Goal: Contribute content: Contribute content

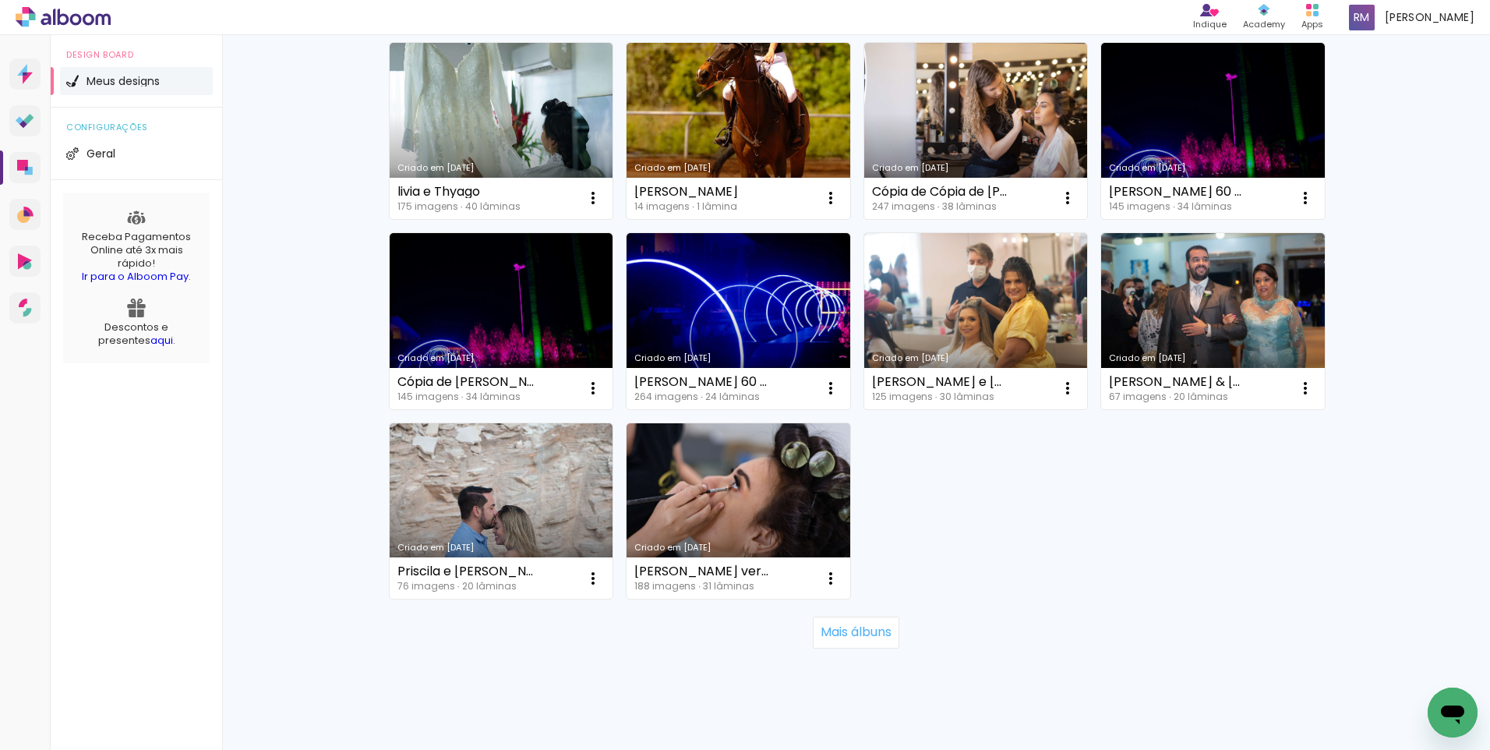
scroll to position [942, 0]
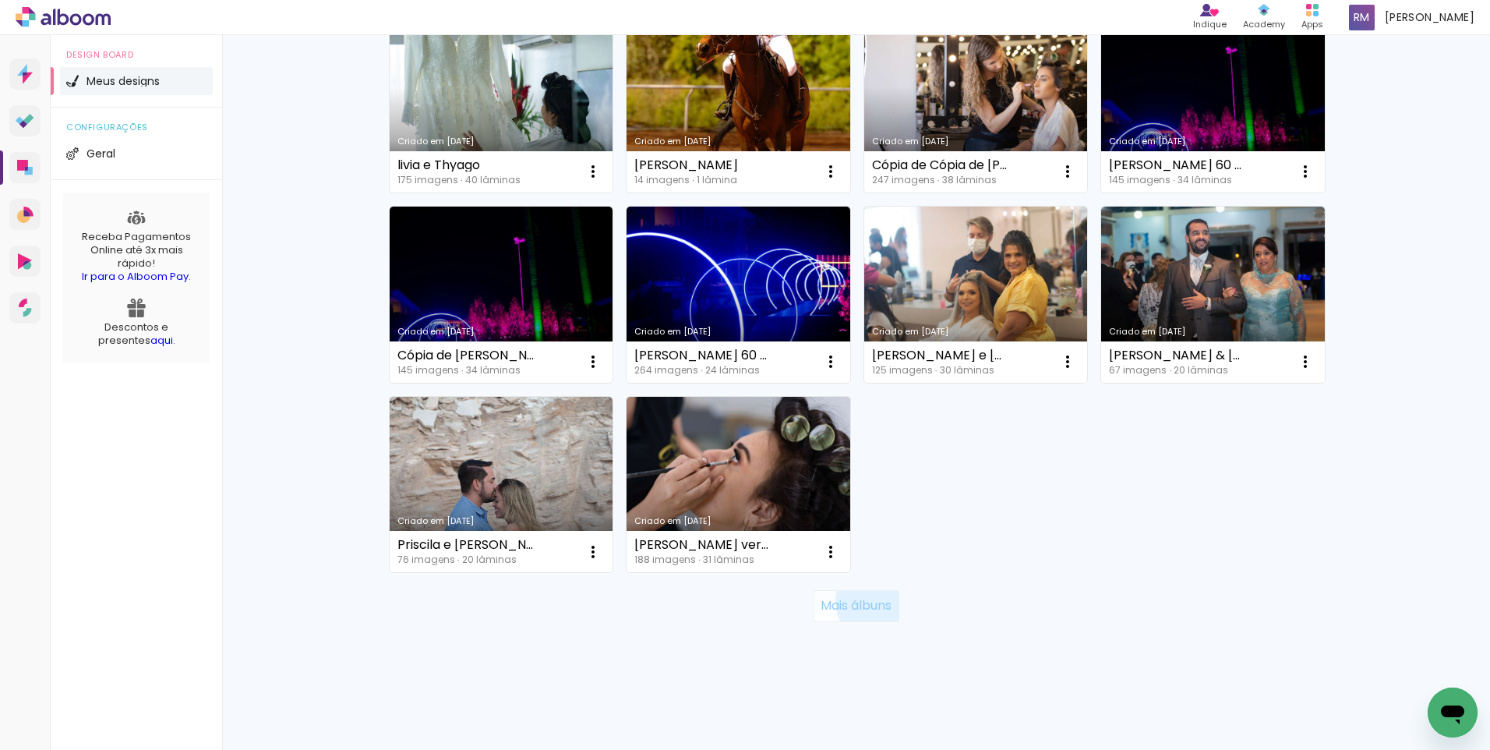
click at [0, 0] on slot "Mais álbuns" at bounding box center [0, 0] width 0 height 0
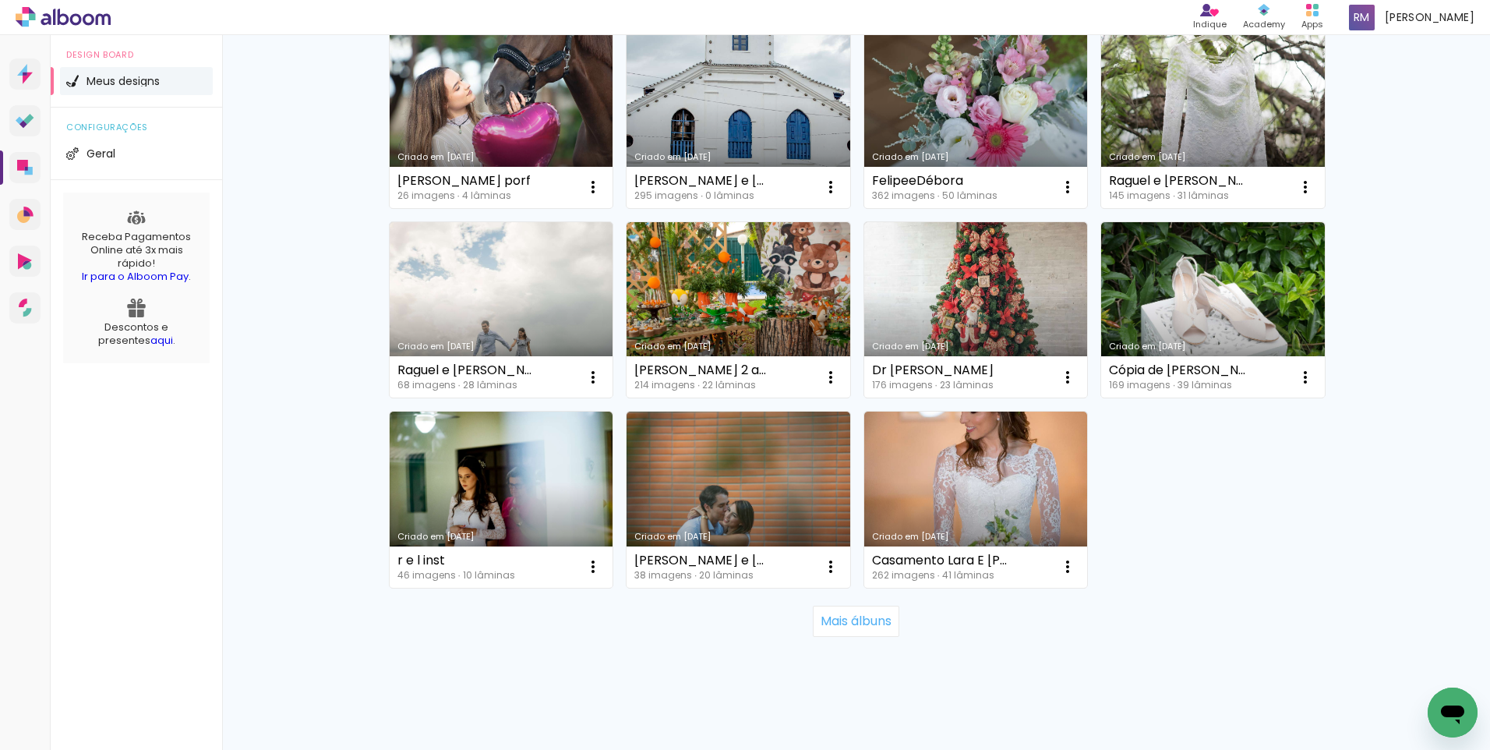
scroll to position [2081, 0]
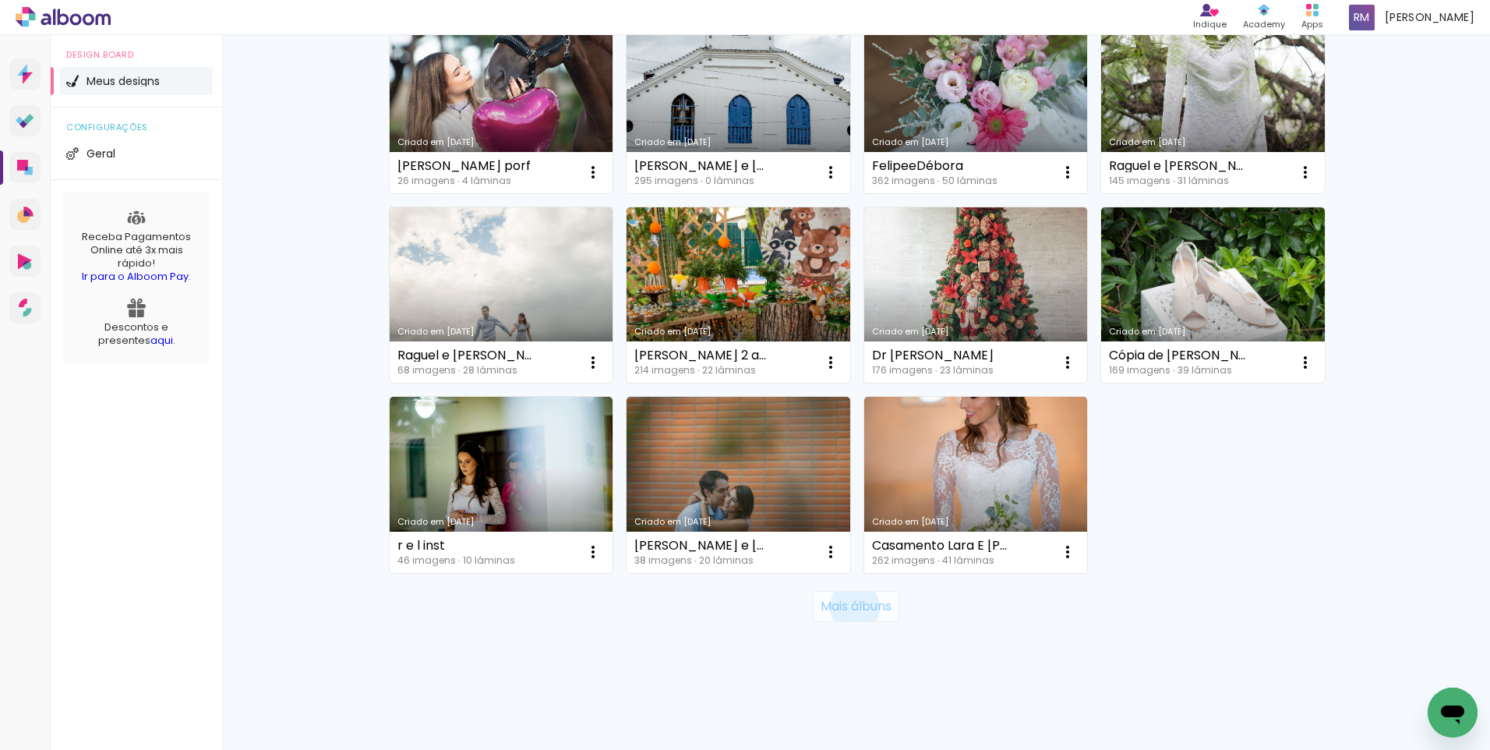
click at [0, 0] on slot "Mais álbuns" at bounding box center [0, 0] width 0 height 0
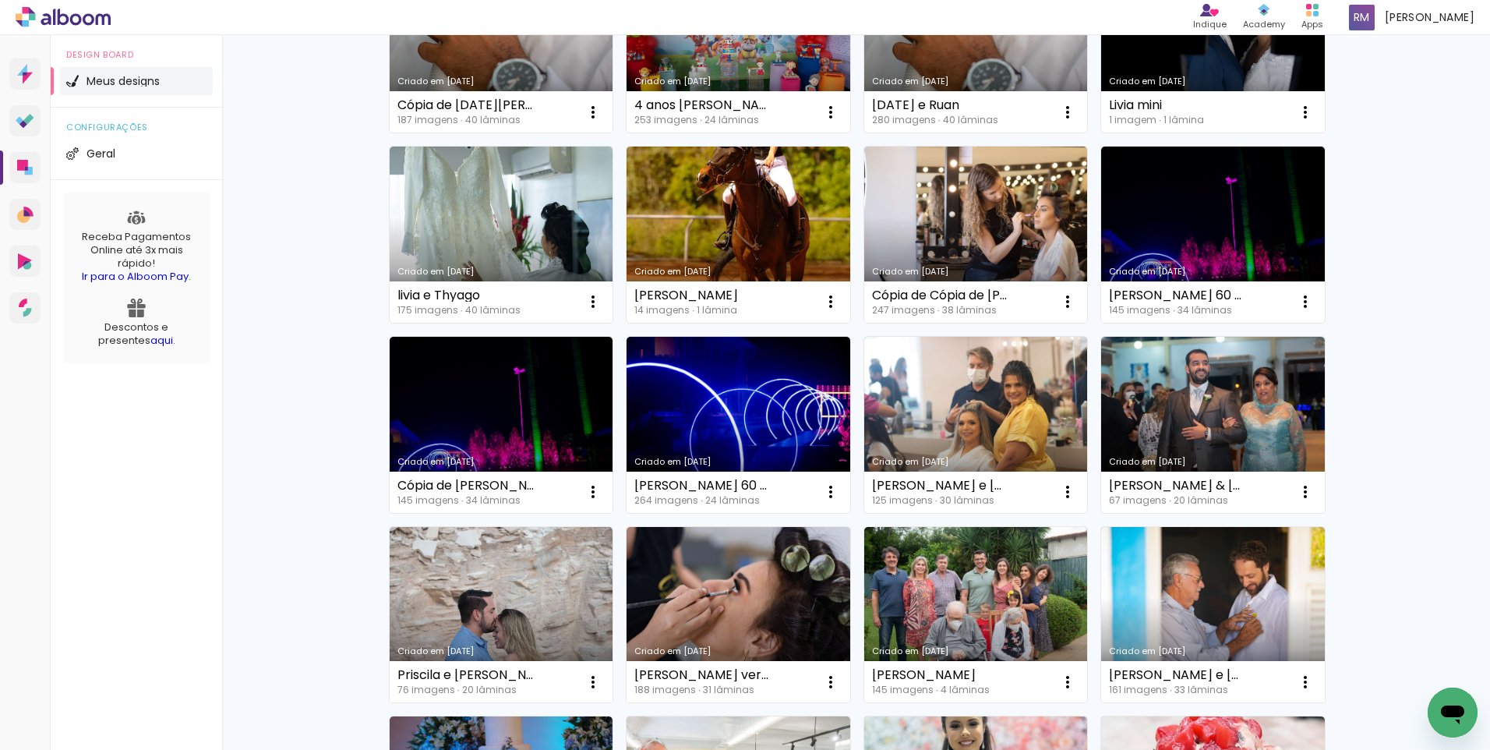
scroll to position [740, 0]
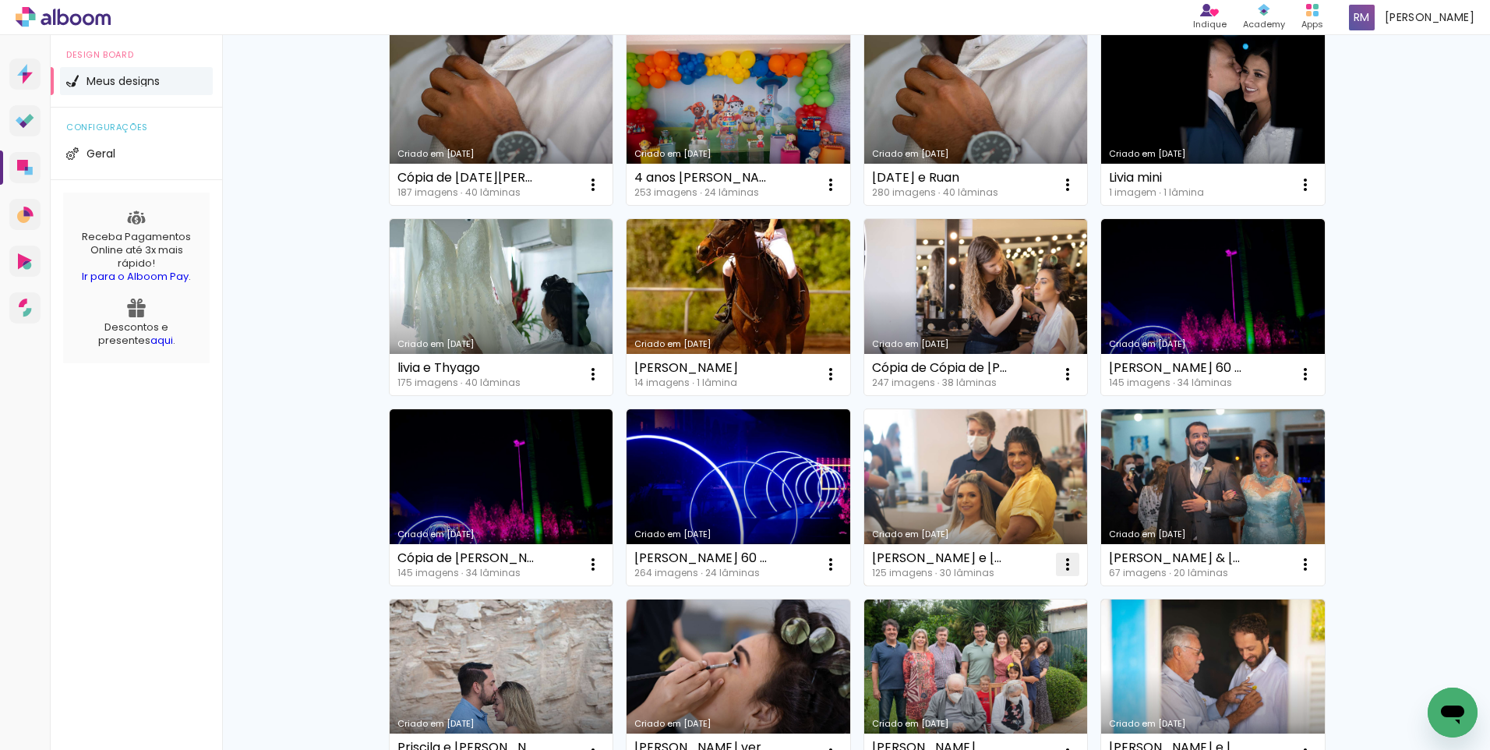
click at [1063, 565] on iron-icon at bounding box center [1067, 564] width 19 height 19
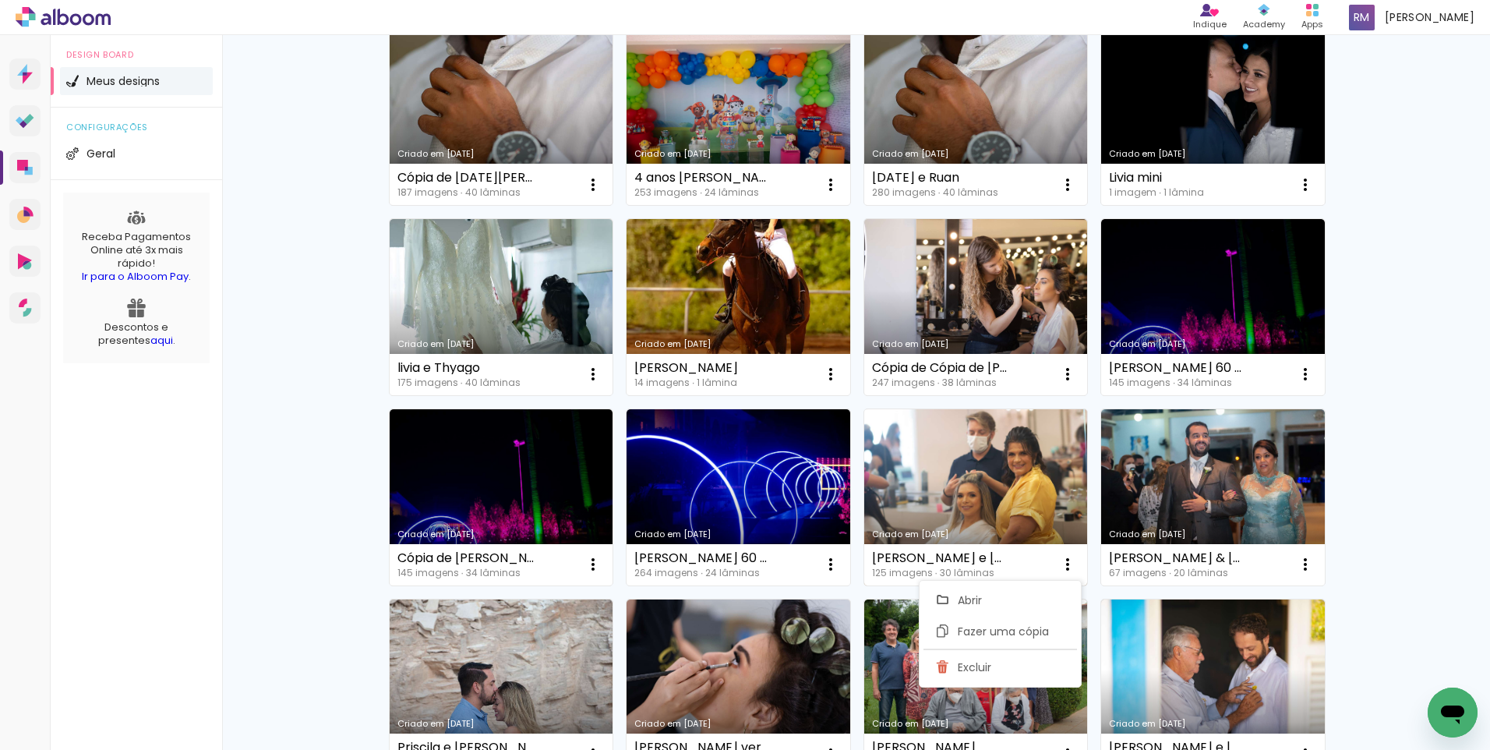
drag, startPoint x: 1063, startPoint y: 565, endPoint x: 1034, endPoint y: 561, distance: 29.1
click at [1034, 561] on div "Nanda e Alexandre 125 imagens ∙ 30 lâminas Abrir Fazer uma cópia Excluir" at bounding box center [976, 564] width 224 height 41
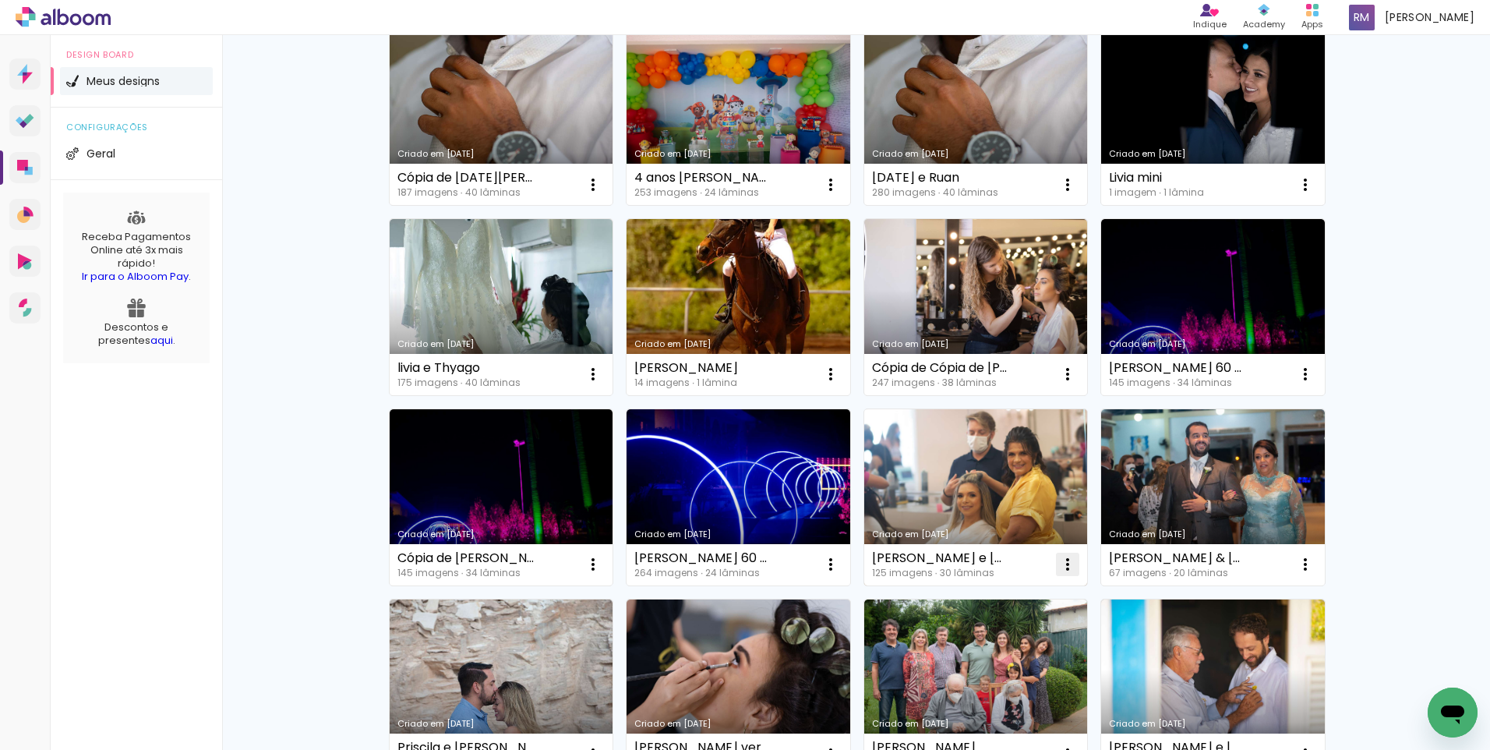
click at [1060, 562] on iron-icon at bounding box center [1067, 564] width 19 height 19
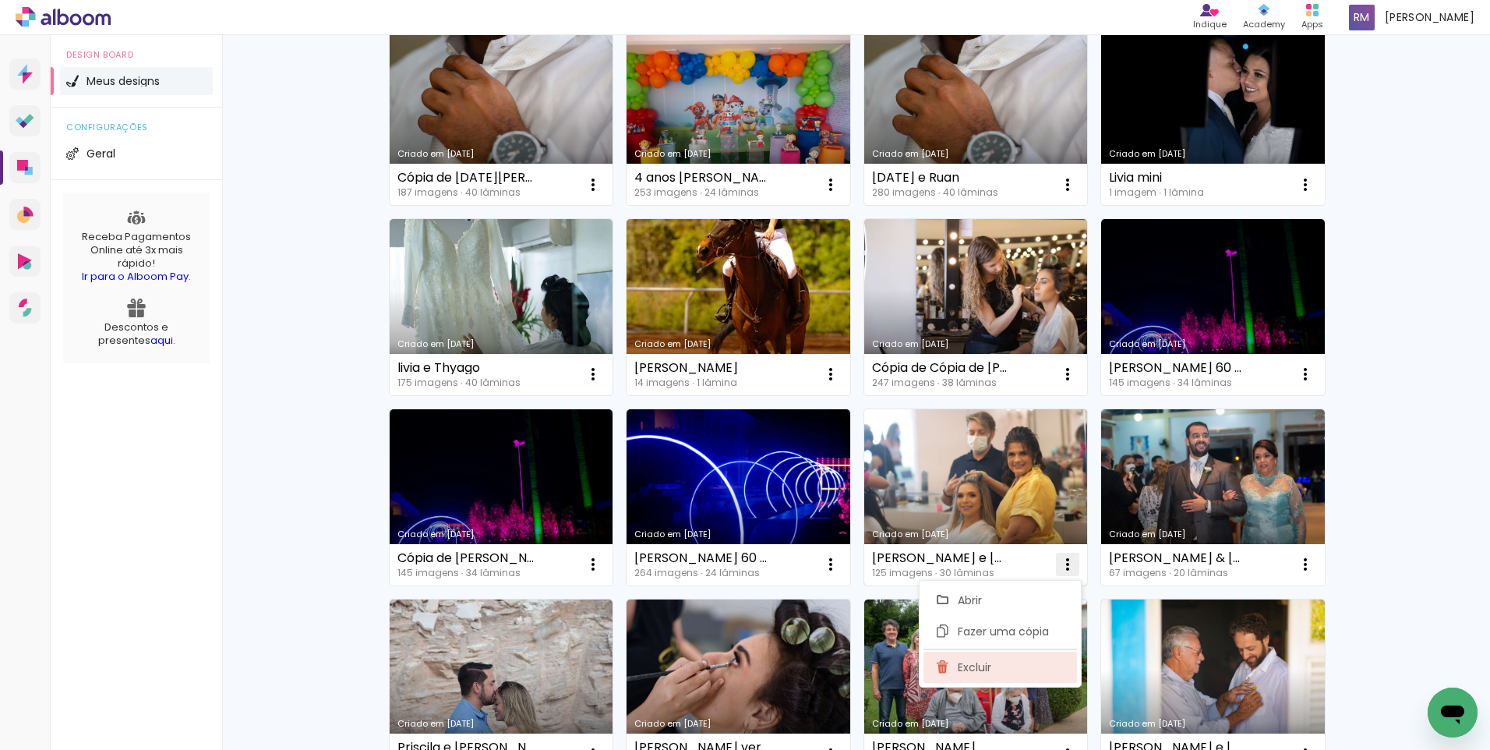
click at [987, 669] on span "Excluir" at bounding box center [975, 667] width 34 height 11
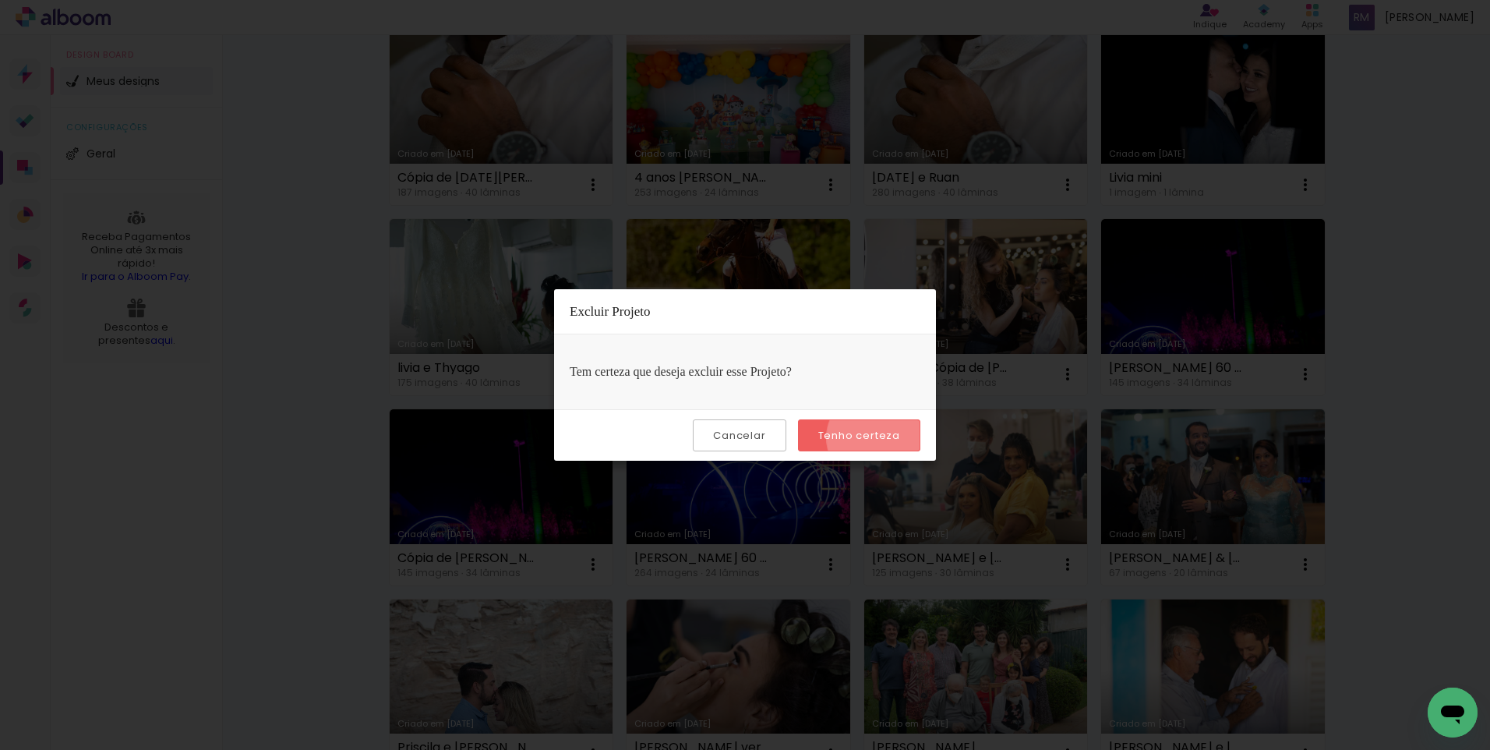
click at [0, 0] on slot "Tenho certeza" at bounding box center [0, 0] width 0 height 0
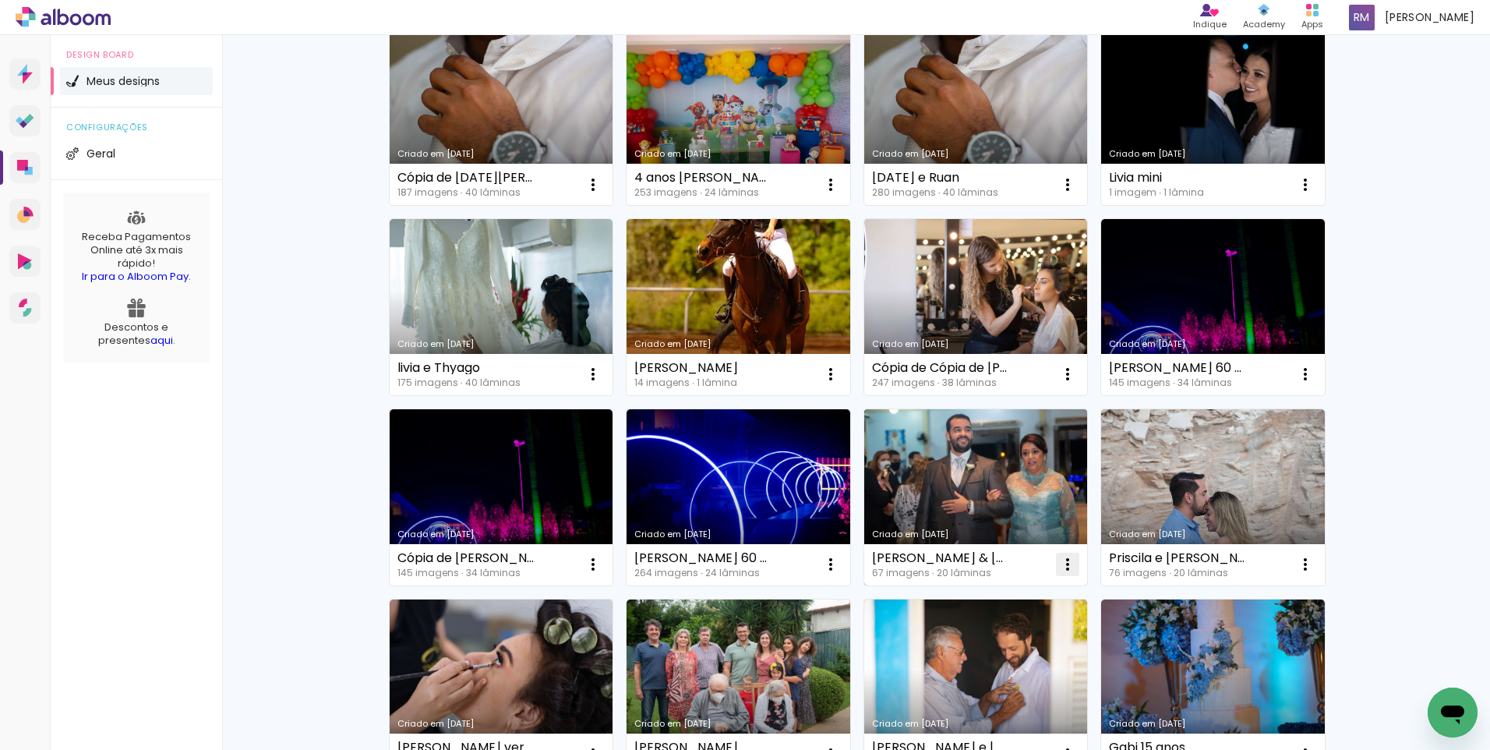
click at [1065, 567] on iron-icon at bounding box center [1067, 564] width 19 height 19
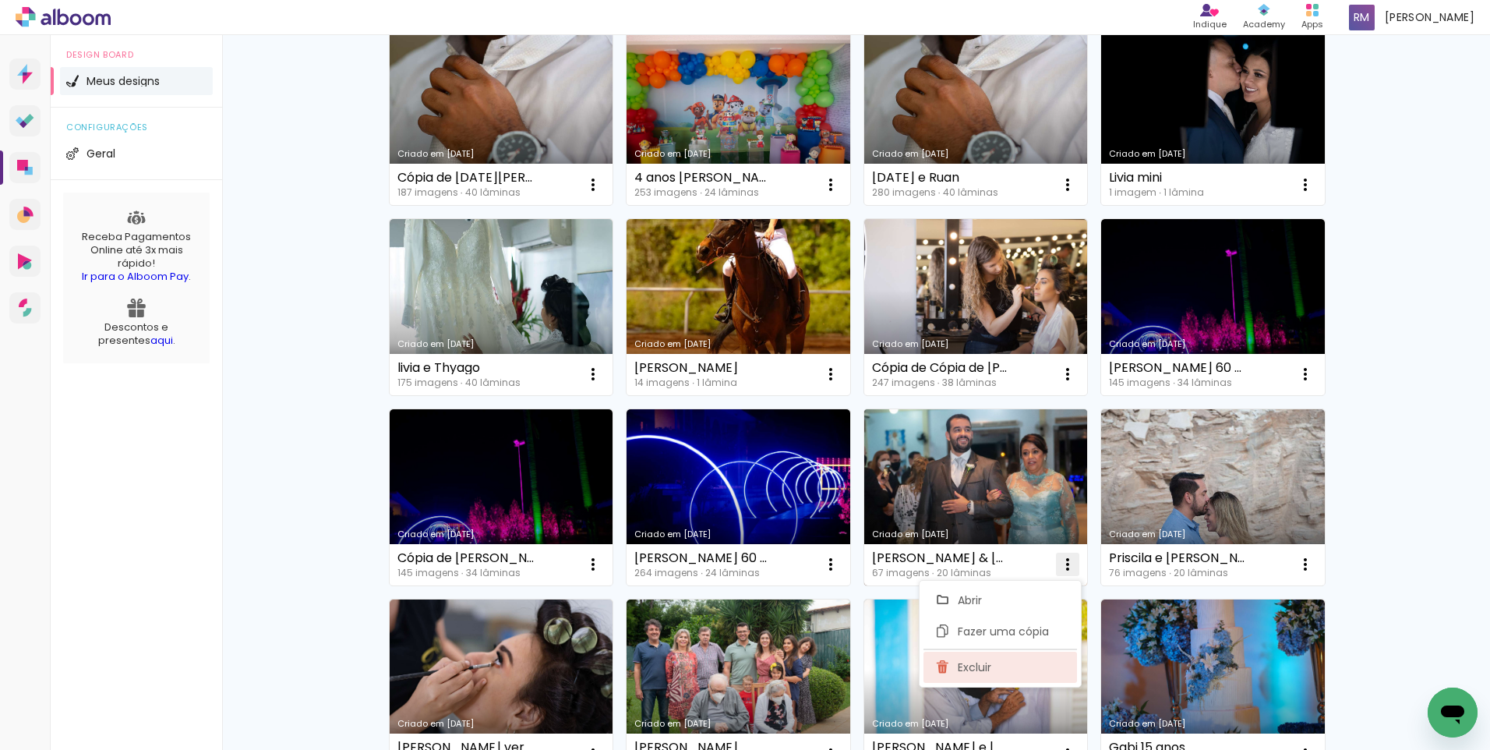
click at [1031, 673] on paper-item "Excluir" at bounding box center [1001, 667] width 154 height 31
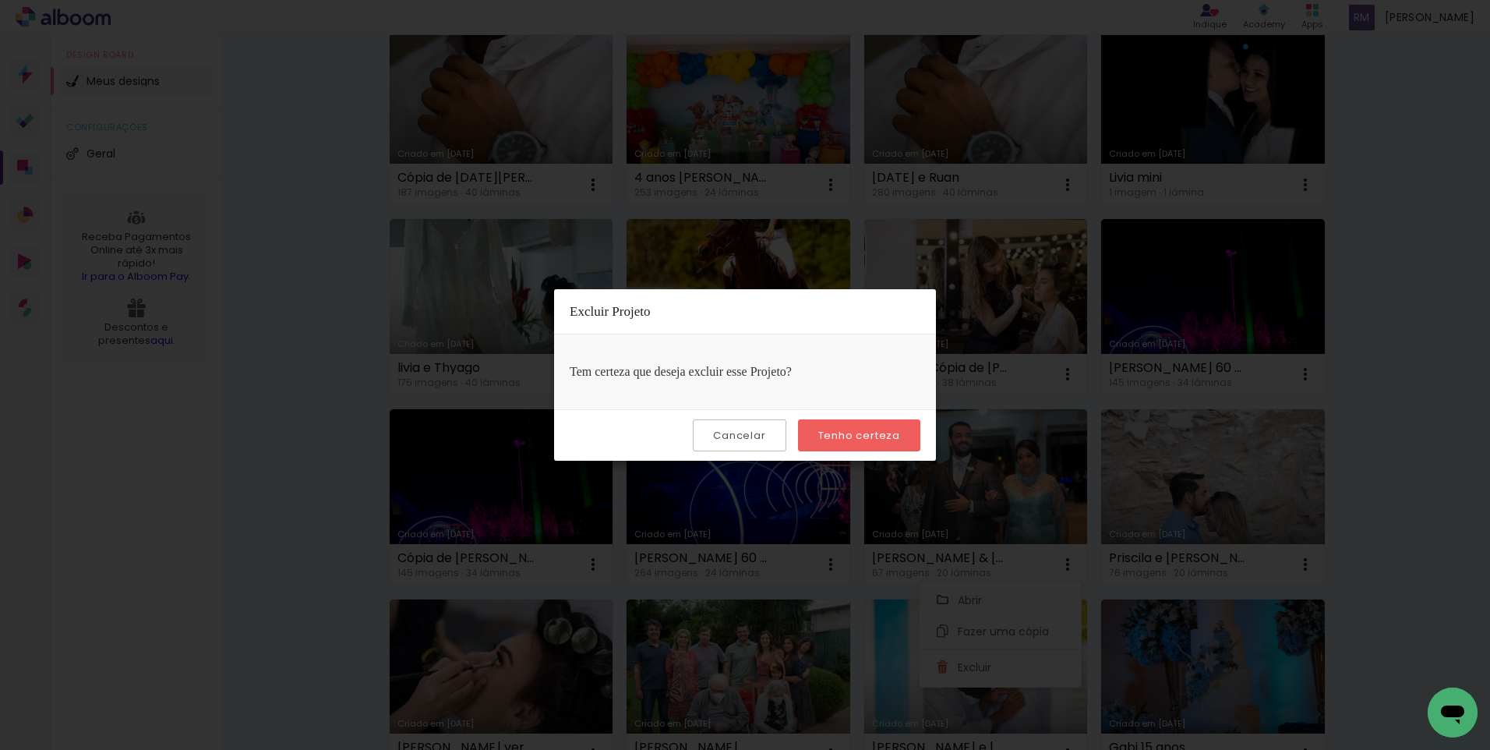
click at [0, 0] on slot "Tenho certeza" at bounding box center [0, 0] width 0 height 0
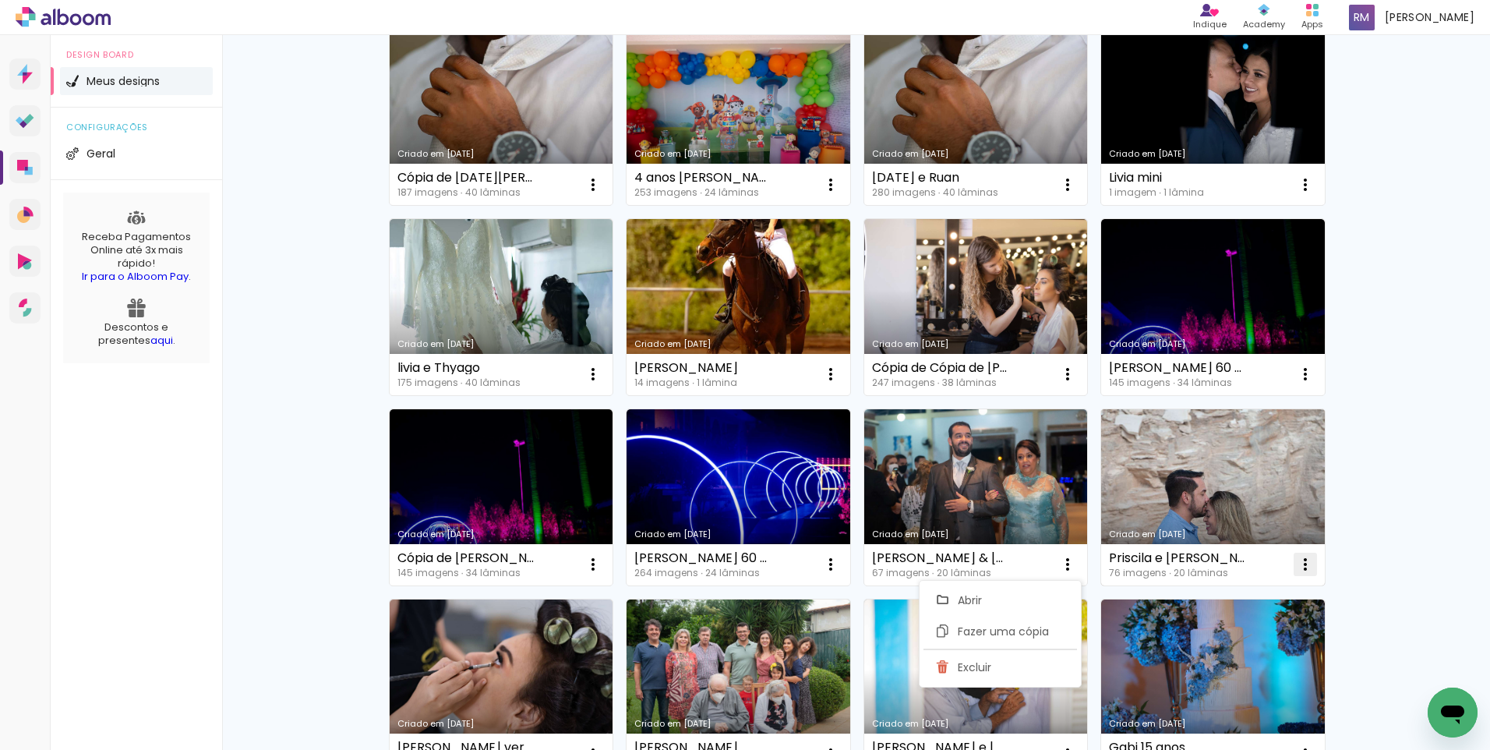
click at [1299, 567] on iron-icon at bounding box center [1305, 564] width 19 height 19
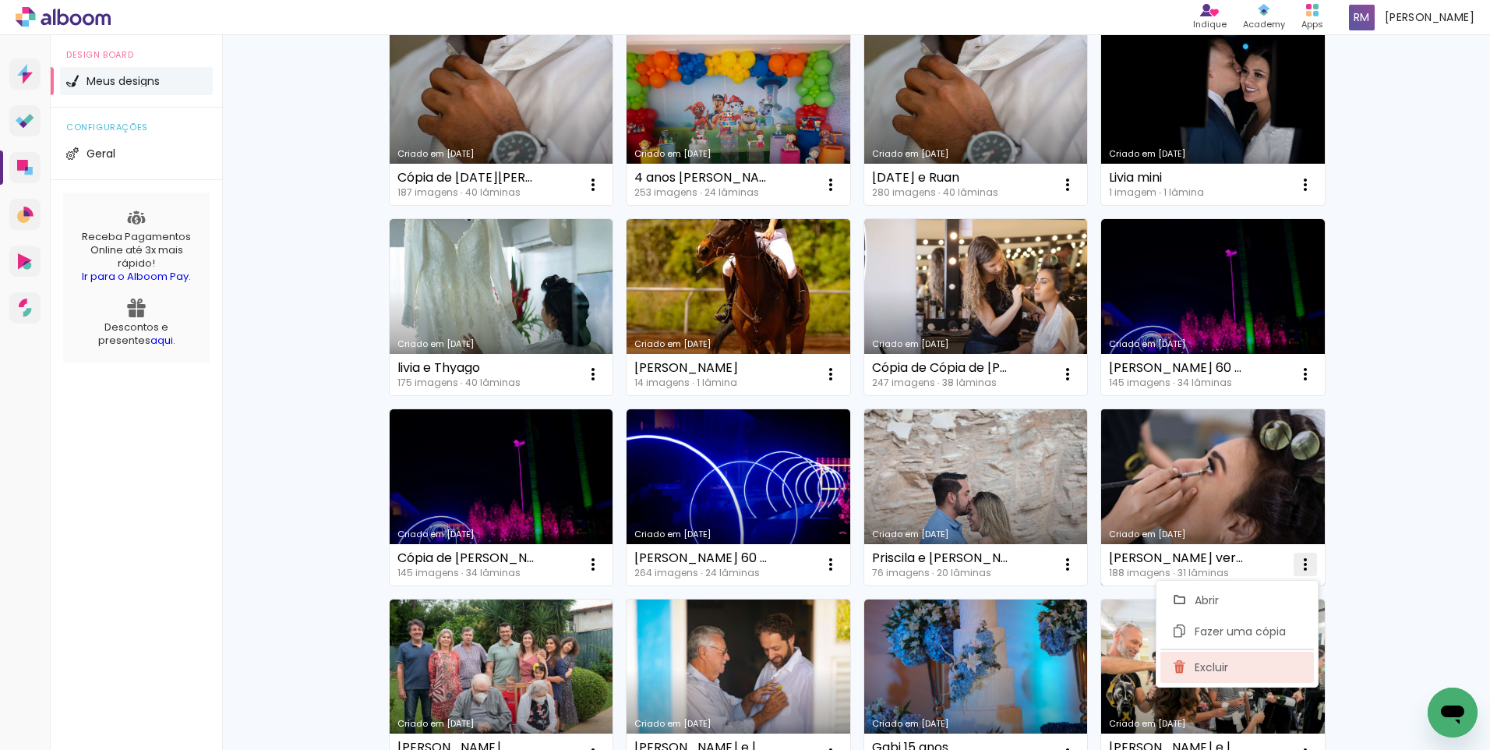
click at [1227, 669] on span "Excluir" at bounding box center [1212, 667] width 34 height 11
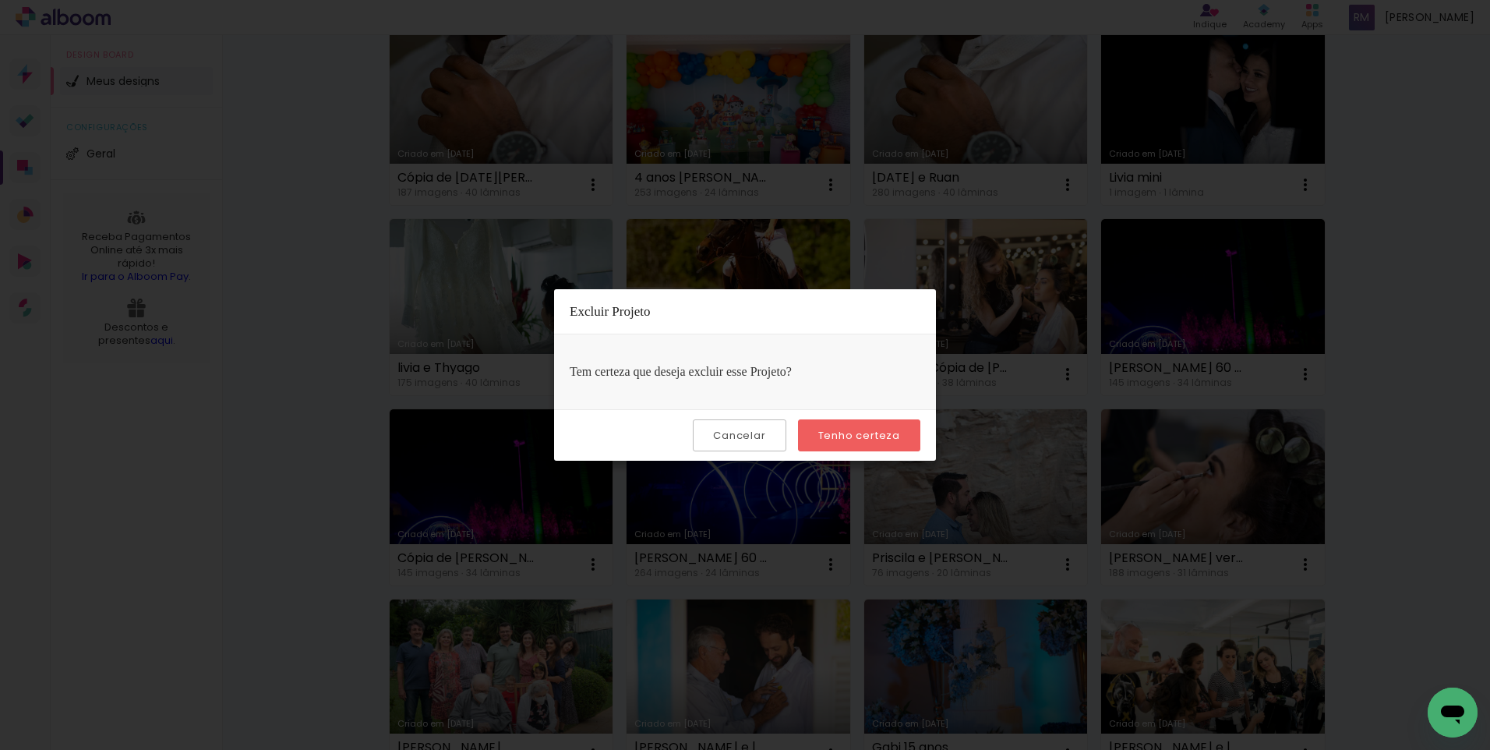
click at [0, 0] on slot "Tenho certeza" at bounding box center [0, 0] width 0 height 0
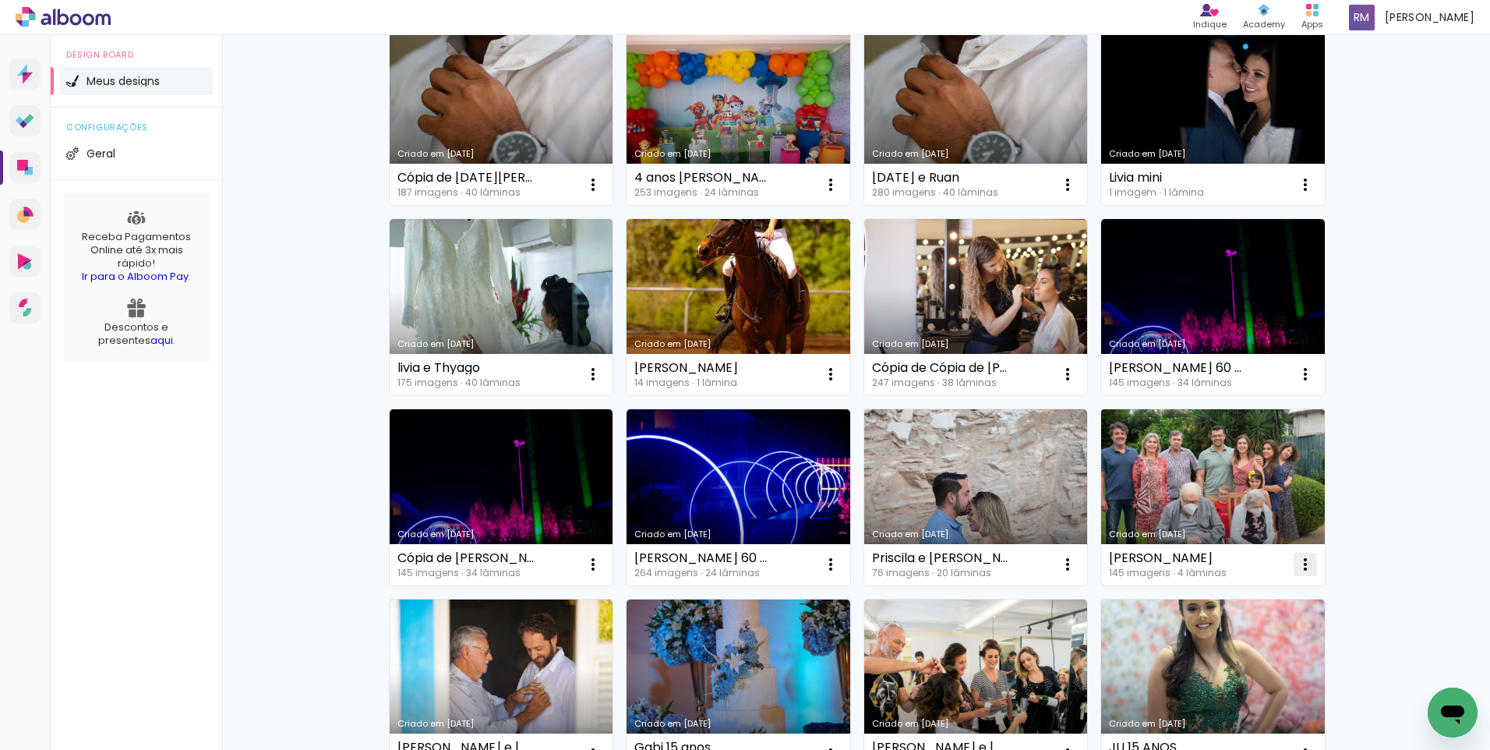
click at [1297, 558] on iron-icon at bounding box center [1305, 564] width 19 height 19
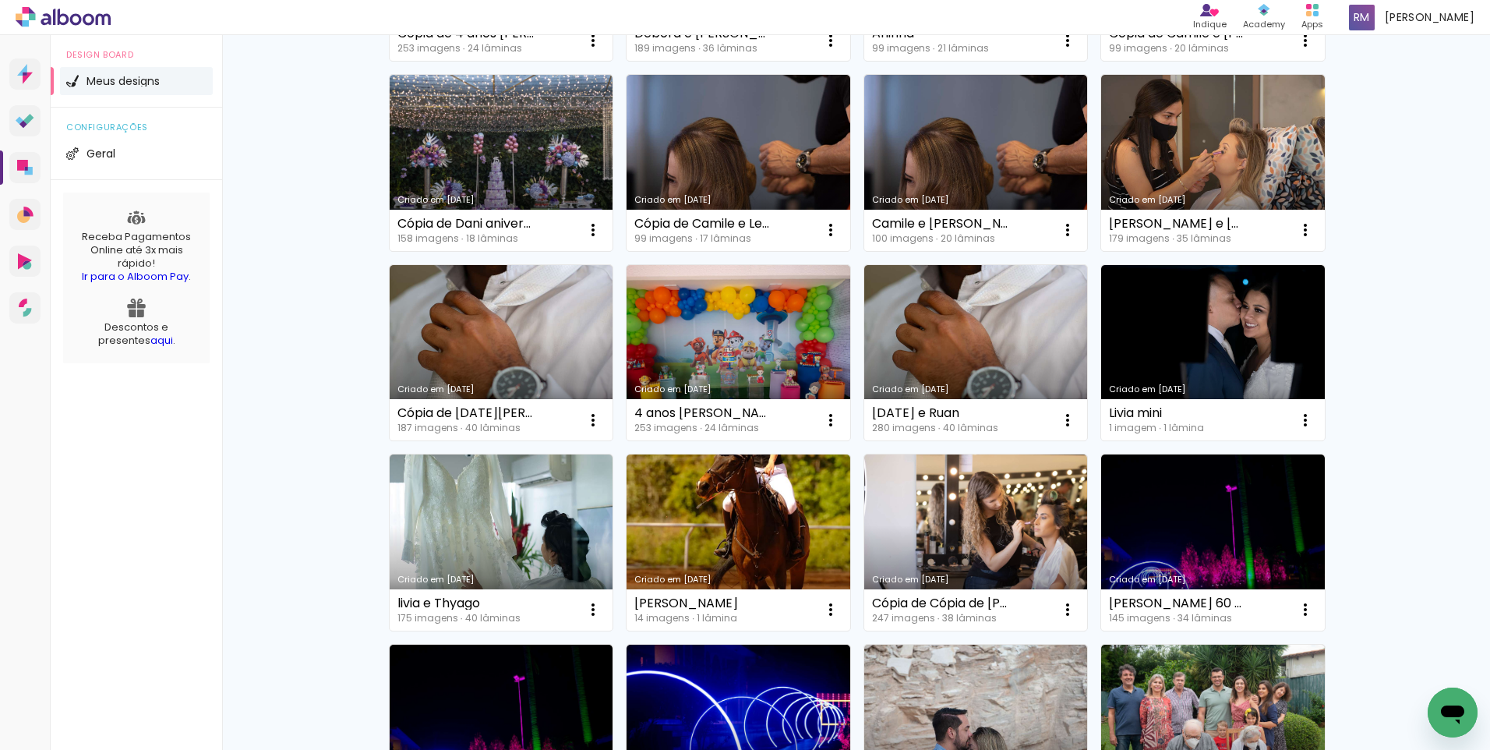
scroll to position [401, 0]
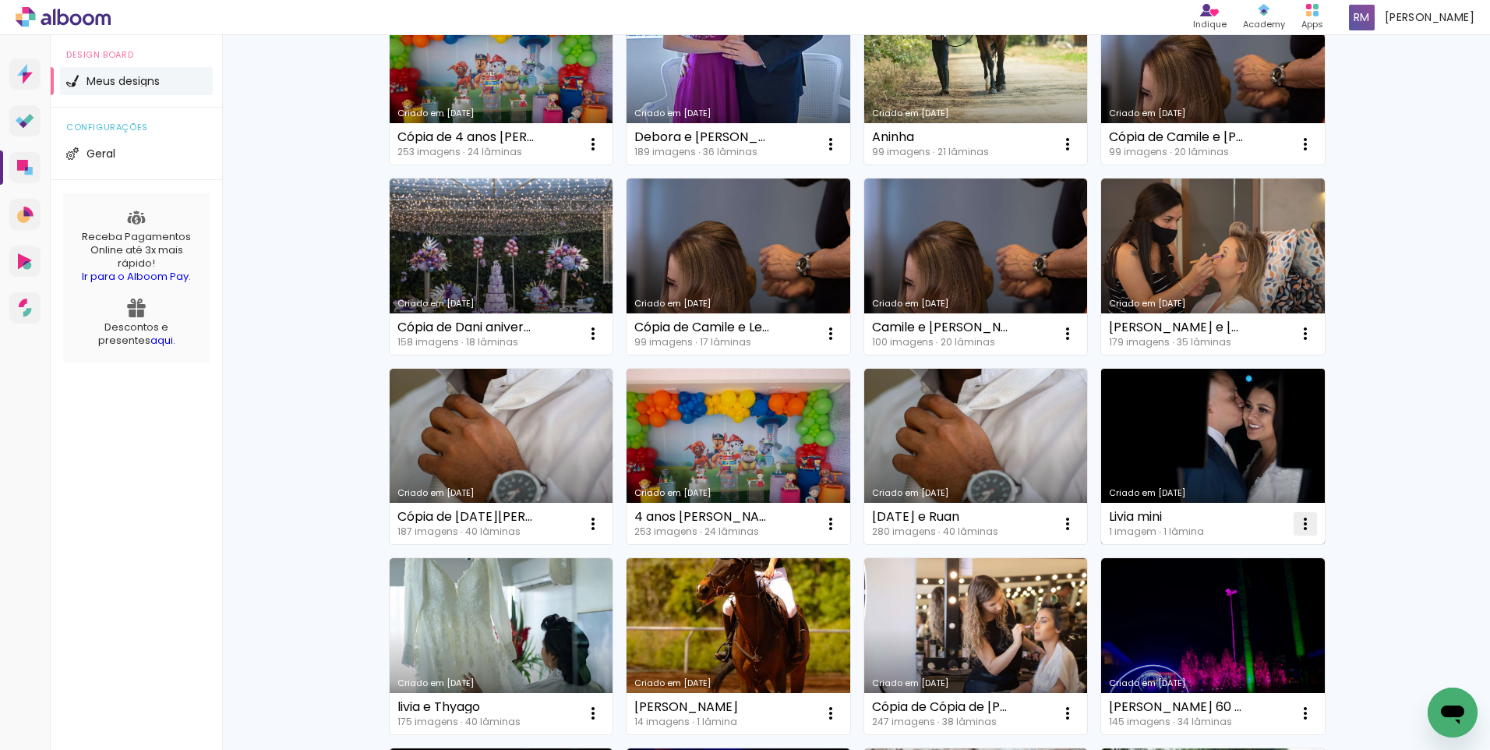
click at [1297, 520] on iron-icon at bounding box center [1305, 523] width 19 height 19
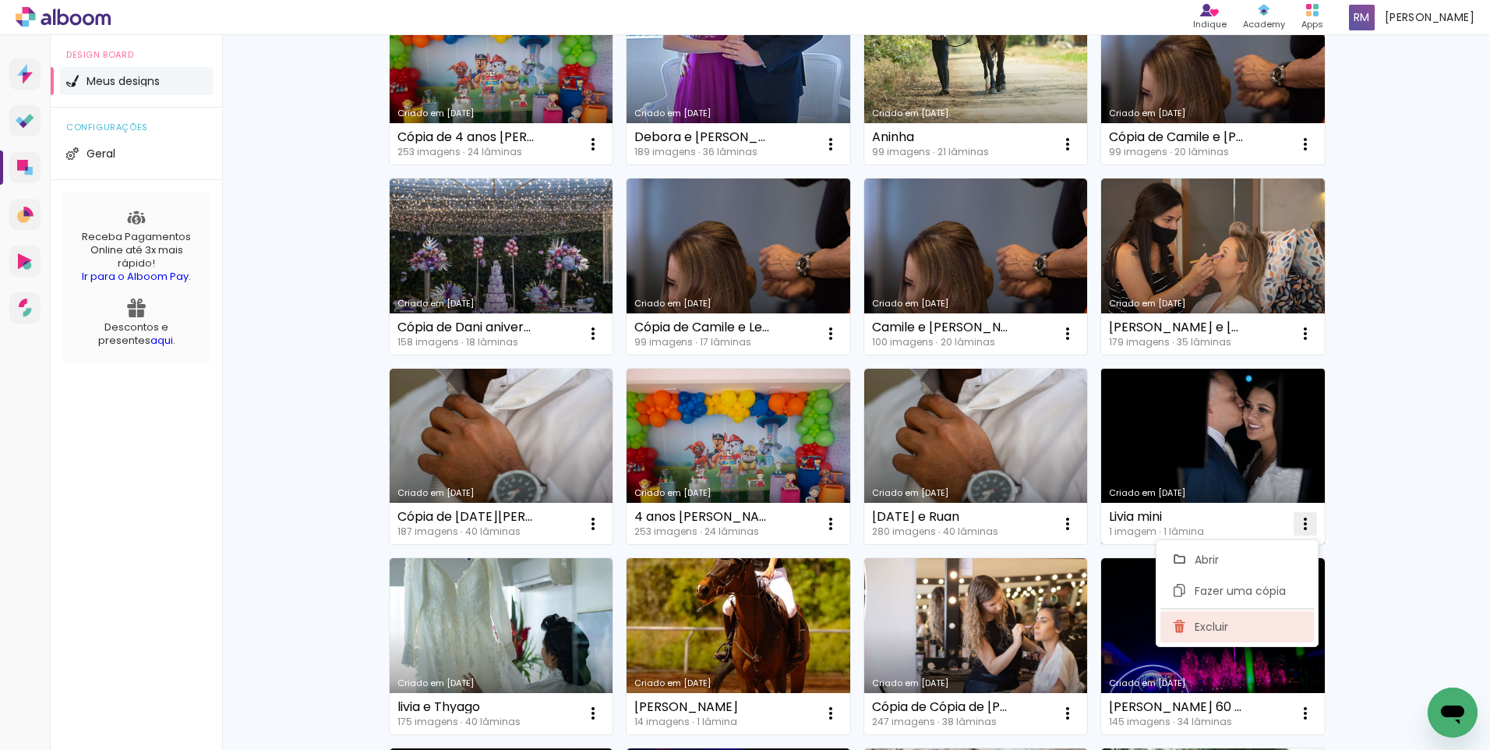
click at [1242, 624] on paper-item "Excluir" at bounding box center [1237, 626] width 154 height 31
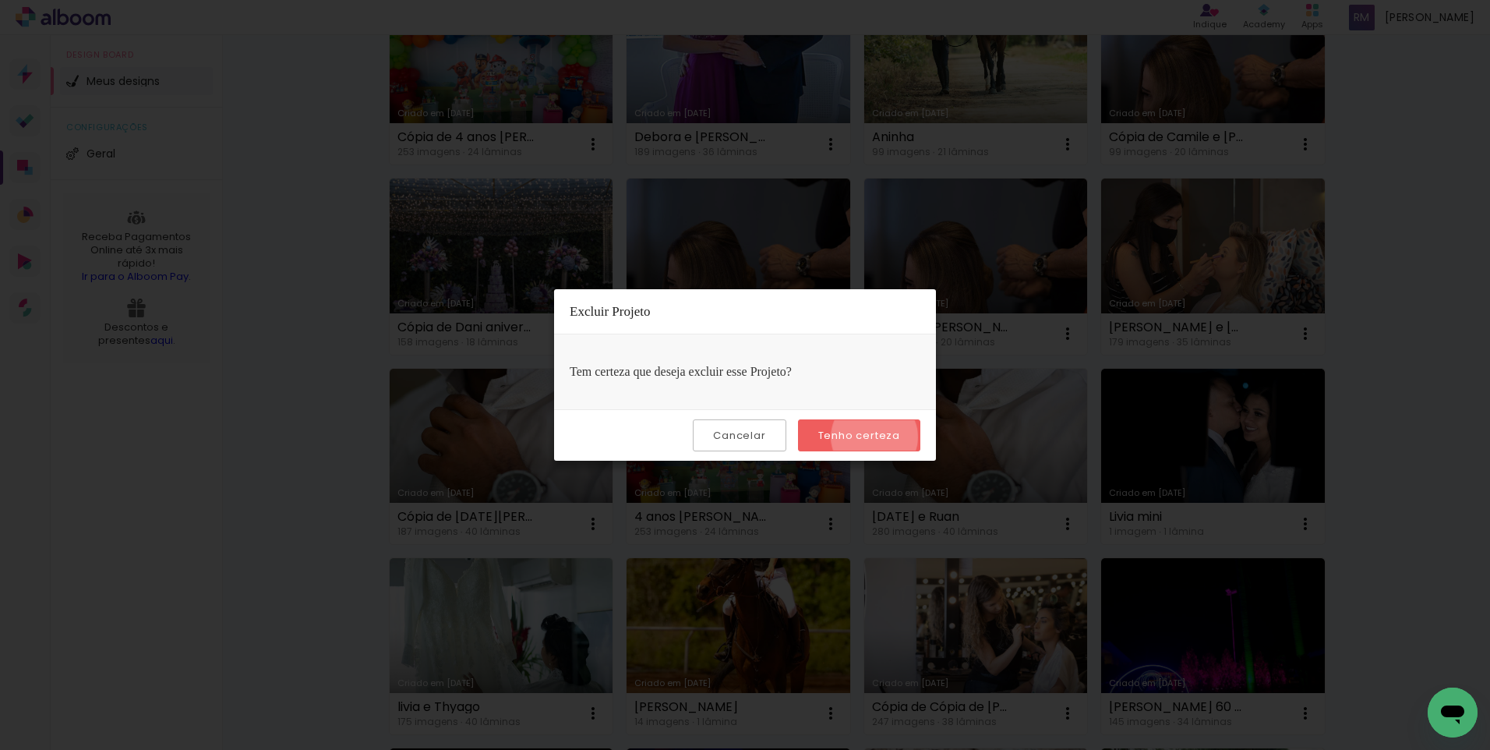
click at [0, 0] on slot "Tenho certeza" at bounding box center [0, 0] width 0 height 0
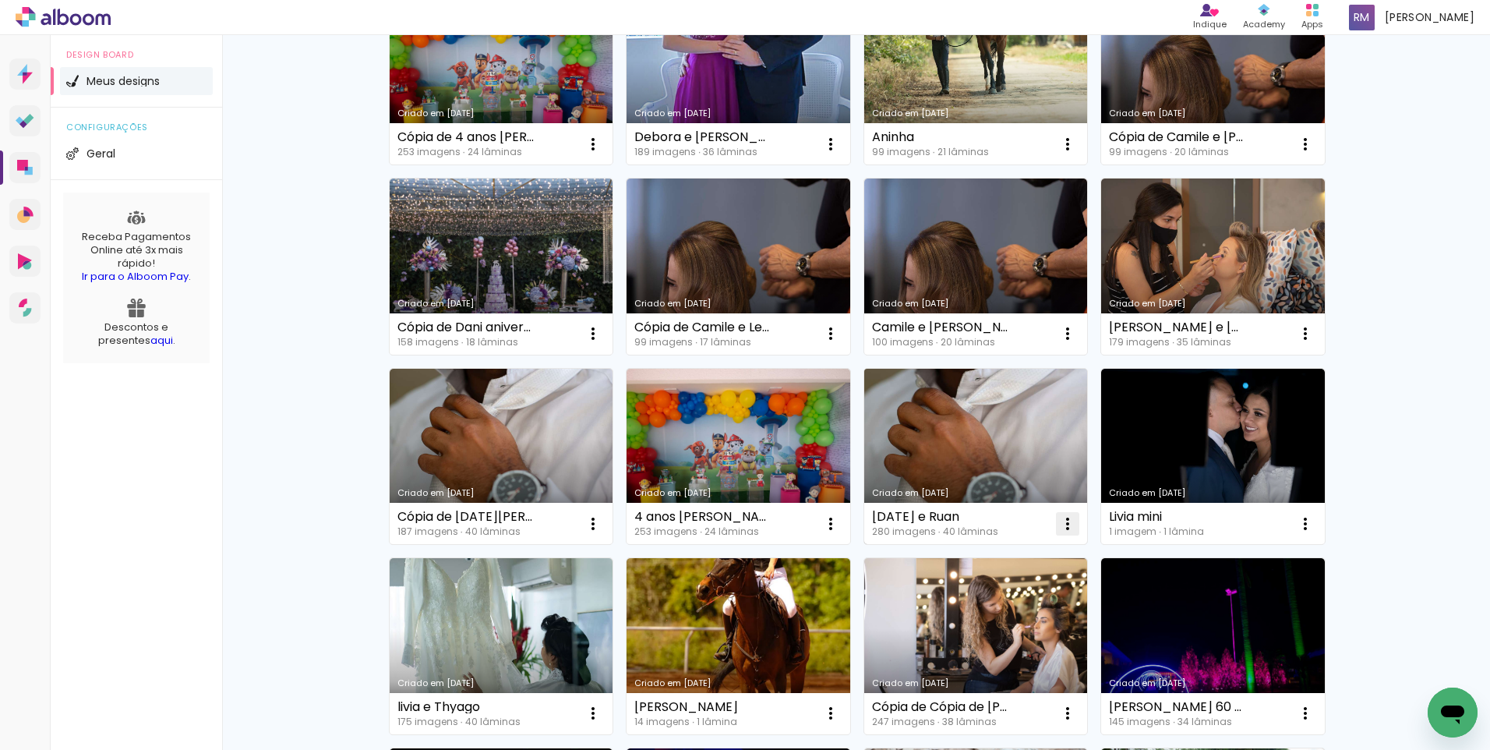
click at [1061, 522] on iron-icon at bounding box center [1067, 523] width 19 height 19
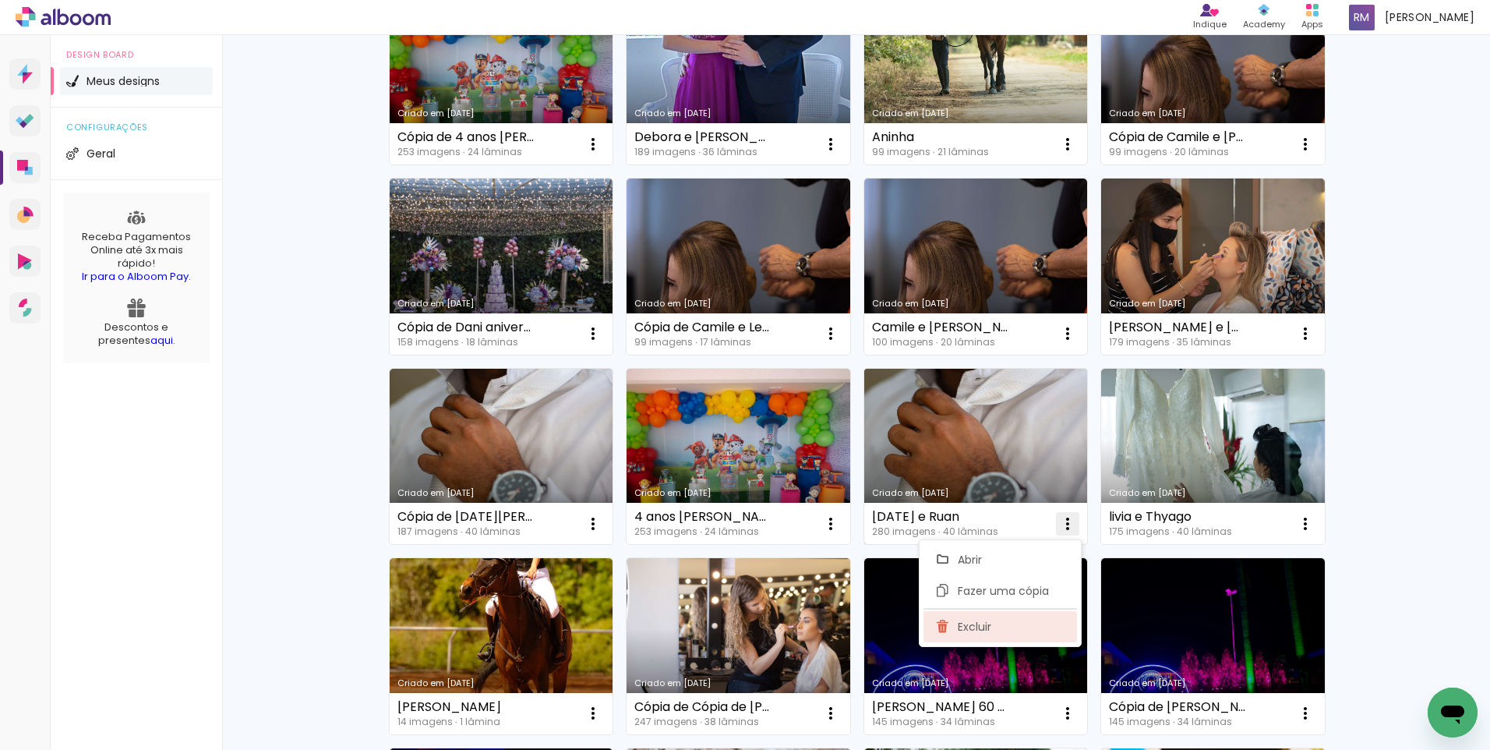
click at [1005, 623] on paper-item "Excluir" at bounding box center [1001, 626] width 154 height 31
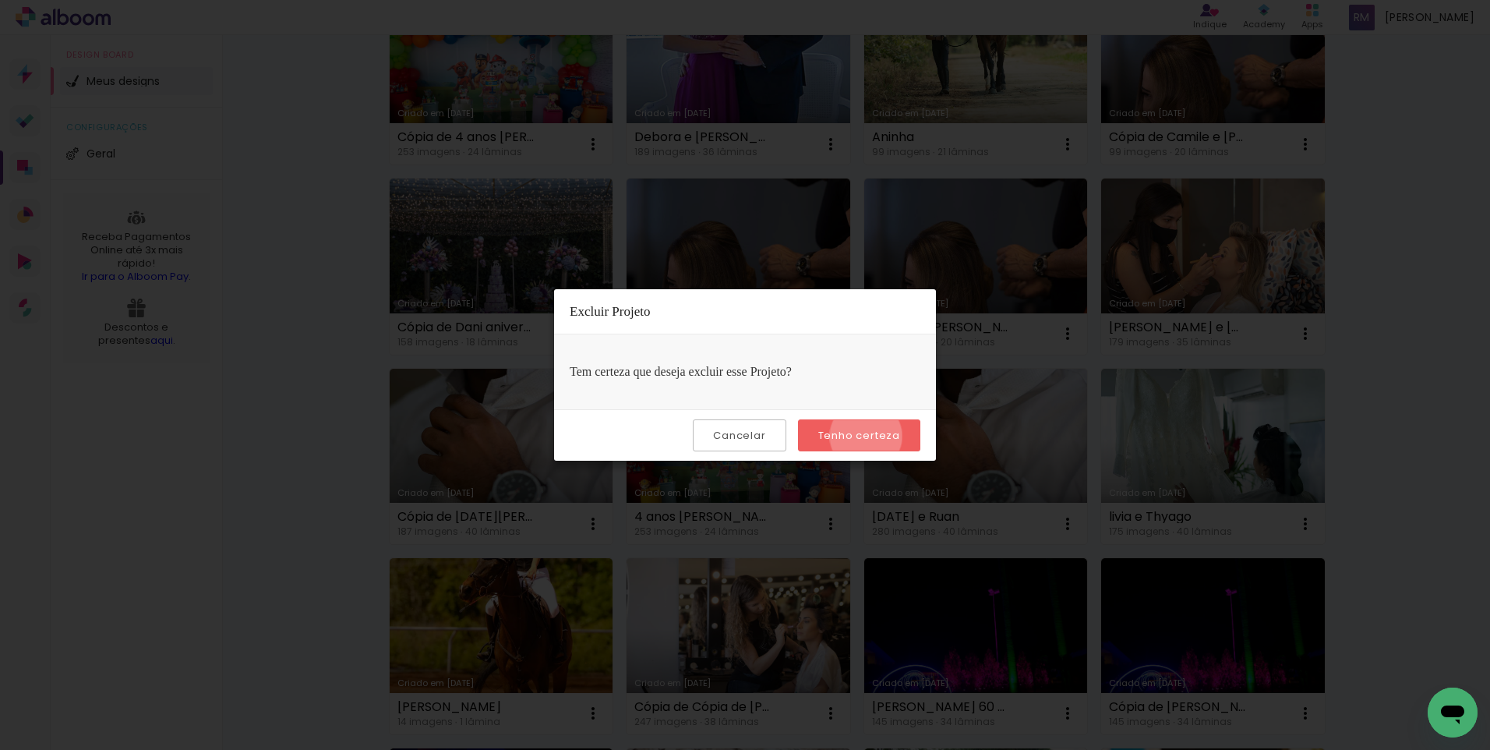
click at [0, 0] on slot "Tenho certeza" at bounding box center [0, 0] width 0 height 0
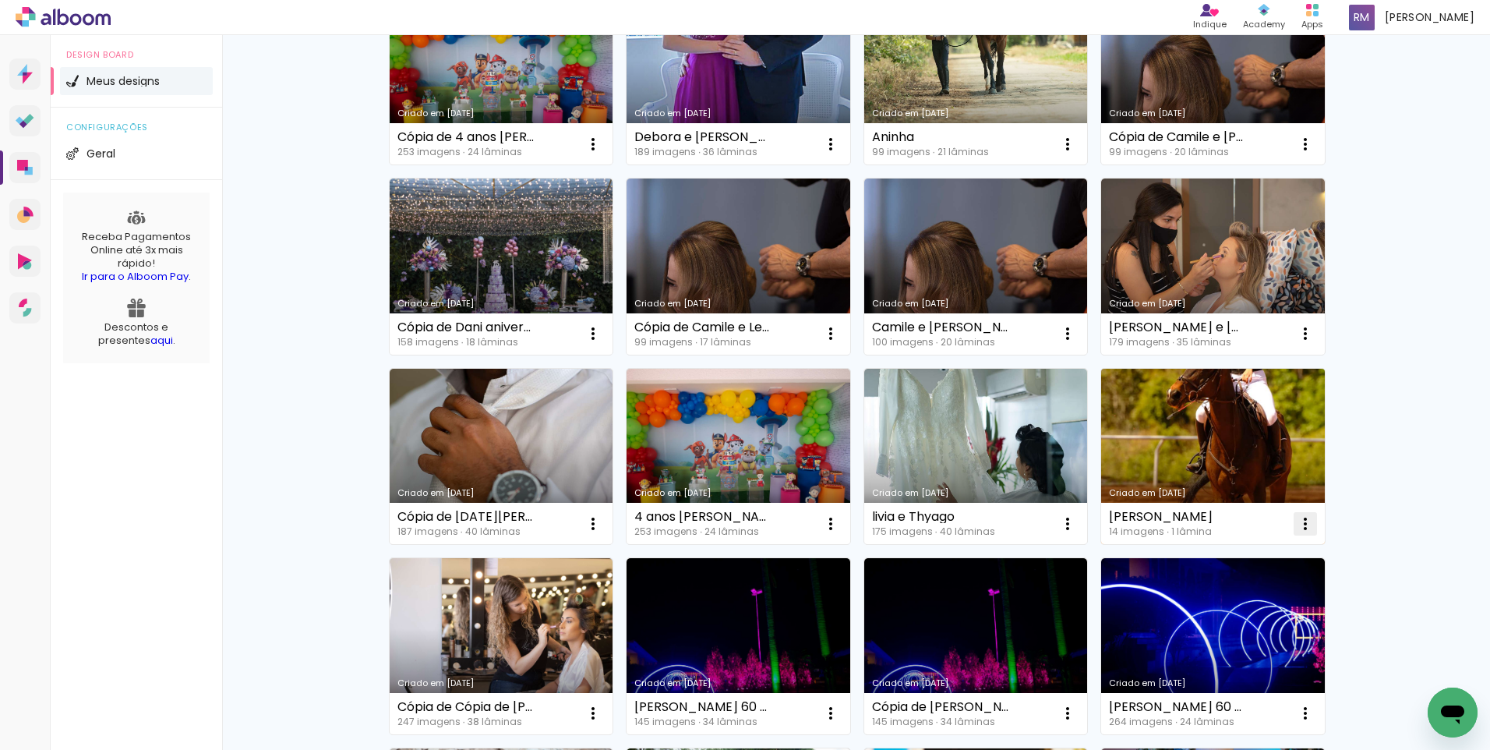
click at [1296, 524] on iron-icon at bounding box center [1305, 523] width 19 height 19
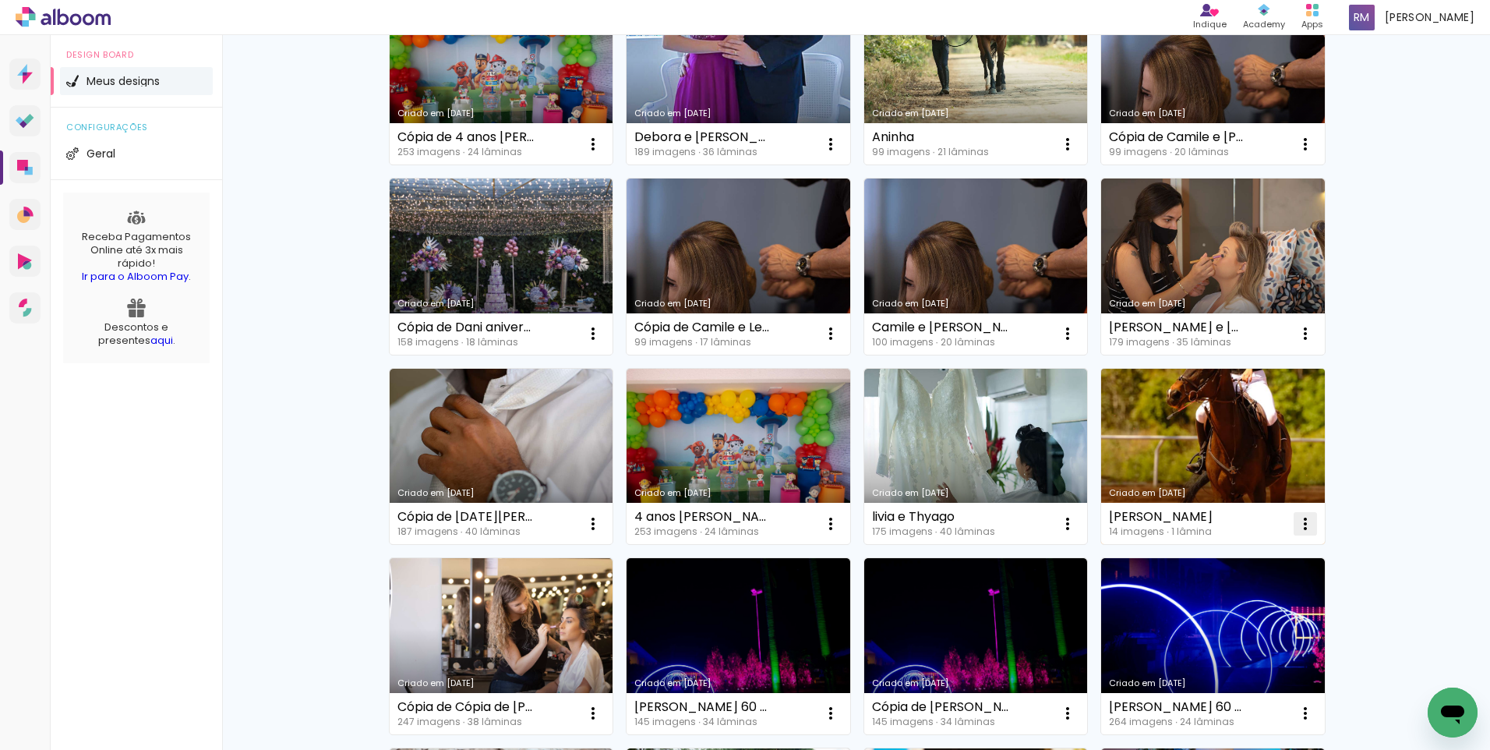
click at [1298, 523] on iron-icon at bounding box center [1305, 523] width 19 height 19
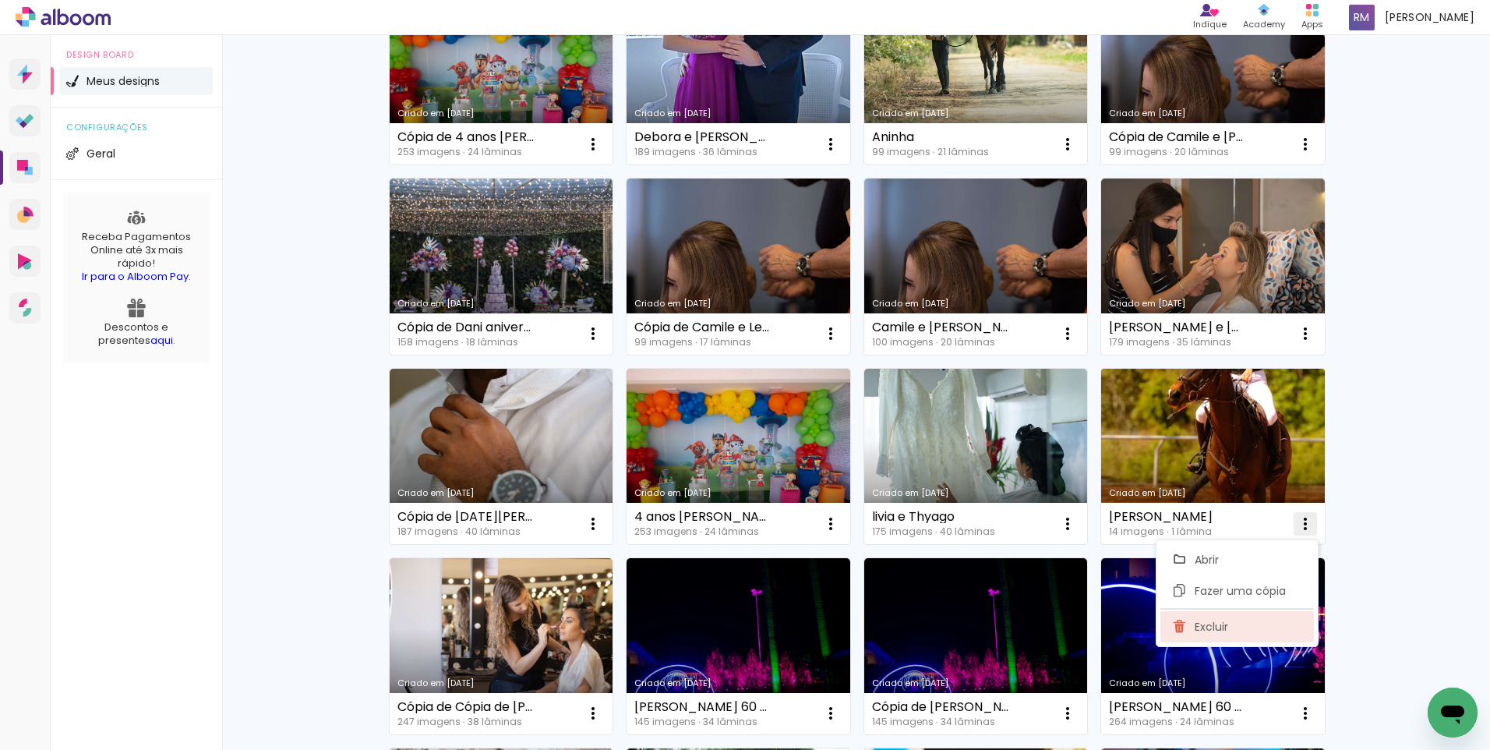
click at [1229, 618] on paper-item "Excluir" at bounding box center [1237, 626] width 154 height 31
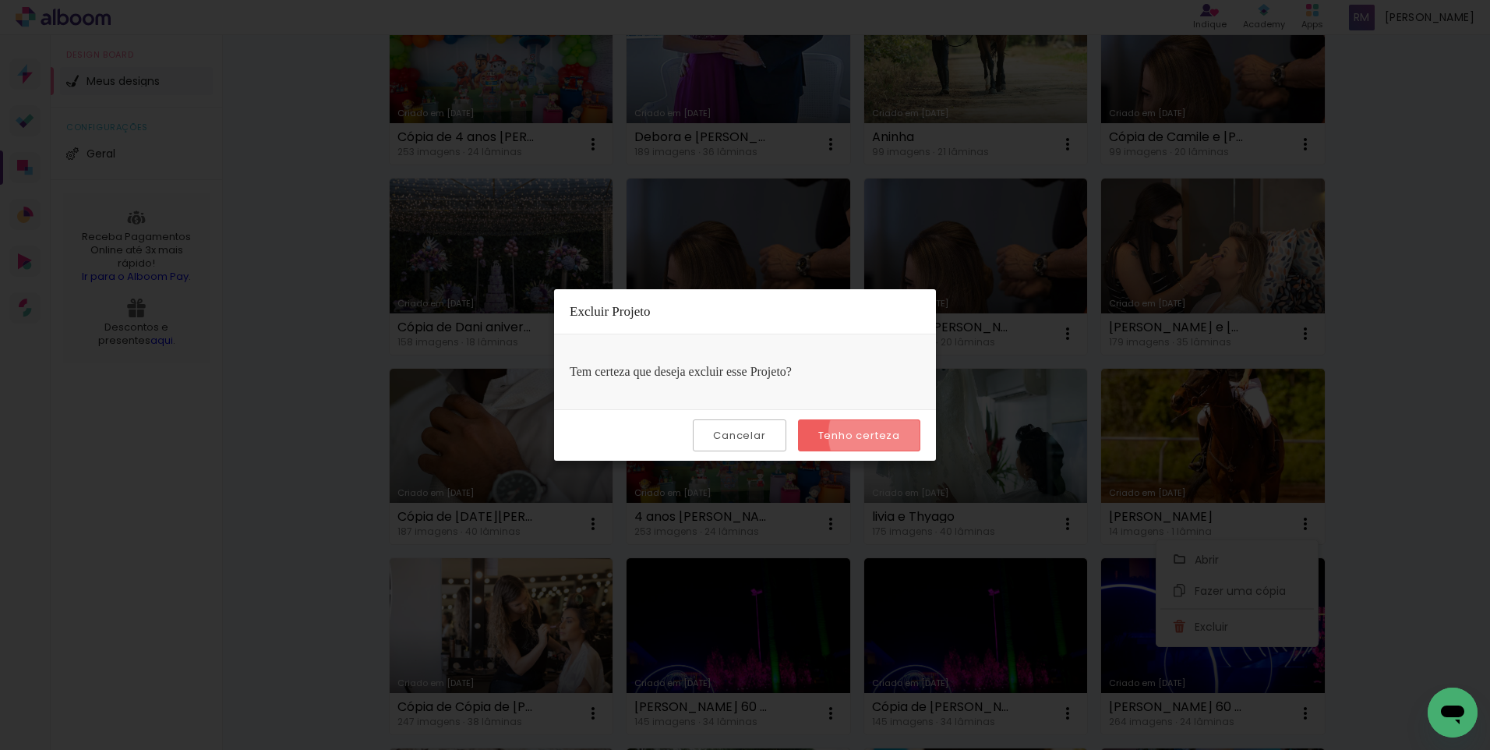
click at [0, 0] on slot "Tenho certeza" at bounding box center [0, 0] width 0 height 0
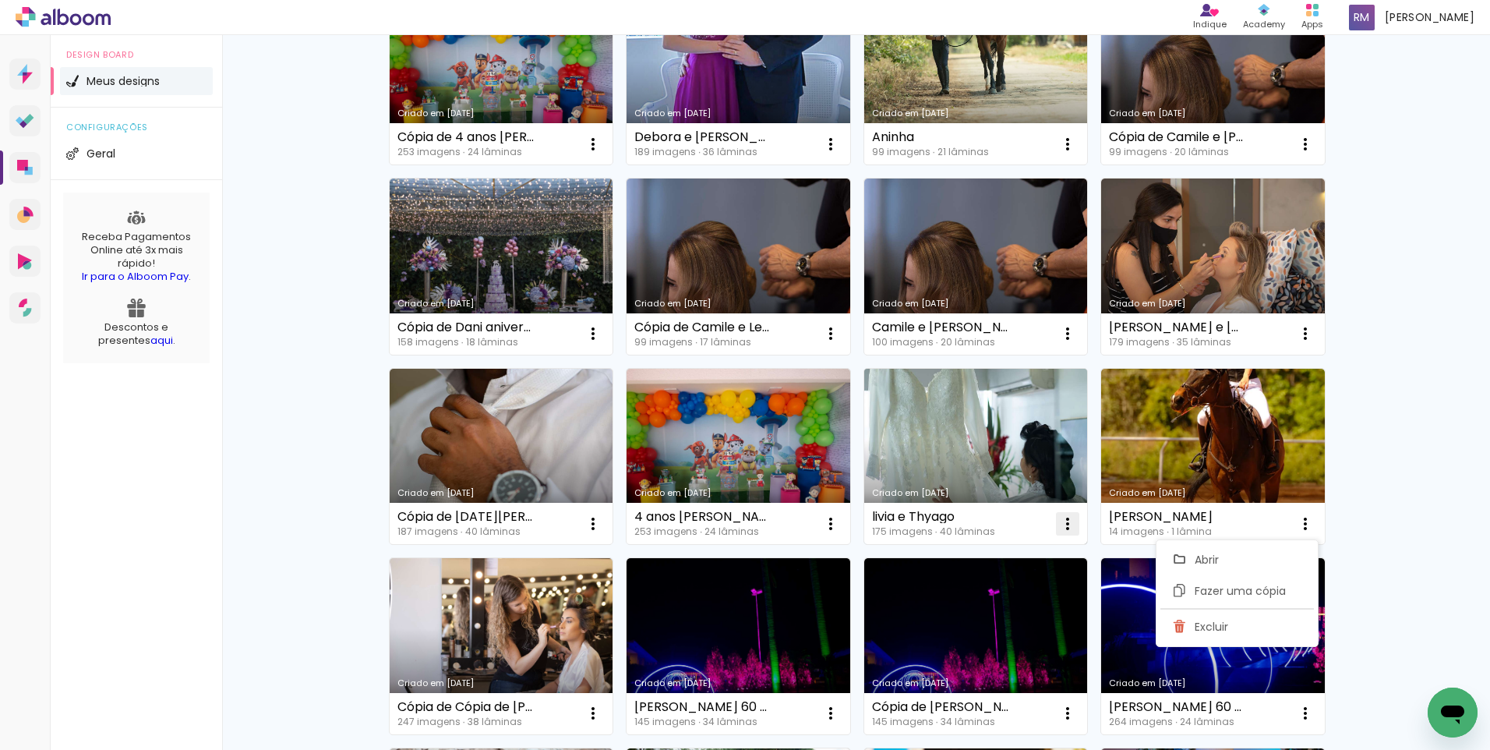
click at [1063, 523] on iron-icon at bounding box center [1067, 523] width 19 height 19
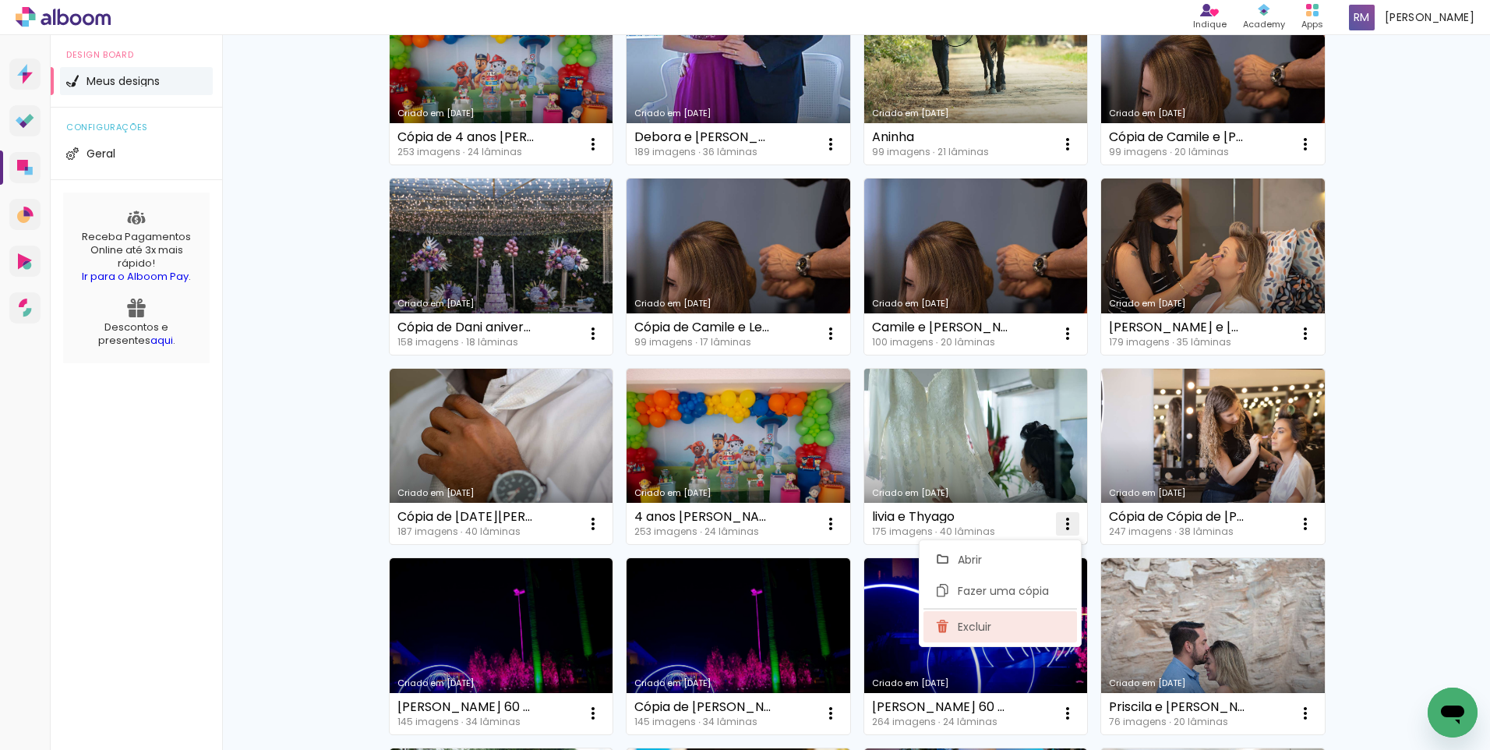
click at [1003, 628] on paper-item "Excluir" at bounding box center [1001, 626] width 154 height 31
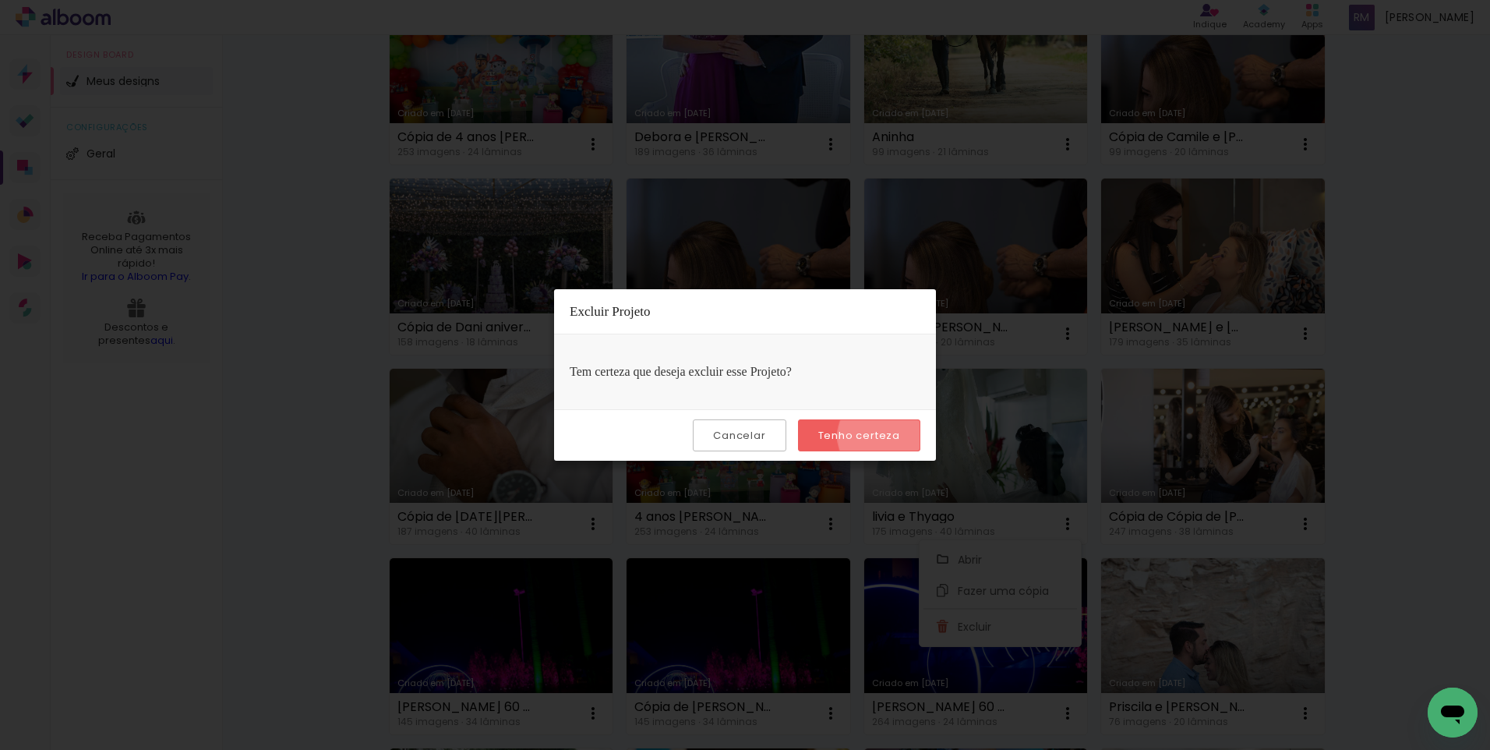
click at [0, 0] on slot "Tenho certeza" at bounding box center [0, 0] width 0 height 0
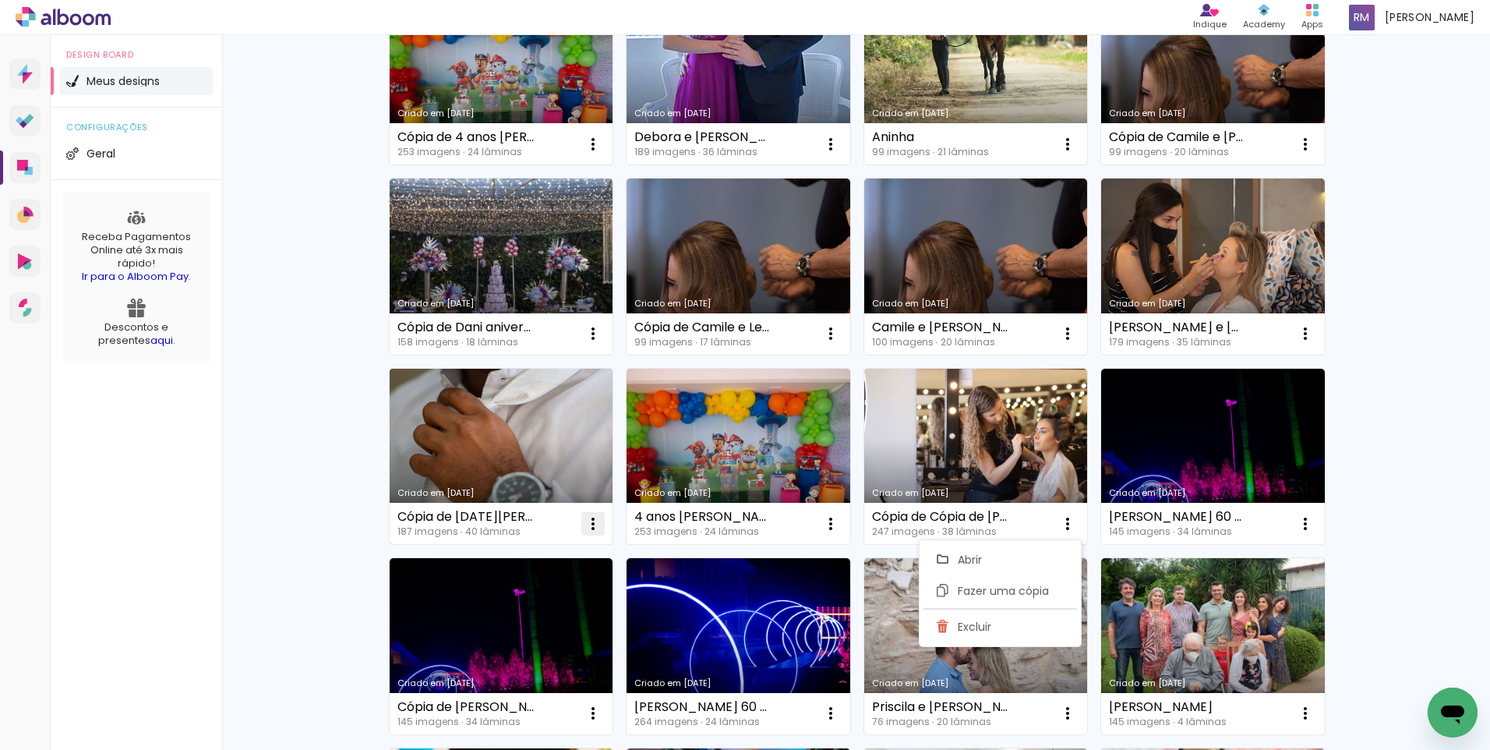
click at [589, 528] on iron-icon at bounding box center [593, 523] width 19 height 19
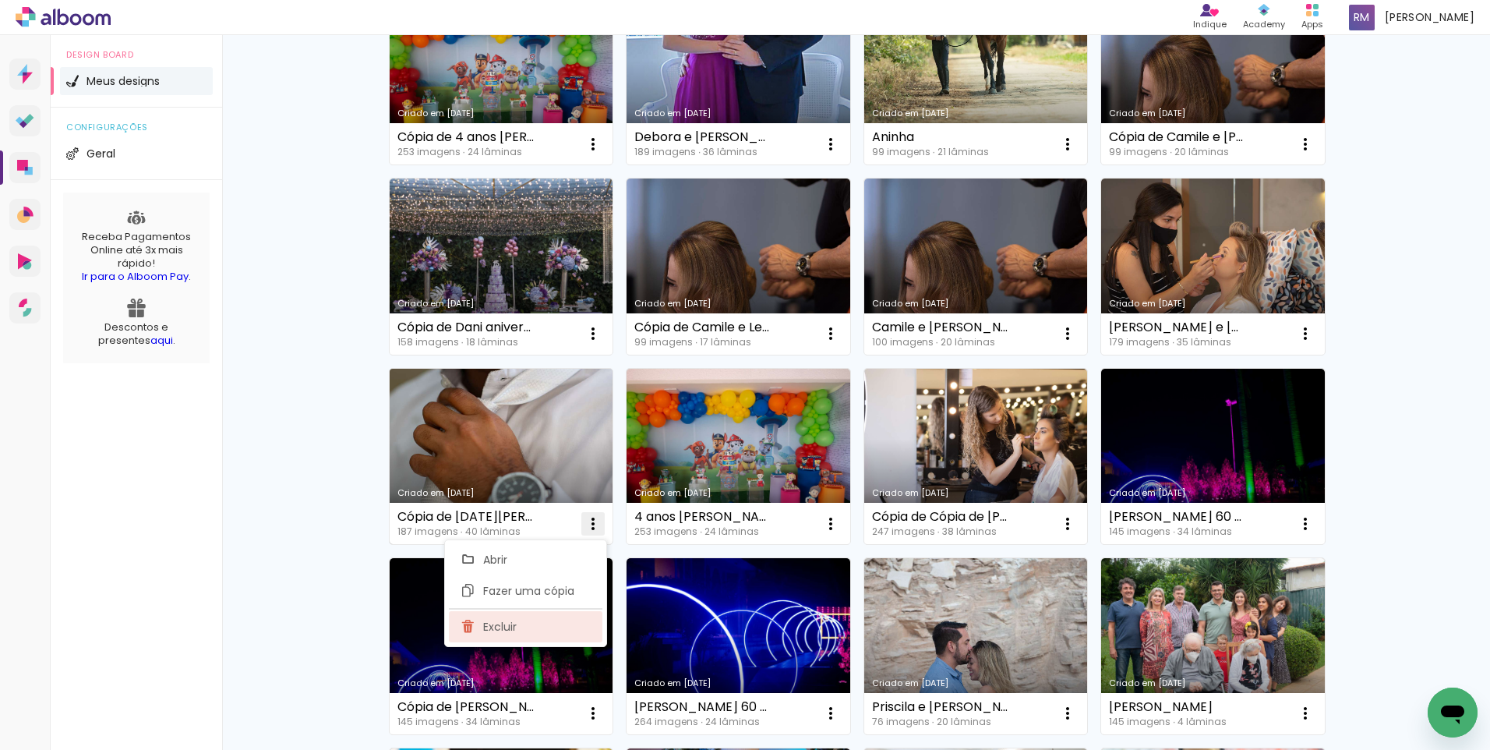
click at [535, 619] on paper-item "Excluir" at bounding box center [526, 626] width 154 height 31
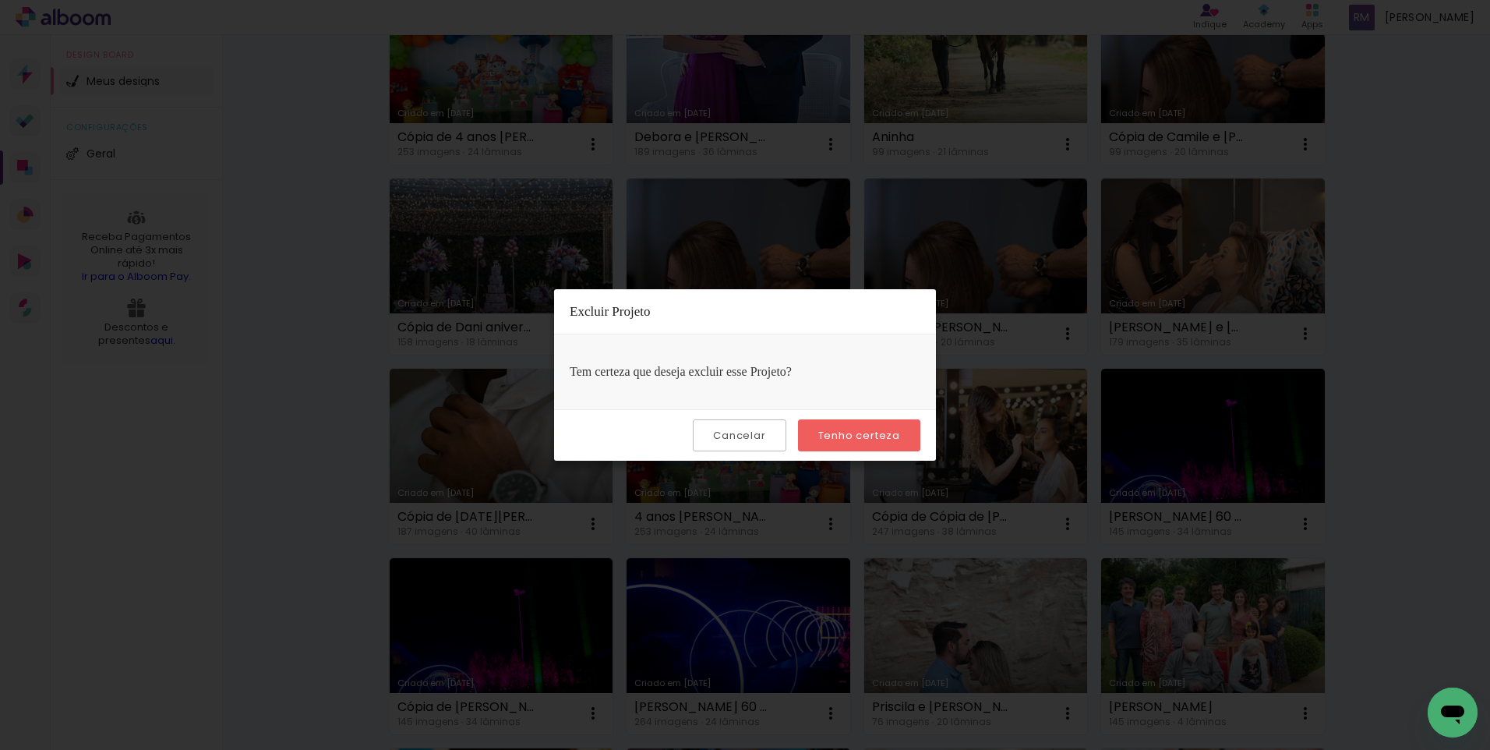
click at [0, 0] on slot "Tenho certeza" at bounding box center [0, 0] width 0 height 0
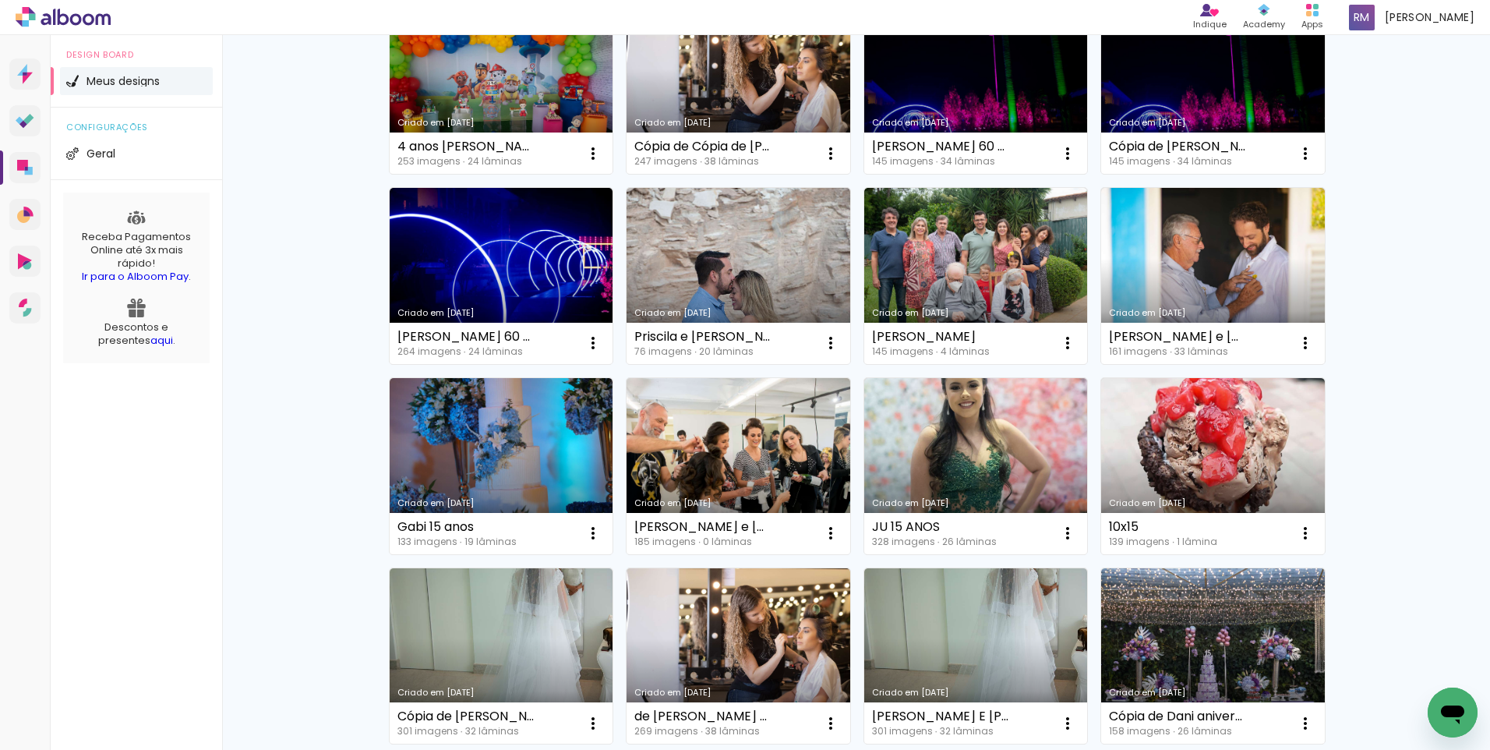
scroll to position [789, 0]
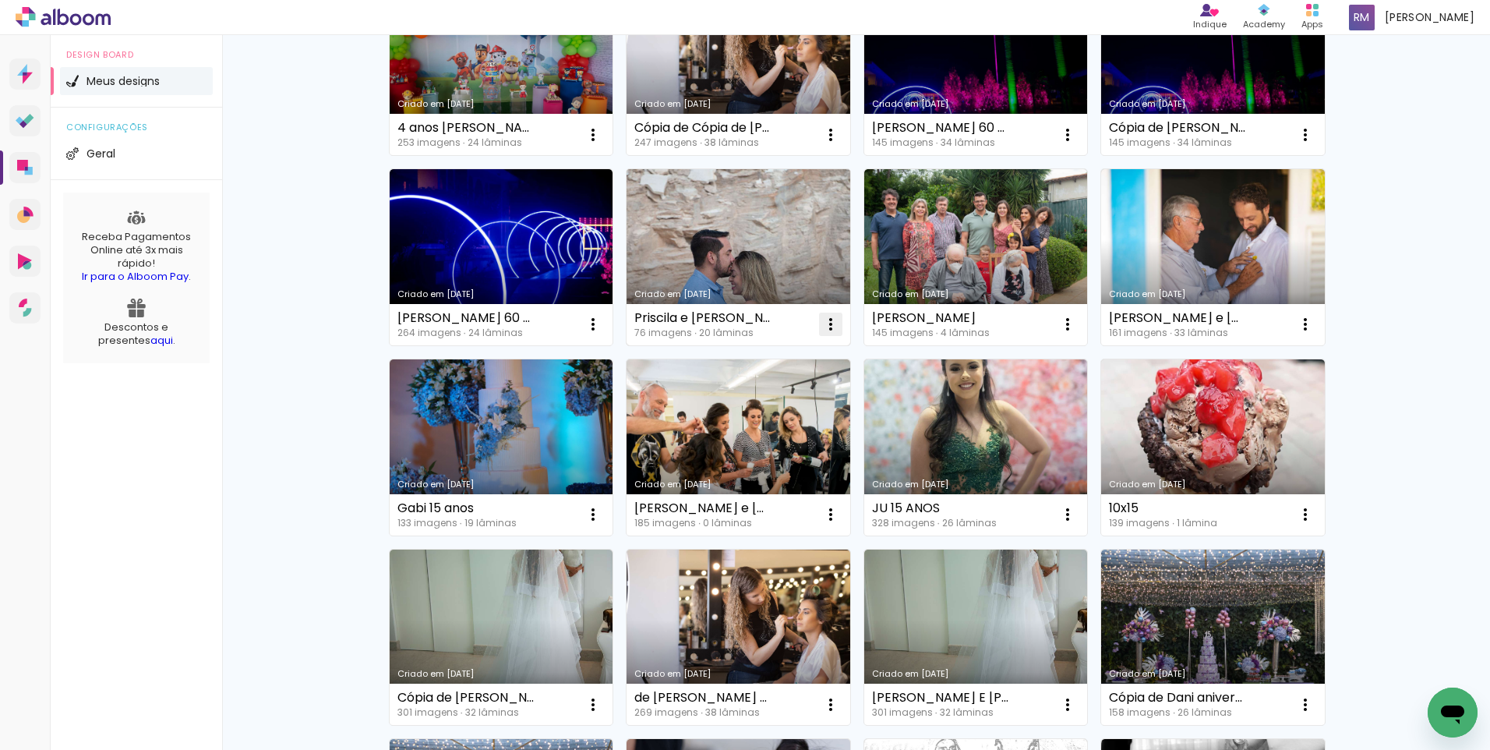
click at [825, 336] on paper-icon-button at bounding box center [830, 324] width 31 height 31
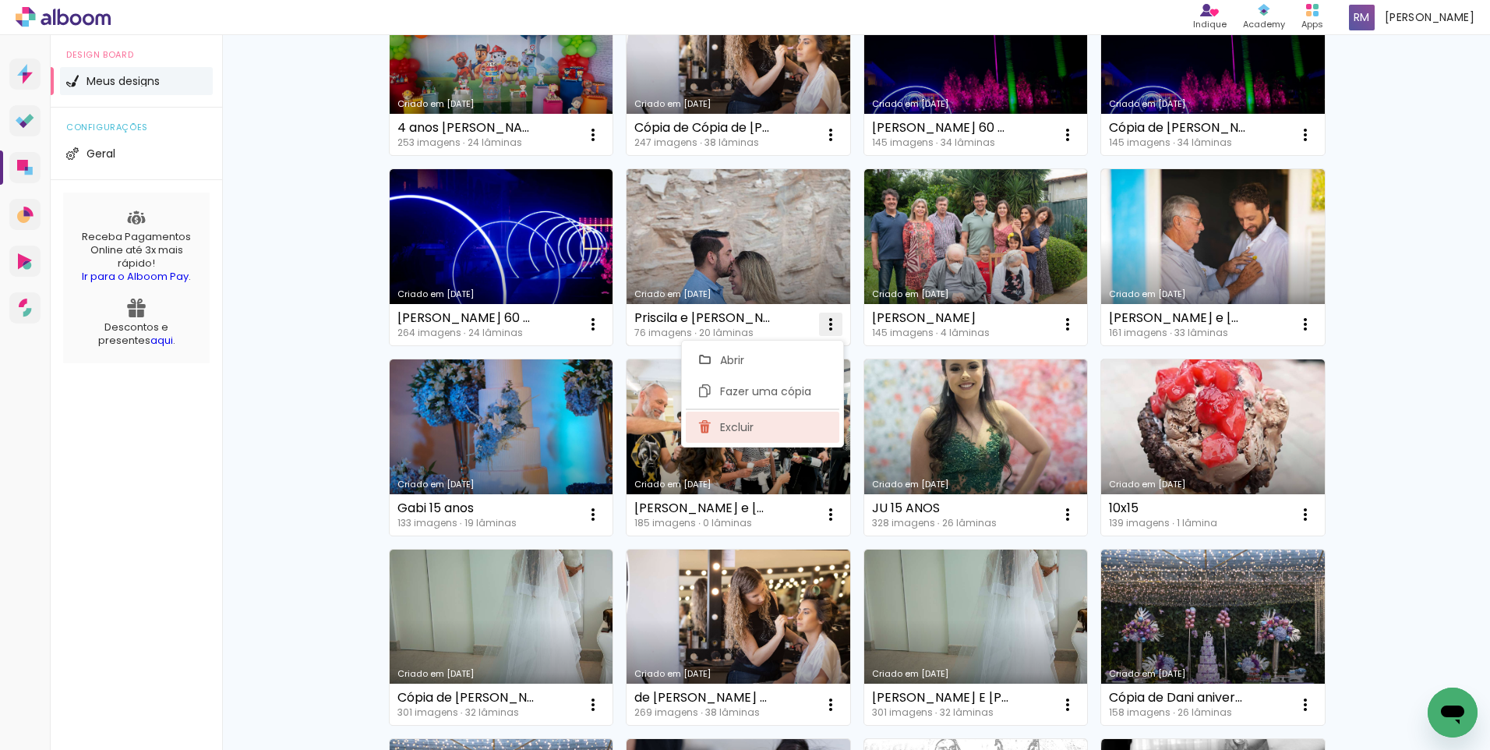
click at [759, 415] on paper-item "Excluir" at bounding box center [763, 426] width 154 height 31
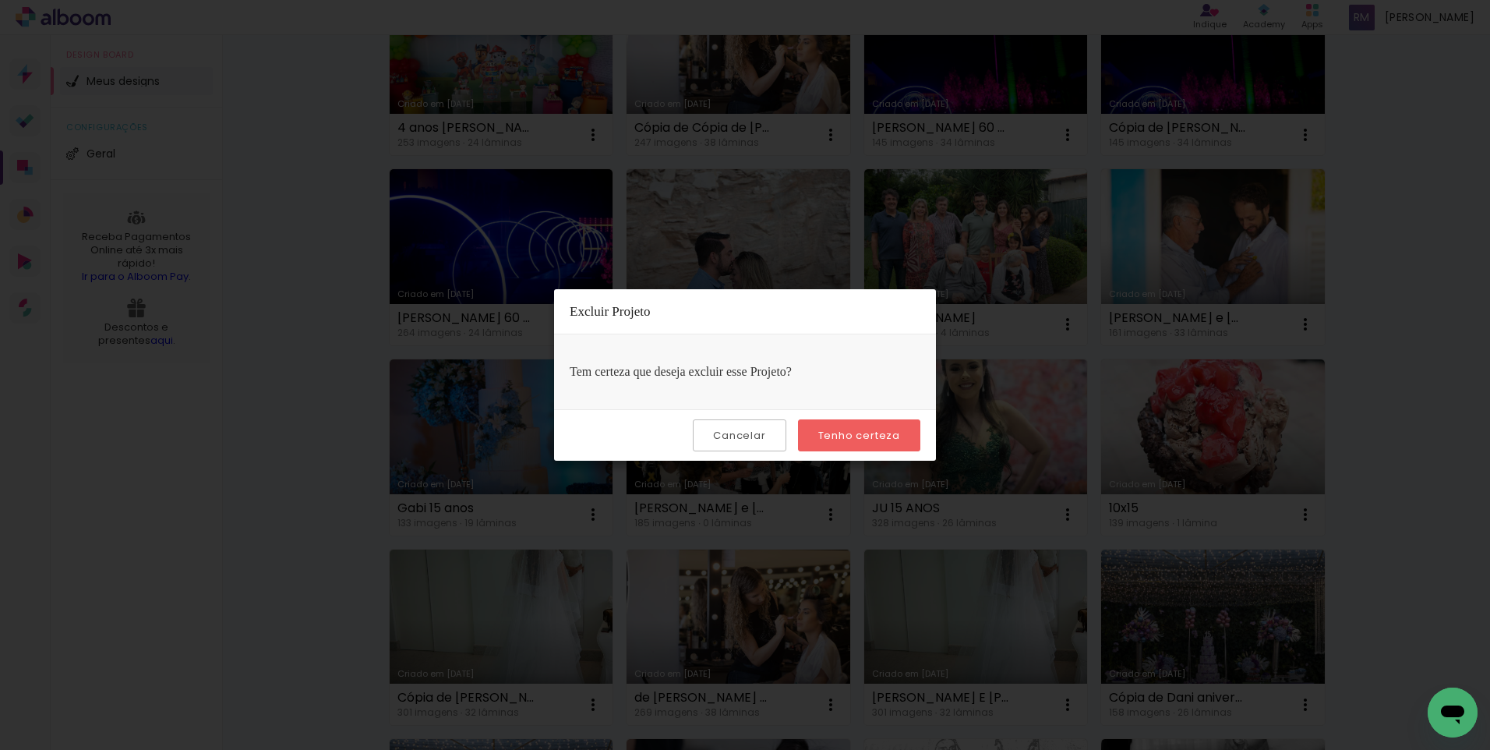
click at [0, 0] on slot "Tenho certeza" at bounding box center [0, 0] width 0 height 0
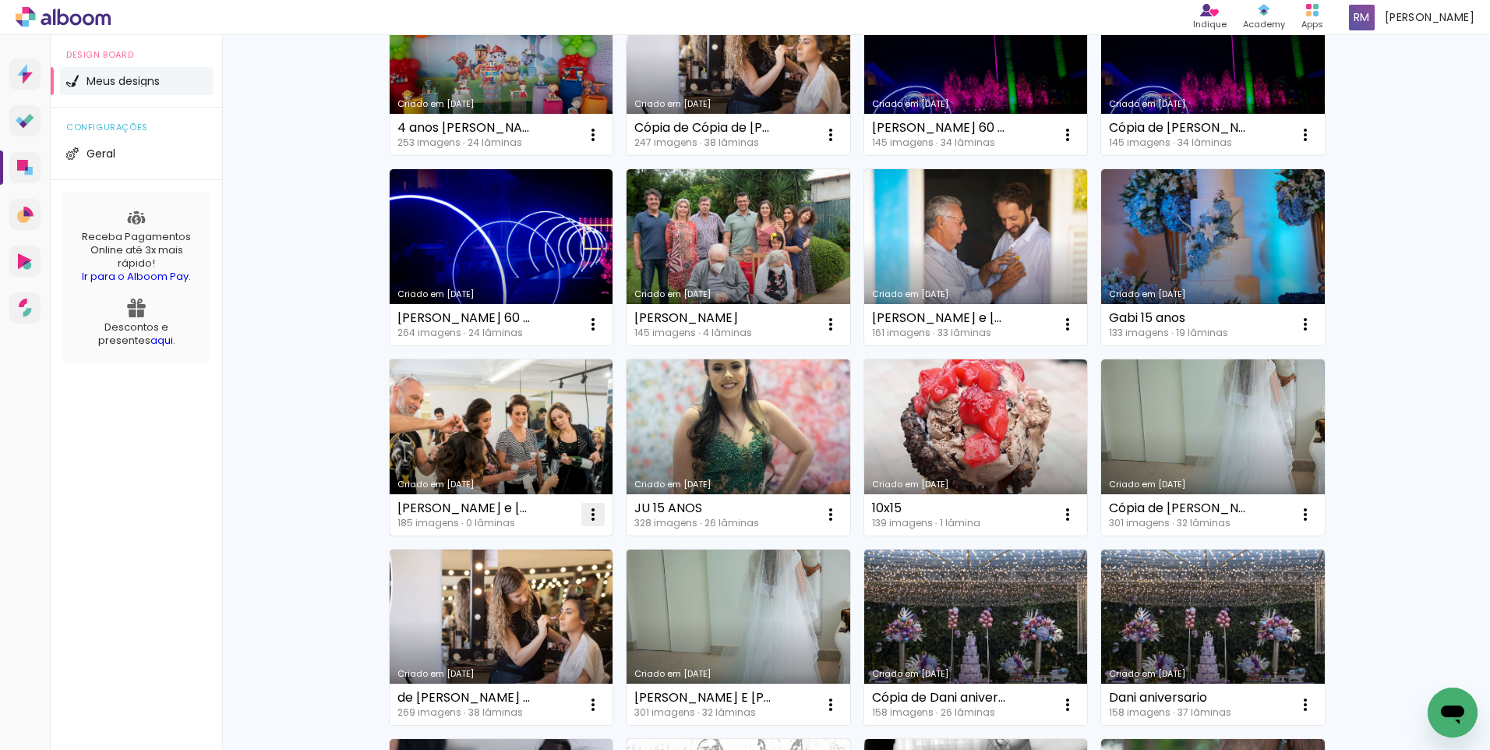
click at [592, 514] on iron-icon at bounding box center [593, 514] width 19 height 19
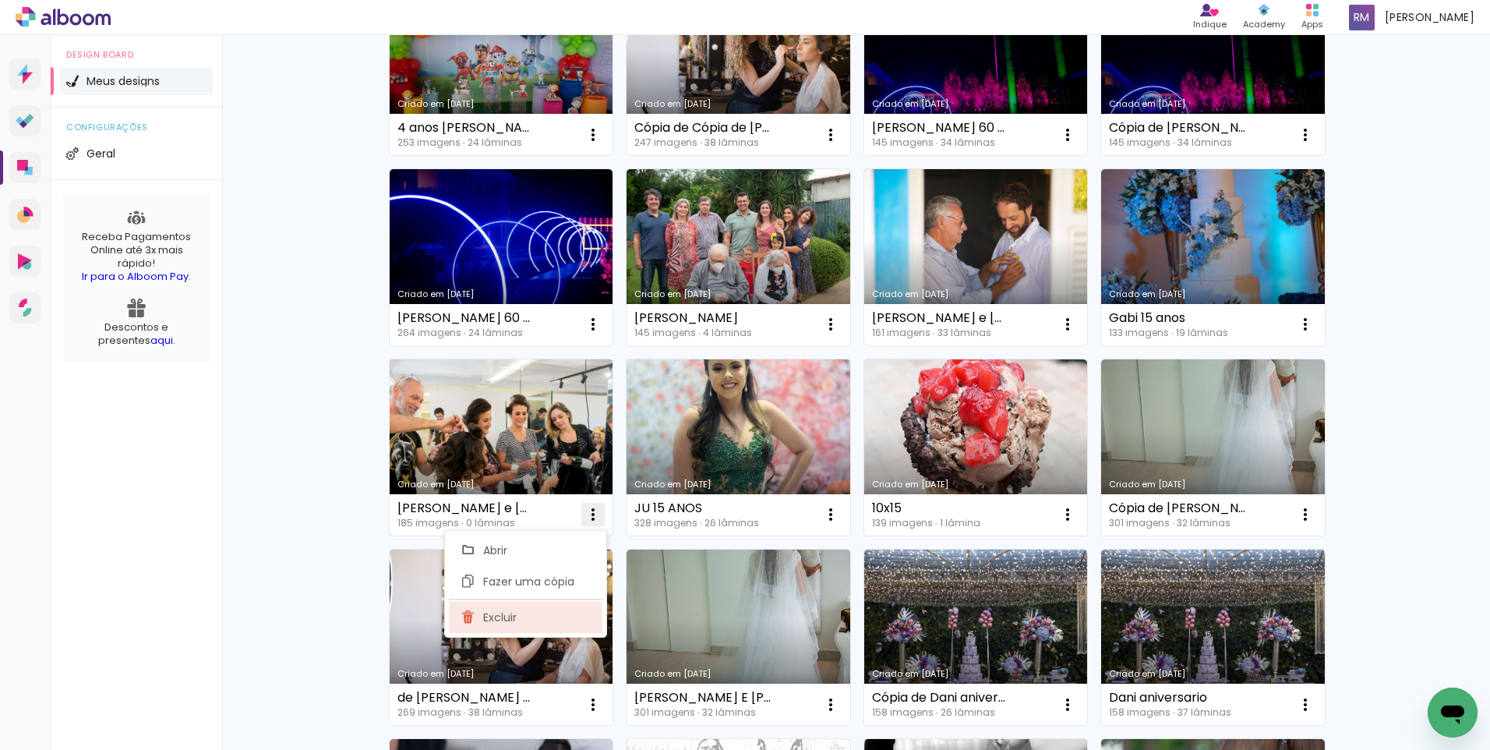
click at [548, 608] on paper-item "Excluir" at bounding box center [526, 617] width 154 height 31
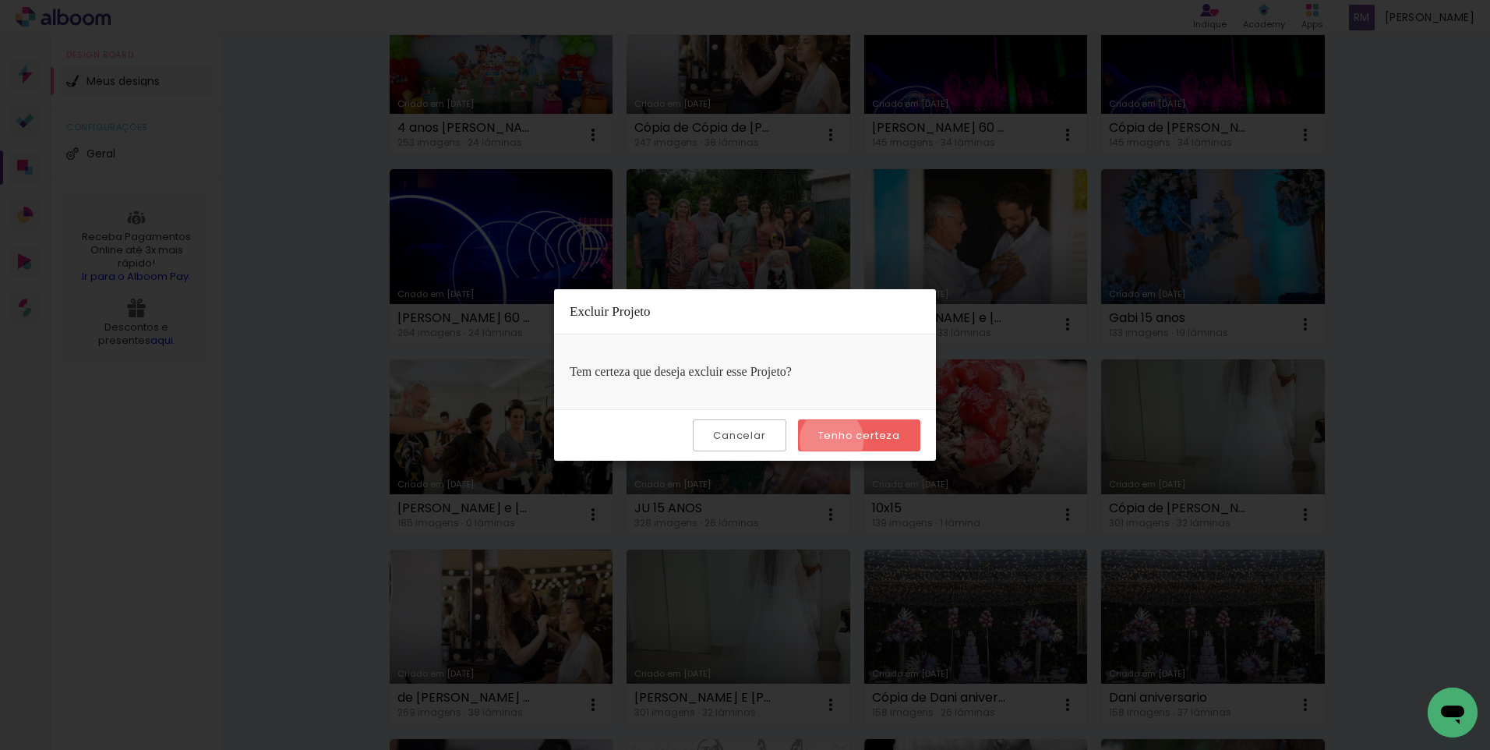
click at [0, 0] on slot "Tenho certeza" at bounding box center [0, 0] width 0 height 0
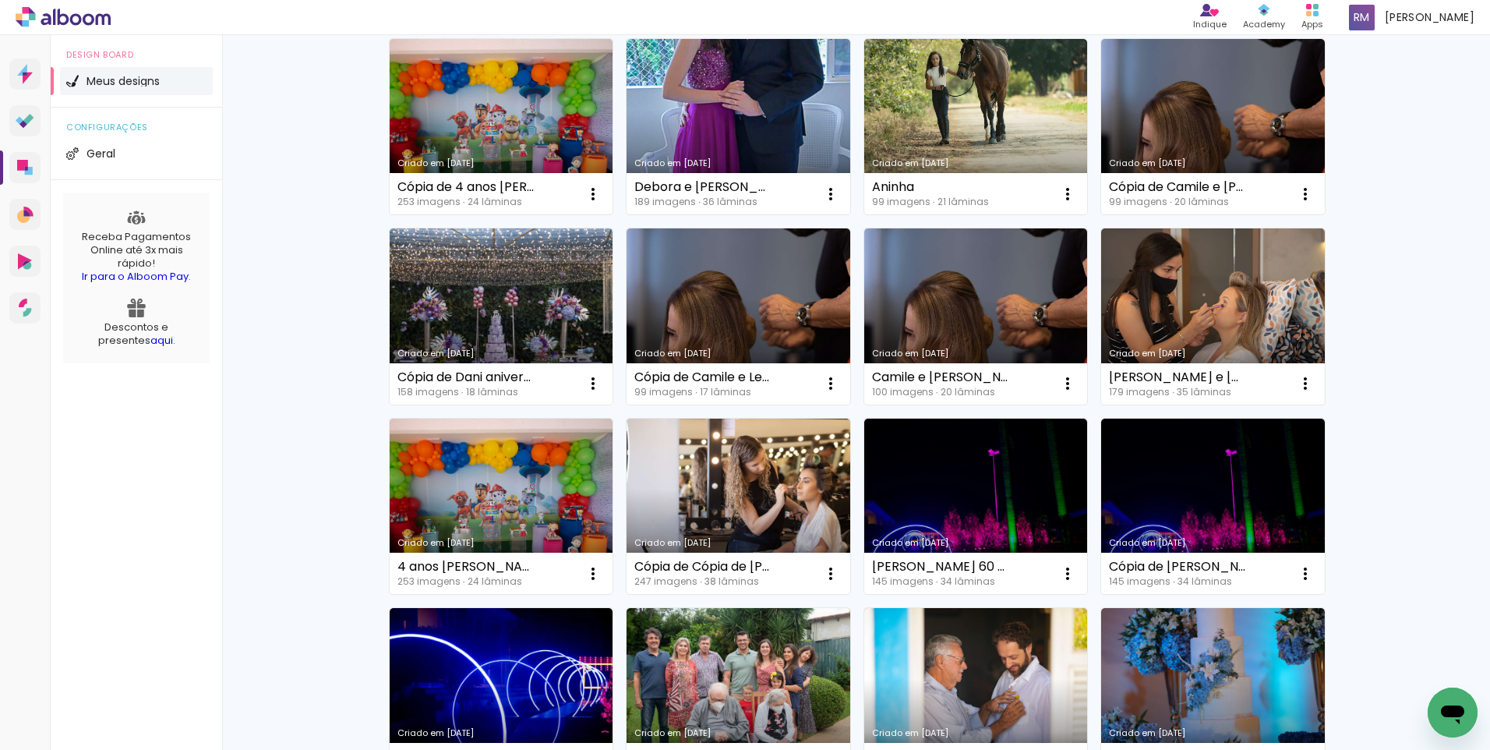
scroll to position [292, 0]
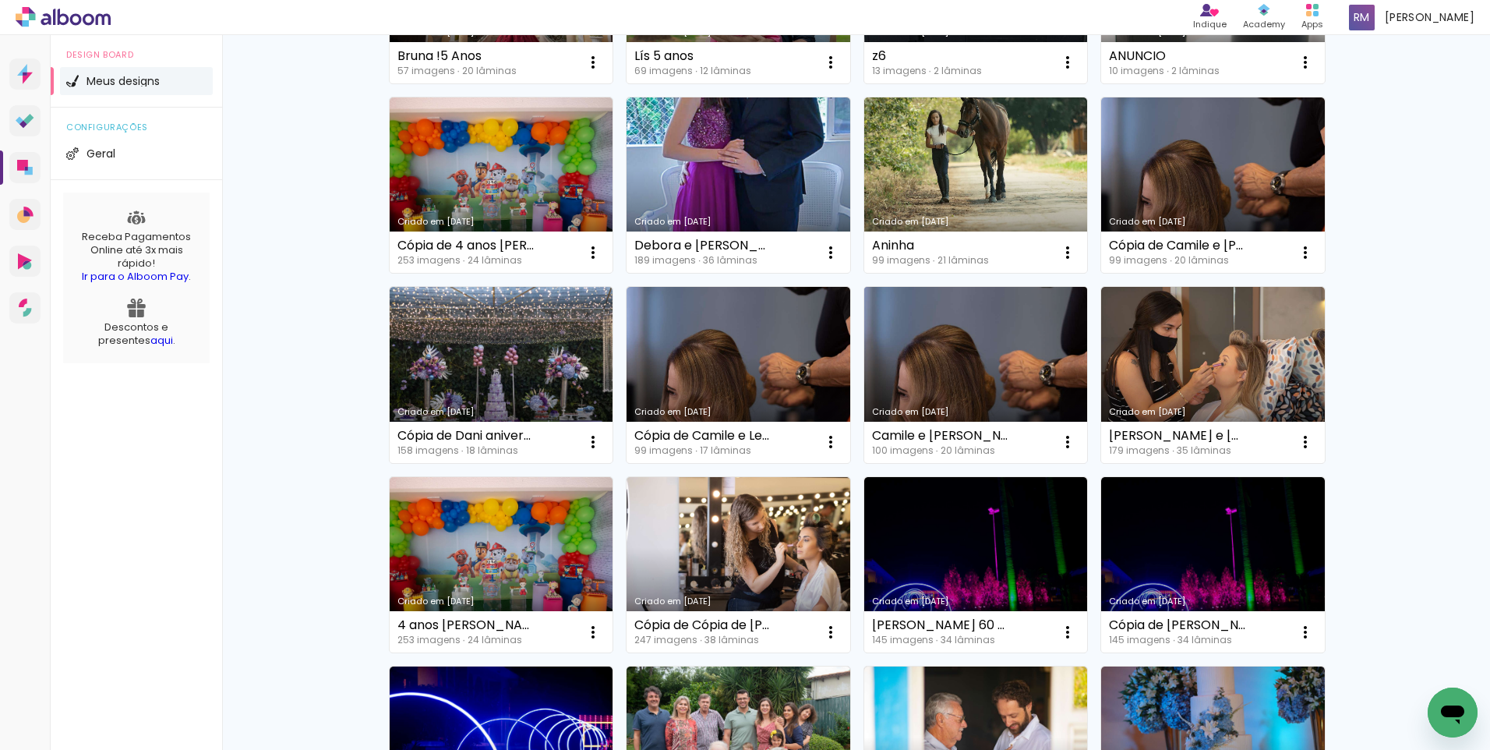
click at [1062, 429] on div "Camile e Leo 100 imagens ∙ 20 lâminas Abrir Fazer uma cópia Excluir" at bounding box center [976, 442] width 224 height 41
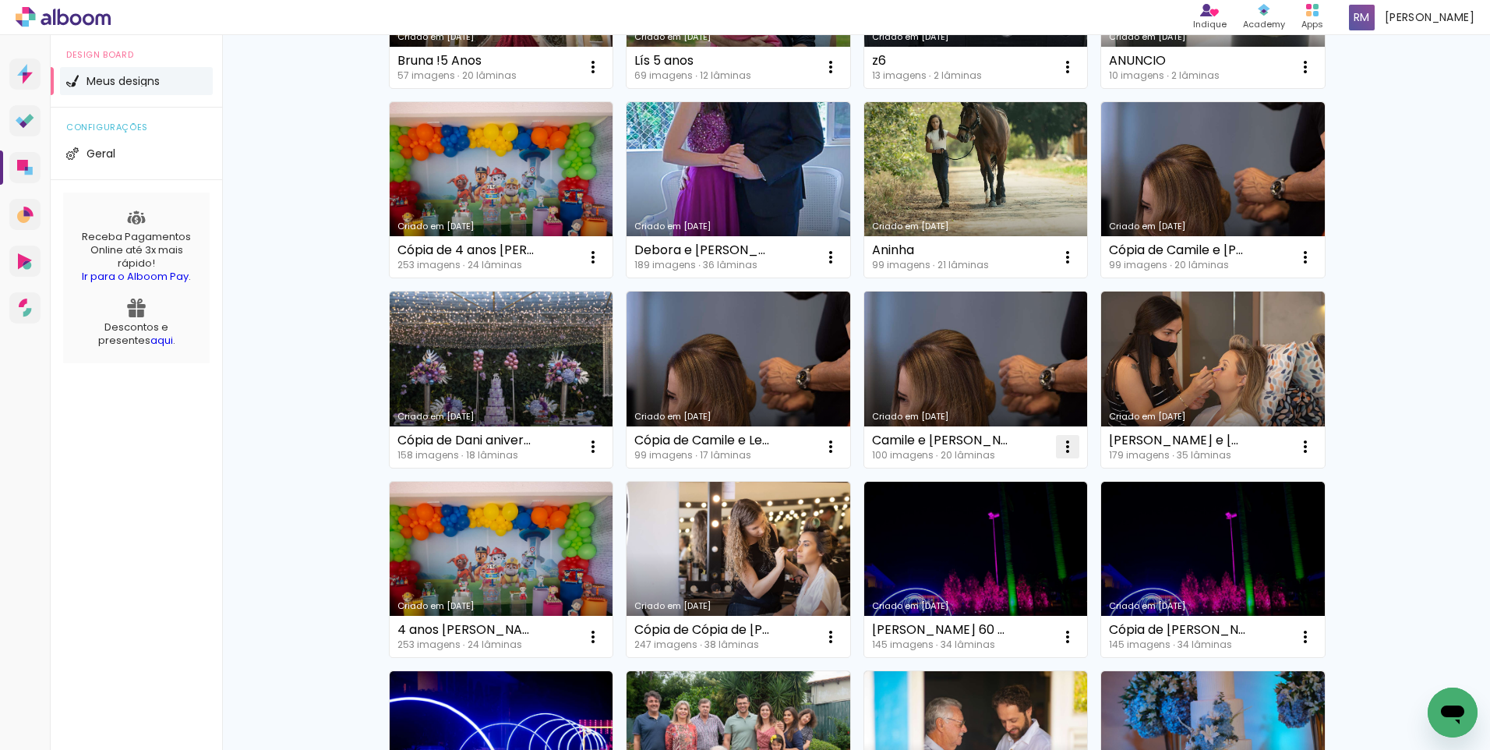
click at [1061, 447] on iron-icon at bounding box center [1067, 446] width 19 height 19
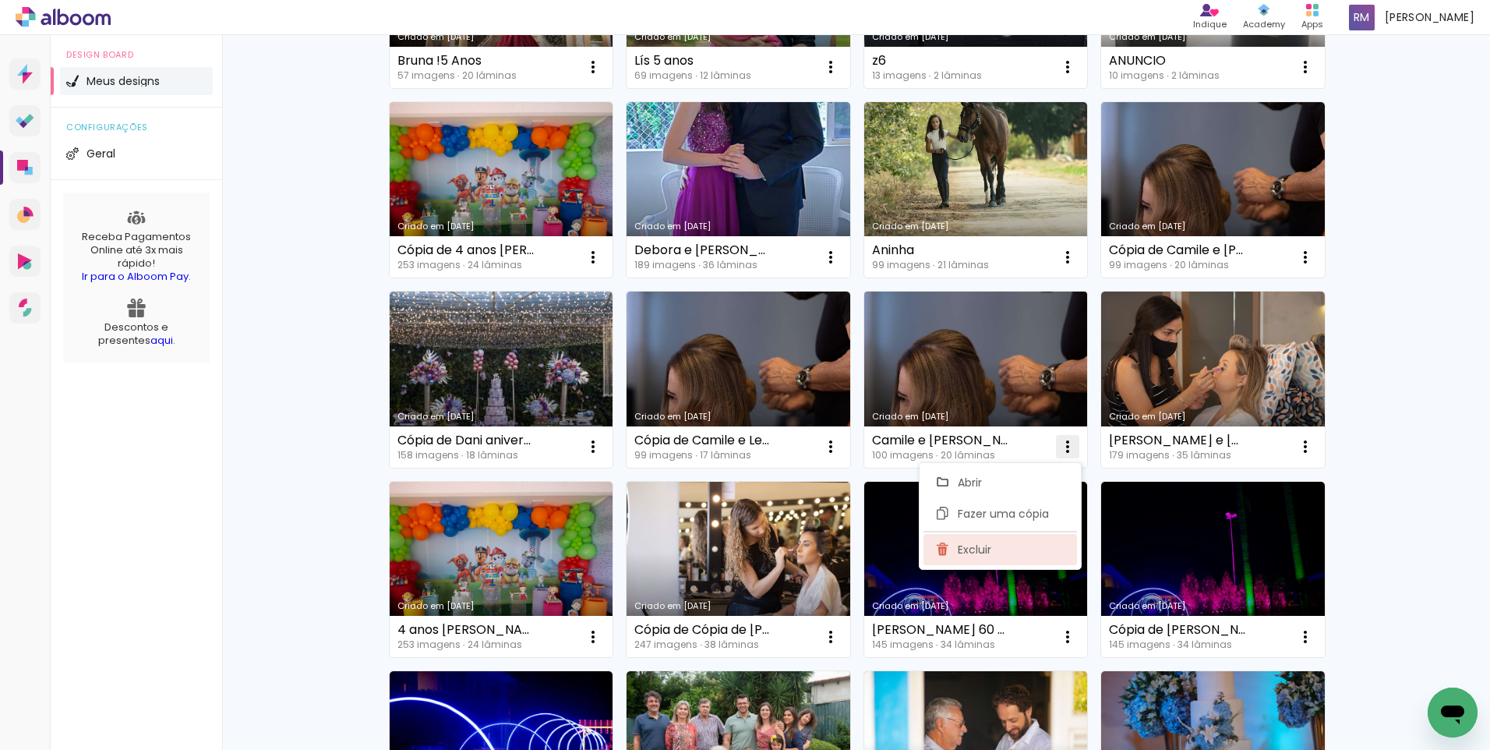
click at [993, 548] on paper-item "Excluir" at bounding box center [1001, 549] width 154 height 31
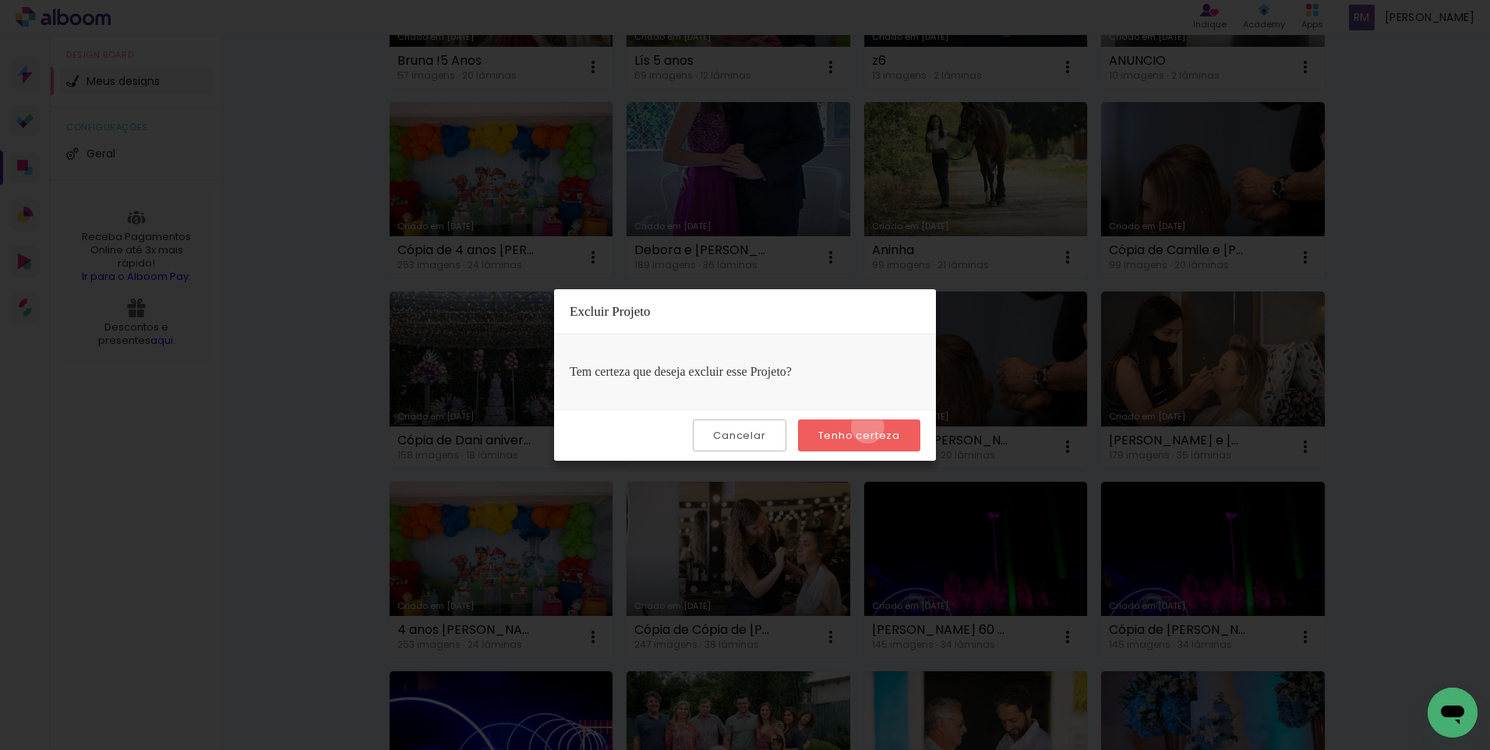
click at [869, 427] on paper-button "Tenho certeza" at bounding box center [859, 435] width 122 height 32
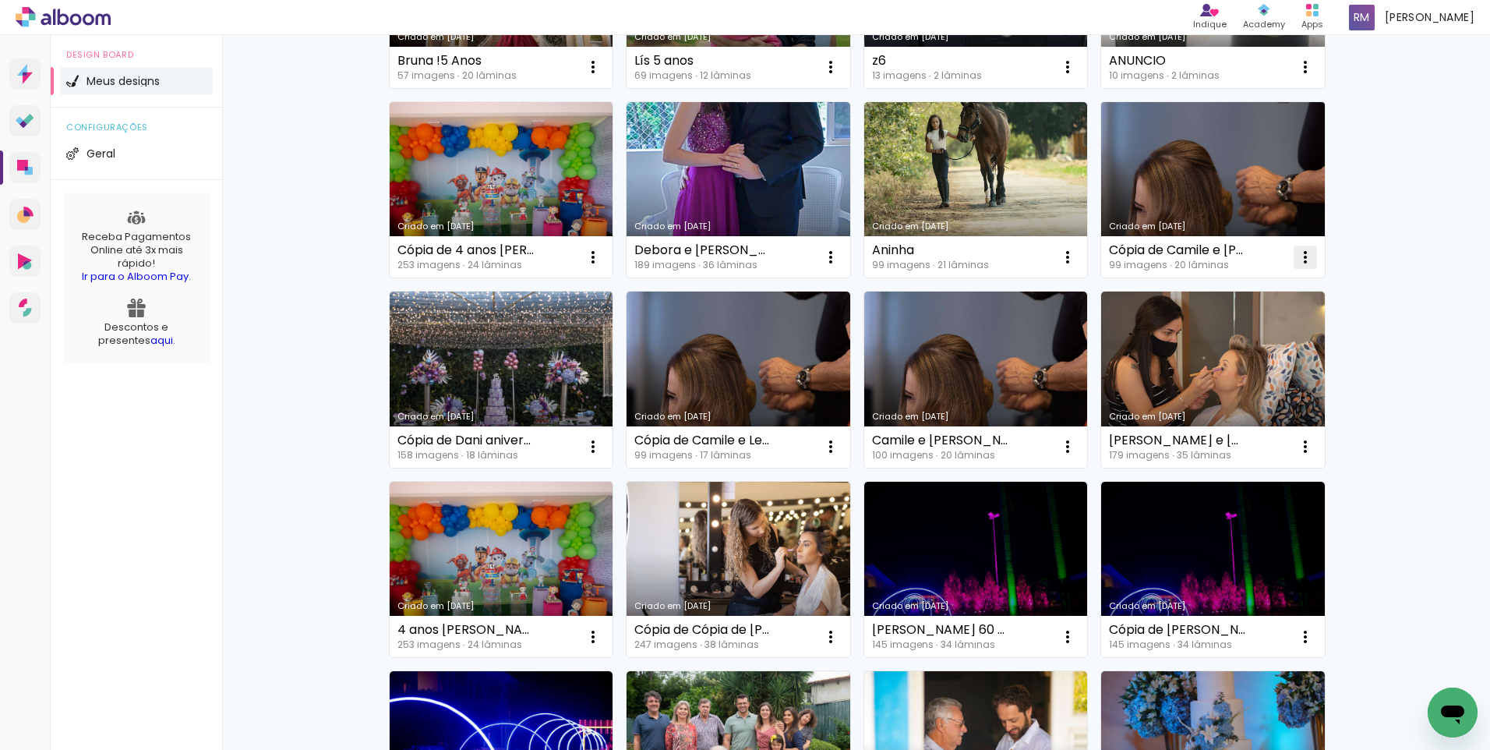
click at [1299, 250] on iron-icon at bounding box center [1305, 257] width 19 height 19
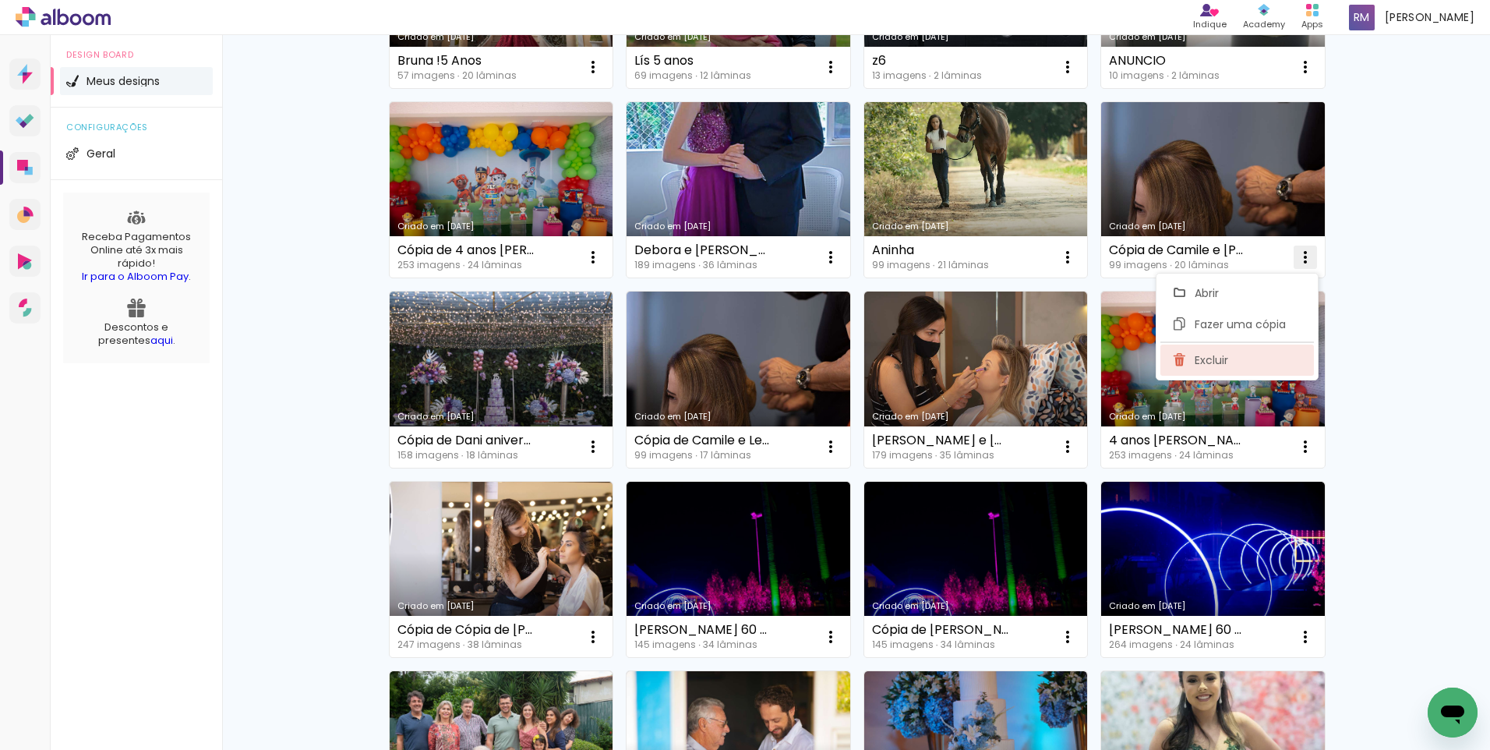
click at [1227, 349] on paper-item "Excluir" at bounding box center [1237, 359] width 154 height 31
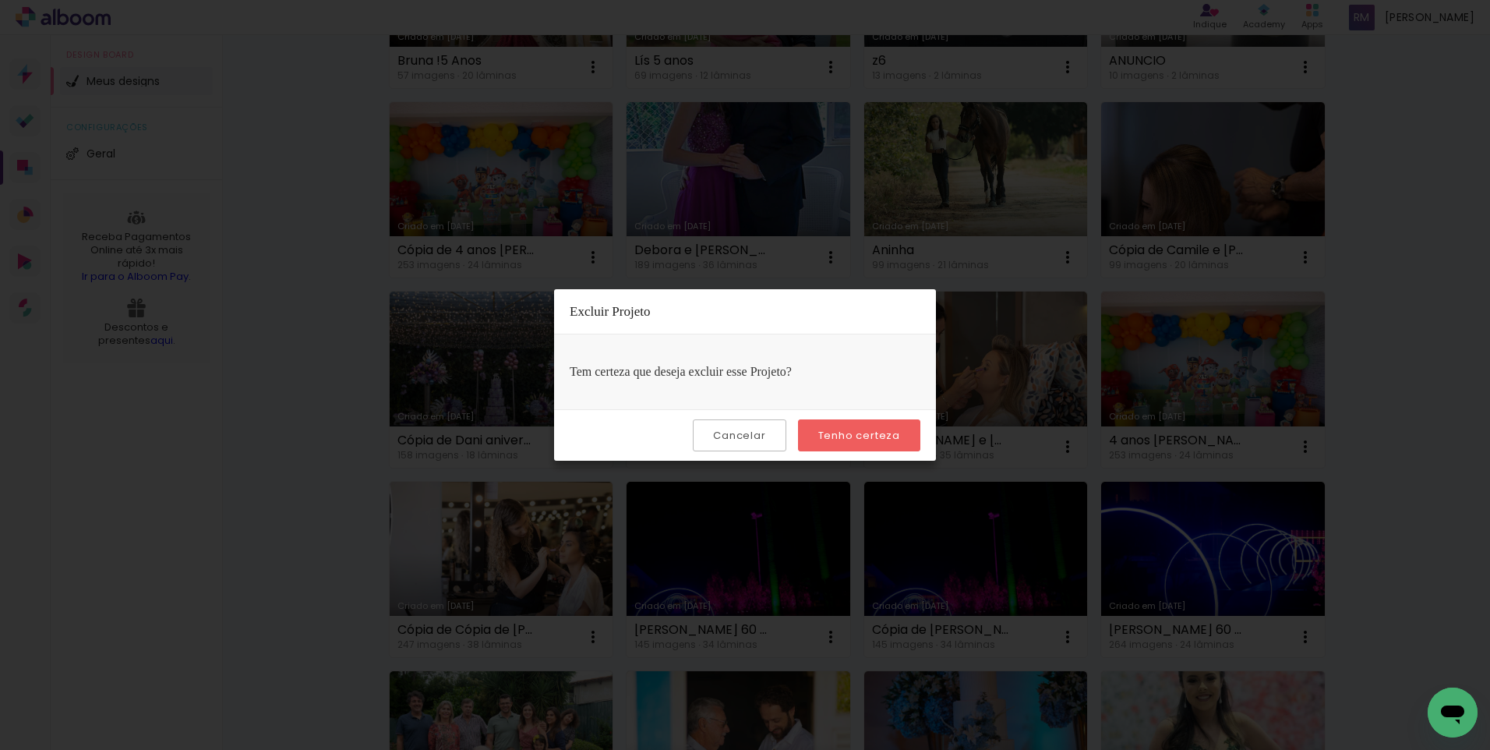
click at [0, 0] on slot "Tenho certeza" at bounding box center [0, 0] width 0 height 0
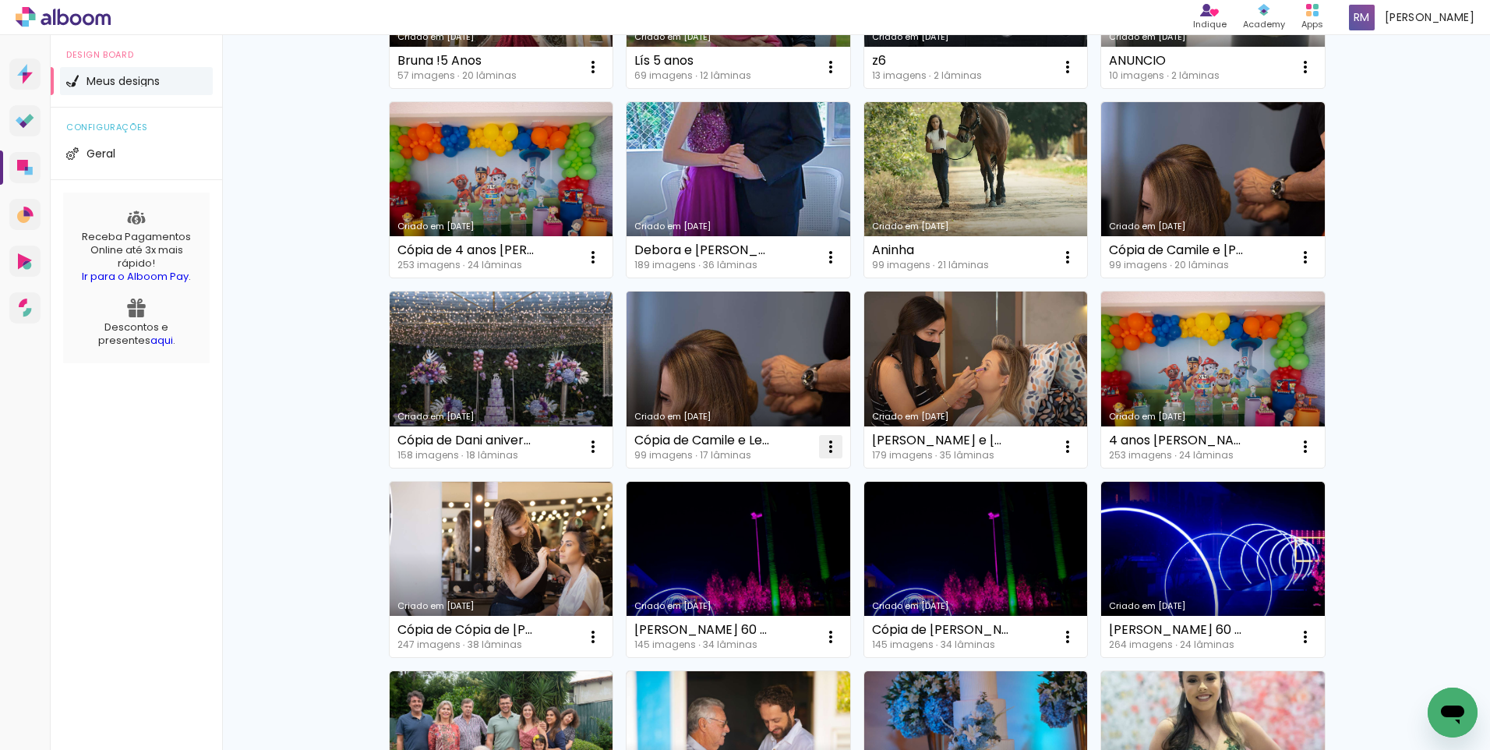
click at [828, 453] on iron-icon at bounding box center [830, 446] width 19 height 19
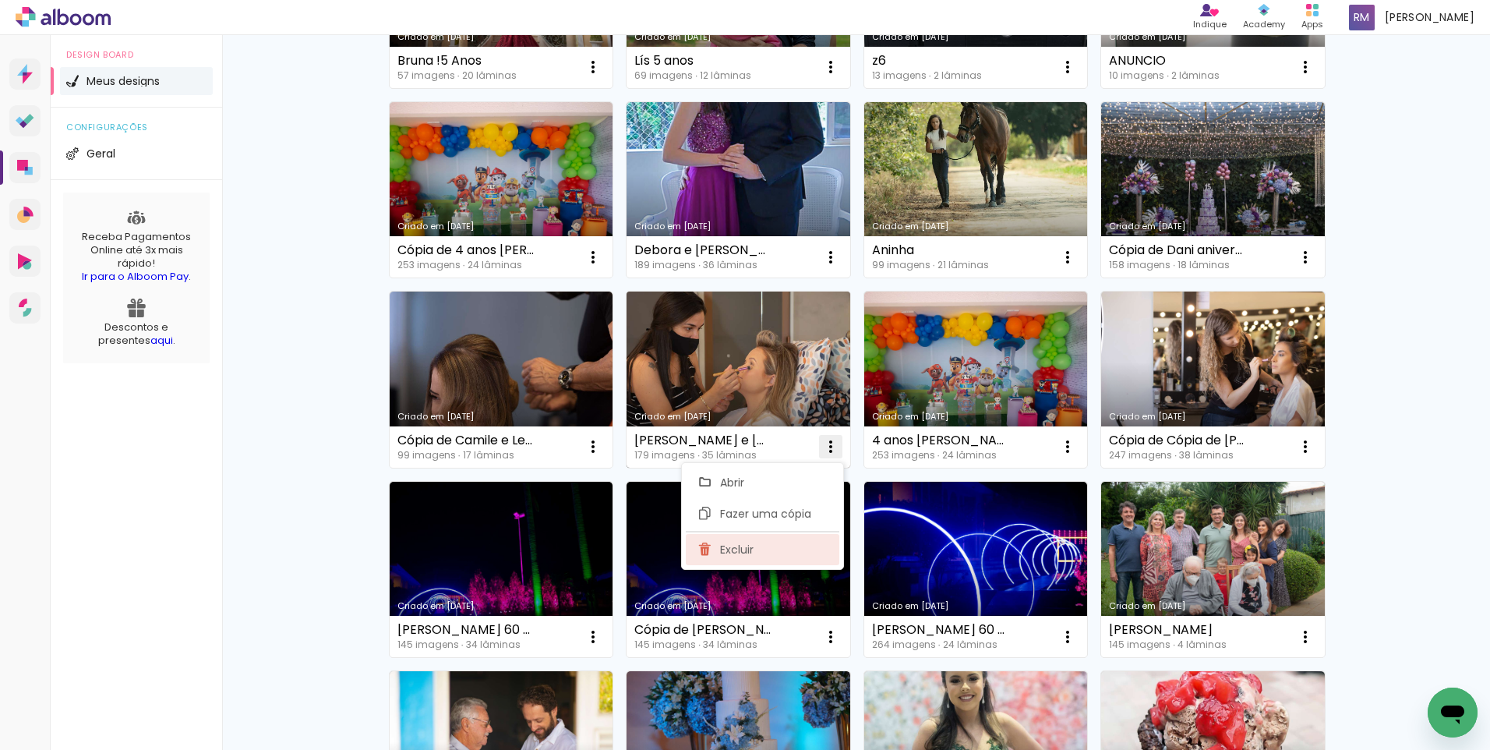
click at [784, 546] on paper-item "Excluir" at bounding box center [763, 549] width 154 height 31
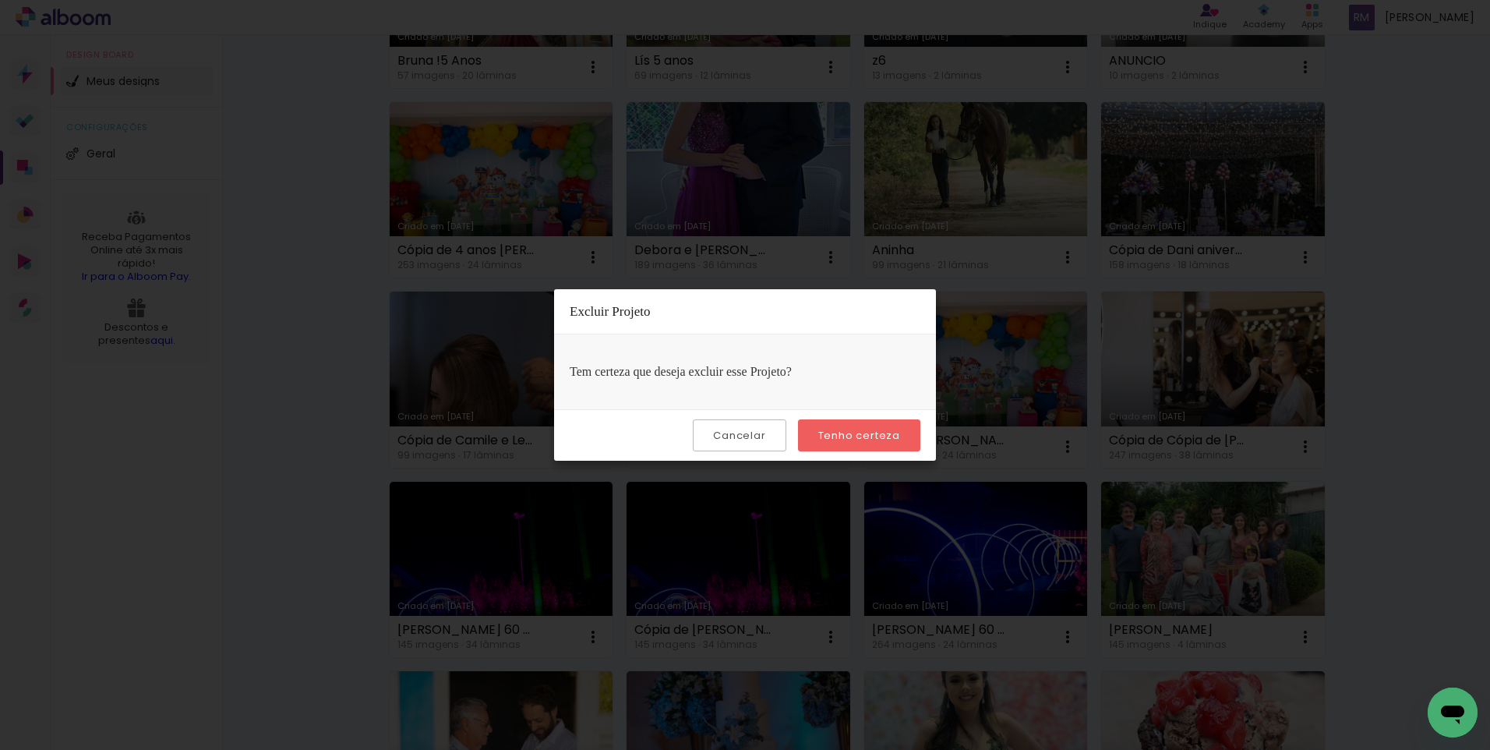
click at [0, 0] on slot "Tenho certeza" at bounding box center [0, 0] width 0 height 0
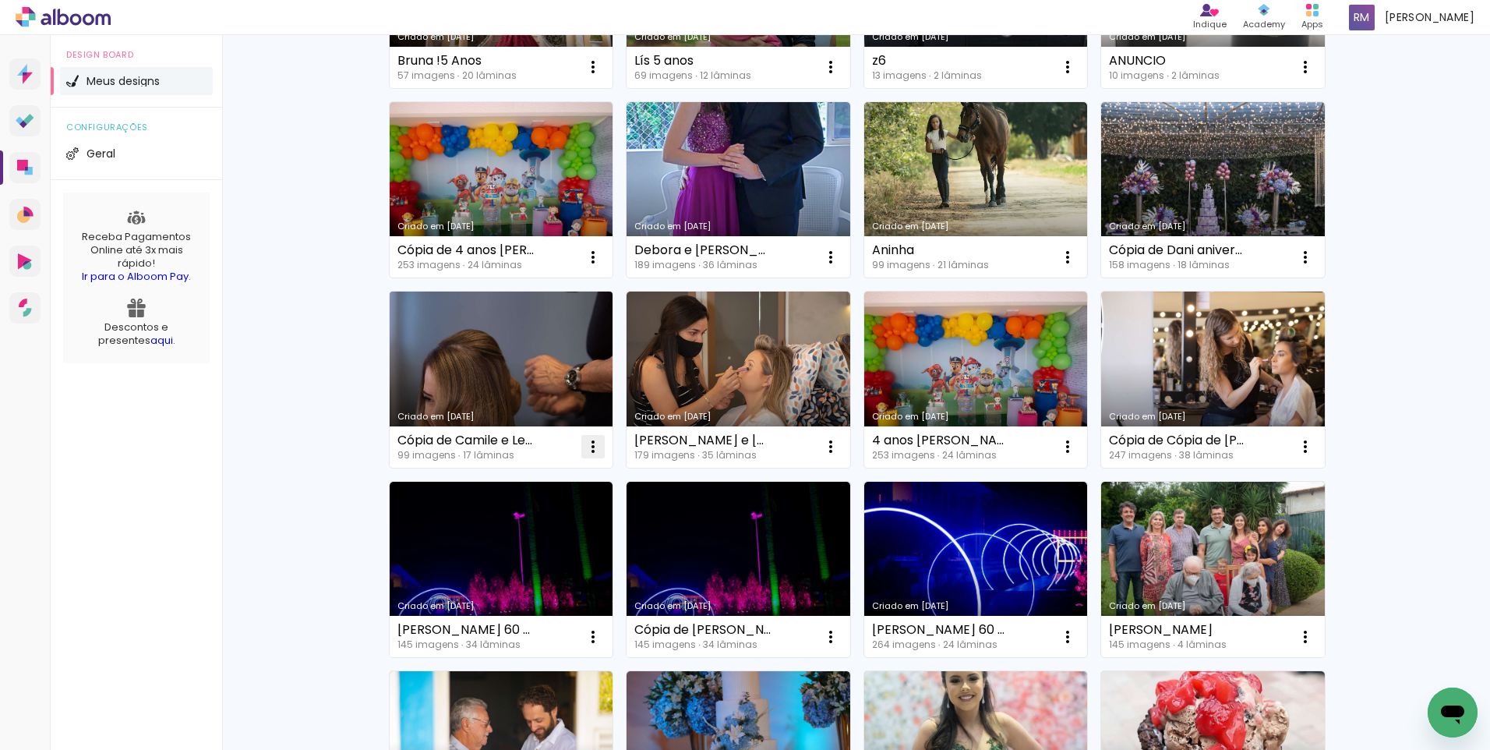
click at [588, 445] on iron-icon at bounding box center [593, 446] width 19 height 19
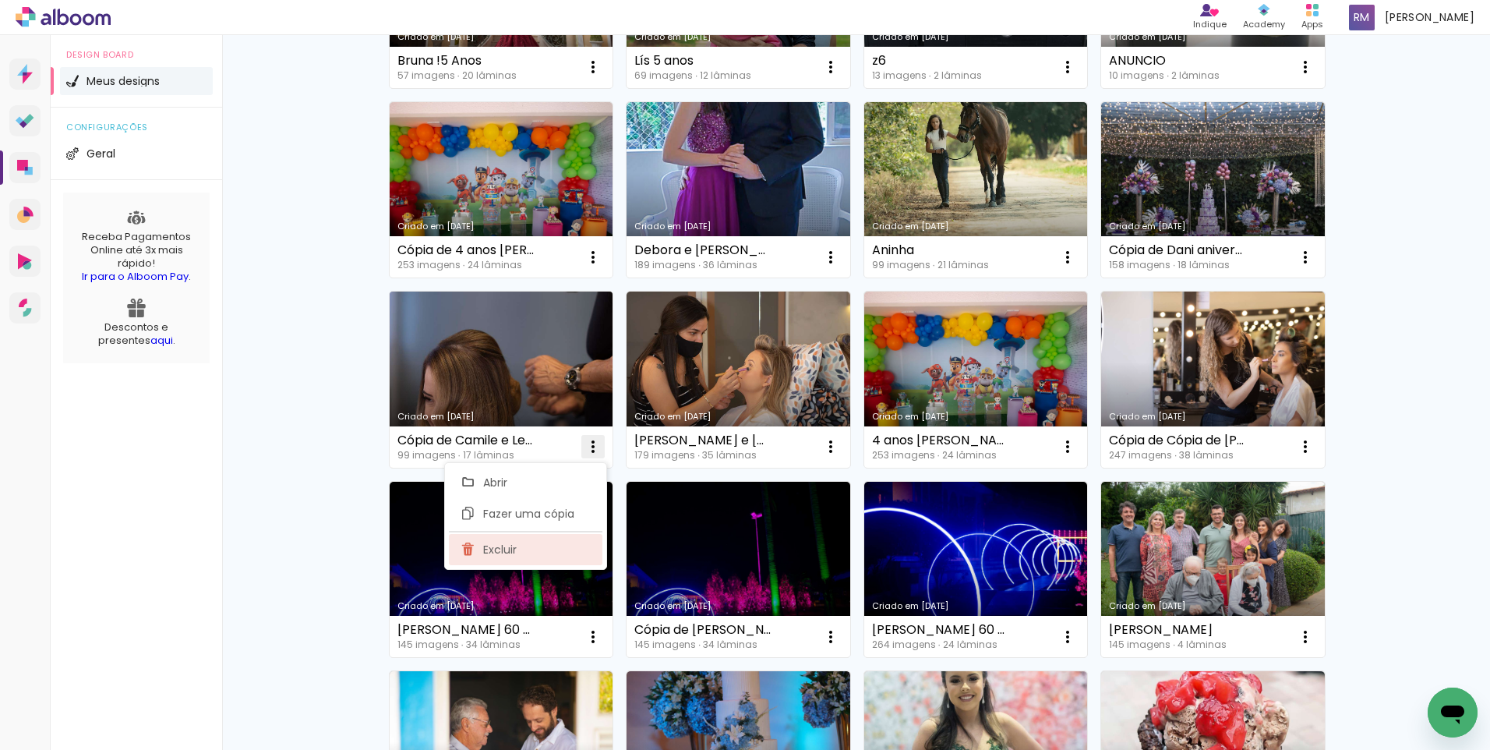
click at [523, 553] on paper-item "Excluir" at bounding box center [526, 549] width 154 height 31
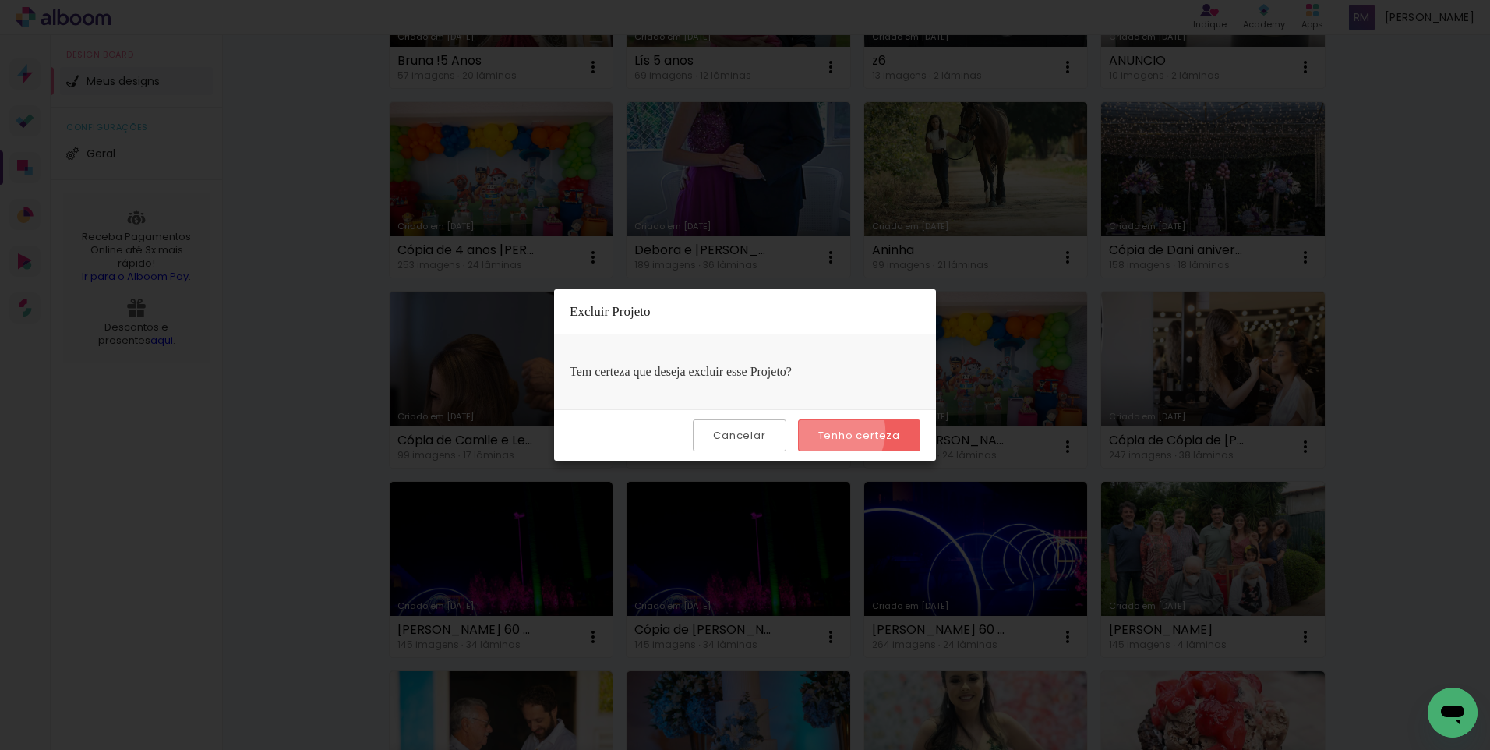
click at [0, 0] on slot "Tenho certeza" at bounding box center [0, 0] width 0 height 0
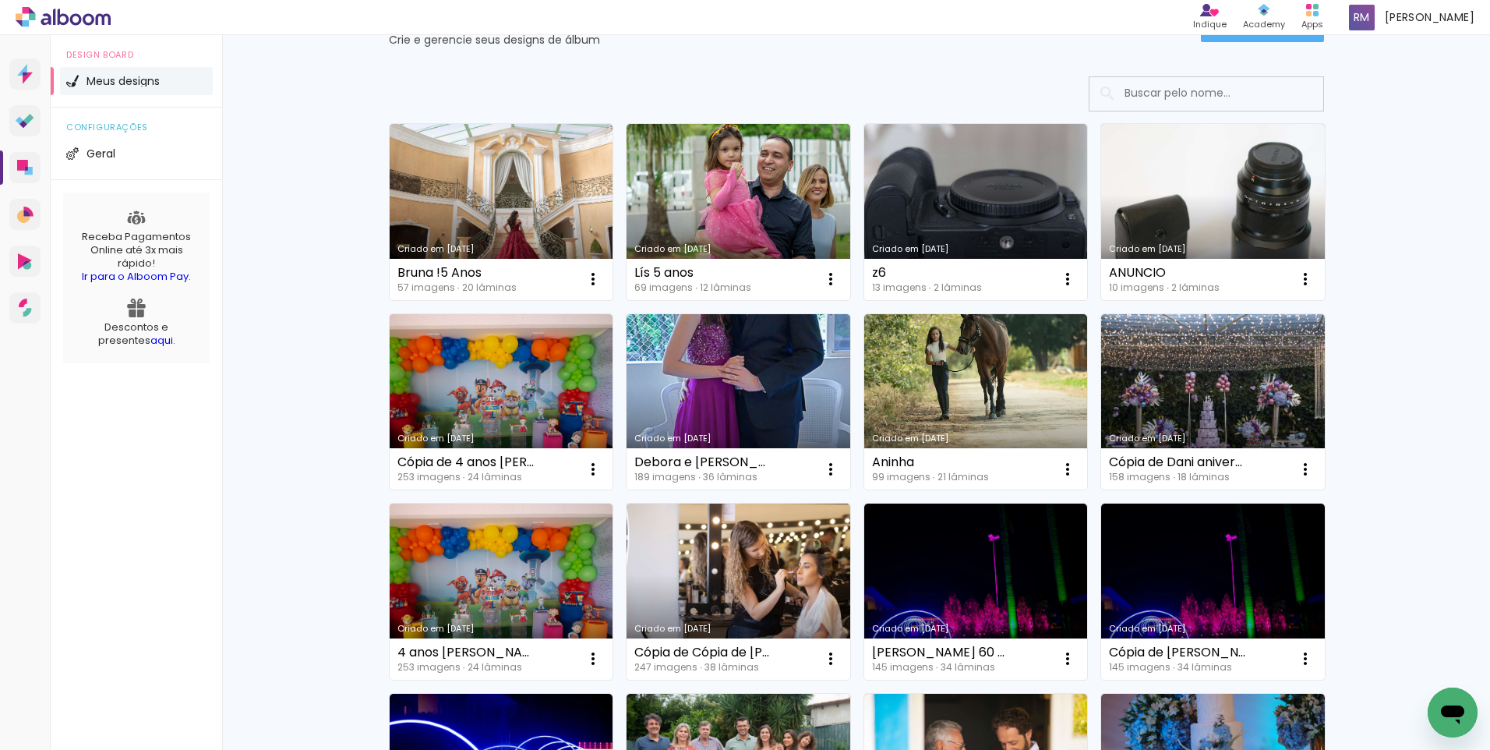
scroll to position [0, 0]
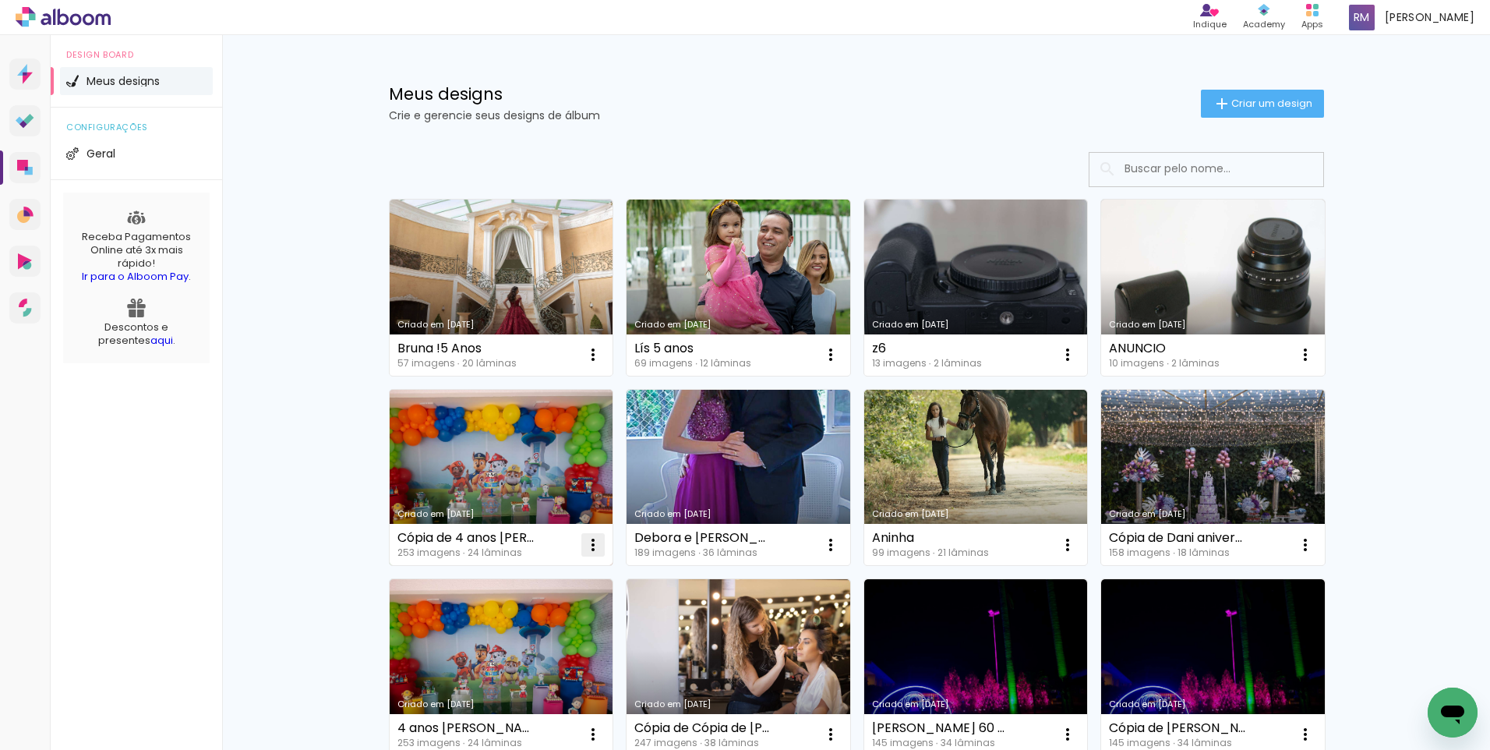
click at [586, 542] on iron-icon at bounding box center [593, 544] width 19 height 19
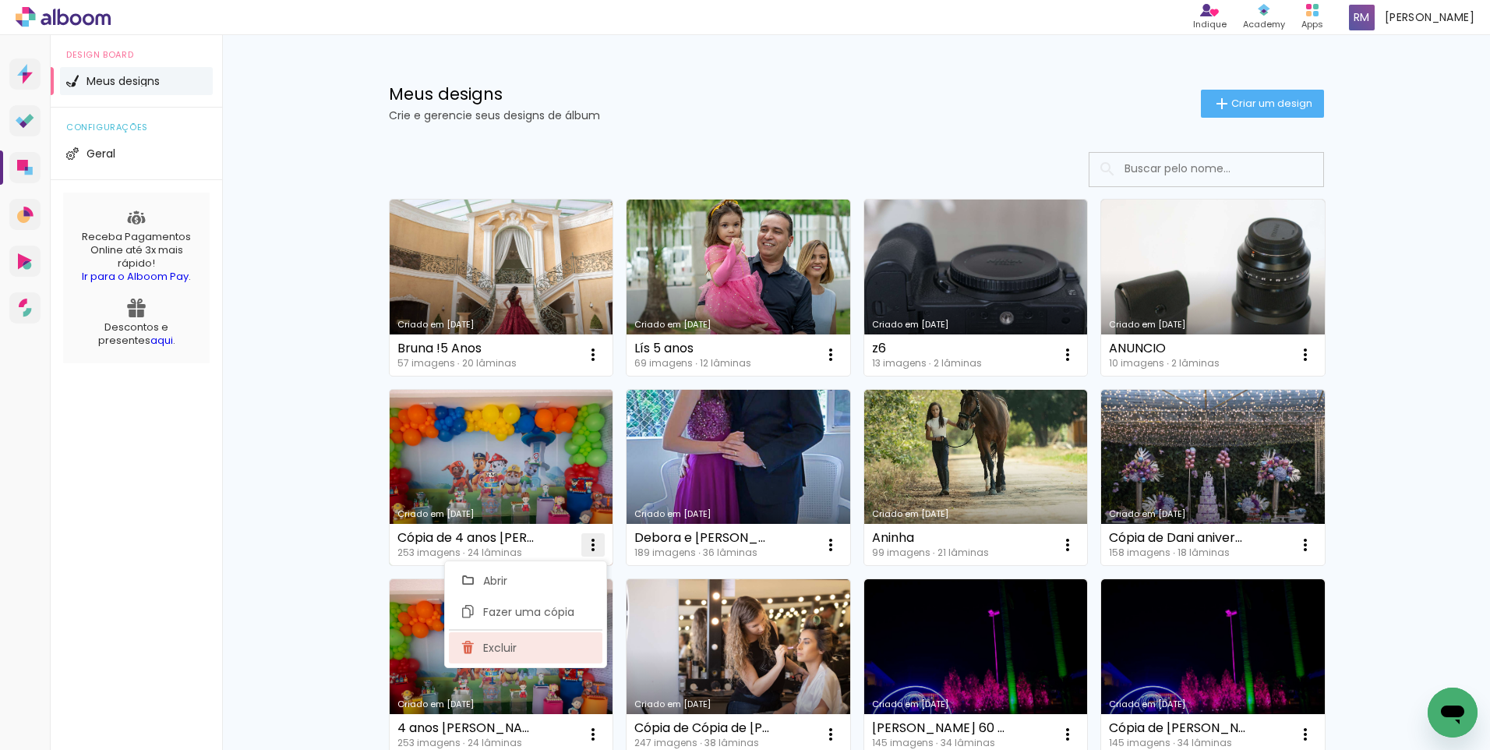
click at [519, 645] on paper-item "Excluir" at bounding box center [526, 647] width 154 height 31
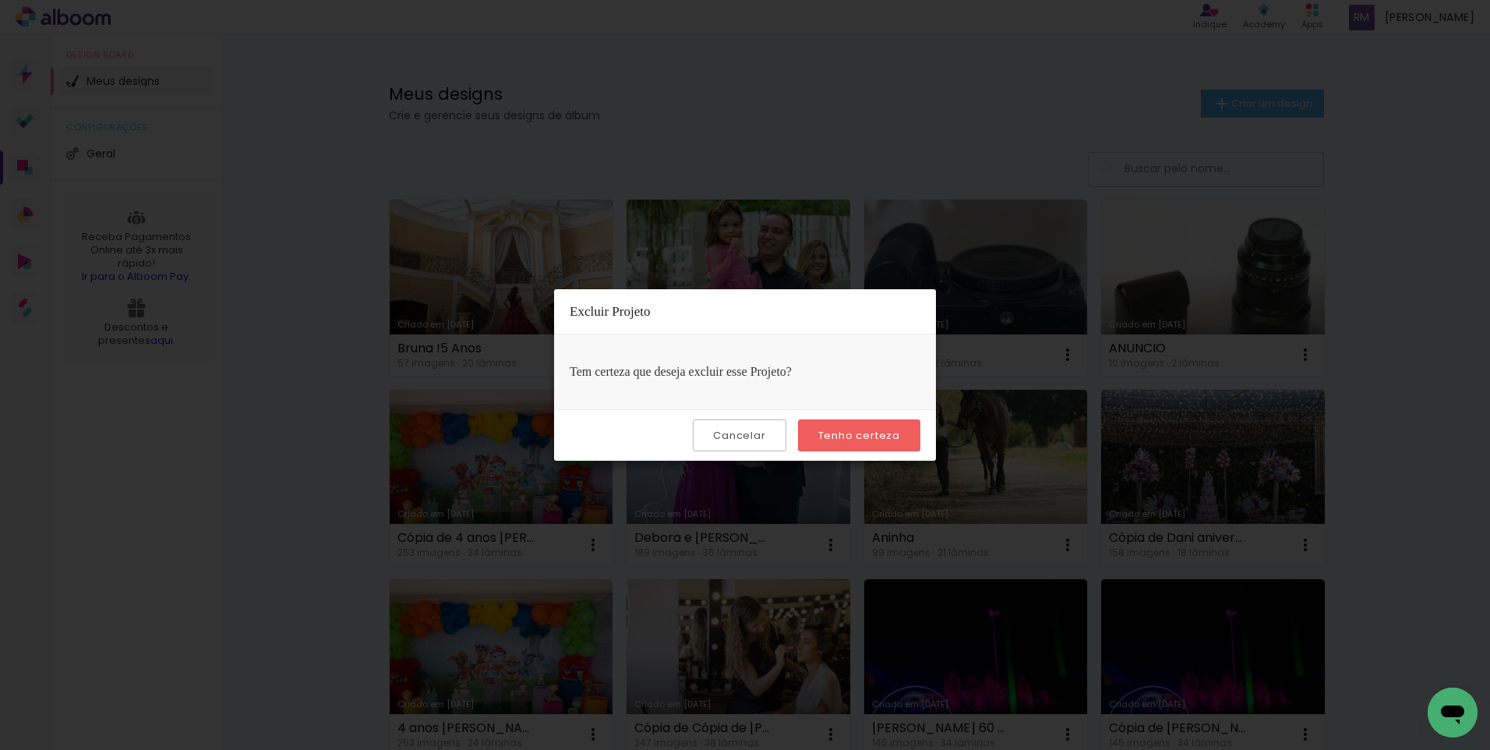
click at [839, 426] on paper-button "Tenho certeza" at bounding box center [859, 435] width 122 height 32
click at [0, 0] on slot "Tenho certeza" at bounding box center [0, 0] width 0 height 0
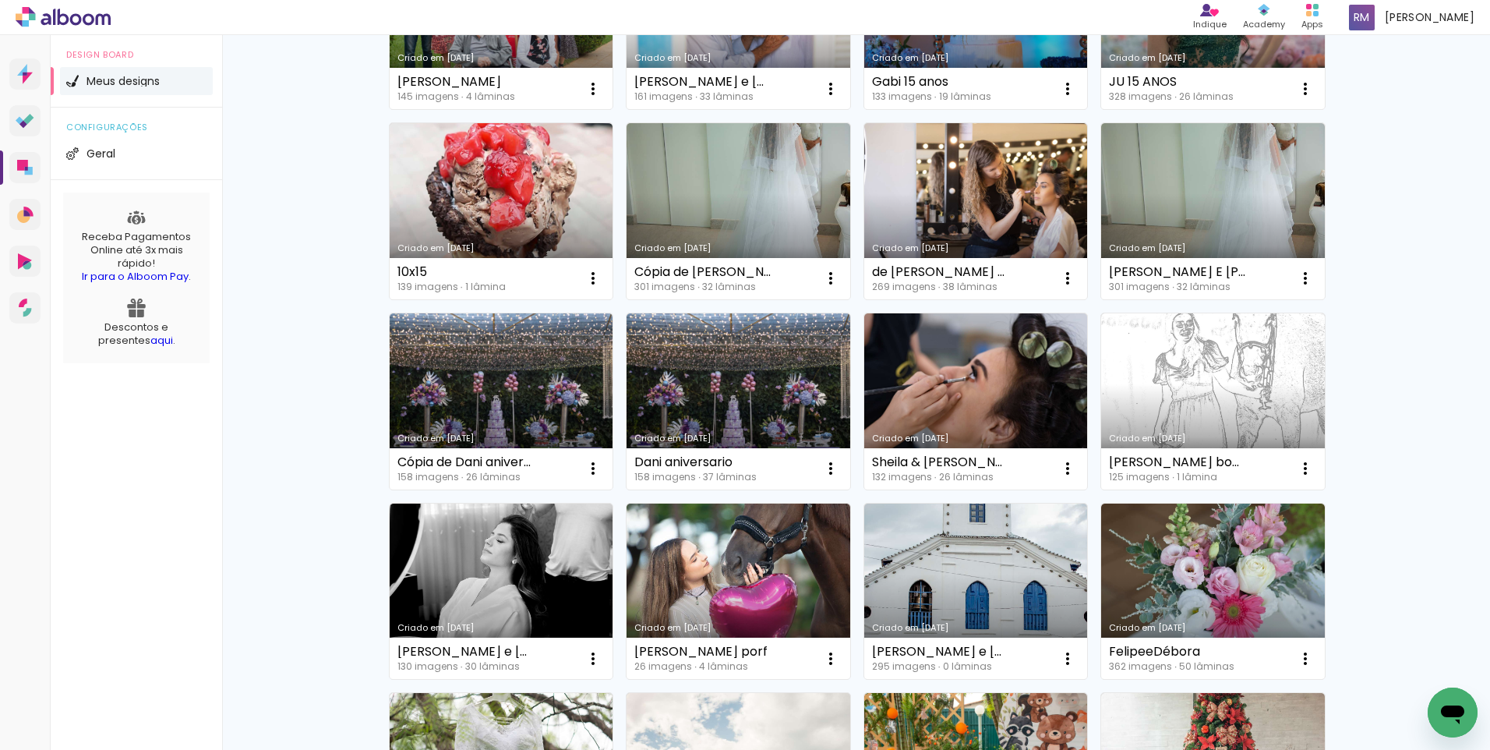
scroll to position [849, 0]
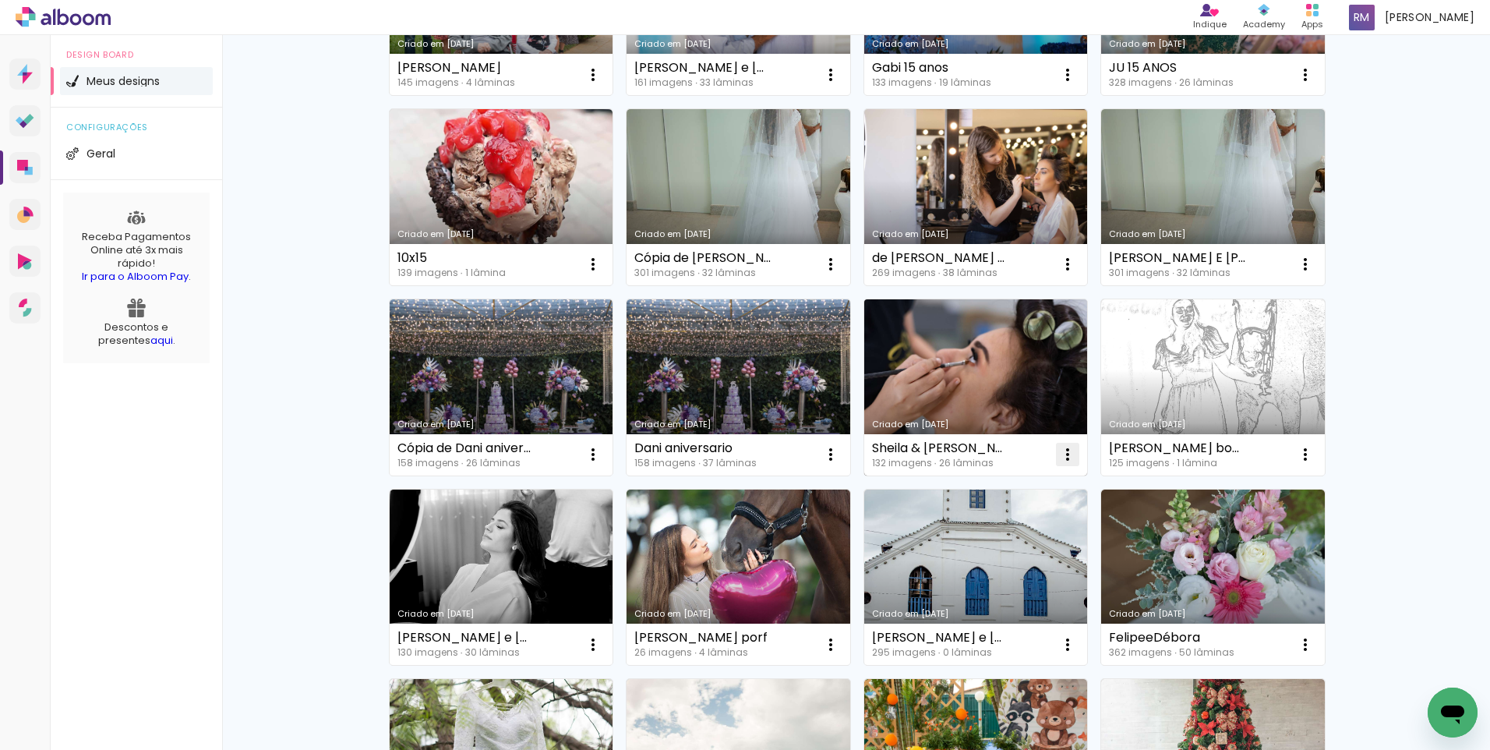
click at [1066, 453] on iron-icon at bounding box center [1067, 454] width 19 height 19
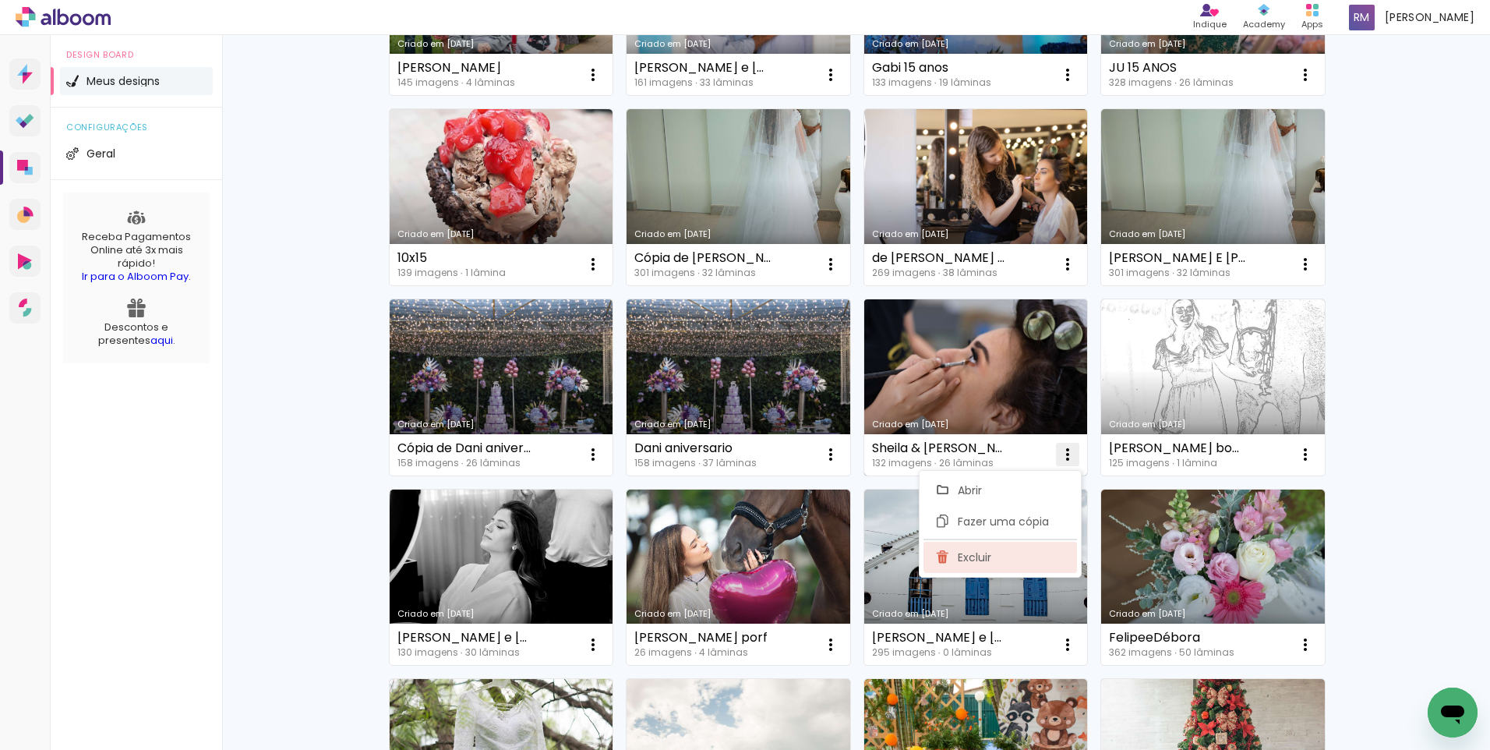
click at [989, 562] on span "Excluir" at bounding box center [975, 557] width 34 height 11
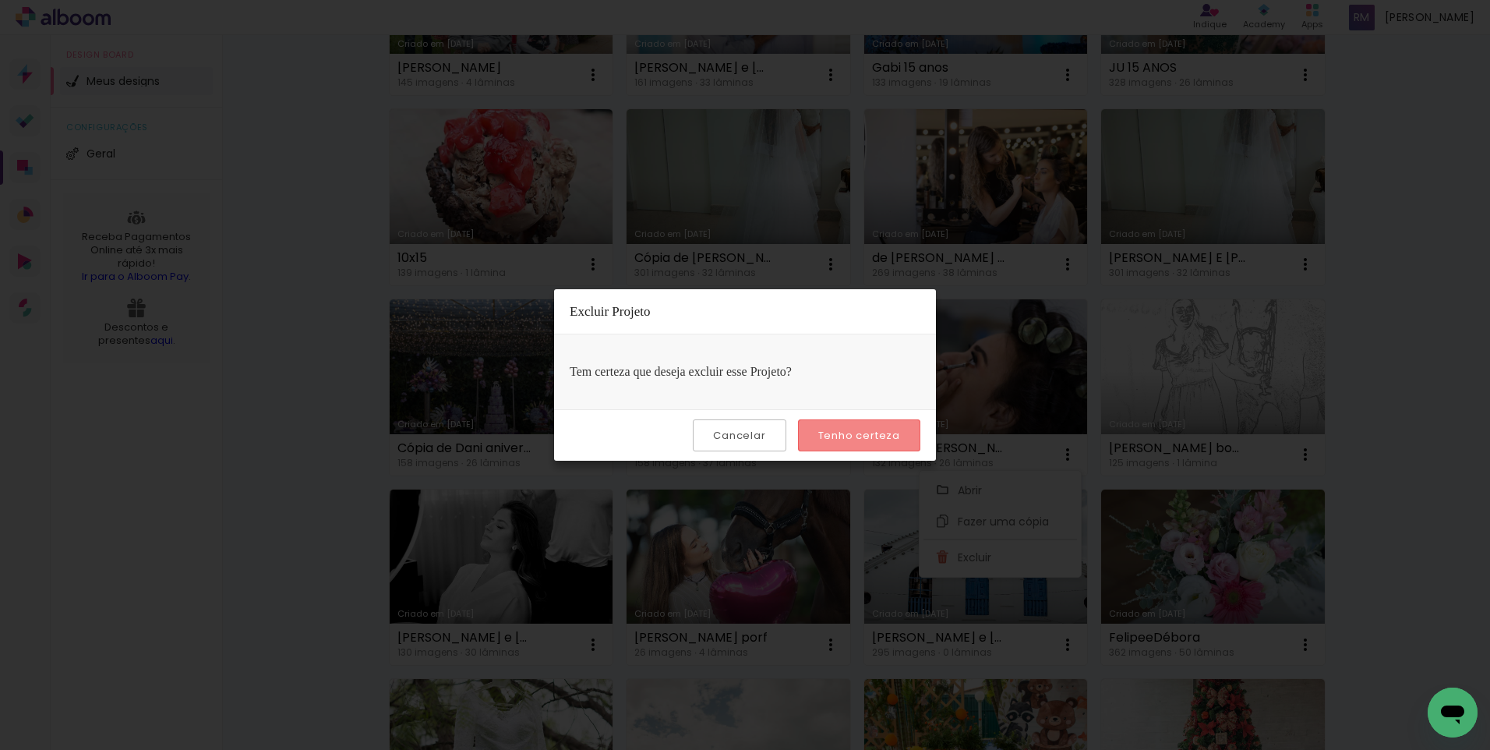
click at [0, 0] on slot "Tenho certeza" at bounding box center [0, 0] width 0 height 0
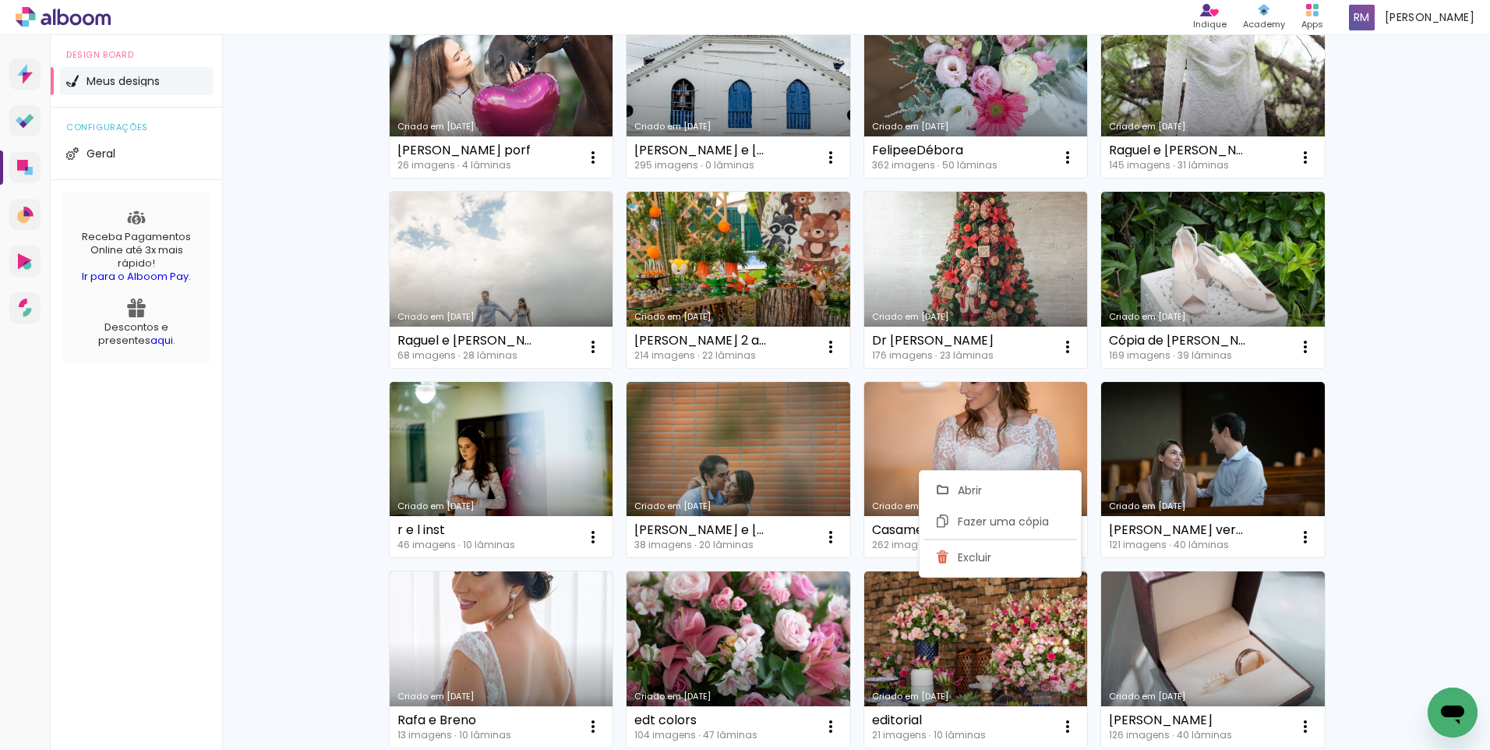
scroll to position [1310, 0]
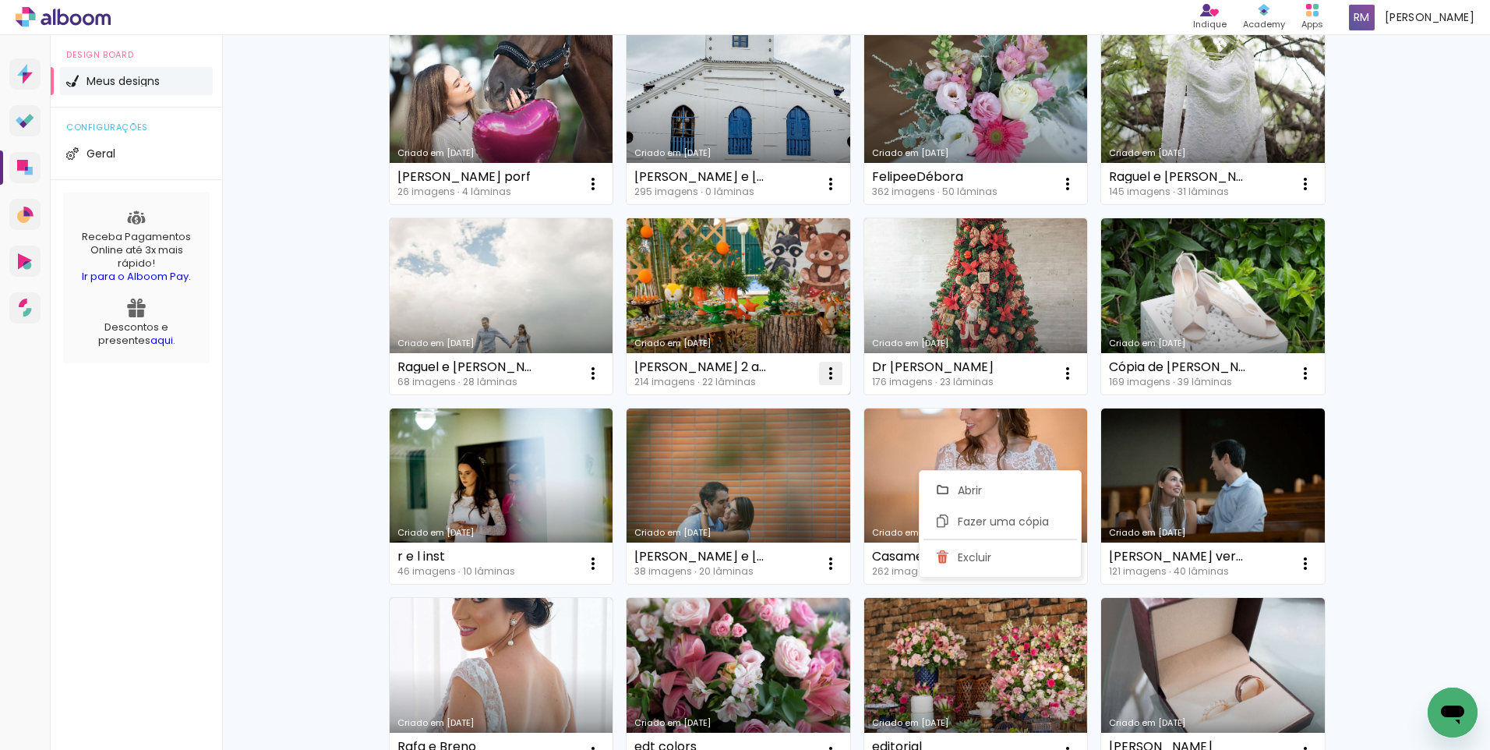
click at [824, 371] on iron-icon at bounding box center [830, 373] width 19 height 19
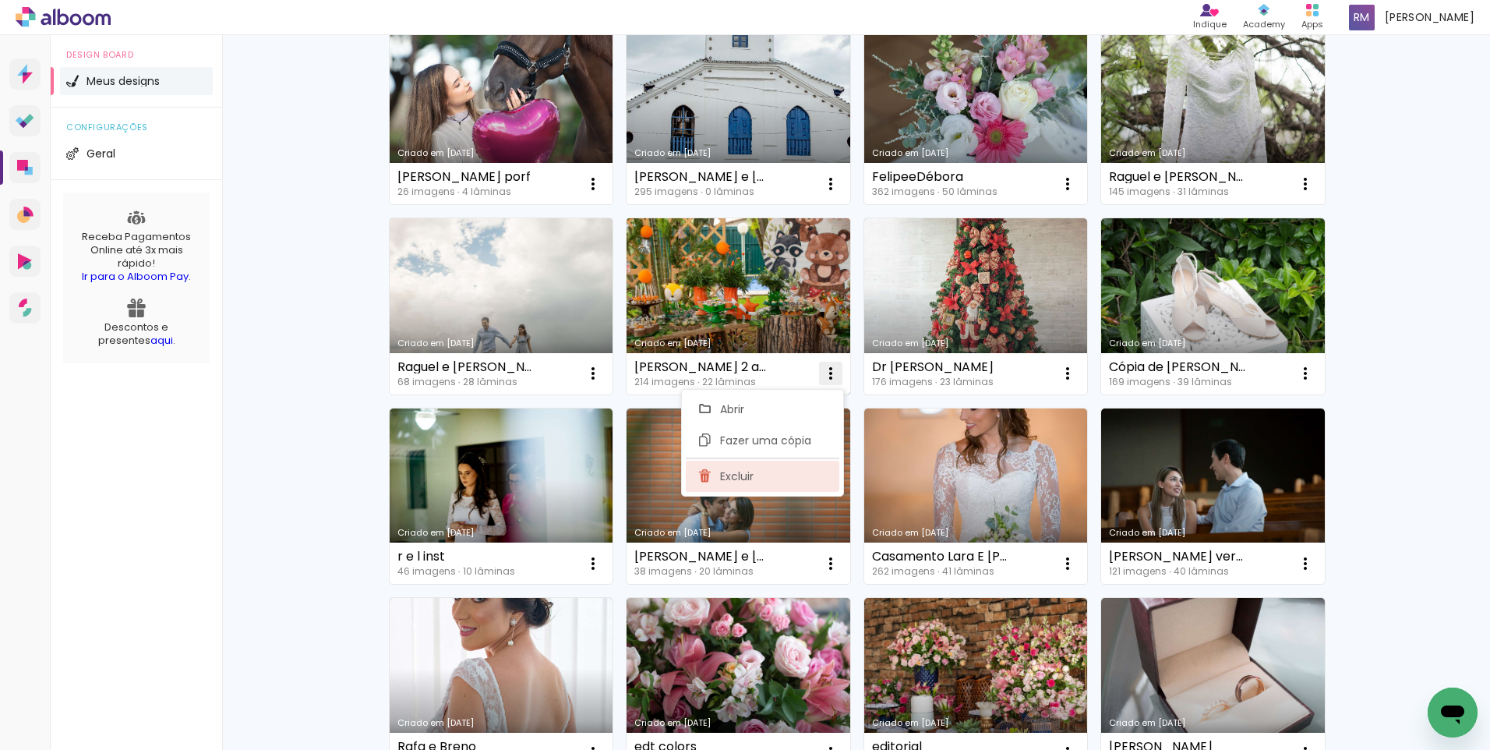
click at [769, 471] on paper-item "Excluir" at bounding box center [763, 476] width 154 height 31
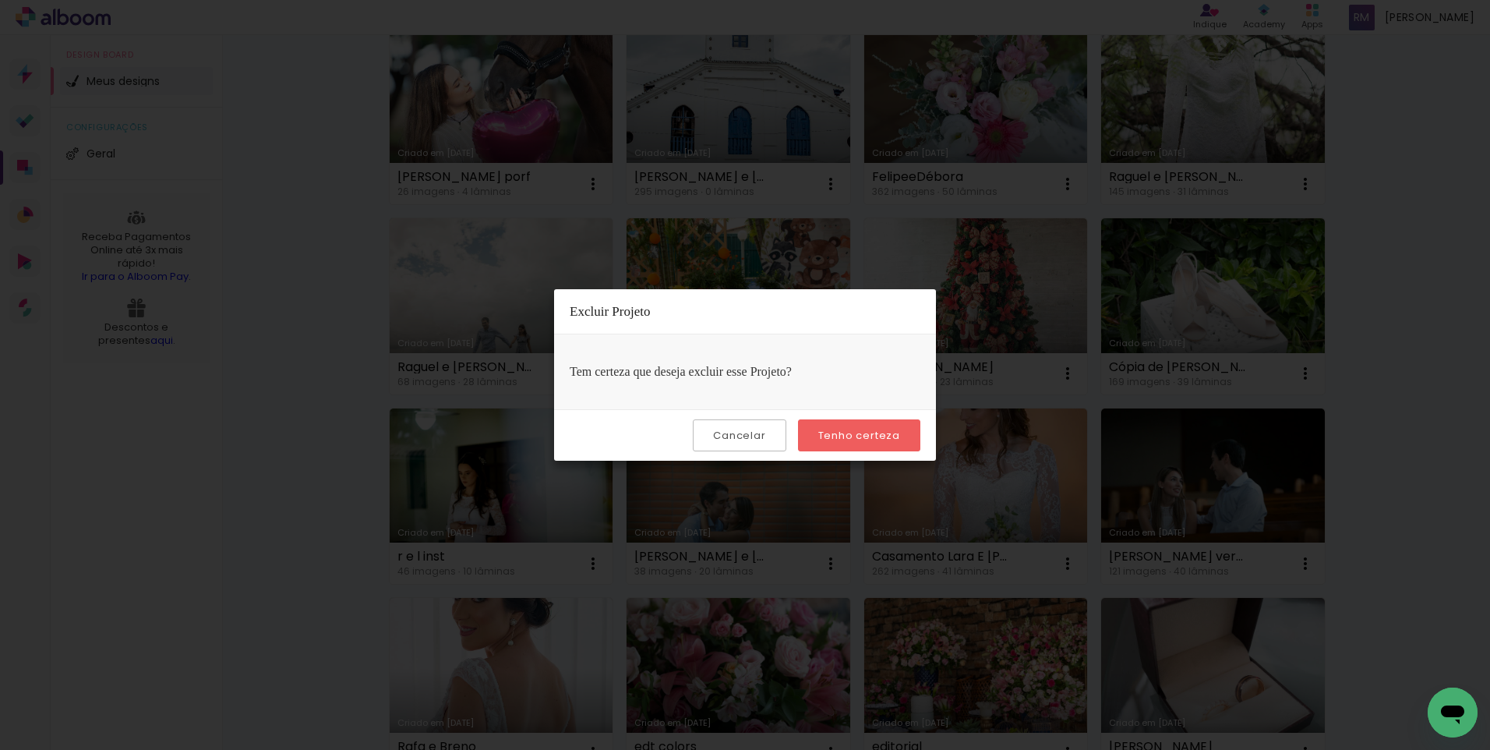
click at [0, 0] on slot "Tenho certeza" at bounding box center [0, 0] width 0 height 0
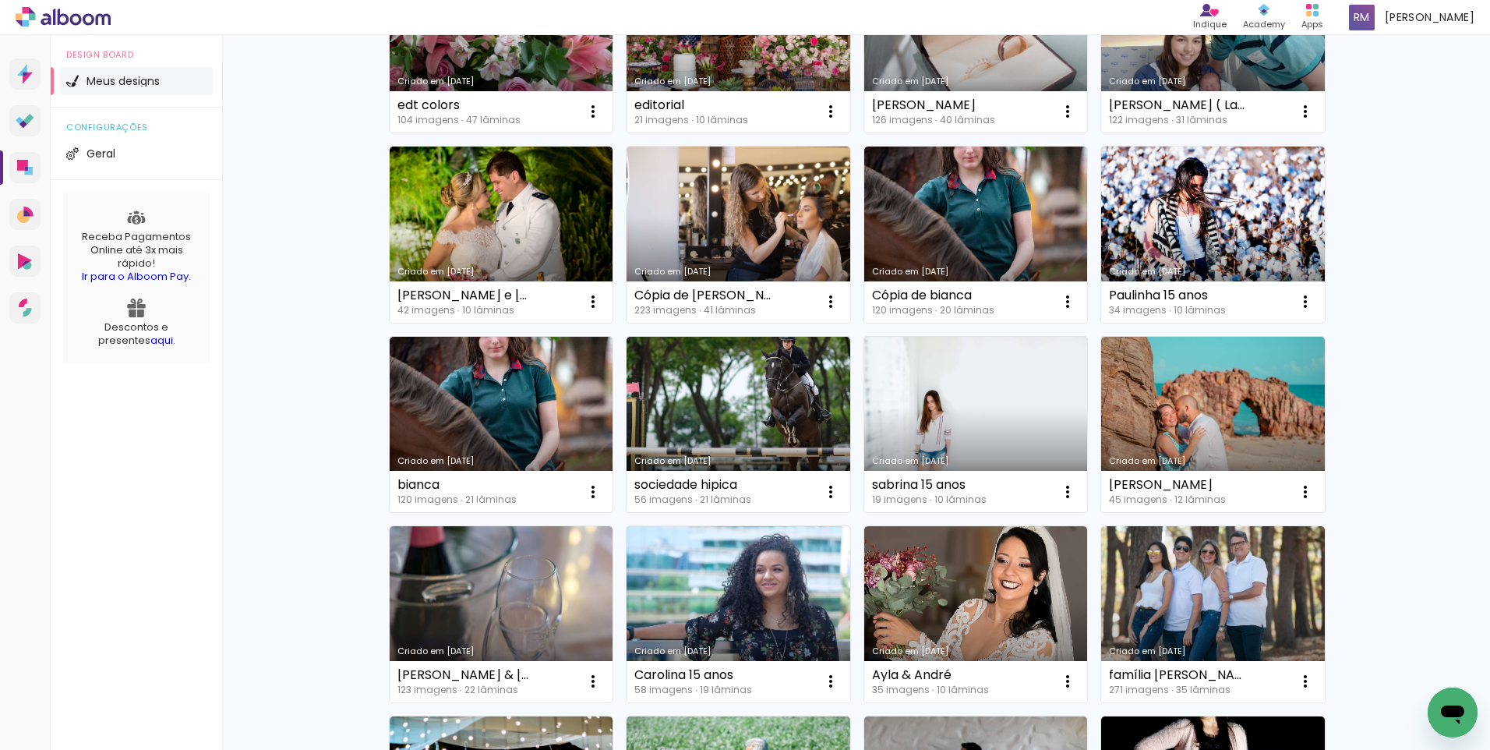
scroll to position [1955, 0]
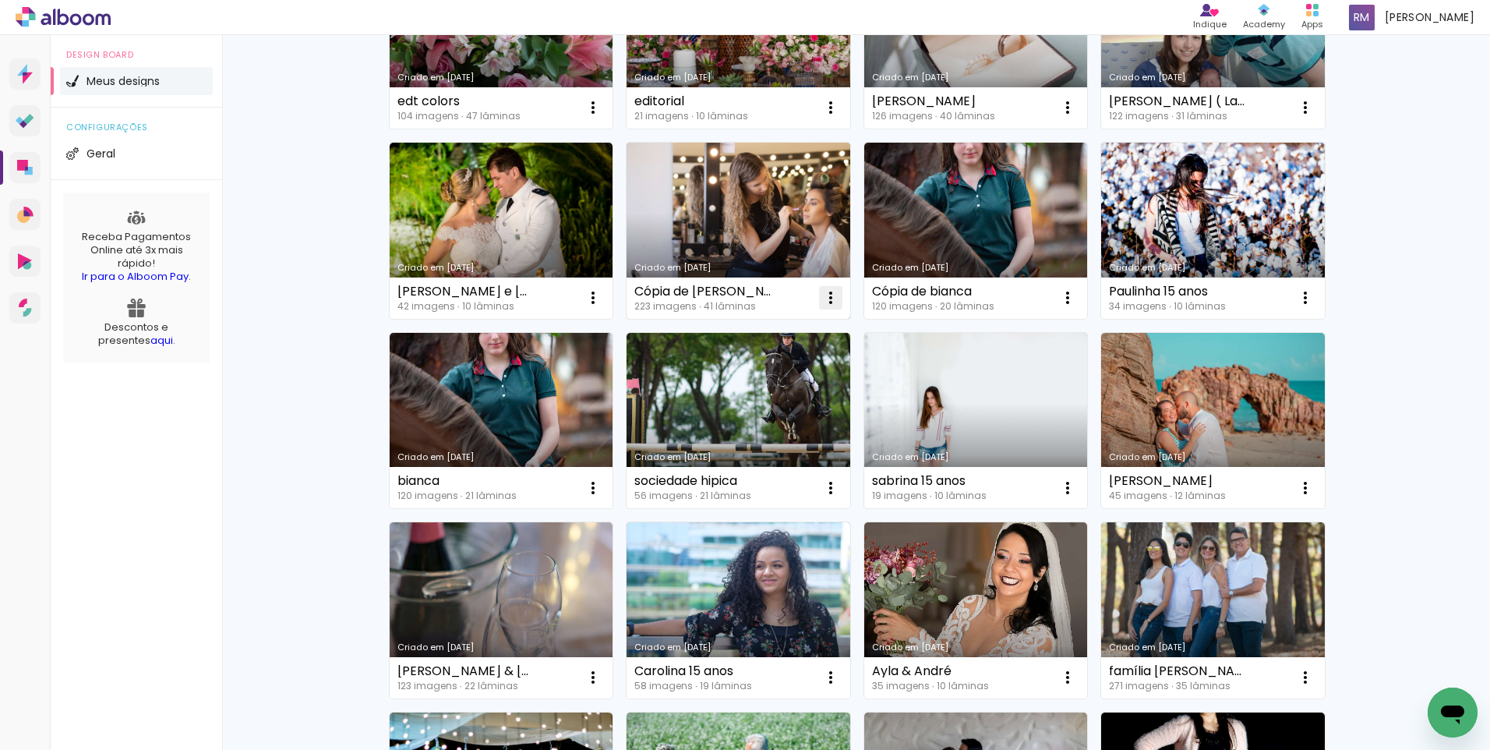
click at [827, 296] on iron-icon at bounding box center [830, 297] width 19 height 19
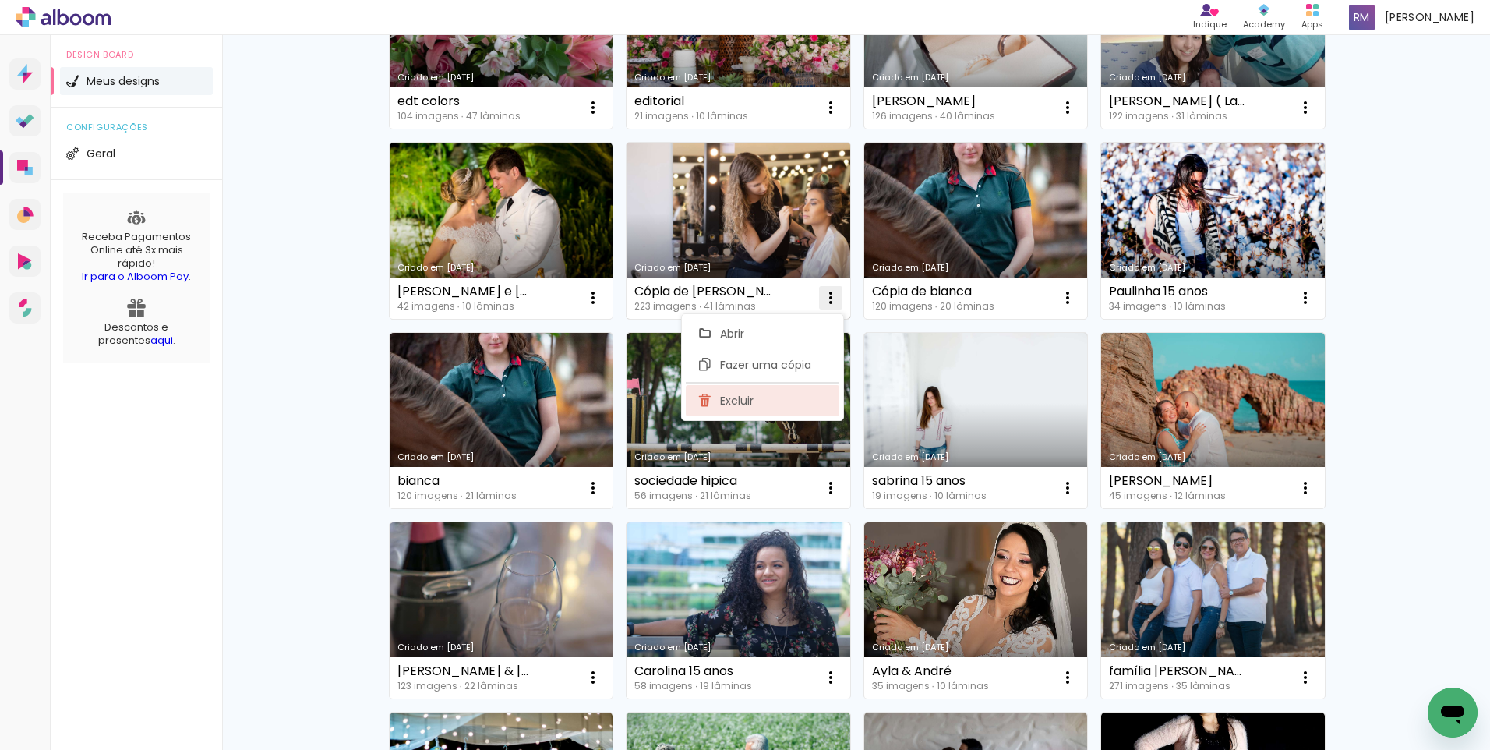
click at [752, 392] on paper-item "Excluir" at bounding box center [763, 400] width 154 height 31
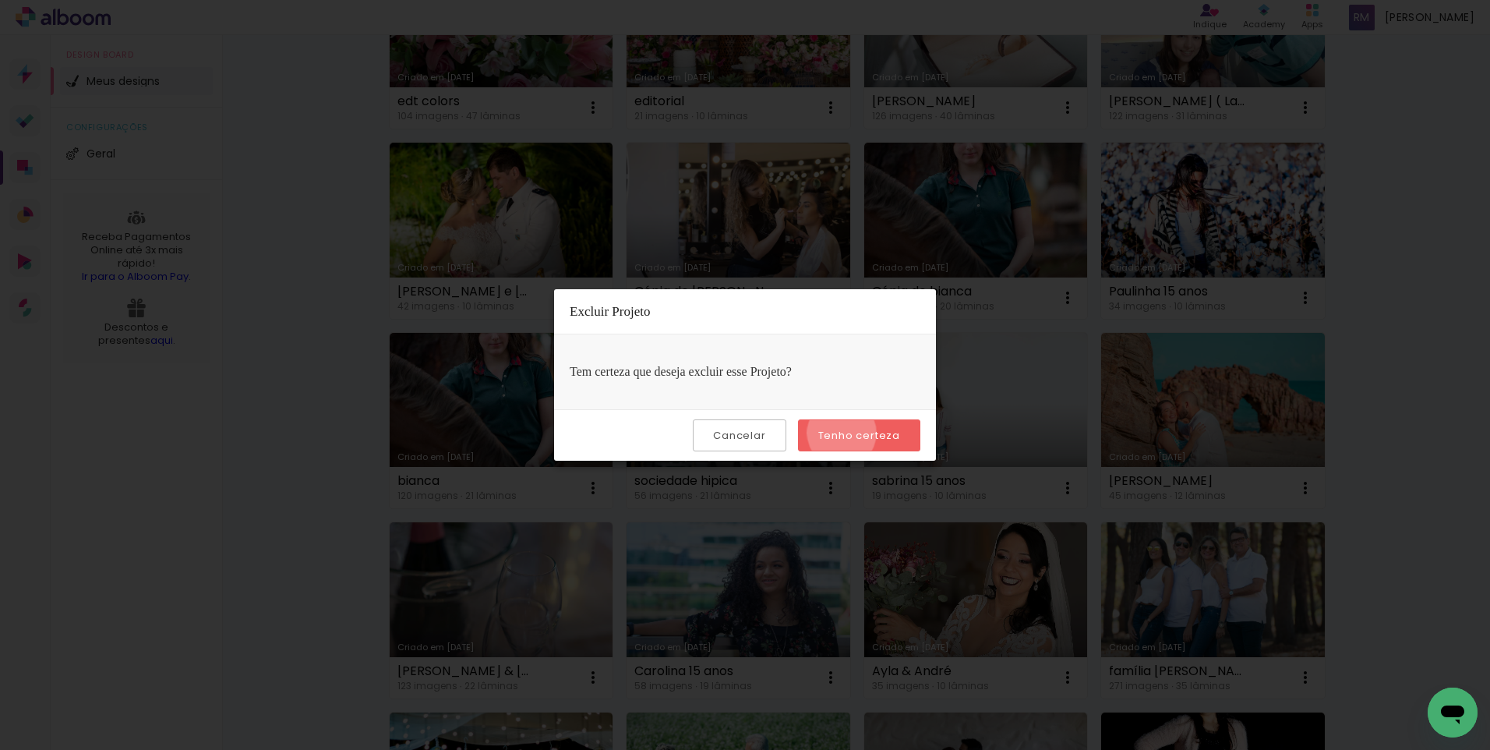
click at [0, 0] on slot "Tenho certeza" at bounding box center [0, 0] width 0 height 0
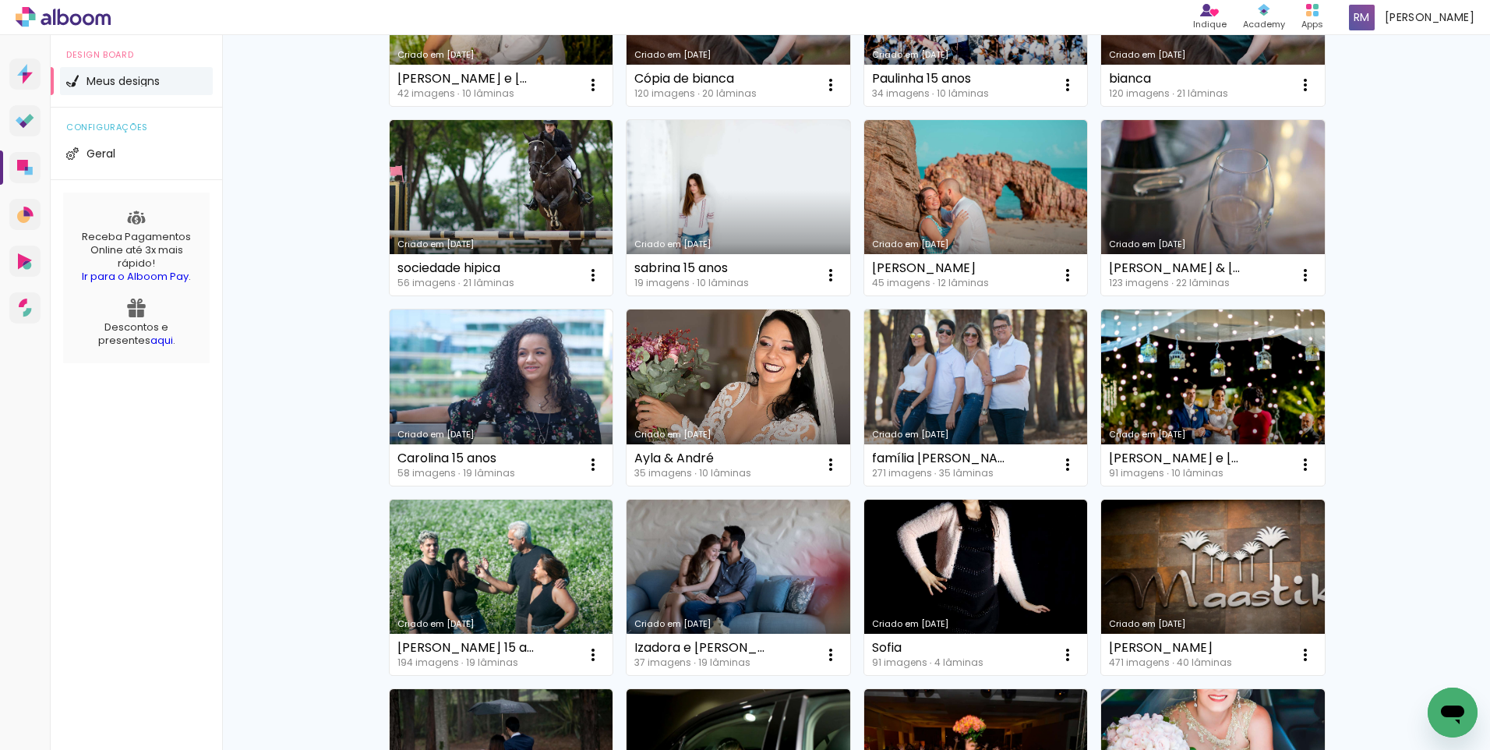
scroll to position [2191, 0]
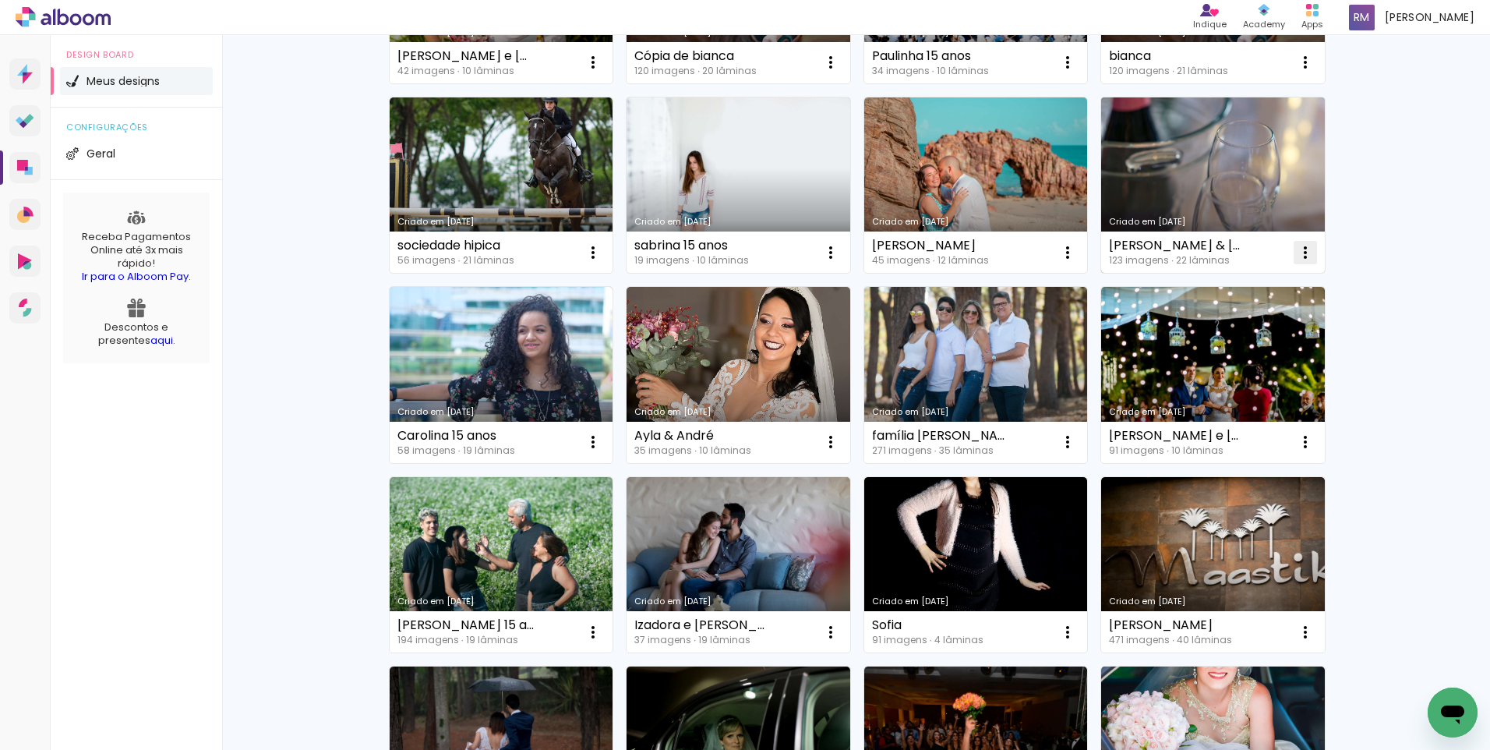
click at [1302, 249] on iron-icon at bounding box center [1305, 252] width 19 height 19
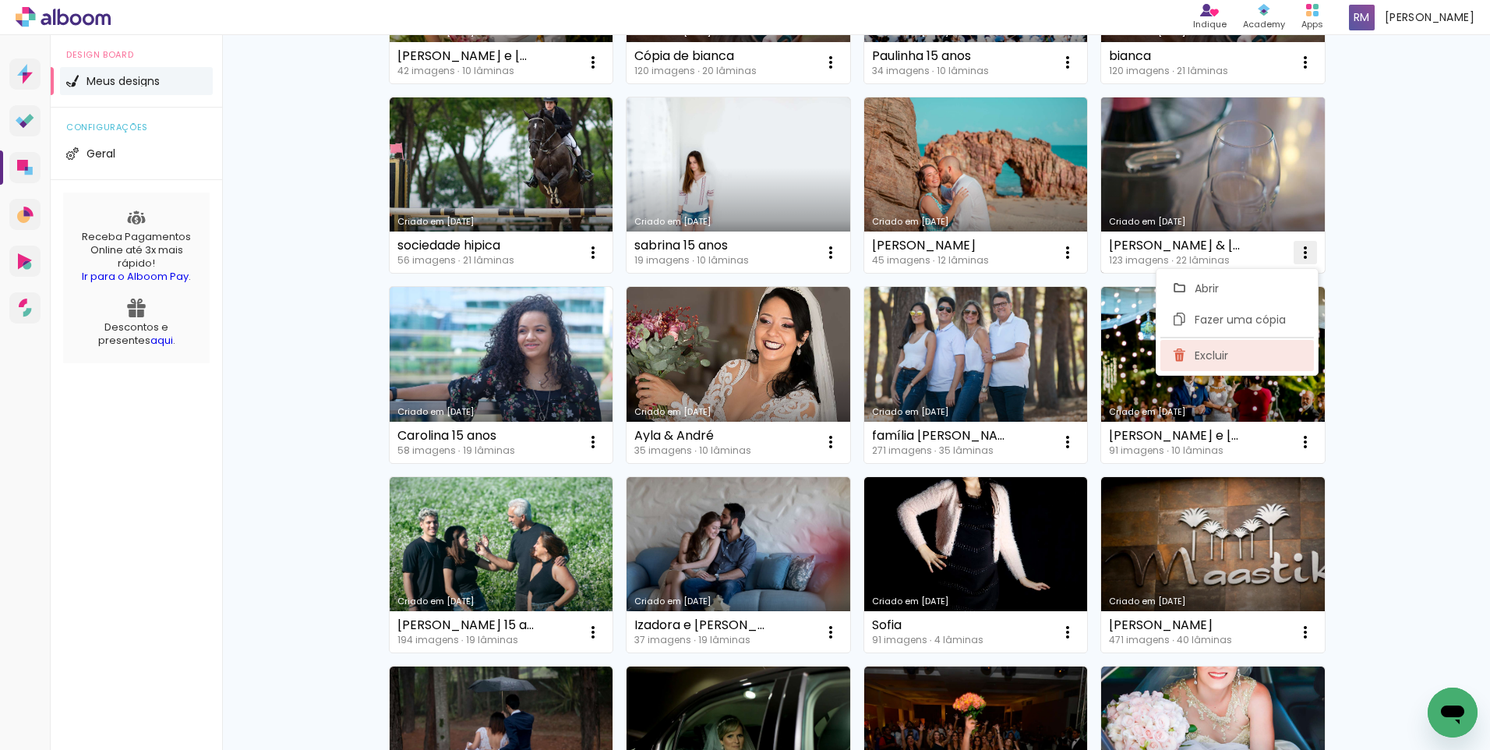
click at [1231, 355] on paper-item "Excluir" at bounding box center [1237, 355] width 154 height 31
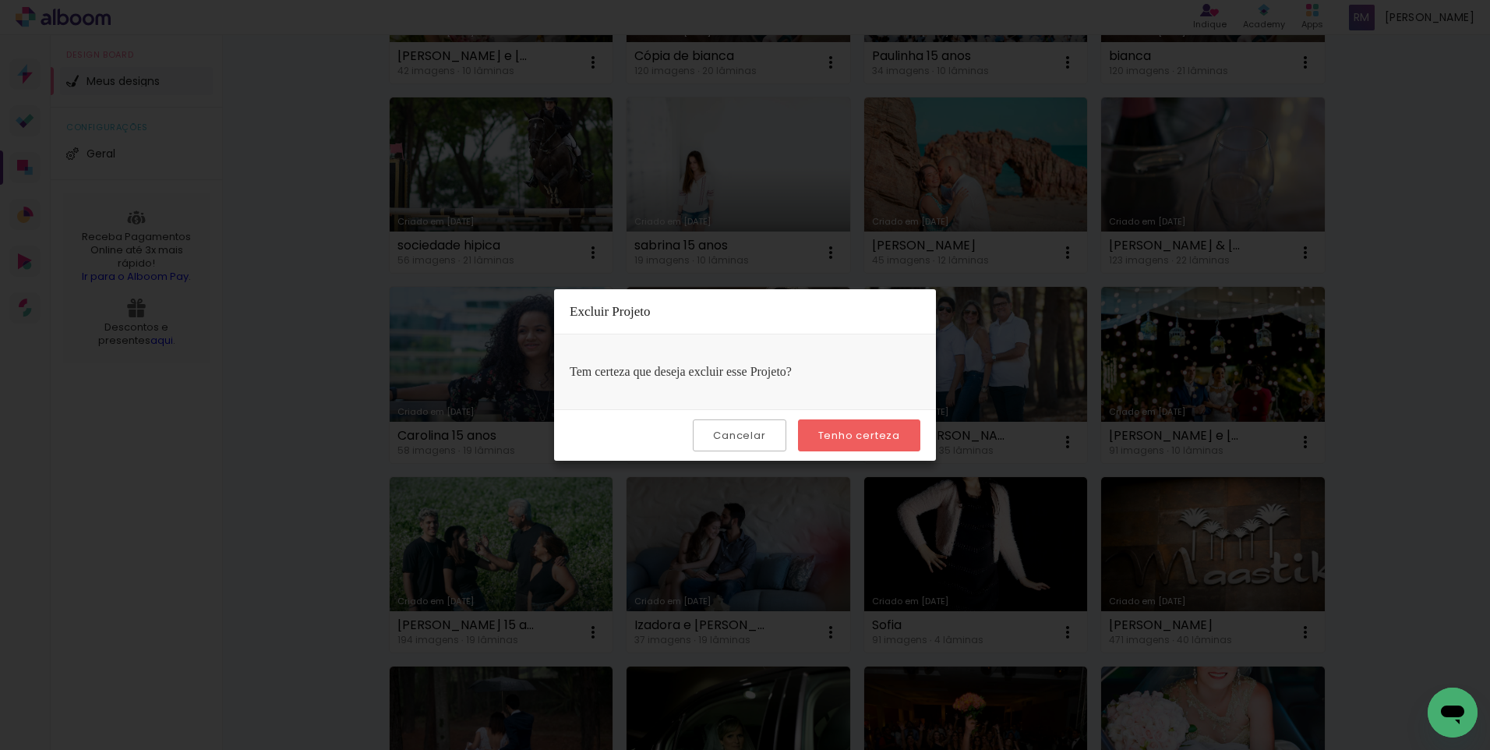
click at [0, 0] on slot "Tenho certeza" at bounding box center [0, 0] width 0 height 0
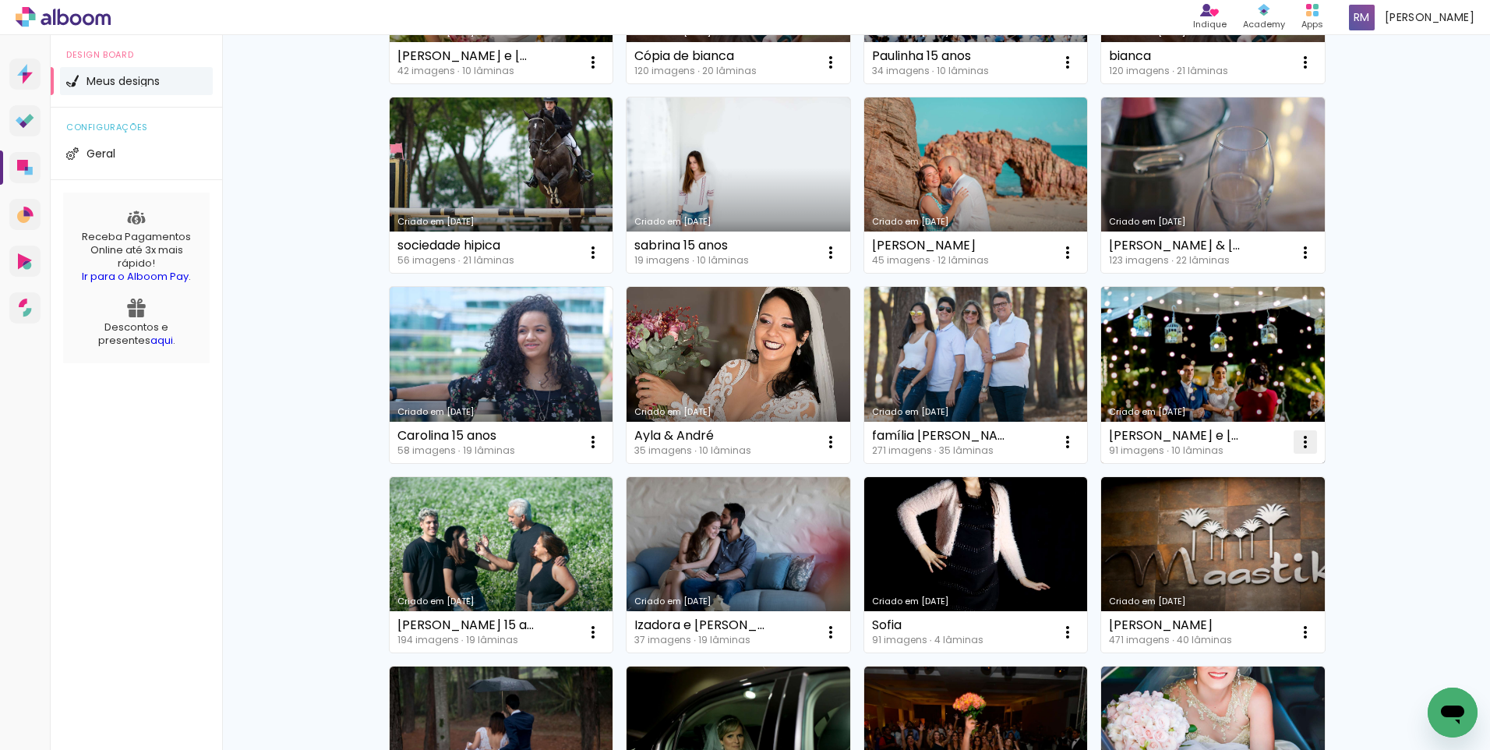
click at [1300, 437] on iron-icon at bounding box center [1305, 442] width 19 height 19
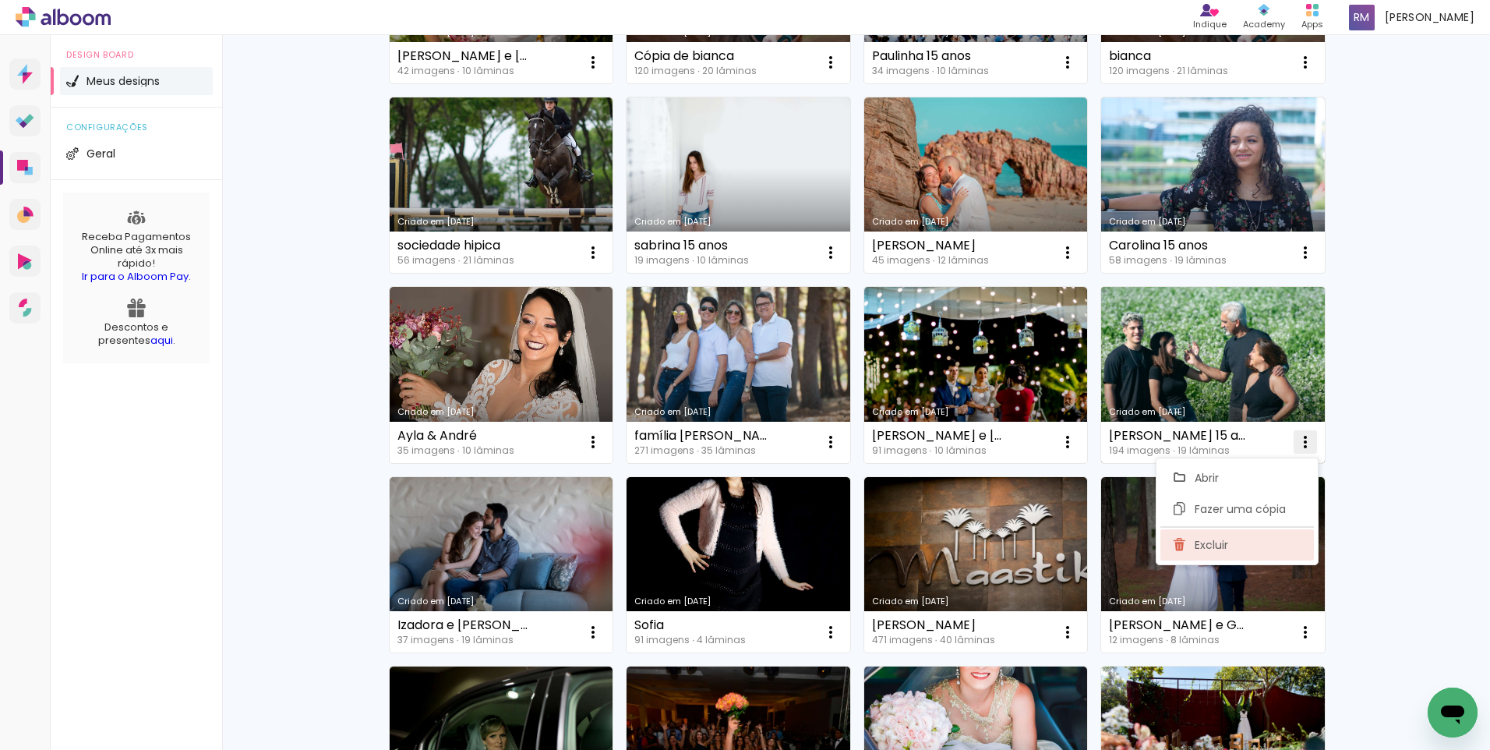
click at [1229, 543] on paper-item "Excluir" at bounding box center [1237, 544] width 154 height 31
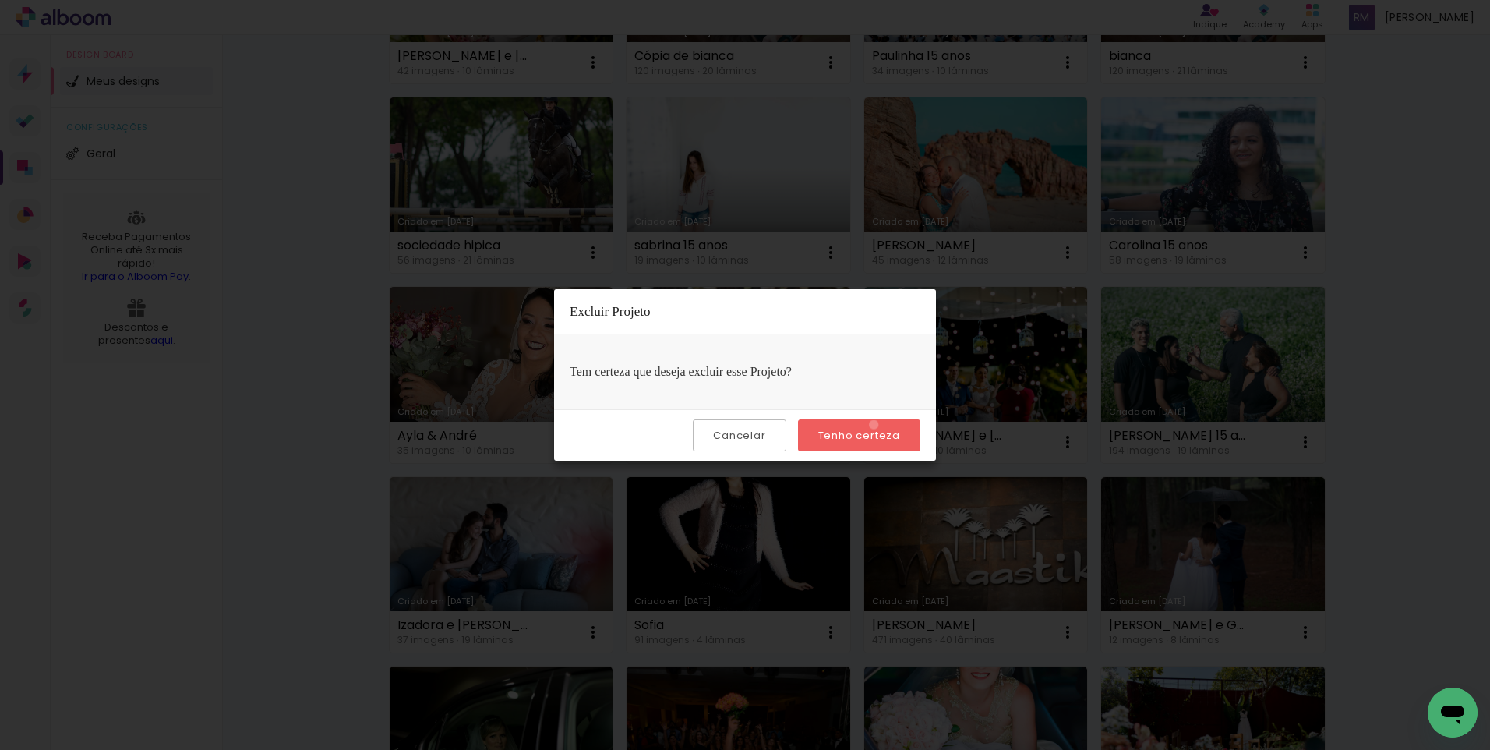
click at [876, 425] on paper-button "Tenho certeza" at bounding box center [859, 435] width 122 height 32
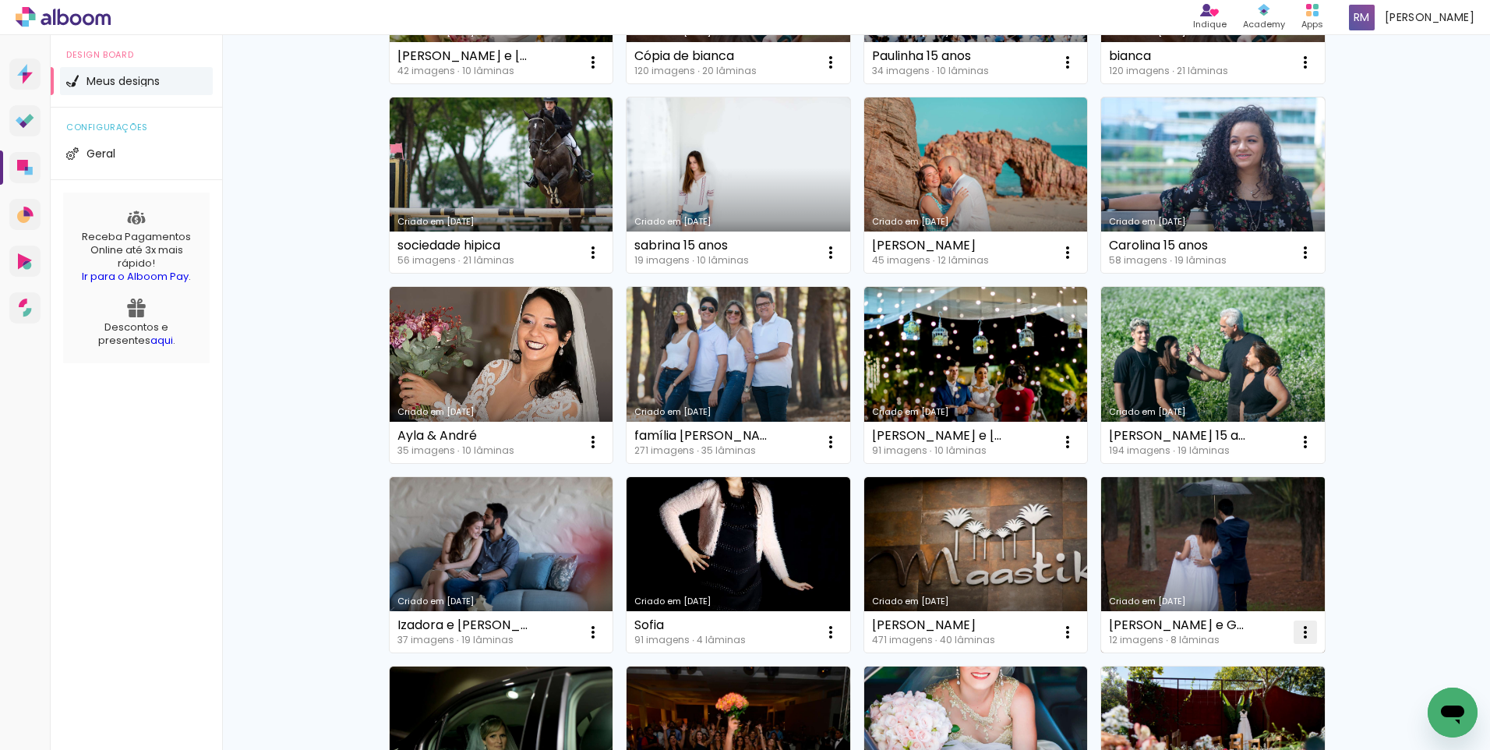
click at [1299, 630] on iron-icon at bounding box center [1305, 632] width 19 height 19
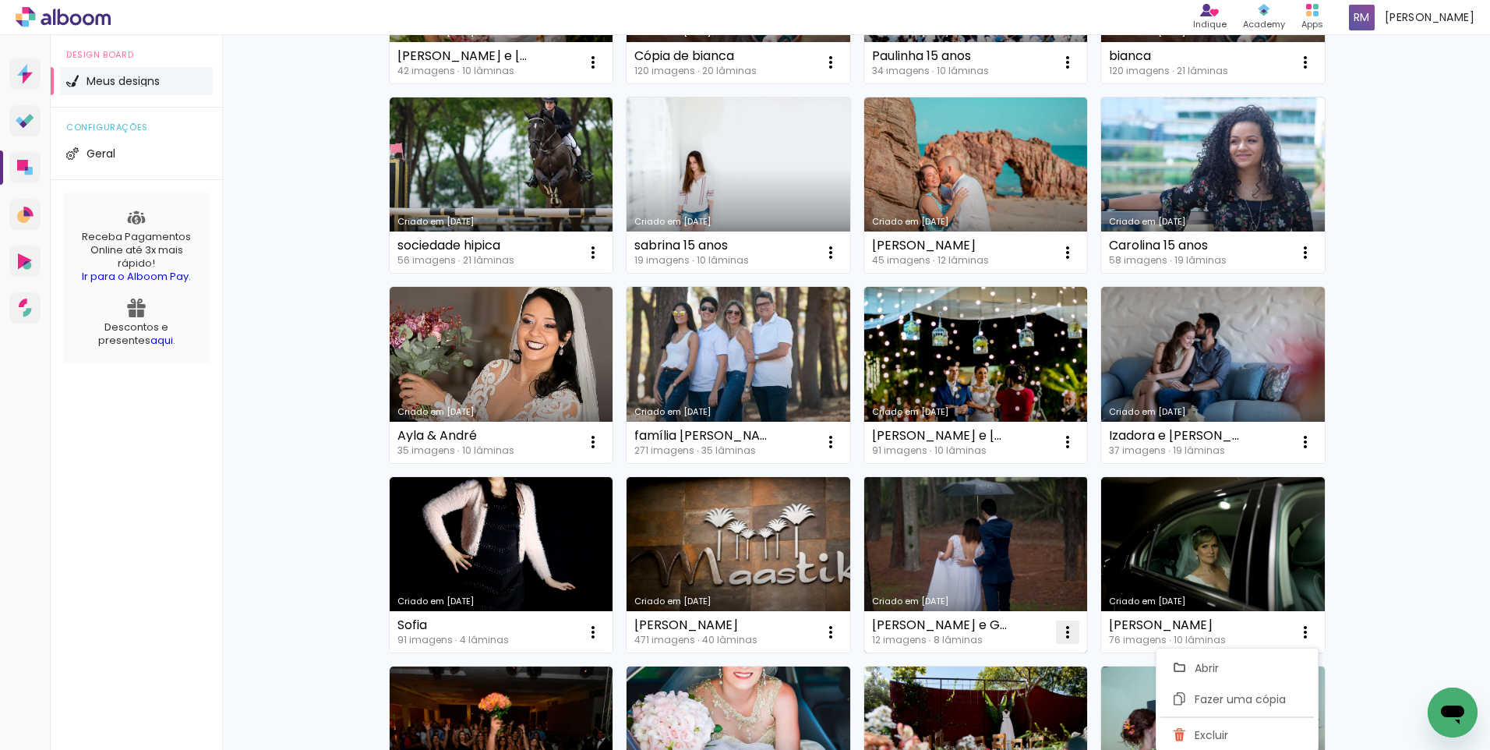
click at [1059, 634] on iron-icon at bounding box center [1067, 632] width 19 height 19
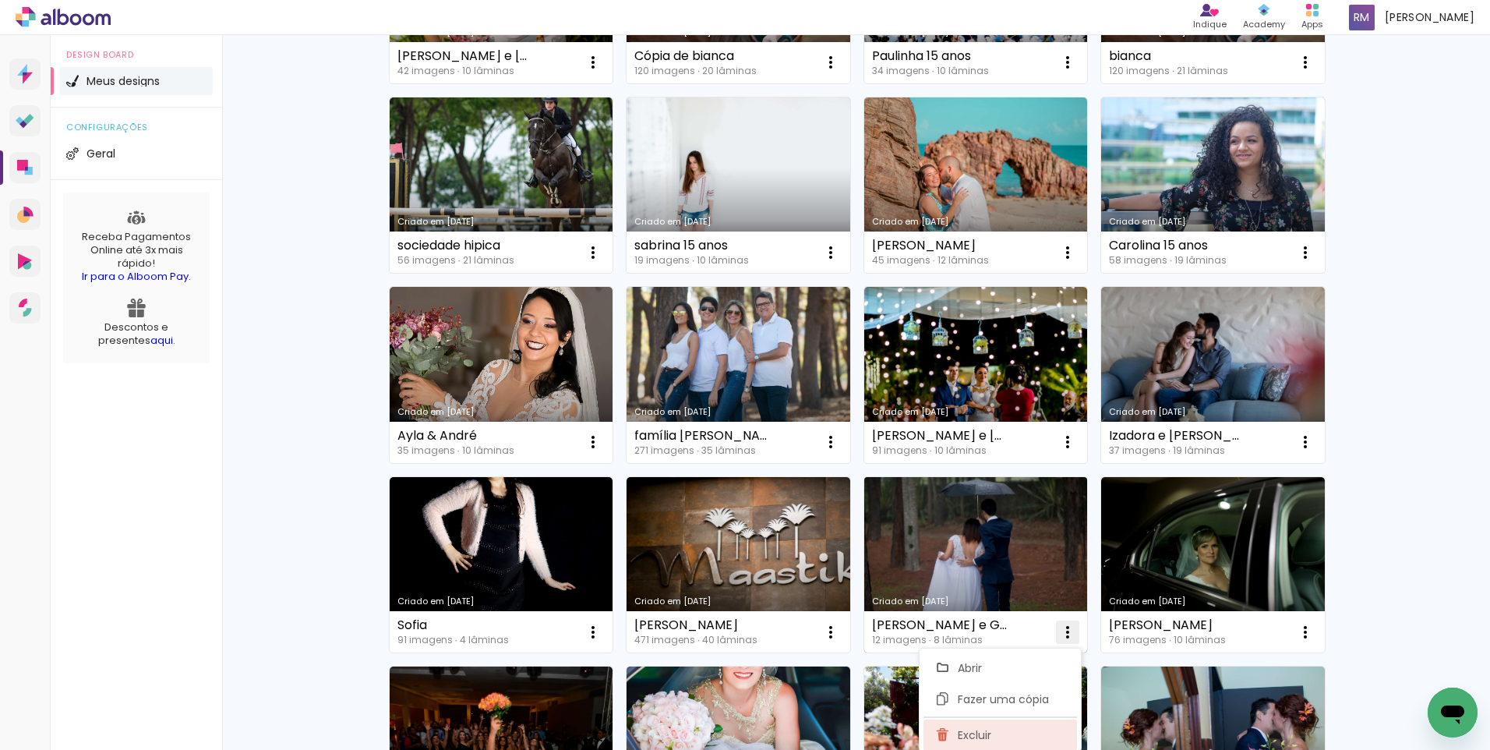
click at [1004, 732] on paper-item "Excluir" at bounding box center [1001, 734] width 154 height 31
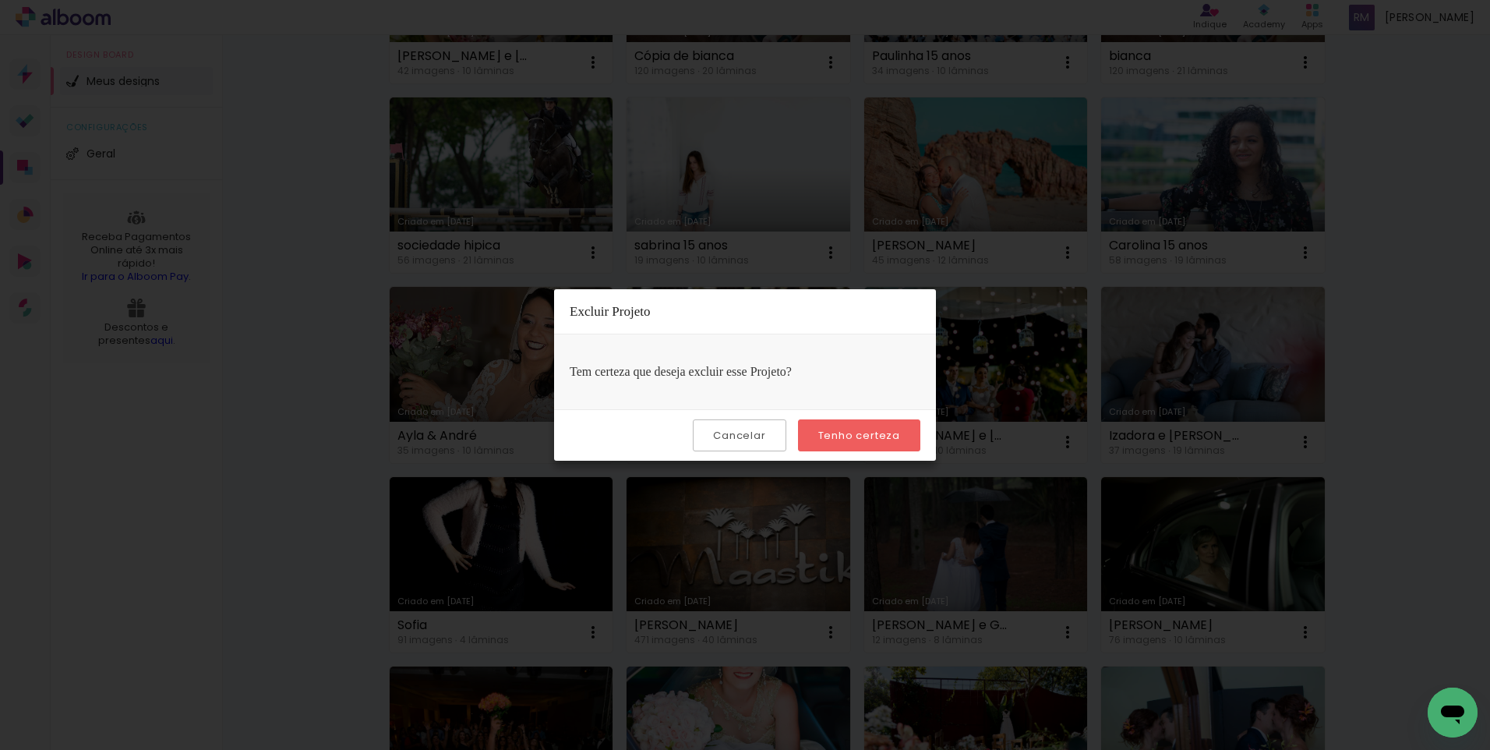
click at [0, 0] on slot "Tenho certeza" at bounding box center [0, 0] width 0 height 0
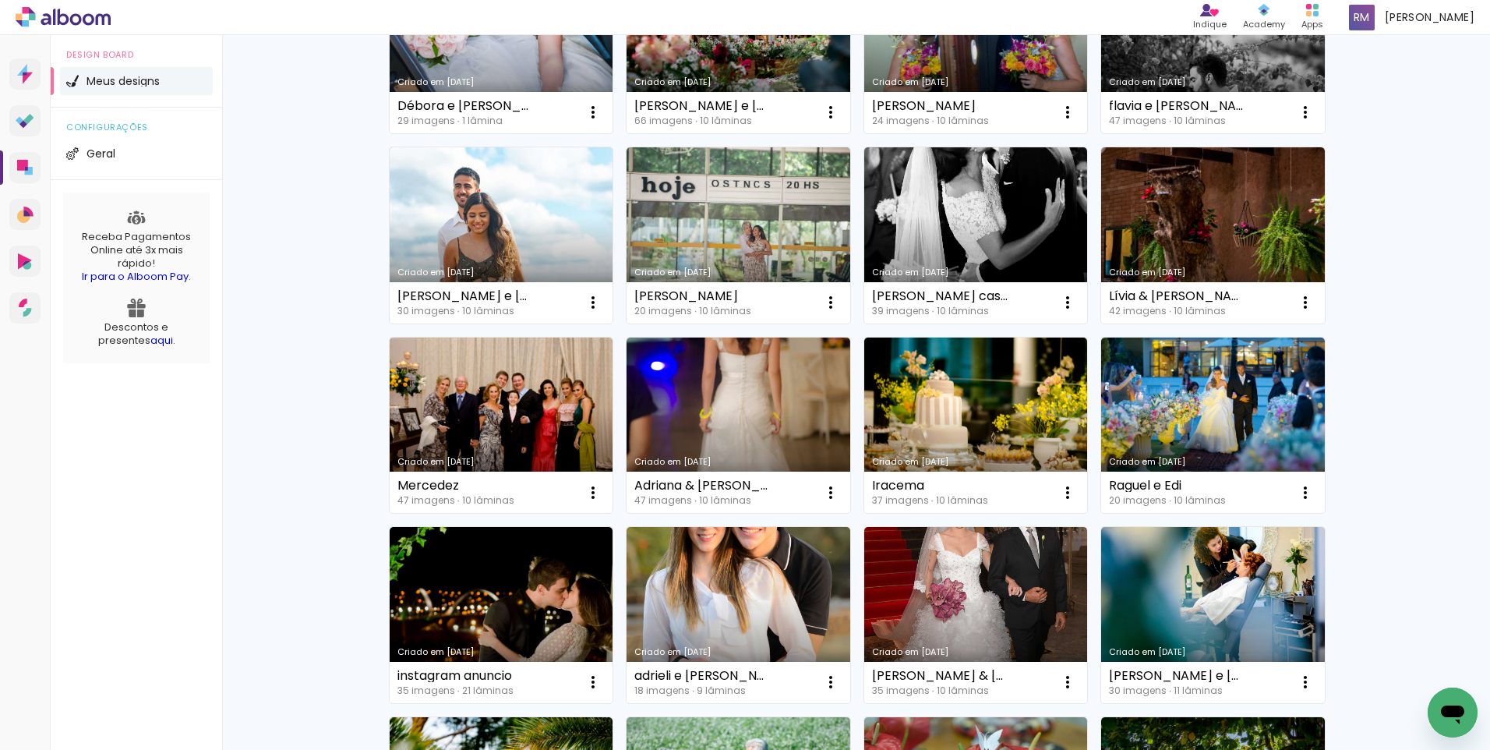
scroll to position [2881, 0]
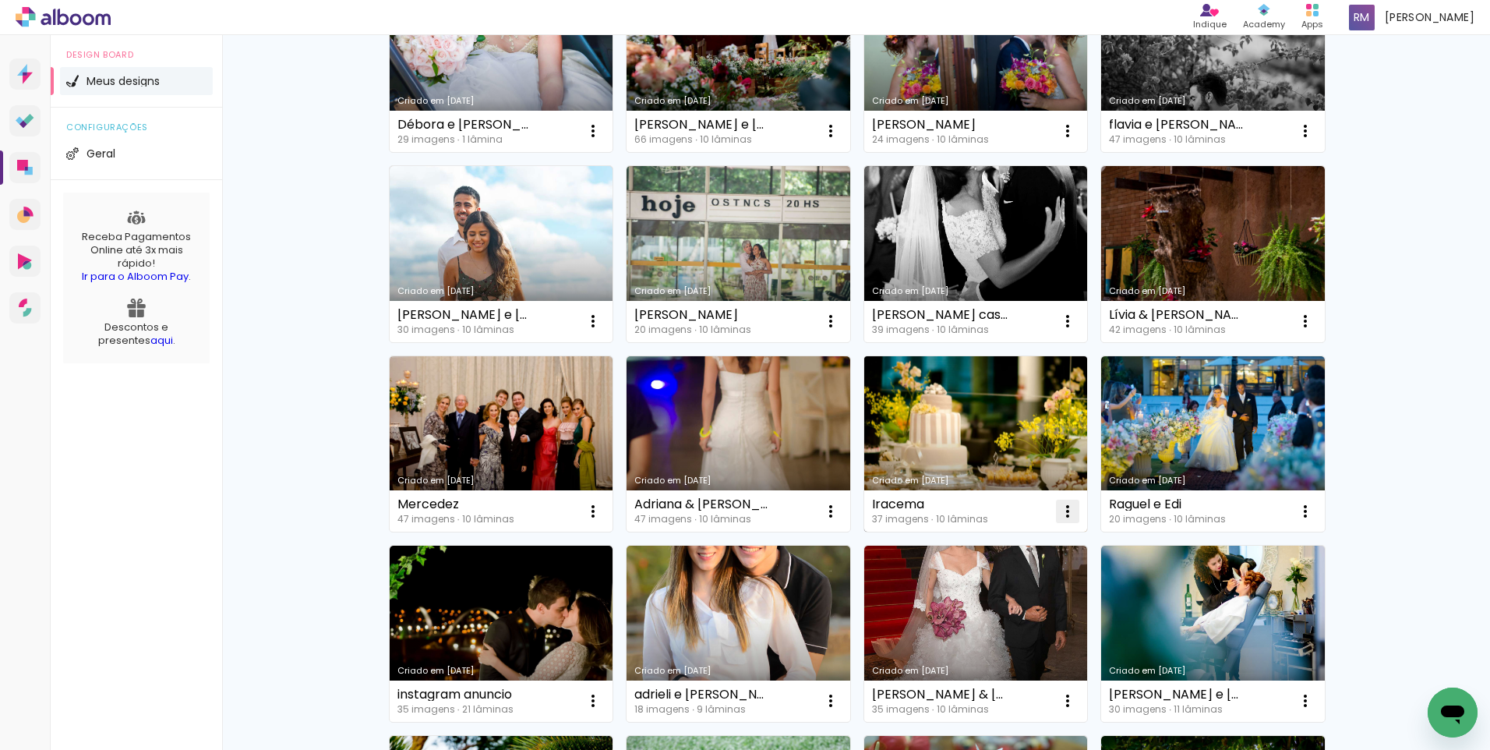
click at [1065, 516] on iron-icon at bounding box center [1067, 511] width 19 height 19
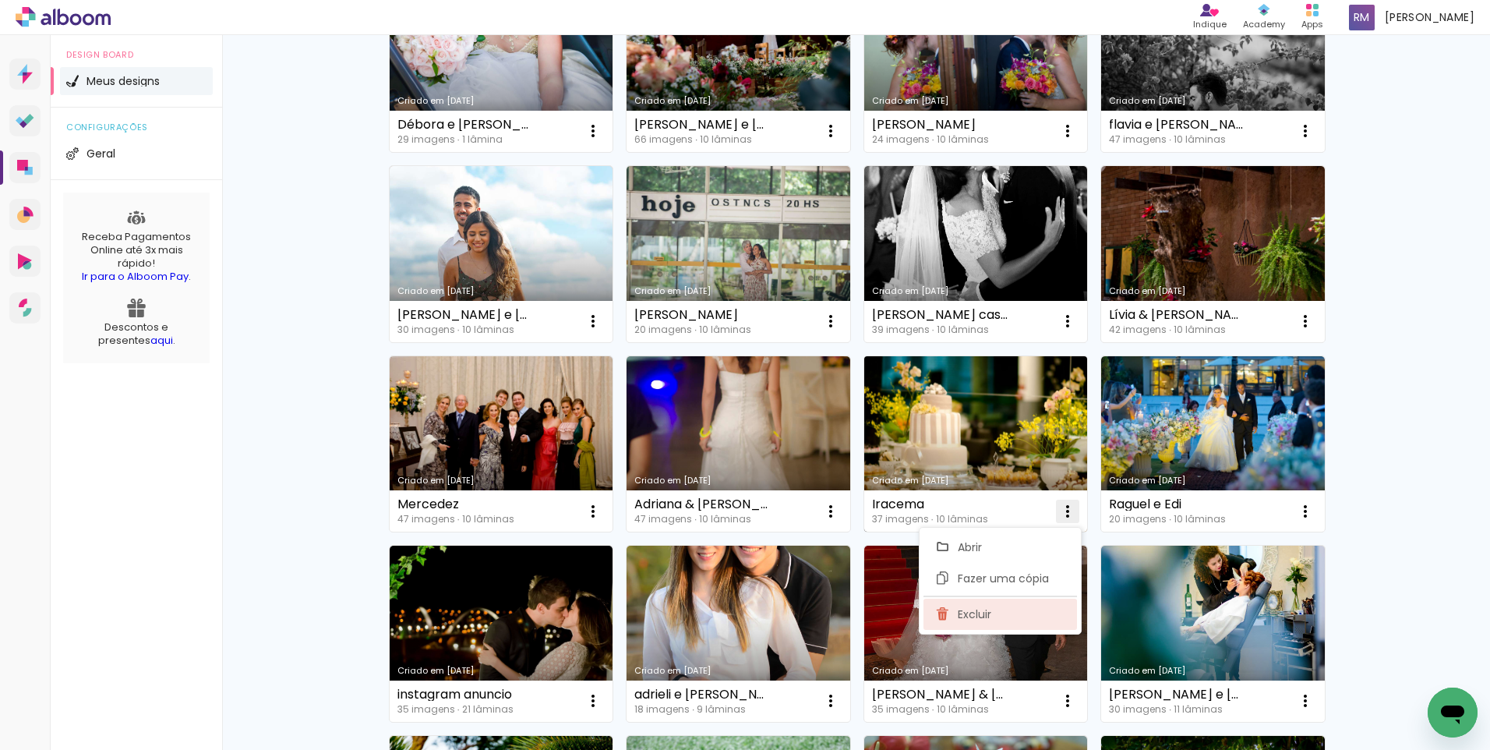
click at [1016, 610] on paper-item "Excluir" at bounding box center [1001, 614] width 154 height 31
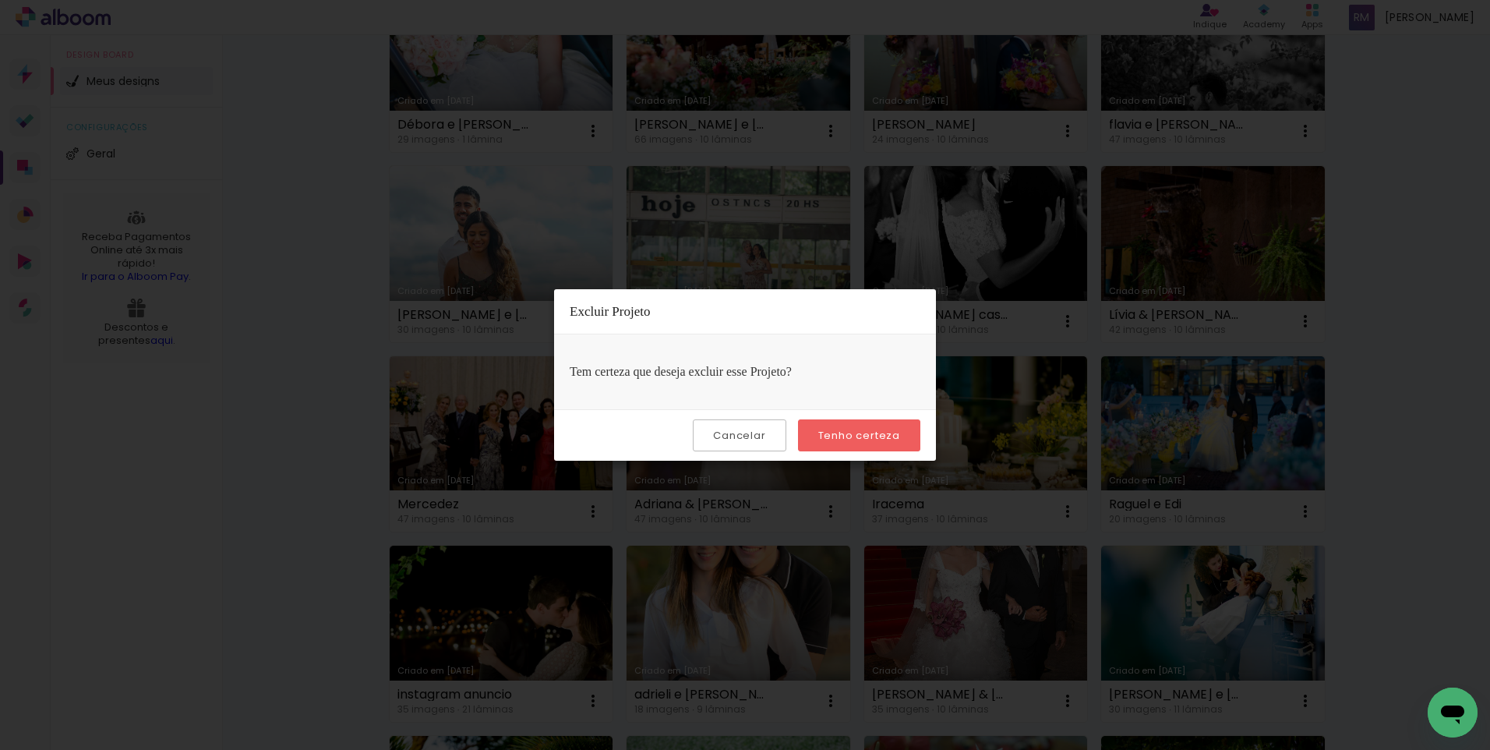
click at [0, 0] on slot "Tenho certeza" at bounding box center [0, 0] width 0 height 0
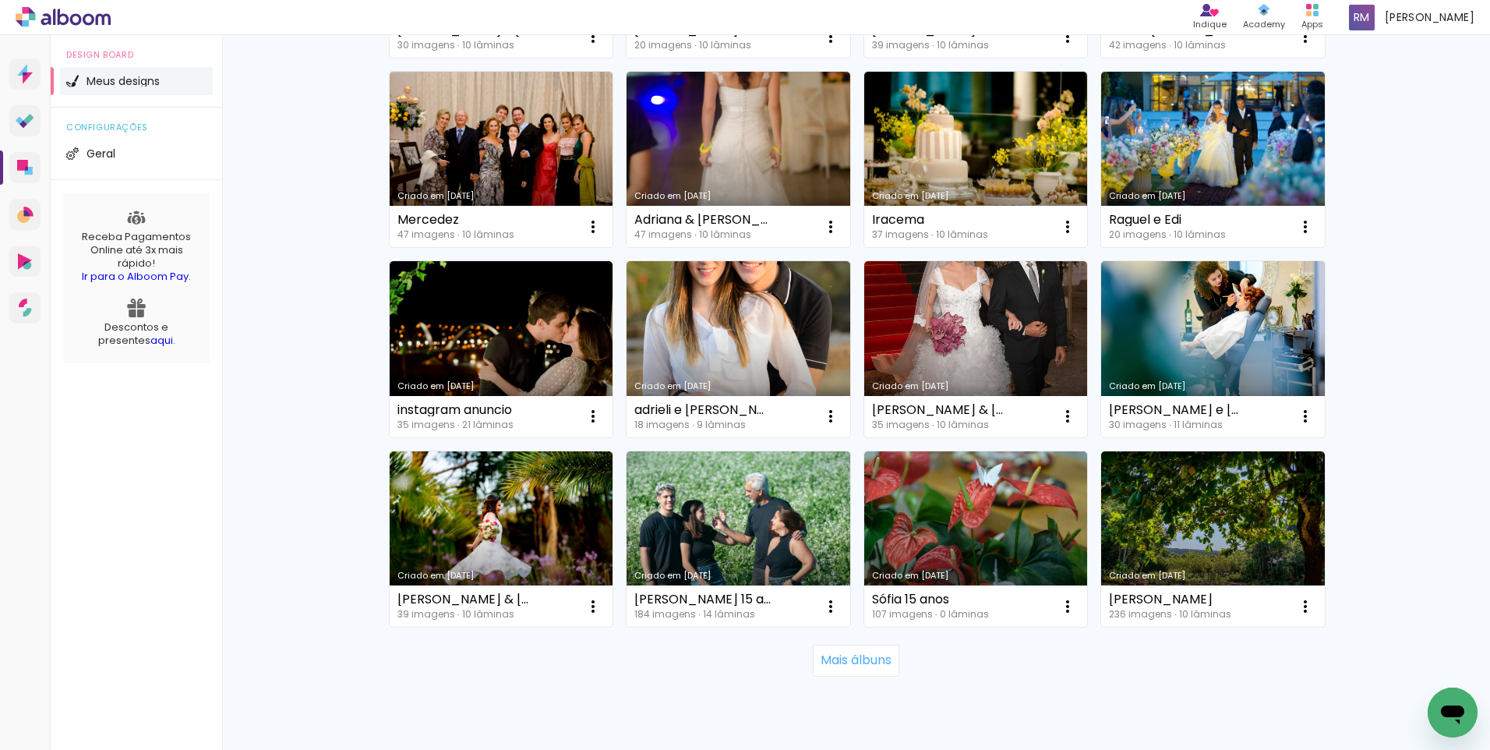
scroll to position [3220, 0]
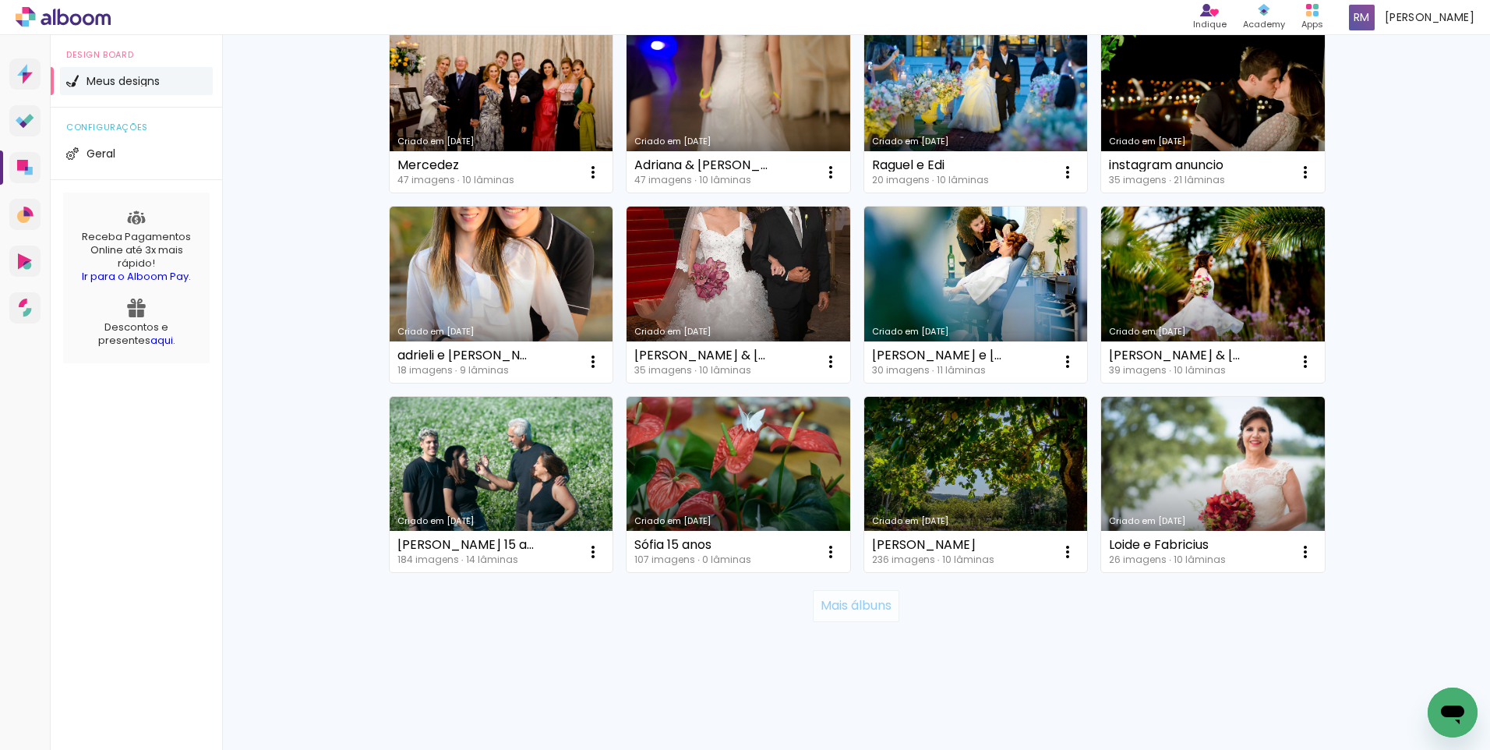
click at [854, 620] on paper-button "Mais álbuns" at bounding box center [856, 605] width 87 height 31
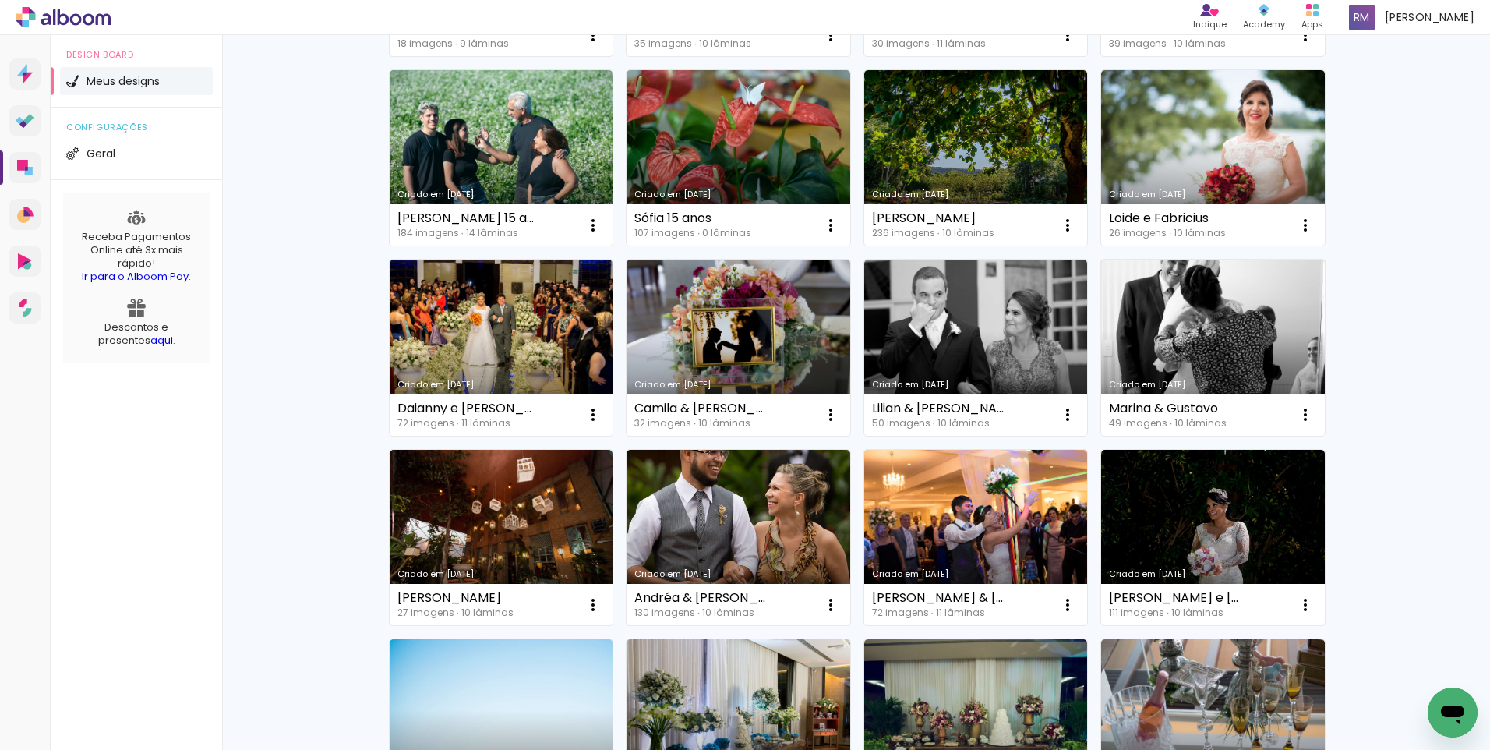
scroll to position [3607, 0]
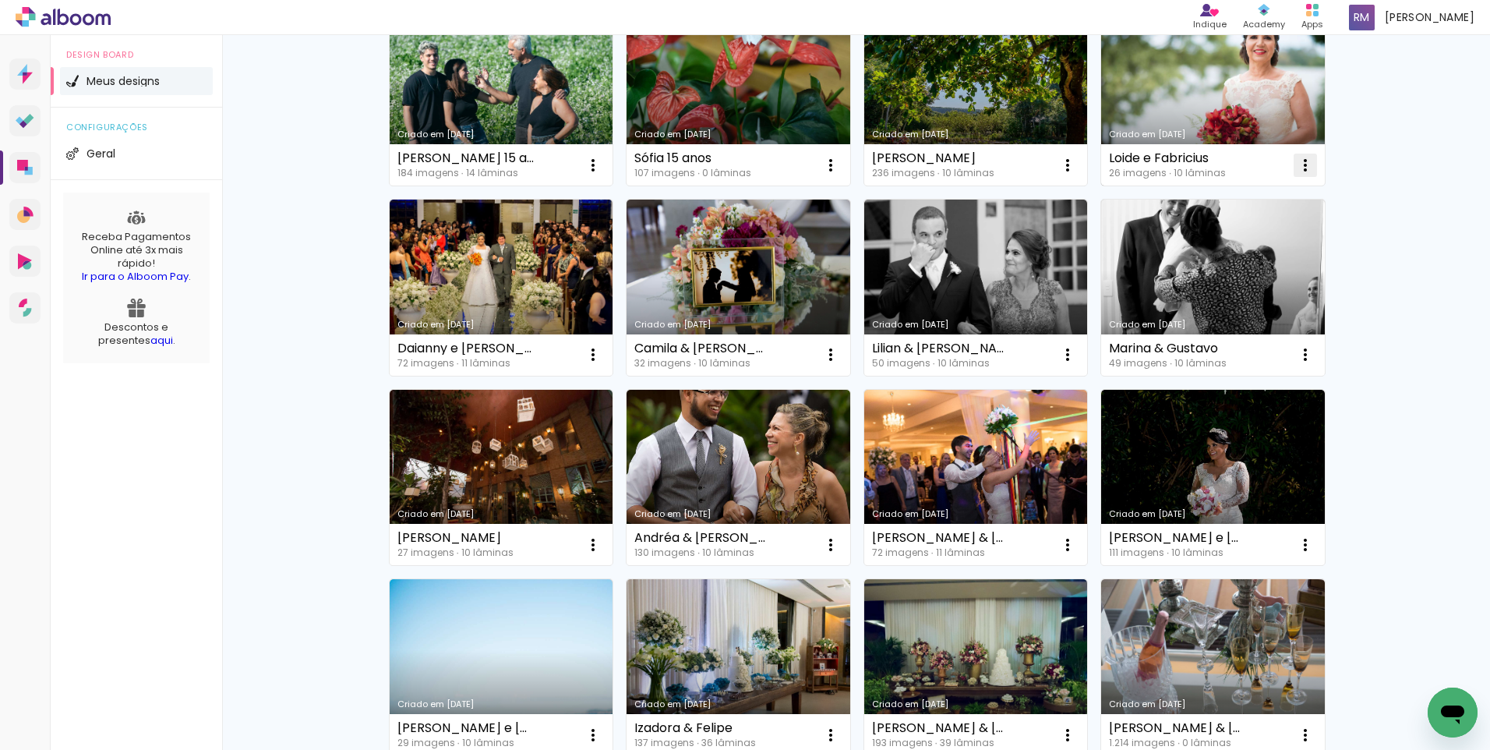
click at [1297, 164] on iron-icon at bounding box center [1305, 165] width 19 height 19
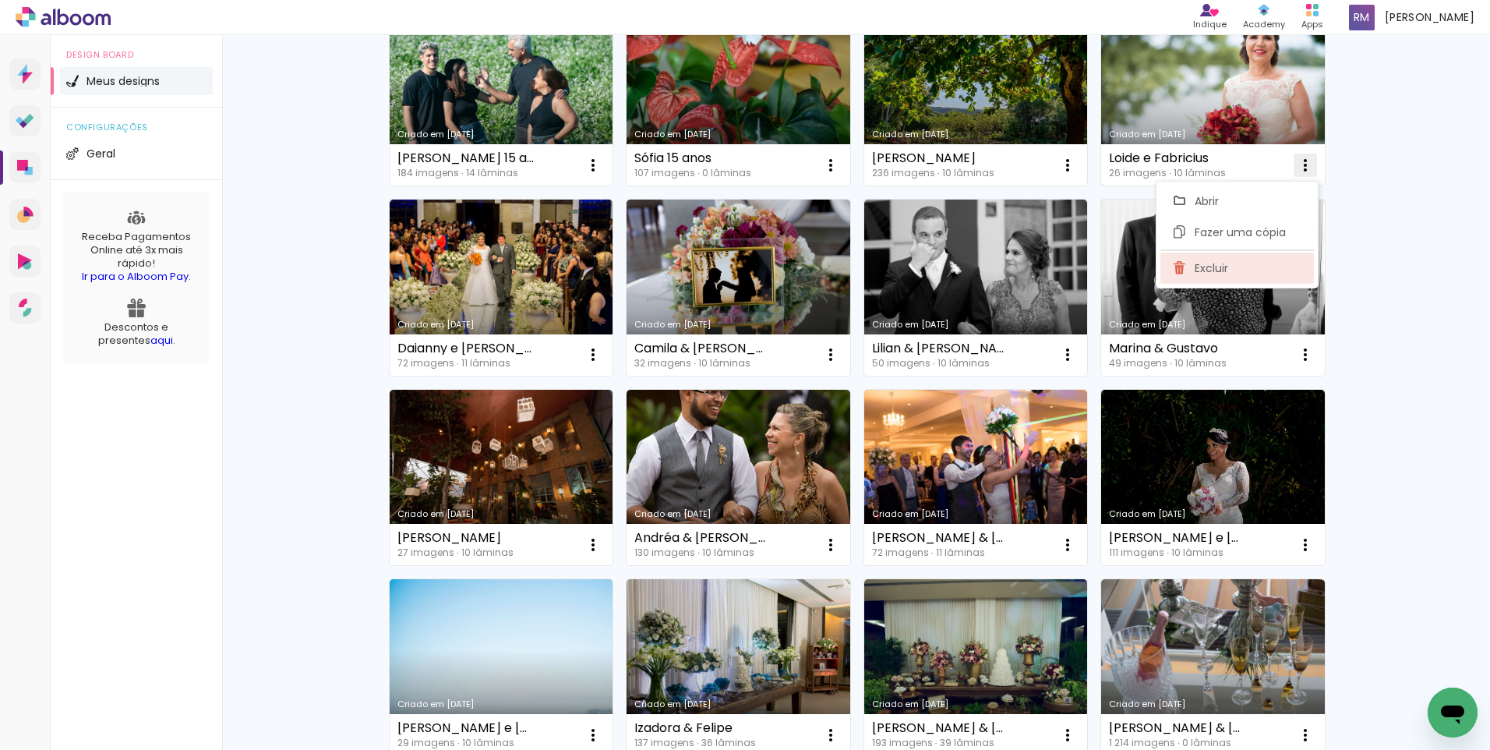
click at [1232, 267] on paper-item "Excluir" at bounding box center [1237, 268] width 154 height 31
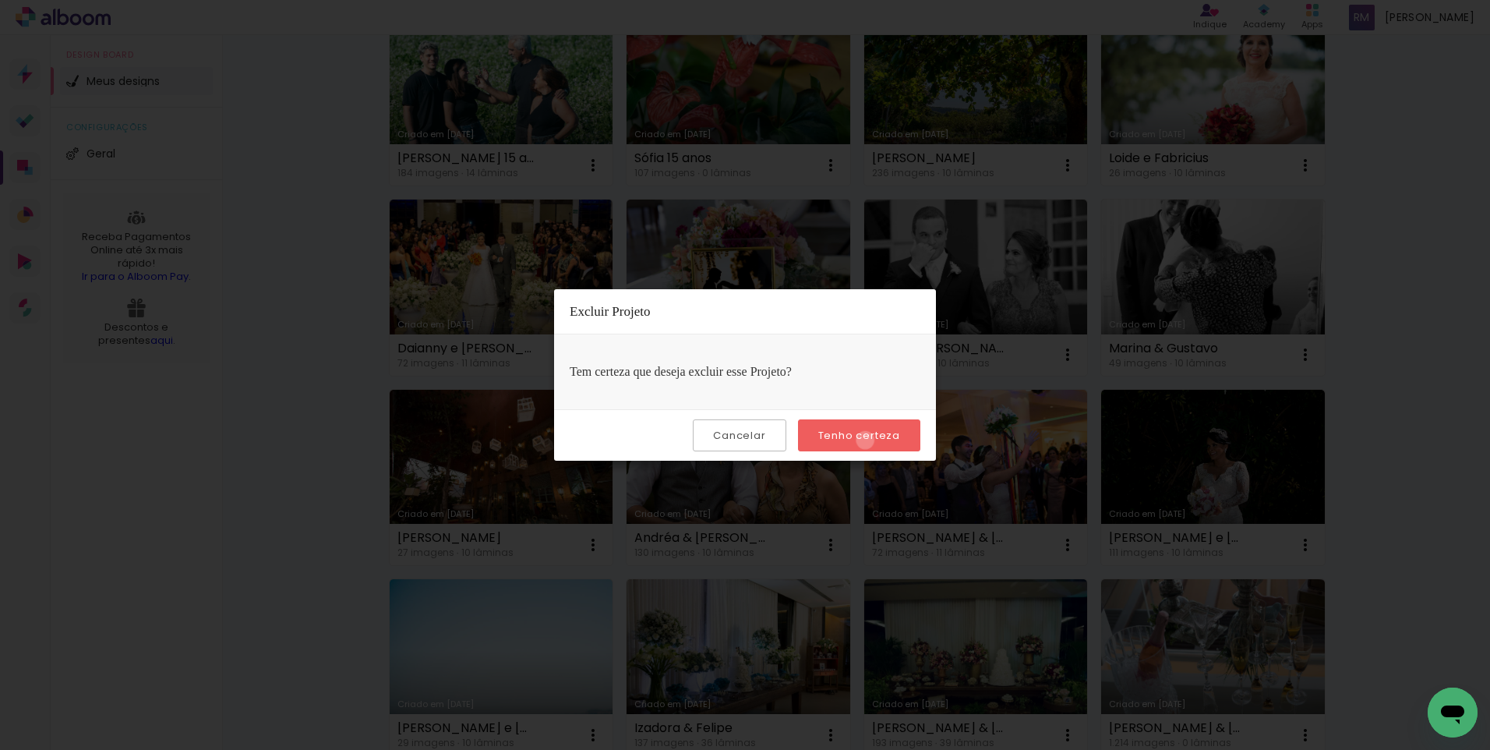
click at [0, 0] on slot "Tenho certeza" at bounding box center [0, 0] width 0 height 0
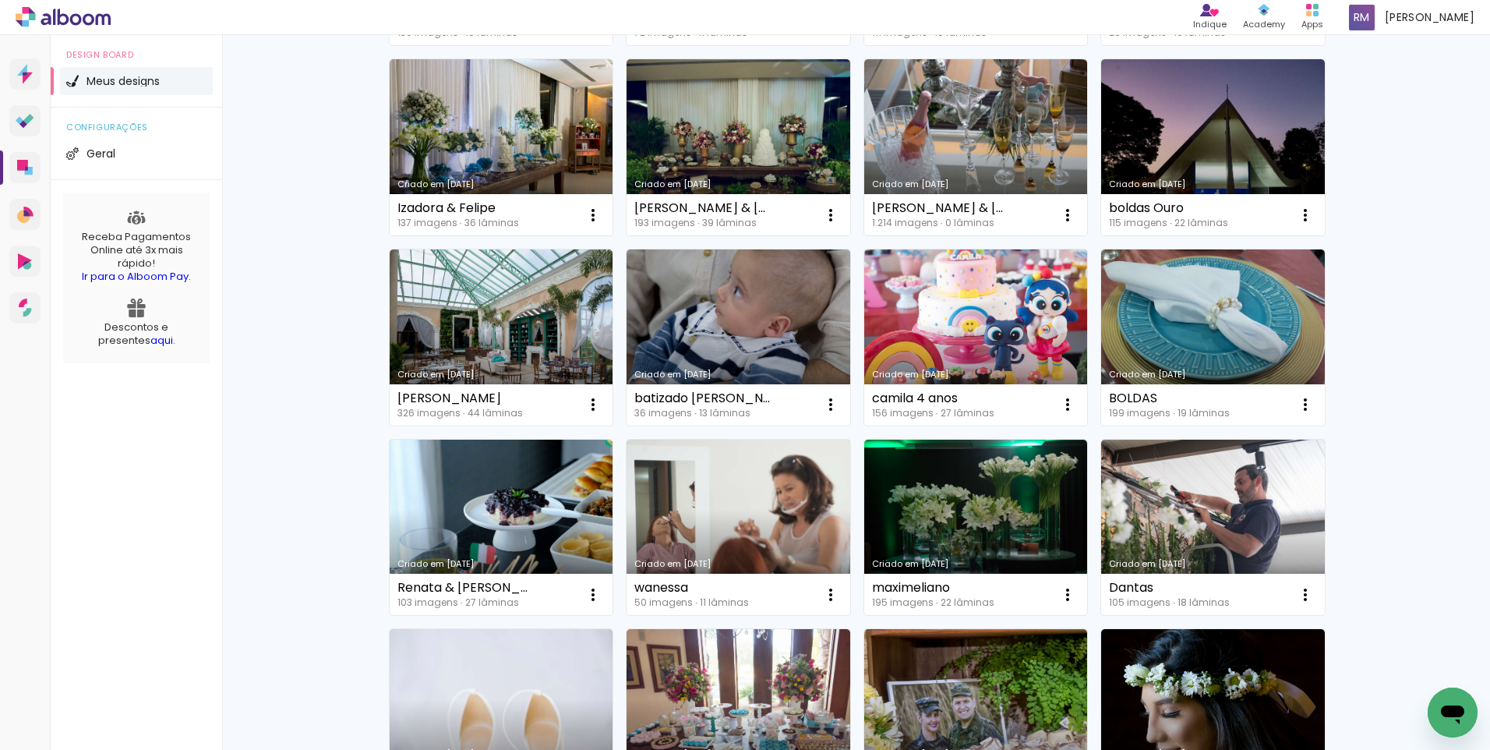
scroll to position [4096, 0]
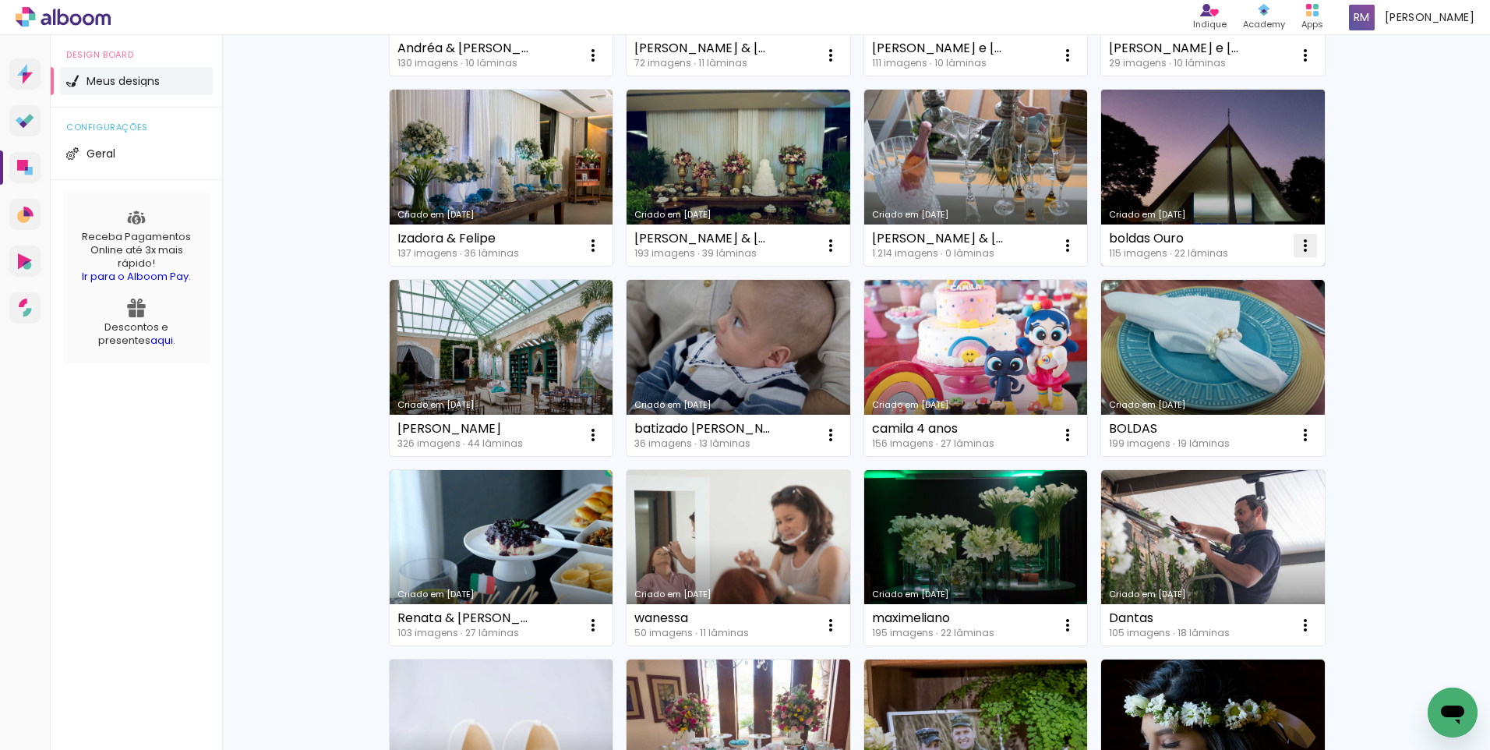
click at [1296, 246] on iron-icon at bounding box center [1305, 245] width 19 height 19
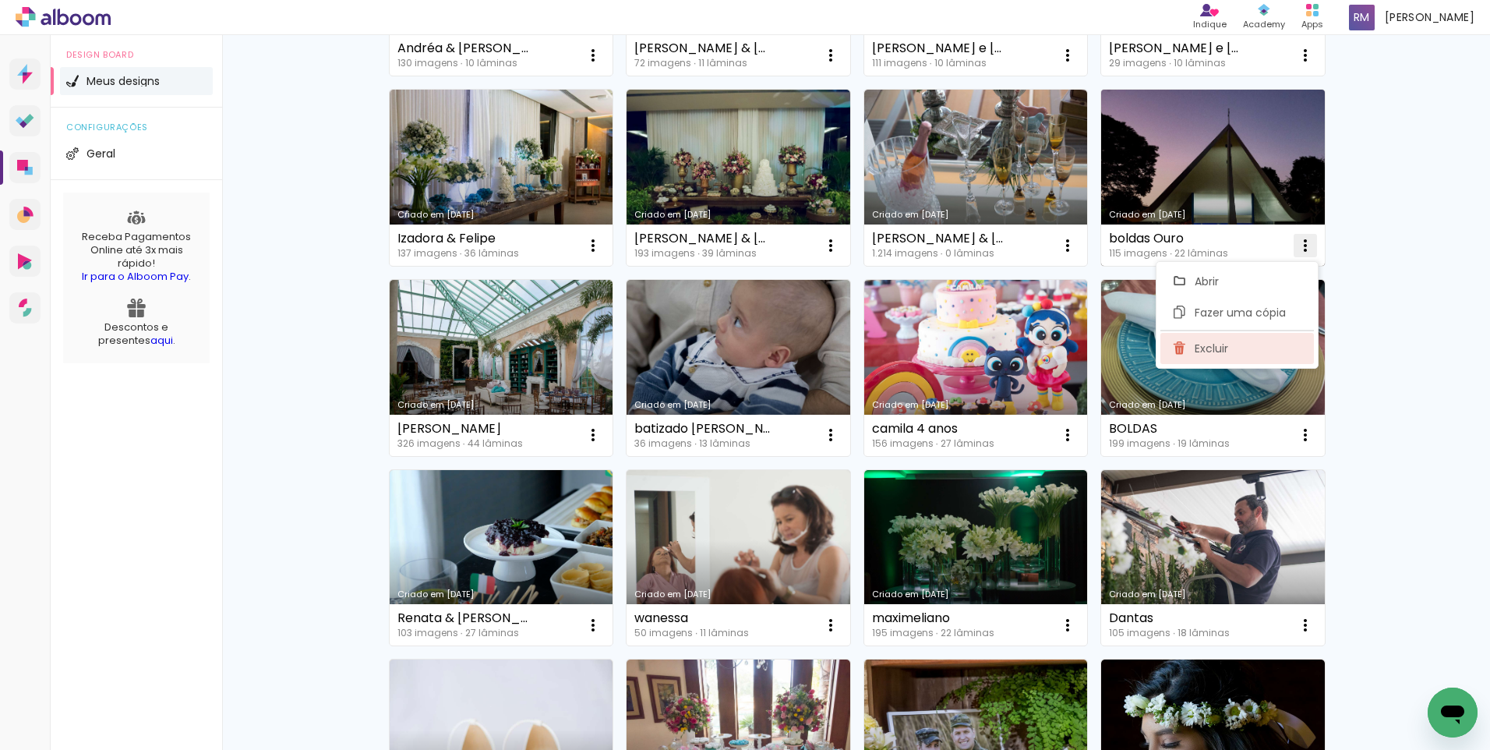
click at [1248, 347] on paper-item "Excluir" at bounding box center [1237, 348] width 154 height 31
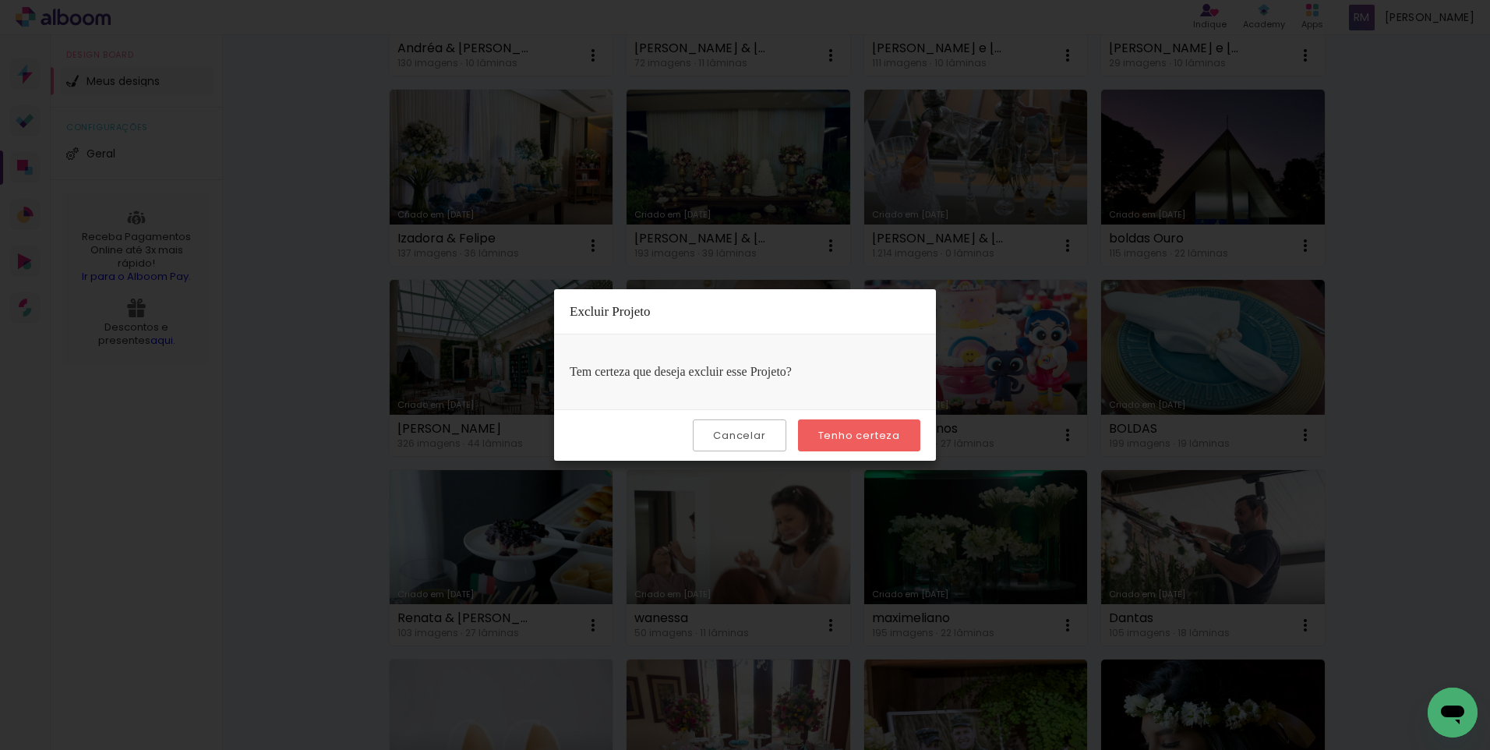
click at [0, 0] on slot "Tenho certeza" at bounding box center [0, 0] width 0 height 0
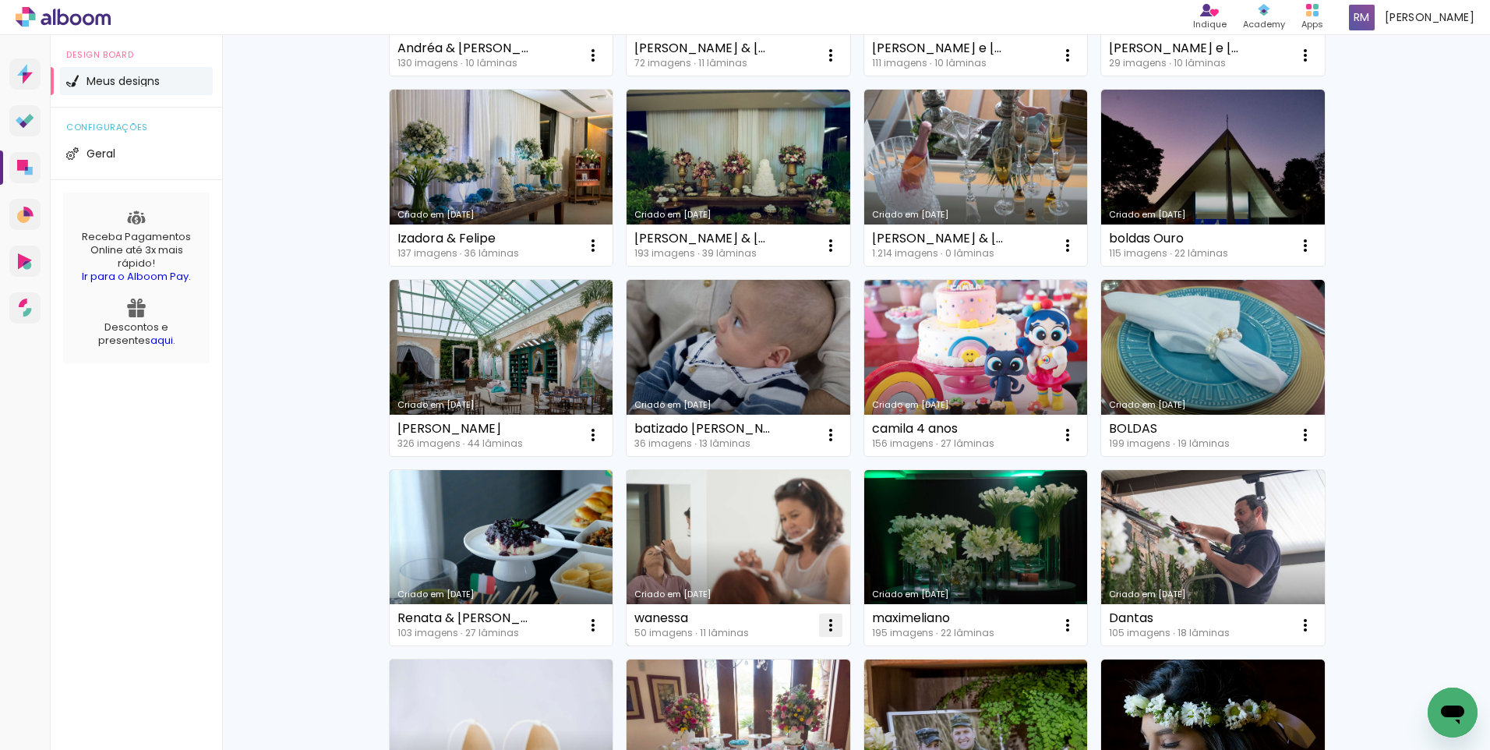
click at [825, 620] on iron-icon at bounding box center [830, 625] width 19 height 19
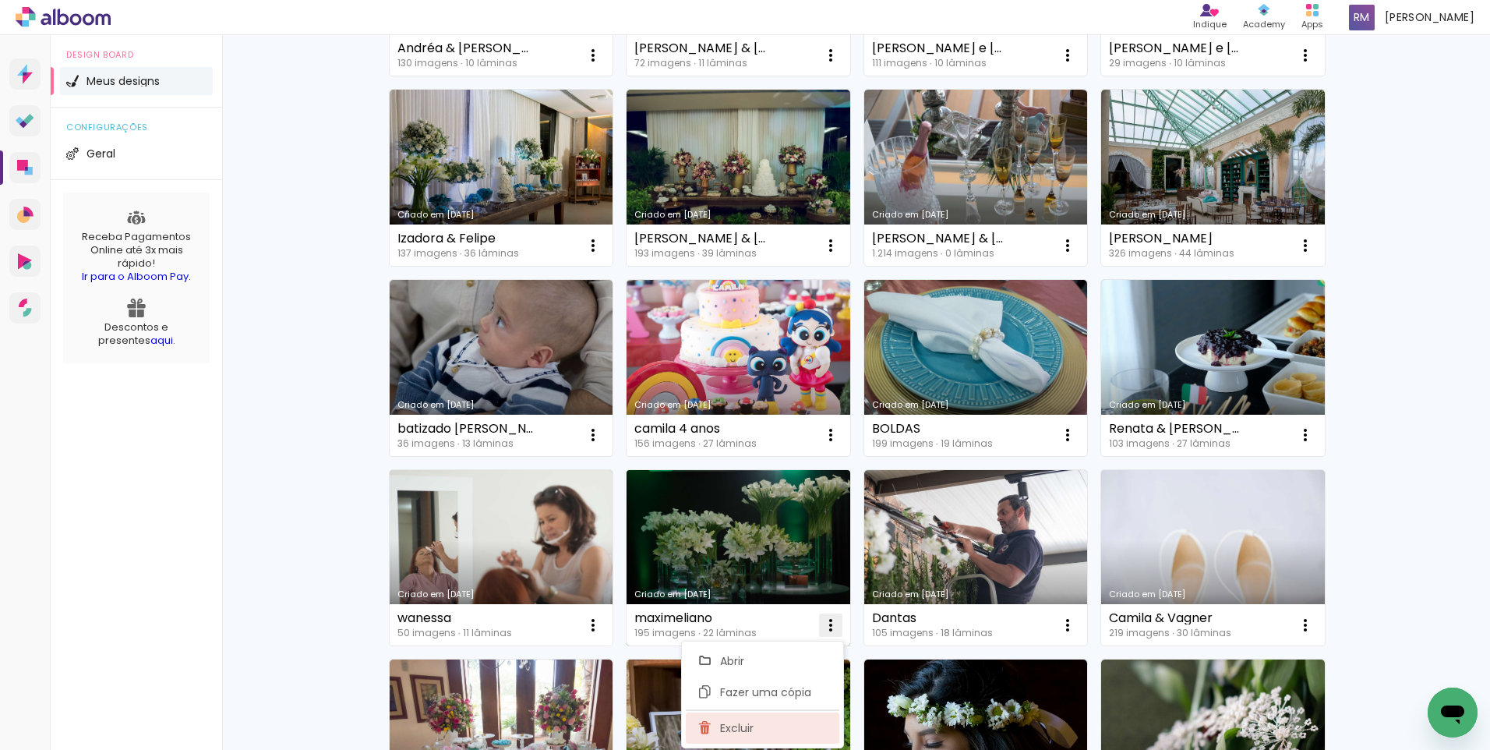
click at [766, 725] on paper-item "Excluir" at bounding box center [763, 727] width 154 height 31
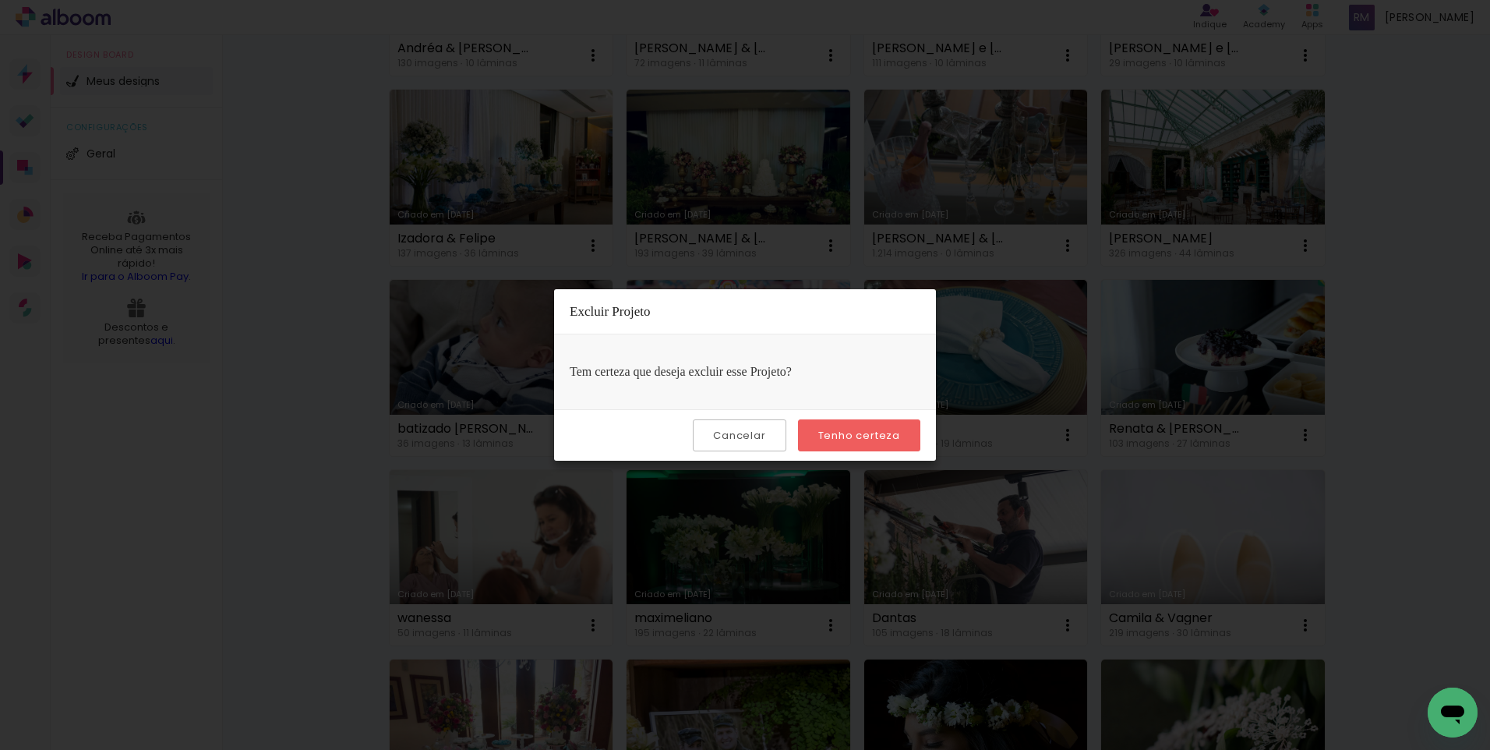
click at [0, 0] on slot "Tenho certeza" at bounding box center [0, 0] width 0 height 0
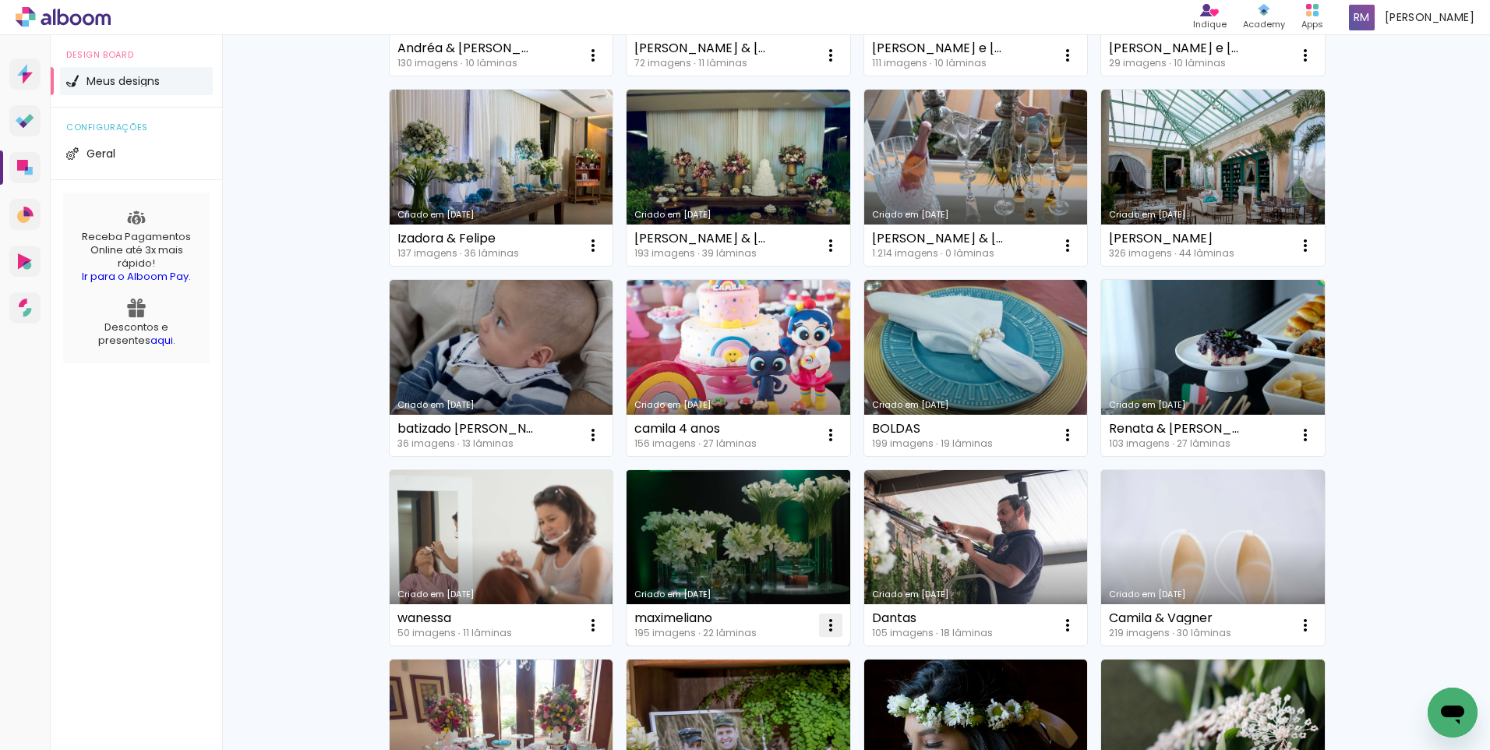
click at [827, 627] on iron-icon at bounding box center [830, 625] width 19 height 19
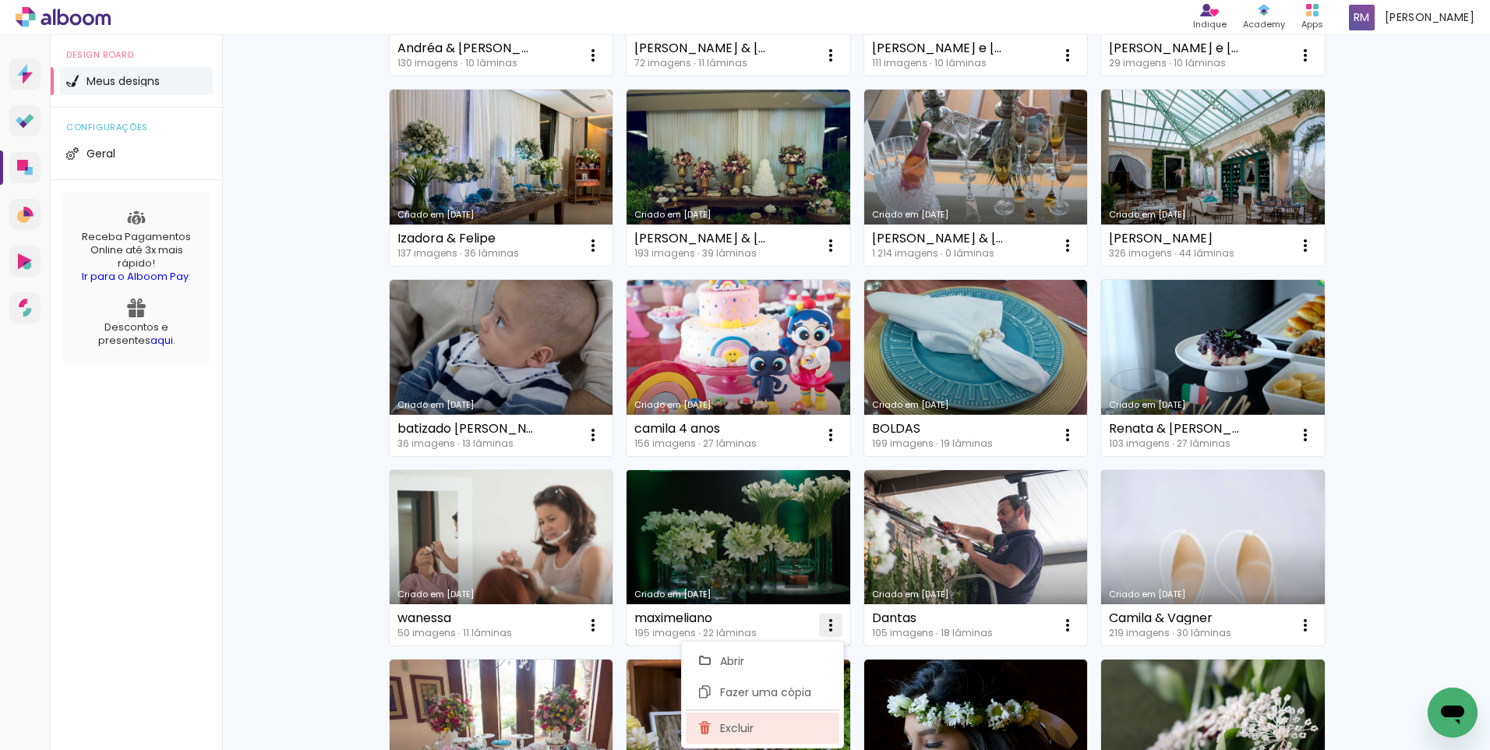
click at [800, 716] on paper-item "Excluir" at bounding box center [763, 727] width 154 height 31
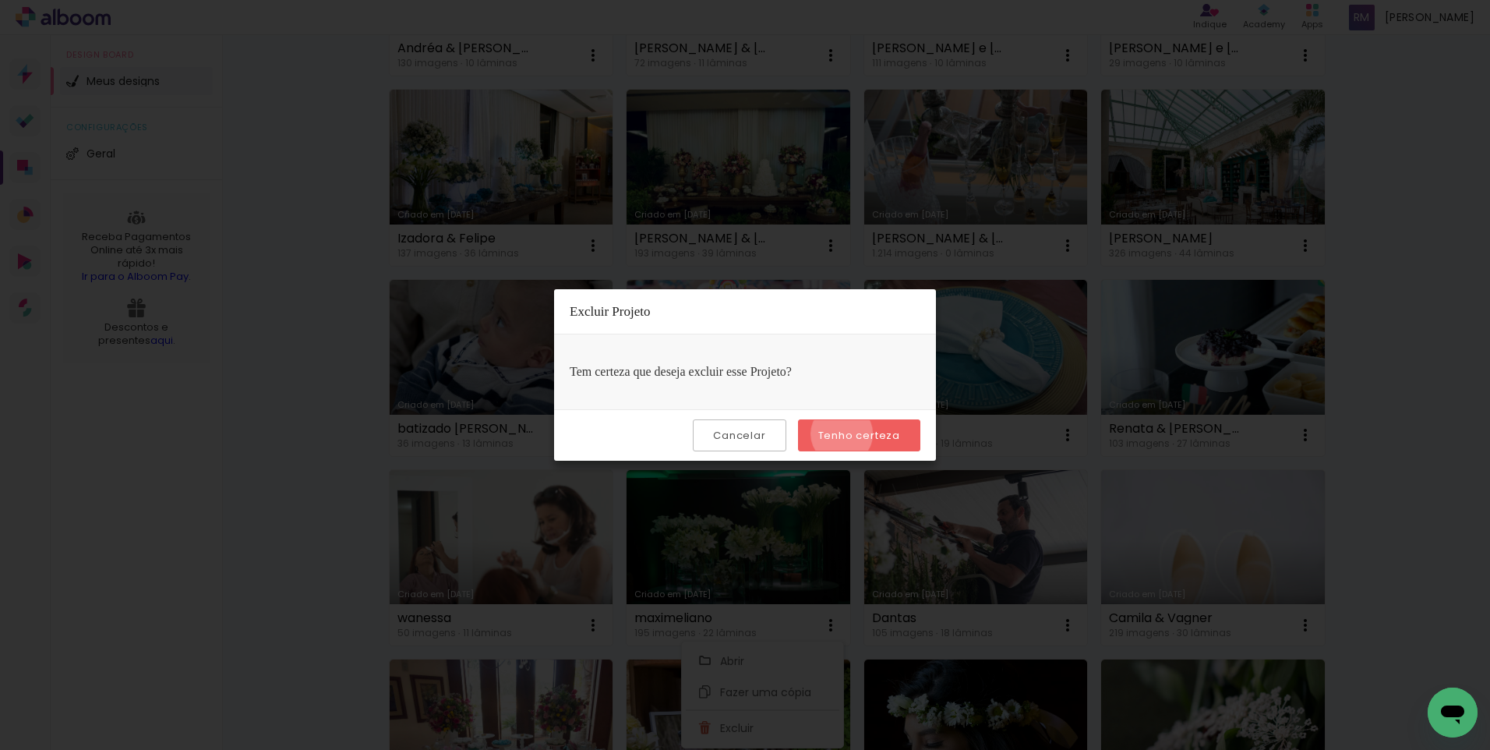
click at [0, 0] on slot "Tenho certeza" at bounding box center [0, 0] width 0 height 0
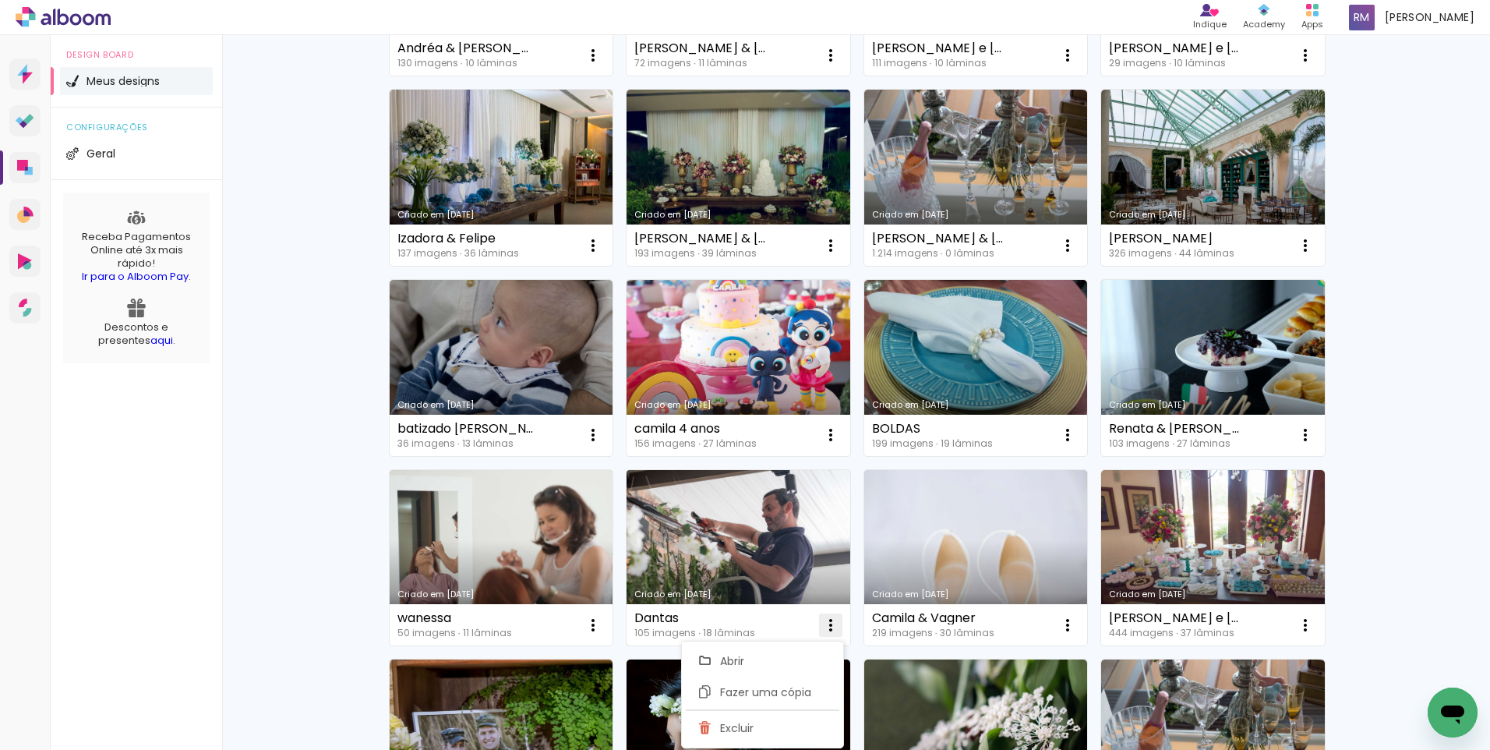
click at [823, 620] on iron-icon at bounding box center [830, 625] width 19 height 19
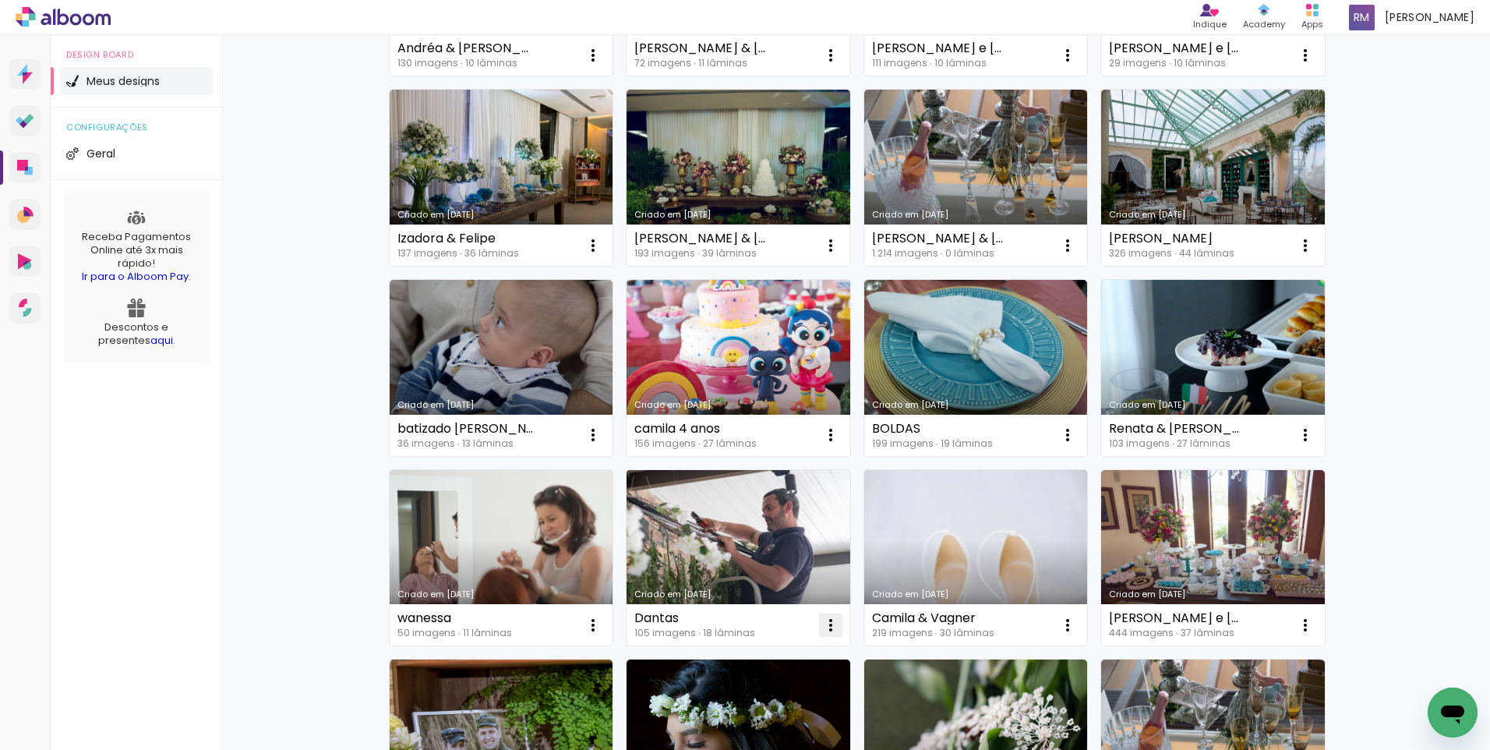
click at [823, 620] on iron-icon at bounding box center [830, 625] width 19 height 19
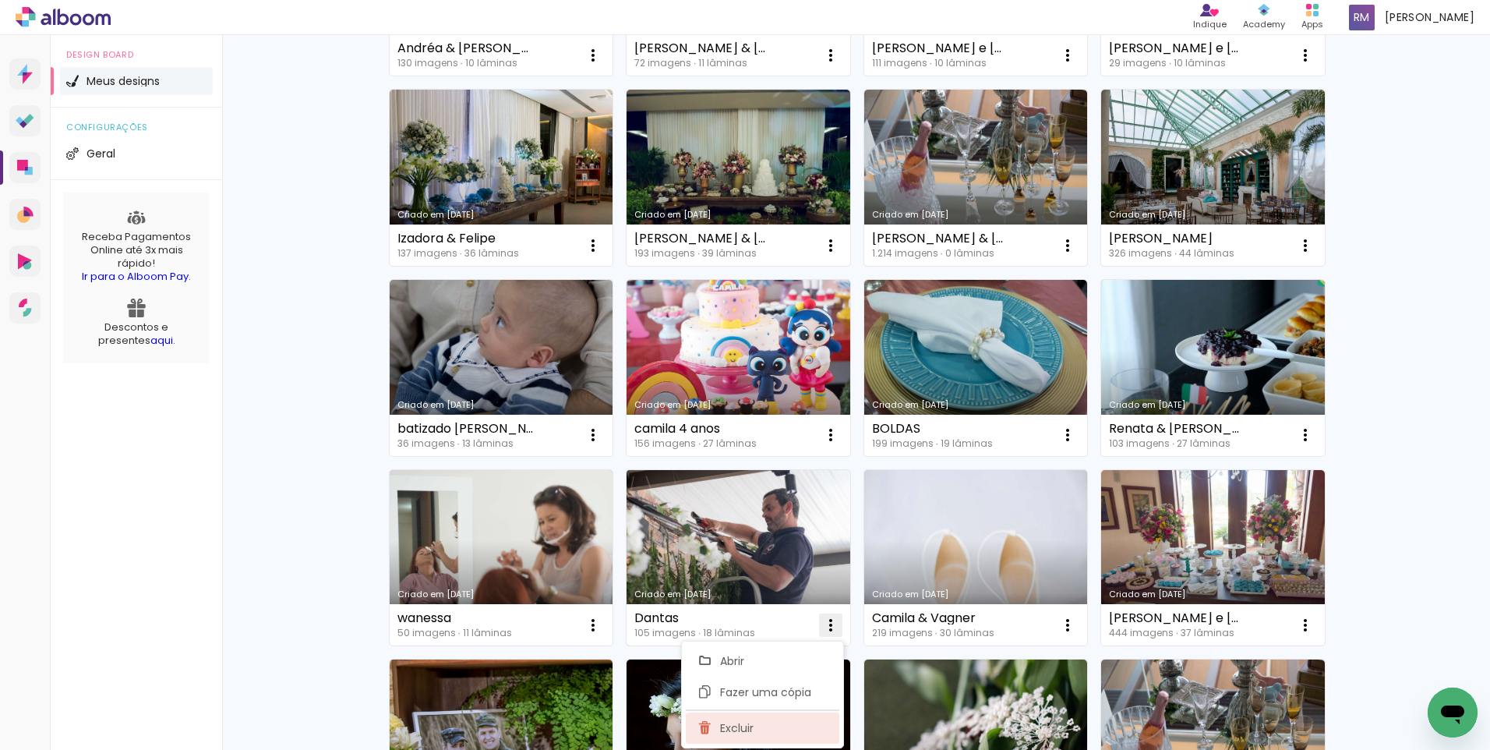
click at [771, 722] on paper-item "Excluir" at bounding box center [763, 727] width 154 height 31
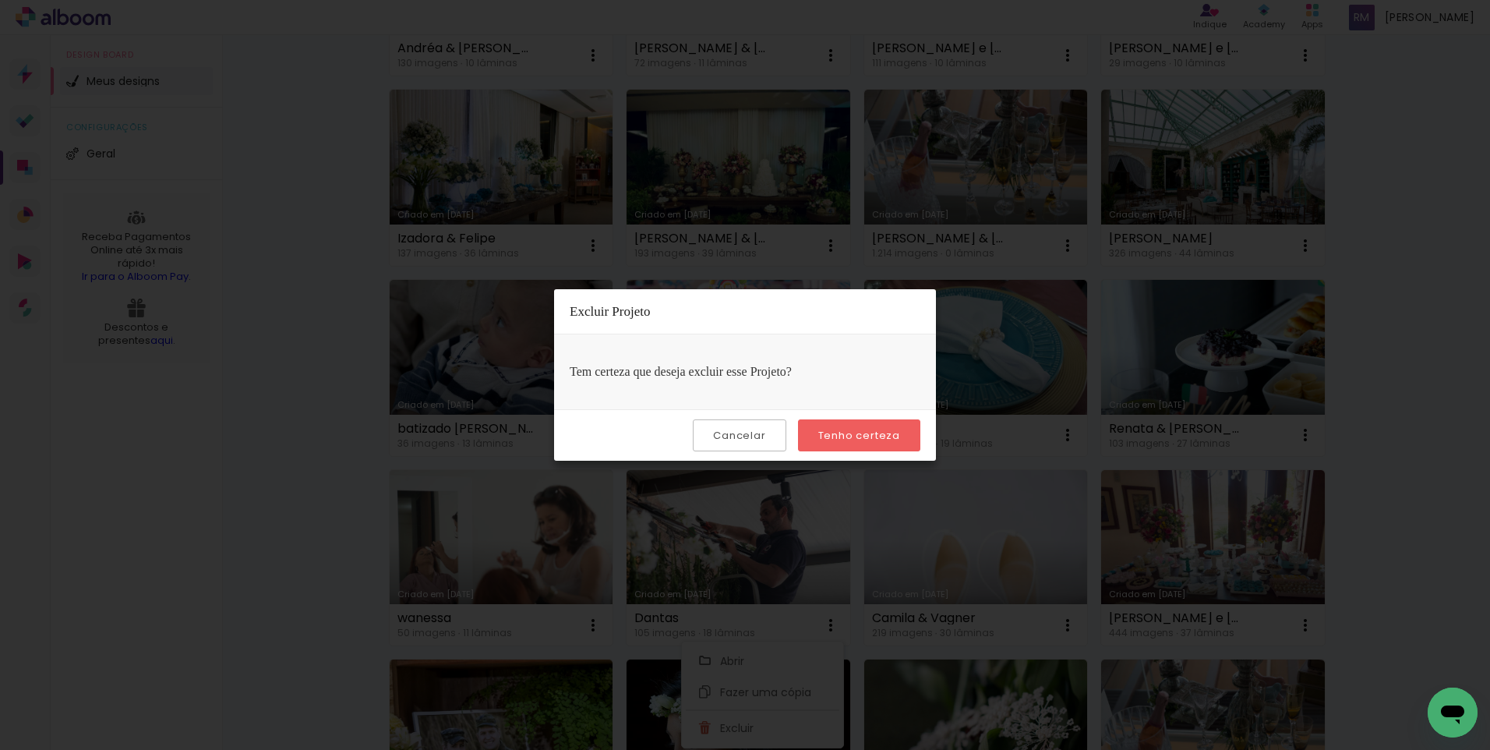
click at [0, 0] on slot "Tenho certeza" at bounding box center [0, 0] width 0 height 0
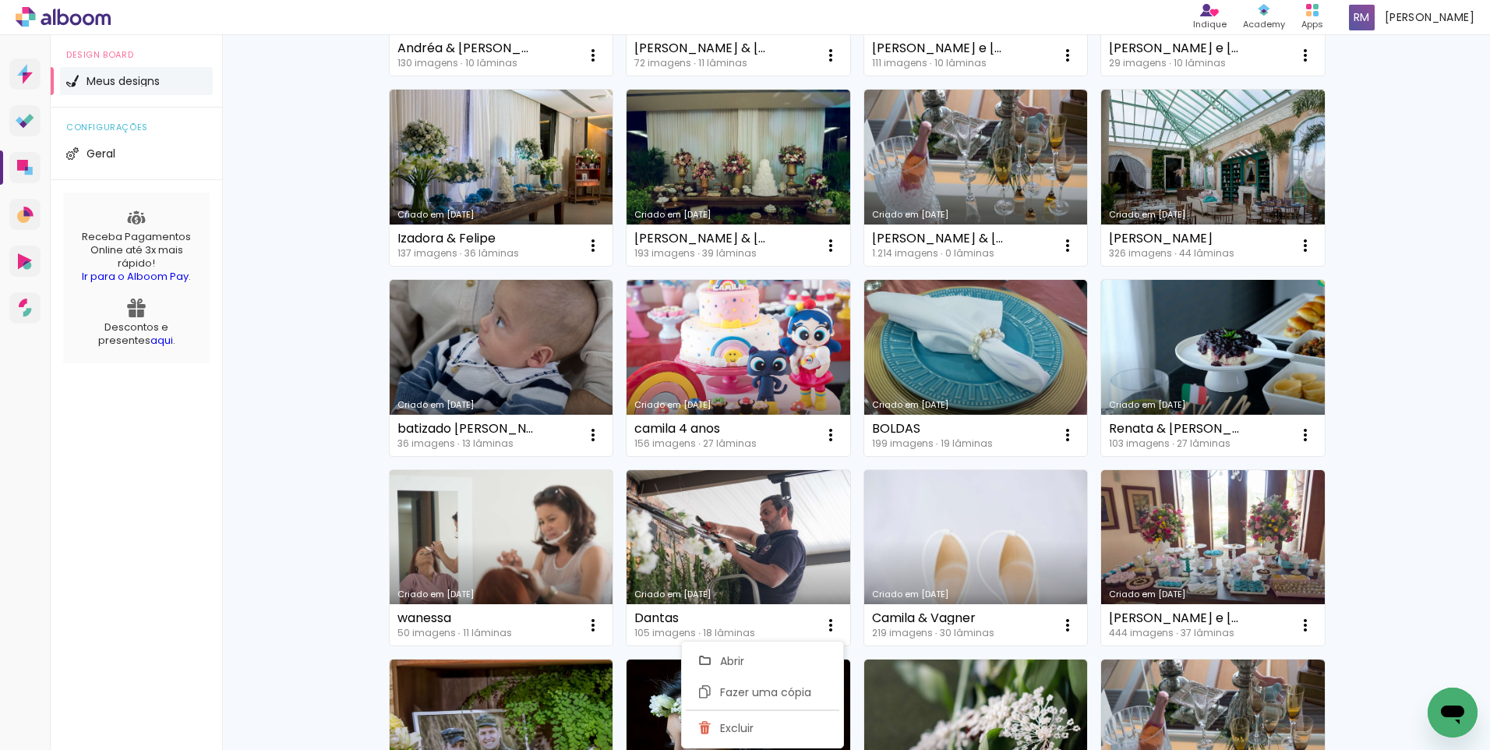
click at [856, 436] on div "Criado em 17/12/19 BOLDAS 199 imagens ∙ 19 lâminas Abrir Fazer uma cópia Excluir" at bounding box center [975, 367] width 238 height 190
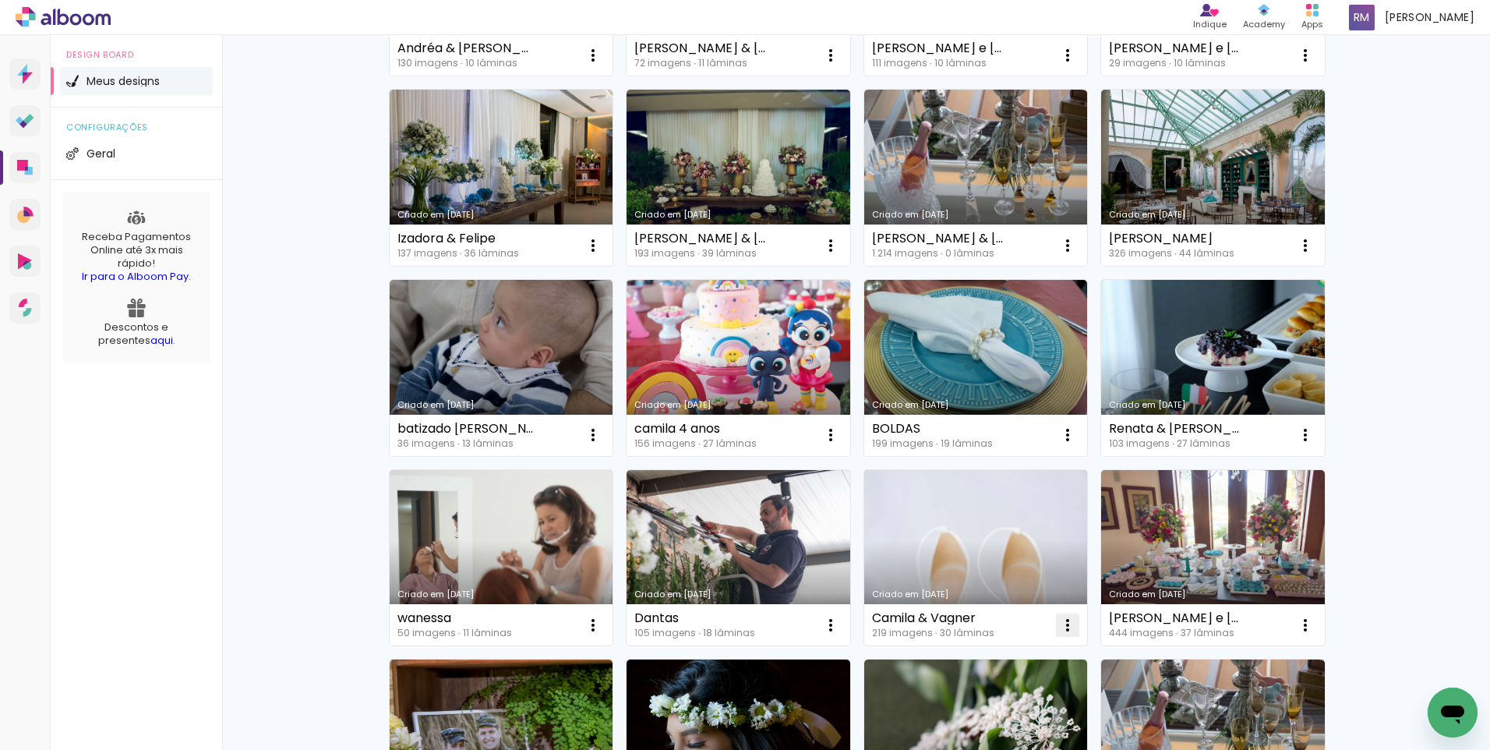
click at [1058, 620] on iron-icon at bounding box center [1067, 625] width 19 height 19
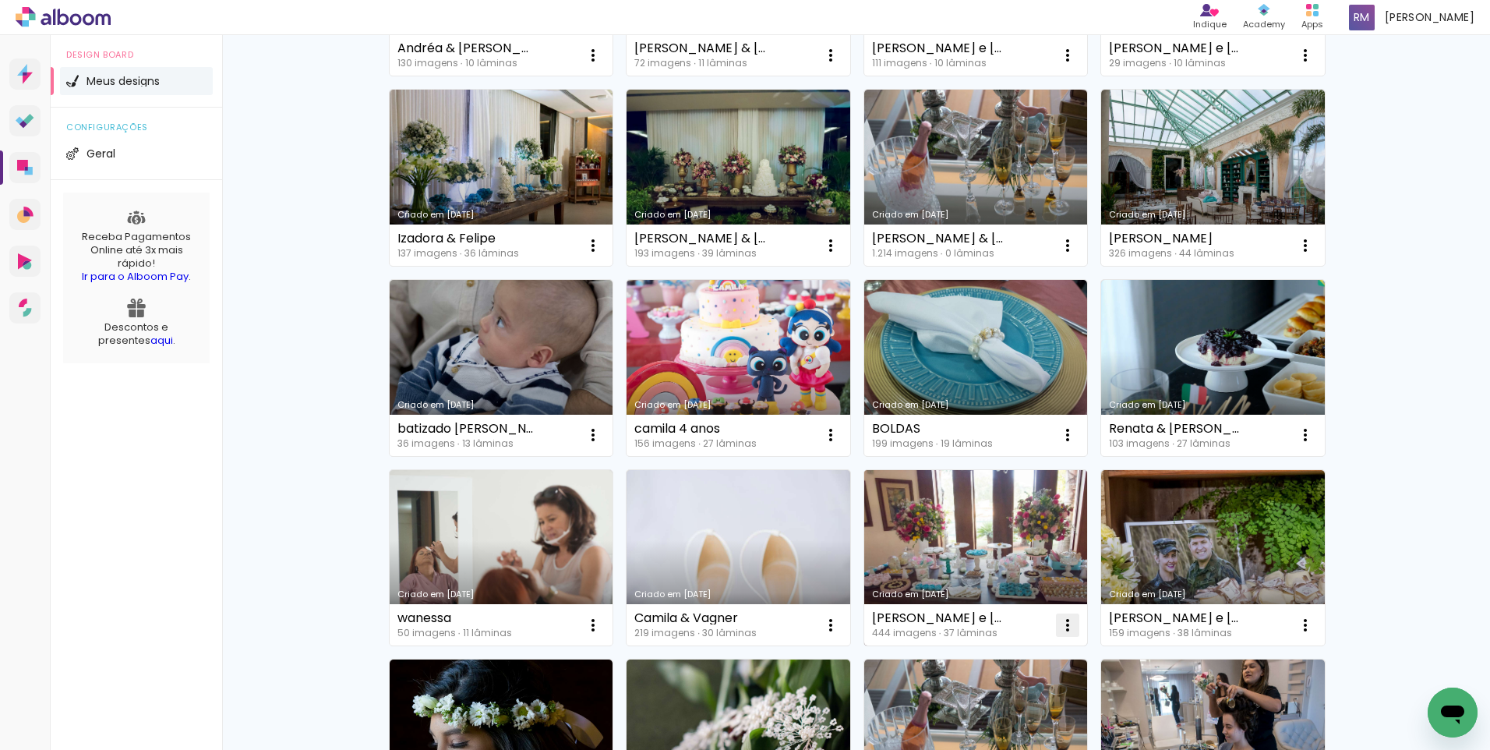
click at [1058, 619] on iron-icon at bounding box center [1067, 625] width 19 height 19
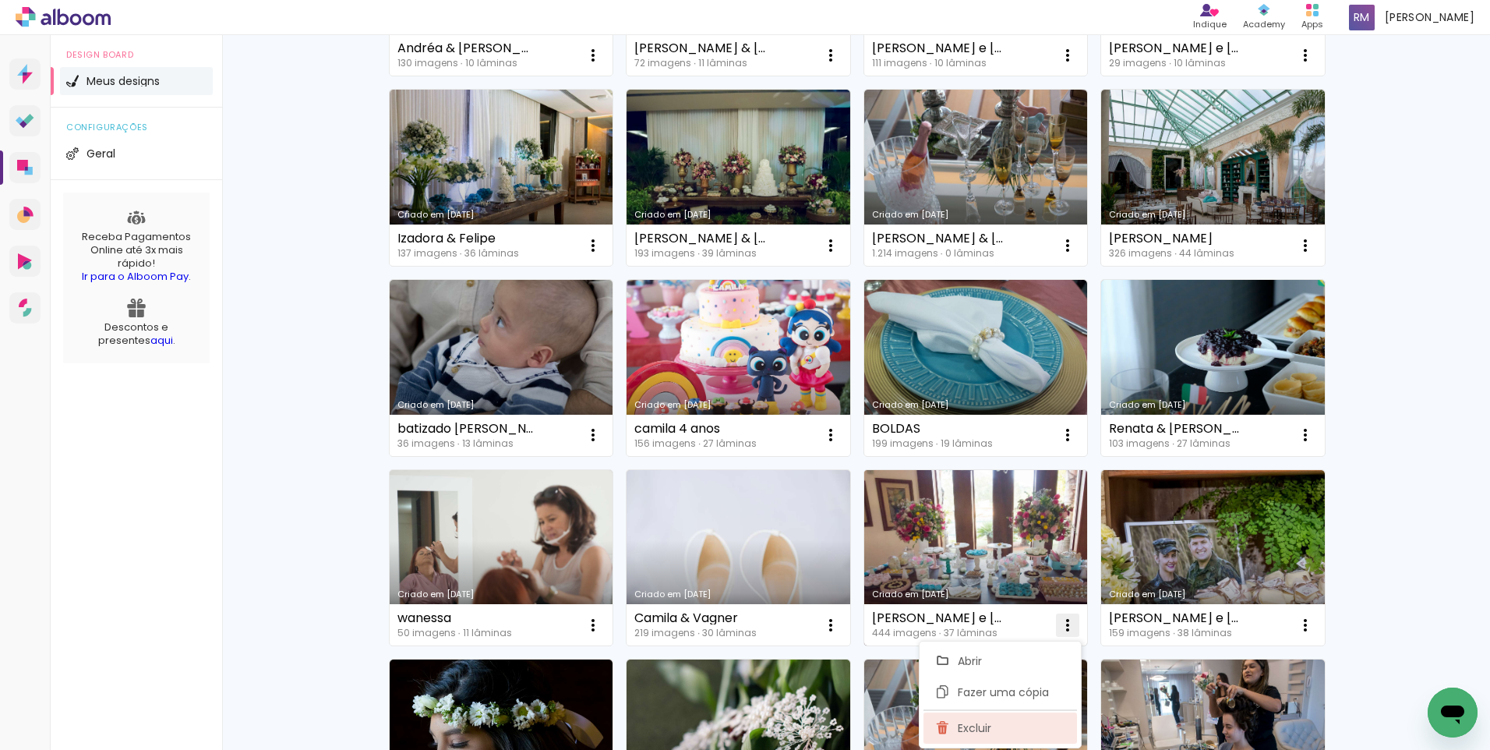
click at [994, 726] on paper-item "Excluir" at bounding box center [1001, 727] width 154 height 31
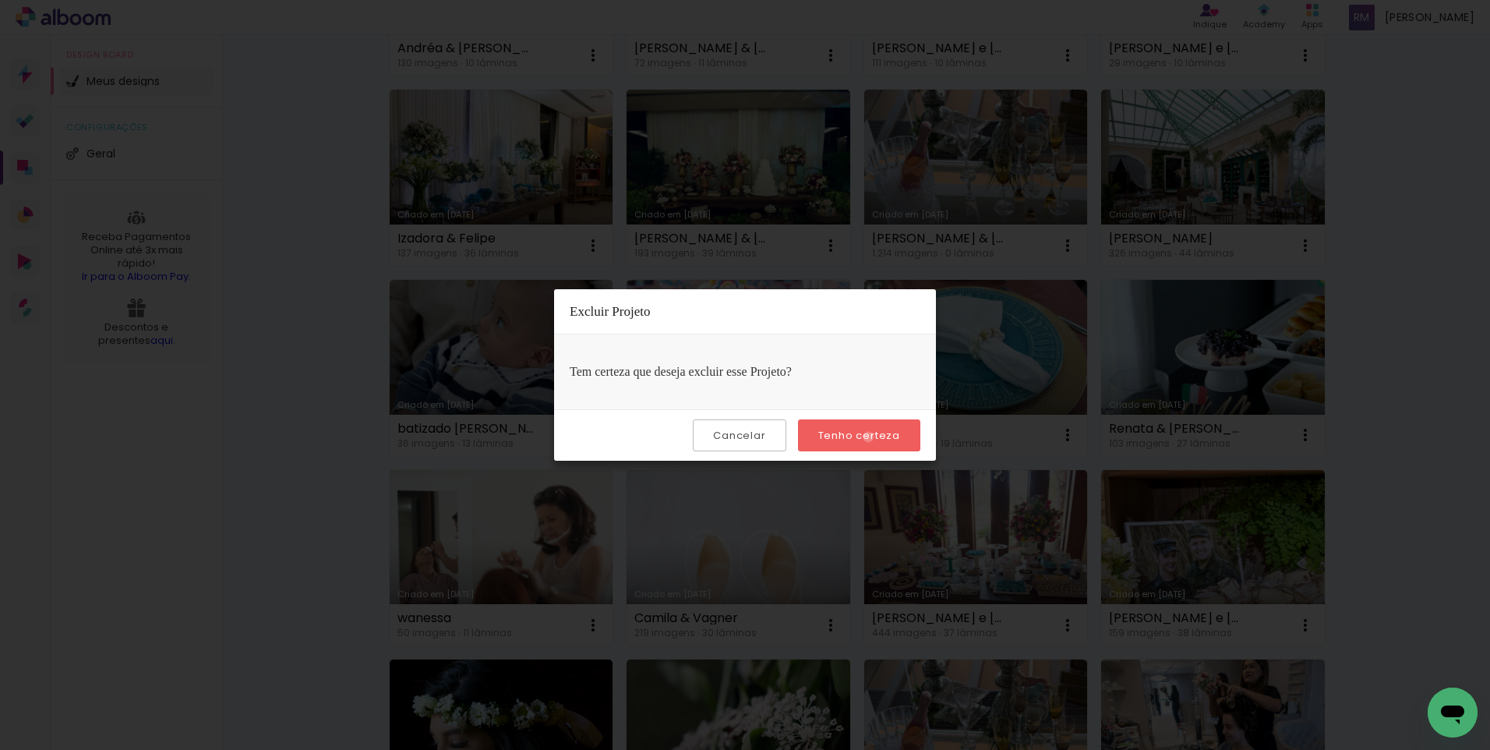
click at [0, 0] on slot "Tenho certeza" at bounding box center [0, 0] width 0 height 0
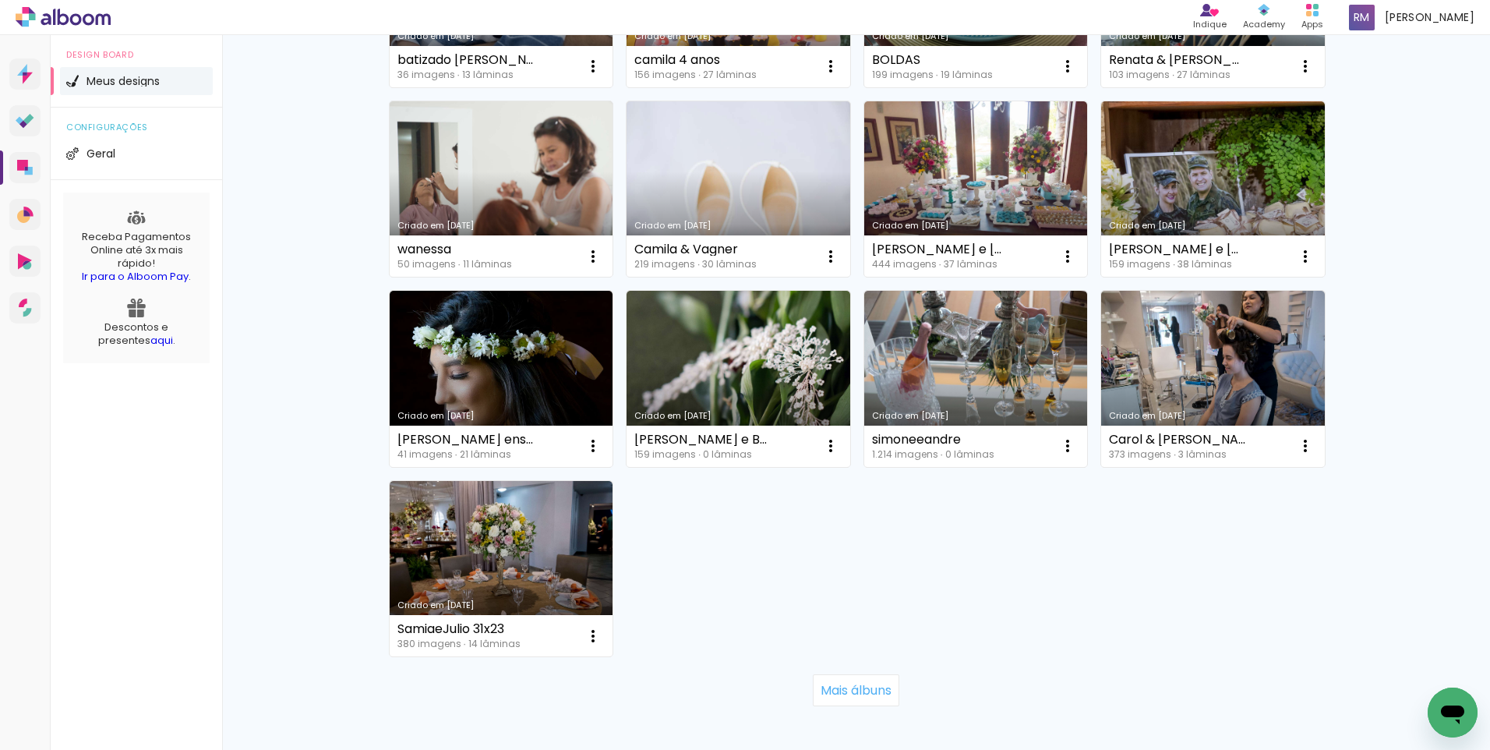
scroll to position [4471, 0]
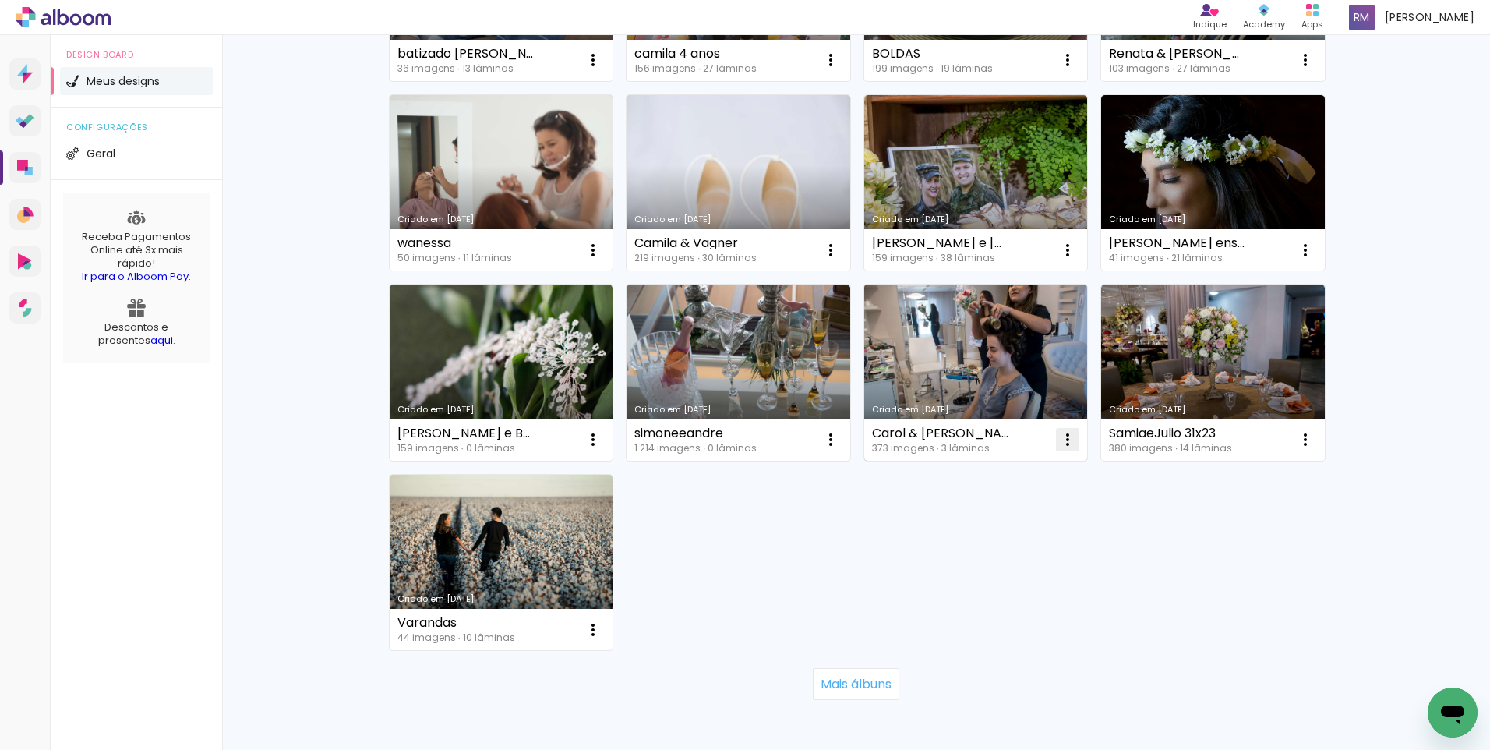
click at [1058, 440] on iron-icon at bounding box center [1067, 439] width 19 height 19
click at [1010, 532] on paper-item "Excluir" at bounding box center [1001, 542] width 154 height 31
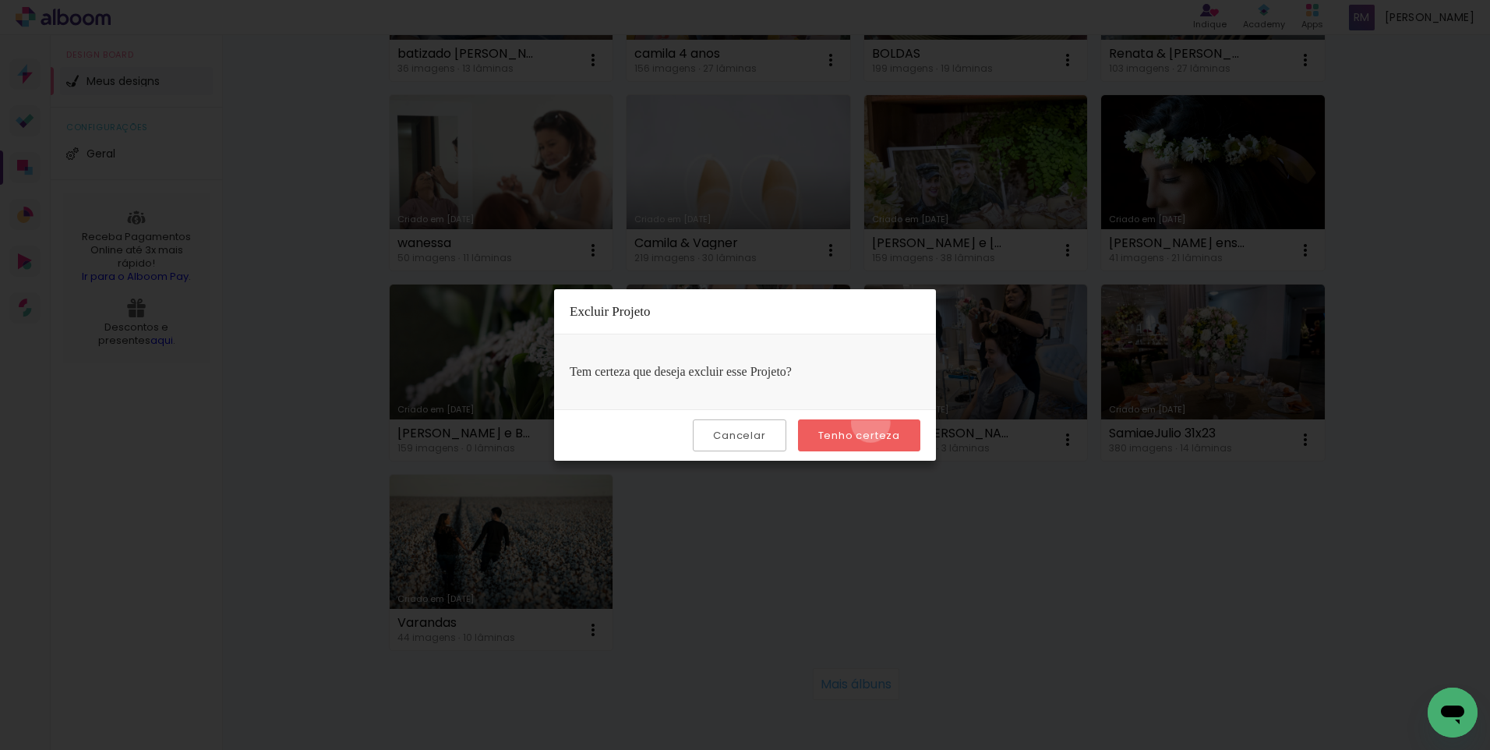
click at [873, 423] on paper-button "Tenho certeza" at bounding box center [859, 435] width 122 height 32
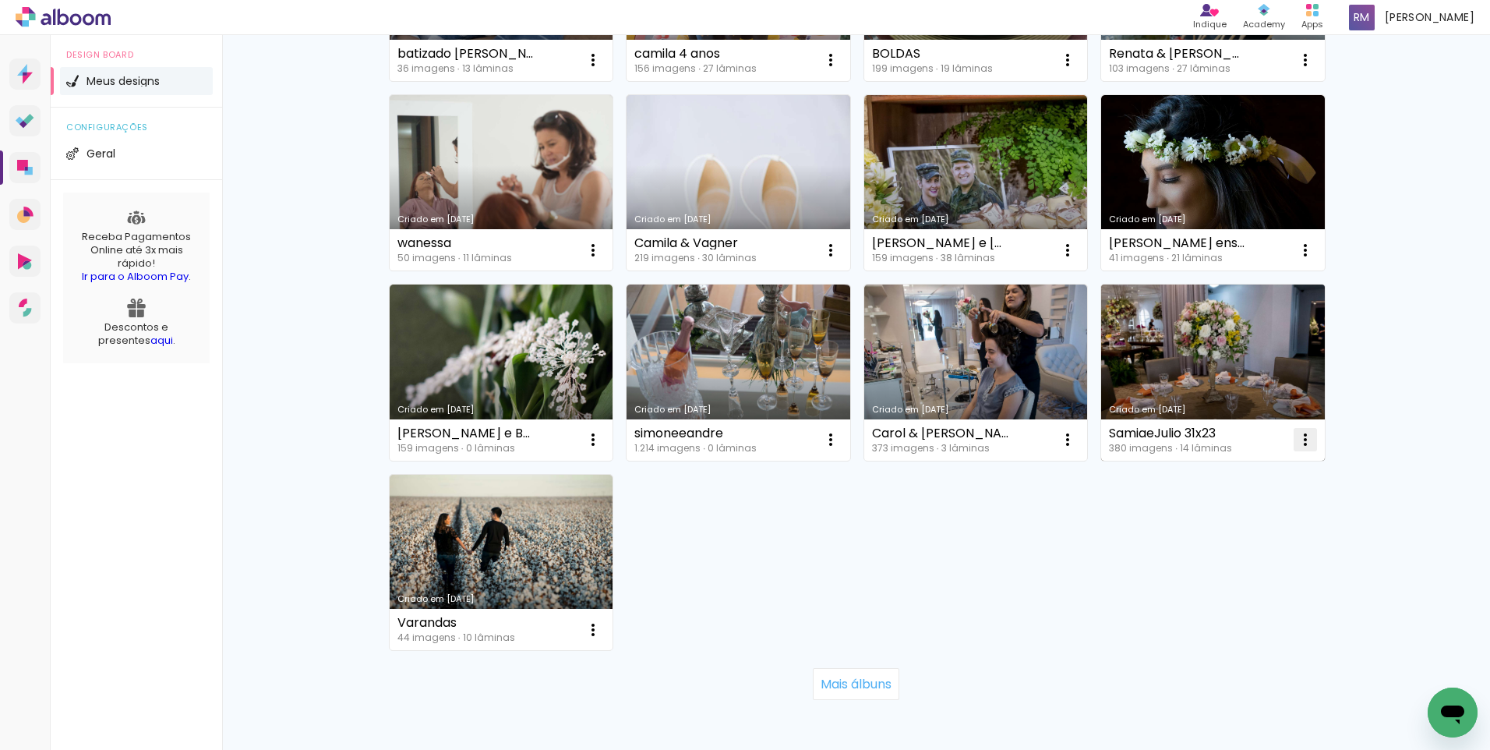
click at [1299, 444] on iron-icon at bounding box center [1305, 439] width 19 height 19
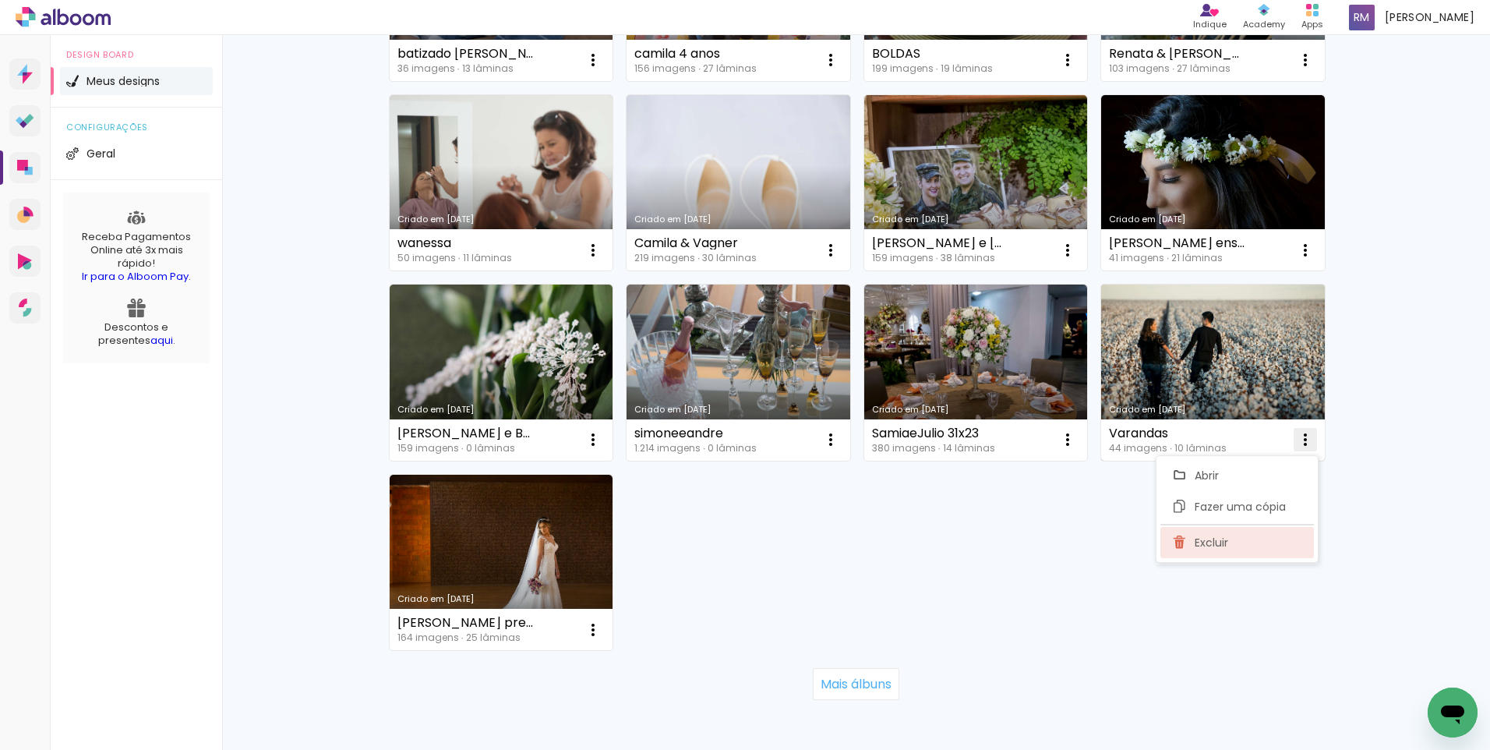
click at [1252, 535] on paper-item "Excluir" at bounding box center [1237, 542] width 154 height 31
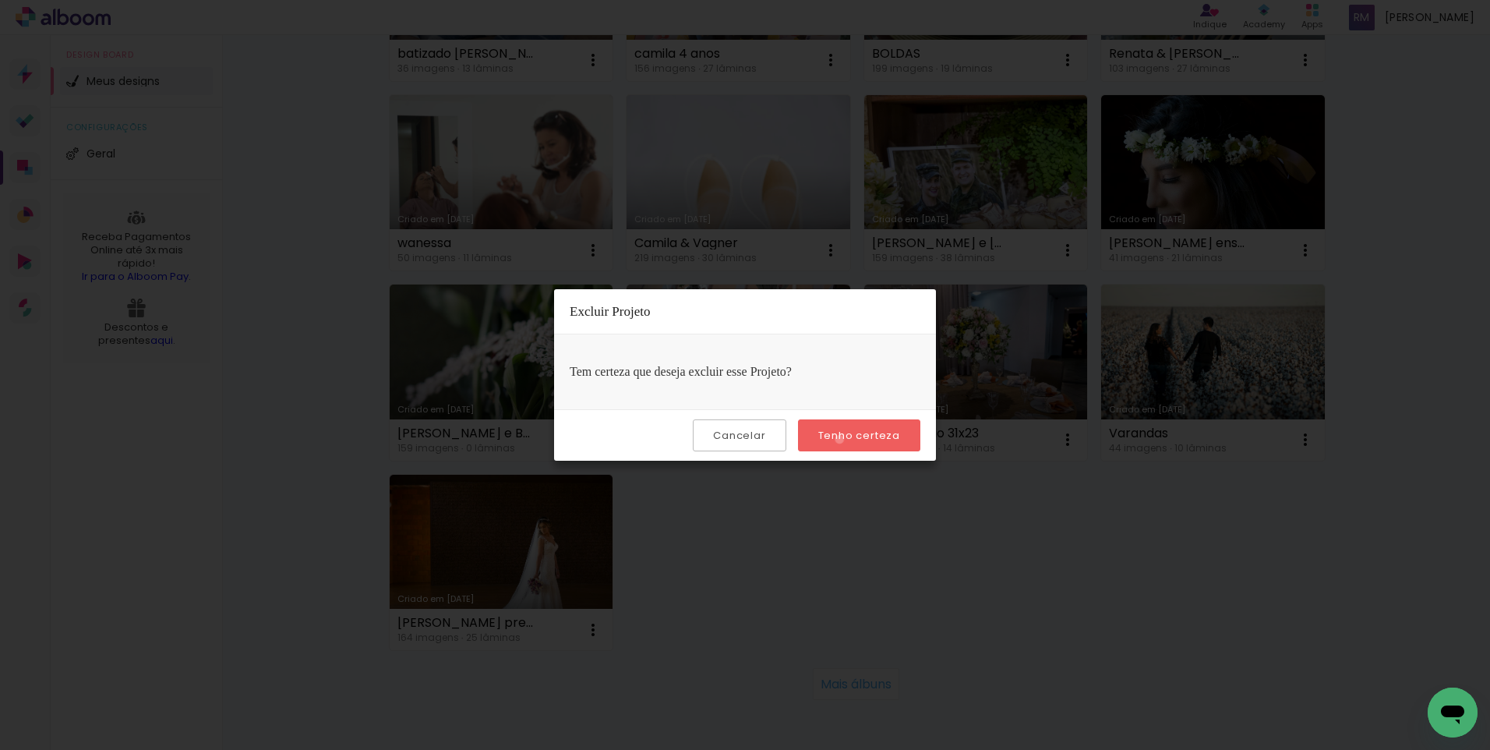
click at [0, 0] on slot "Tenho certeza" at bounding box center [0, 0] width 0 height 0
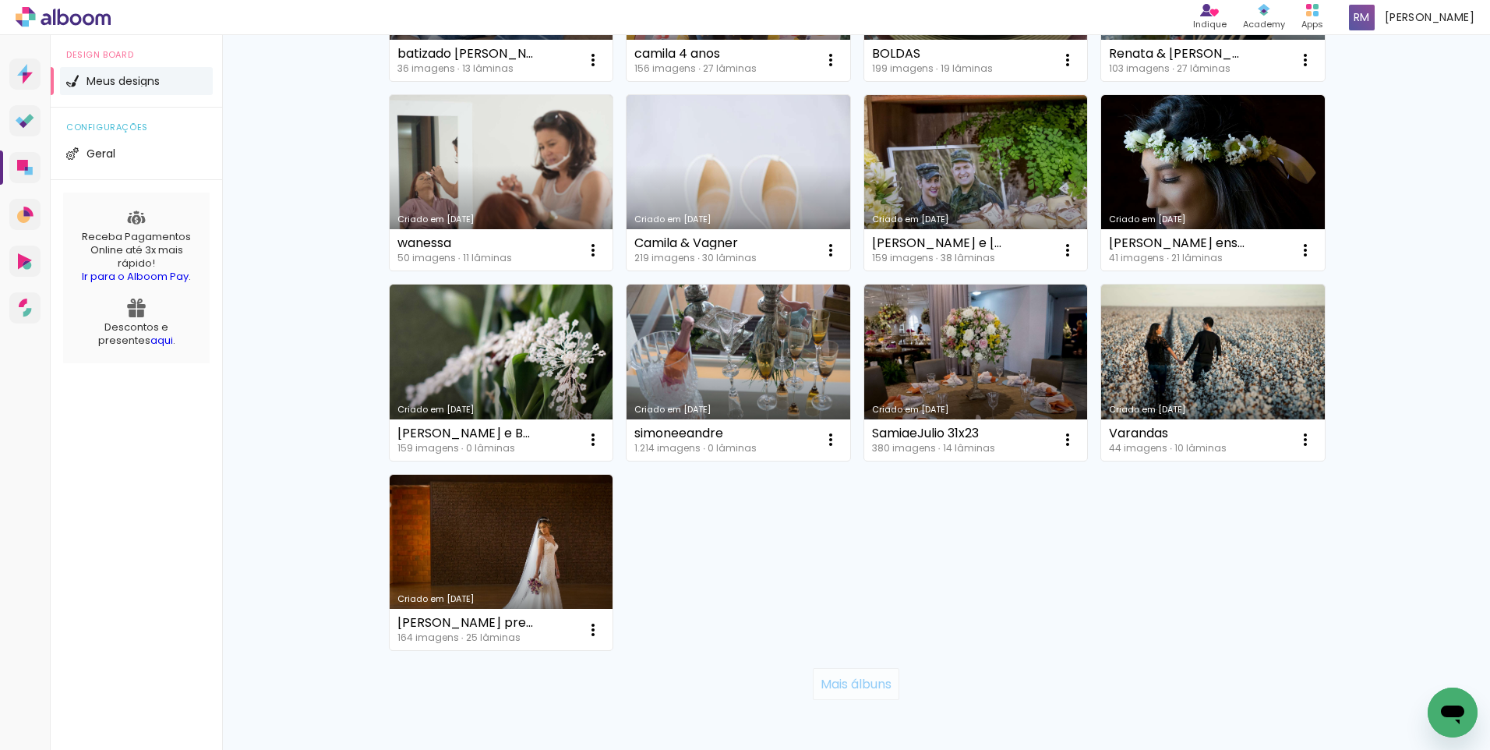
click at [888, 676] on paper-button "Mais álbuns" at bounding box center [856, 683] width 87 height 31
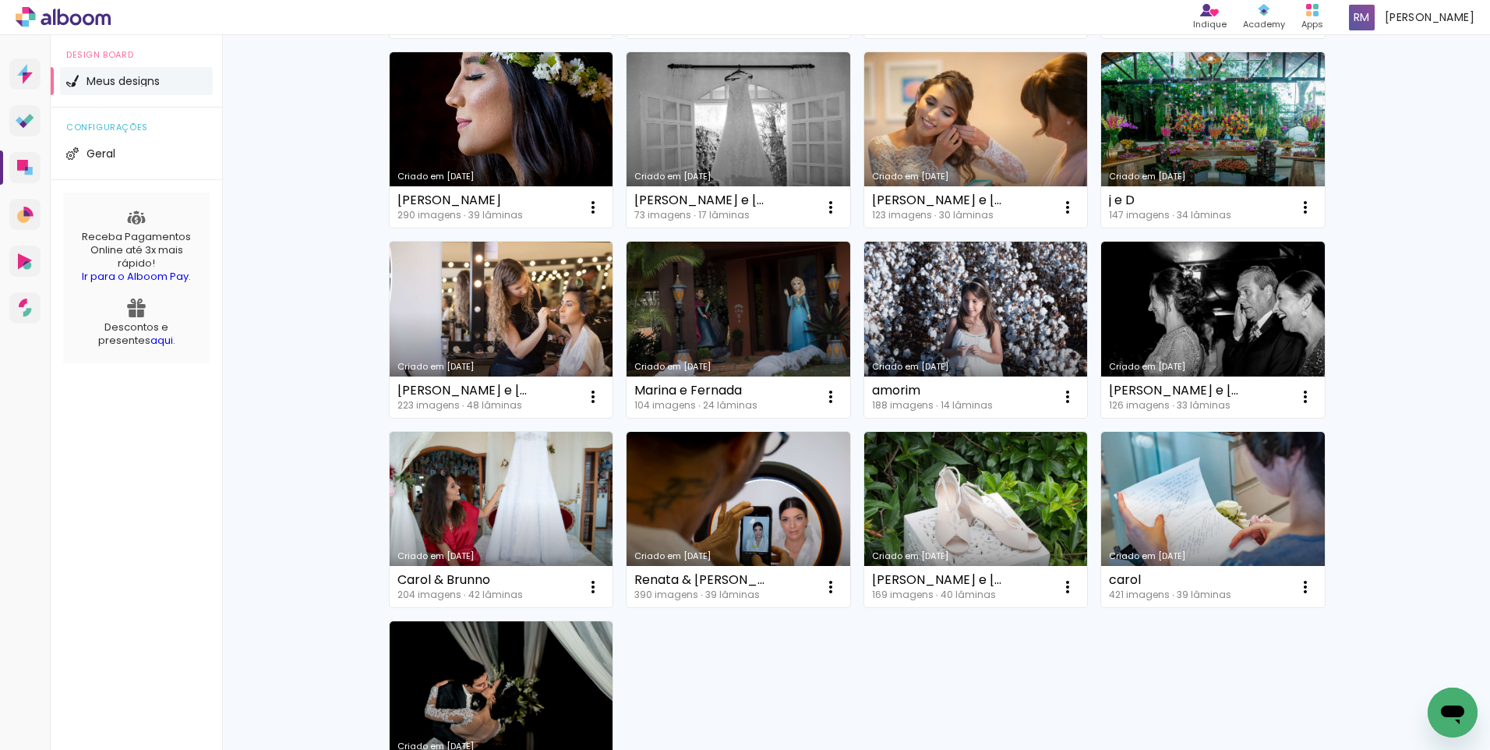
scroll to position [5580, 0]
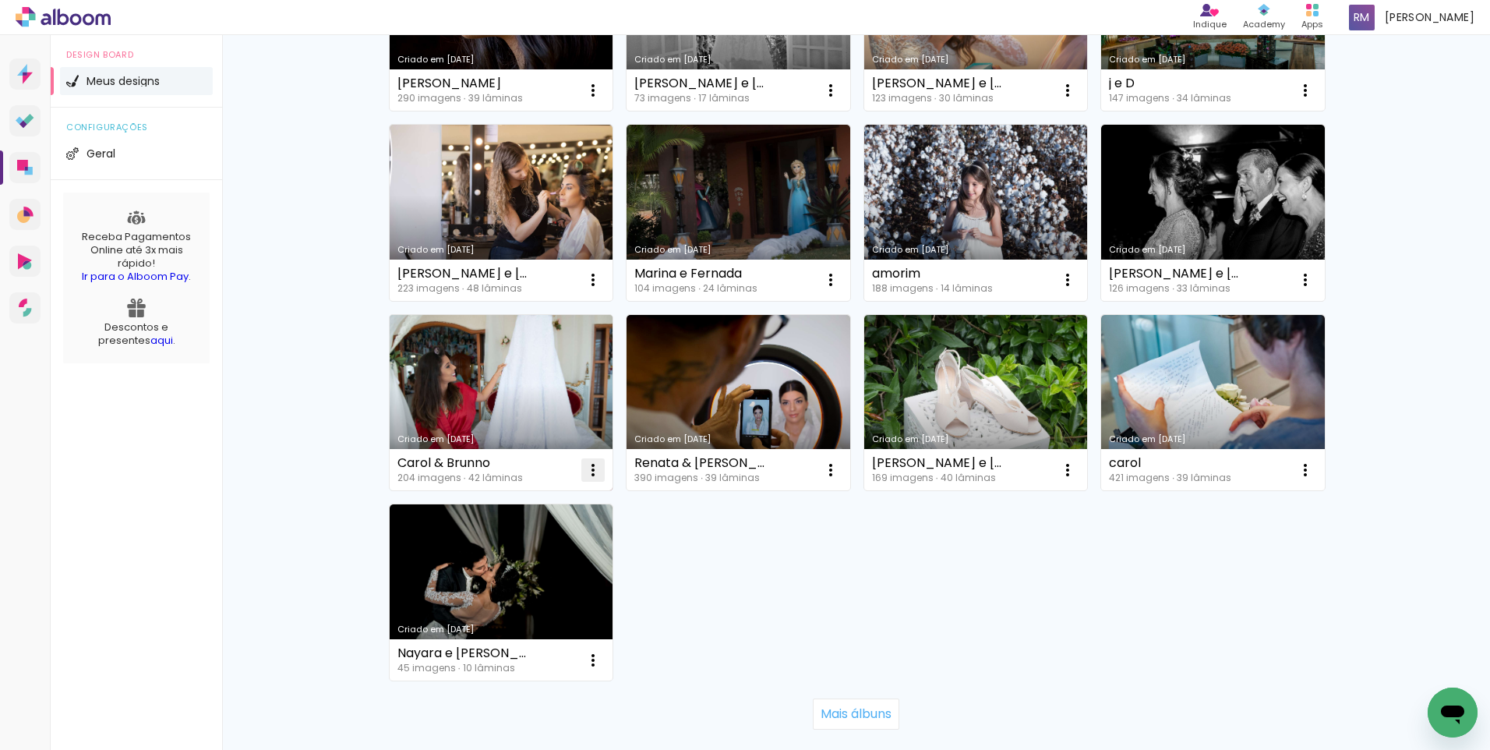
click at [590, 471] on iron-icon at bounding box center [593, 470] width 19 height 19
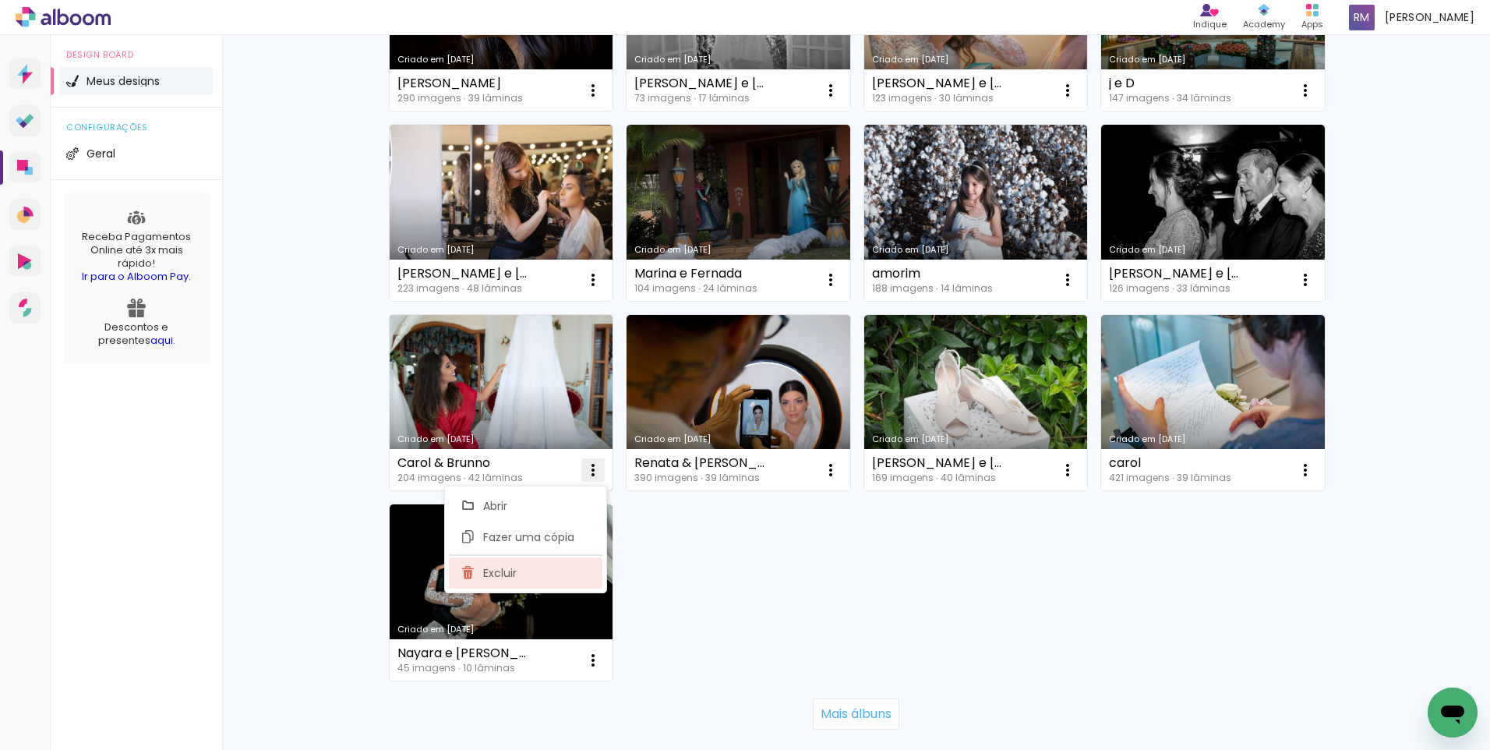
click at [527, 570] on paper-item "Excluir" at bounding box center [526, 572] width 154 height 31
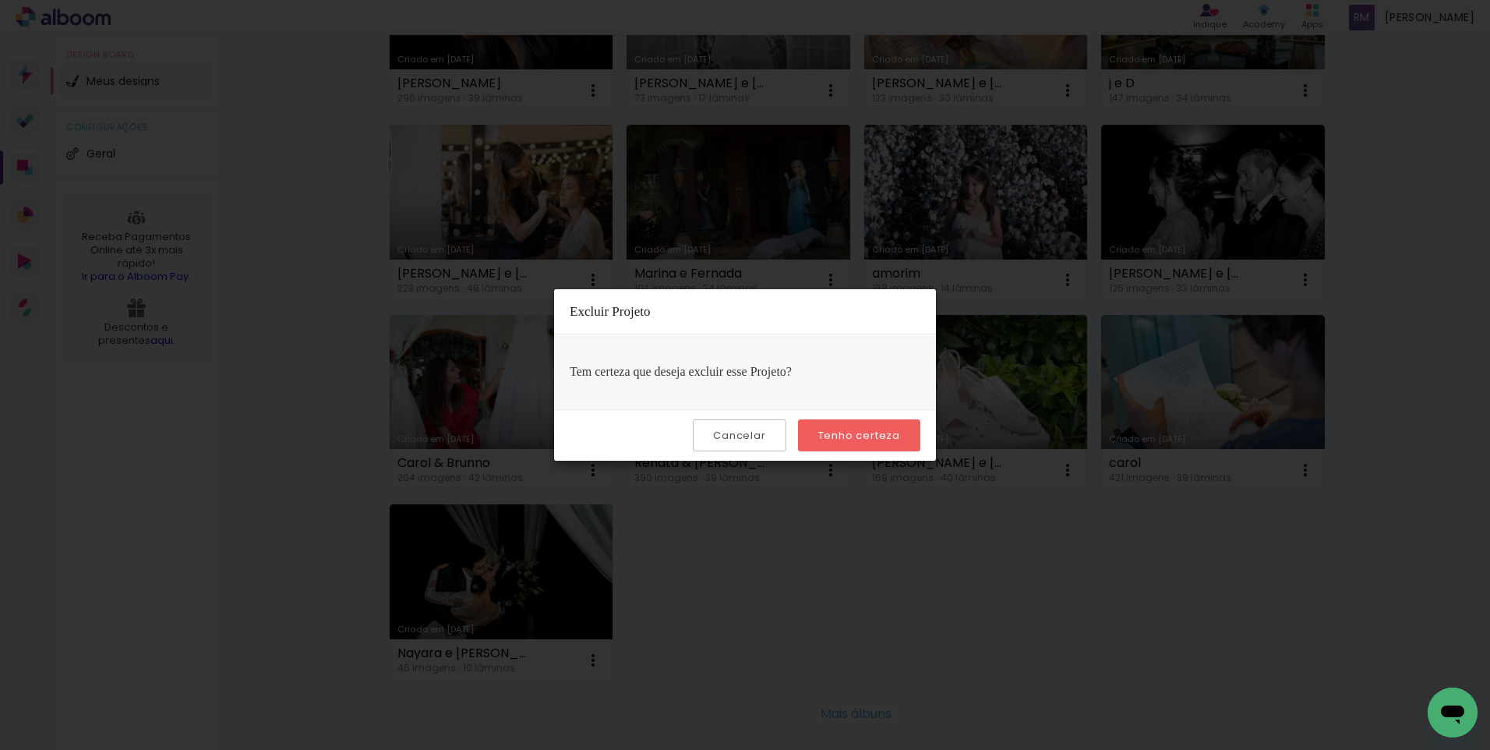
click at [0, 0] on slot "Tenho certeza" at bounding box center [0, 0] width 0 height 0
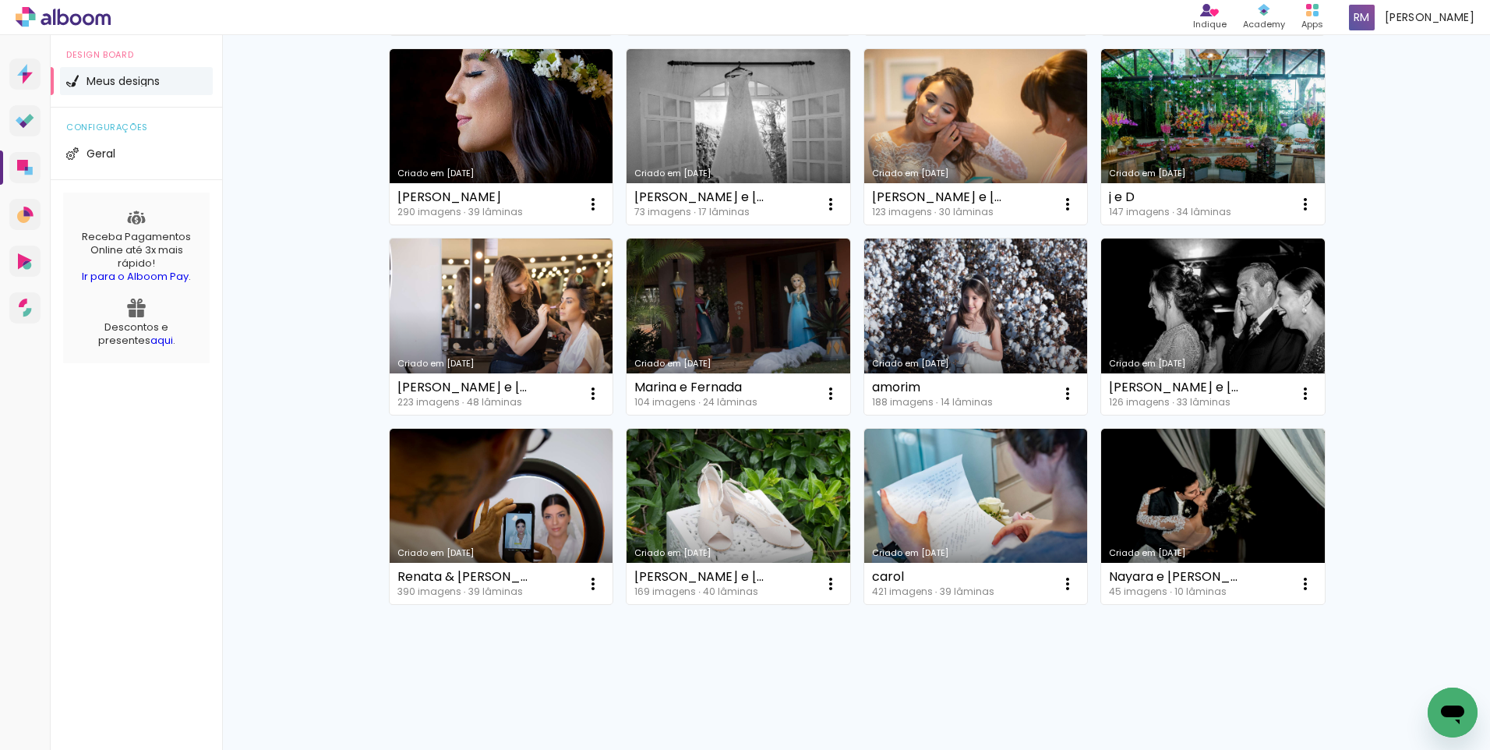
scroll to position [5466, 0]
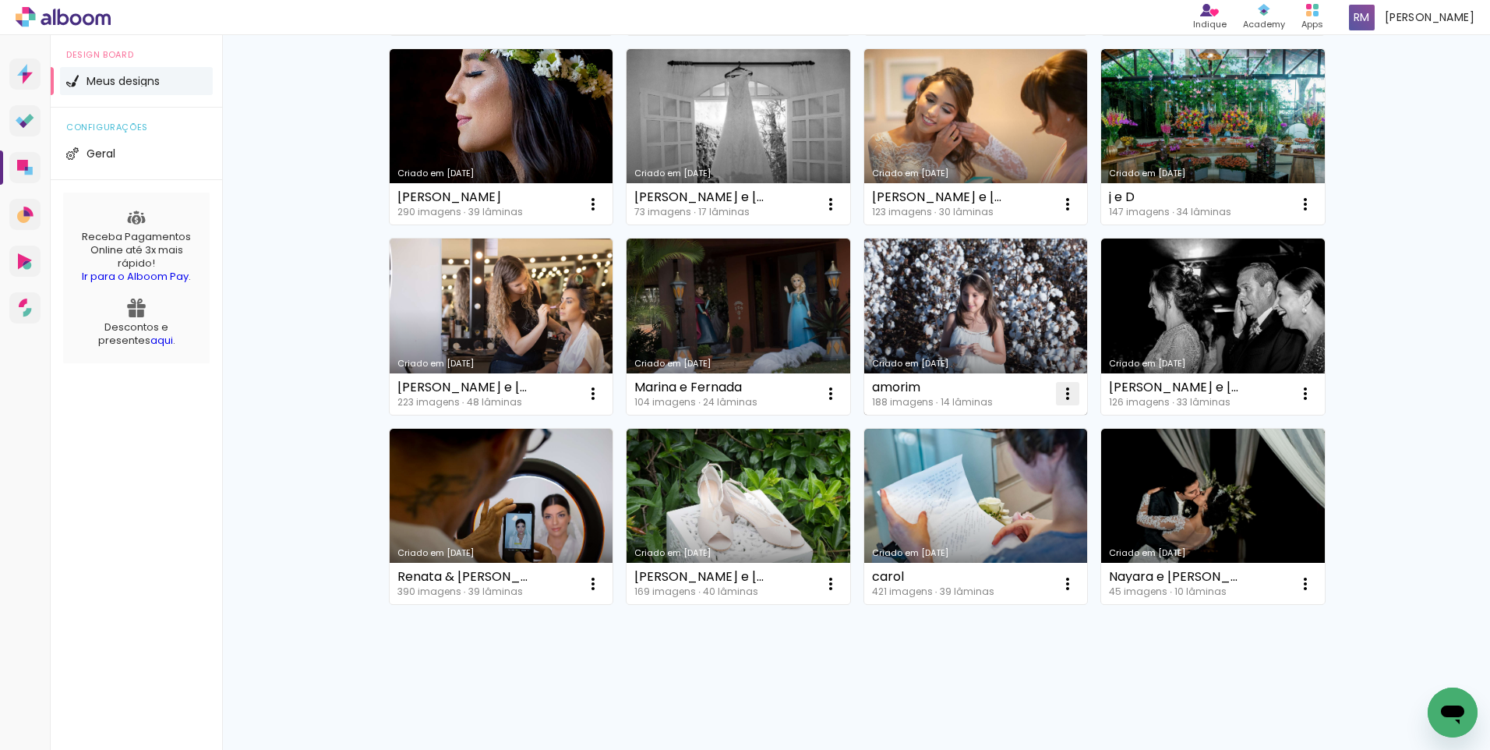
click at [1059, 384] on paper-icon-button at bounding box center [1067, 393] width 31 height 31
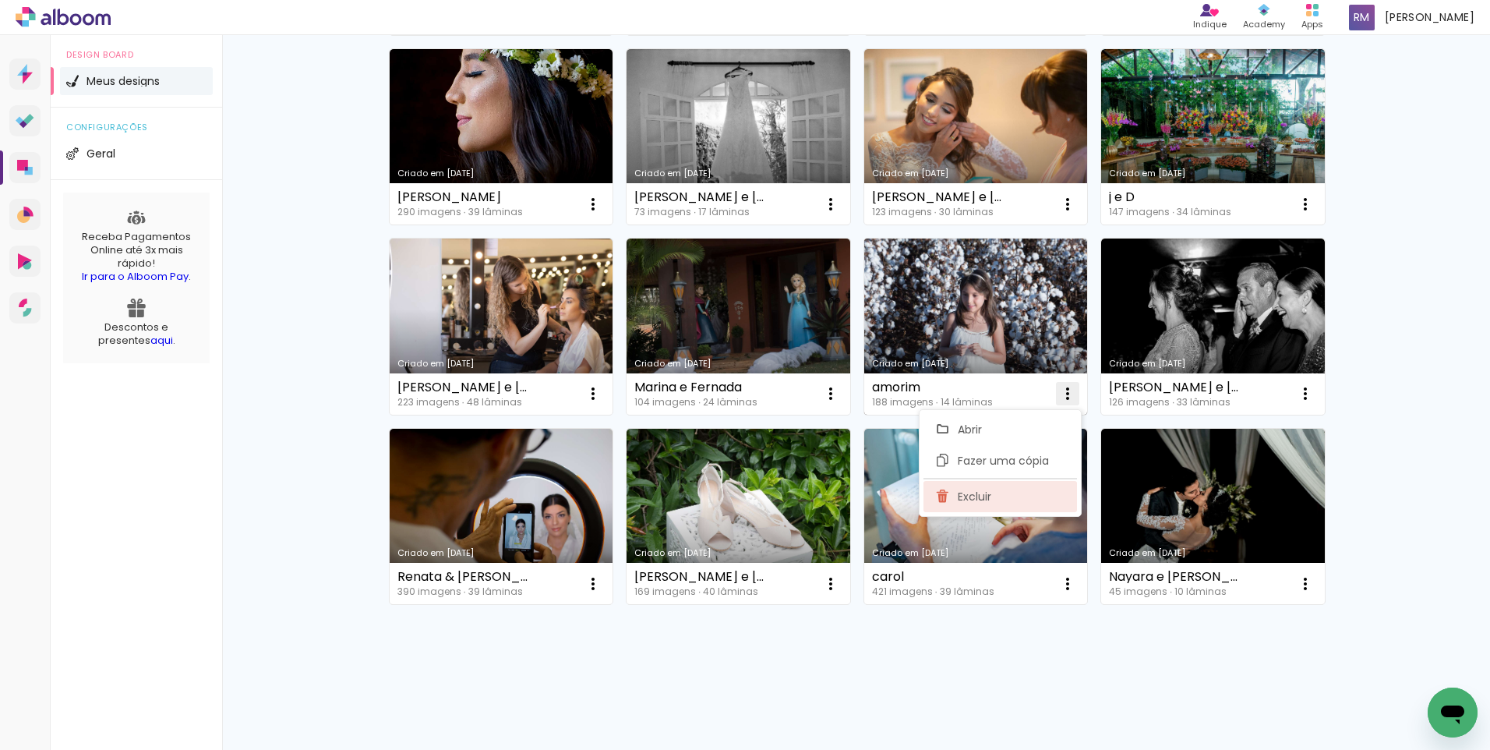
click at [1001, 498] on paper-item "Excluir" at bounding box center [1001, 496] width 154 height 31
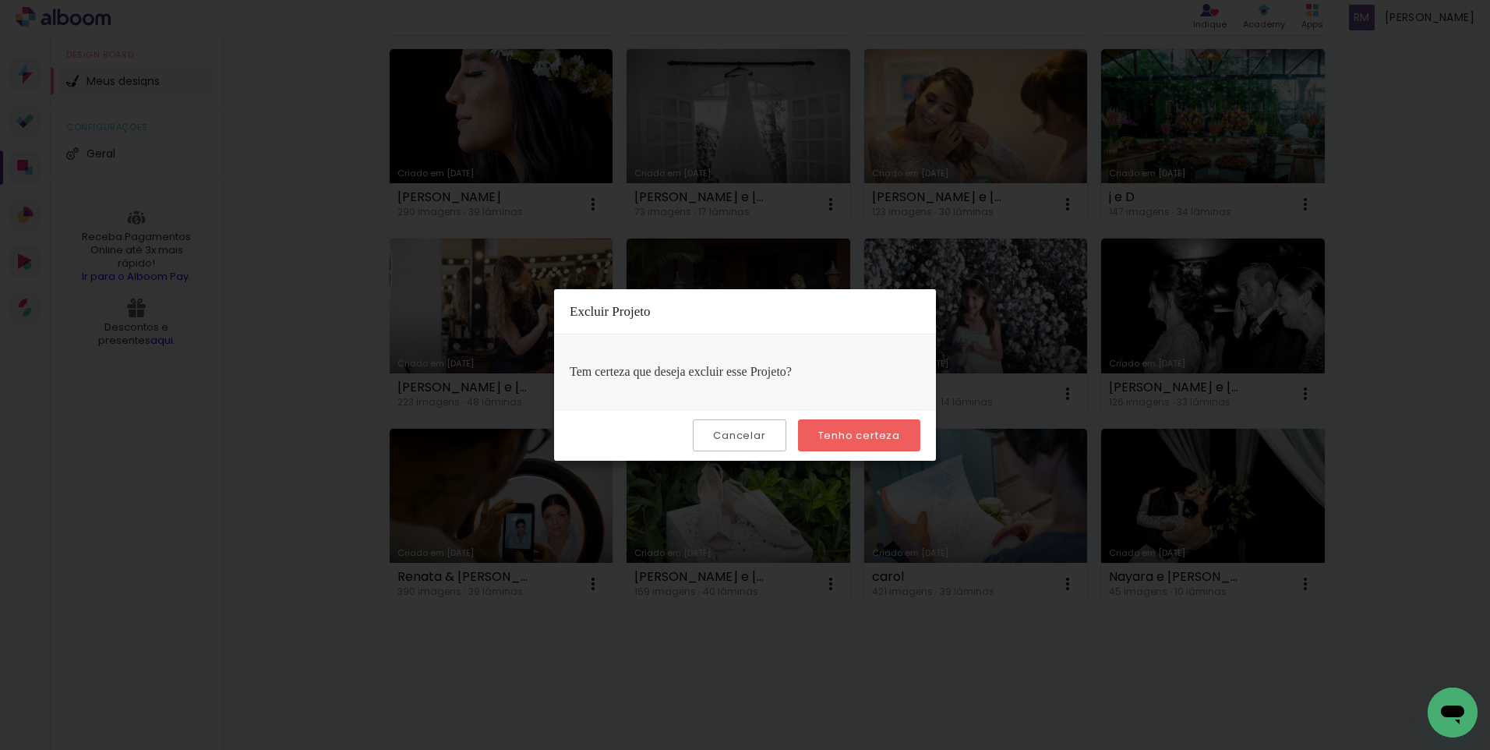
click at [750, 426] on paper-button "Cancelar" at bounding box center [739, 435] width 93 height 32
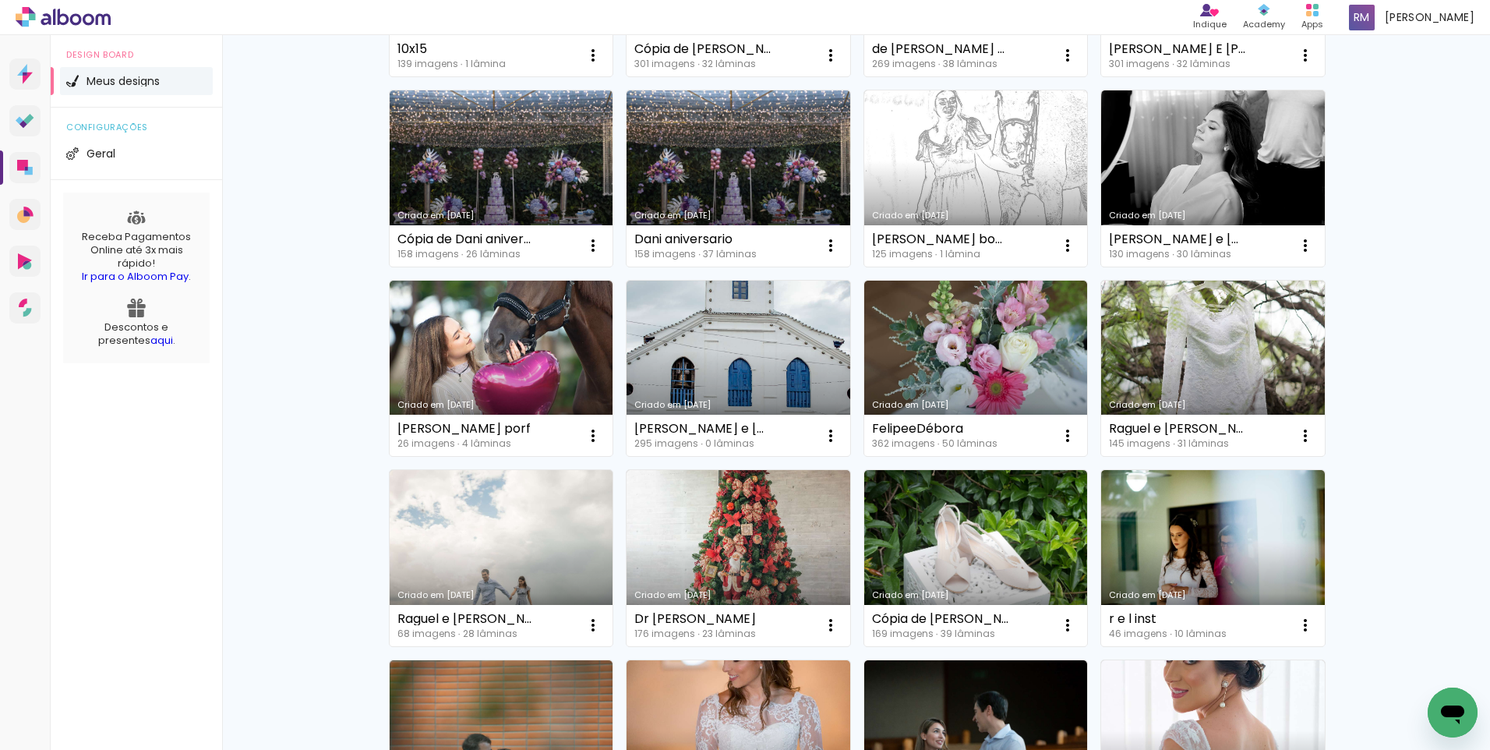
scroll to position [0, 0]
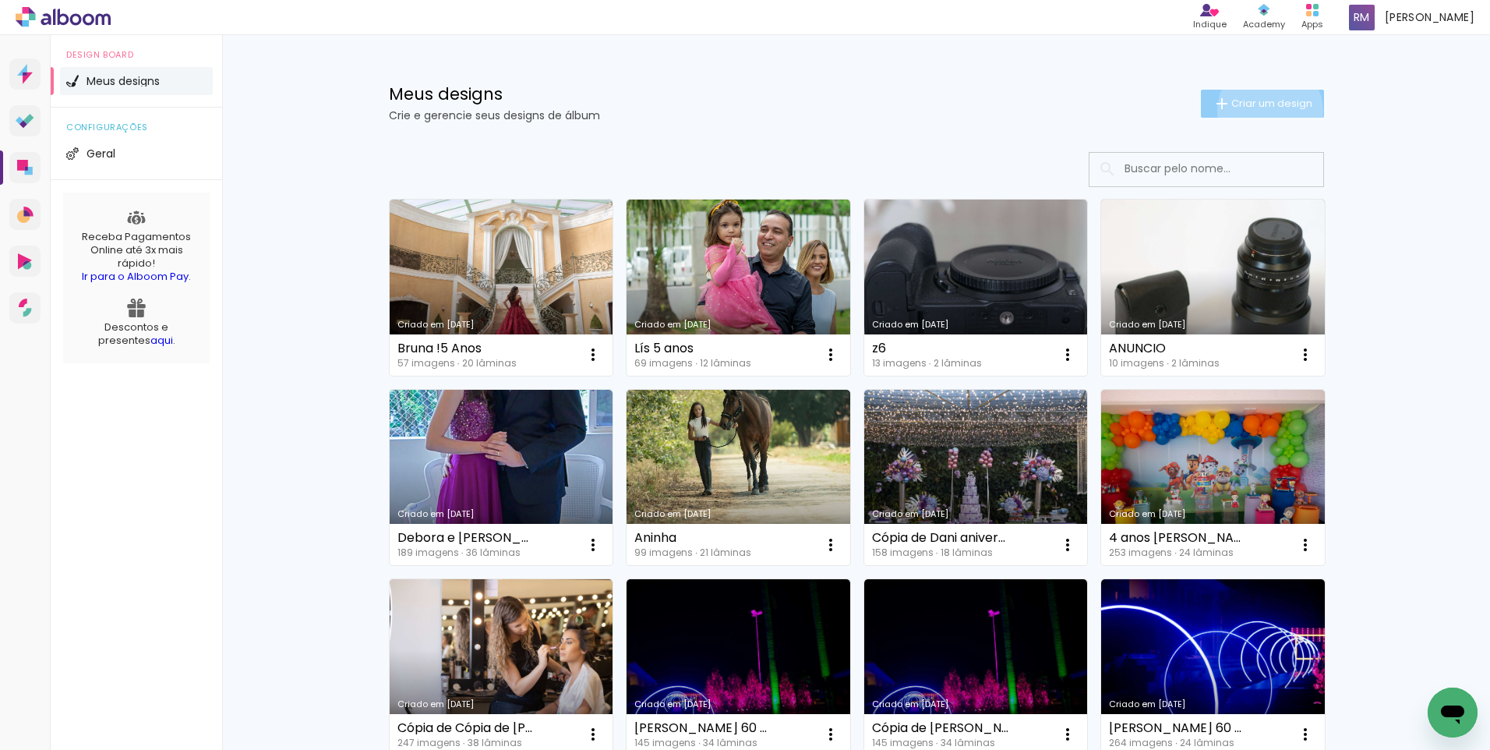
click at [1261, 110] on paper-button "Criar um design" at bounding box center [1262, 104] width 123 height 28
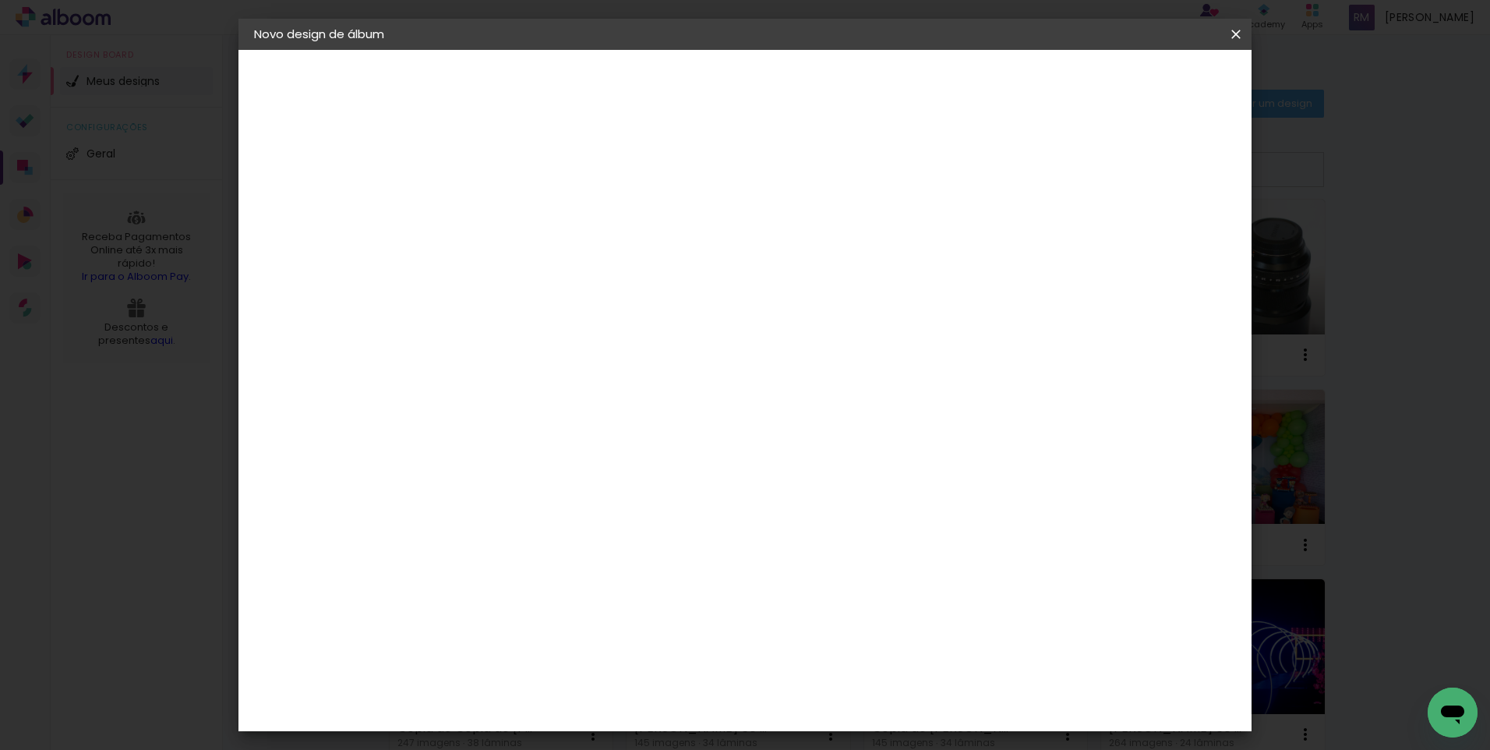
click at [509, 207] on input at bounding box center [509, 209] width 0 height 24
type input "[PERSON_NAME]"
type paper-input "[PERSON_NAME]"
click at [0, 0] on slot "Avançar" at bounding box center [0, 0] width 0 height 0
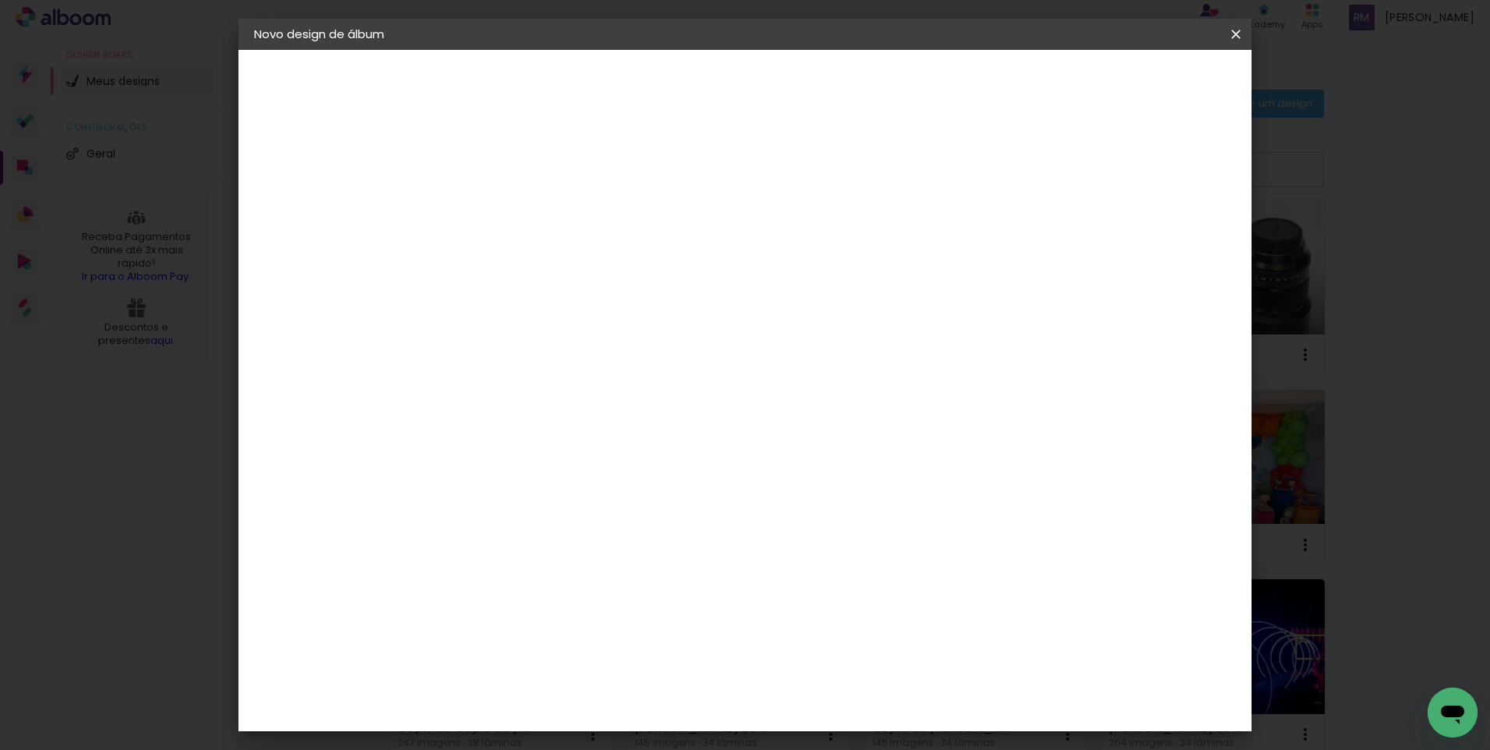
click at [574, 376] on div "DreambooksPro" at bounding box center [549, 382] width 101 height 12
click at [0, 0] on slot "Avançar" at bounding box center [0, 0] width 0 height 0
click at [588, 284] on div at bounding box center [548, 285] width 79 height 2
click at [783, 263] on paper-item "Álbum" at bounding box center [846, 258] width 312 height 31
type input "Álbum"
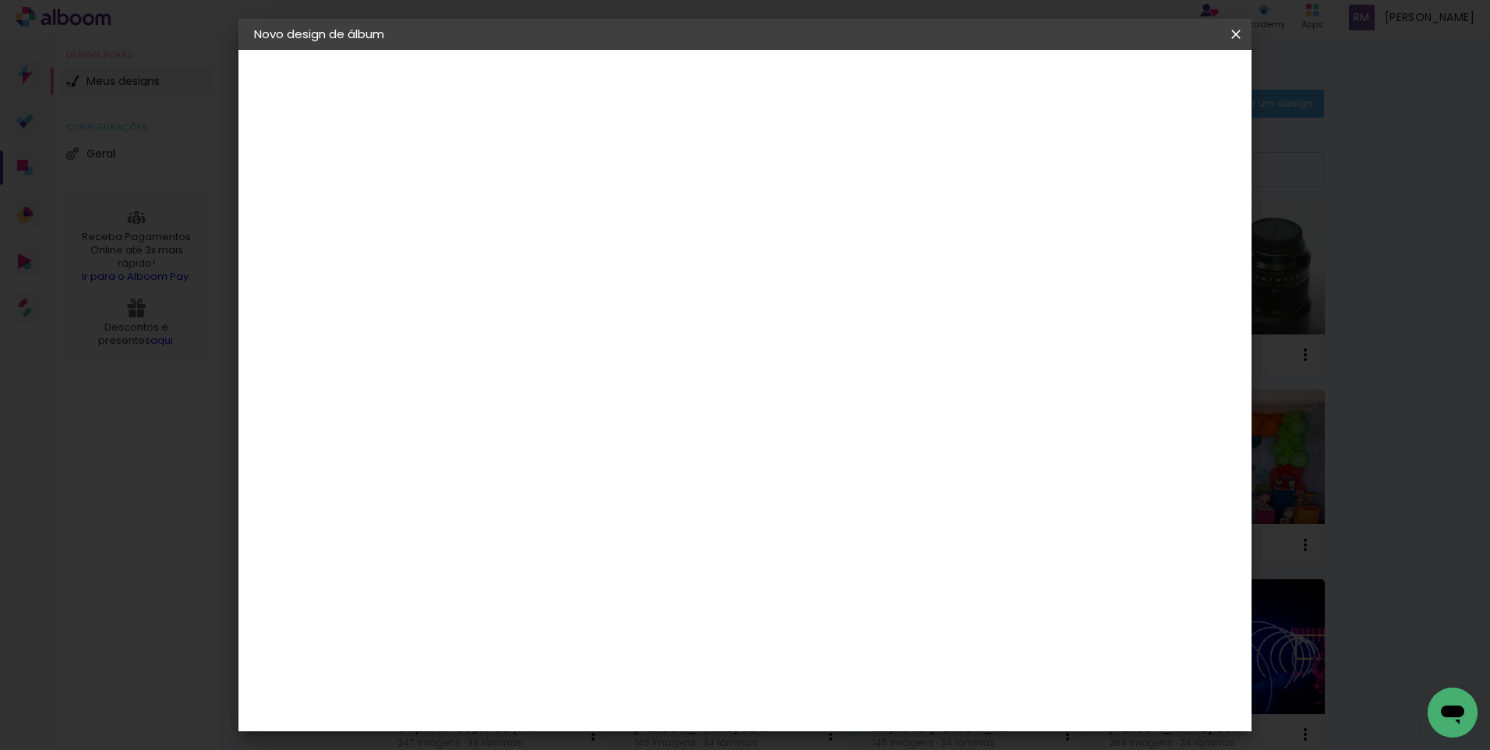
scroll to position [302, 0]
click at [614, 660] on span "25 × 30" at bounding box center [578, 676] width 72 height 32
click at [763, 95] on paper-button "Avançar" at bounding box center [725, 82] width 76 height 26
click at [1139, 83] on span "Iniciar design" at bounding box center [1103, 82] width 71 height 11
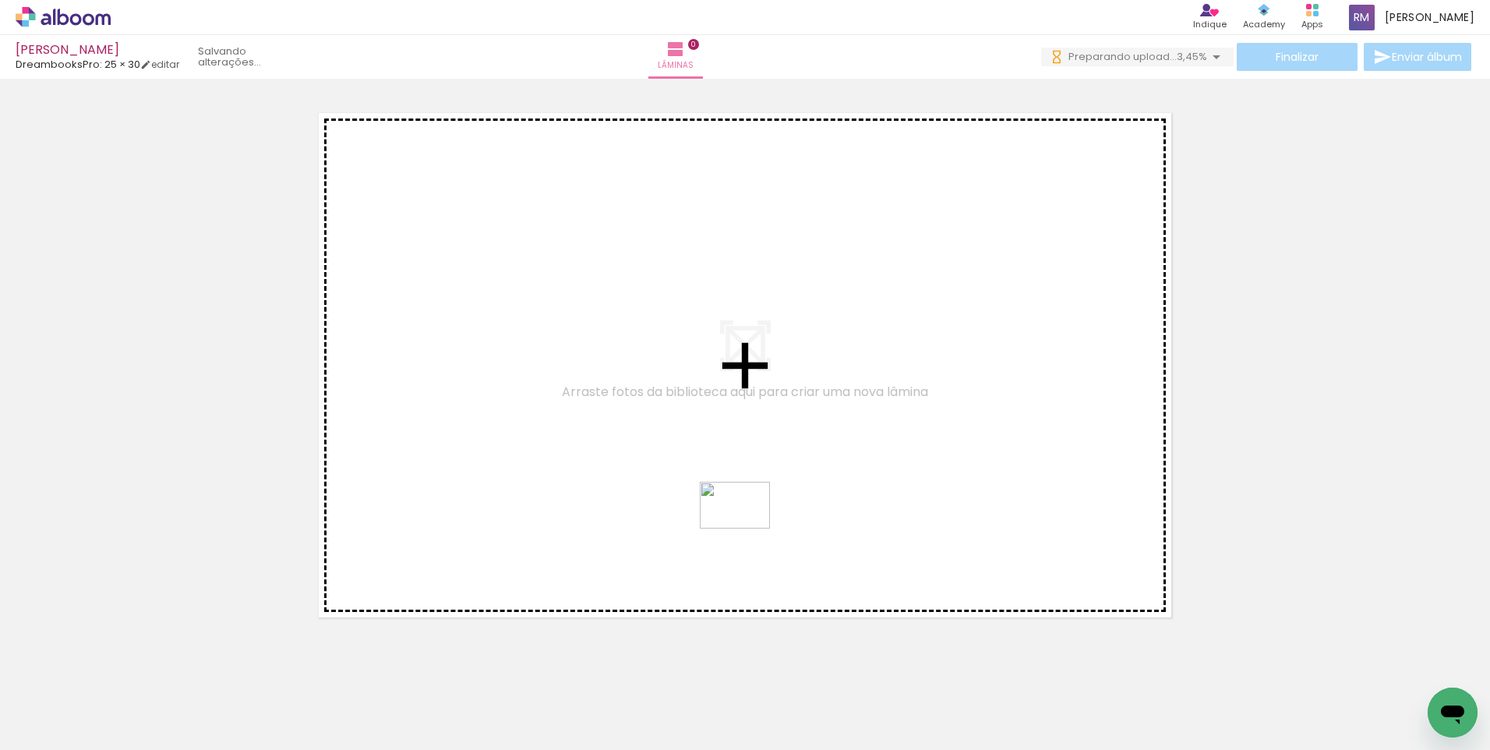
drag, startPoint x: 740, startPoint y: 702, endPoint x: 747, endPoint y: 528, distance: 173.9
click at [747, 528] on quentale-workspace at bounding box center [745, 375] width 1490 height 750
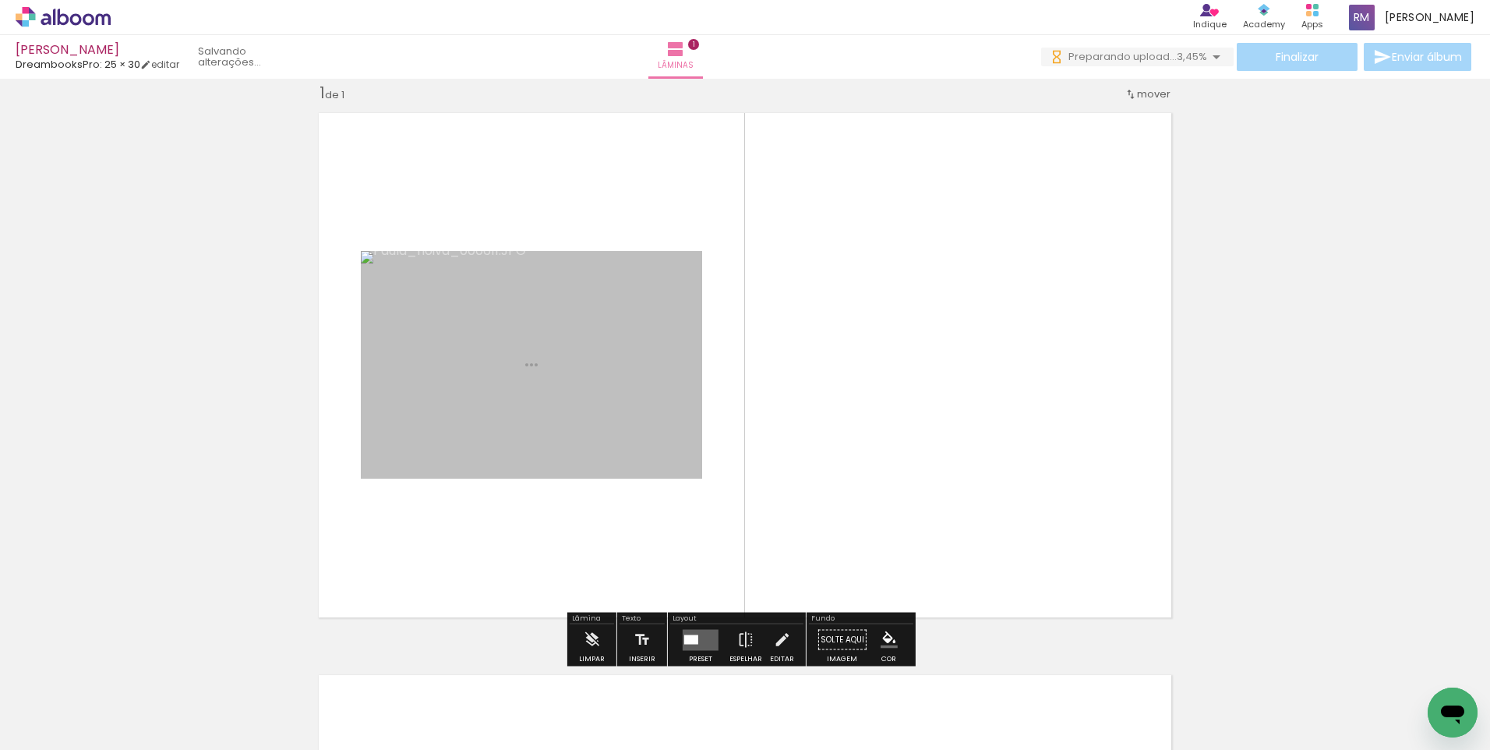
scroll to position [20, 0]
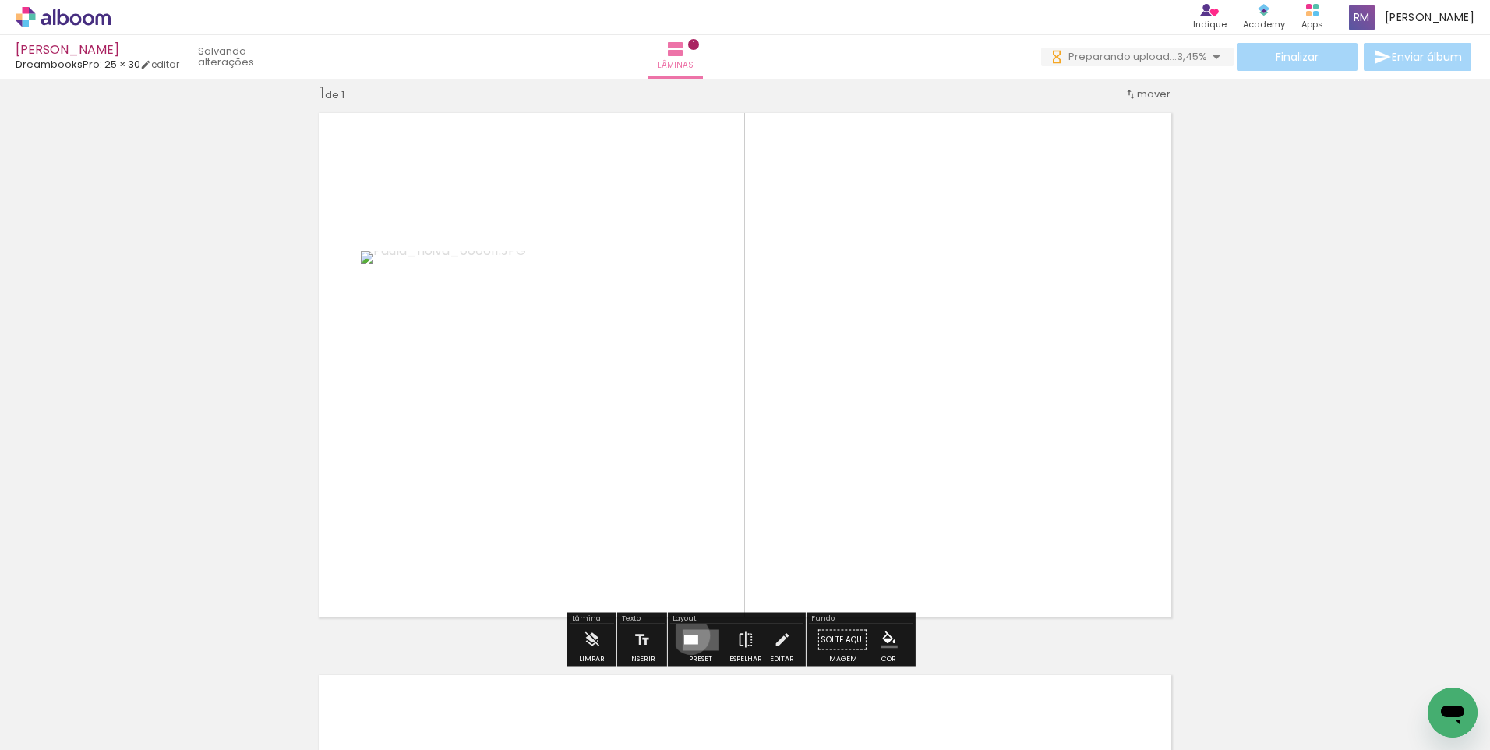
click at [687, 635] on div at bounding box center [691, 638] width 14 height 9
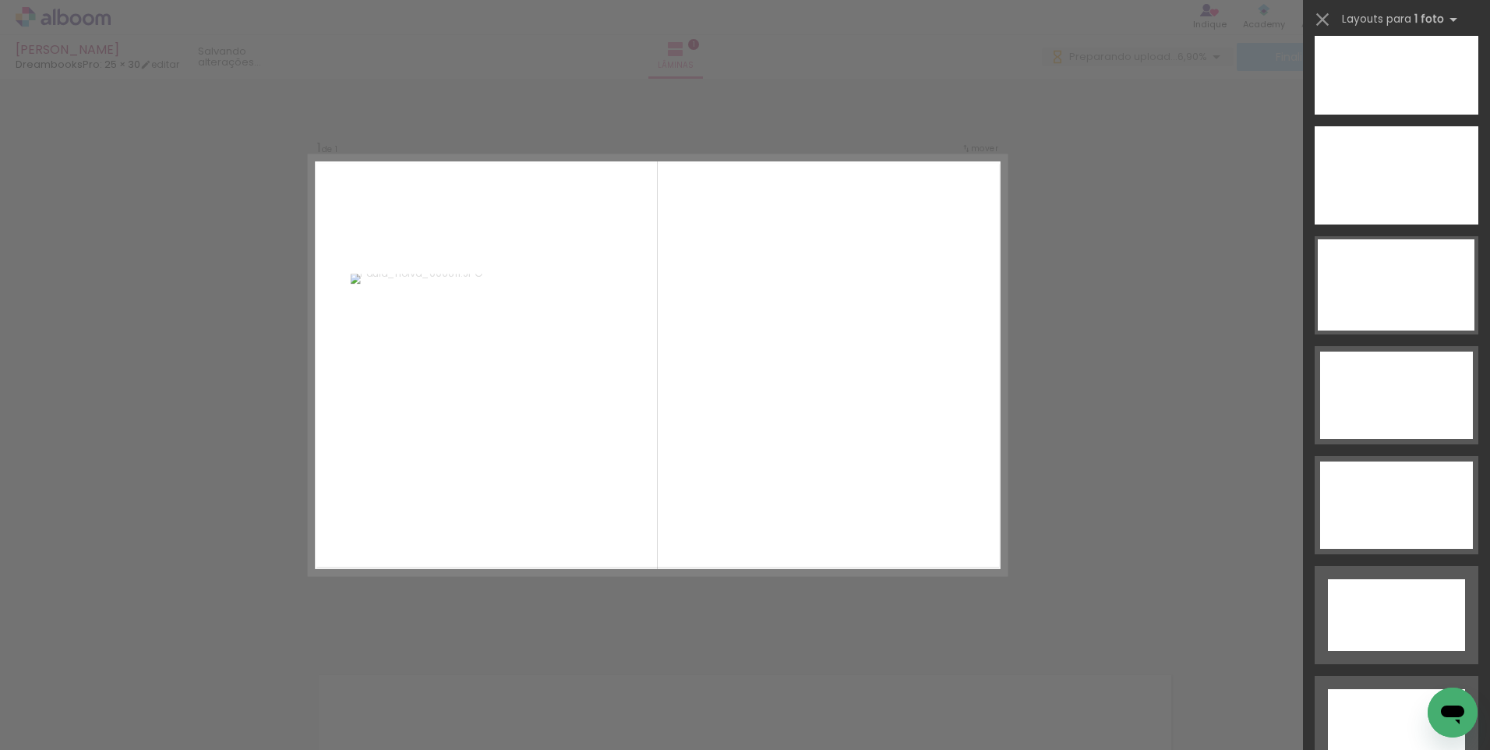
scroll to position [5650, 0]
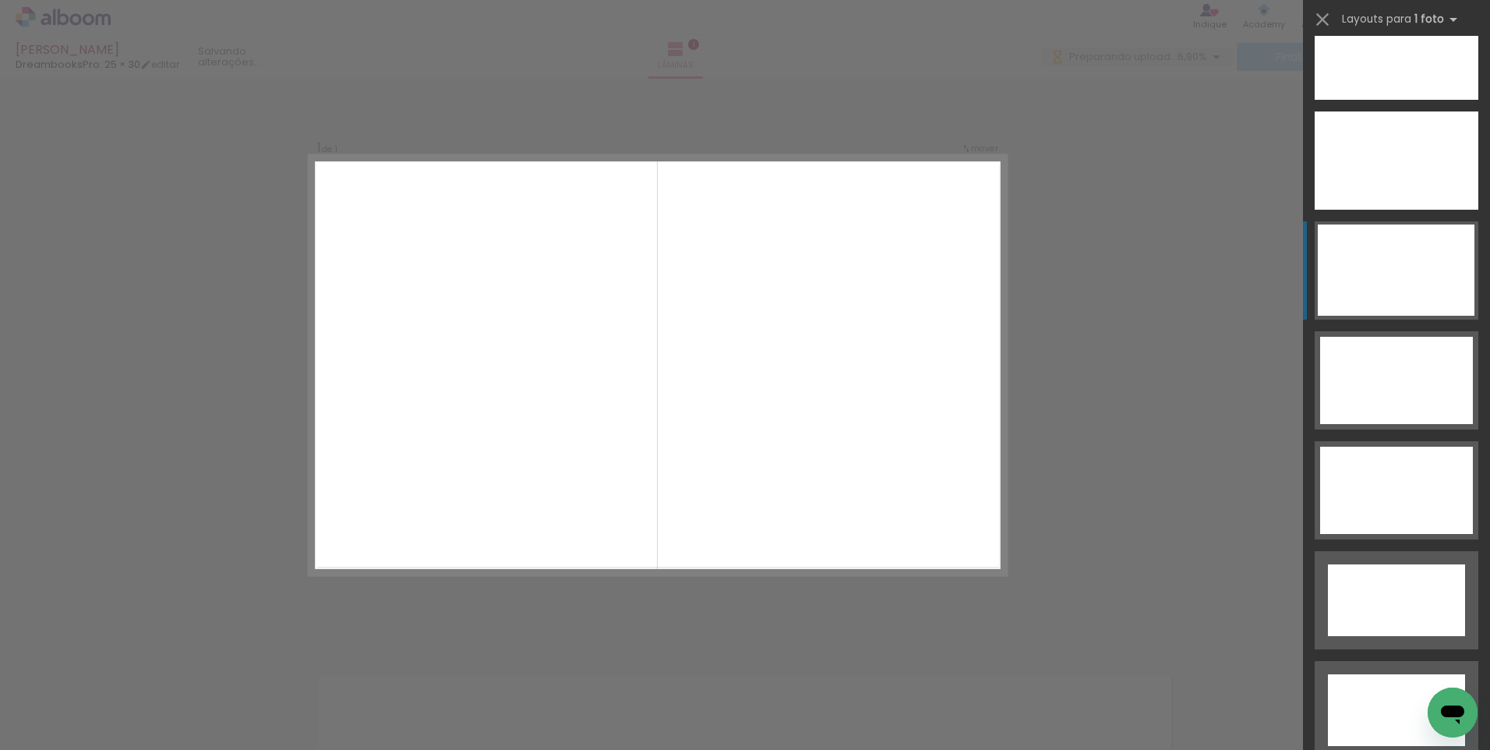
click at [1404, 277] on div at bounding box center [1396, 269] width 157 height 91
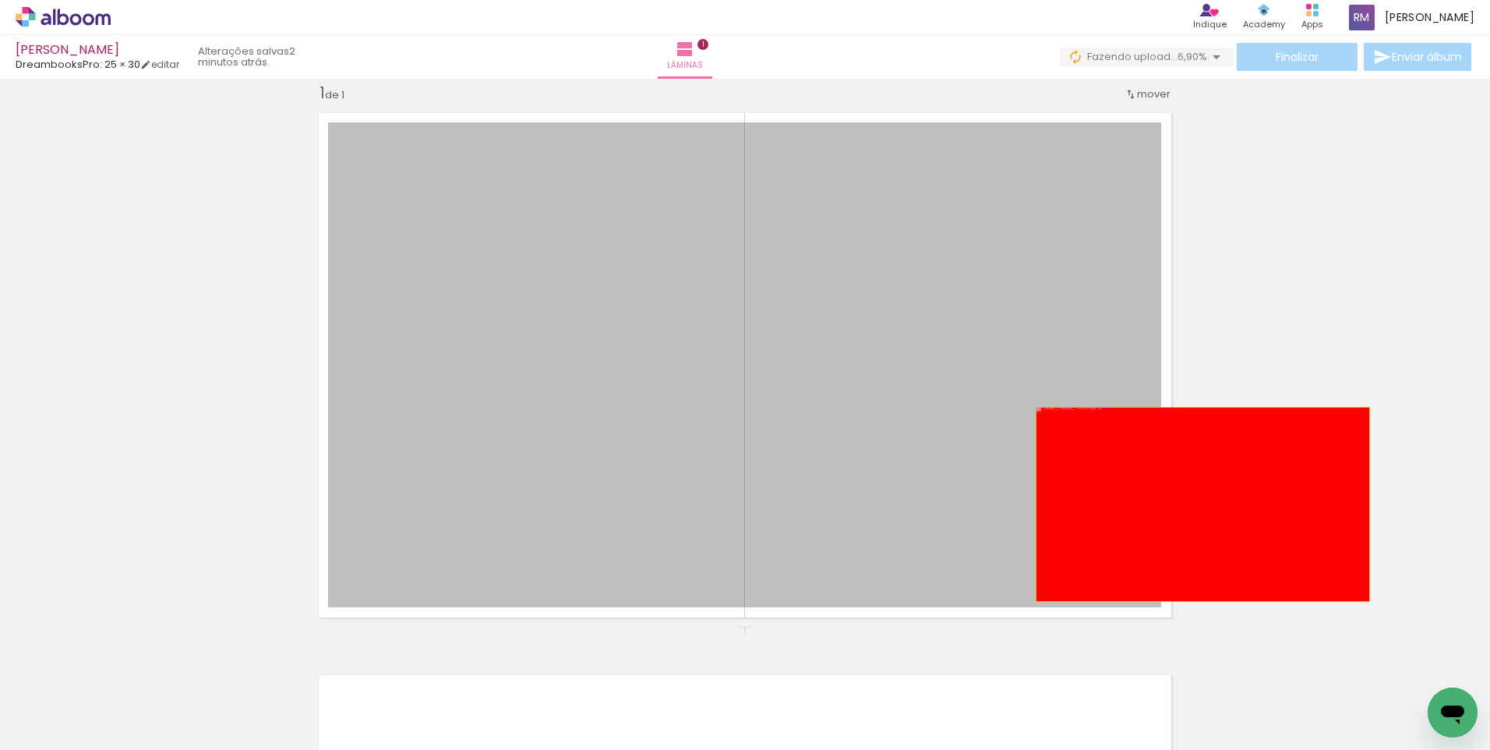
drag, startPoint x: 845, startPoint y: 451, endPoint x: 994, endPoint y: 438, distance: 150.2
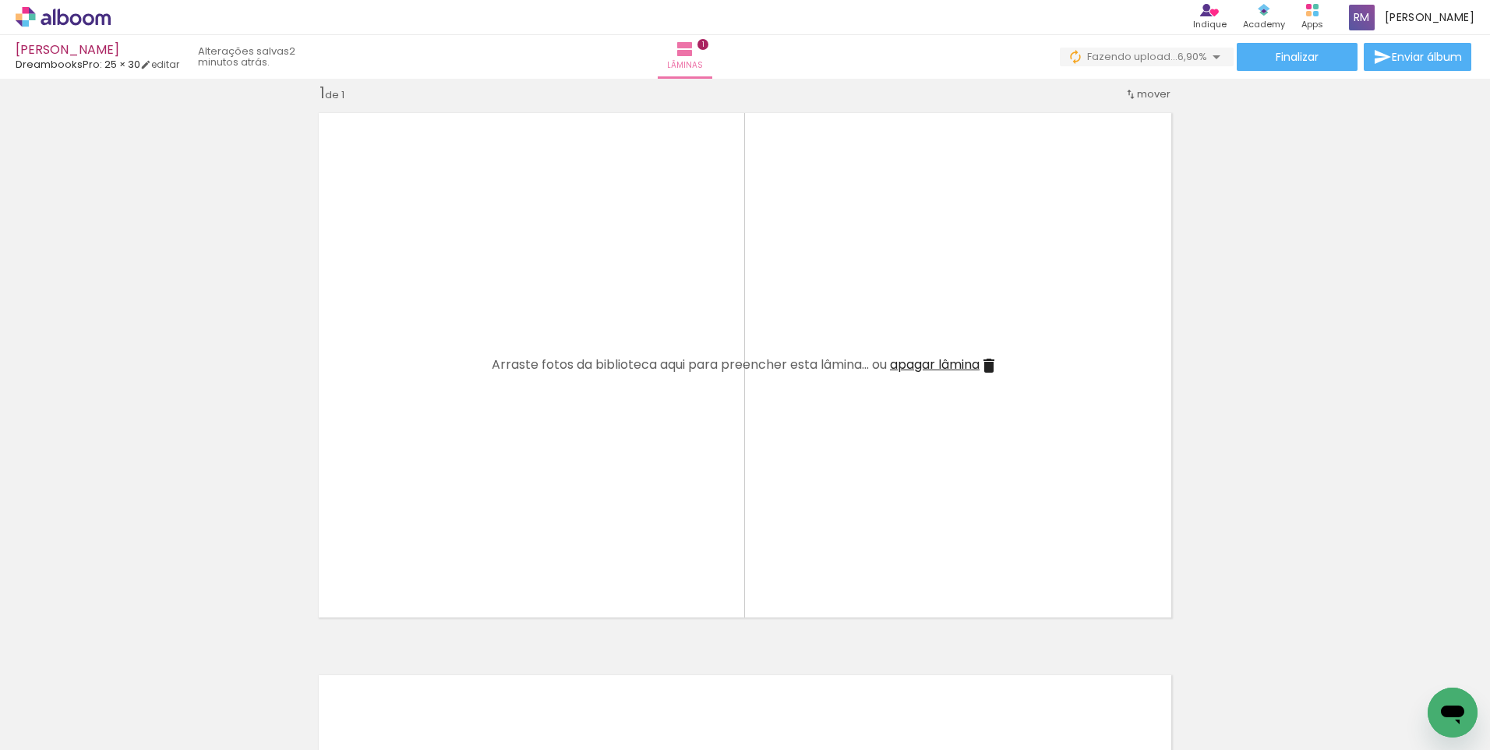
scroll to position [0, 203]
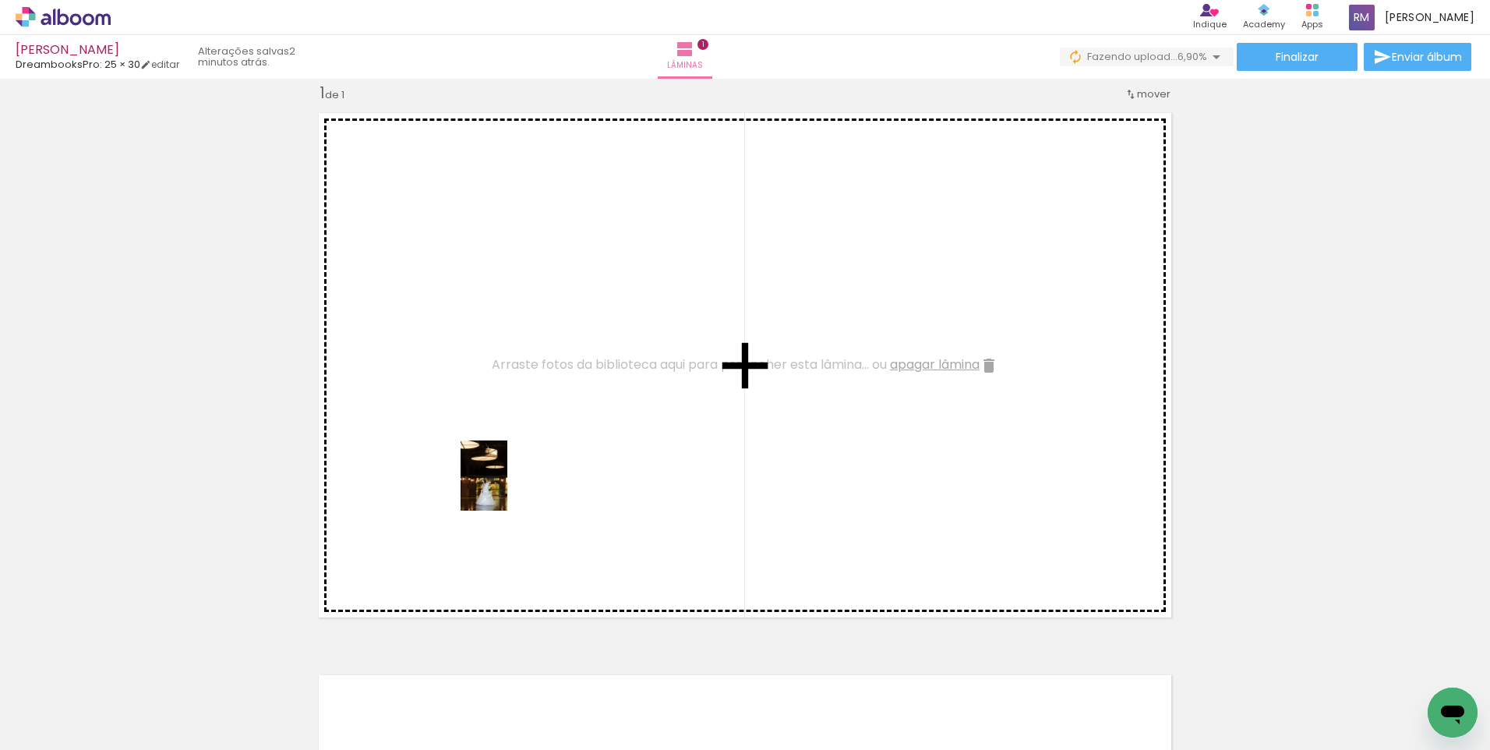
drag, startPoint x: 490, startPoint y: 714, endPoint x: 507, endPoint y: 487, distance: 227.4
click at [507, 487] on quentale-workspace at bounding box center [745, 375] width 1490 height 750
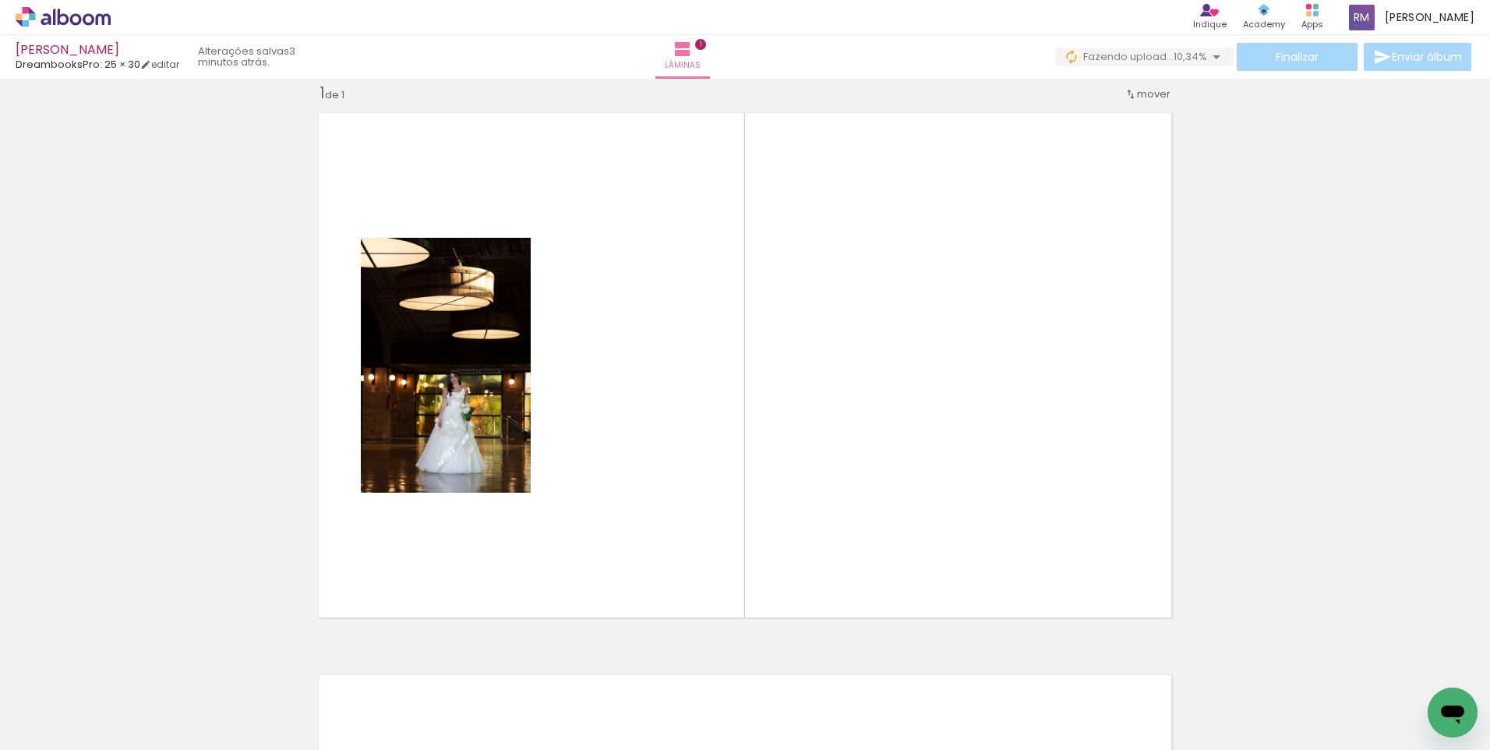
scroll to position [0, 1174]
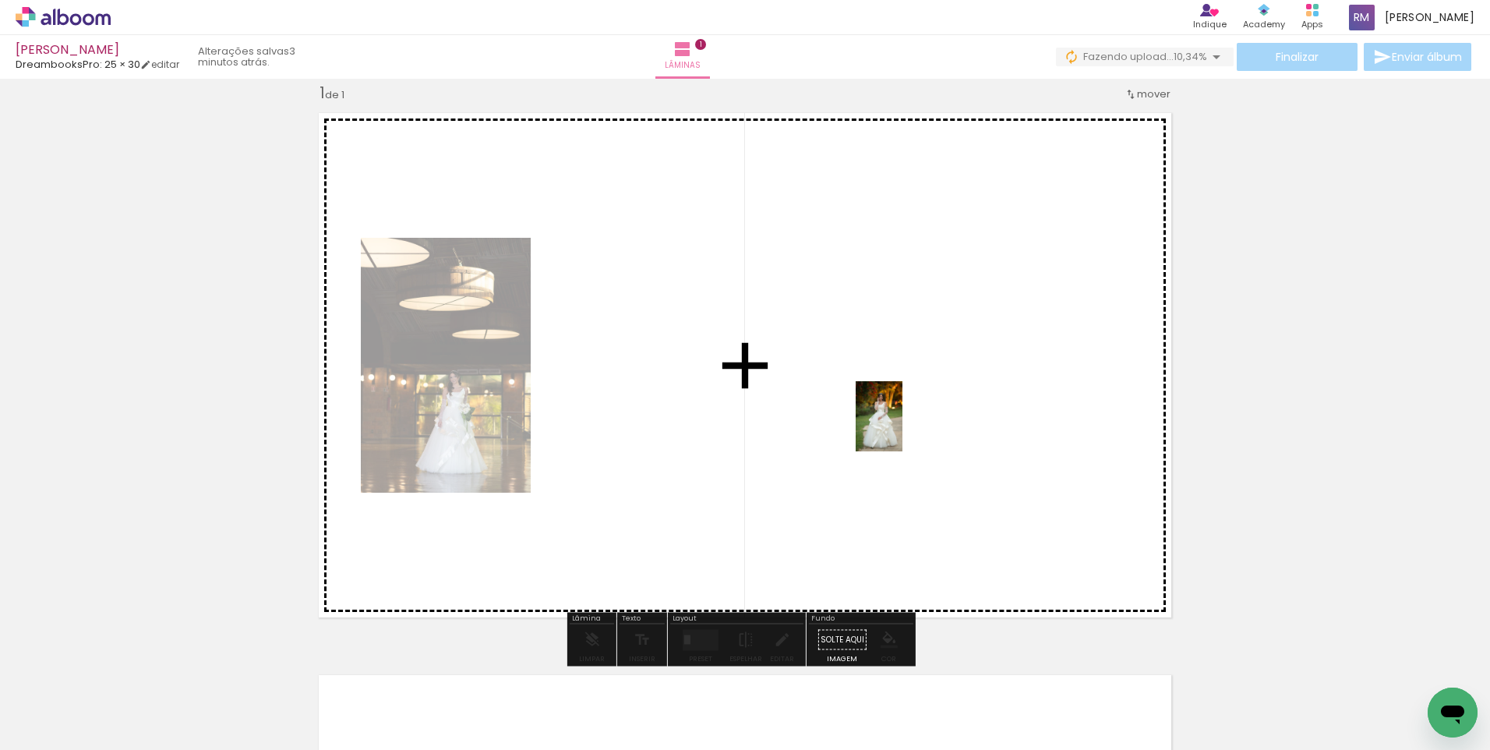
drag, startPoint x: 1441, startPoint y: 675, endPoint x: 902, endPoint y: 428, distance: 592.5
click at [902, 428] on quentale-workspace at bounding box center [745, 375] width 1490 height 750
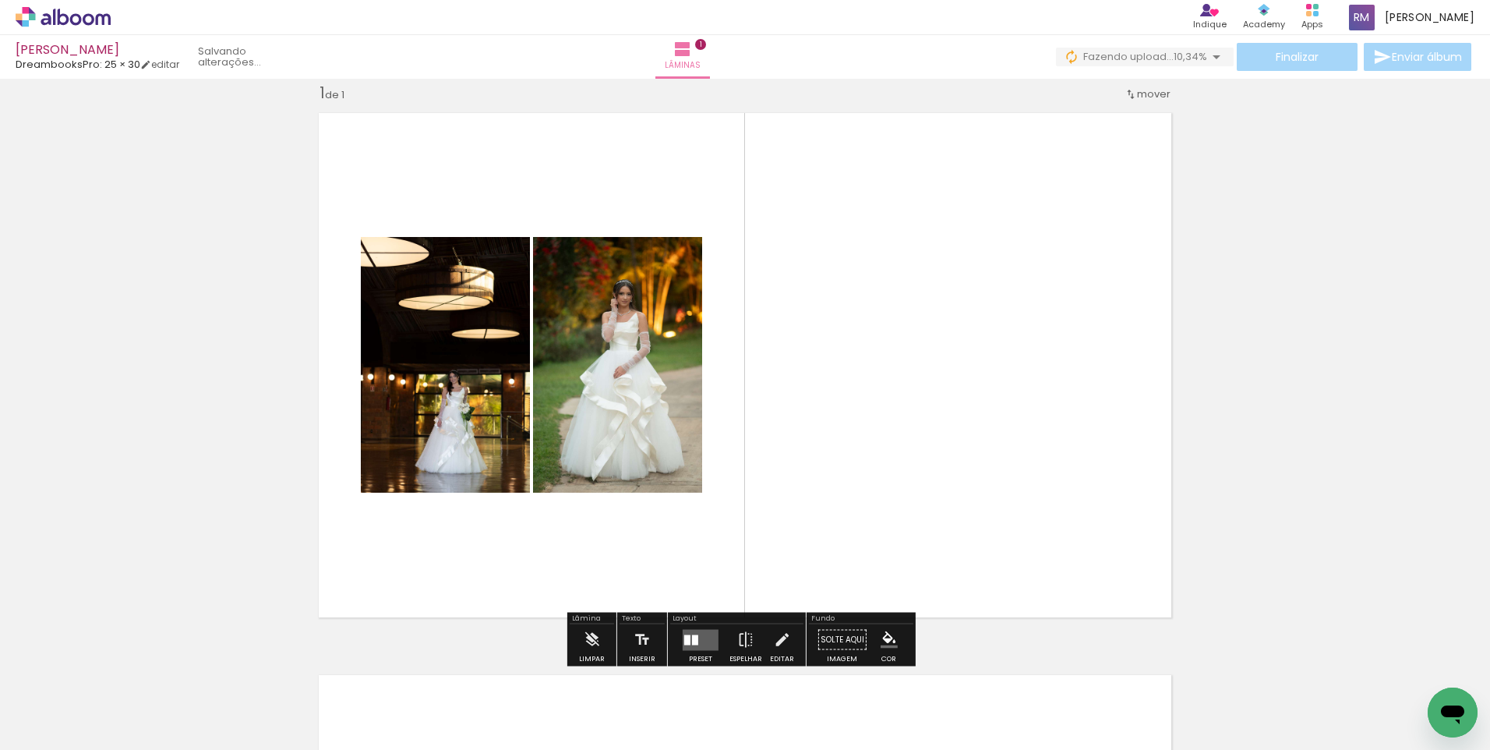
click at [693, 641] on div at bounding box center [695, 639] width 6 height 10
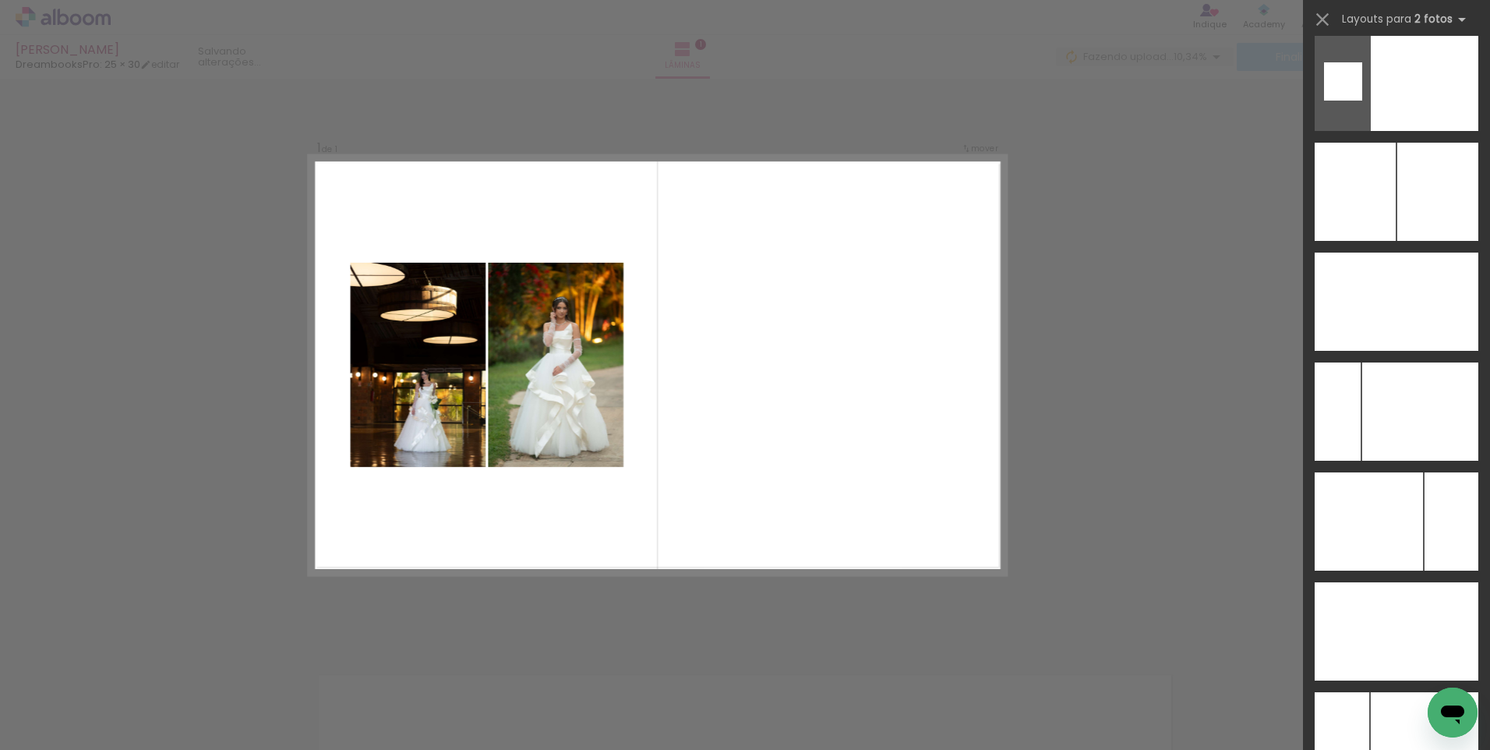
scroll to position [7987, 0]
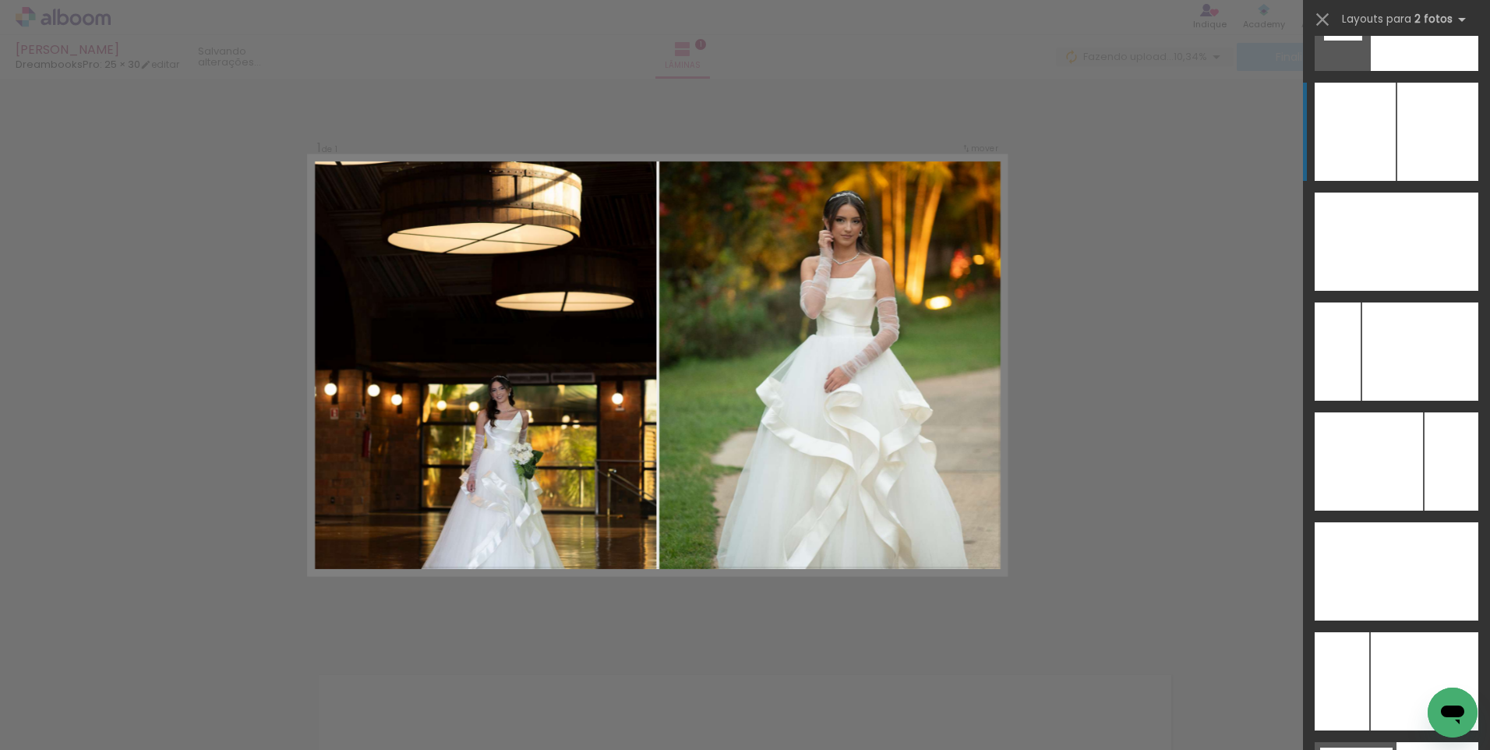
click at [1332, 138] on div at bounding box center [1355, 132] width 81 height 98
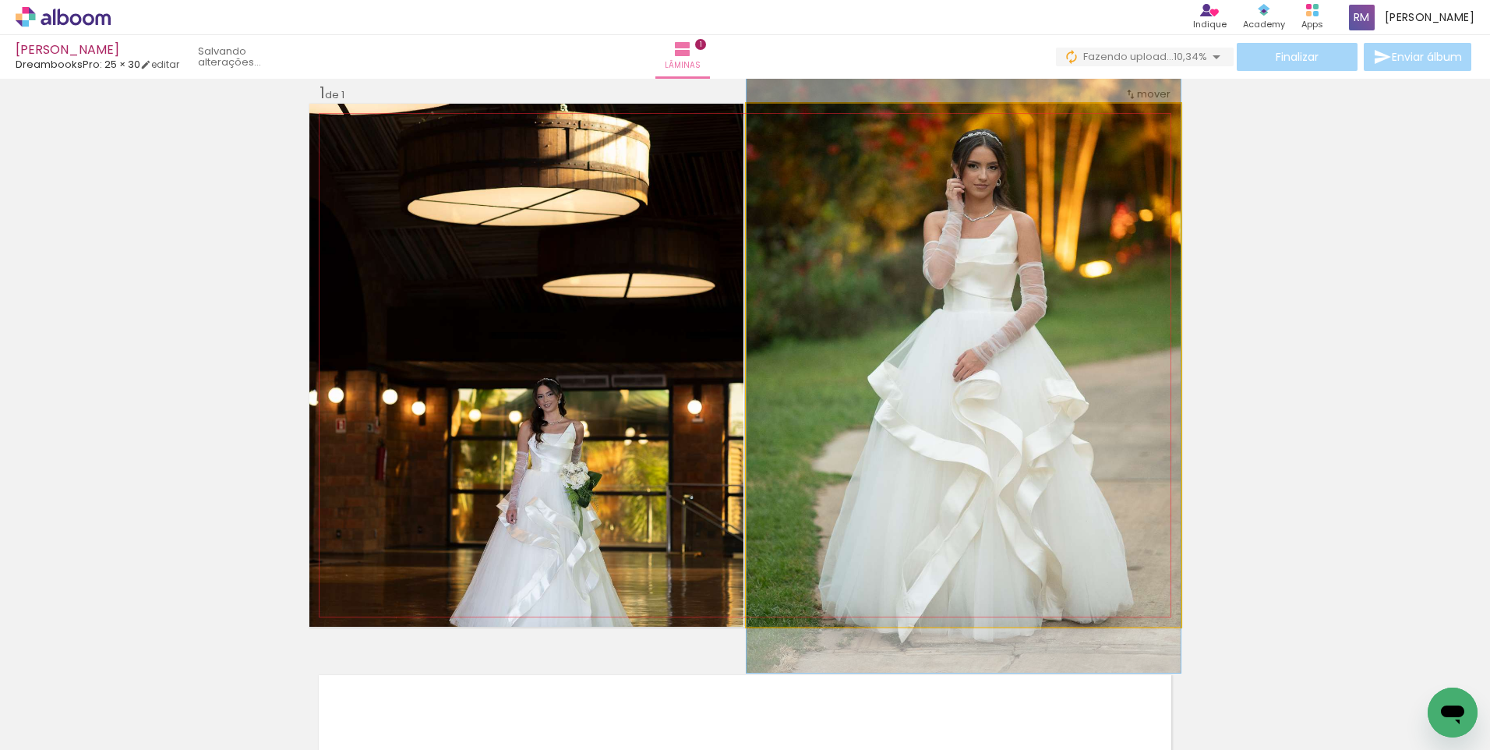
drag, startPoint x: 1022, startPoint y: 298, endPoint x: 991, endPoint y: 306, distance: 32.3
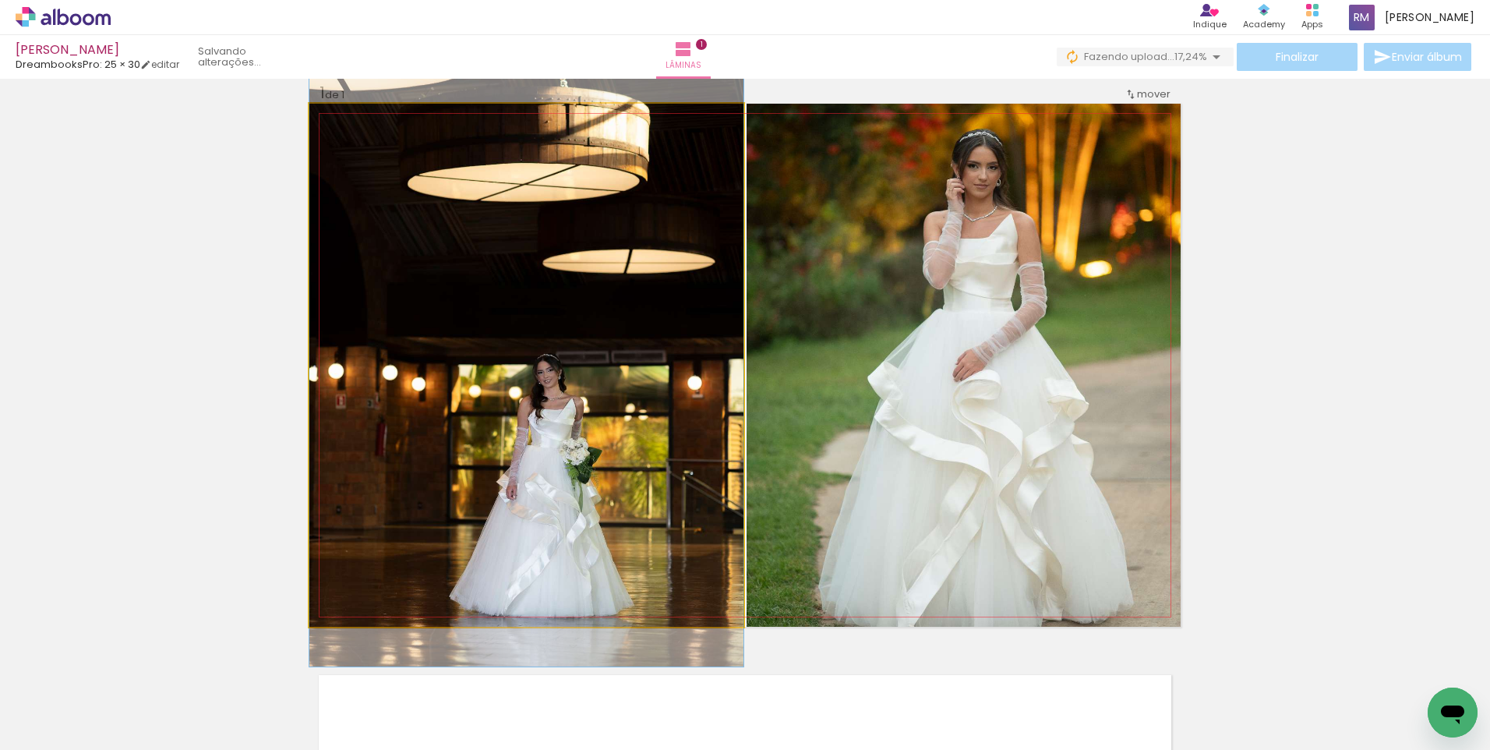
drag, startPoint x: 602, startPoint y: 346, endPoint x: 599, endPoint y: 322, distance: 24.5
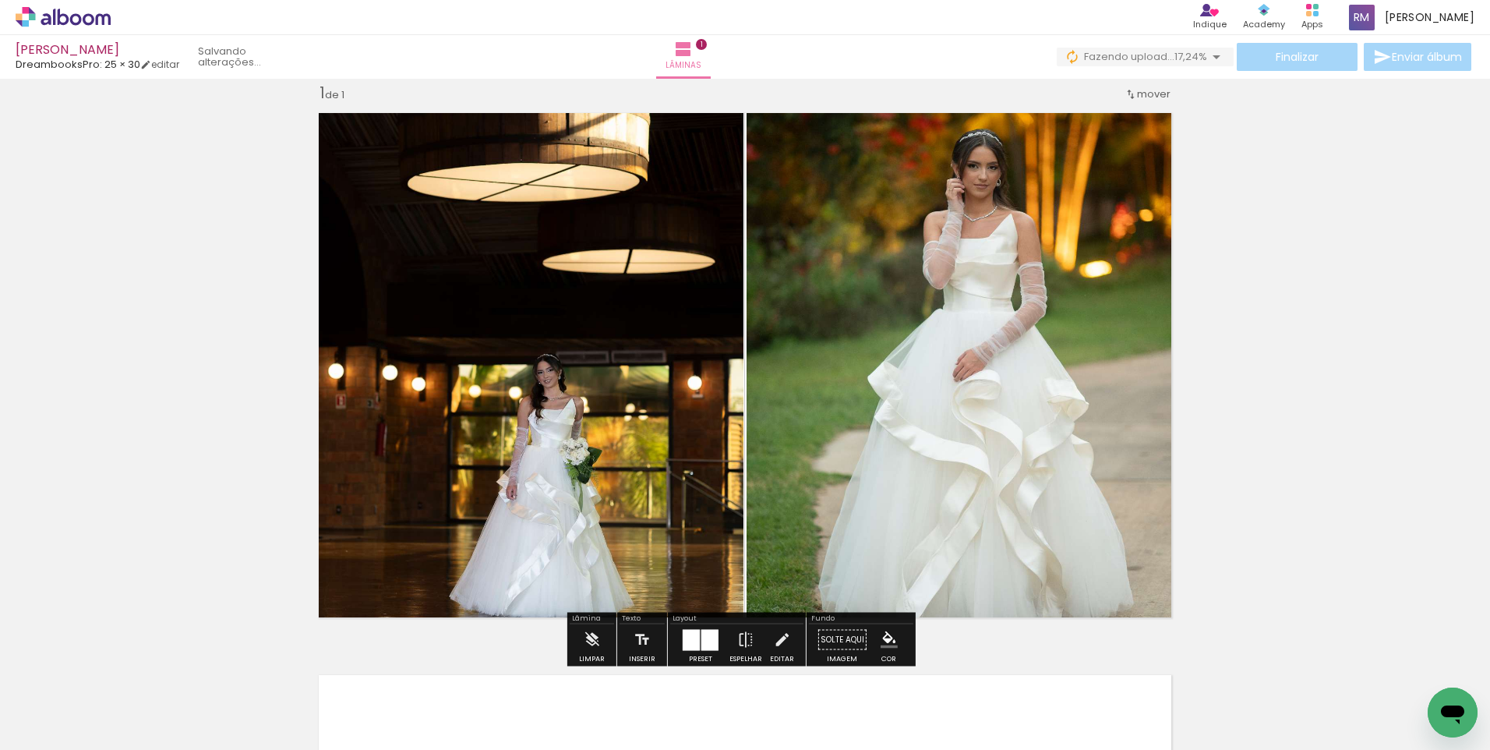
click at [1273, 358] on div "Inserir lâmina 1 de 1" at bounding box center [745, 626] width 1490 height 1125
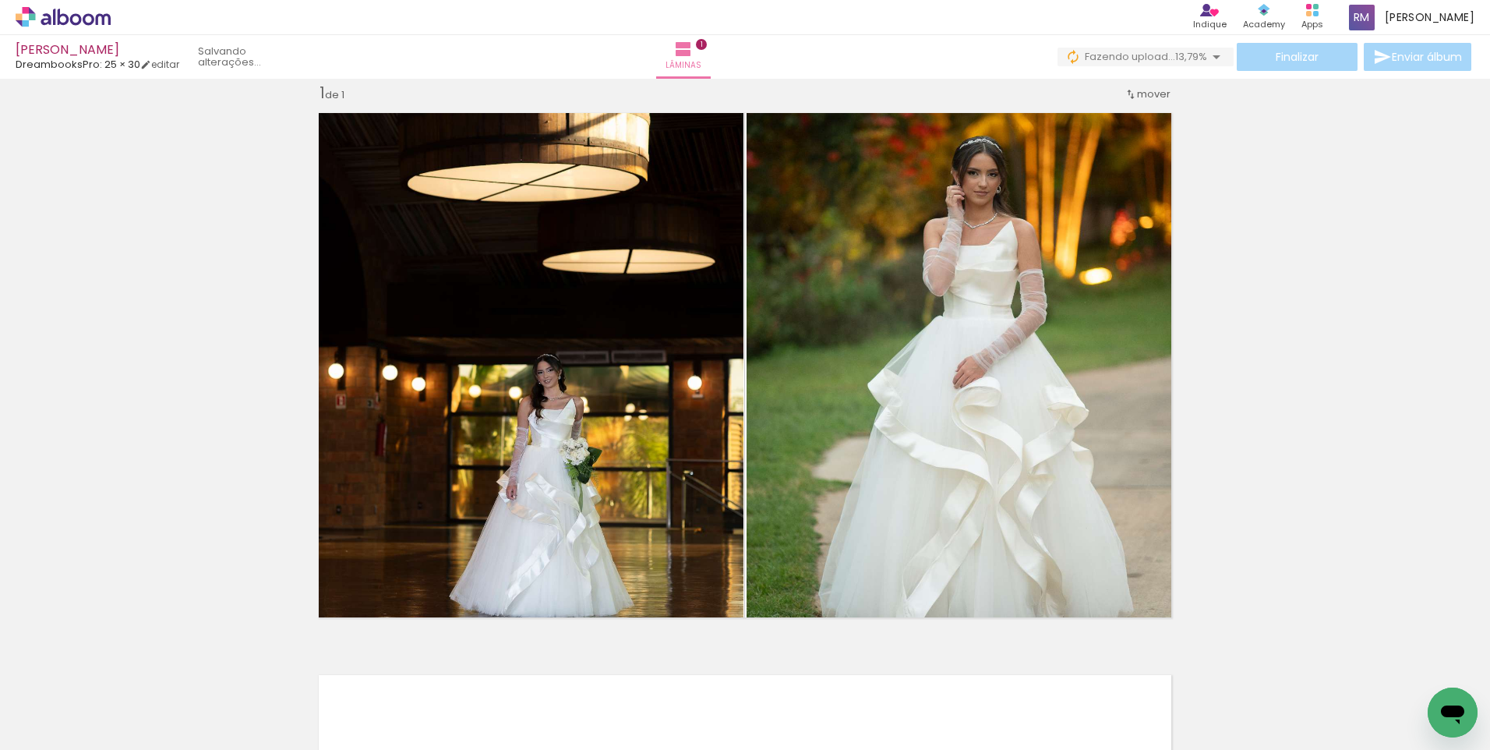
click at [1234, 310] on div "Inserir lâmina 1 de 1" at bounding box center [745, 626] width 1490 height 1125
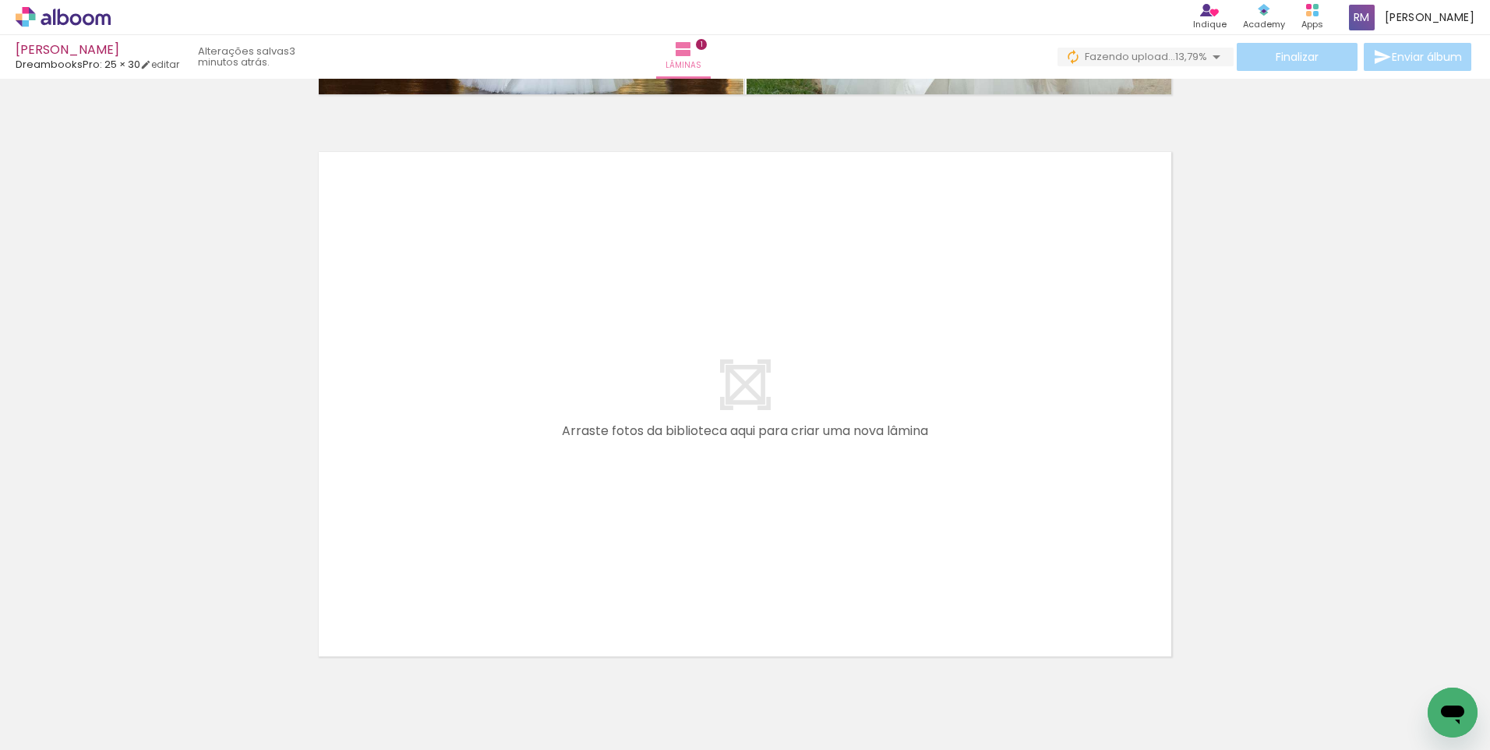
scroll to position [573, 0]
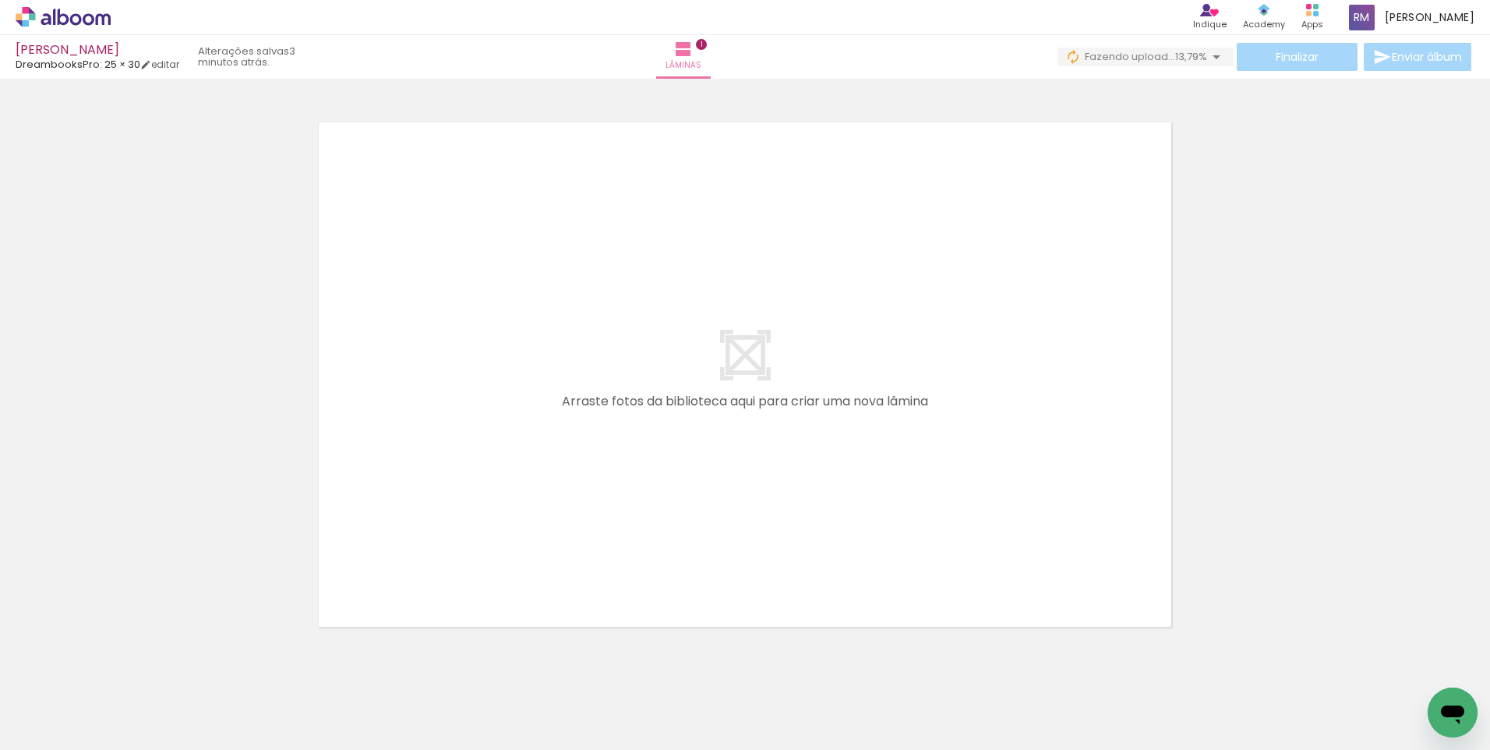
click at [993, 688] on div at bounding box center [989, 697] width 60 height 77
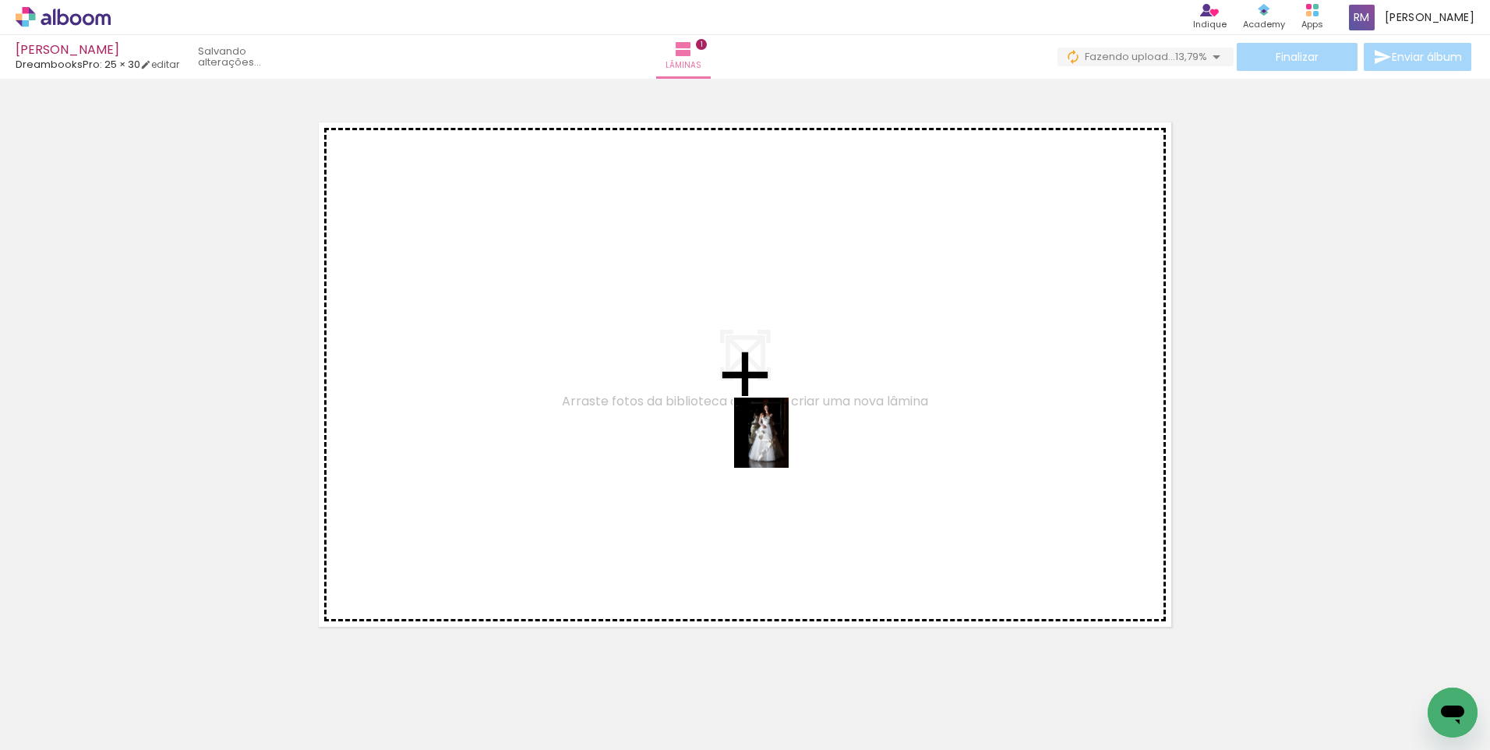
drag, startPoint x: 989, startPoint y: 714, endPoint x: 781, endPoint y: 444, distance: 340.6
click at [781, 444] on quentale-workspace at bounding box center [745, 375] width 1490 height 750
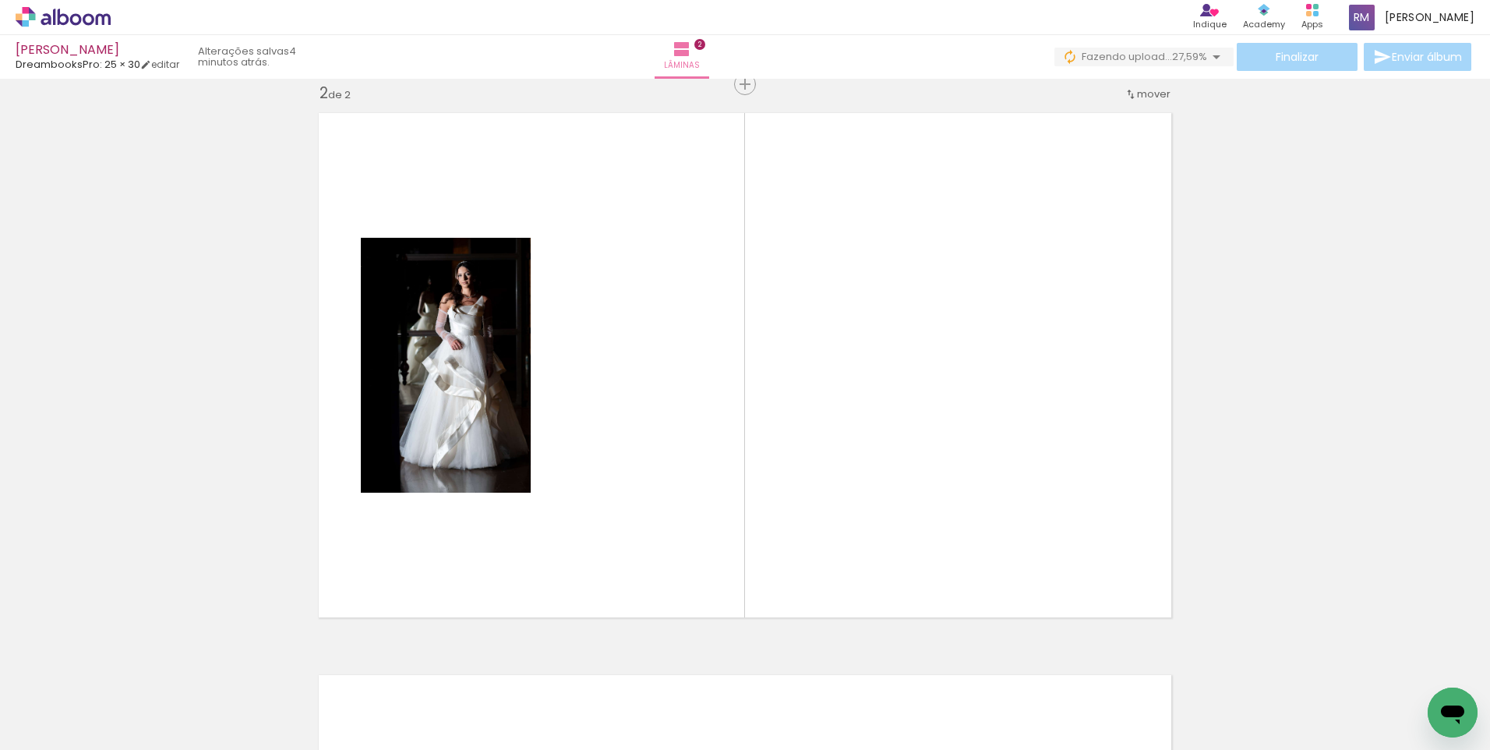
scroll to position [0, 242]
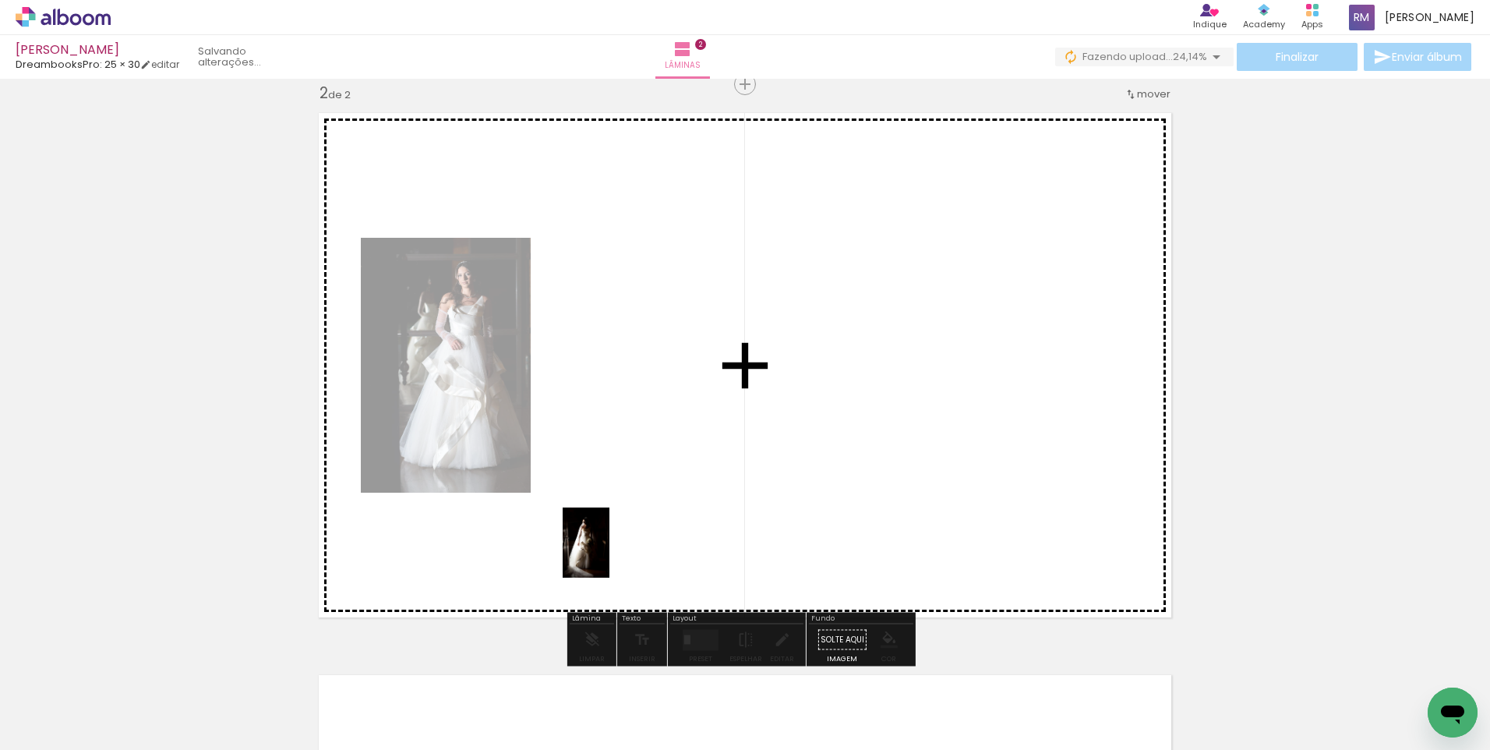
drag, startPoint x: 524, startPoint y: 700, endPoint x: 609, endPoint y: 554, distance: 168.7
click at [609, 554] on quentale-workspace at bounding box center [745, 375] width 1490 height 750
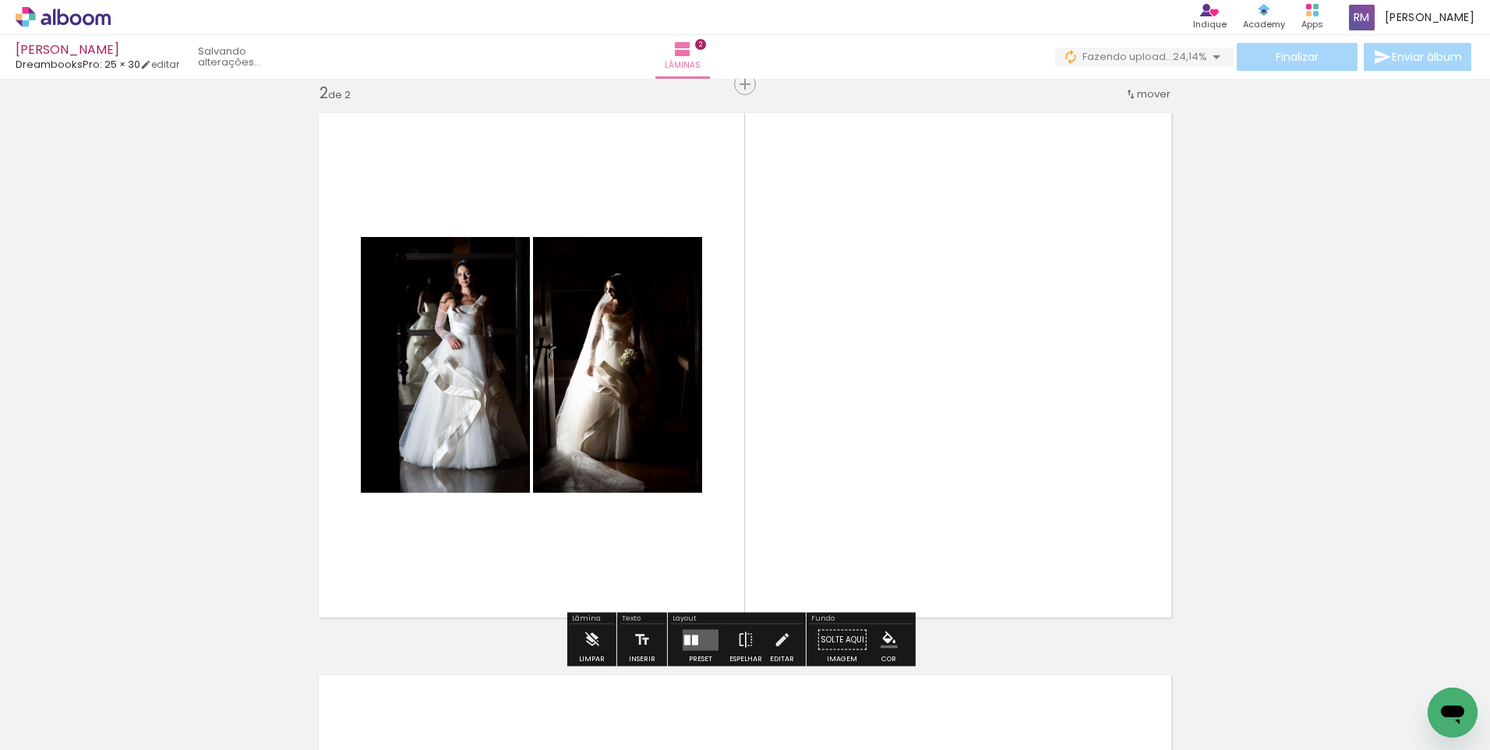
click at [694, 646] on quentale-layouter at bounding box center [701, 639] width 36 height 21
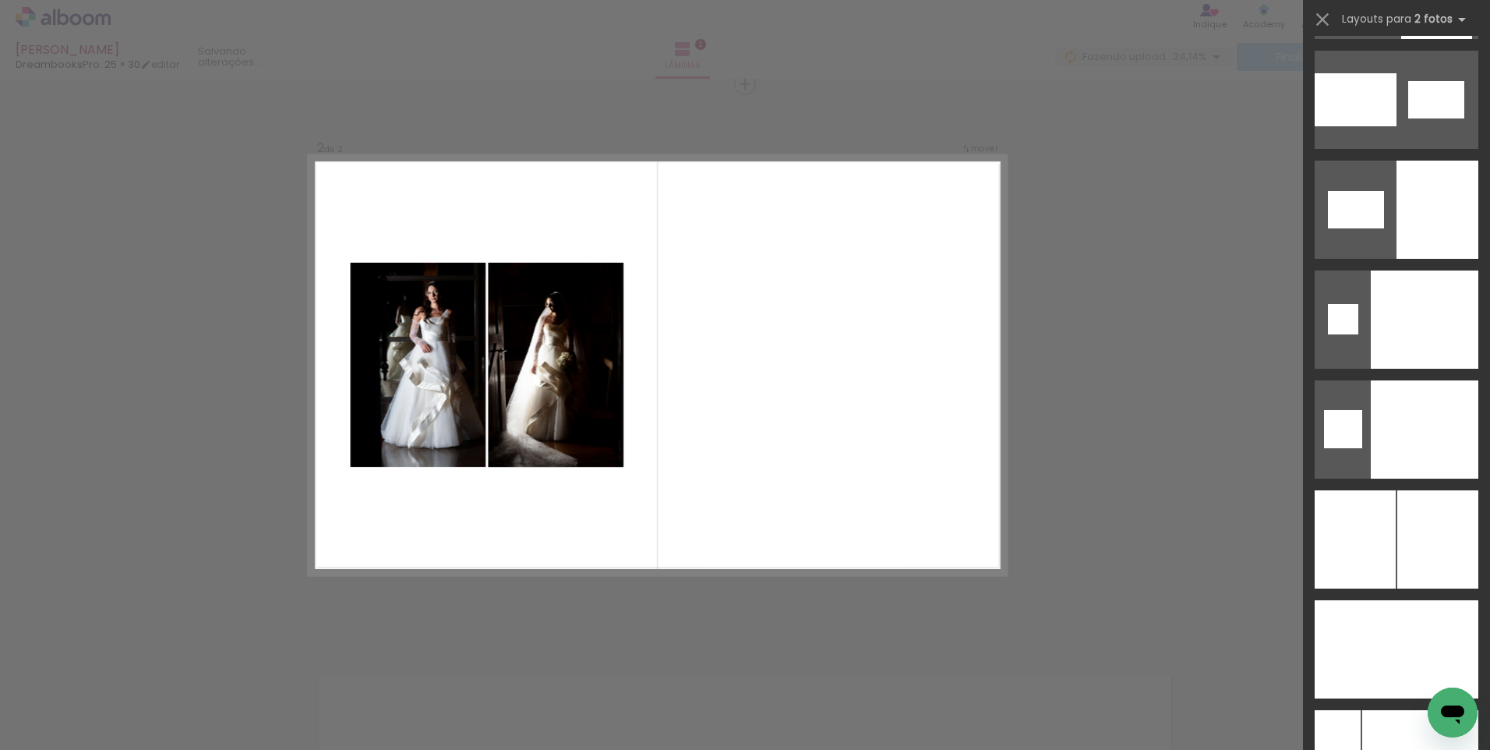
scroll to position [7638, 0]
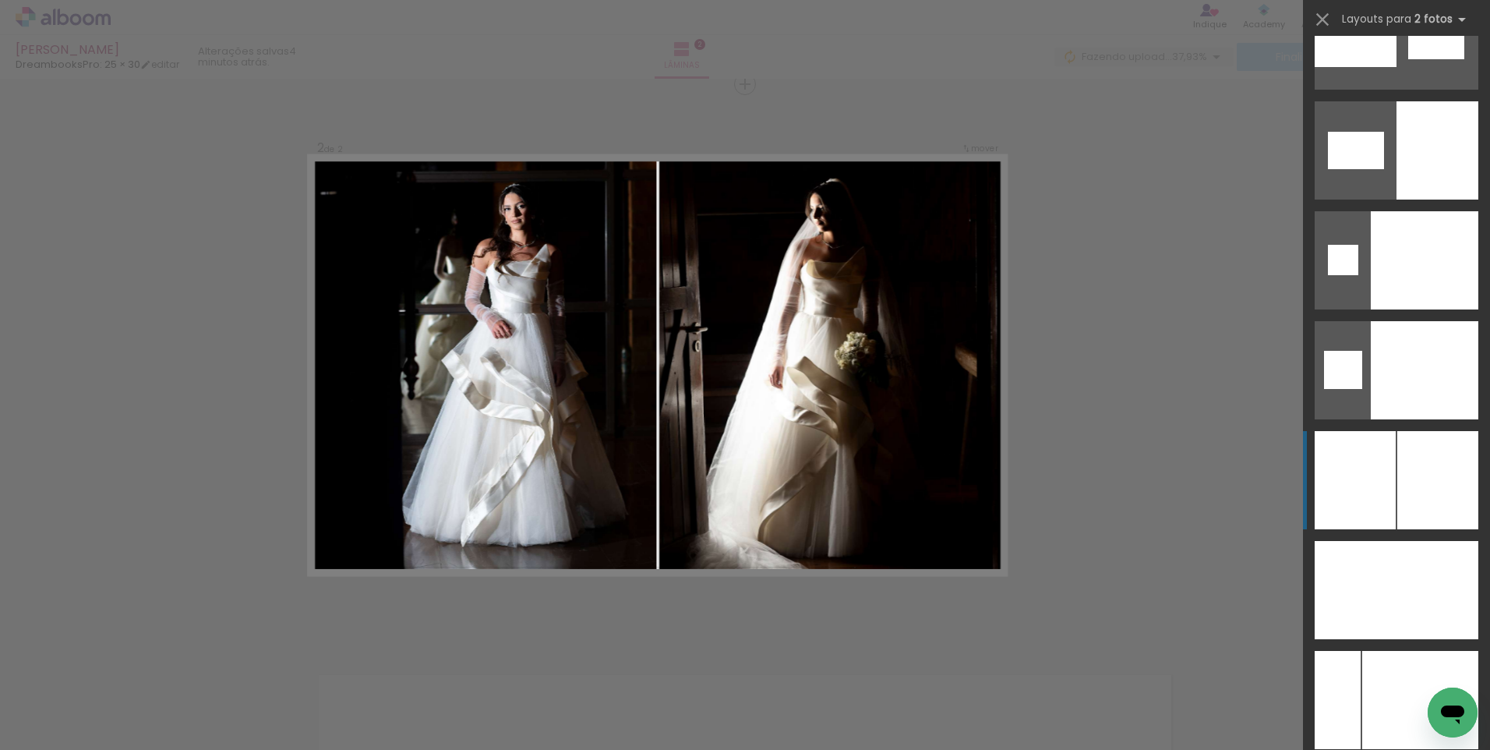
click at [1418, 477] on div at bounding box center [1437, 480] width 81 height 98
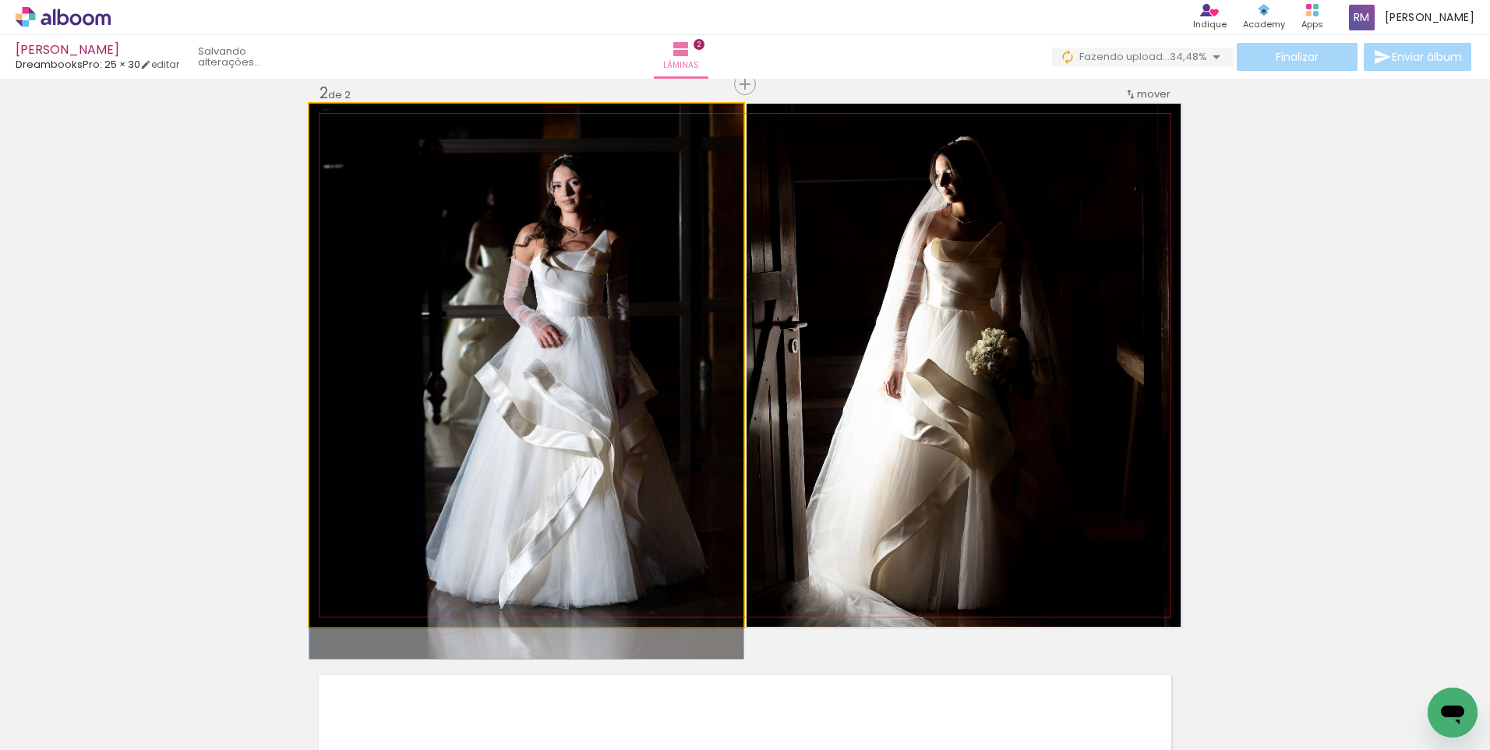
drag, startPoint x: 556, startPoint y: 207, endPoint x: 560, endPoint y: 228, distance: 21.4
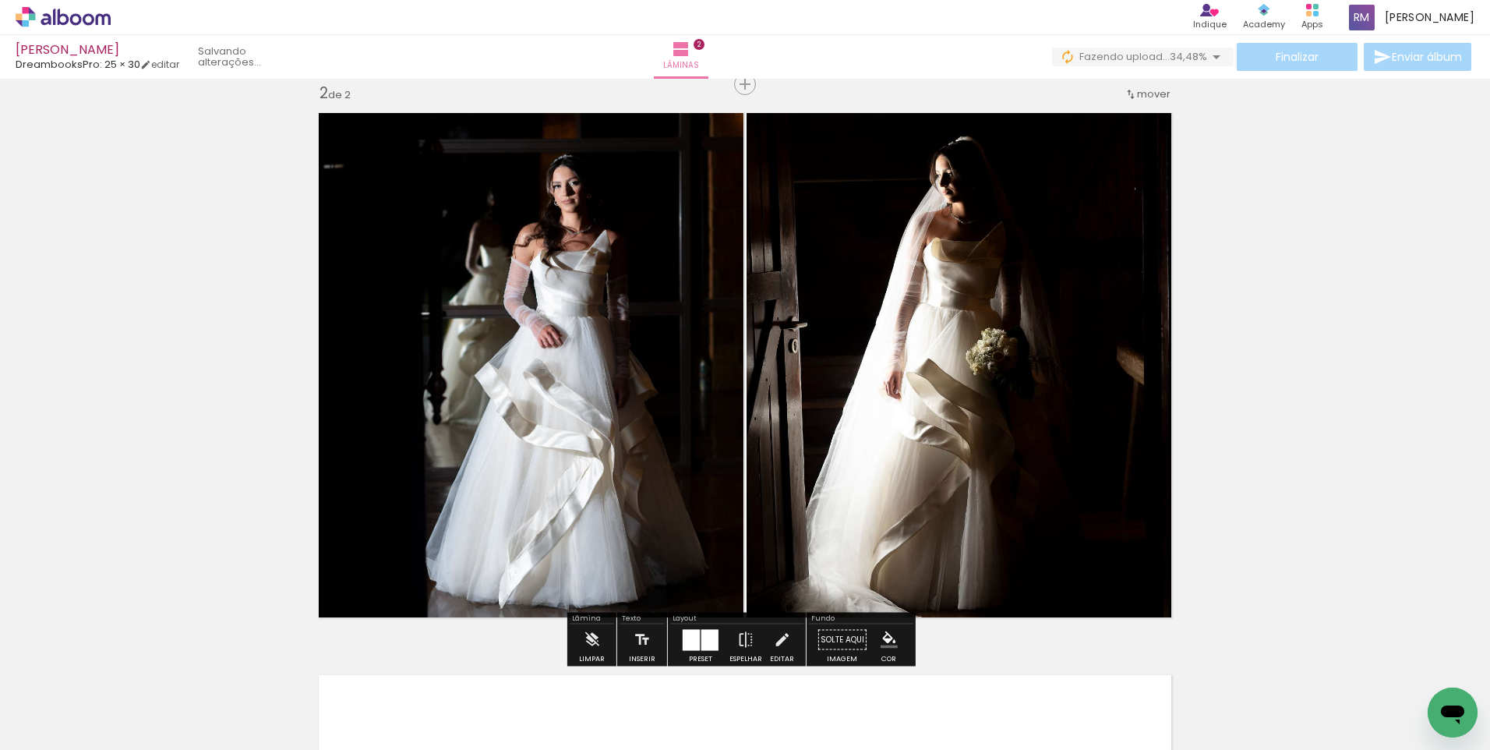
click at [1472, 448] on div "Inserir lâmina 1 de 2 Inserir lâmina 2 de 2" at bounding box center [745, 345] width 1490 height 1686
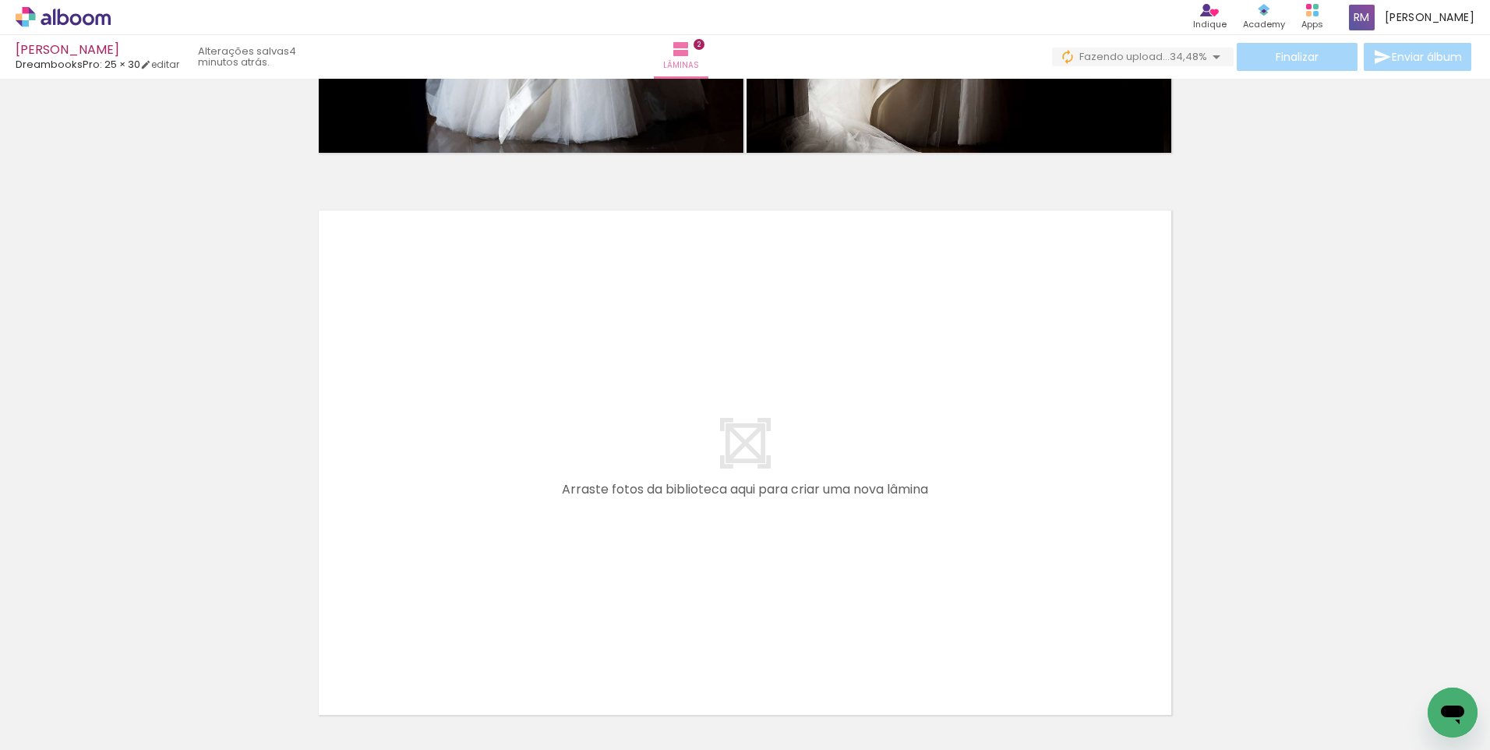
scroll to position [1067, 0]
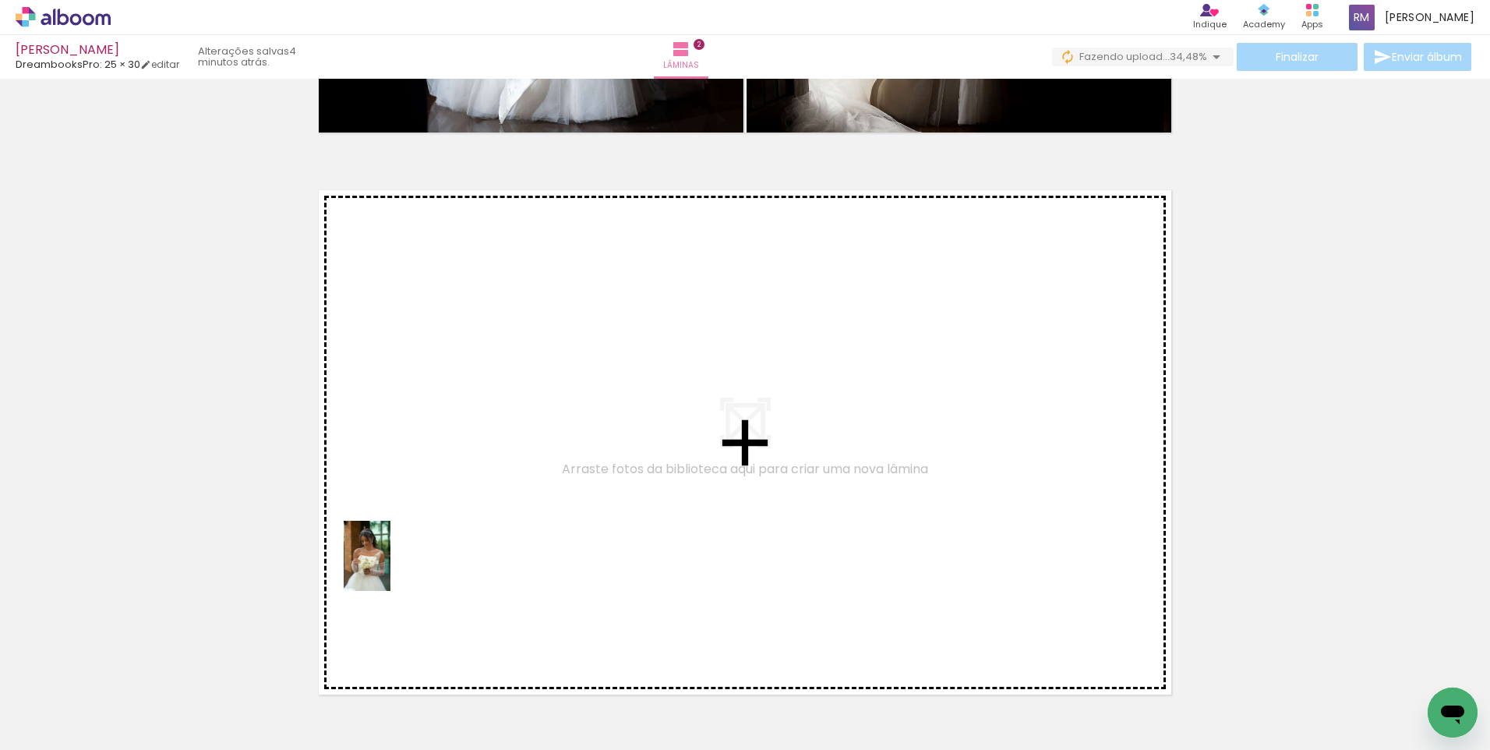
drag, startPoint x: 271, startPoint y: 696, endPoint x: 330, endPoint y: 731, distance: 68.8
click at [392, 567] on quentale-workspace at bounding box center [745, 375] width 1490 height 750
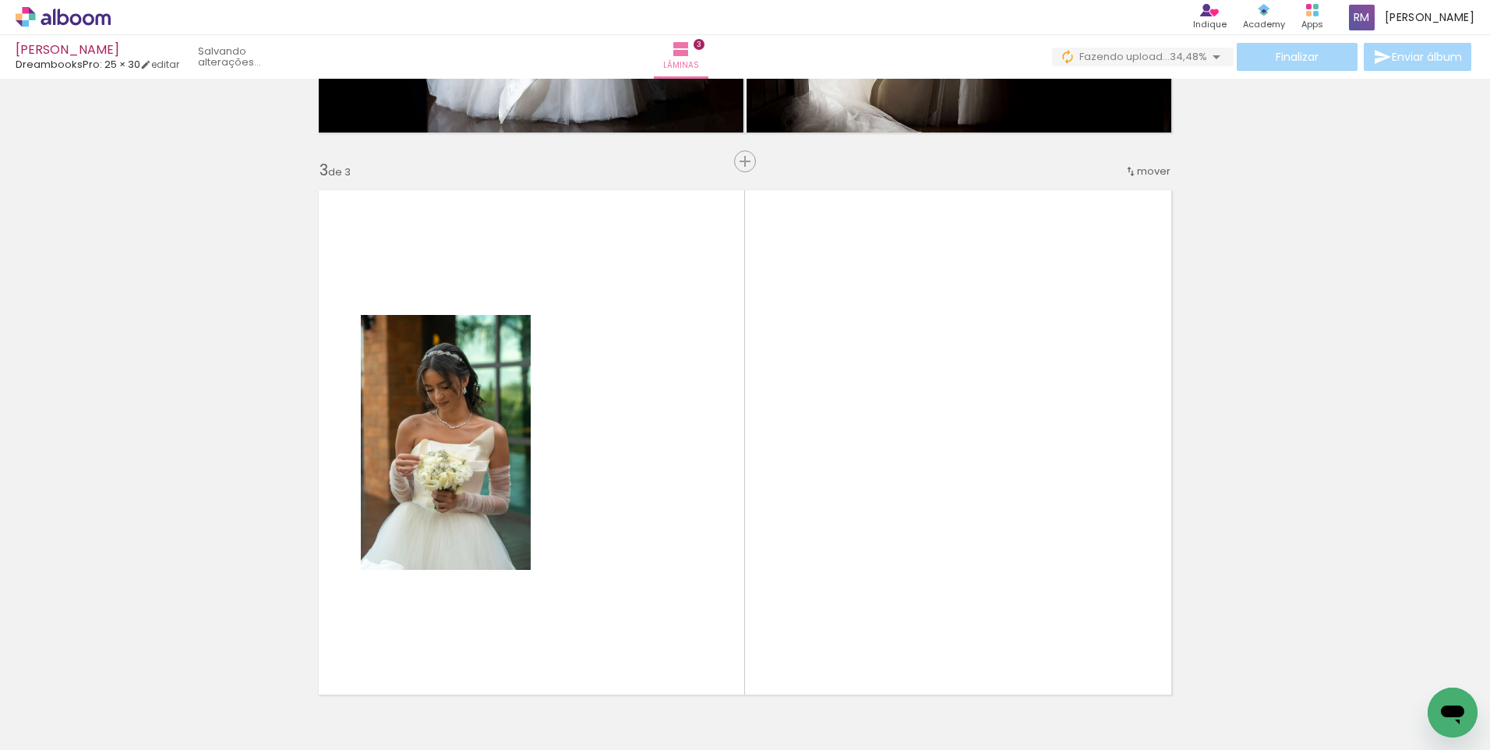
scroll to position [1144, 0]
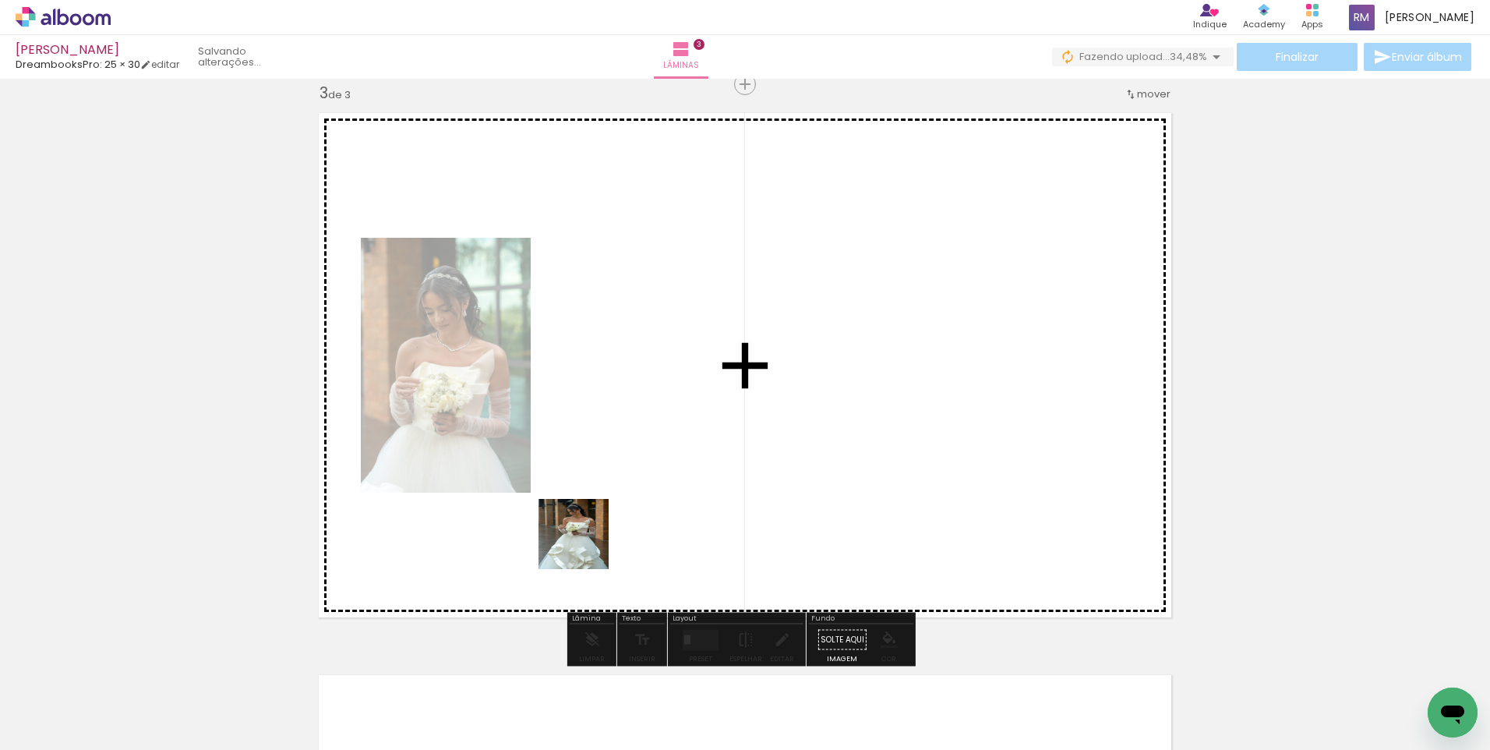
drag, startPoint x: 354, startPoint y: 709, endPoint x: 585, endPoint y: 546, distance: 283.5
click at [585, 546] on quentale-workspace at bounding box center [745, 375] width 1490 height 750
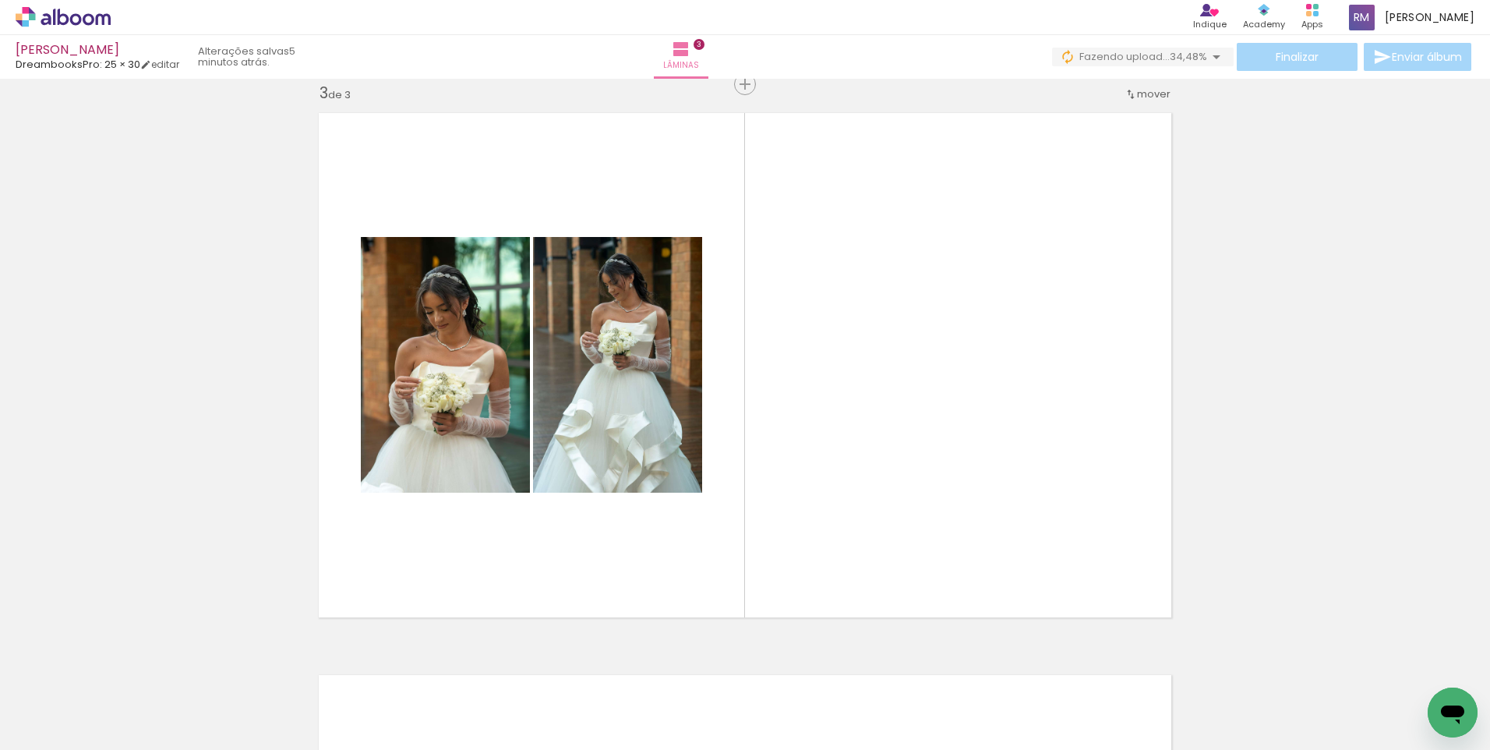
scroll to position [0, 1174]
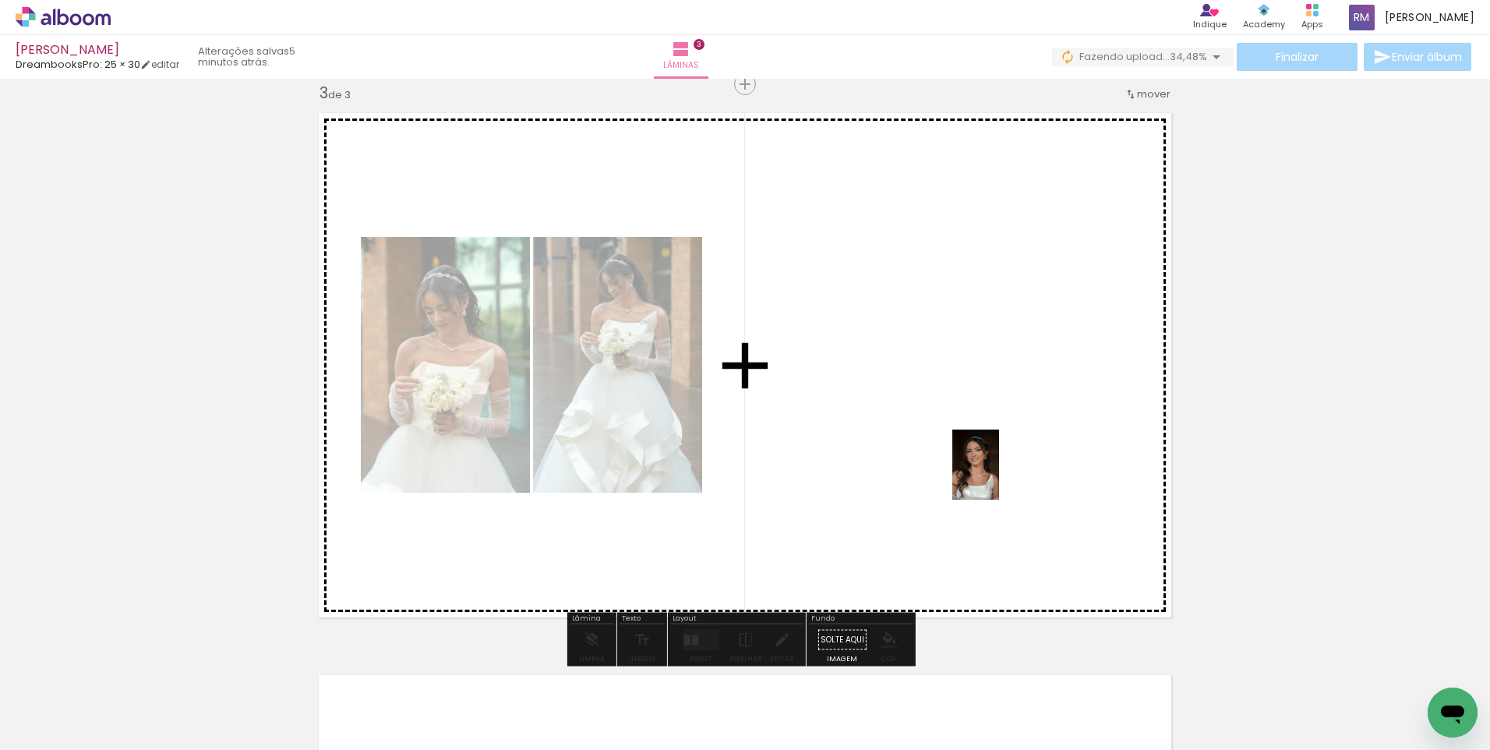
drag, startPoint x: 1248, startPoint y: 712, endPoint x: 999, endPoint y: 476, distance: 342.3
click at [999, 476] on quentale-workspace at bounding box center [745, 375] width 1490 height 750
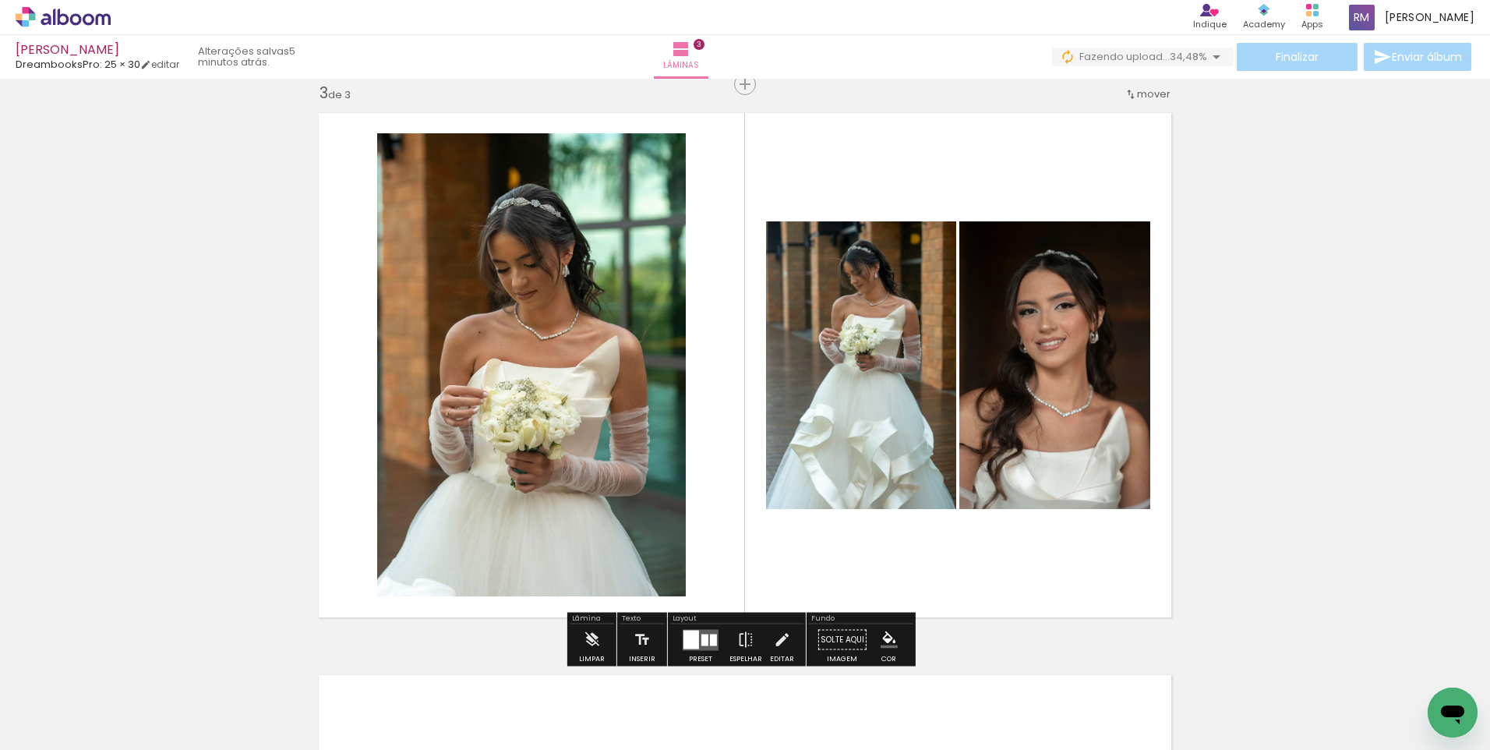
click at [693, 638] on div at bounding box center [691, 639] width 16 height 19
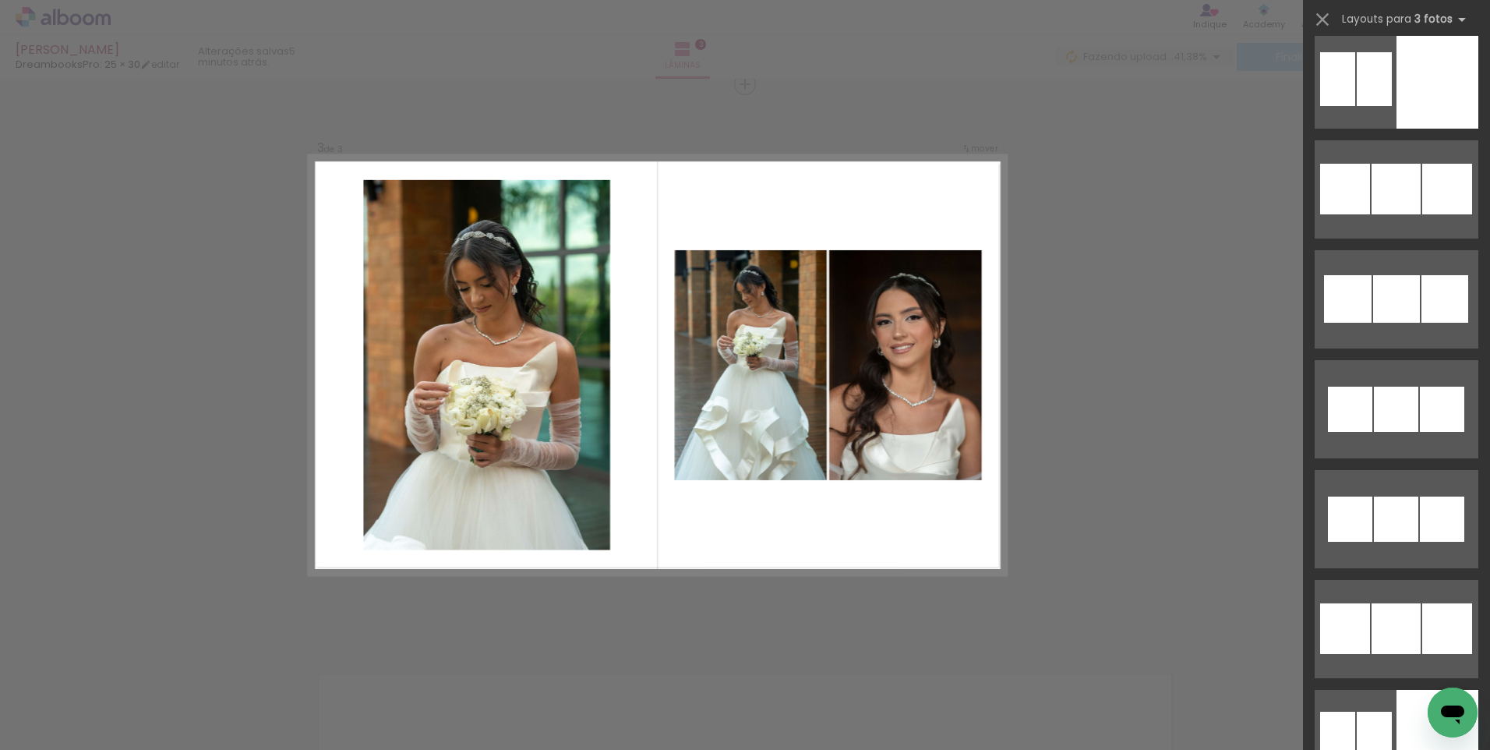
scroll to position [7436, 0]
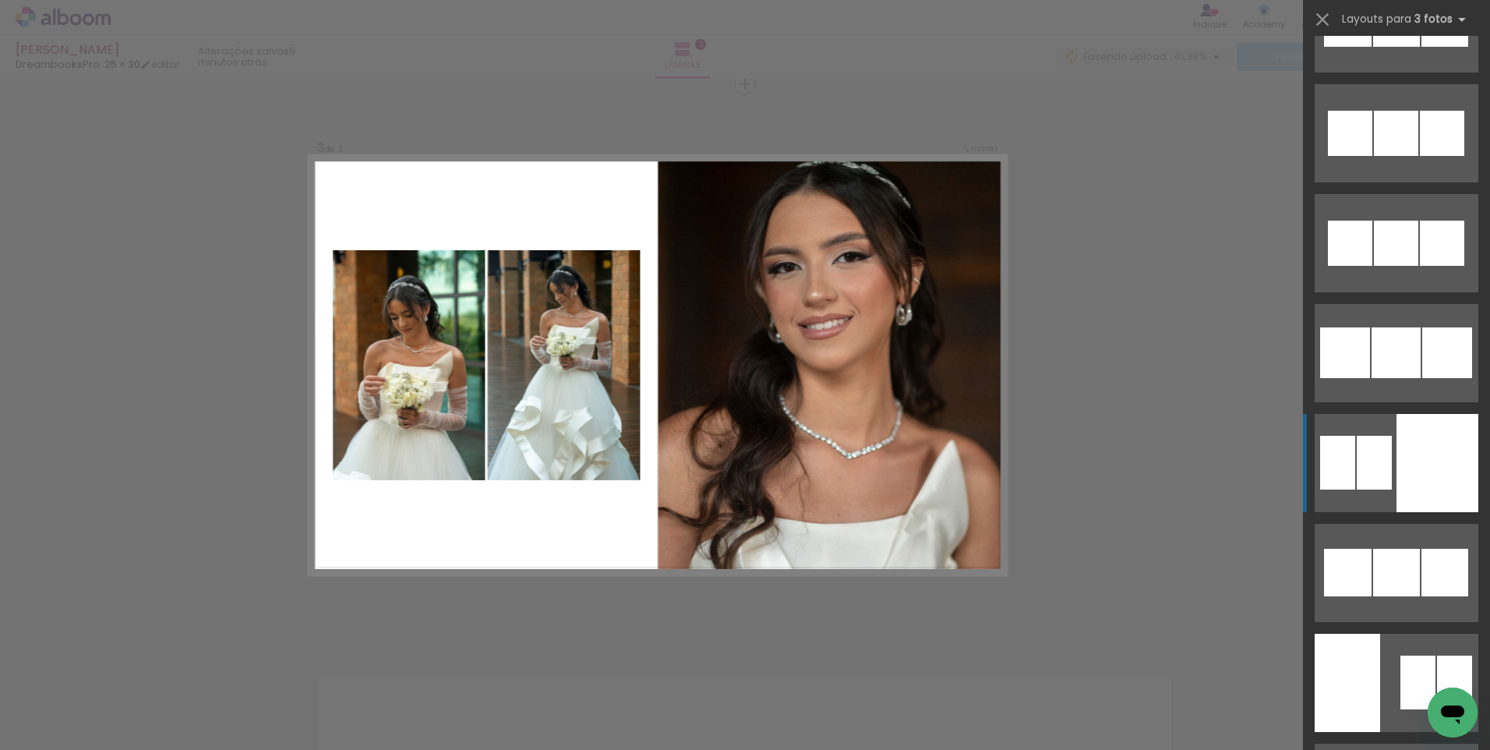
click at [1419, 450] on div at bounding box center [1438, 463] width 82 height 98
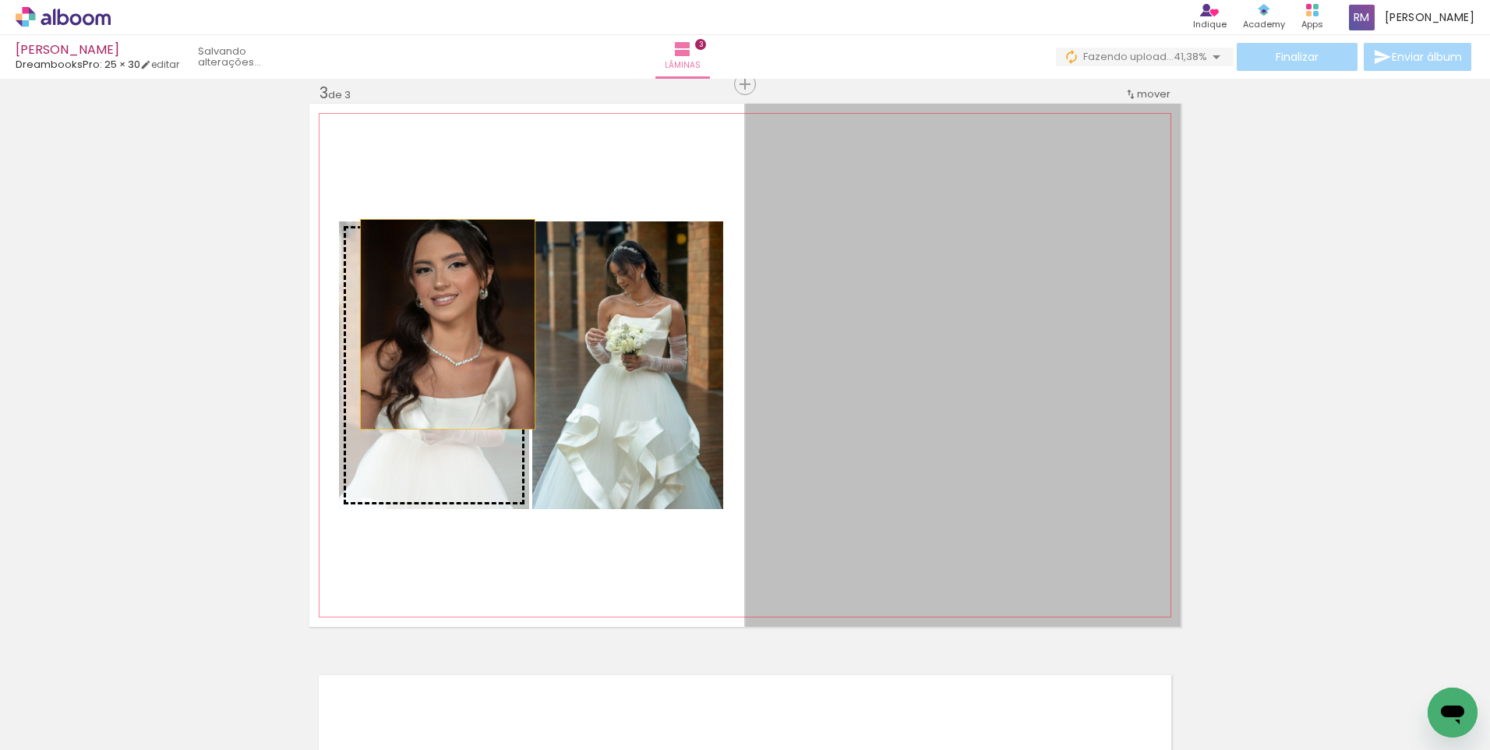
drag, startPoint x: 1073, startPoint y: 334, endPoint x: 442, endPoint y: 324, distance: 631.3
click at [0, 0] on slot at bounding box center [0, 0] width 0 height 0
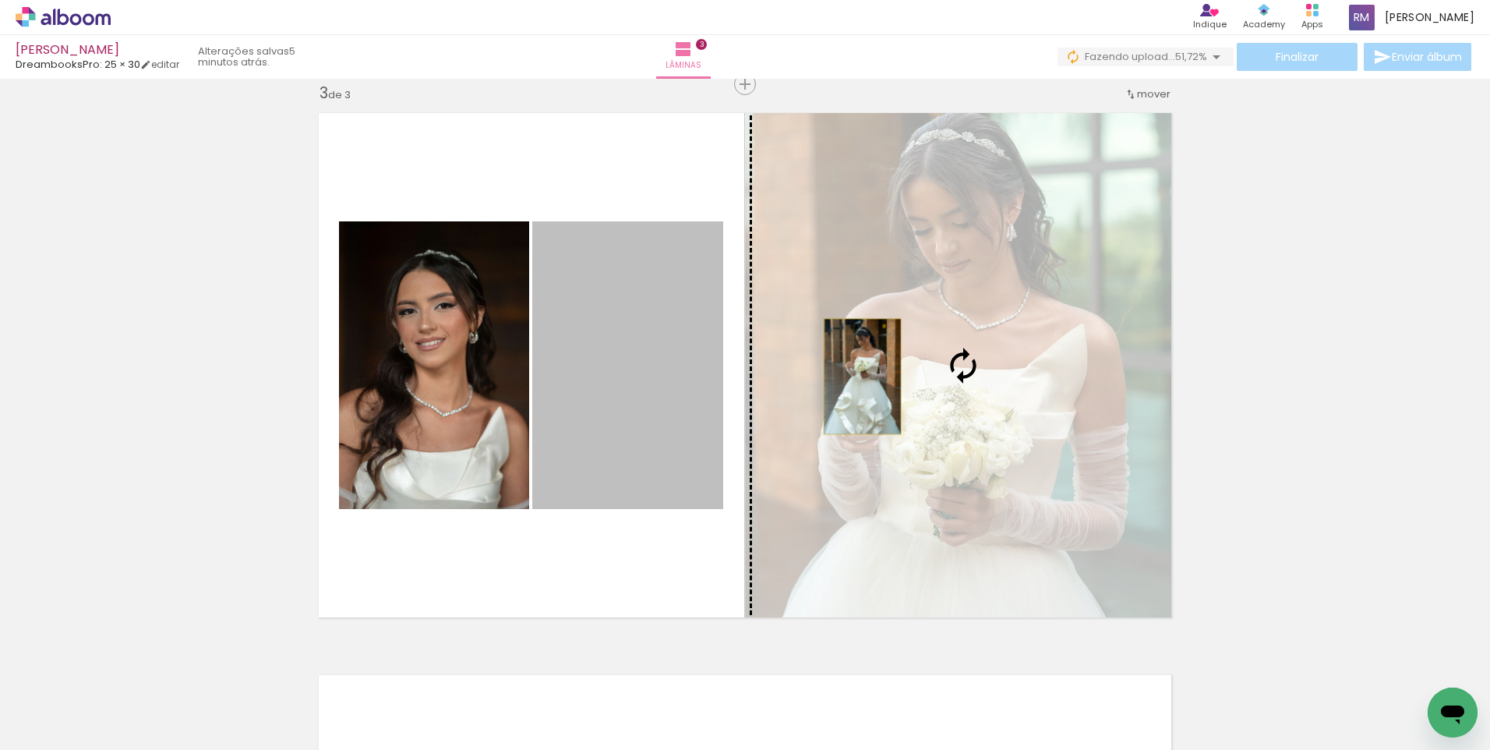
drag, startPoint x: 653, startPoint y: 362, endPoint x: 856, endPoint y: 376, distance: 203.9
click at [0, 0] on slot at bounding box center [0, 0] width 0 height 0
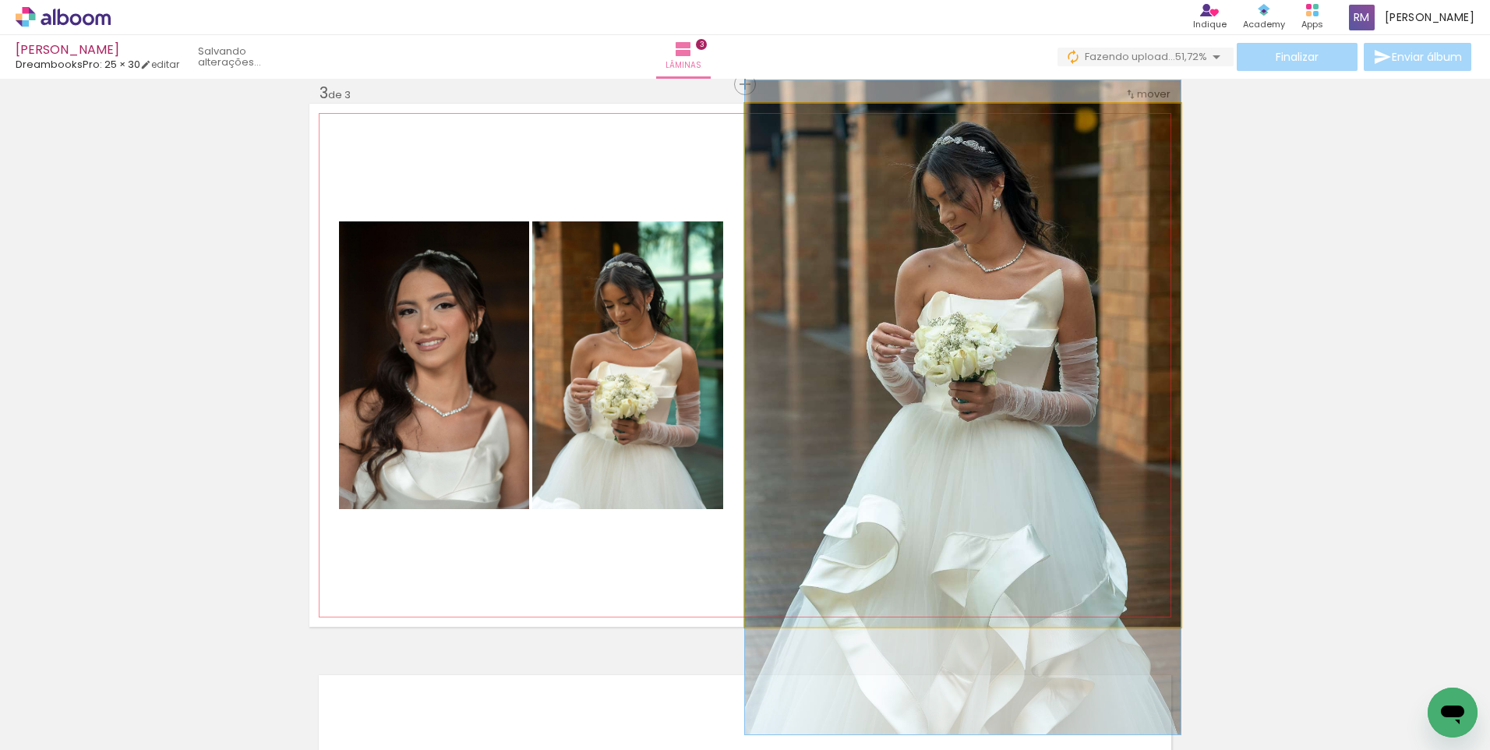
drag, startPoint x: 960, startPoint y: 307, endPoint x: 965, endPoint y: 349, distance: 42.3
click at [918, 287] on quentale-photo at bounding box center [963, 365] width 436 height 523
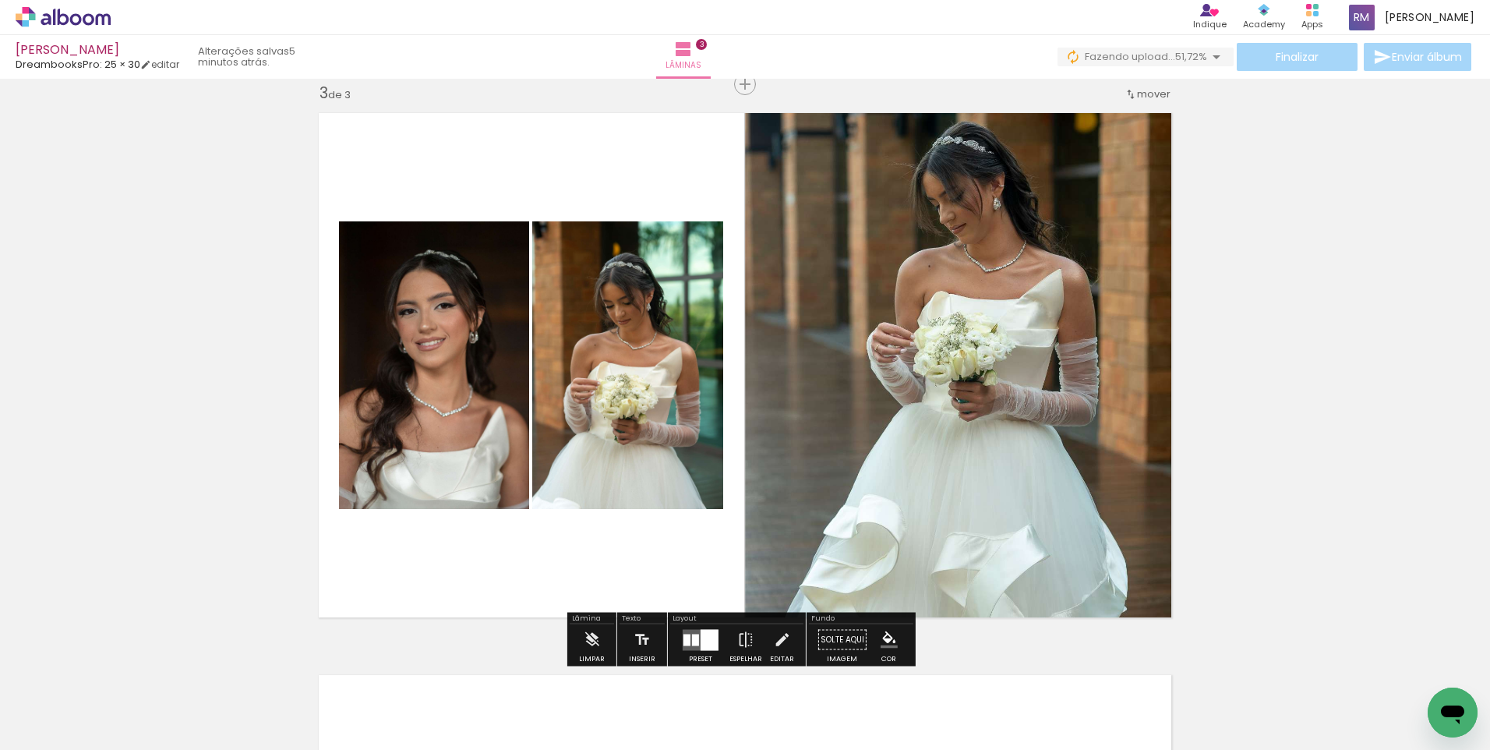
click at [1231, 316] on div "Inserir lâmina 1 de 3 Inserir lâmina 2 de 3 Inserir lâmina 3 de 3" at bounding box center [745, 64] width 1490 height 2248
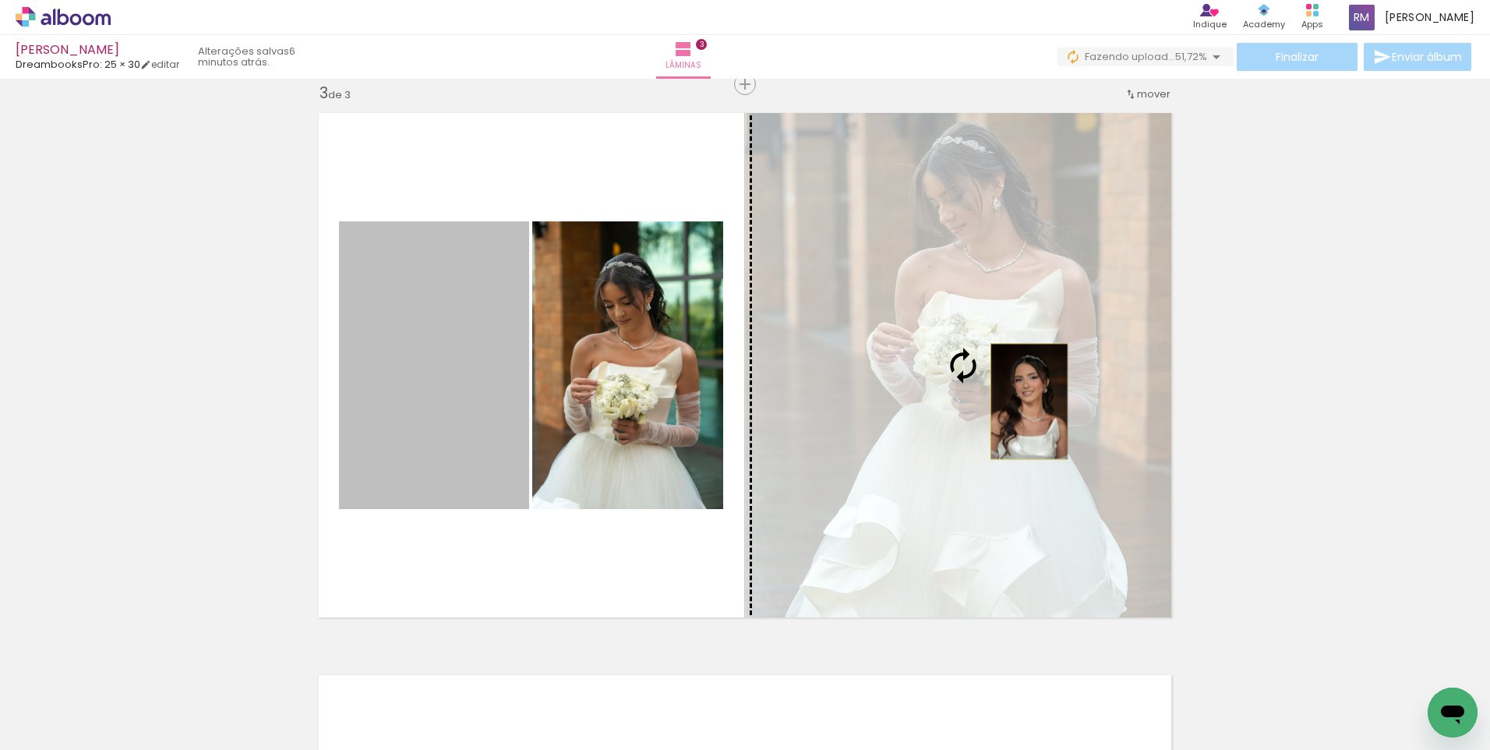
drag, startPoint x: 396, startPoint y: 336, endPoint x: 1023, endPoint y: 401, distance: 630.8
click at [0, 0] on slot at bounding box center [0, 0] width 0 height 0
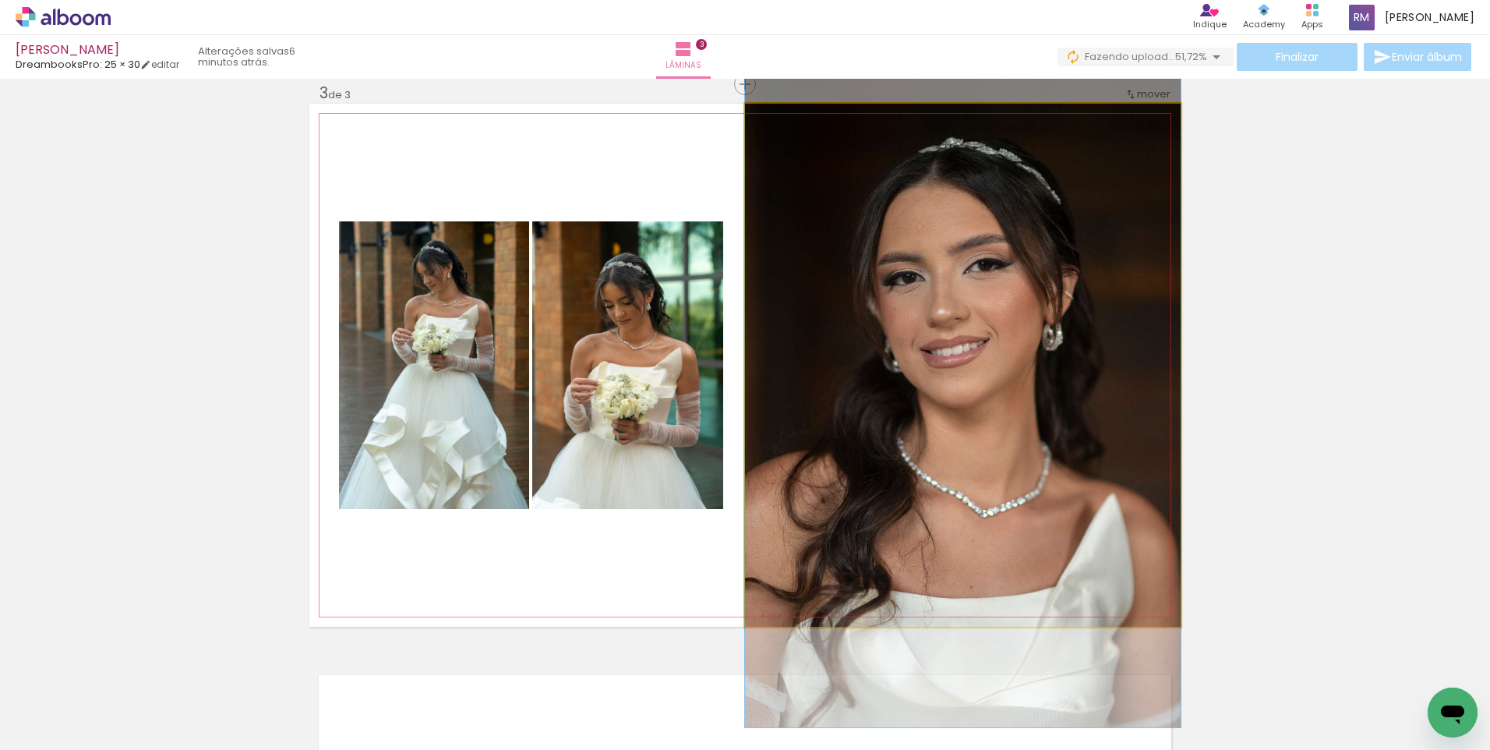
drag, startPoint x: 1015, startPoint y: 275, endPoint x: 1016, endPoint y: 310, distance: 35.1
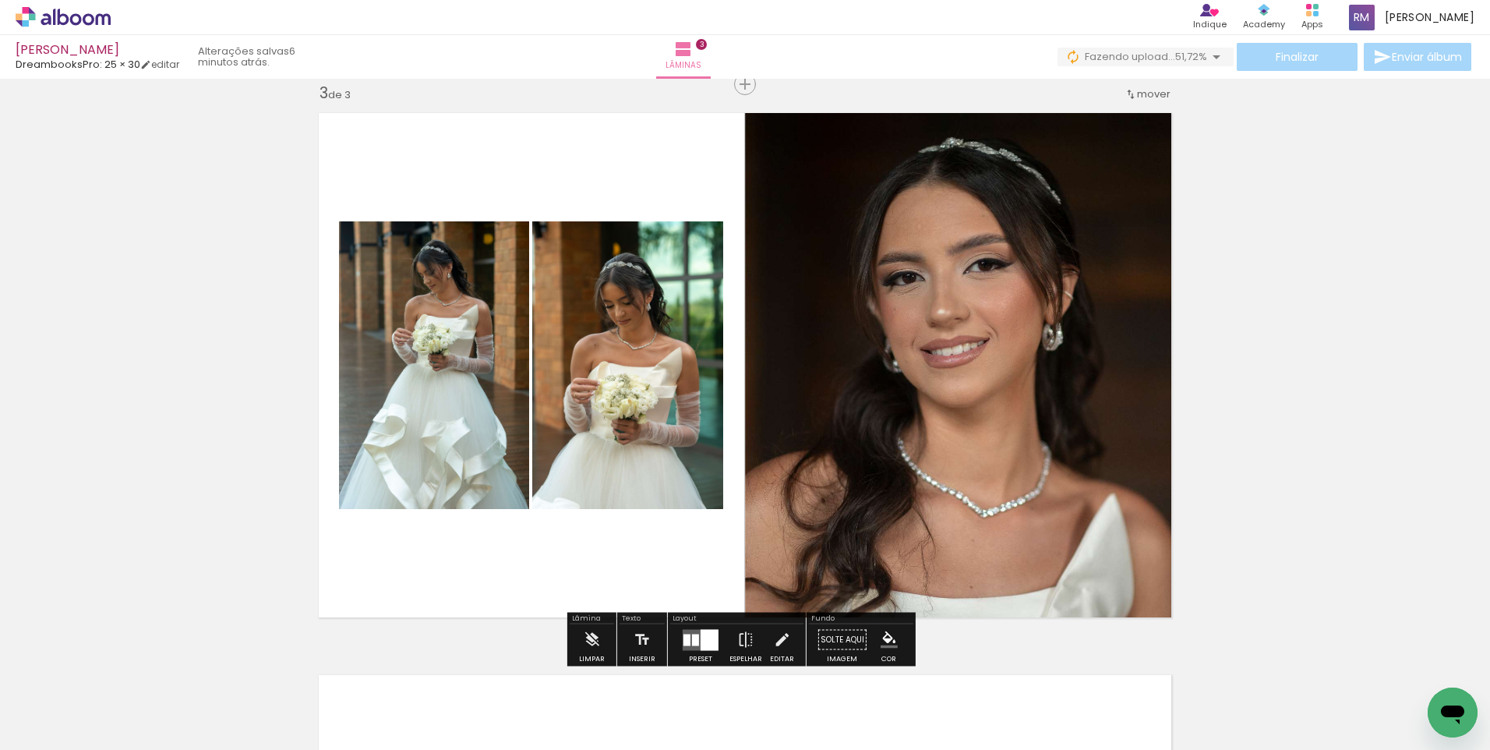
click at [1338, 361] on div "Inserir lâmina 1 de 3 Inserir lâmina 2 de 3 Inserir lâmina 3 de 3" at bounding box center [745, 64] width 1490 height 2248
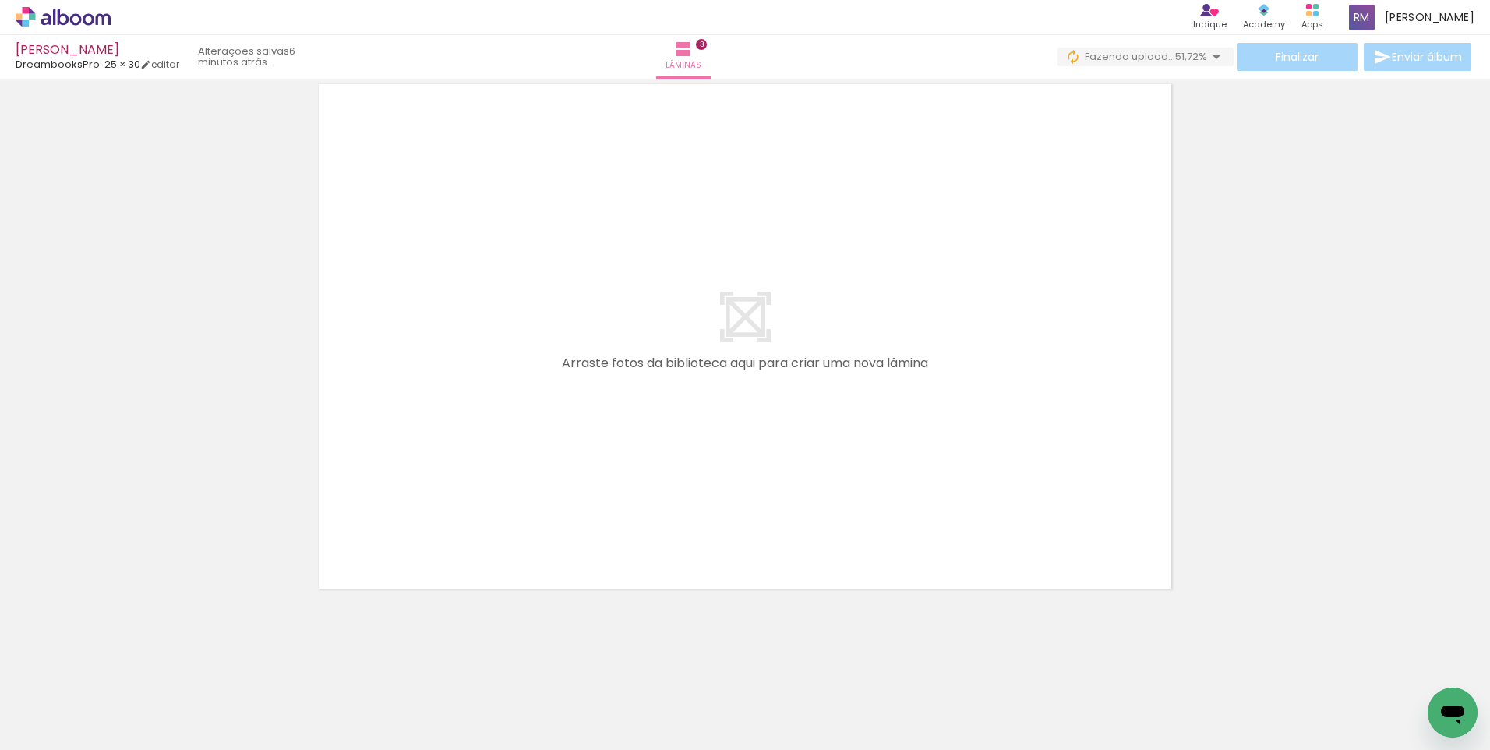
scroll to position [0, 0]
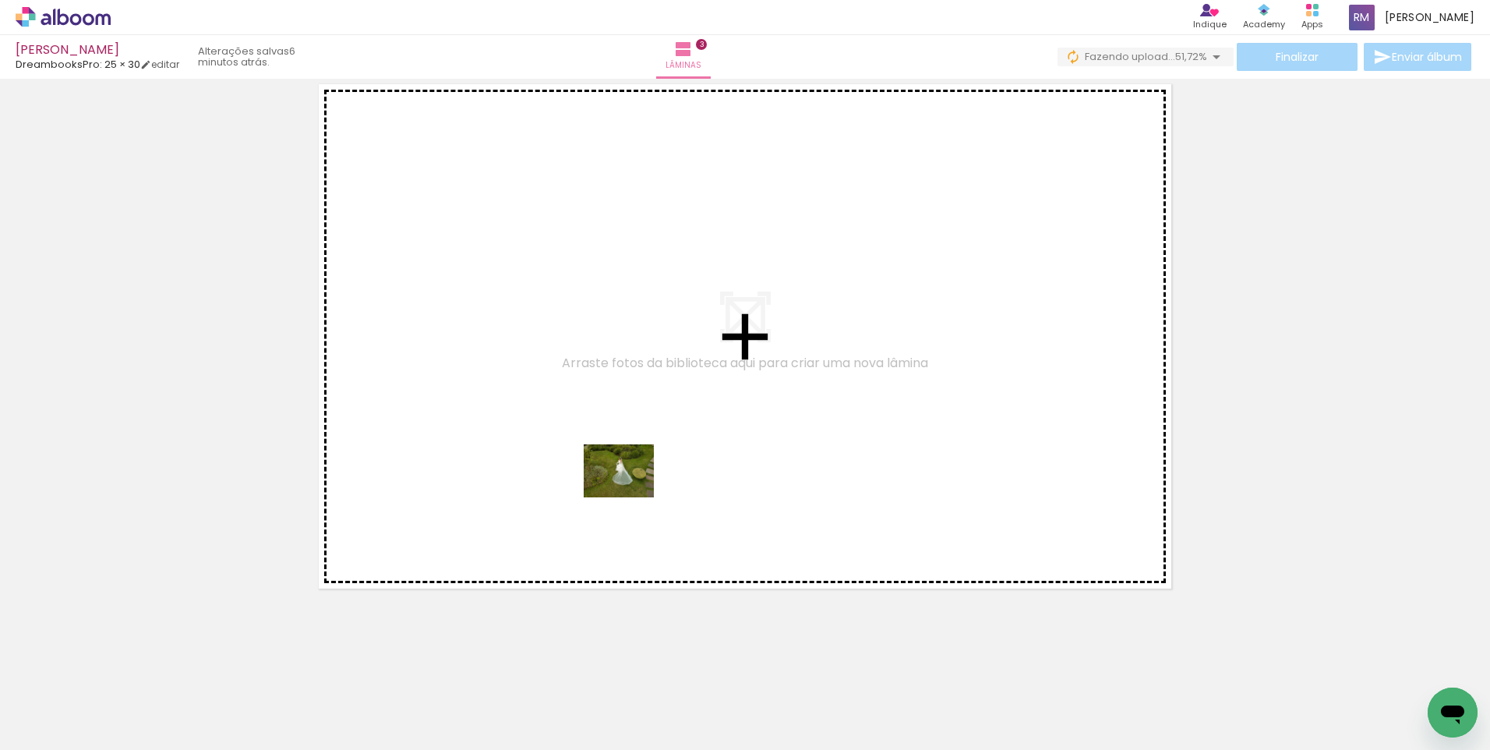
drag, startPoint x: 356, startPoint y: 705, endPoint x: 630, endPoint y: 491, distance: 348.1
click at [630, 491] on quentale-workspace at bounding box center [745, 375] width 1490 height 750
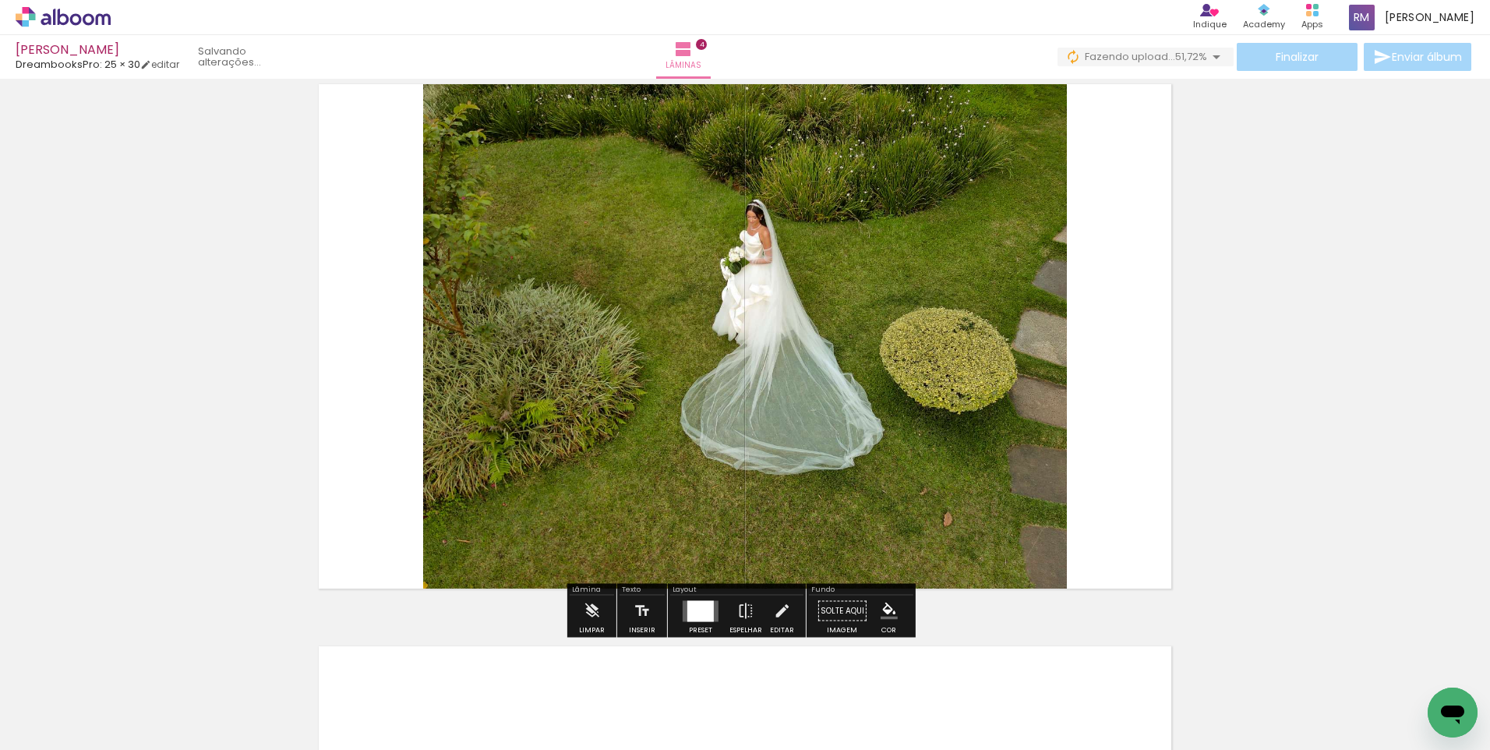
scroll to position [1706, 0]
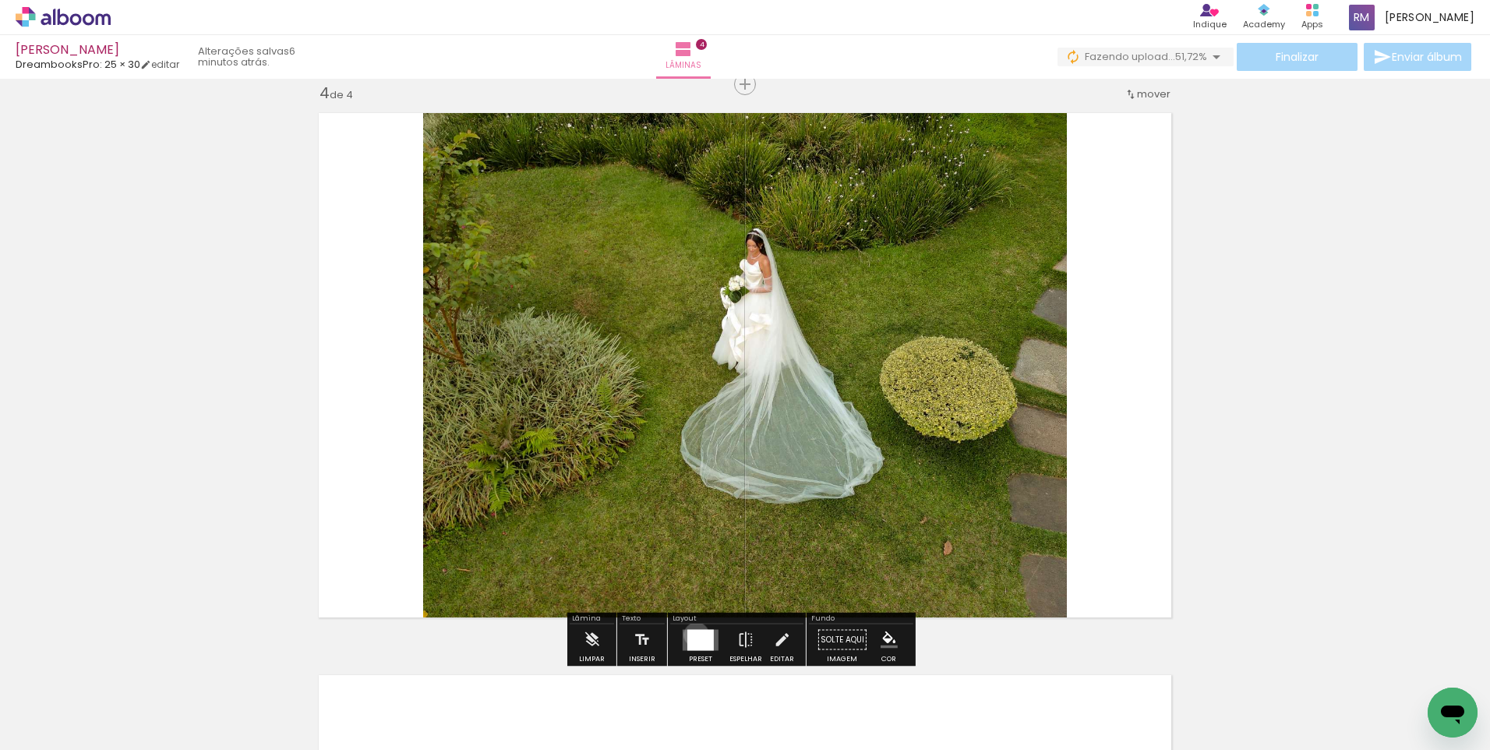
click at [694, 635] on div at bounding box center [700, 639] width 26 height 21
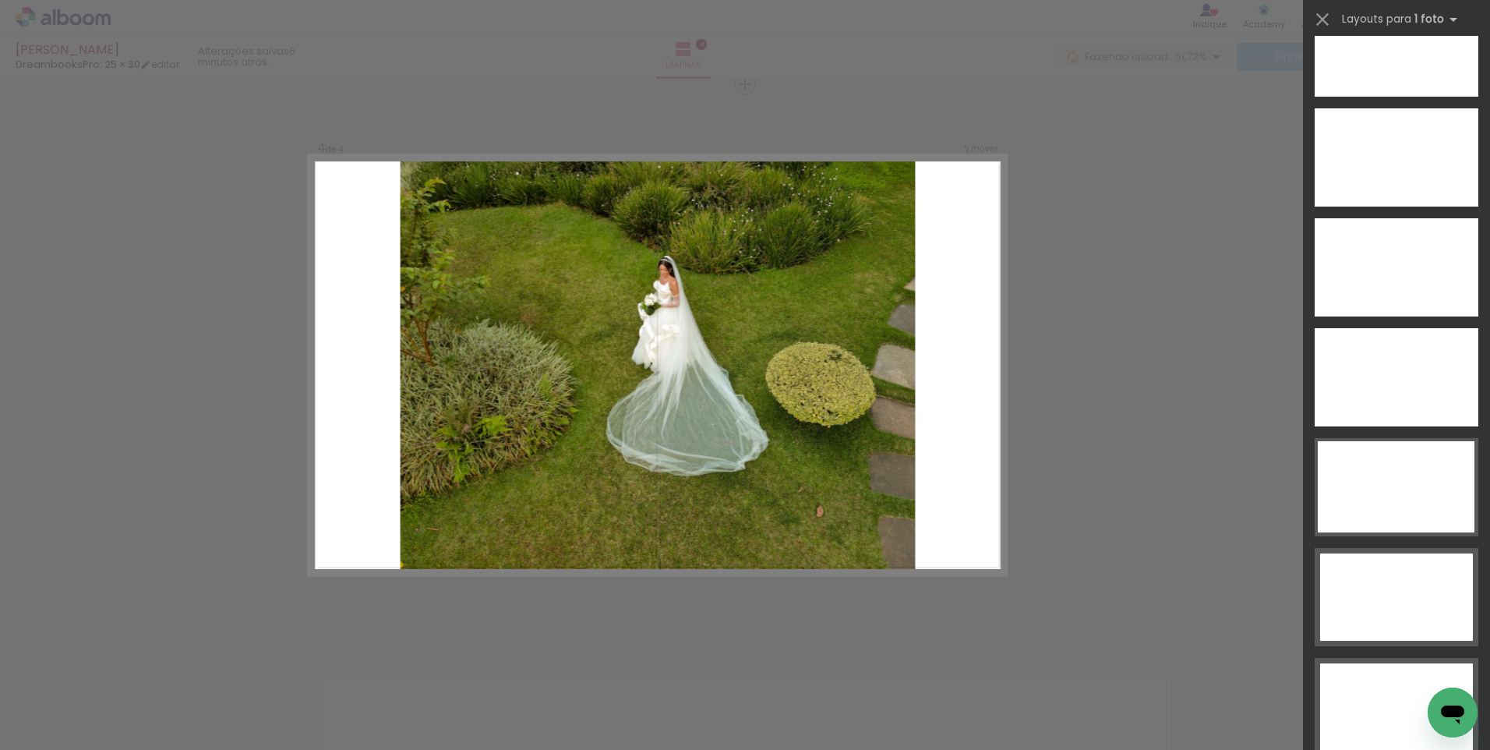
scroll to position [5464, 0]
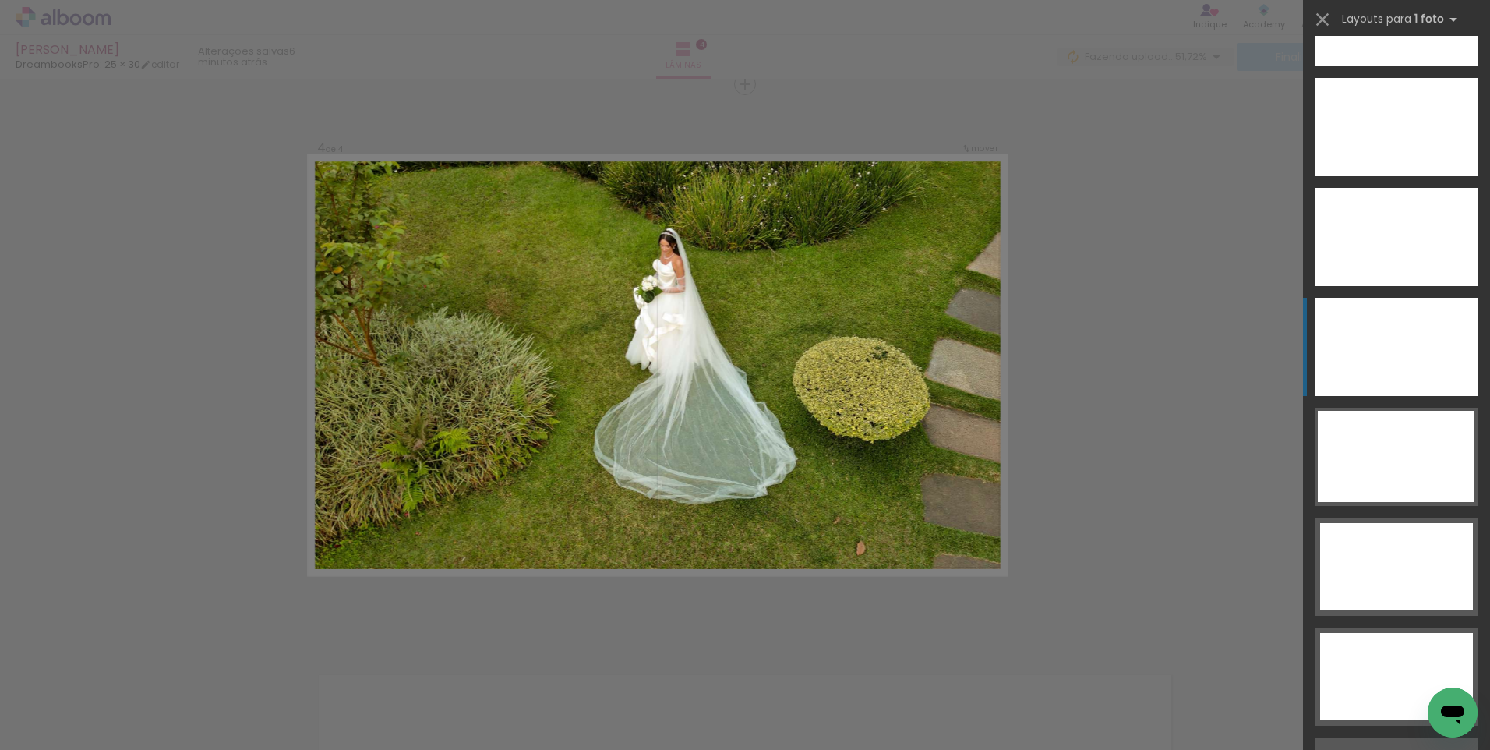
click at [1409, 365] on div at bounding box center [1397, 347] width 164 height 98
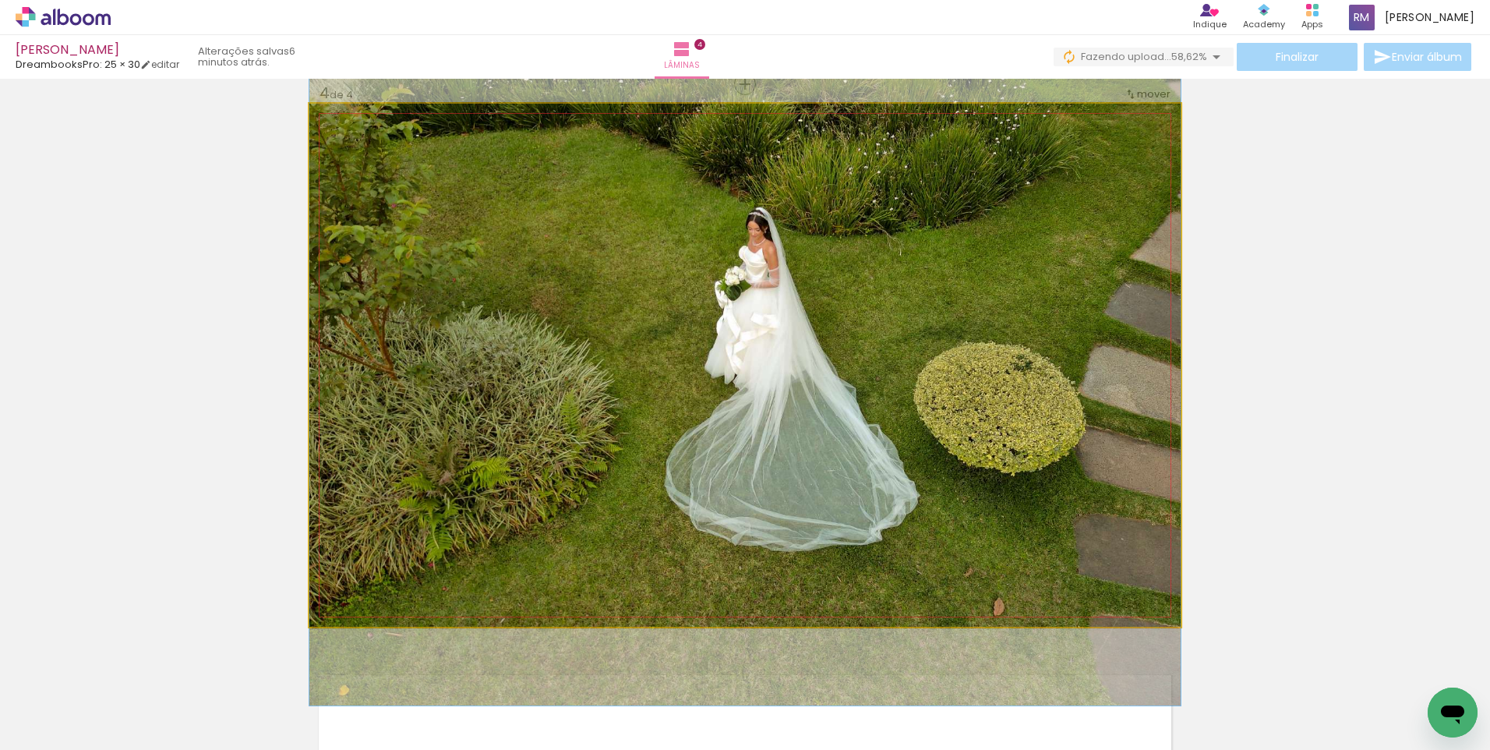
drag, startPoint x: 867, startPoint y: 295, endPoint x: 912, endPoint y: 309, distance: 46.4
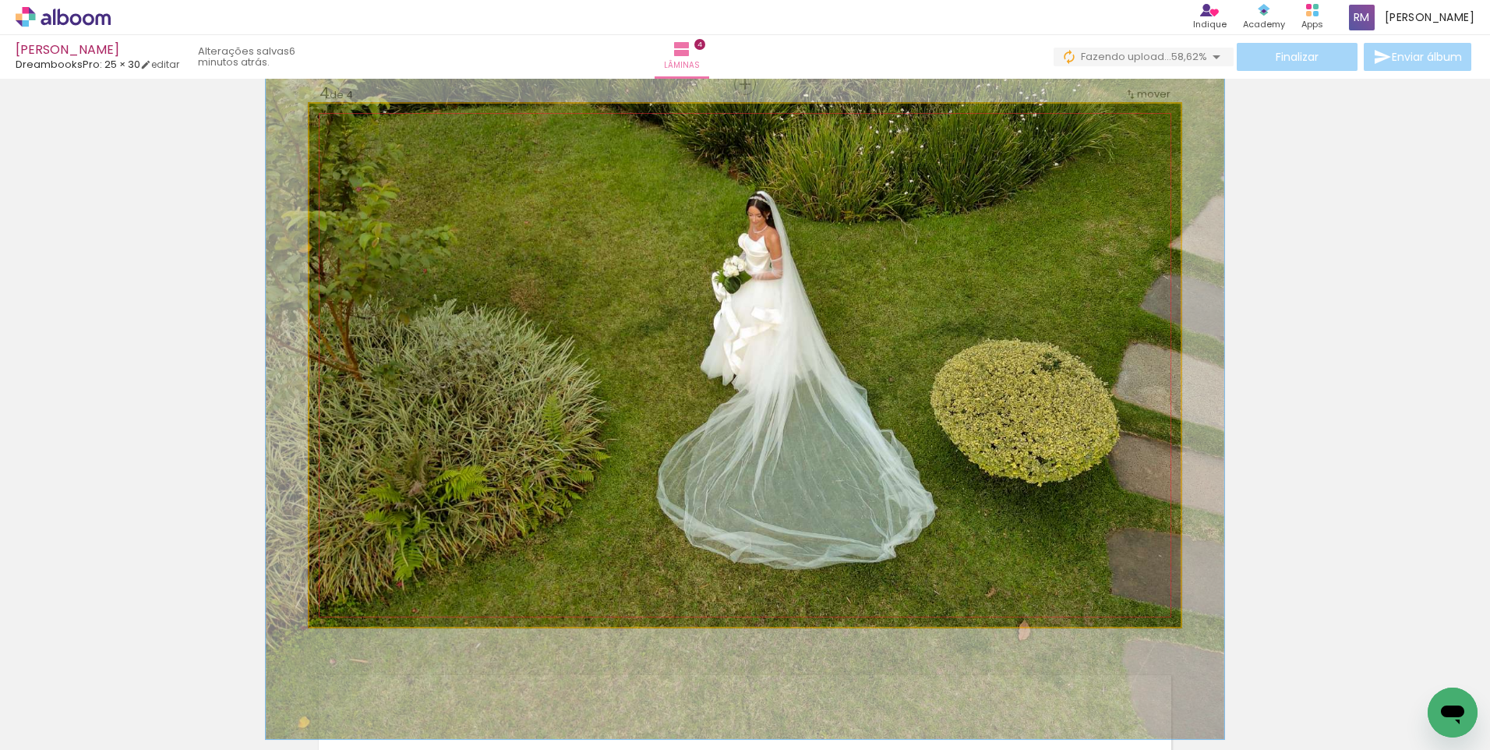
type paper-slider "110"
click at [346, 122] on div at bounding box center [351, 120] width 14 height 14
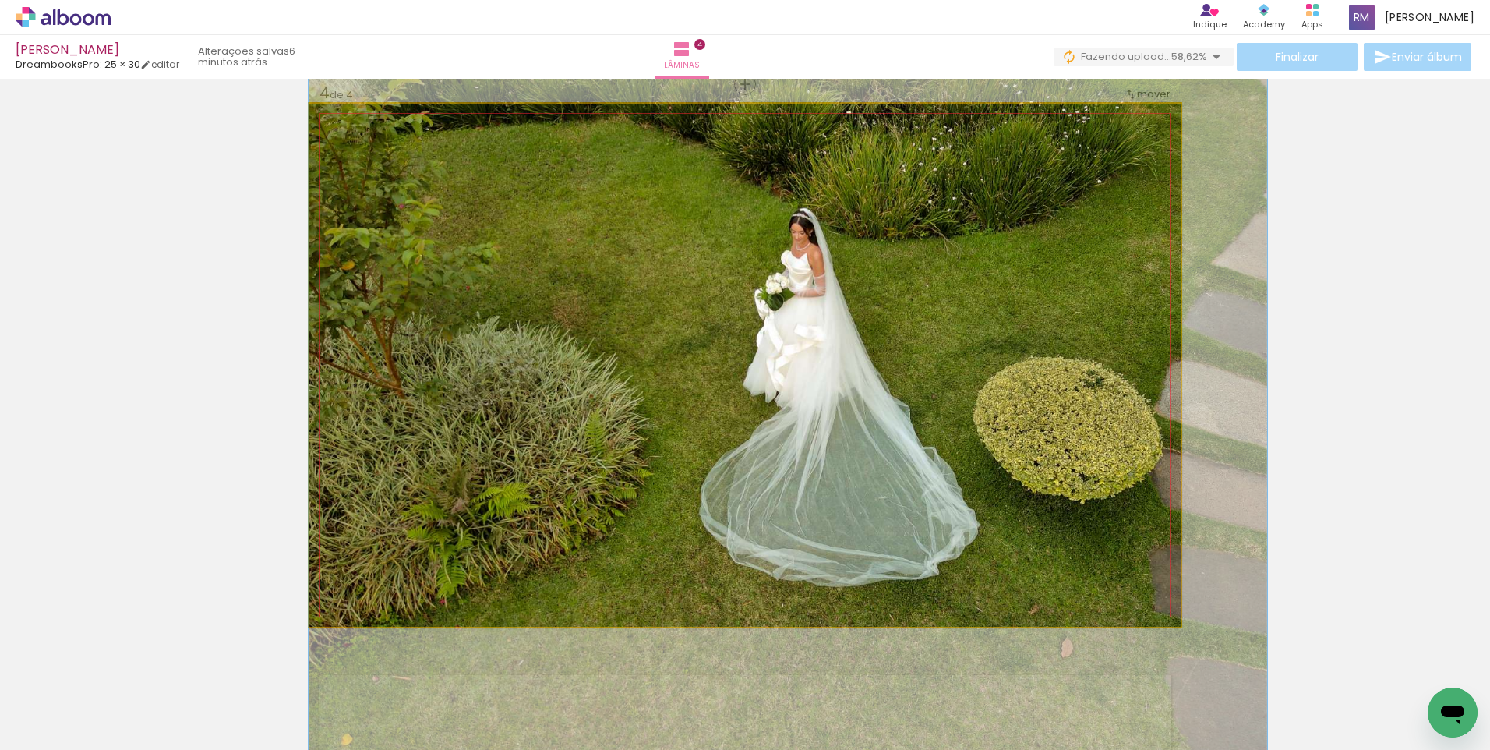
drag, startPoint x: 754, startPoint y: 423, endPoint x: 811, endPoint y: 438, distance: 59.5
click at [803, 418] on quentale-photo at bounding box center [744, 365] width 871 height 523
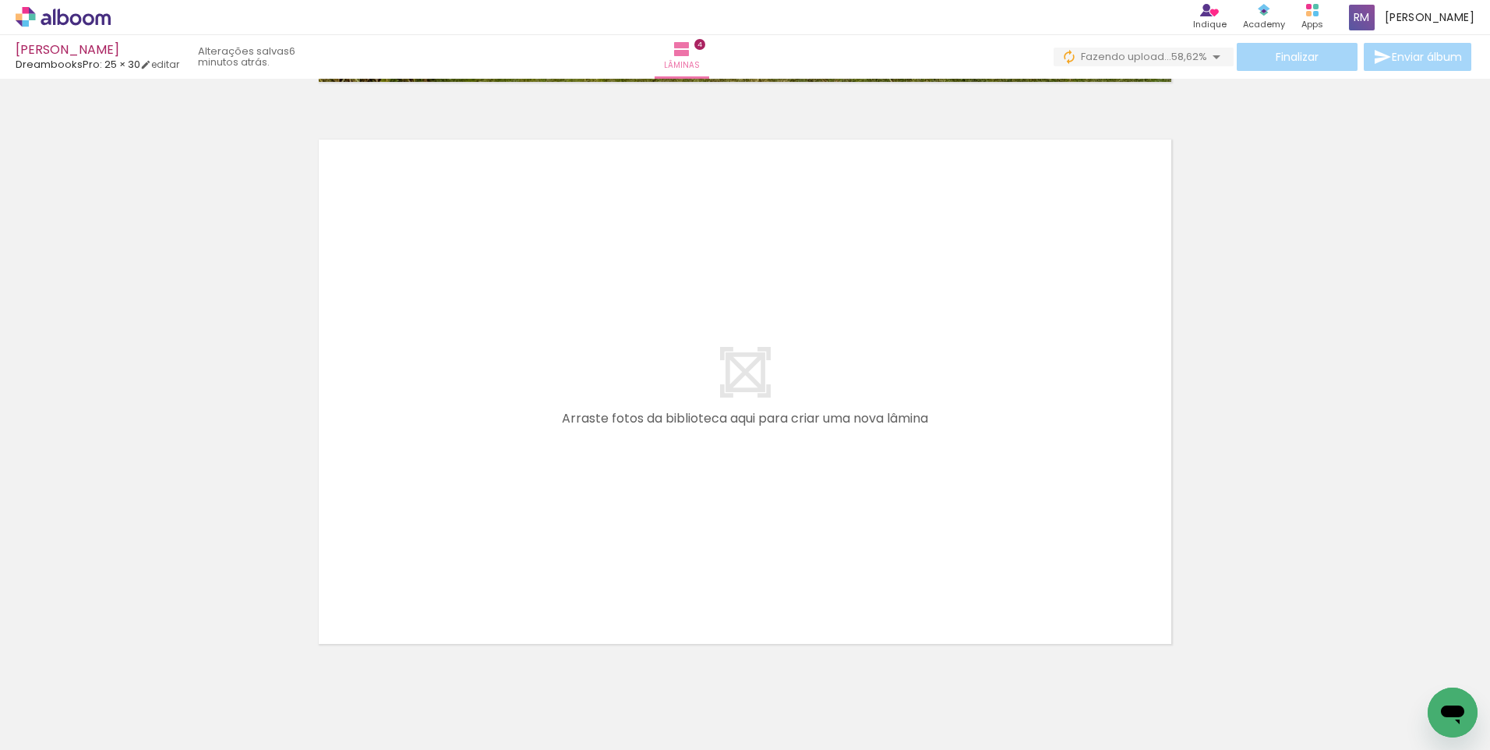
scroll to position [0, 0]
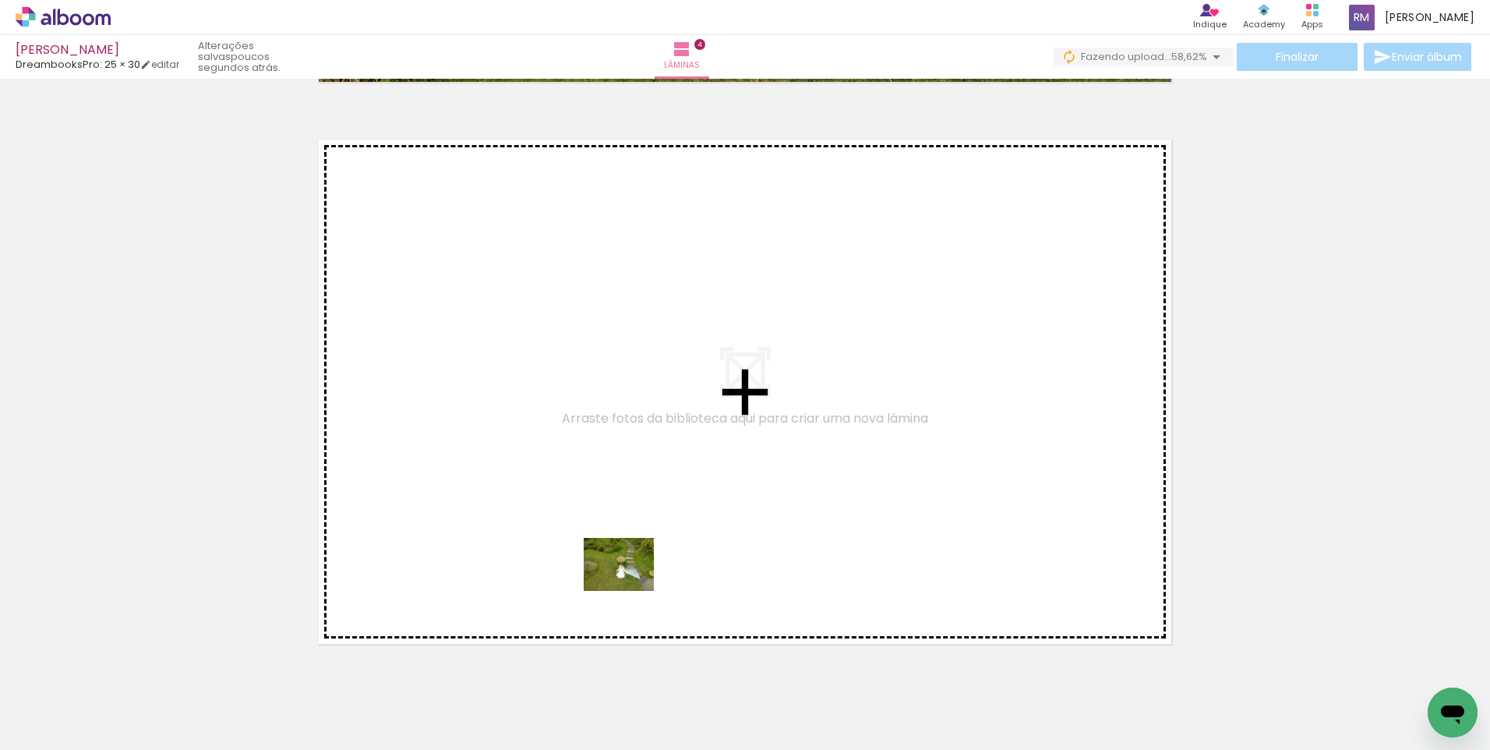
drag, startPoint x: 271, startPoint y: 715, endPoint x: 633, endPoint y: 584, distance: 384.6
click at [633, 584] on quentale-workspace at bounding box center [745, 375] width 1490 height 750
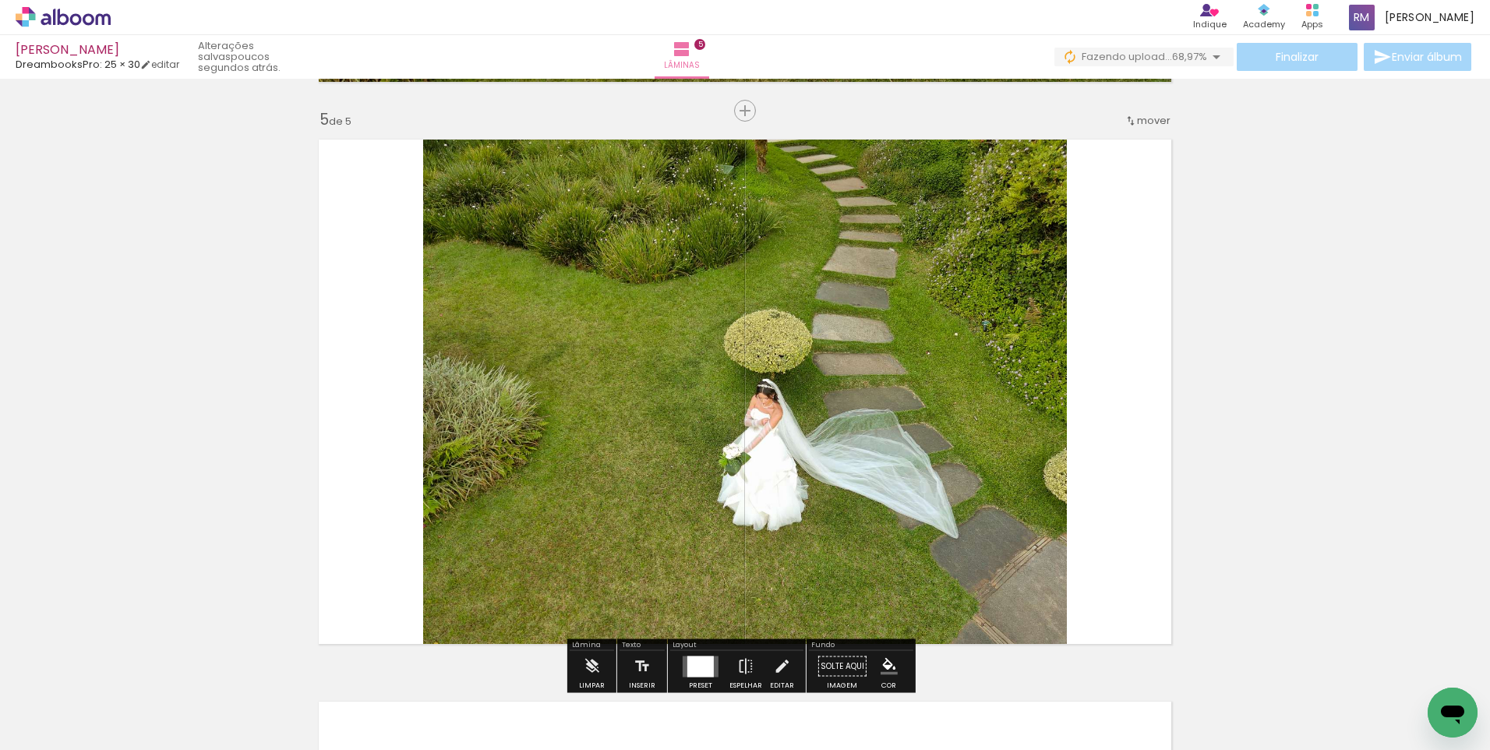
scroll to position [2268, 0]
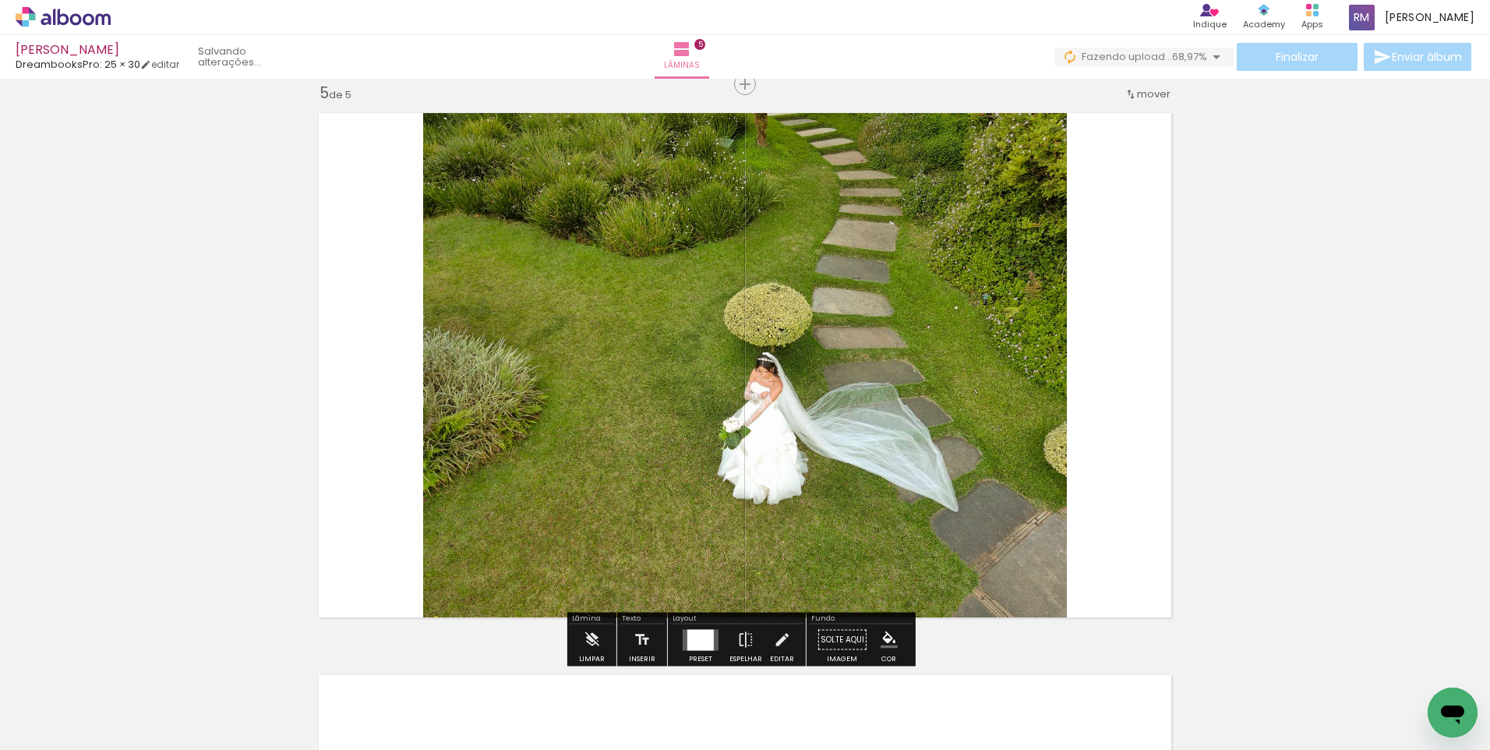
click at [694, 641] on div at bounding box center [700, 639] width 26 height 21
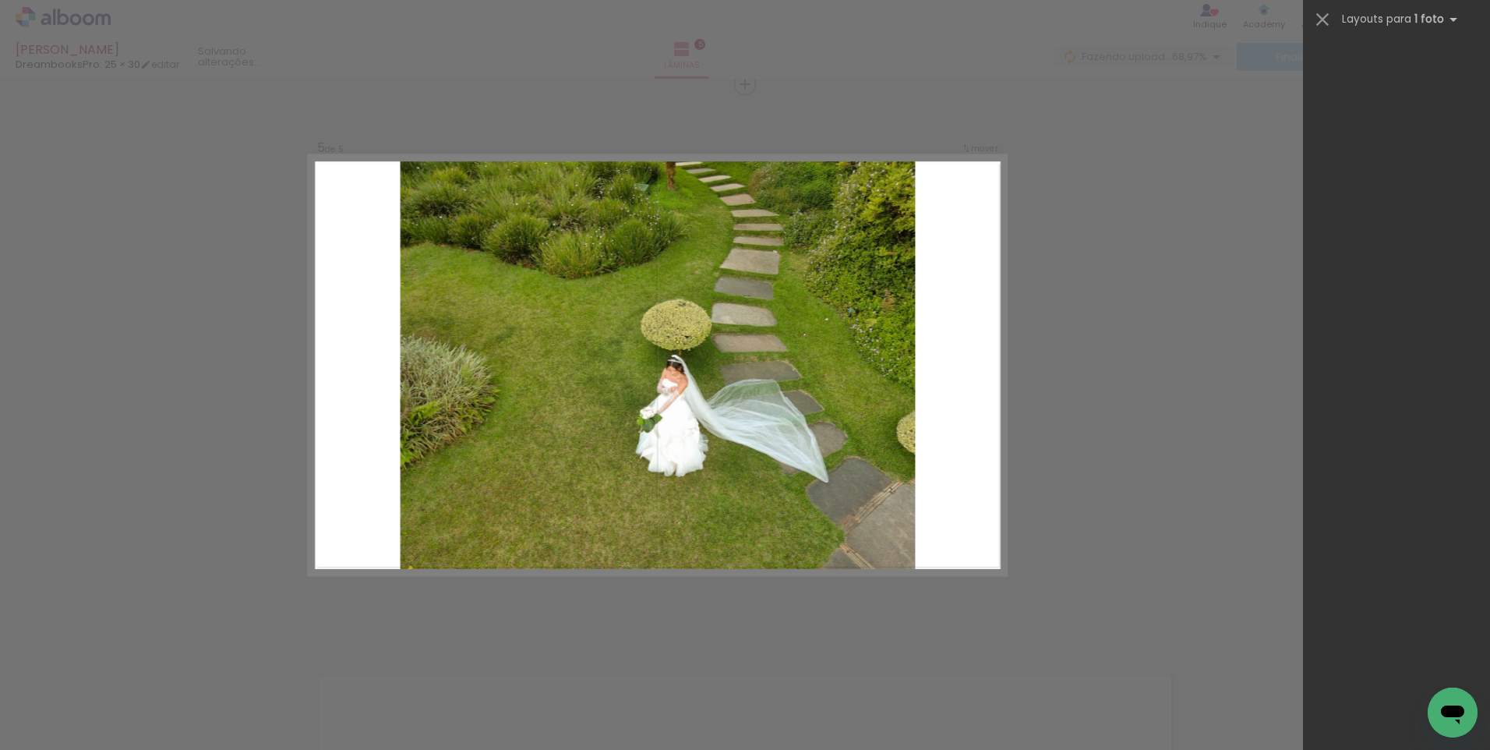
scroll to position [0, 0]
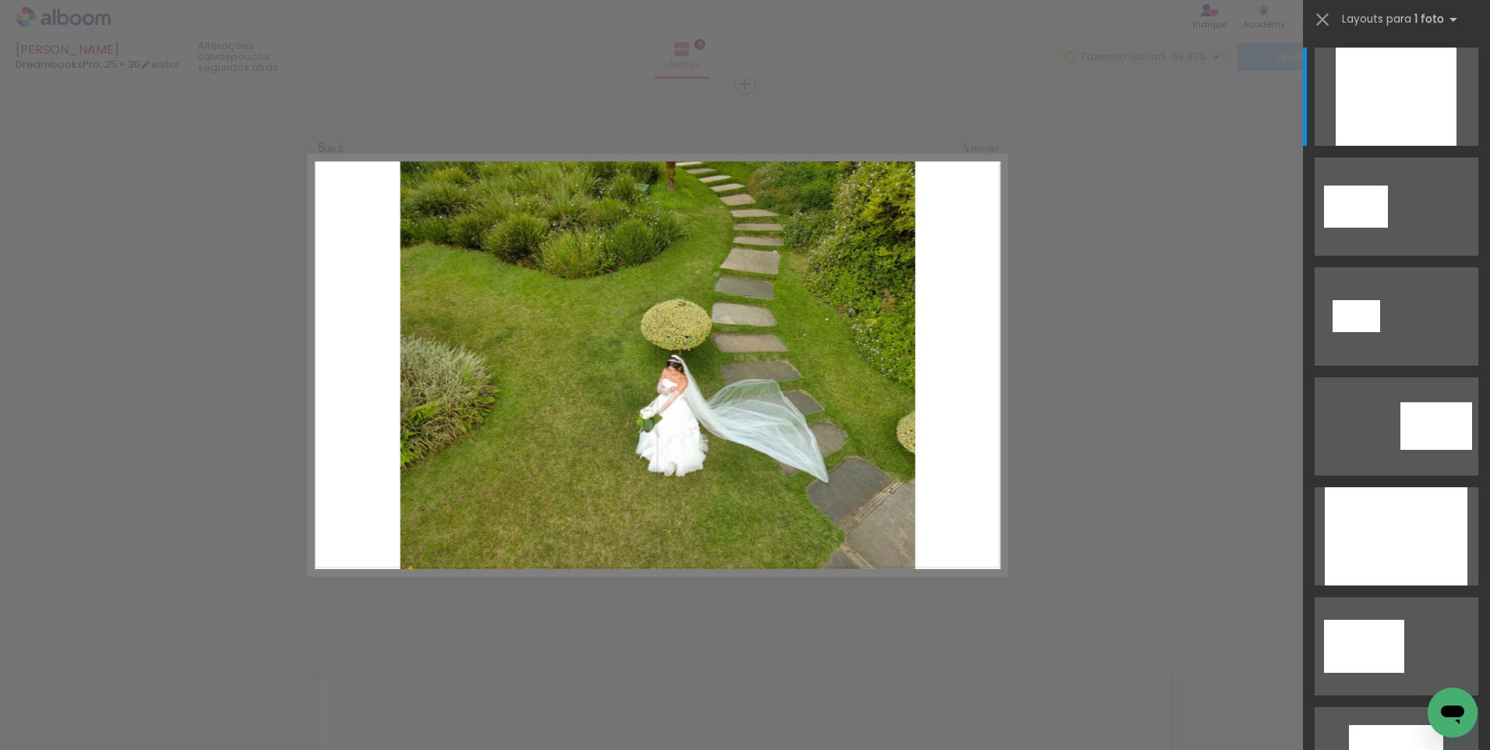
click at [165, 692] on div at bounding box center [156, 697] width 77 height 58
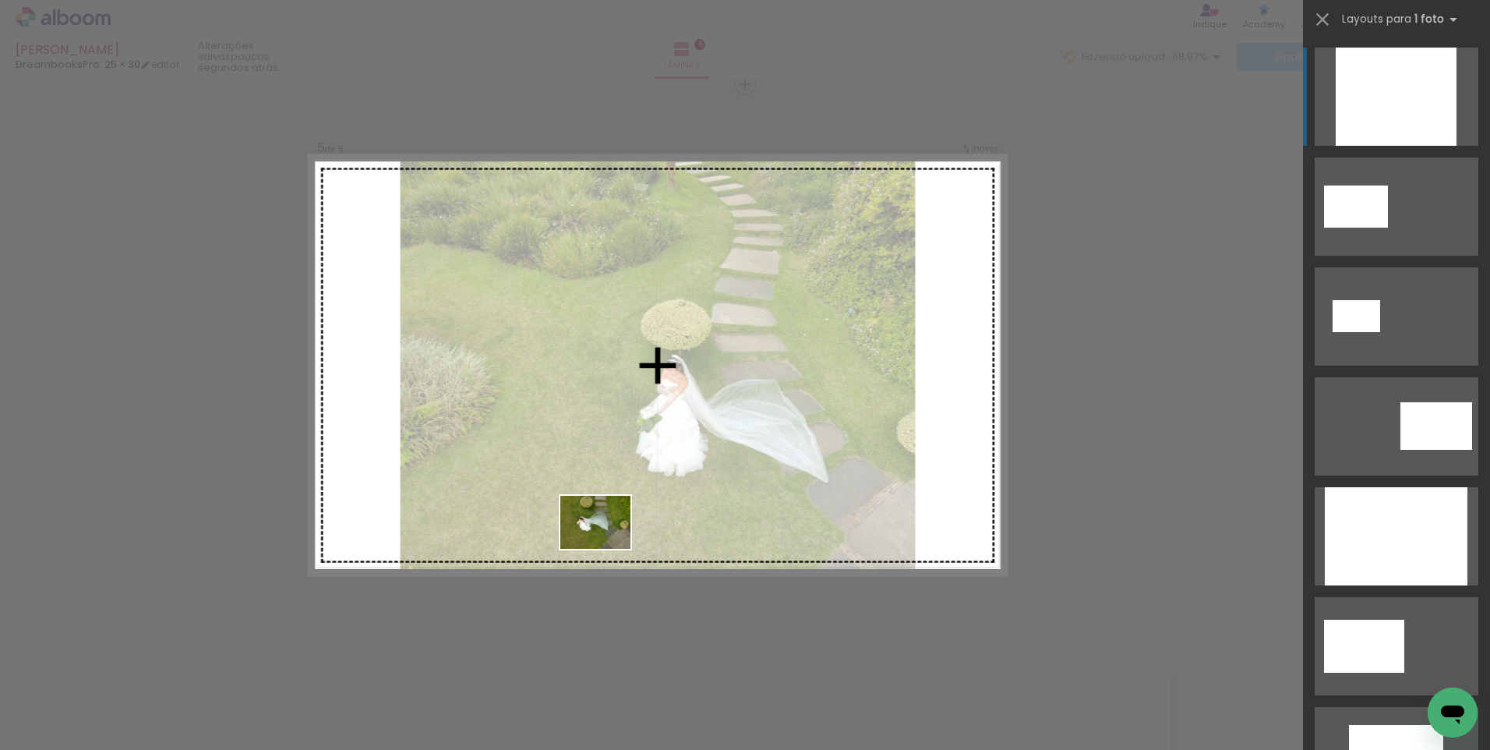
drag, startPoint x: 158, startPoint y: 694, endPoint x: 617, endPoint y: 525, distance: 488.9
click at [617, 525] on quentale-workspace at bounding box center [745, 375] width 1490 height 750
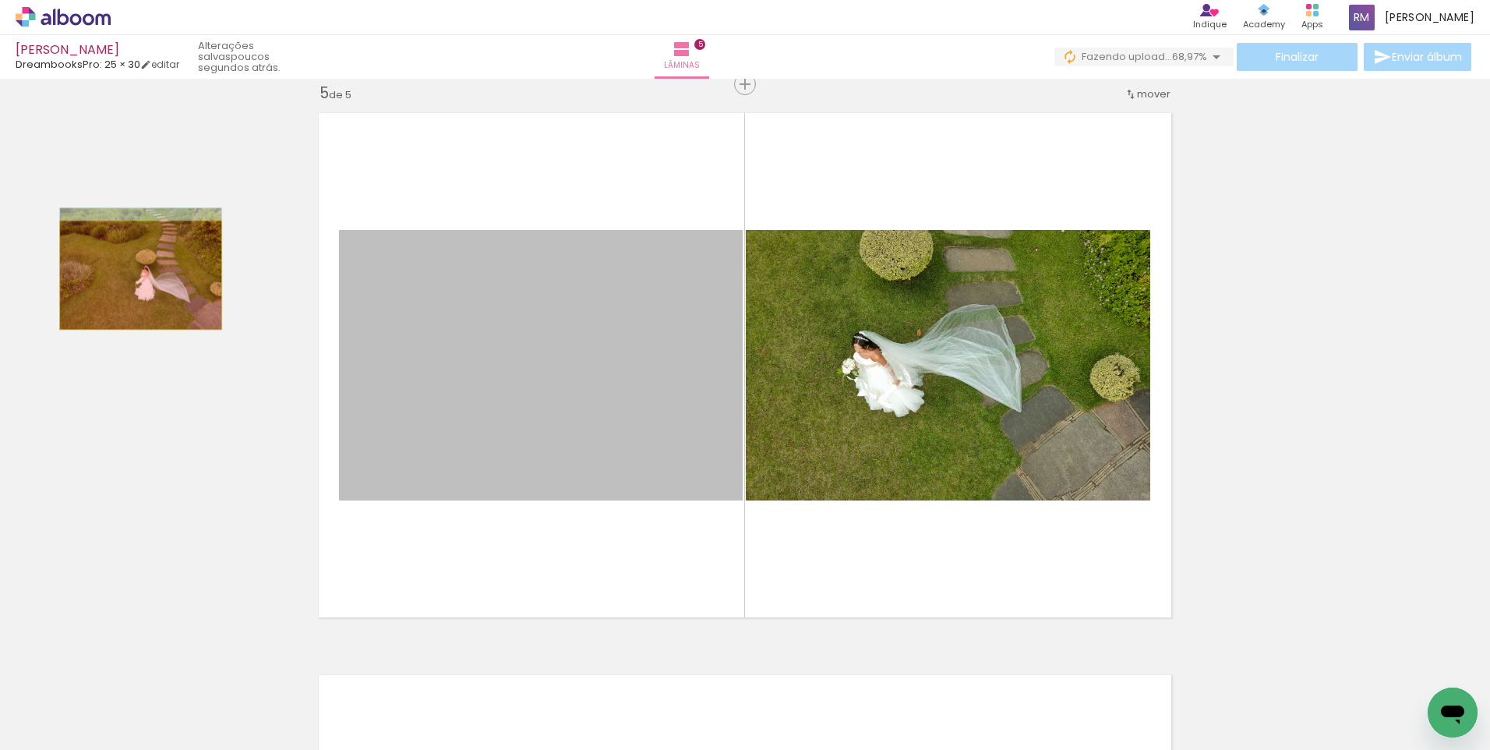
drag, startPoint x: 673, startPoint y: 404, endPoint x: 736, endPoint y: 448, distance: 77.8
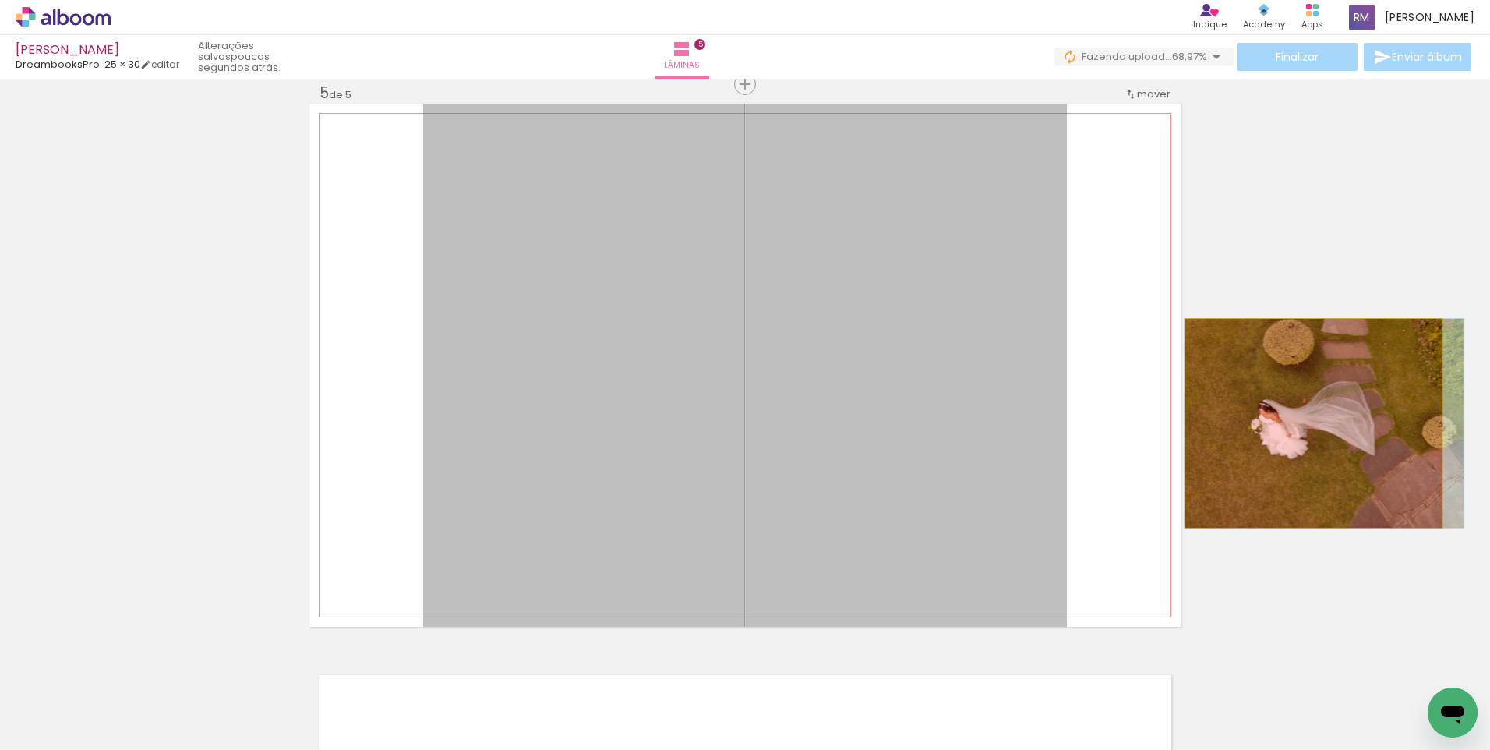
drag, startPoint x: 770, startPoint y: 415, endPoint x: 1308, endPoint y: 423, distance: 537.8
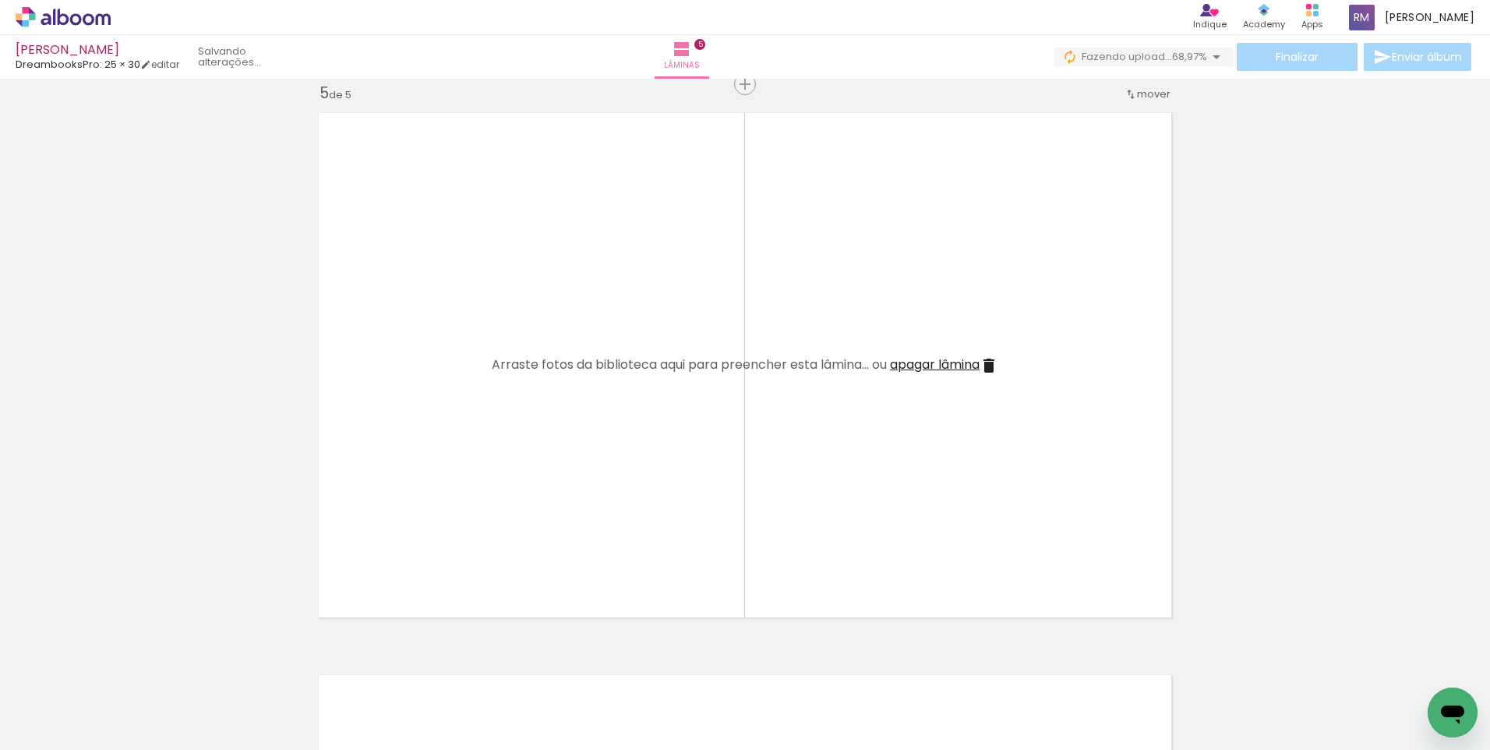
scroll to position [0, 609]
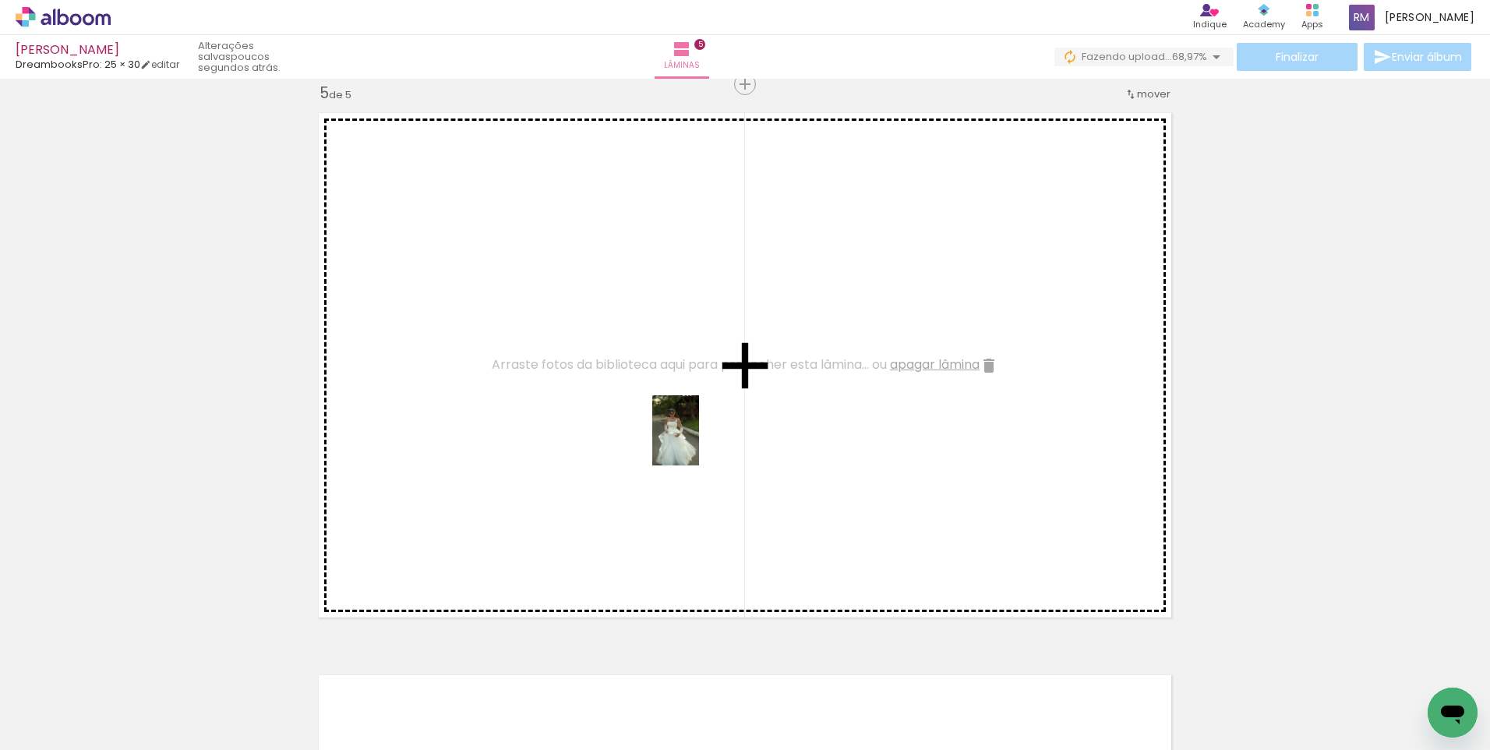
drag, startPoint x: 1118, startPoint y: 699, endPoint x: 699, endPoint y: 442, distance: 491.2
click at [699, 442] on quentale-workspace at bounding box center [745, 375] width 1490 height 750
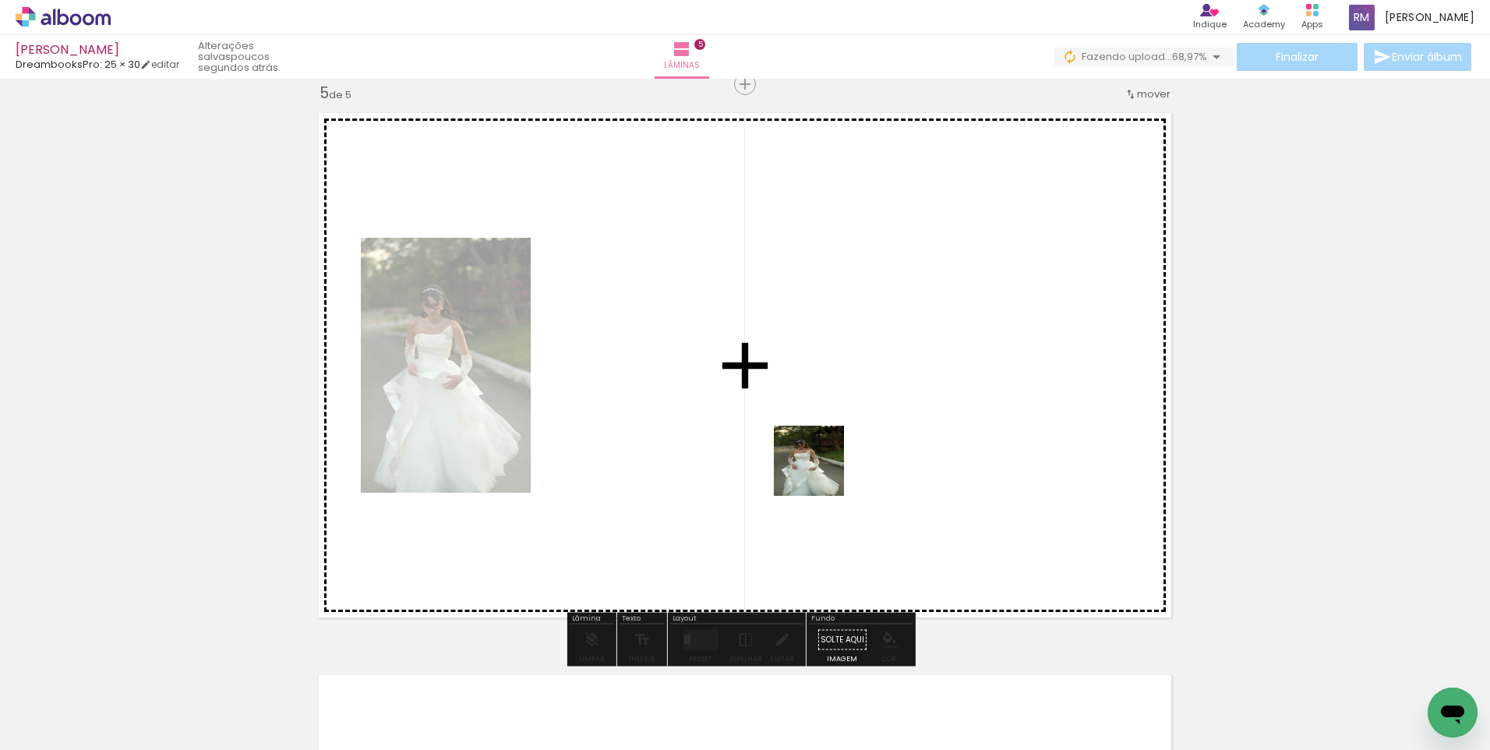
drag, startPoint x: 1211, startPoint y: 710, endPoint x: 821, endPoint y: 472, distance: 457.1
click at [821, 472] on quentale-workspace at bounding box center [745, 375] width 1490 height 750
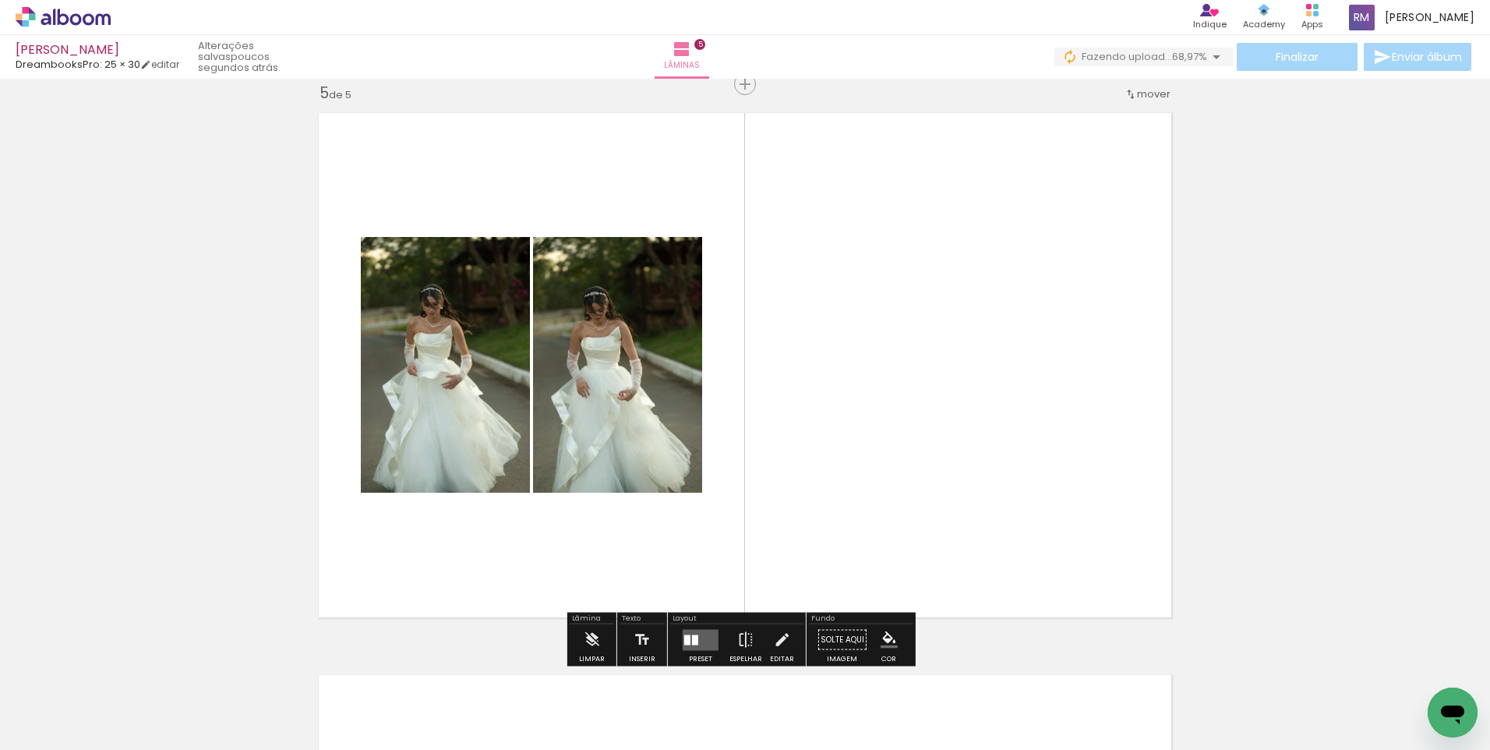
click at [692, 643] on div at bounding box center [695, 639] width 6 height 10
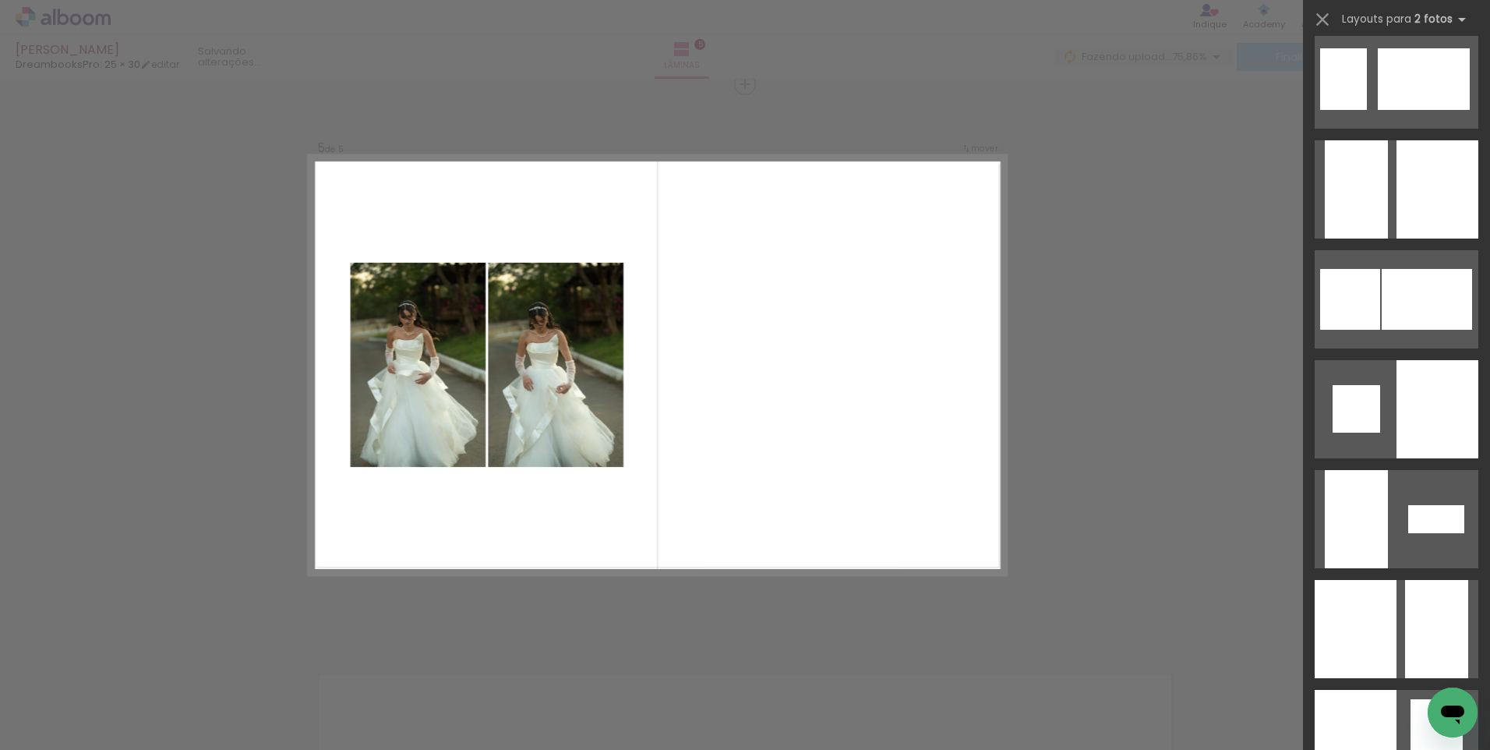
scroll to position [4700, 0]
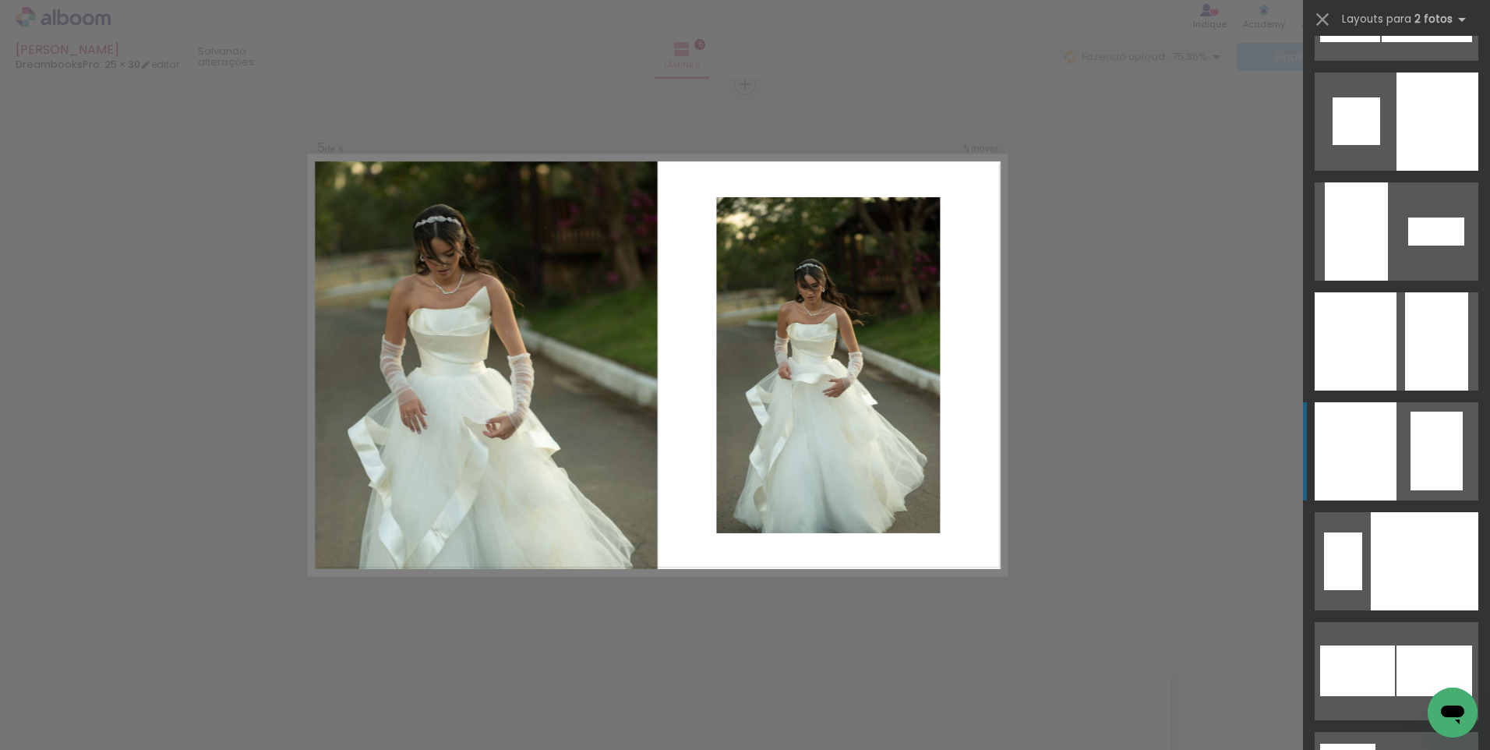
click at [1360, 433] on div at bounding box center [1356, 451] width 82 height 98
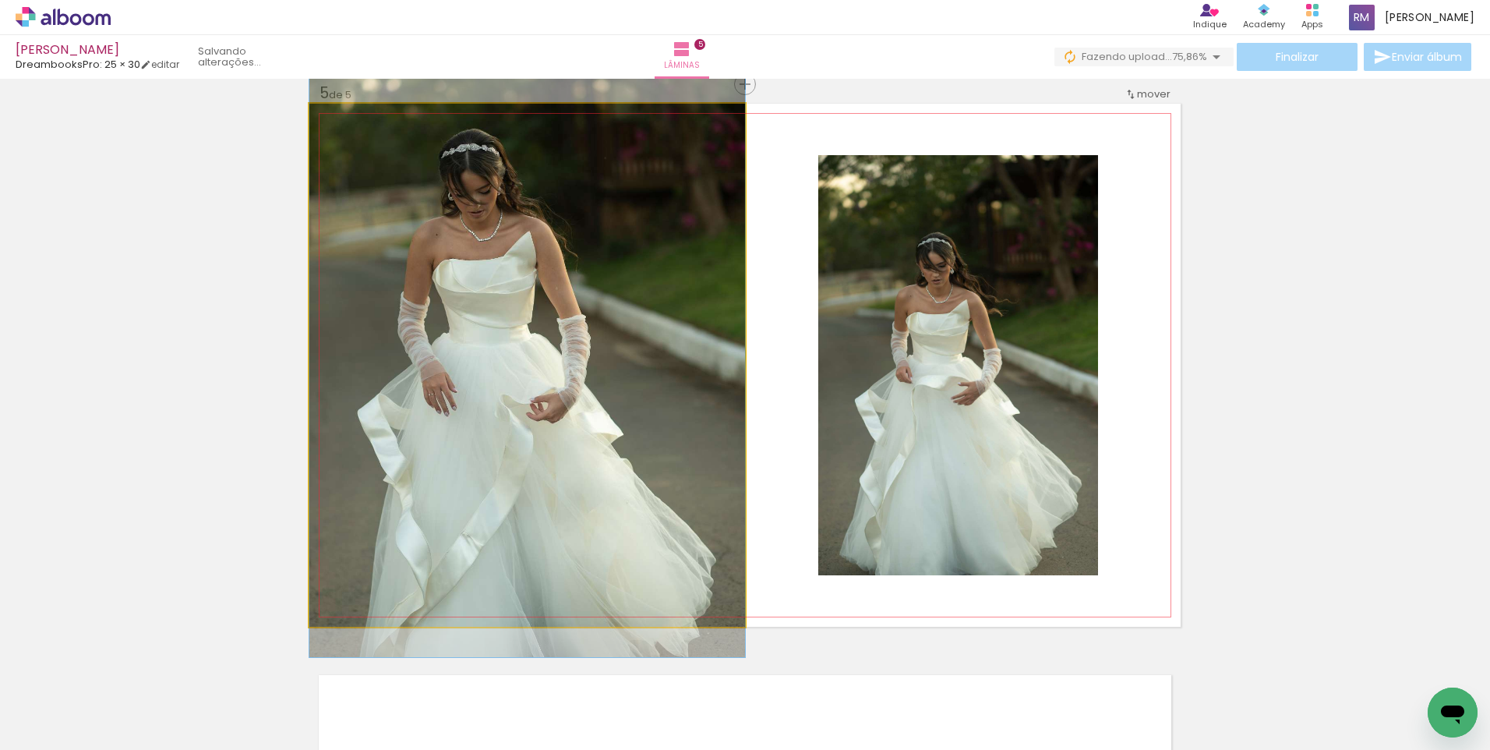
drag, startPoint x: 635, startPoint y: 384, endPoint x: 637, endPoint y: 349, distance: 35.1
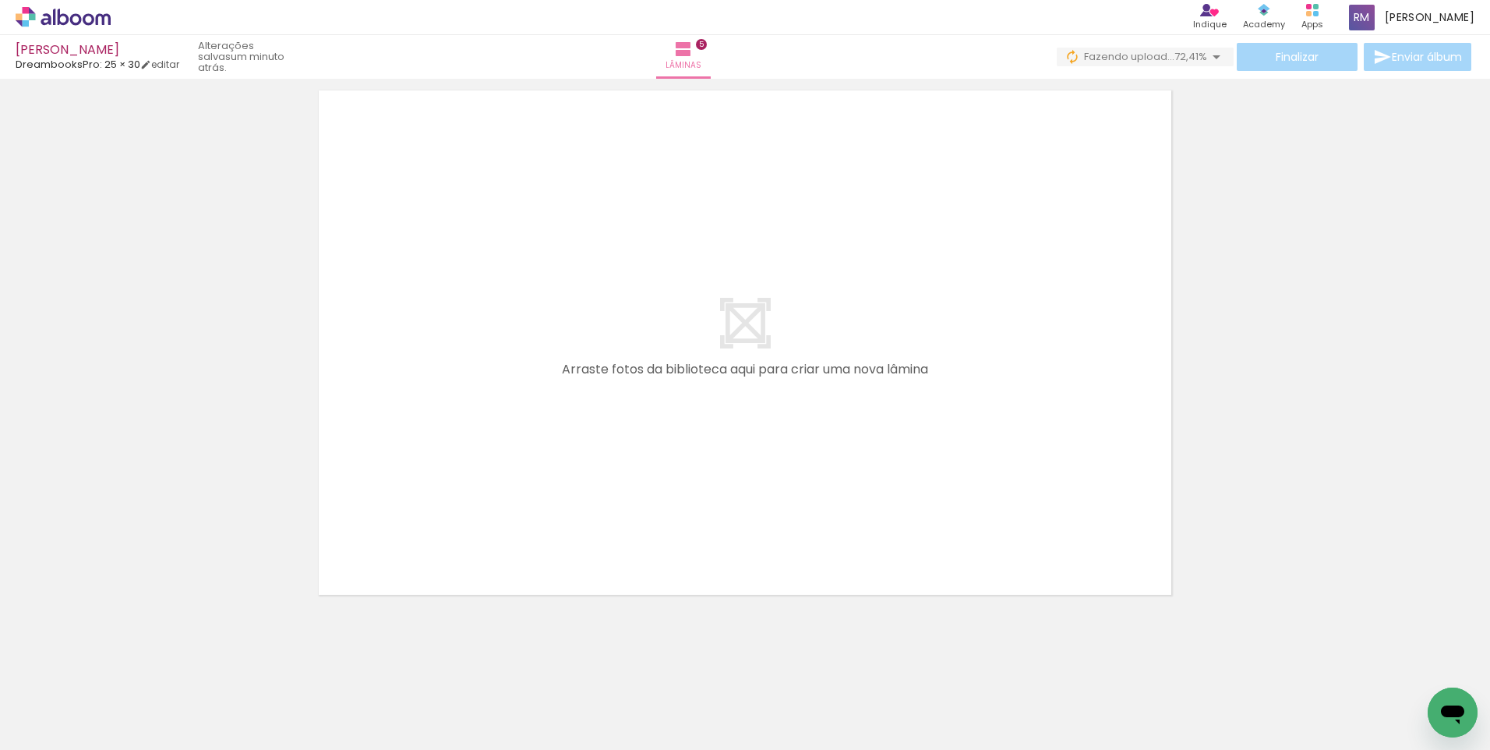
scroll to position [0, 609]
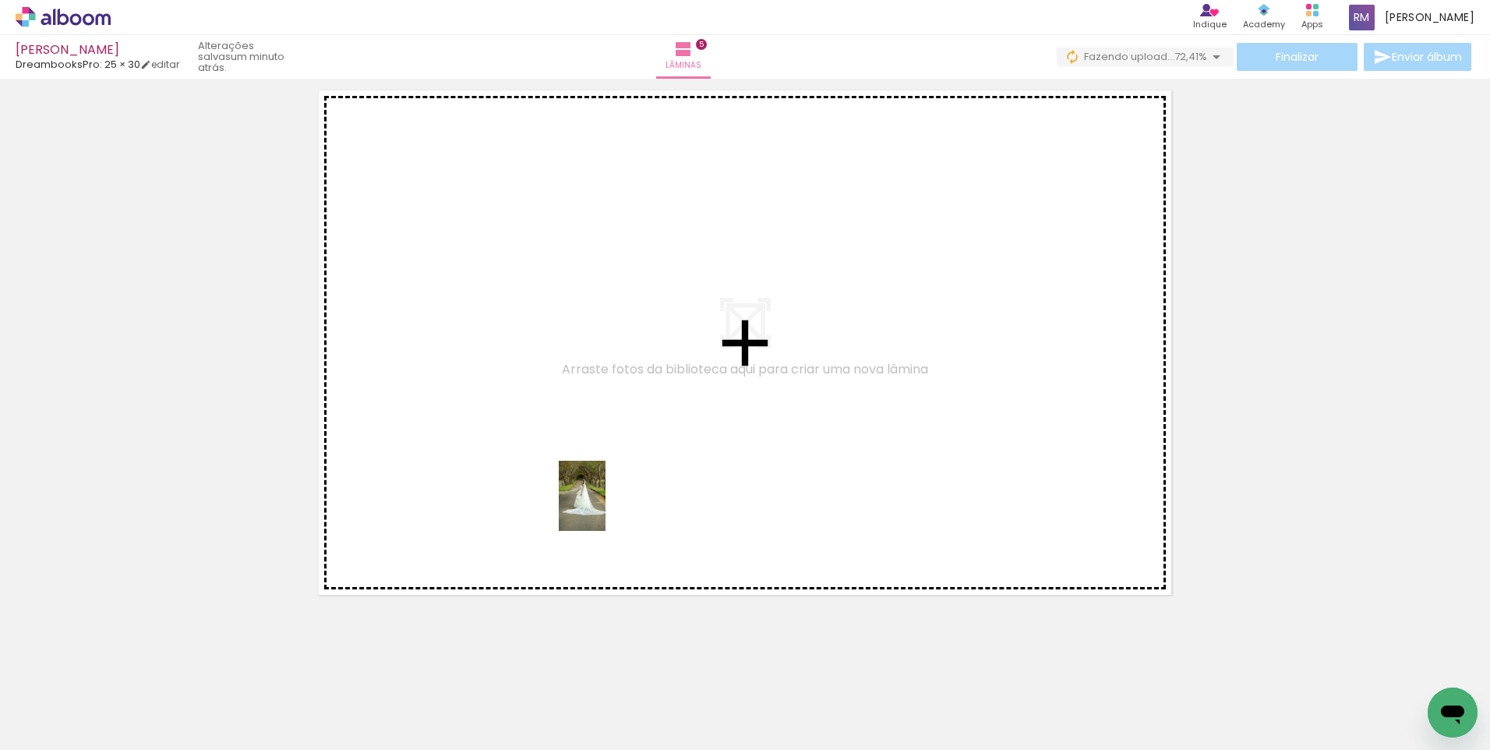
drag, startPoint x: 602, startPoint y: 708, endPoint x: 606, endPoint y: 507, distance: 201.1
click at [606, 507] on quentale-workspace at bounding box center [745, 375] width 1490 height 750
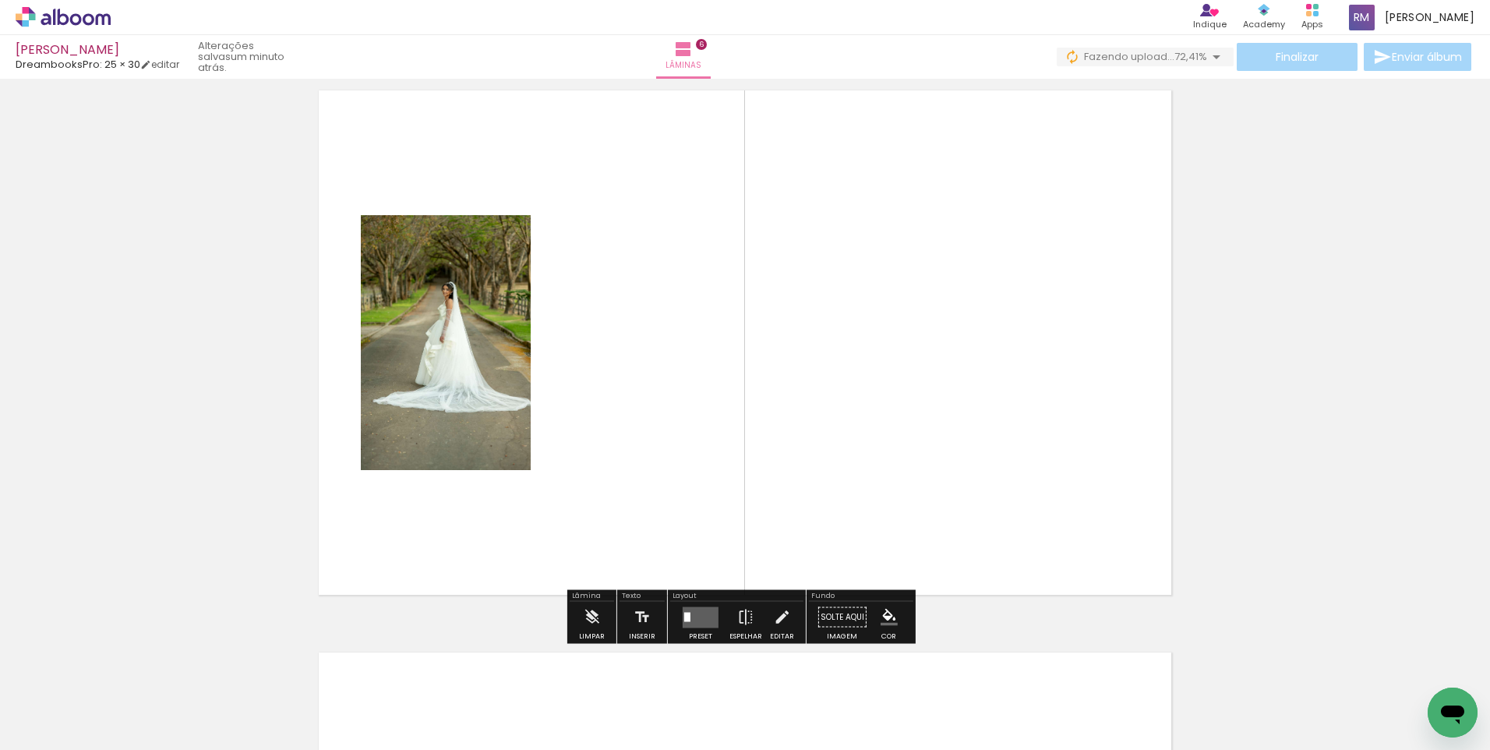
scroll to position [2830, 0]
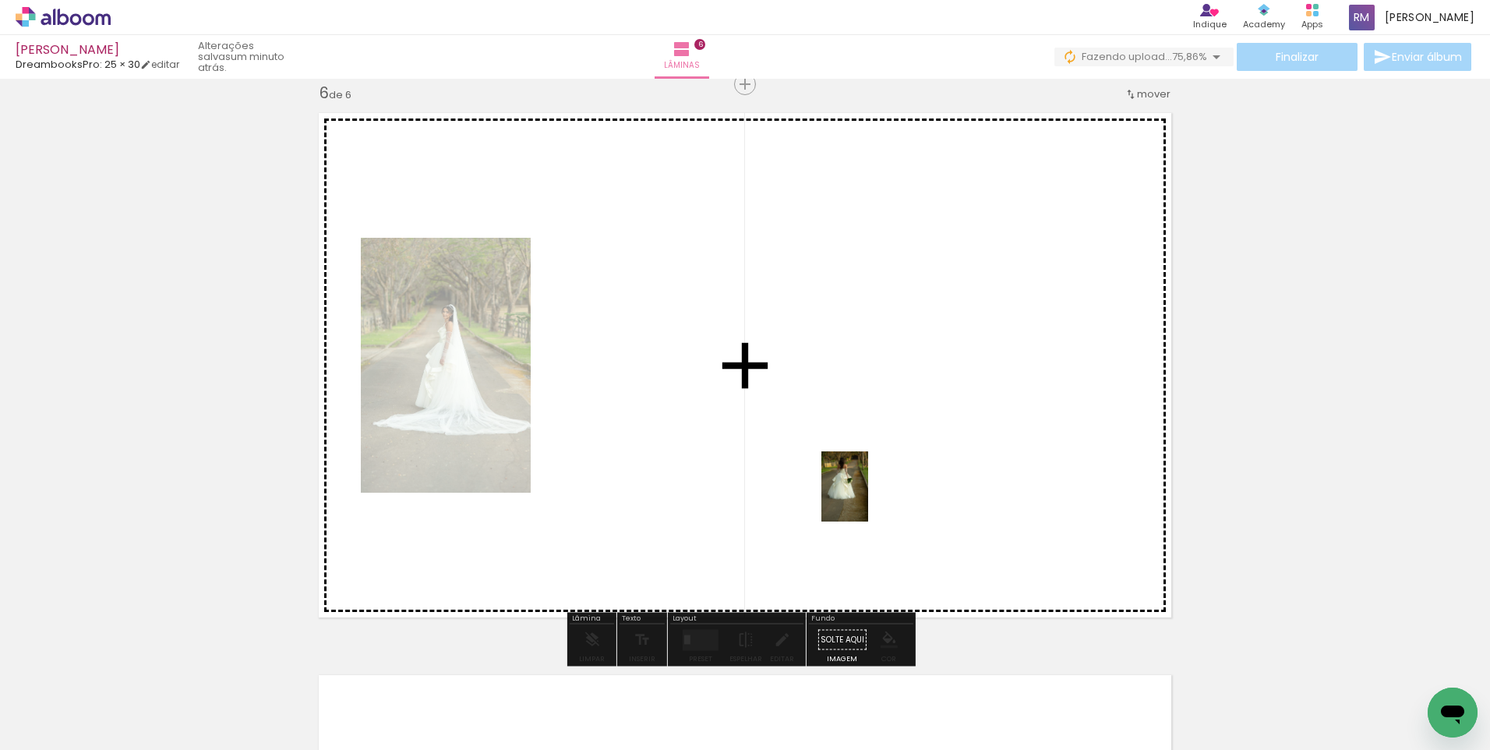
drag, startPoint x: 952, startPoint y: 708, endPoint x: 1026, endPoint y: 687, distance: 77.2
click at [867, 498] on quentale-workspace at bounding box center [745, 375] width 1490 height 750
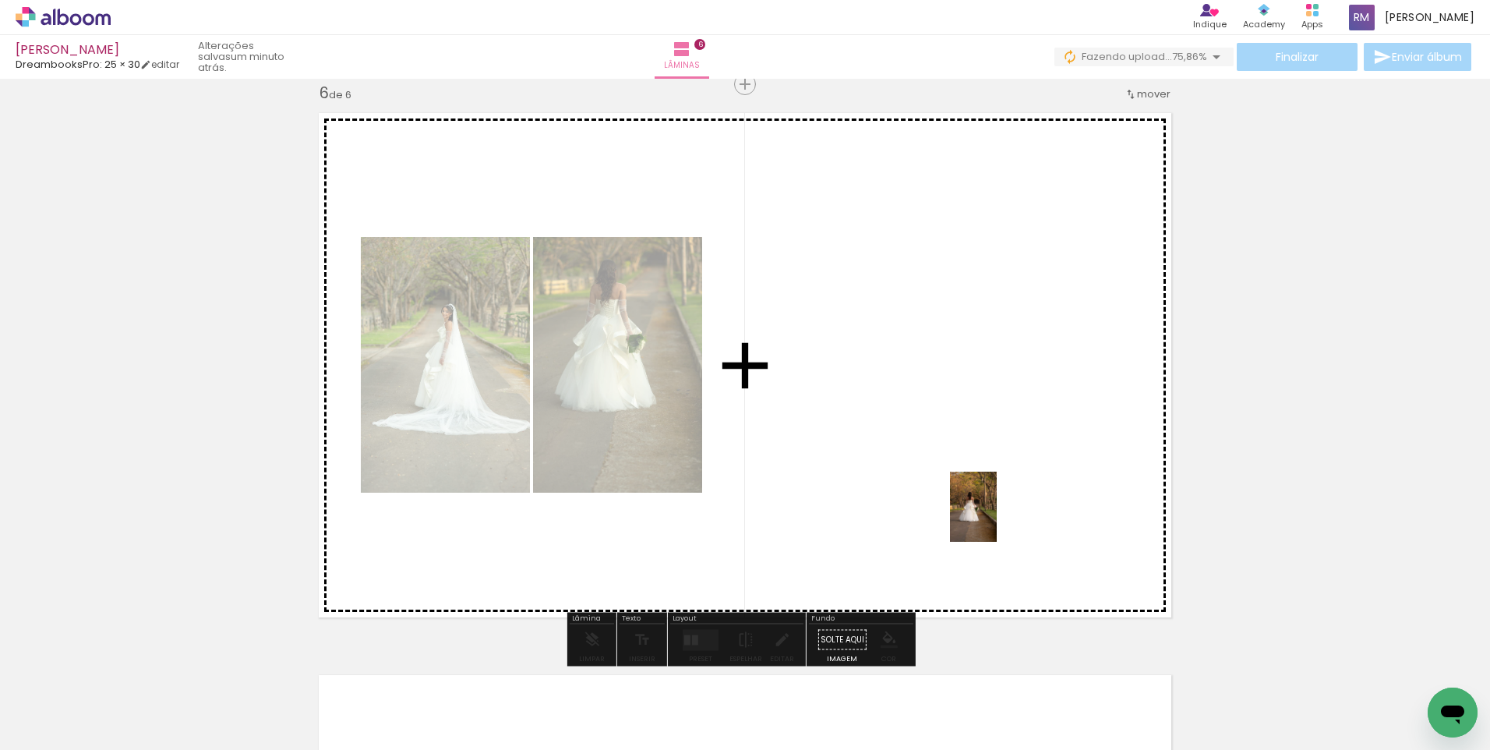
drag, startPoint x: 1037, startPoint y: 718, endPoint x: 997, endPoint y: 518, distance: 203.6
click at [997, 518] on quentale-workspace at bounding box center [745, 375] width 1490 height 750
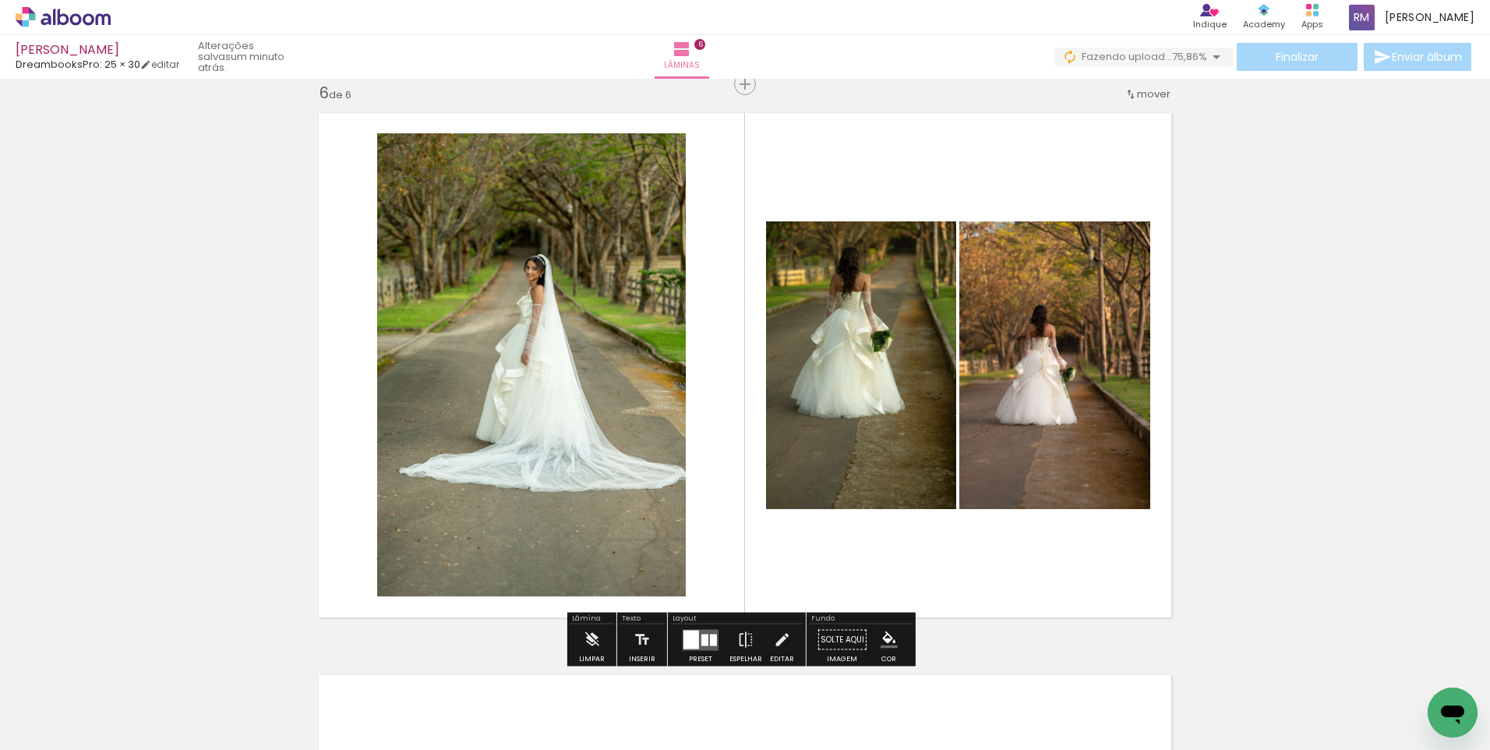
click at [701, 638] on div at bounding box center [704, 640] width 7 height 12
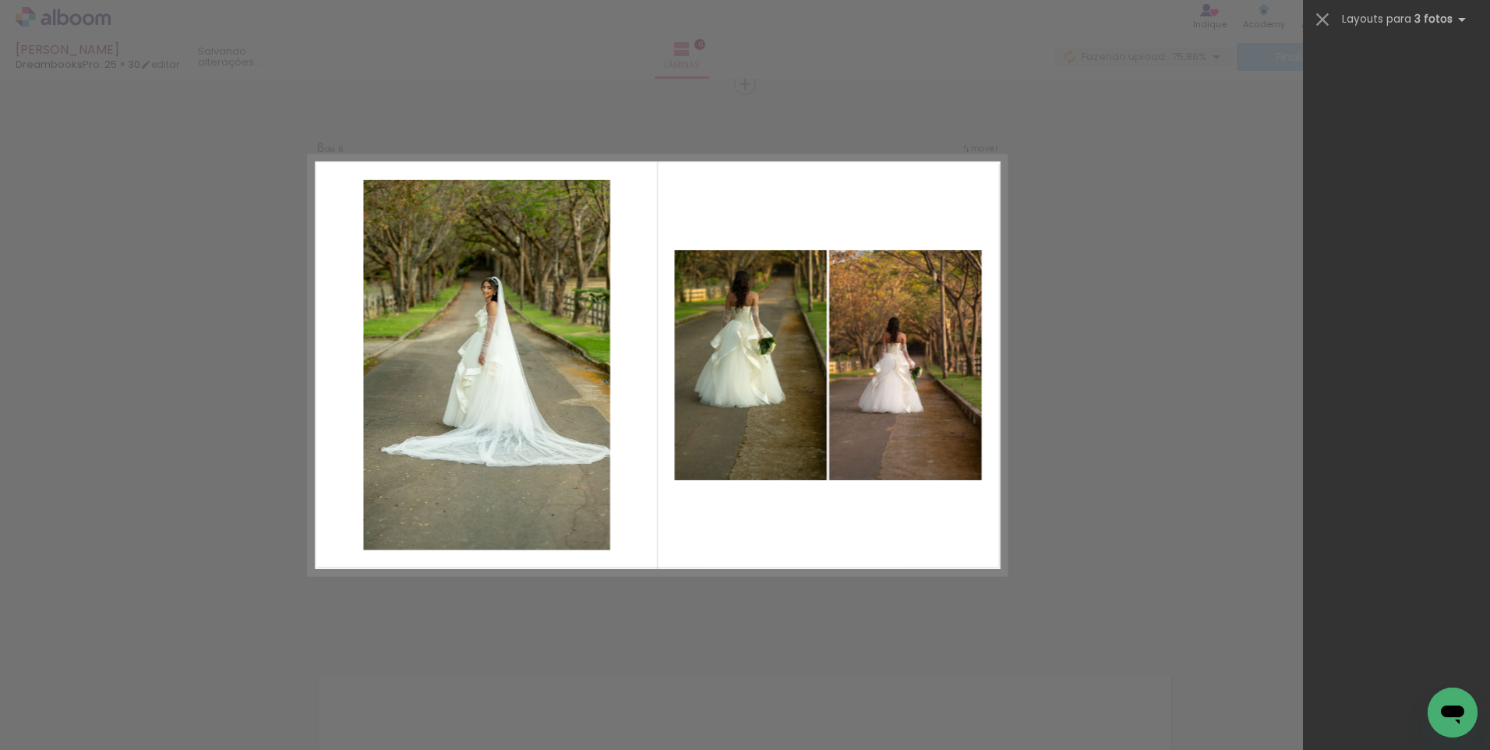
scroll to position [0, 0]
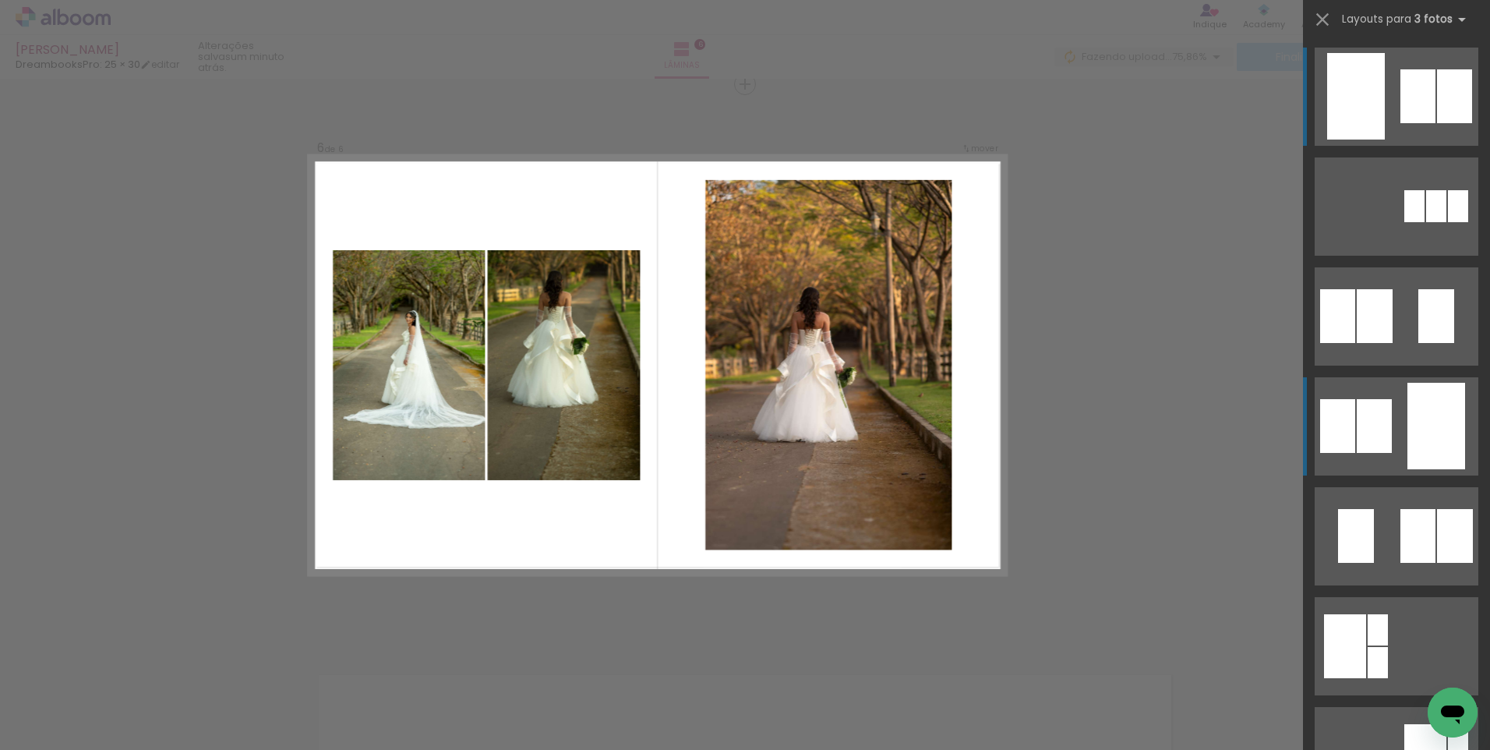
click at [1426, 395] on div at bounding box center [1436, 426] width 58 height 87
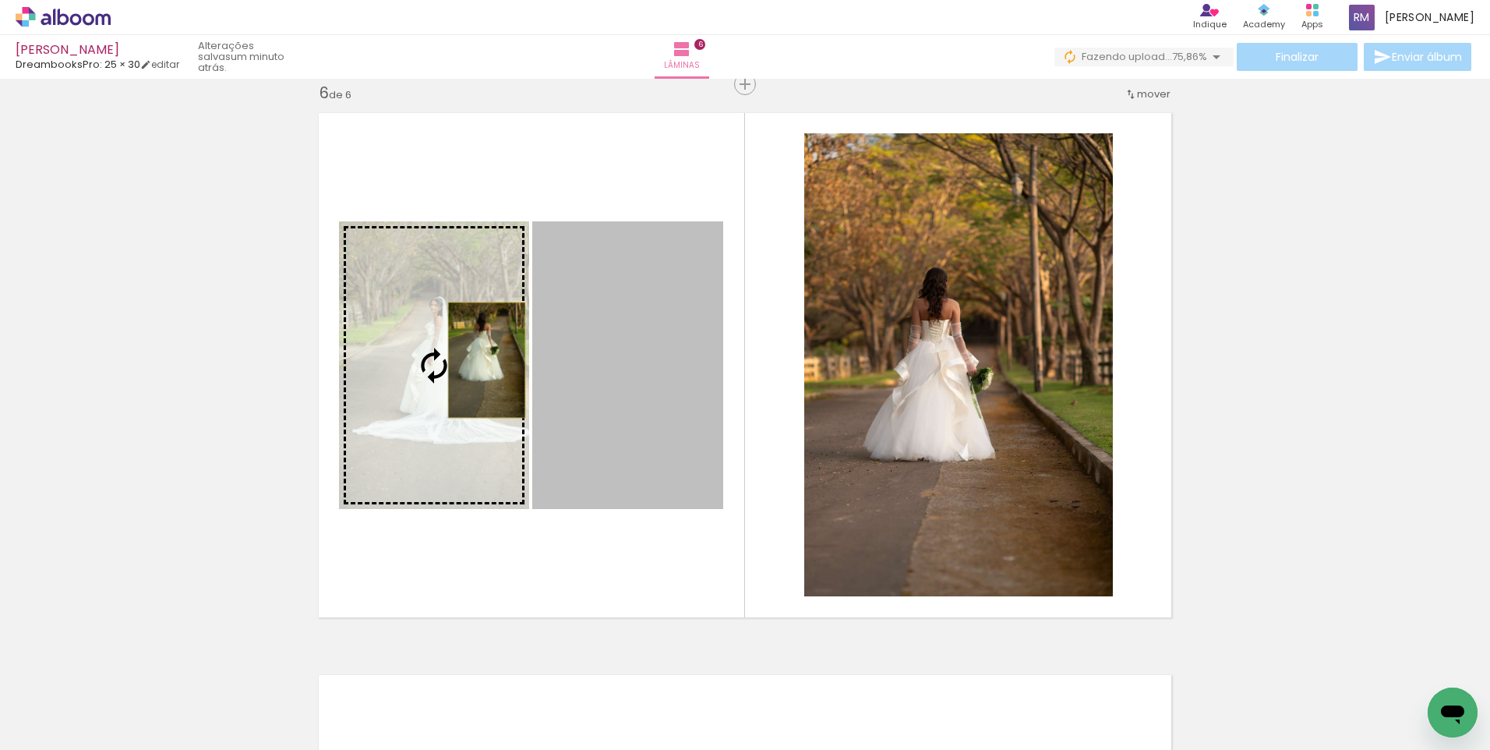
drag, startPoint x: 627, startPoint y: 357, endPoint x: 481, endPoint y: 360, distance: 145.8
click at [0, 0] on slot at bounding box center [0, 0] width 0 height 0
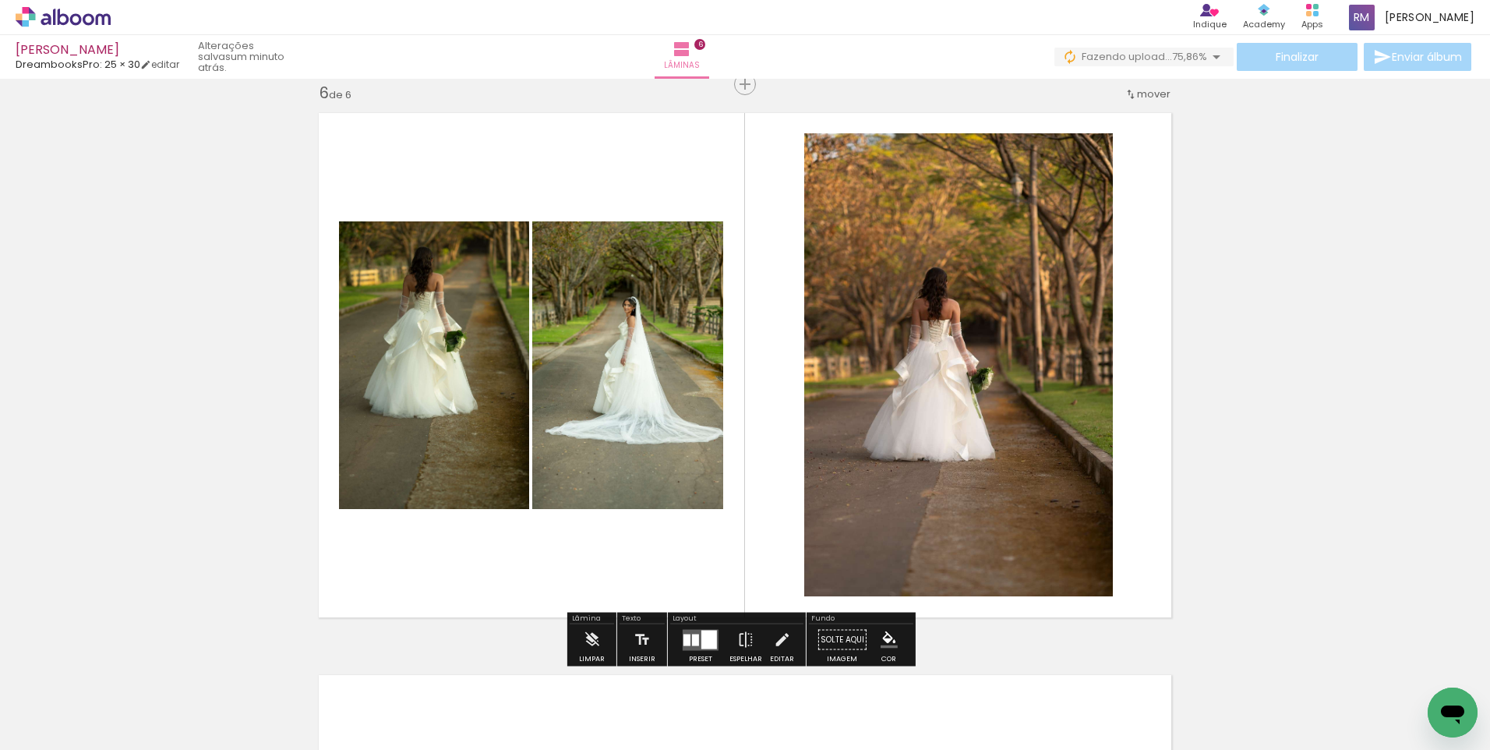
click at [692, 637] on div at bounding box center [695, 640] width 7 height 12
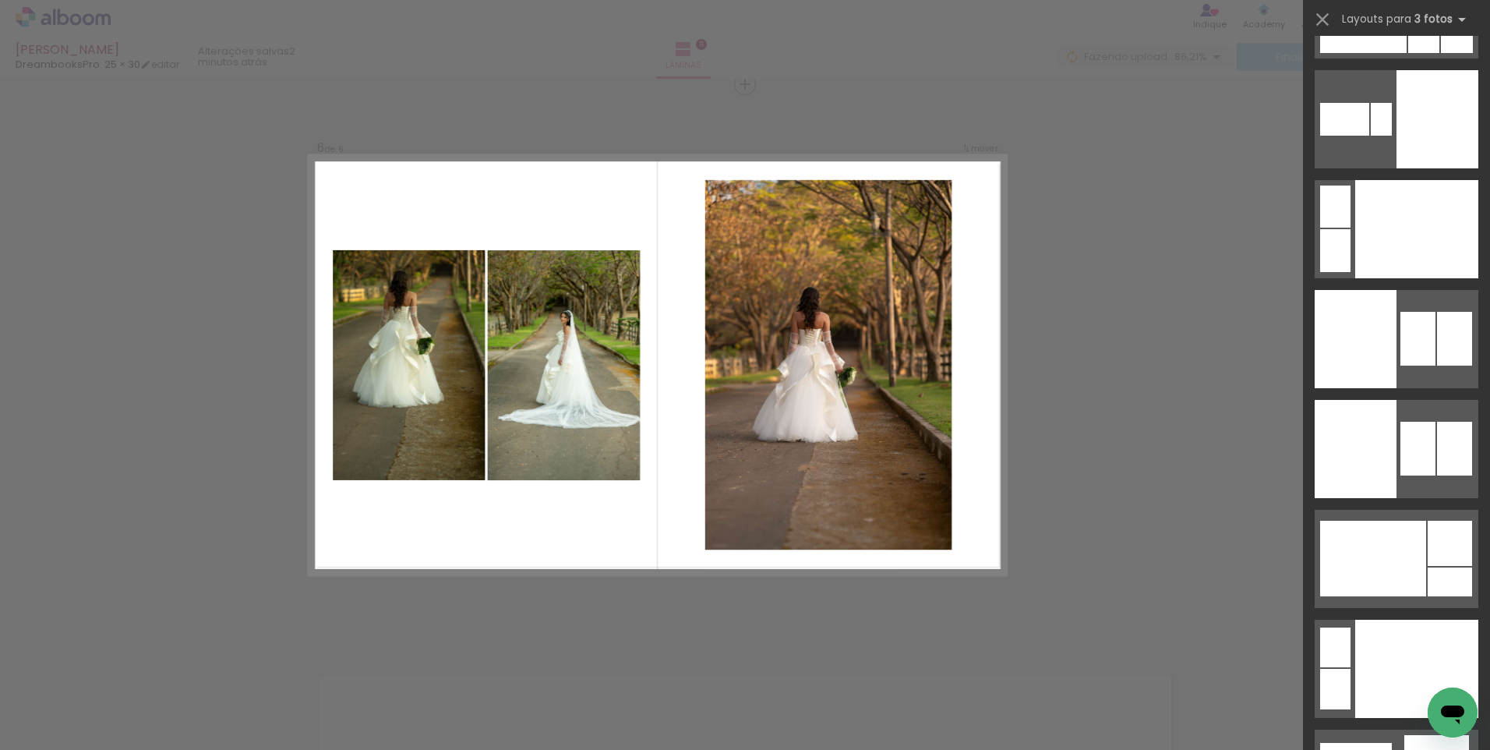
scroll to position [13961, 0]
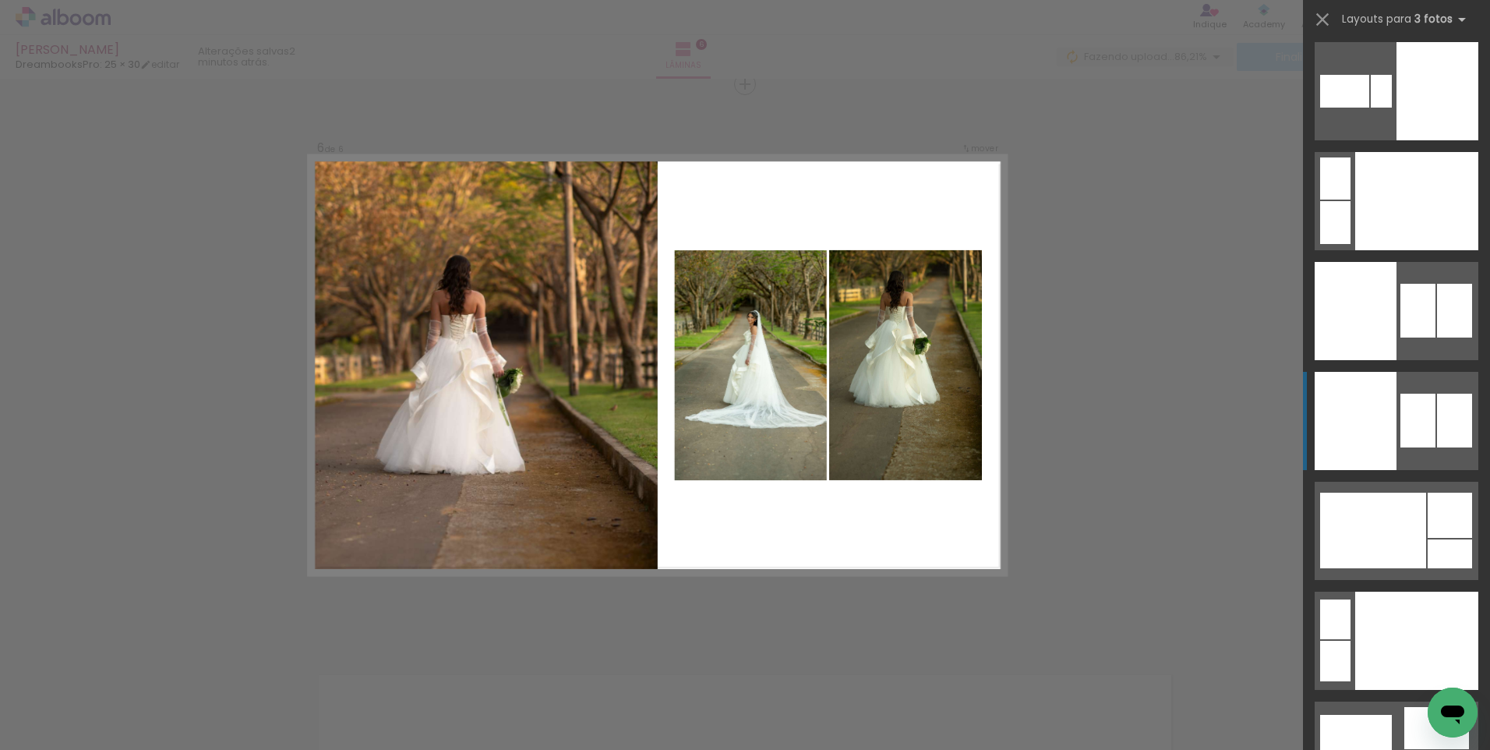
click at [1365, 430] on div at bounding box center [1356, 421] width 82 height 98
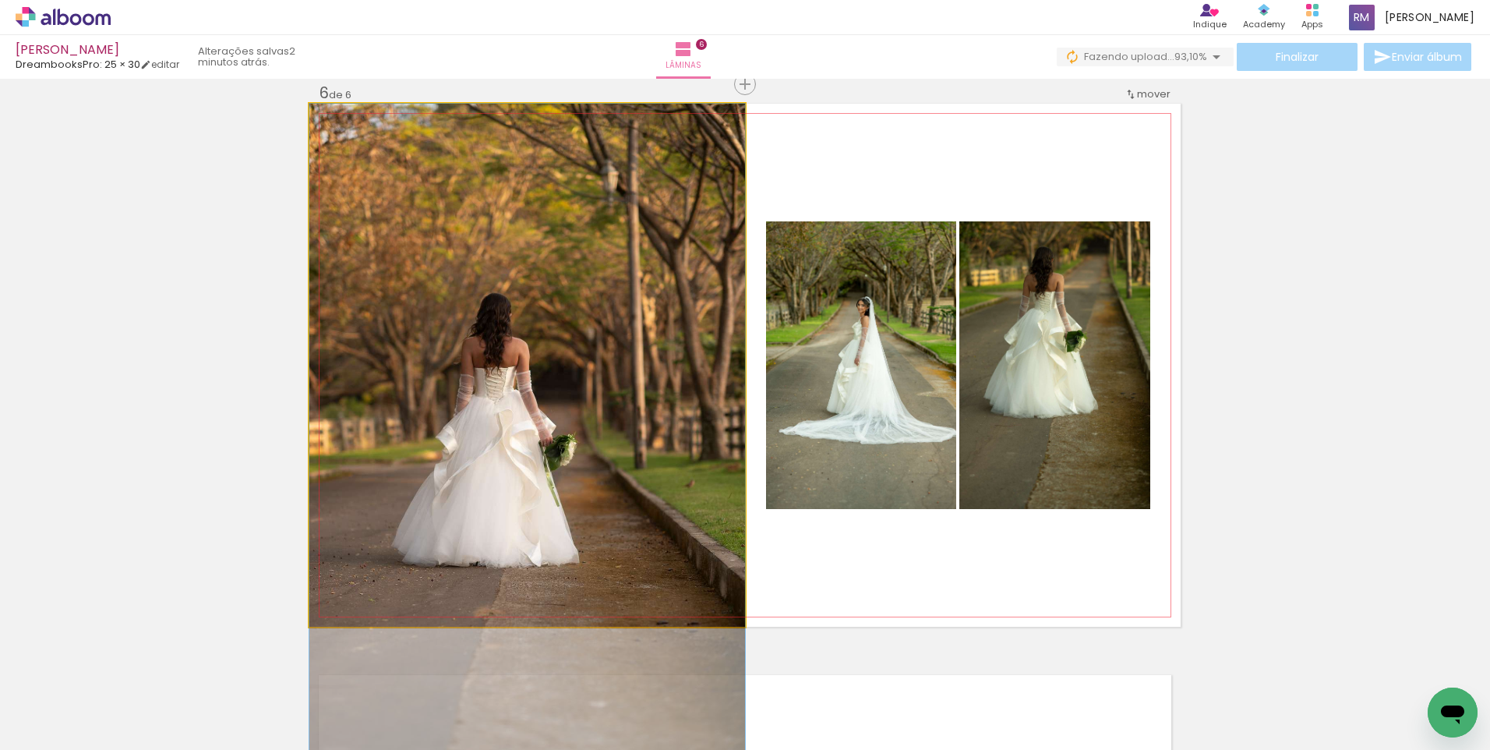
drag, startPoint x: 567, startPoint y: 305, endPoint x: 557, endPoint y: 455, distance: 150.8
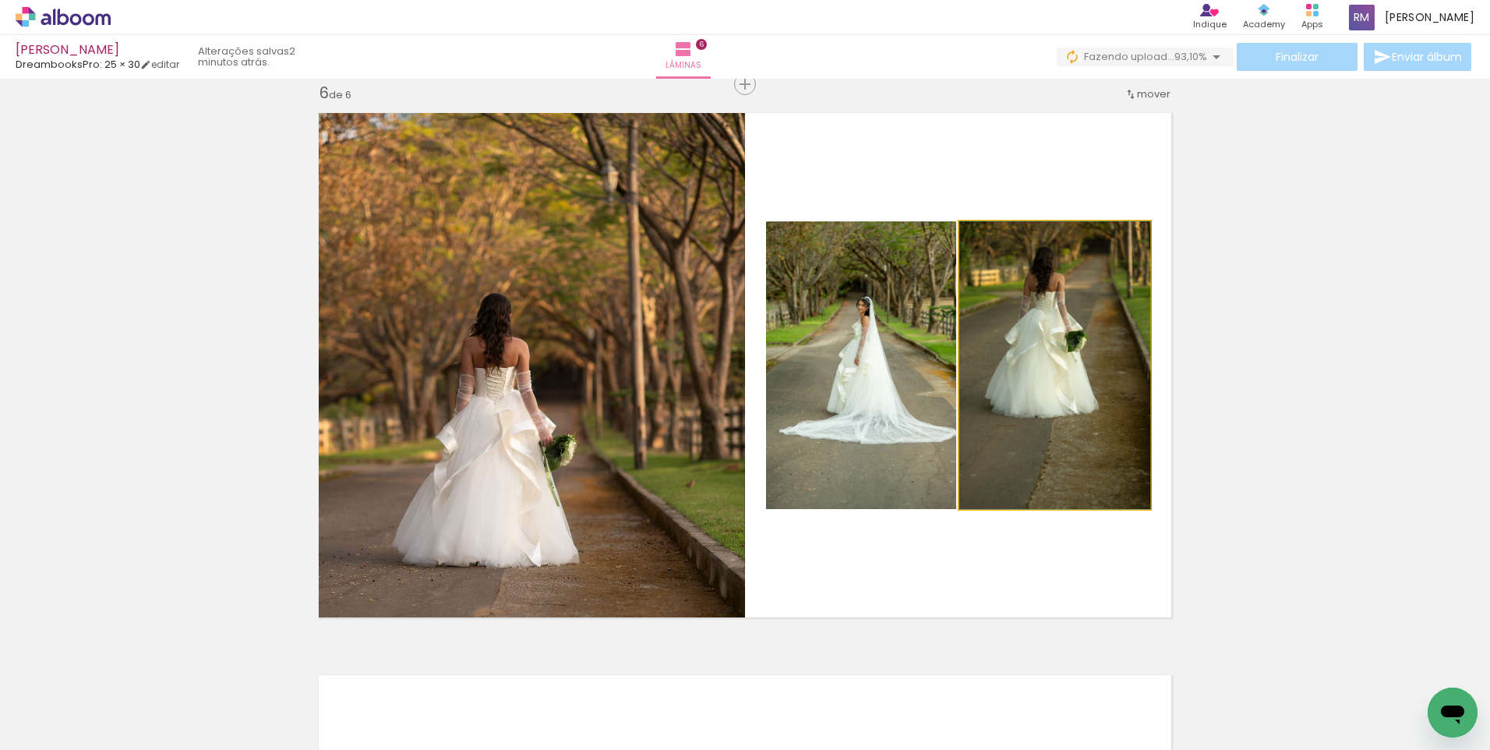
drag, startPoint x: 1046, startPoint y: 338, endPoint x: 1060, endPoint y: 373, distance: 37.0
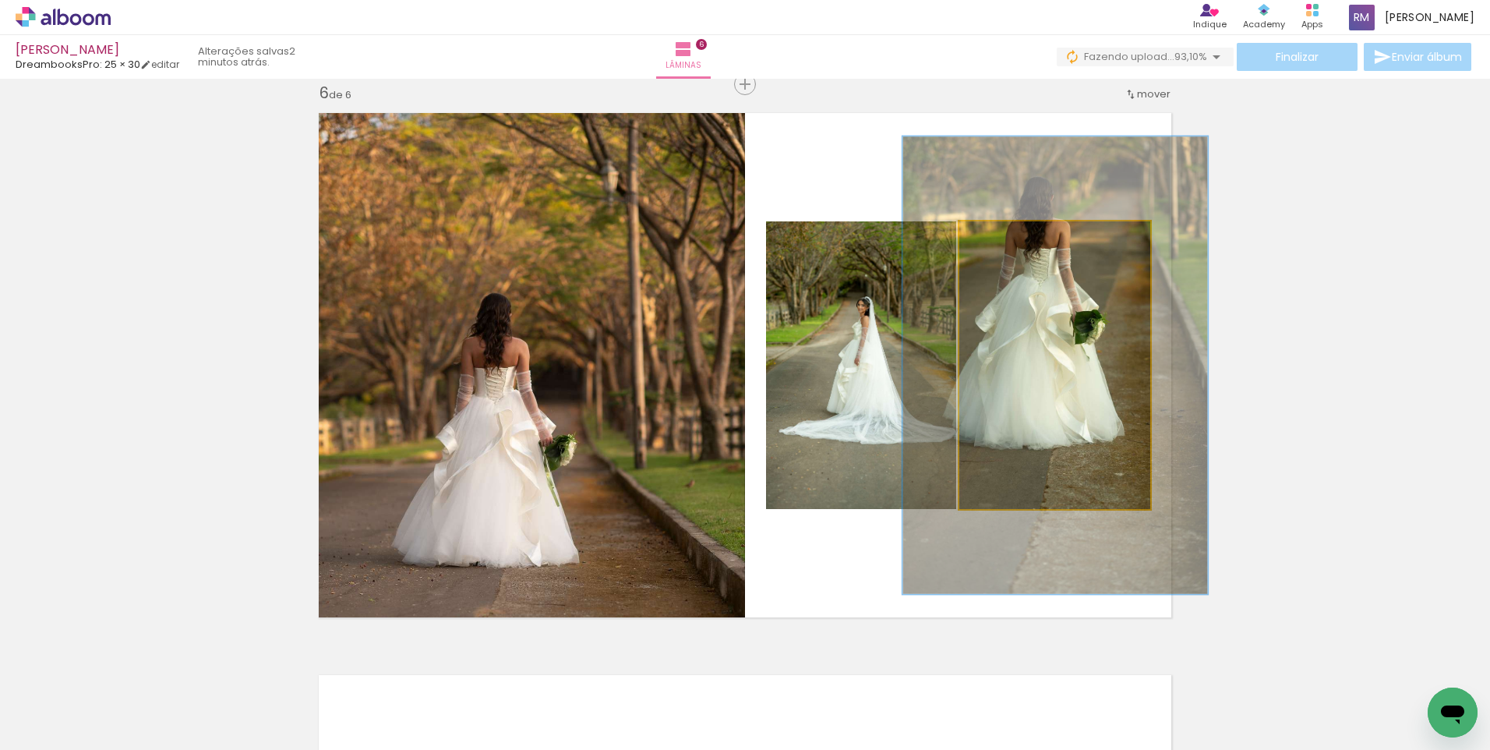
drag, startPoint x: 995, startPoint y: 239, endPoint x: 1028, endPoint y: 252, distance: 35.0
click at [1028, 252] on quentale-photo at bounding box center [1054, 365] width 191 height 288
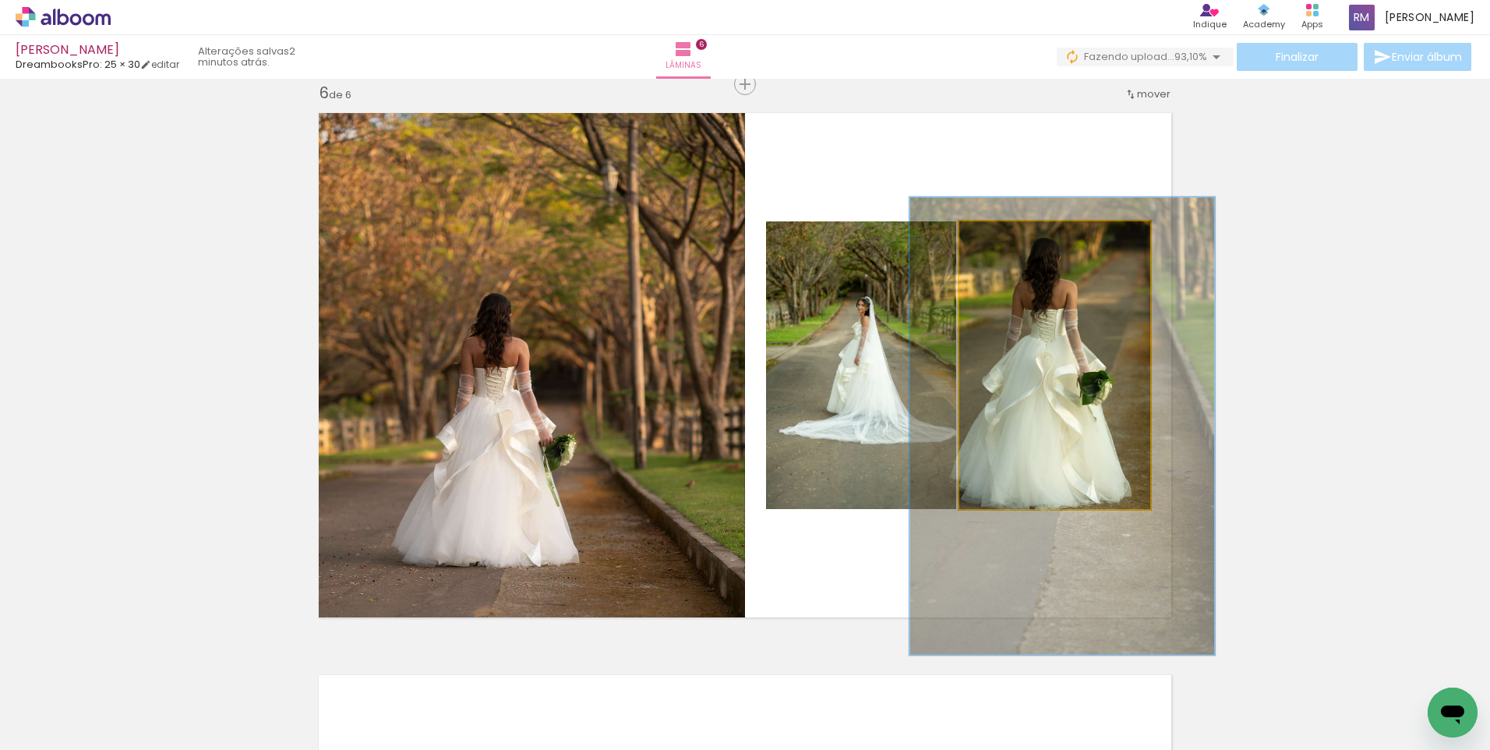
drag, startPoint x: 1058, startPoint y: 324, endPoint x: 1065, endPoint y: 385, distance: 61.2
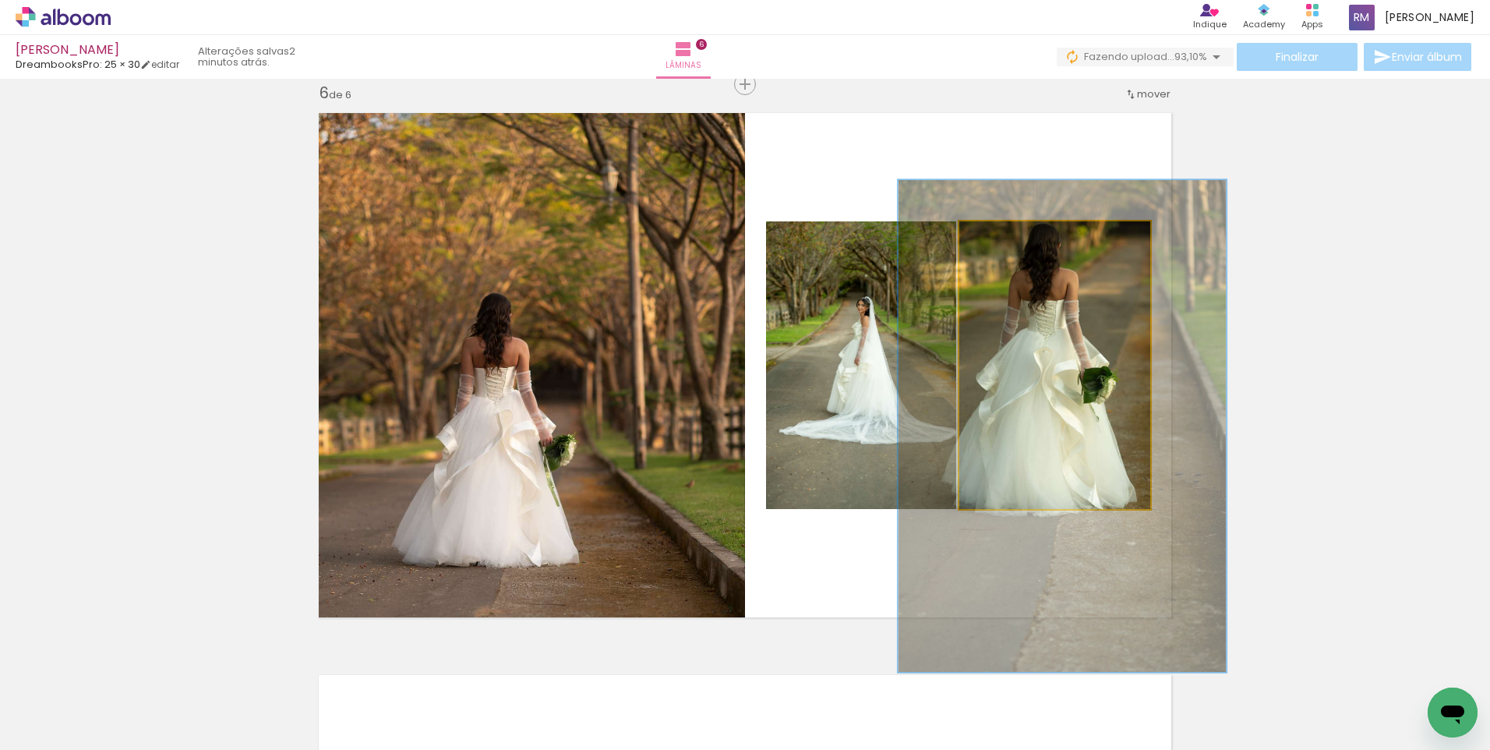
type paper-slider "171"
click at [1036, 237] on div at bounding box center [1039, 238] width 14 height 14
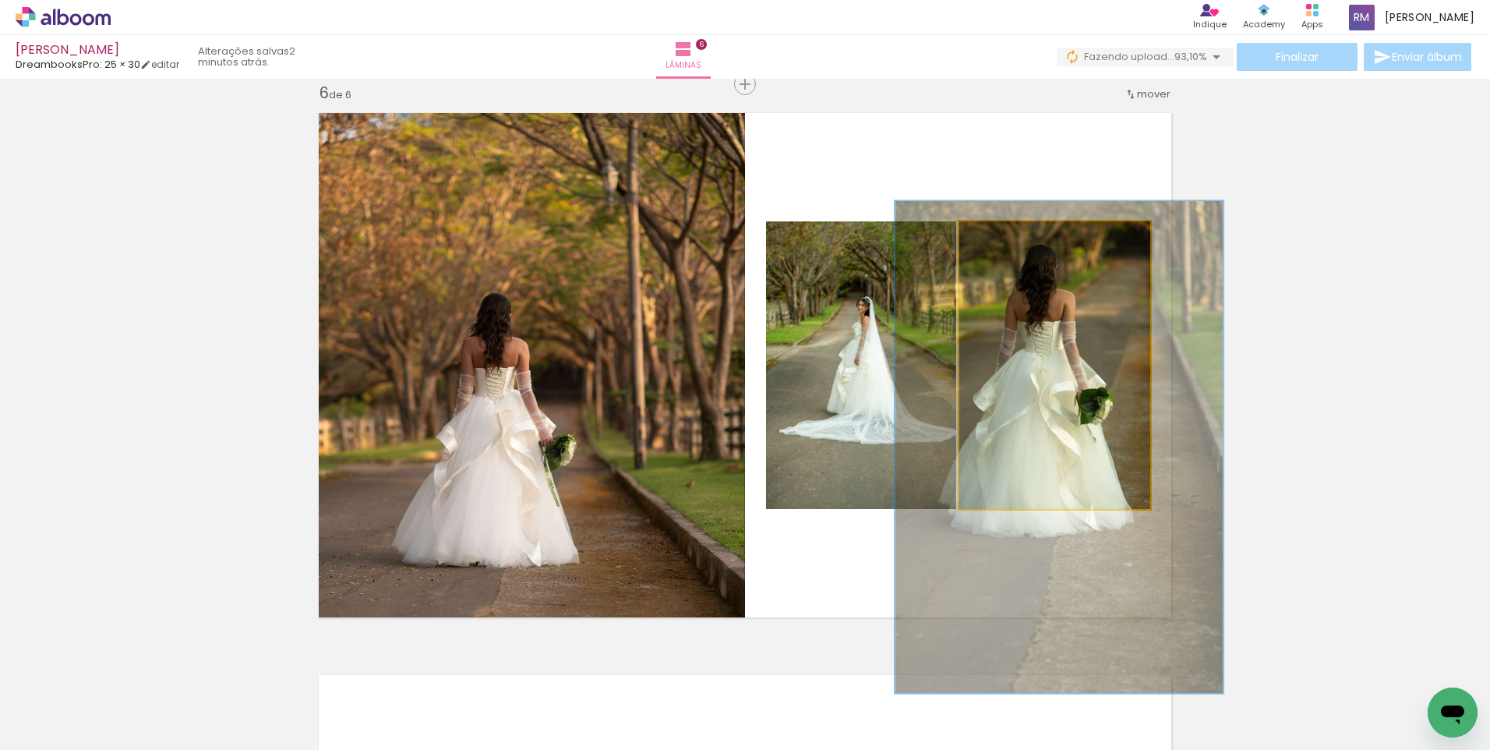
drag, startPoint x: 1050, startPoint y: 316, endPoint x: 1045, endPoint y: 332, distance: 17.0
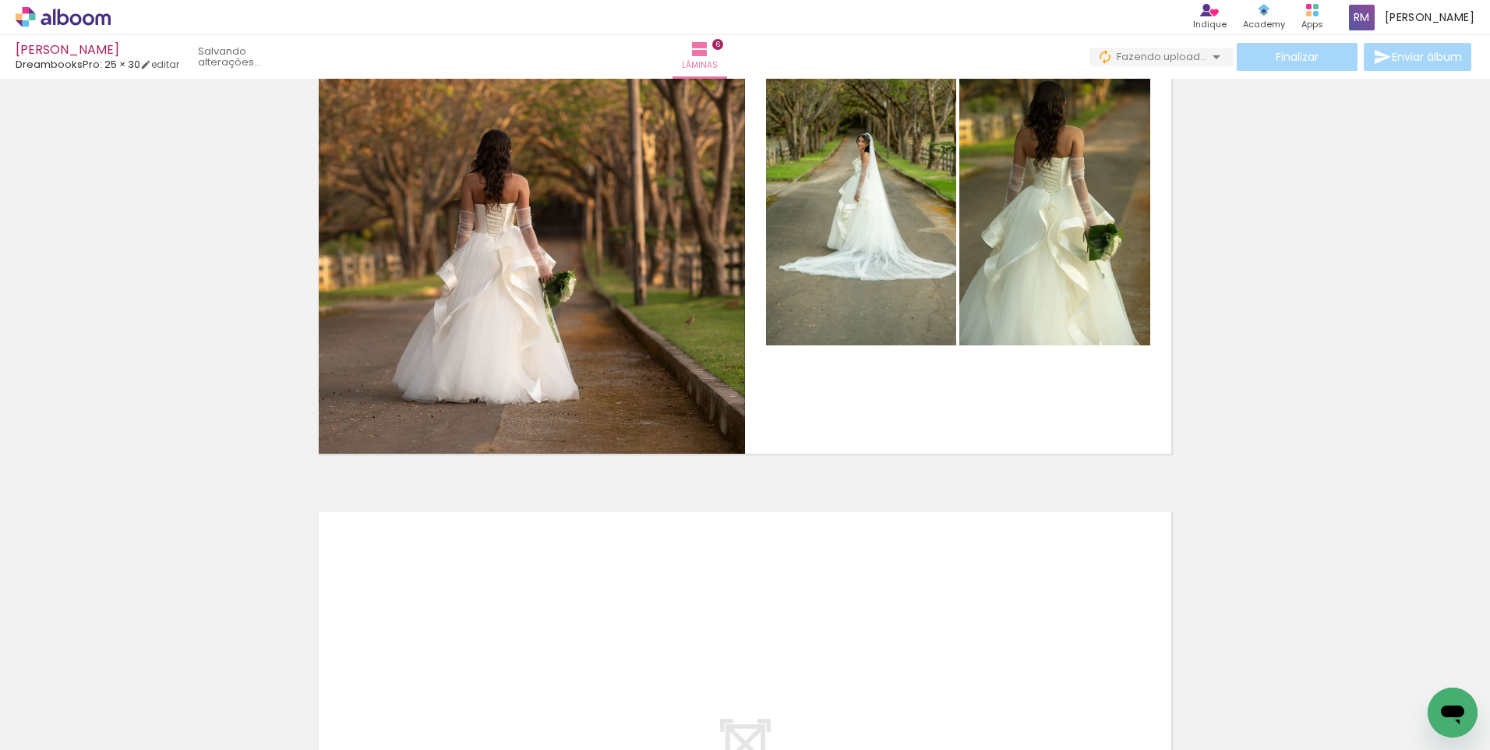
scroll to position [2928, 0]
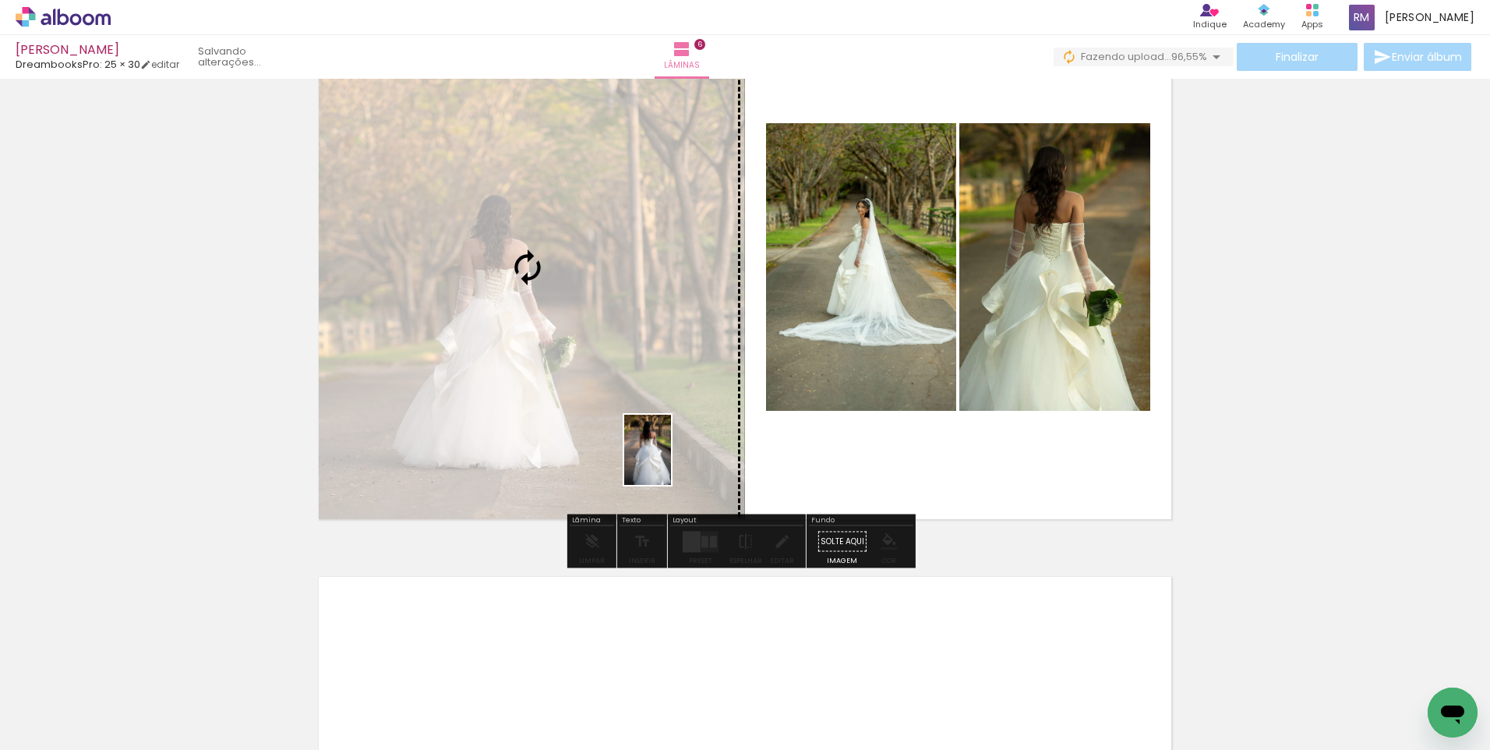
drag, startPoint x: 868, startPoint y: 705, endPoint x: 671, endPoint y: 461, distance: 313.0
click at [671, 461] on quentale-workspace at bounding box center [745, 375] width 1490 height 750
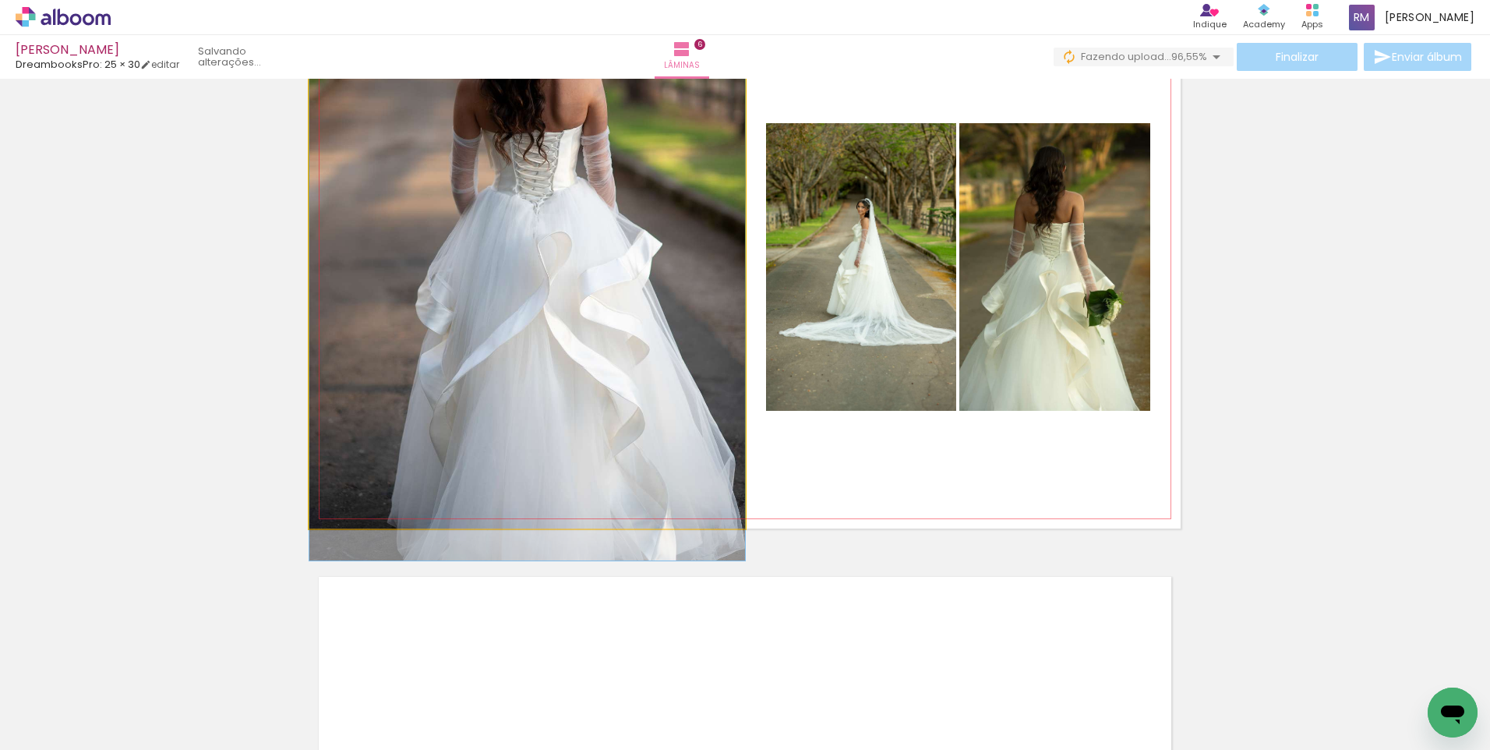
drag, startPoint x: 636, startPoint y: 321, endPoint x: 582, endPoint y: 288, distance: 63.4
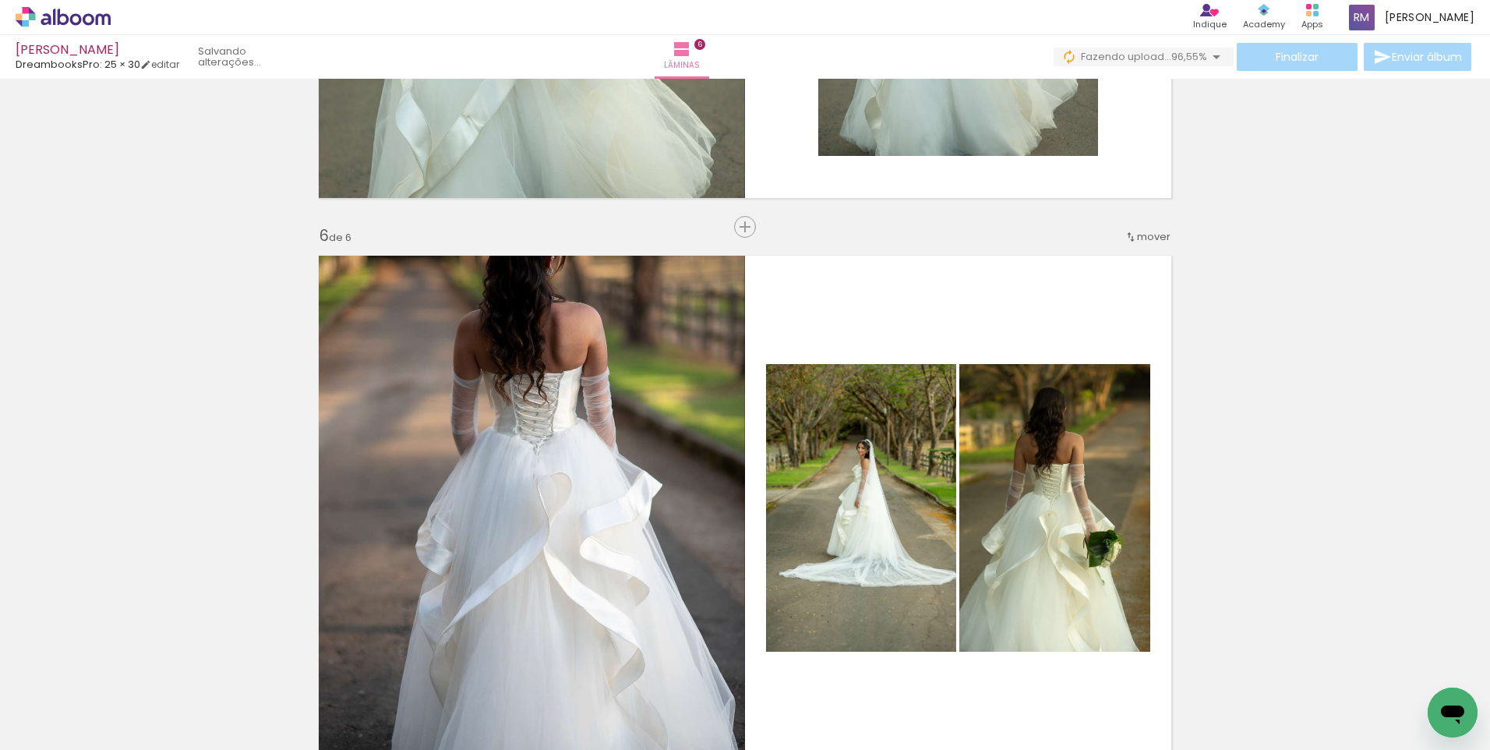
scroll to position [2707, 0]
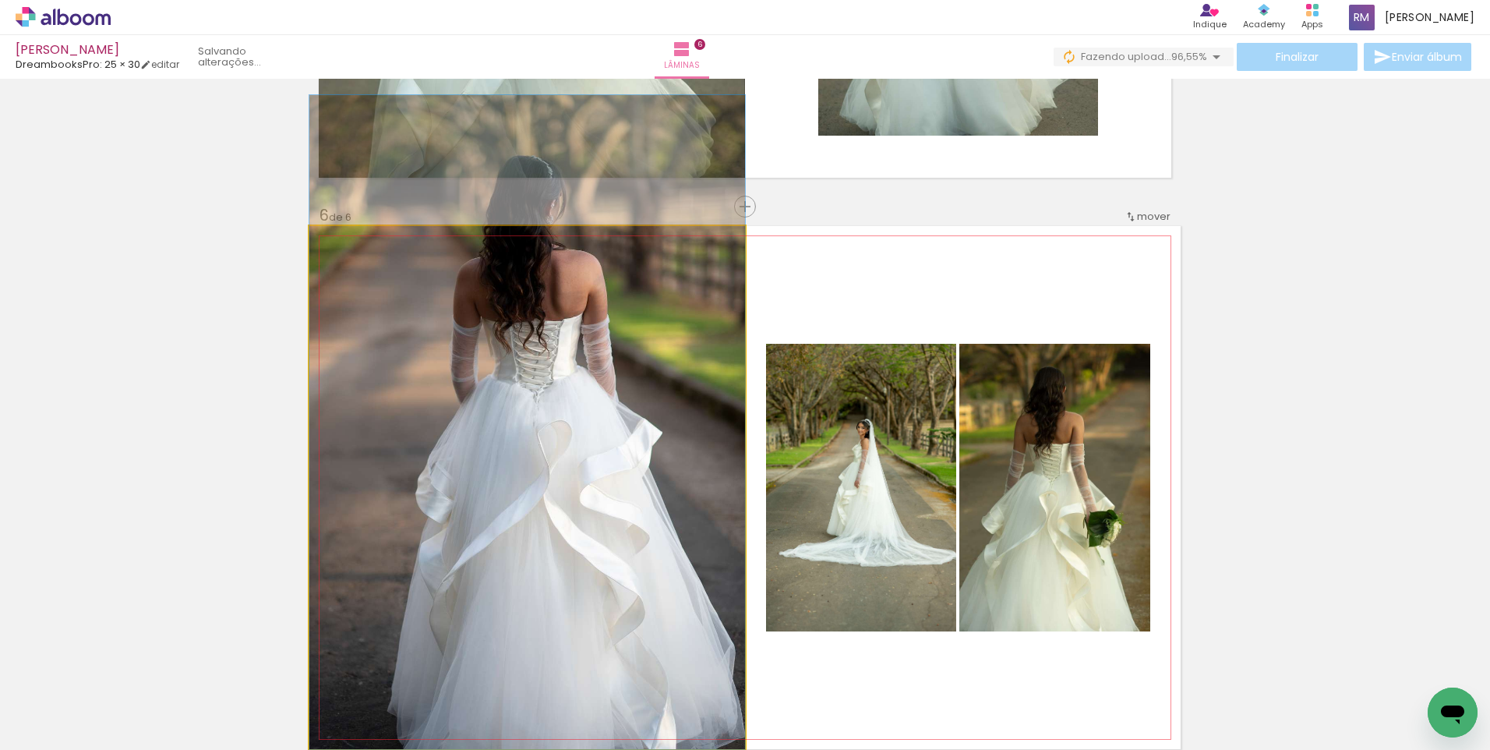
drag, startPoint x: 599, startPoint y: 415, endPoint x: 586, endPoint y: 340, distance: 76.6
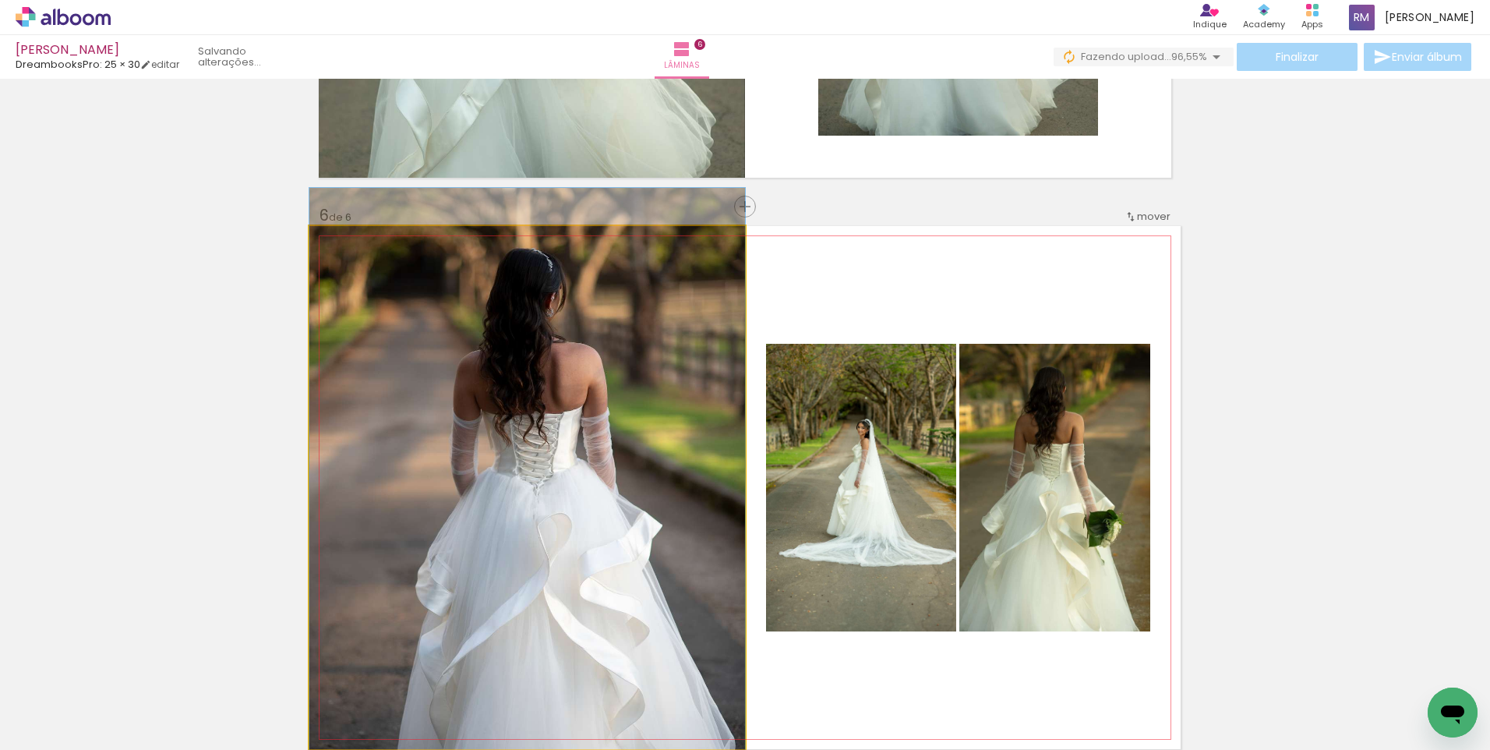
drag, startPoint x: 557, startPoint y: 394, endPoint x: 558, endPoint y: 486, distance: 92.7
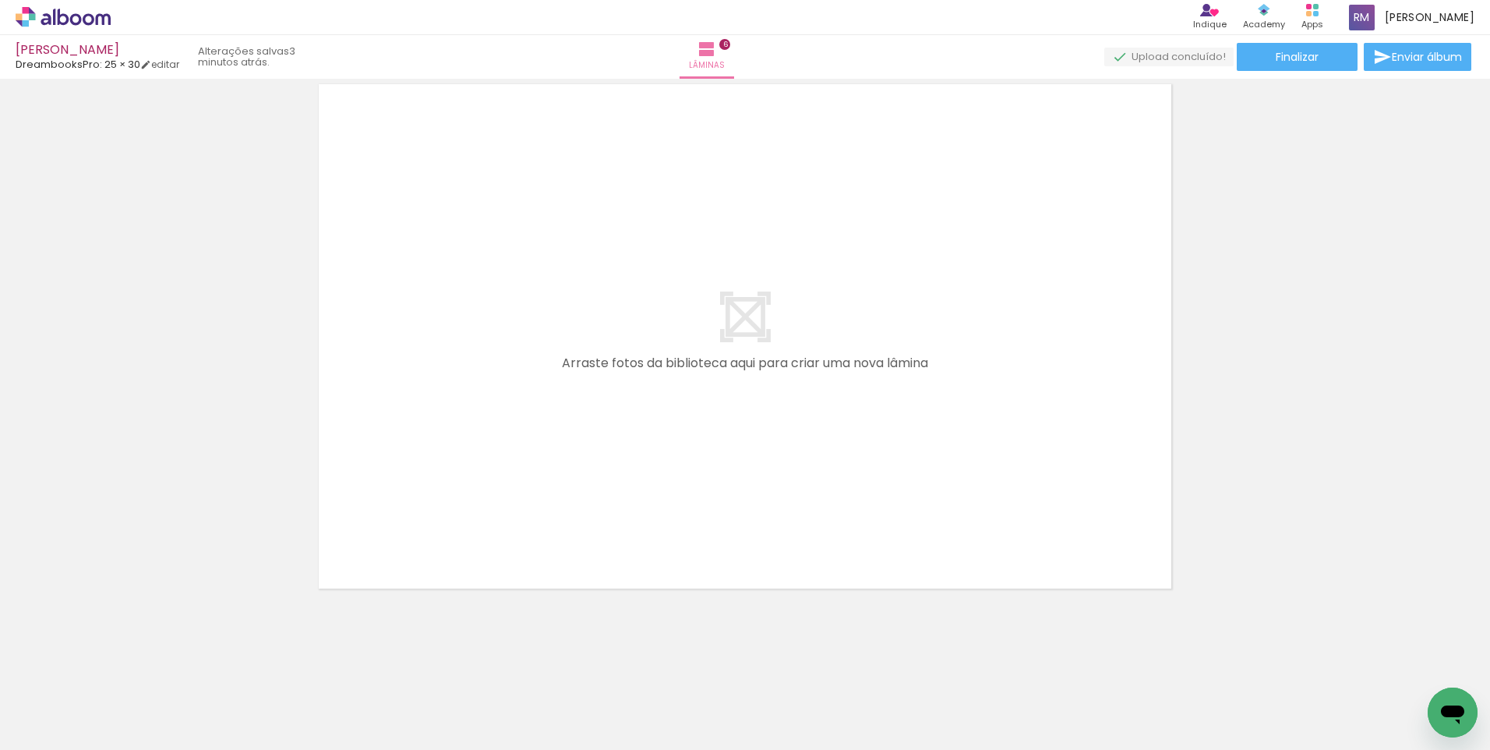
scroll to position [0, 198]
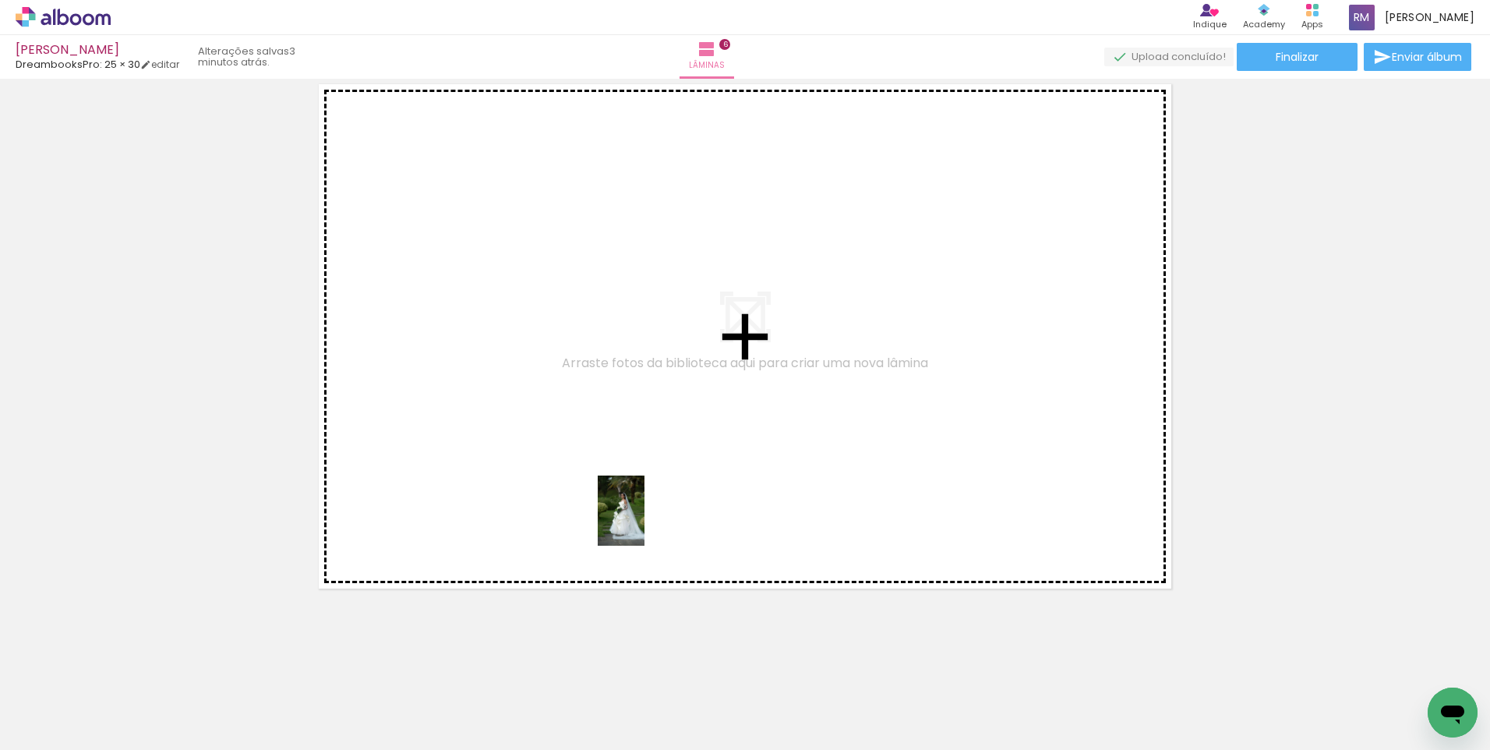
drag, startPoint x: 654, startPoint y: 704, endPoint x: 645, endPoint y: 522, distance: 181.8
click at [645, 522] on quentale-workspace at bounding box center [745, 375] width 1490 height 750
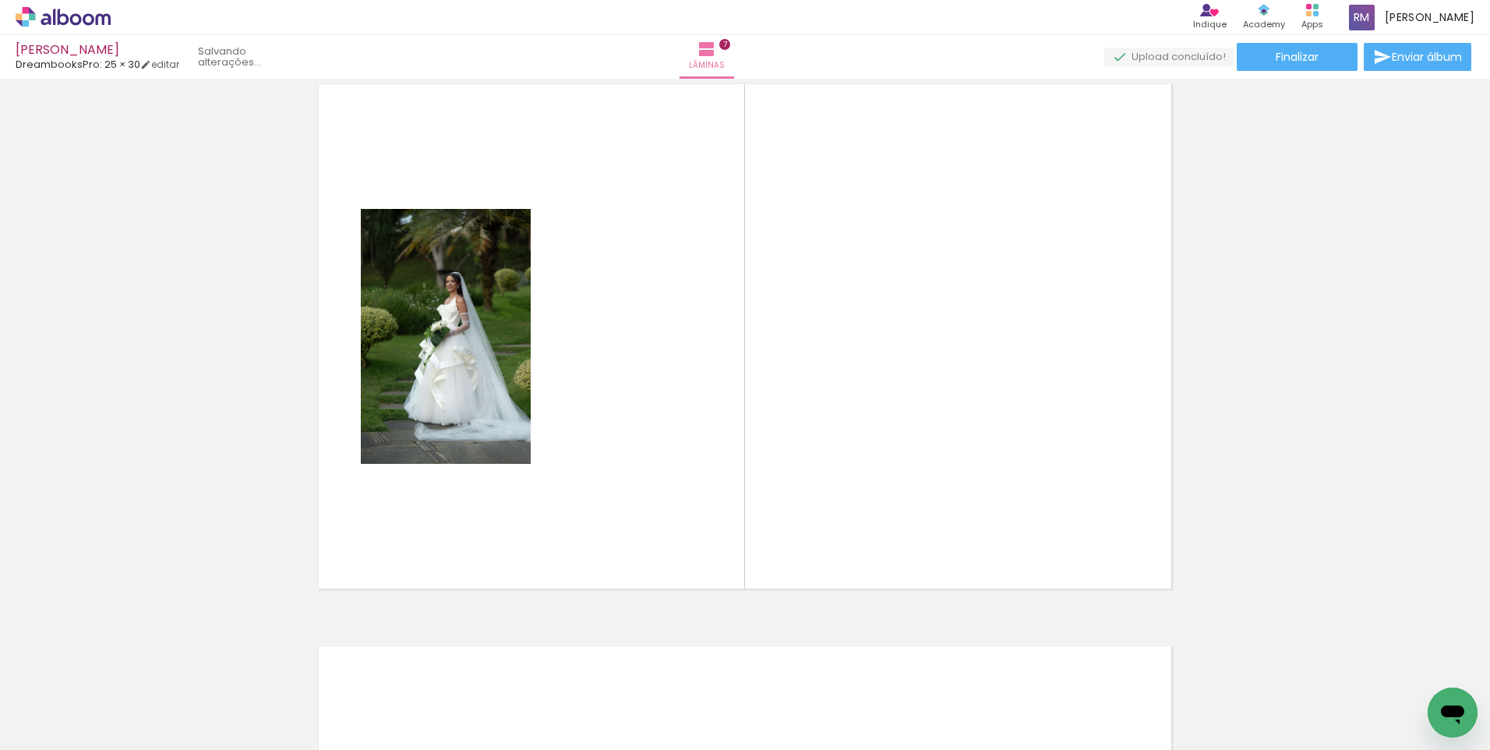
scroll to position [3392, 0]
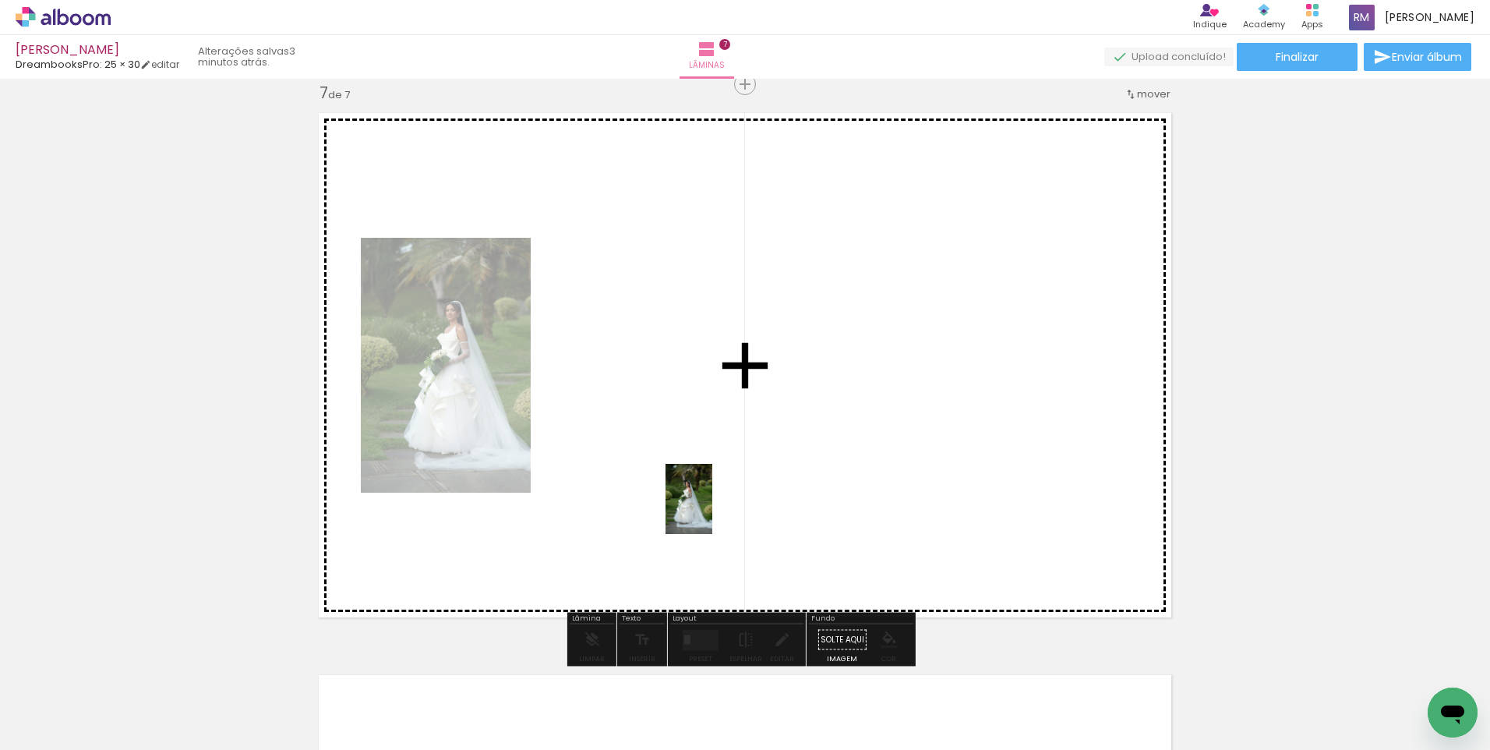
drag, startPoint x: 744, startPoint y: 703, endPoint x: 712, endPoint y: 510, distance: 195.1
click at [712, 510] on quentale-workspace at bounding box center [745, 375] width 1490 height 750
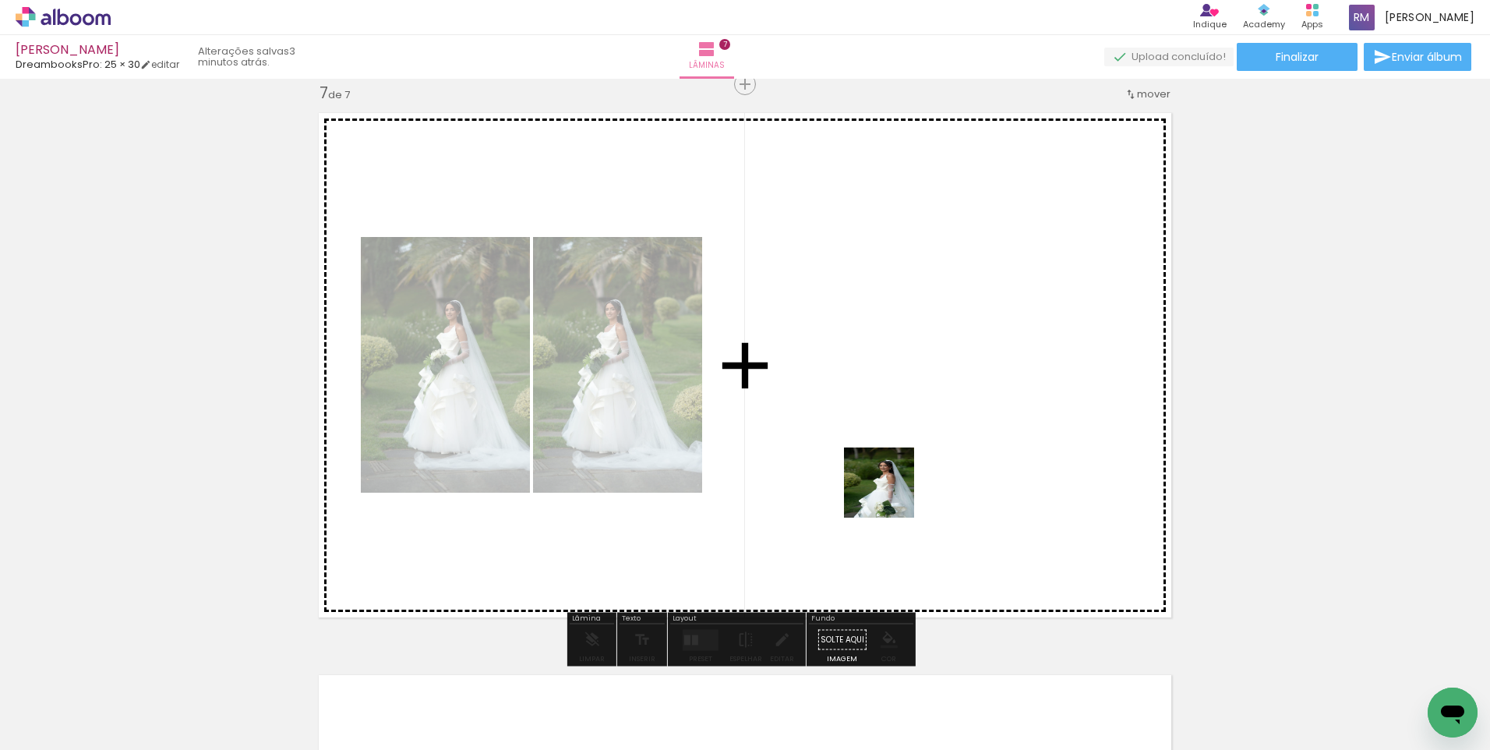
click at [891, 494] on quentale-workspace at bounding box center [745, 375] width 1490 height 750
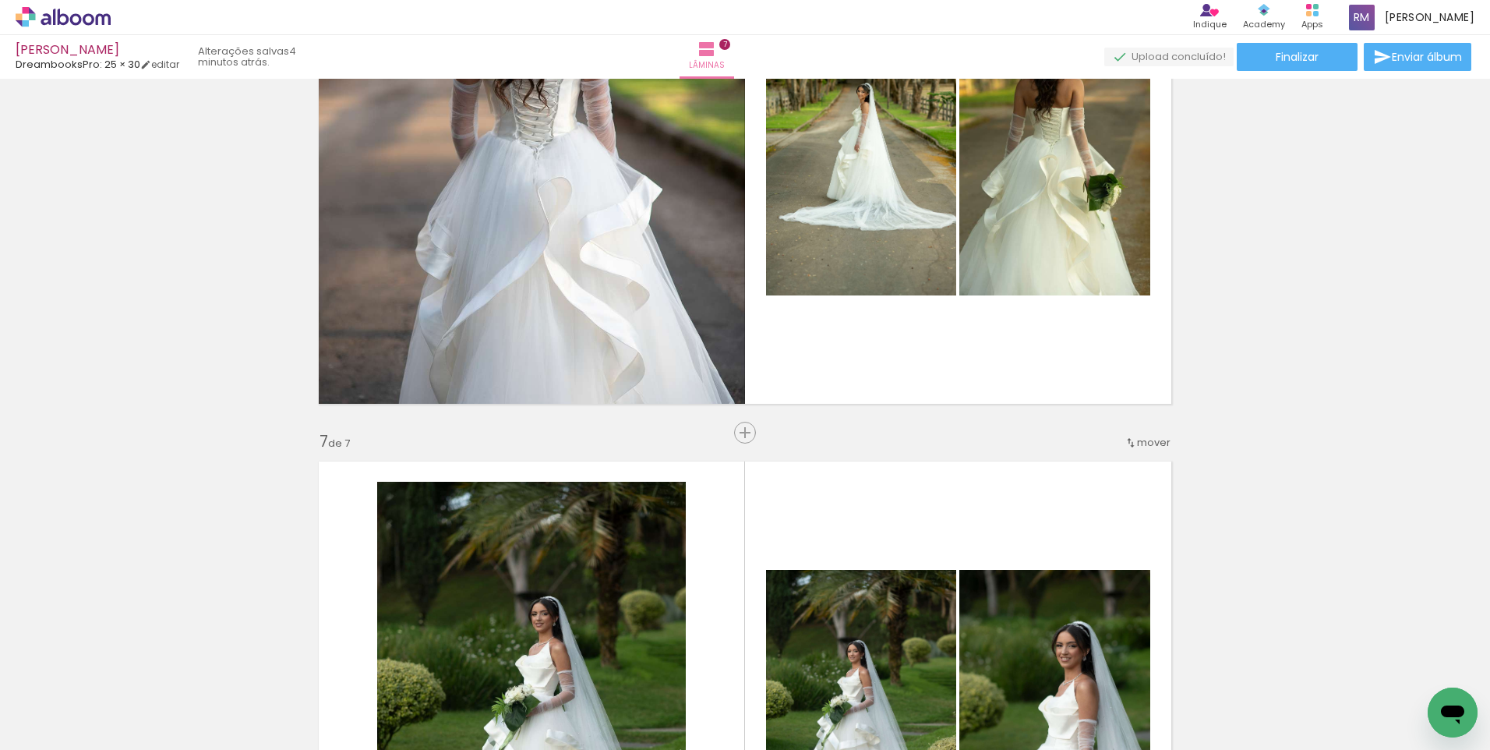
scroll to position [3054, 0]
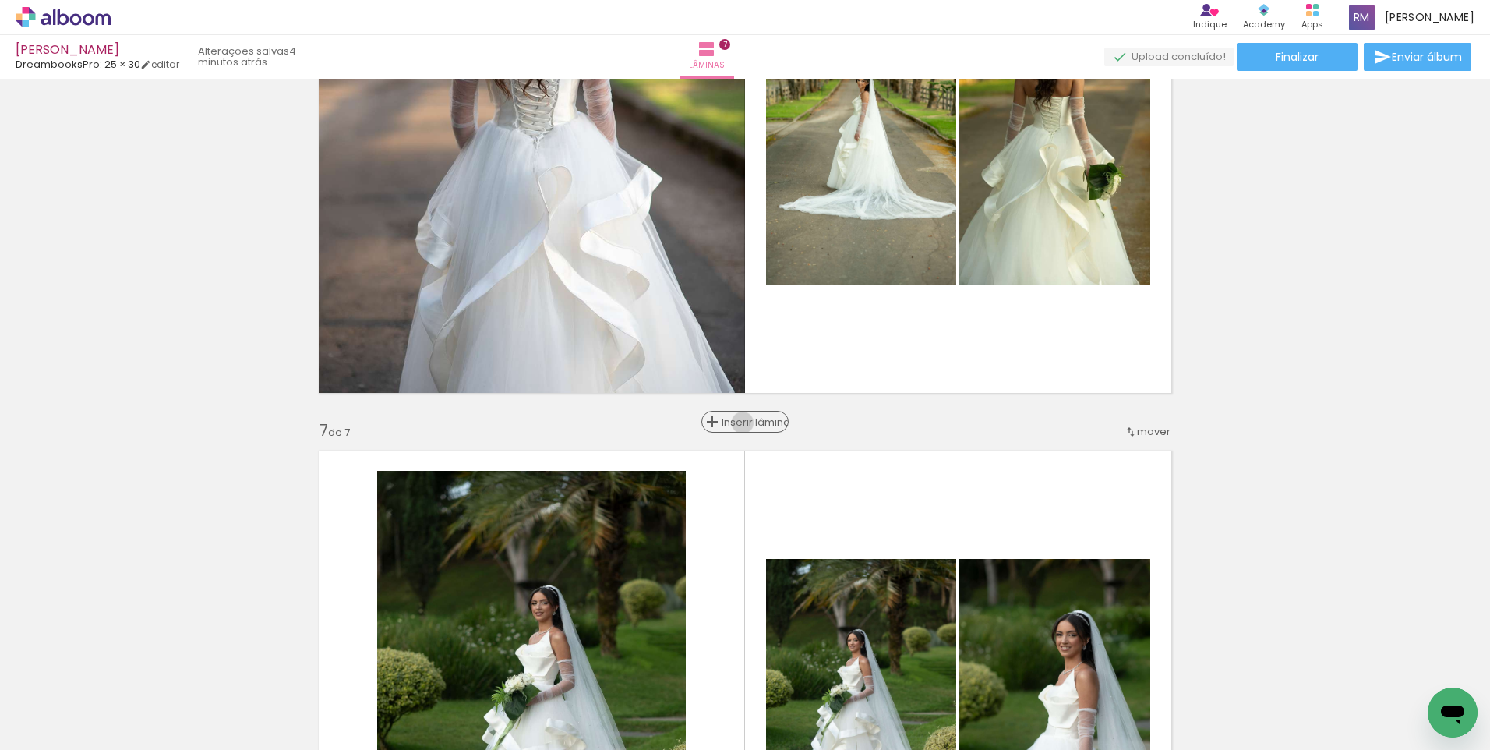
click at [742, 422] on span "Inserir lâmina" at bounding box center [752, 422] width 61 height 10
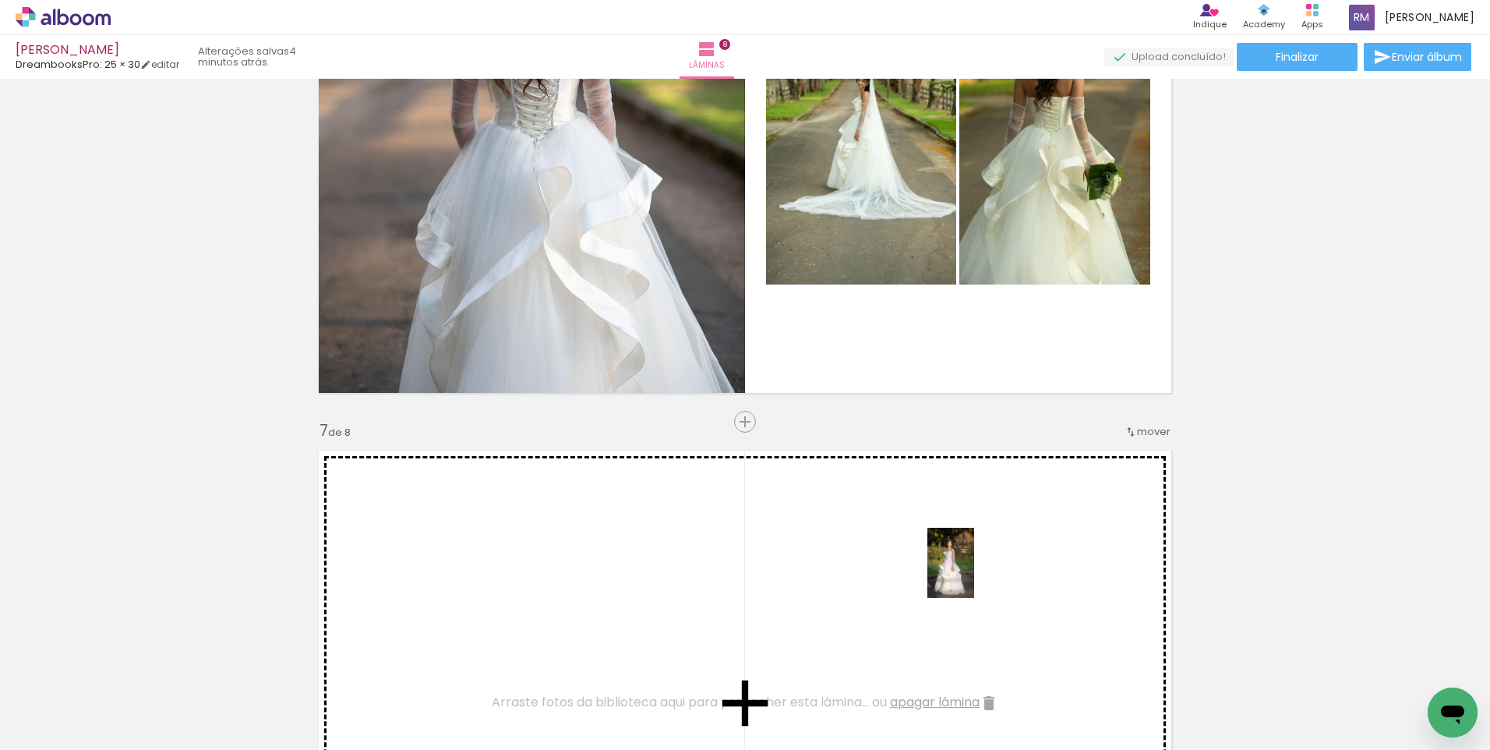
drag, startPoint x: 1107, startPoint y: 701, endPoint x: 974, endPoint y: 574, distance: 184.1
click at [974, 574] on quentale-workspace at bounding box center [745, 375] width 1490 height 750
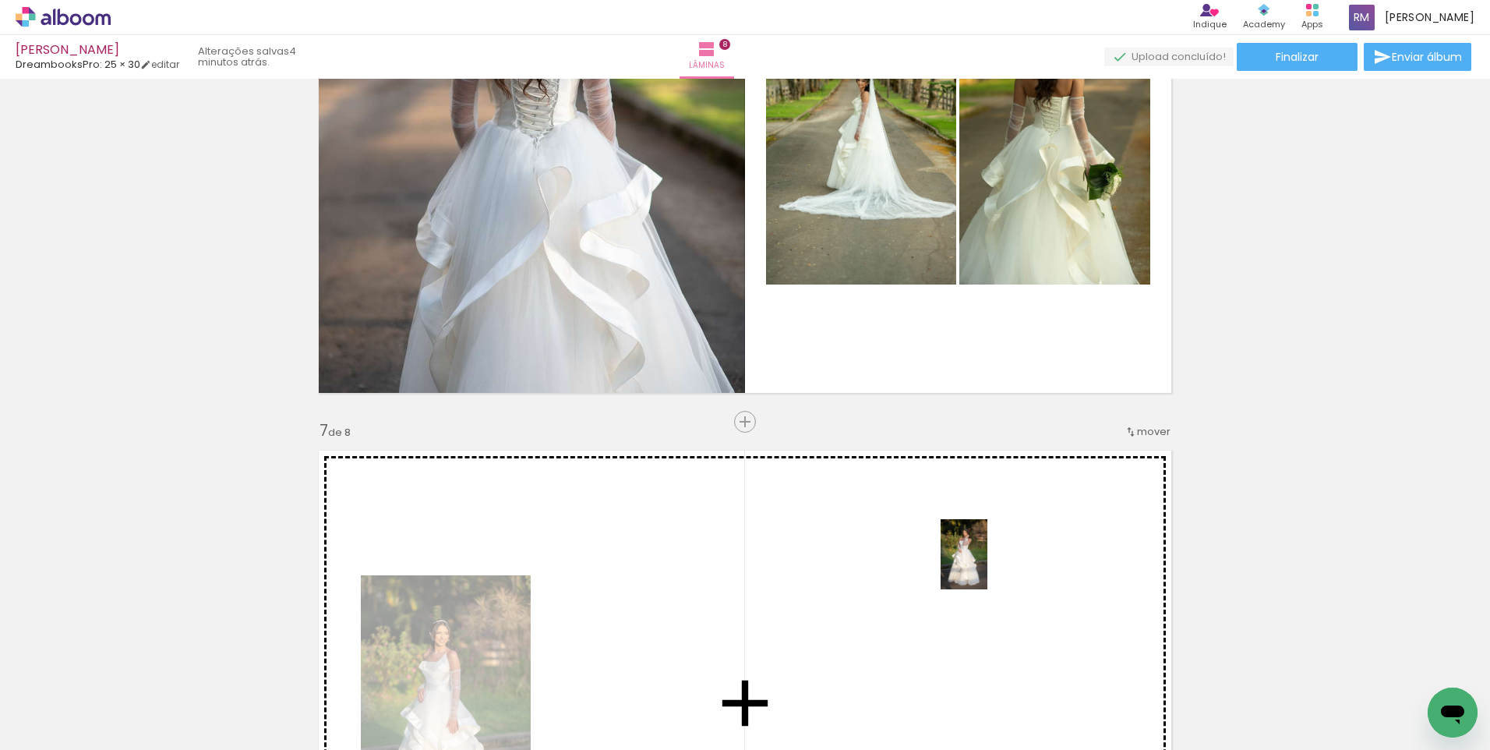
drag, startPoint x: 1182, startPoint y: 708, endPoint x: 987, endPoint y: 566, distance: 241.0
click at [987, 566] on quentale-workspace at bounding box center [745, 375] width 1490 height 750
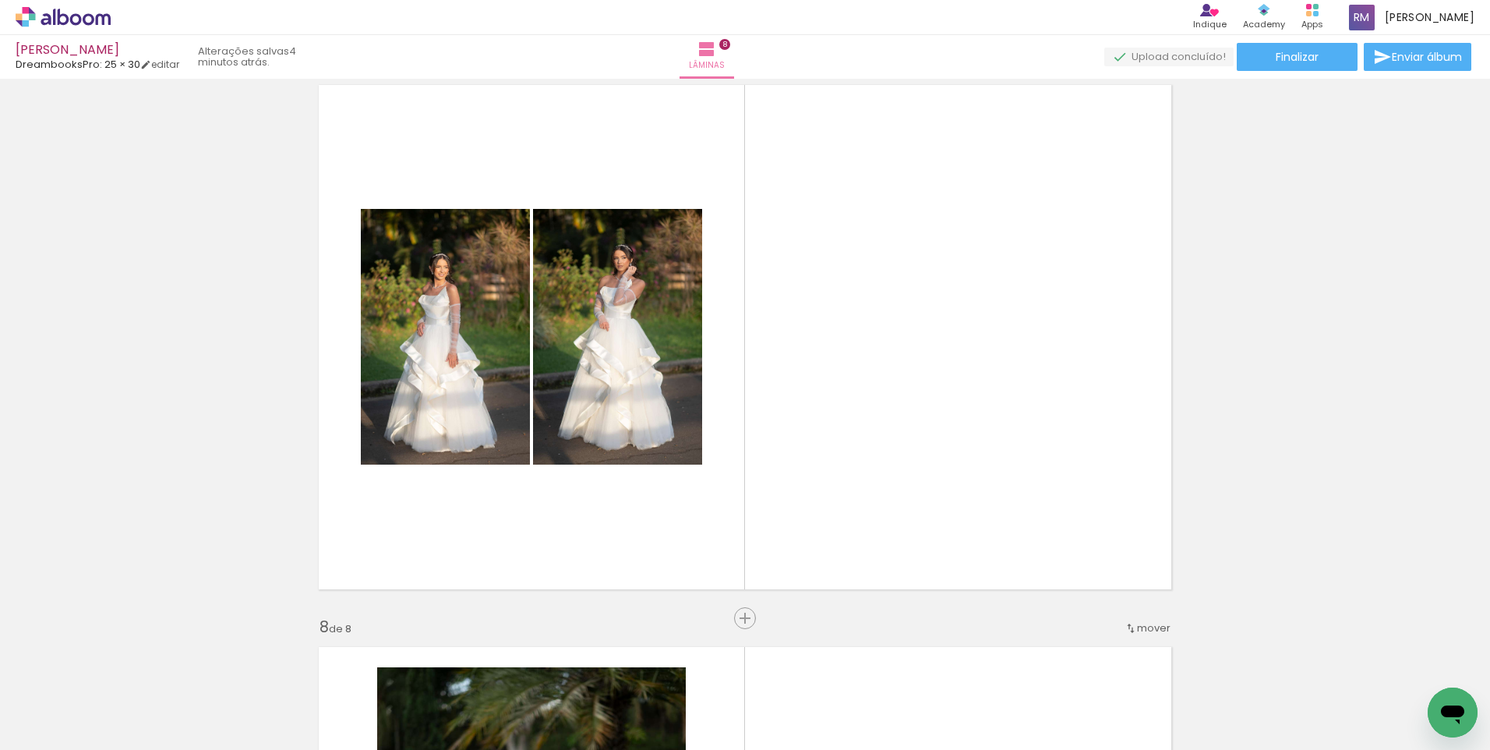
scroll to position [3394, 0]
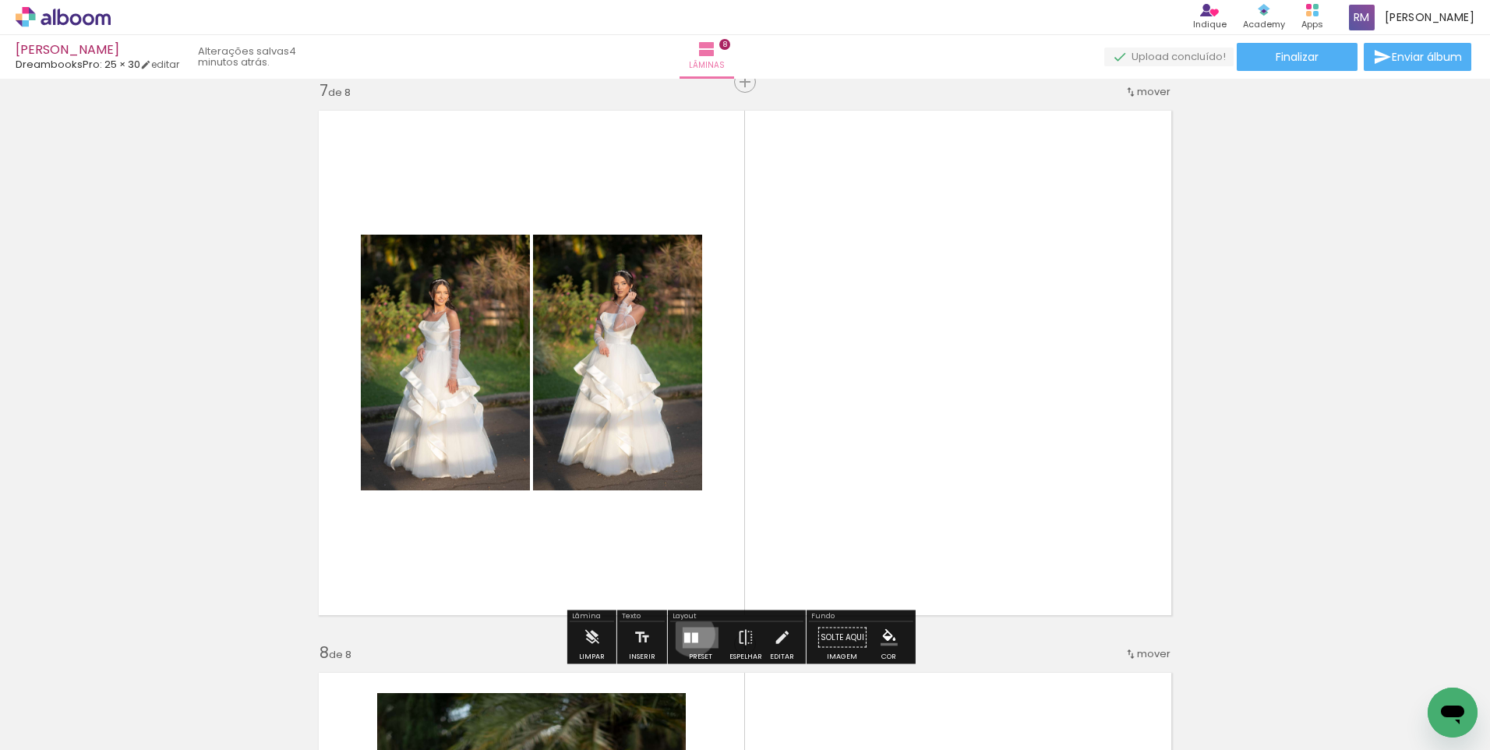
click at [692, 634] on div at bounding box center [695, 637] width 6 height 10
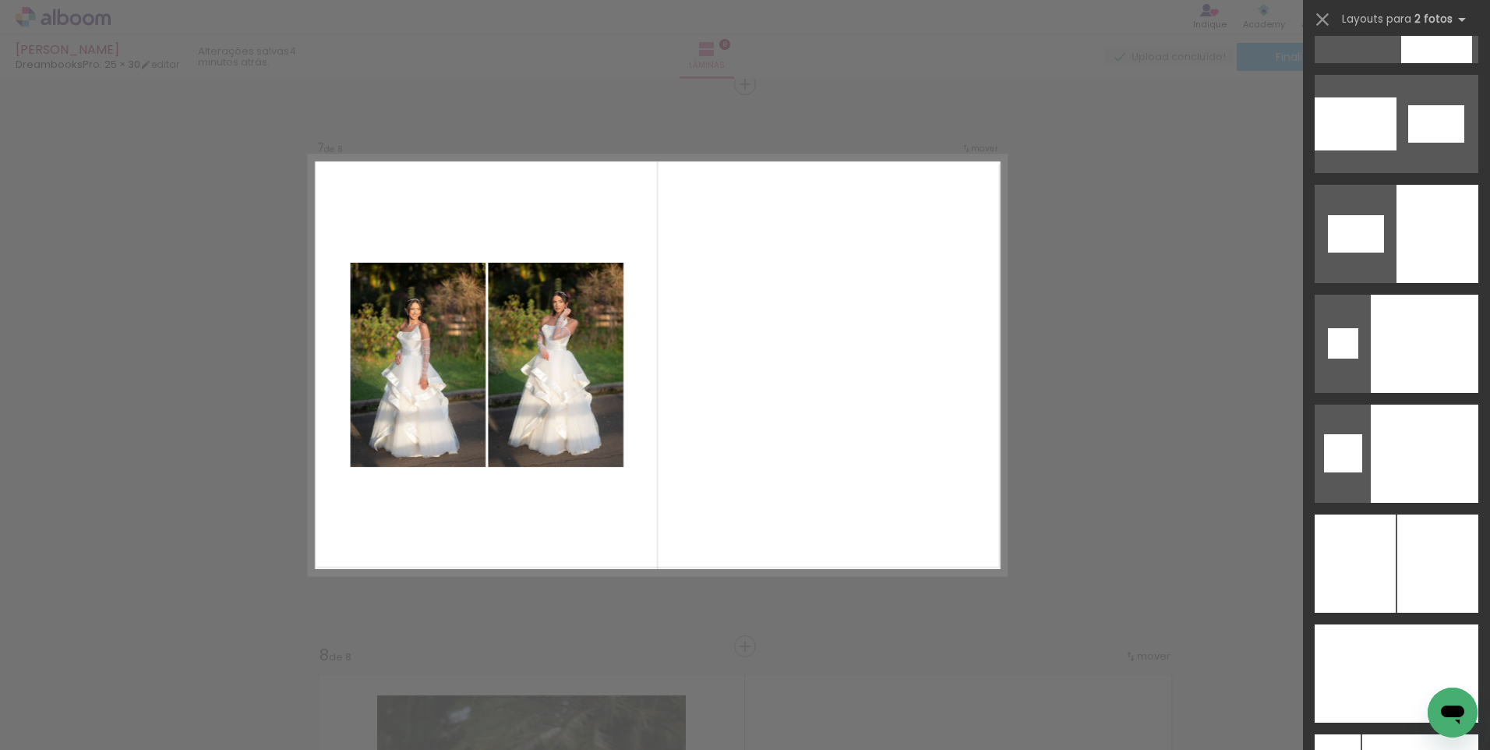
scroll to position [7602, 0]
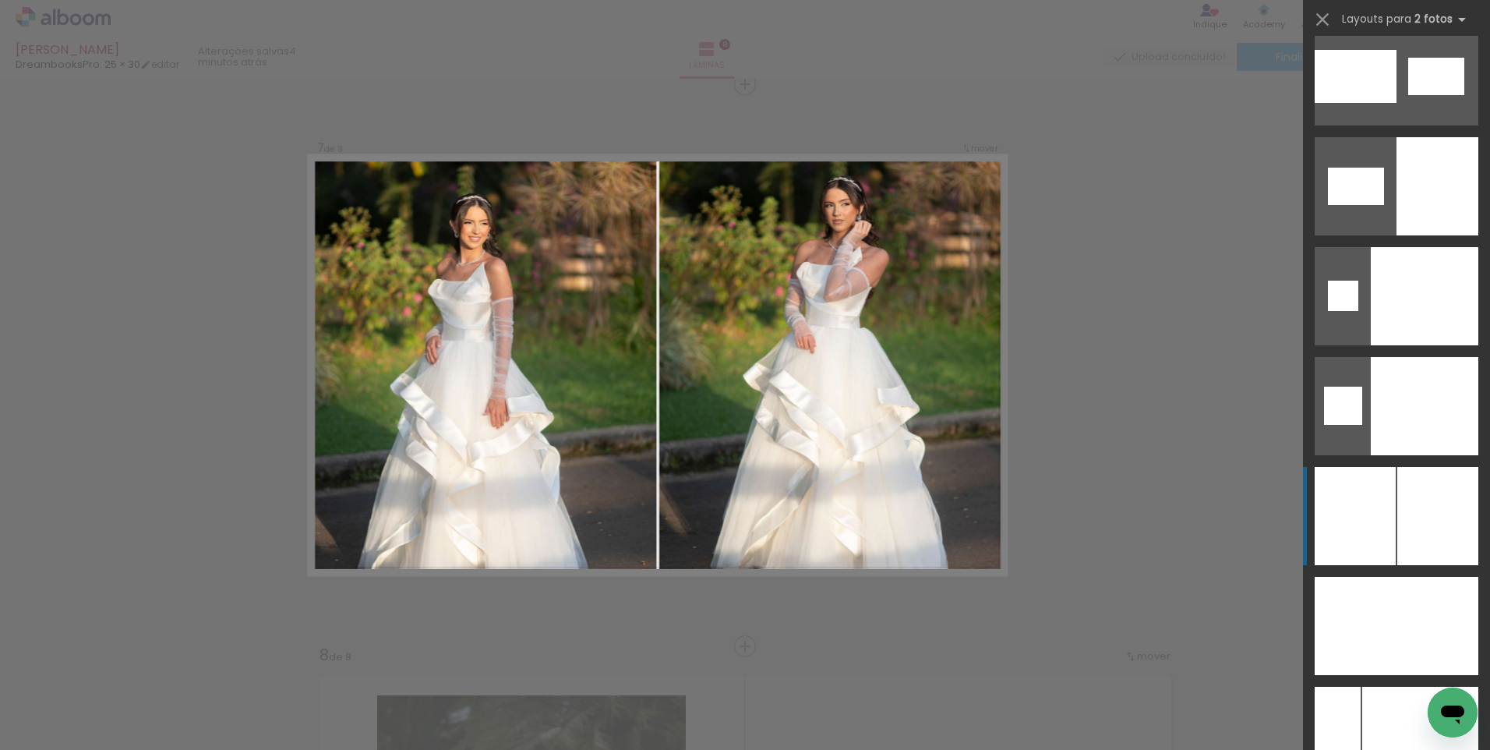
click at [1430, 544] on div at bounding box center [1437, 516] width 81 height 98
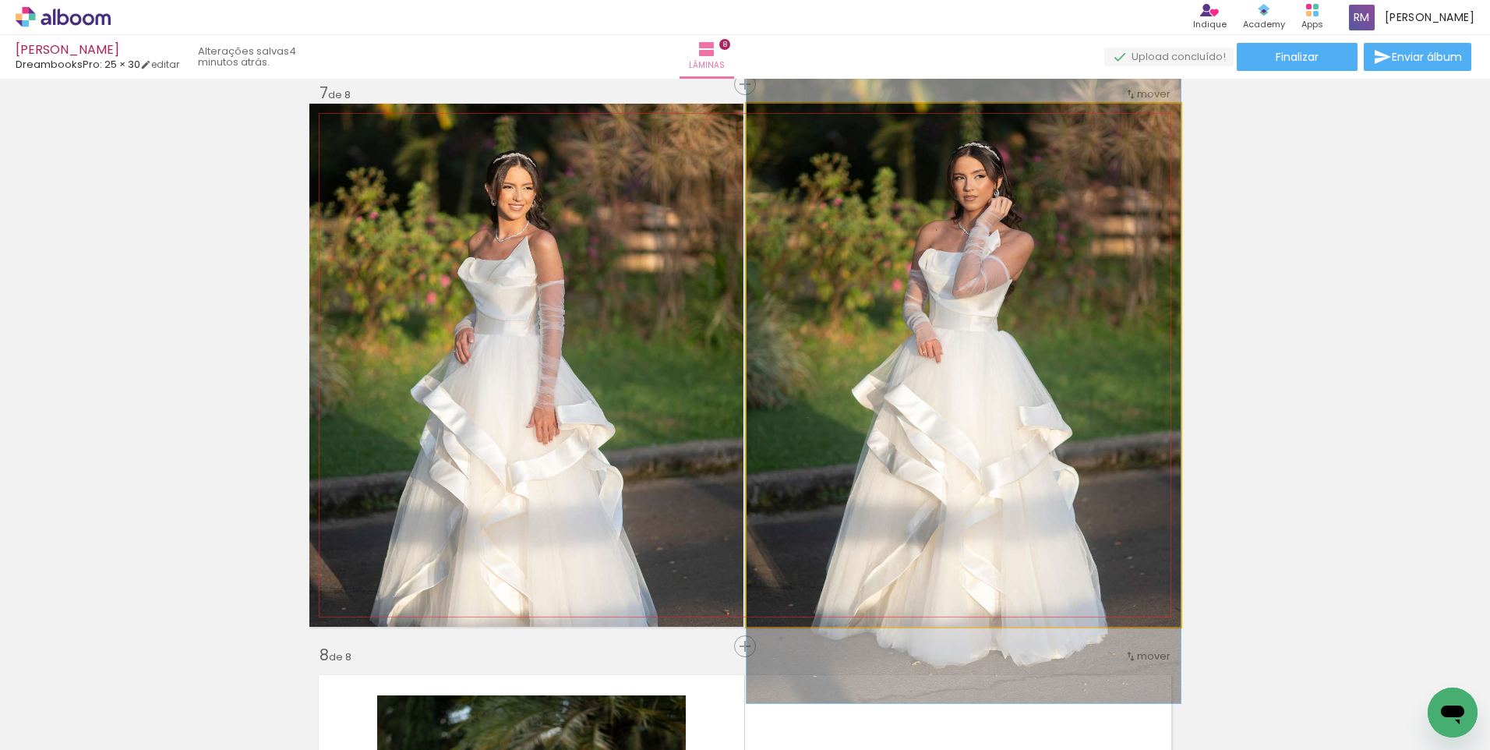
drag, startPoint x: 842, startPoint y: 246, endPoint x: 853, endPoint y: 259, distance: 17.1
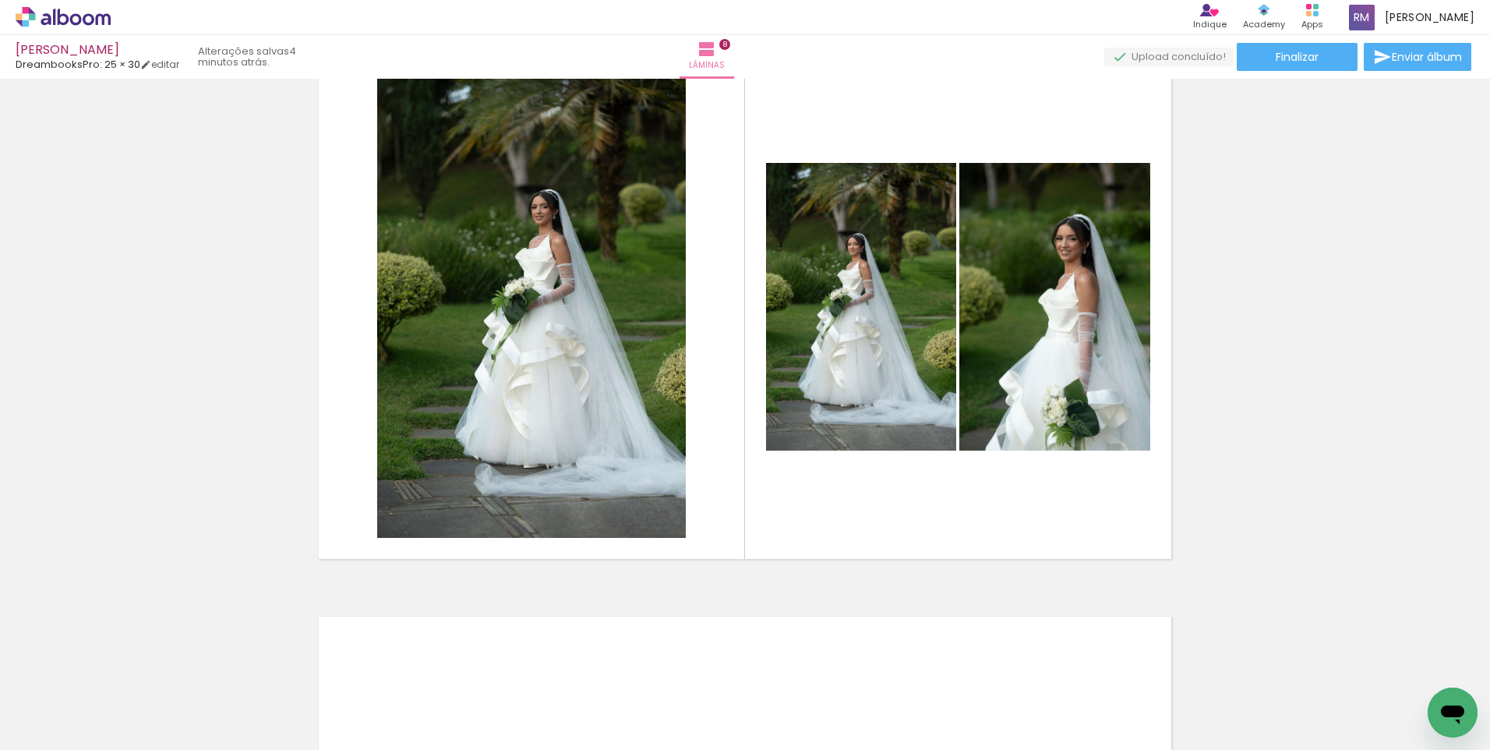
scroll to position [3986, 0]
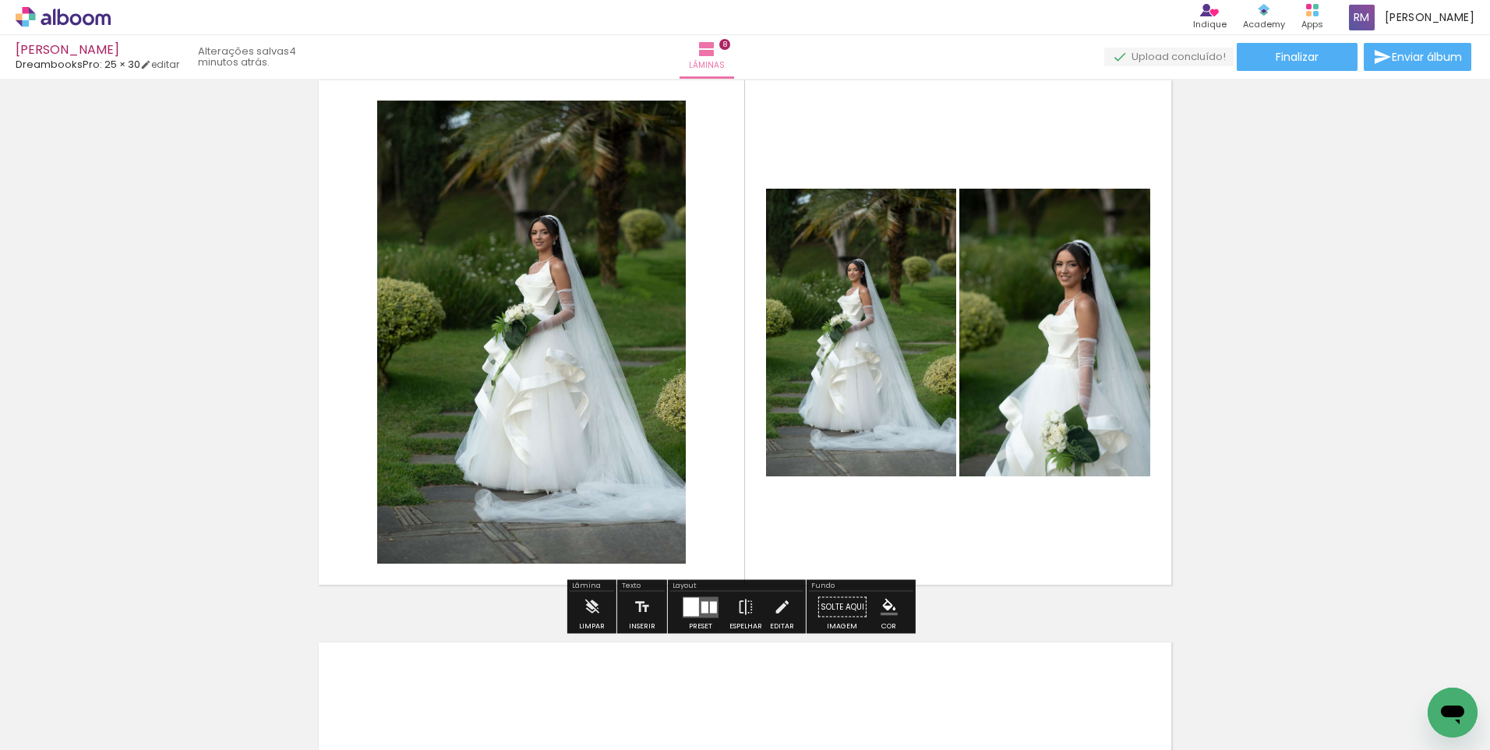
drag, startPoint x: 697, startPoint y: 606, endPoint x: 1405, endPoint y: 298, distance: 772.0
click at [701, 609] on div at bounding box center [704, 607] width 7 height 12
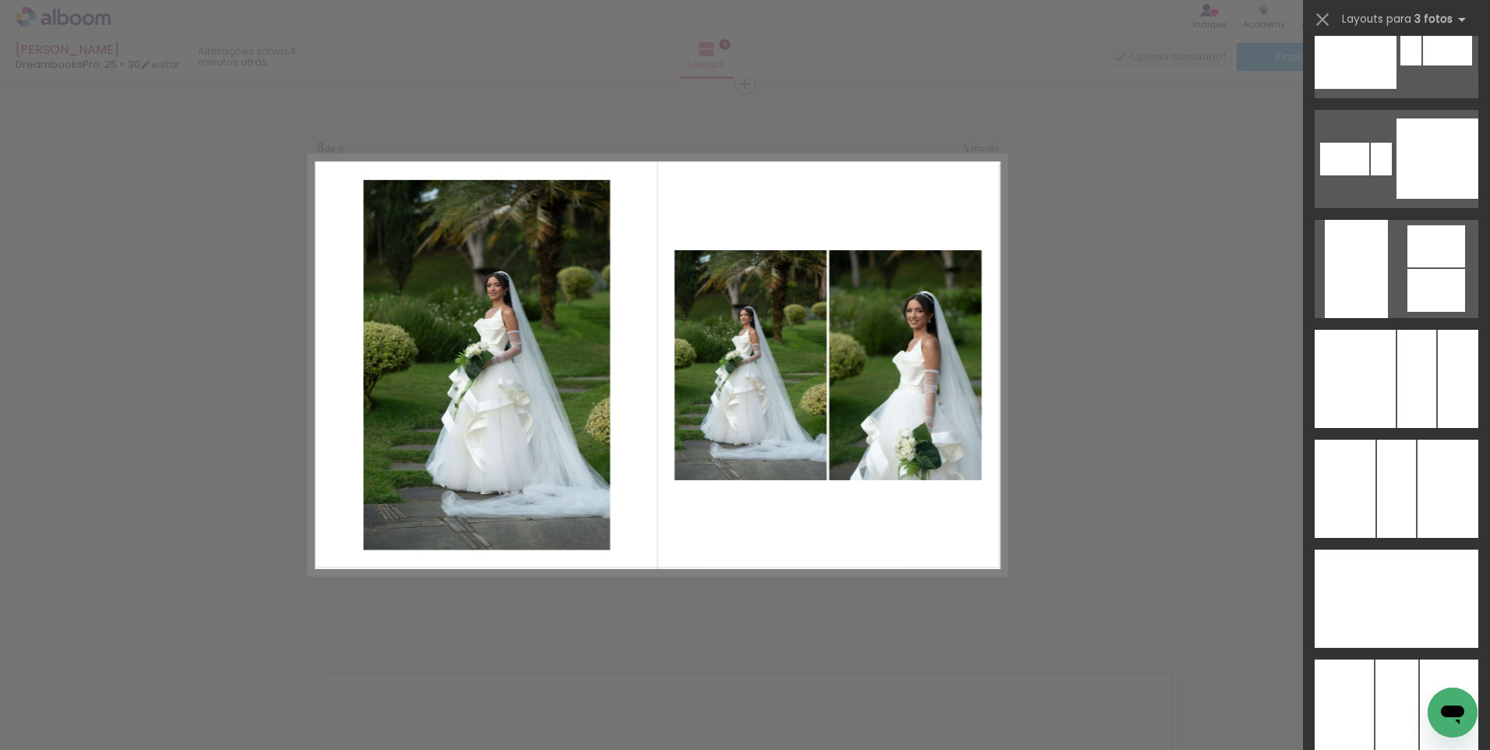
scroll to position [8812, 0]
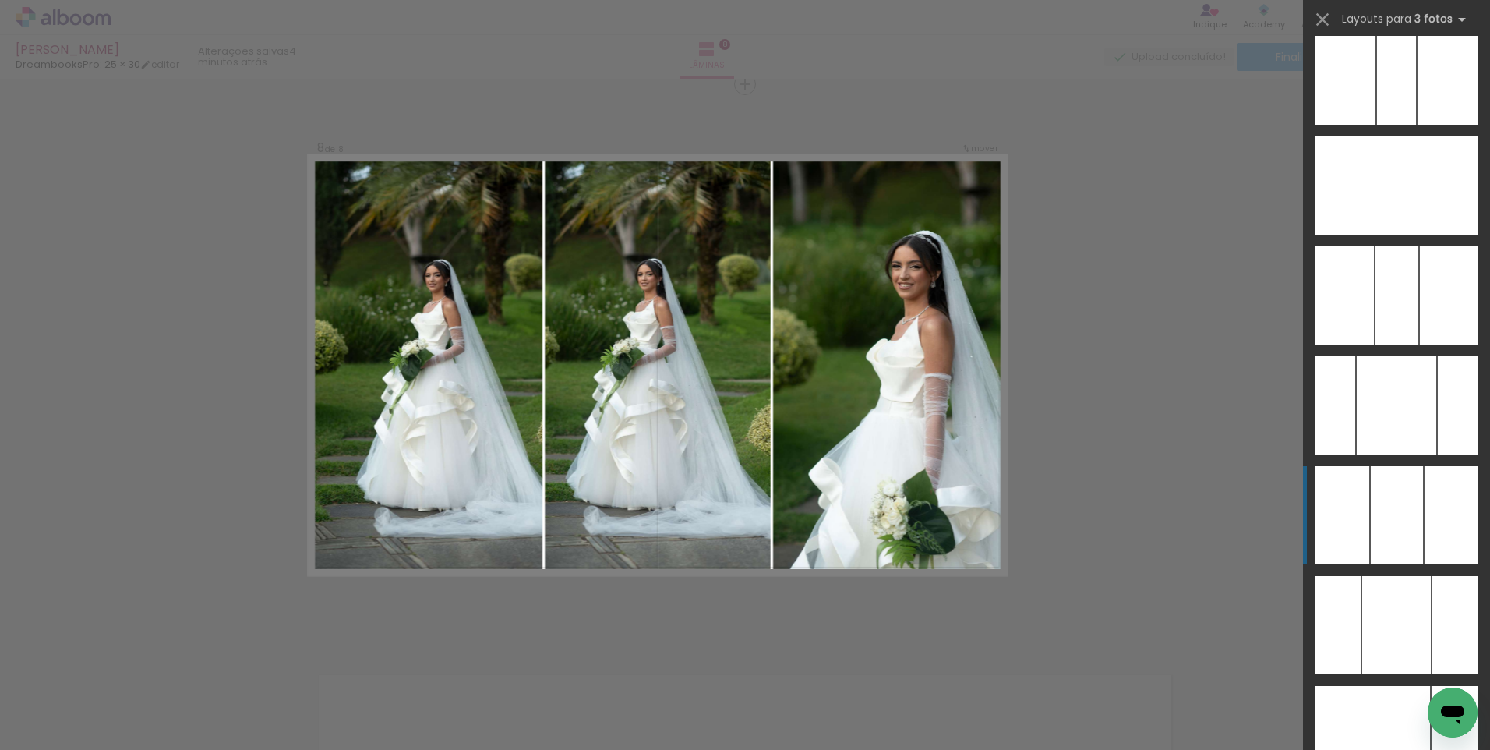
click at [1383, 507] on div at bounding box center [1397, 515] width 52 height 98
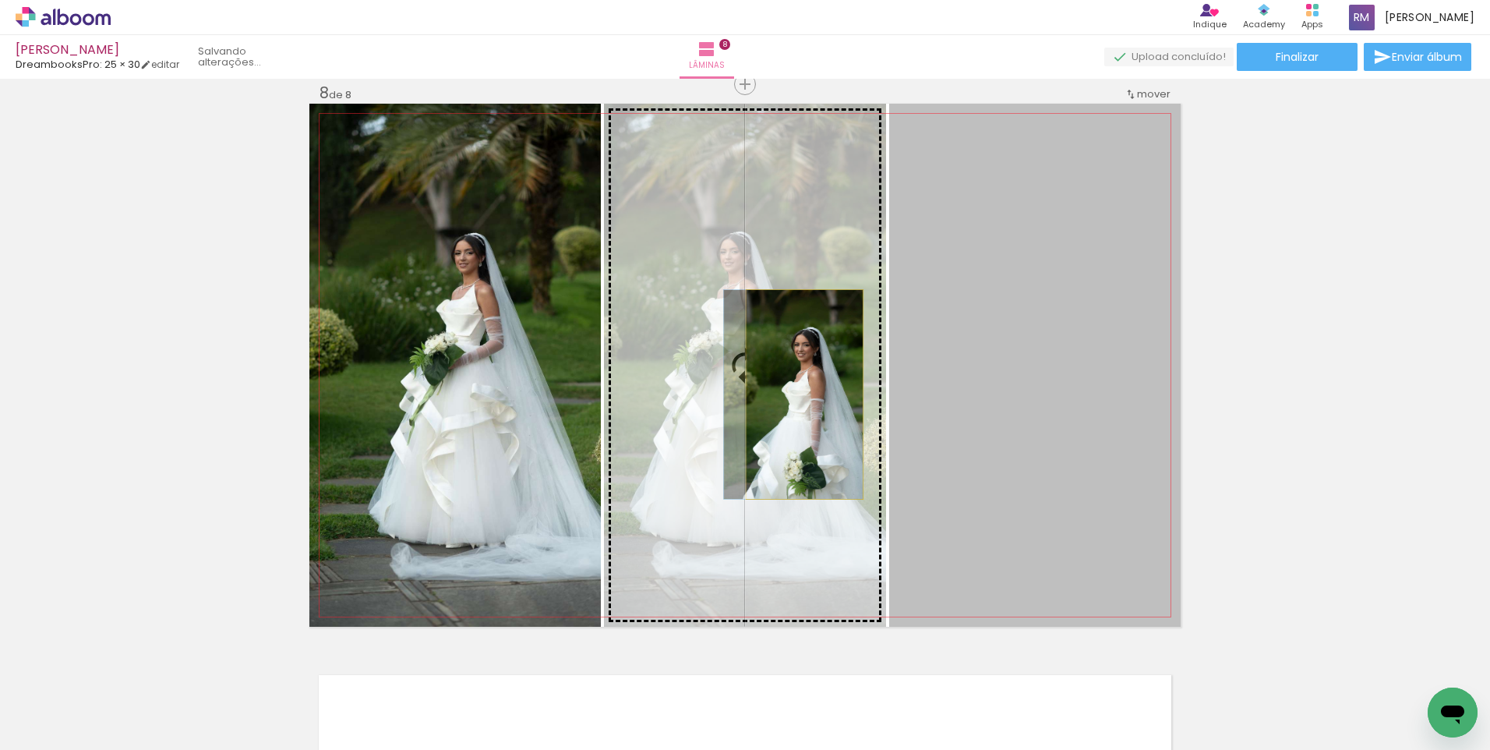
drag, startPoint x: 1039, startPoint y: 410, endPoint x: 799, endPoint y: 394, distance: 240.5
click at [0, 0] on slot at bounding box center [0, 0] width 0 height 0
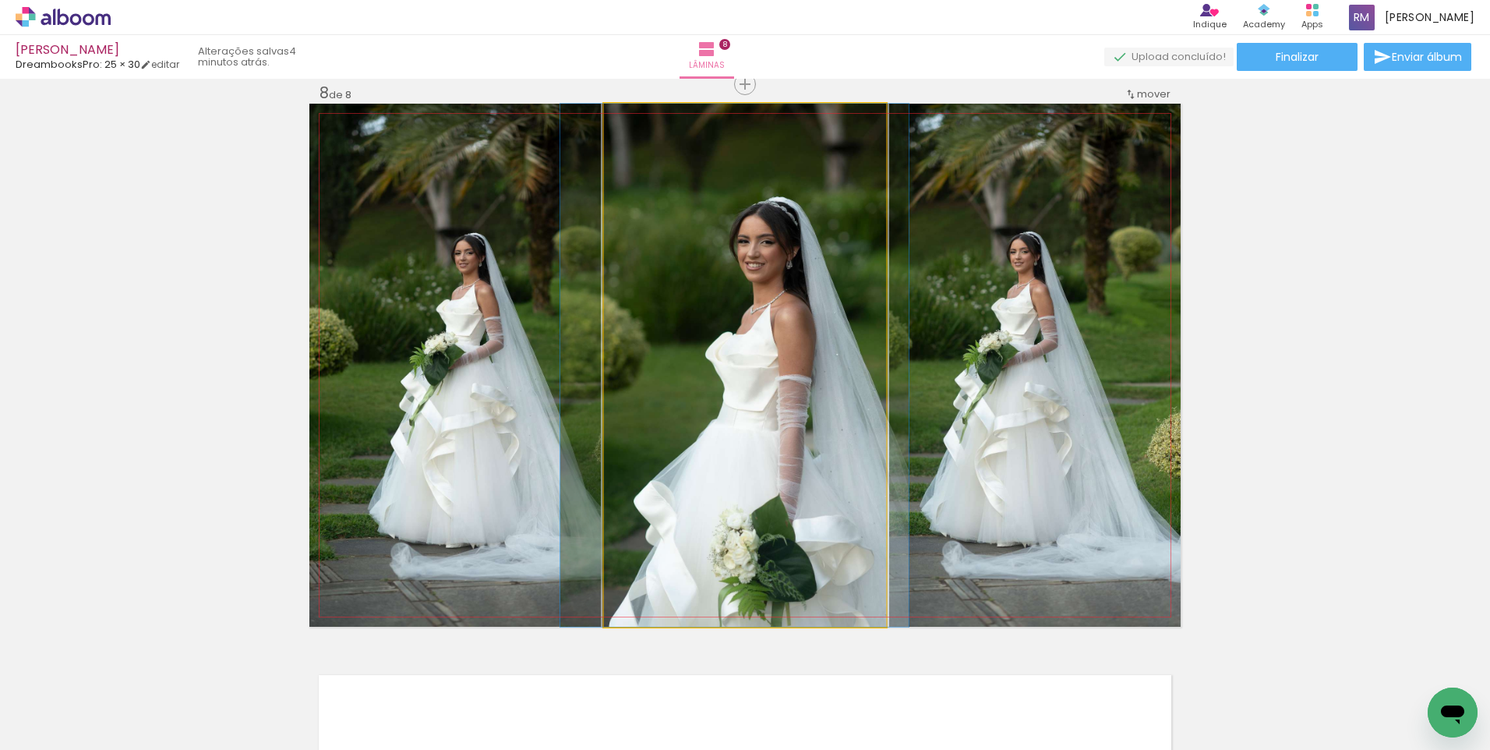
drag, startPoint x: 809, startPoint y: 374, endPoint x: 799, endPoint y: 369, distance: 11.5
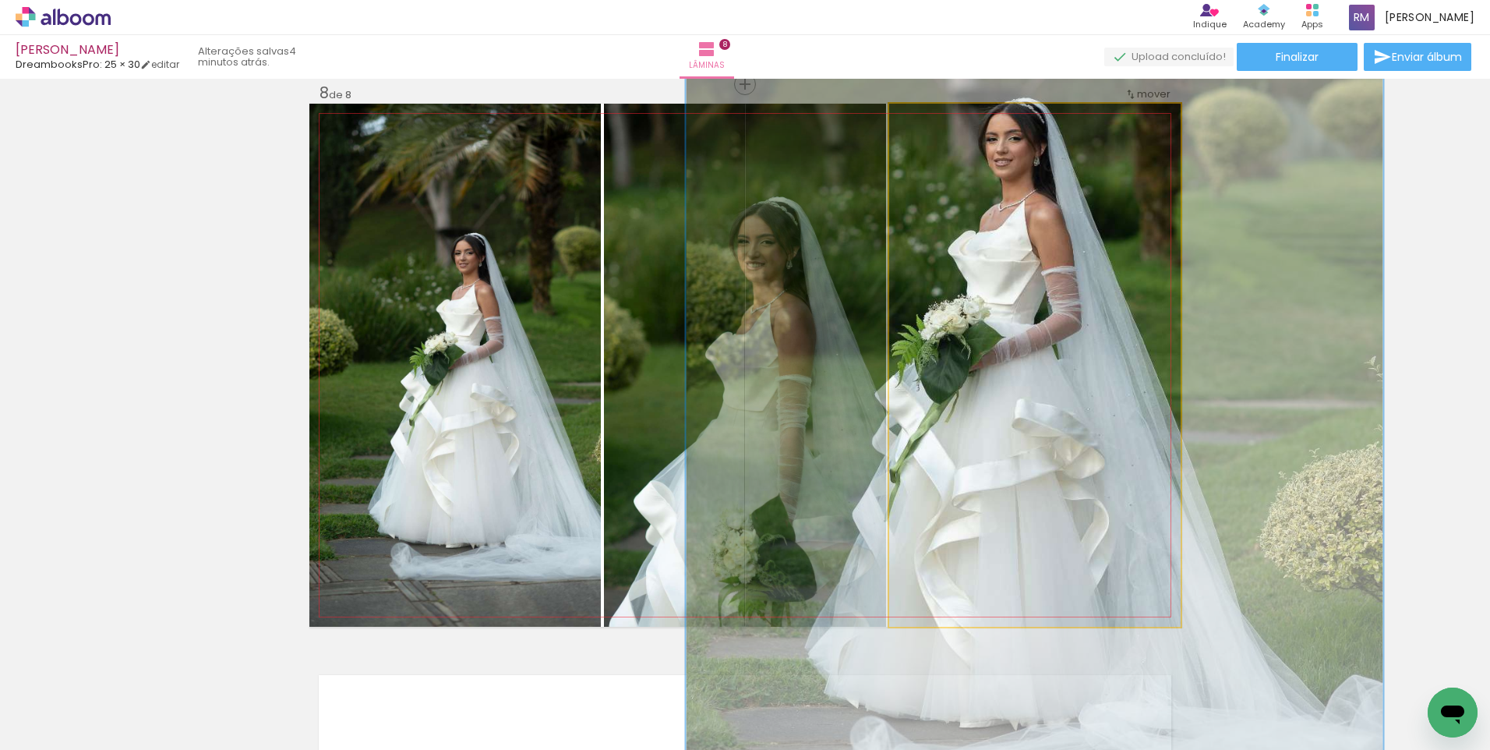
drag, startPoint x: 920, startPoint y: 121, endPoint x: 1017, endPoint y: 209, distance: 130.7
type paper-slider "200"
click at [988, 141] on quentale-photo at bounding box center [1034, 365] width 291 height 523
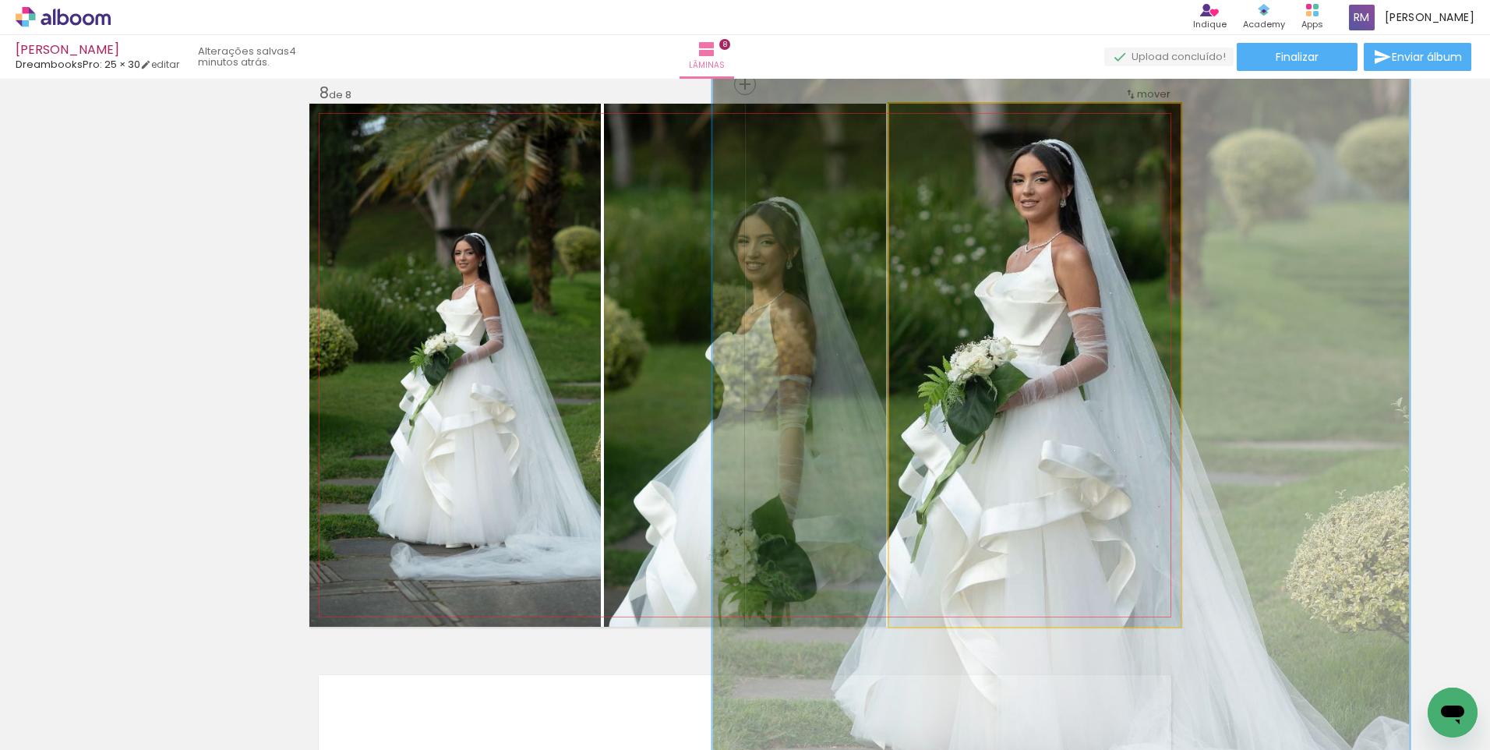
drag, startPoint x: 1026, startPoint y: 233, endPoint x: 1052, endPoint y: 274, distance: 49.1
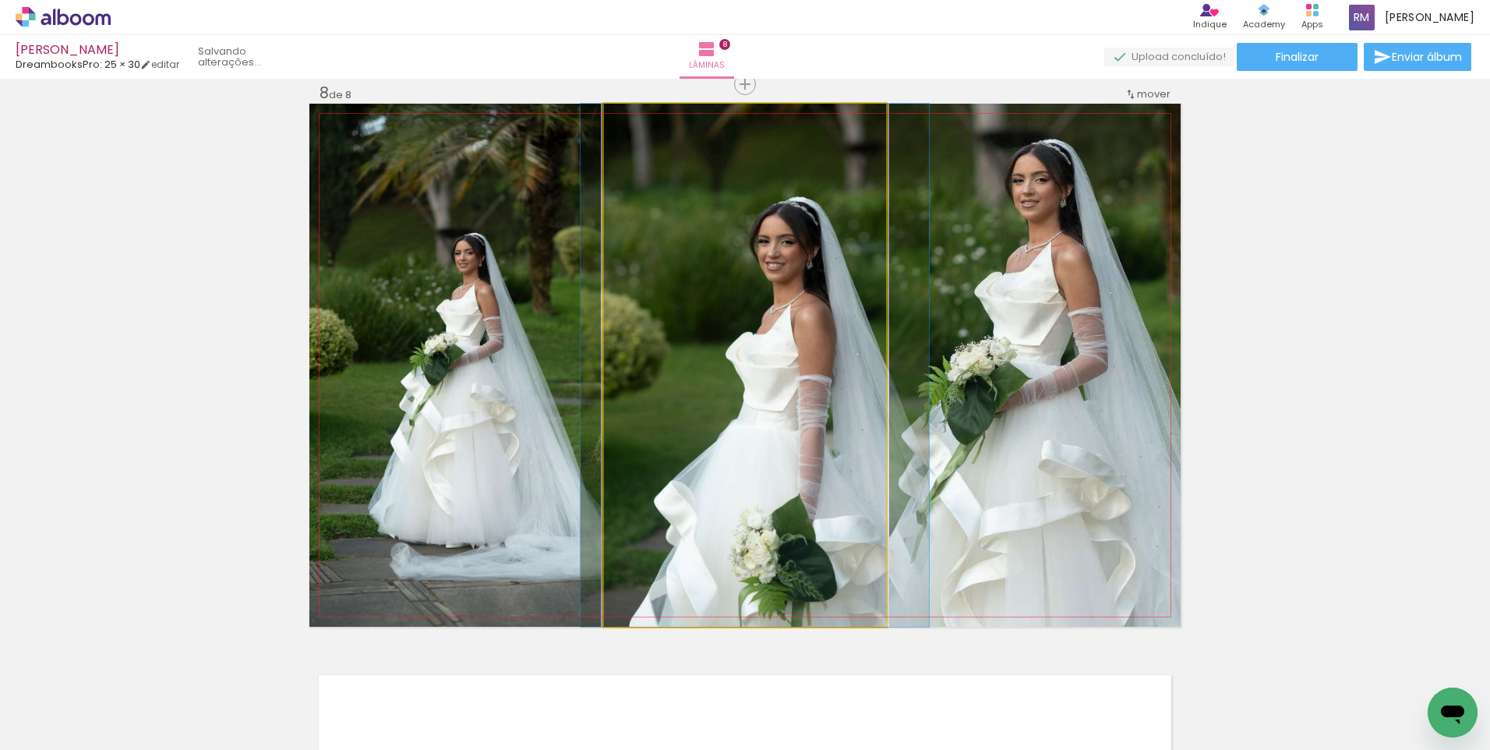
drag, startPoint x: 793, startPoint y: 350, endPoint x: 813, endPoint y: 338, distance: 23.4
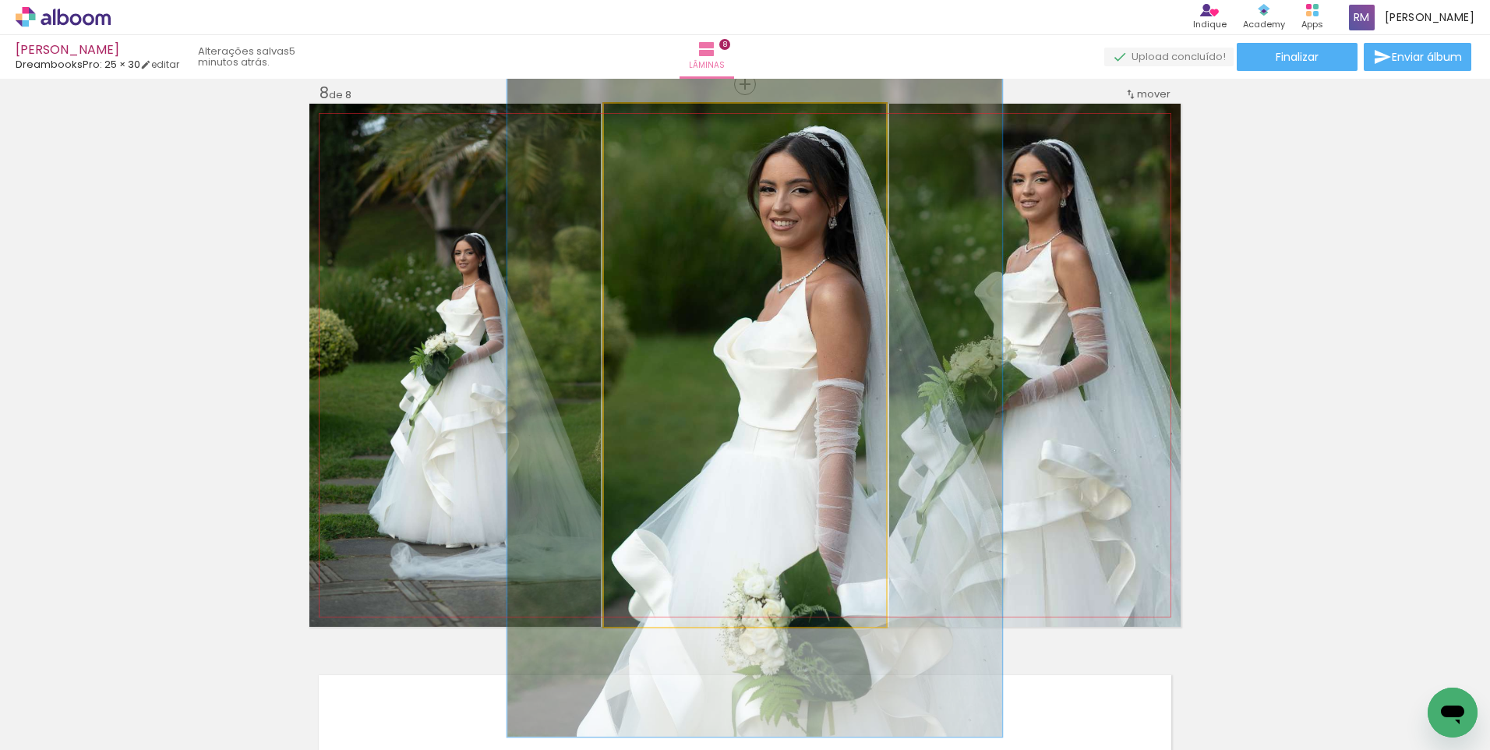
drag, startPoint x: 636, startPoint y: 123, endPoint x: 660, endPoint y: 125, distance: 24.3
type paper-slider "143"
click at [660, 125] on div at bounding box center [664, 120] width 14 height 14
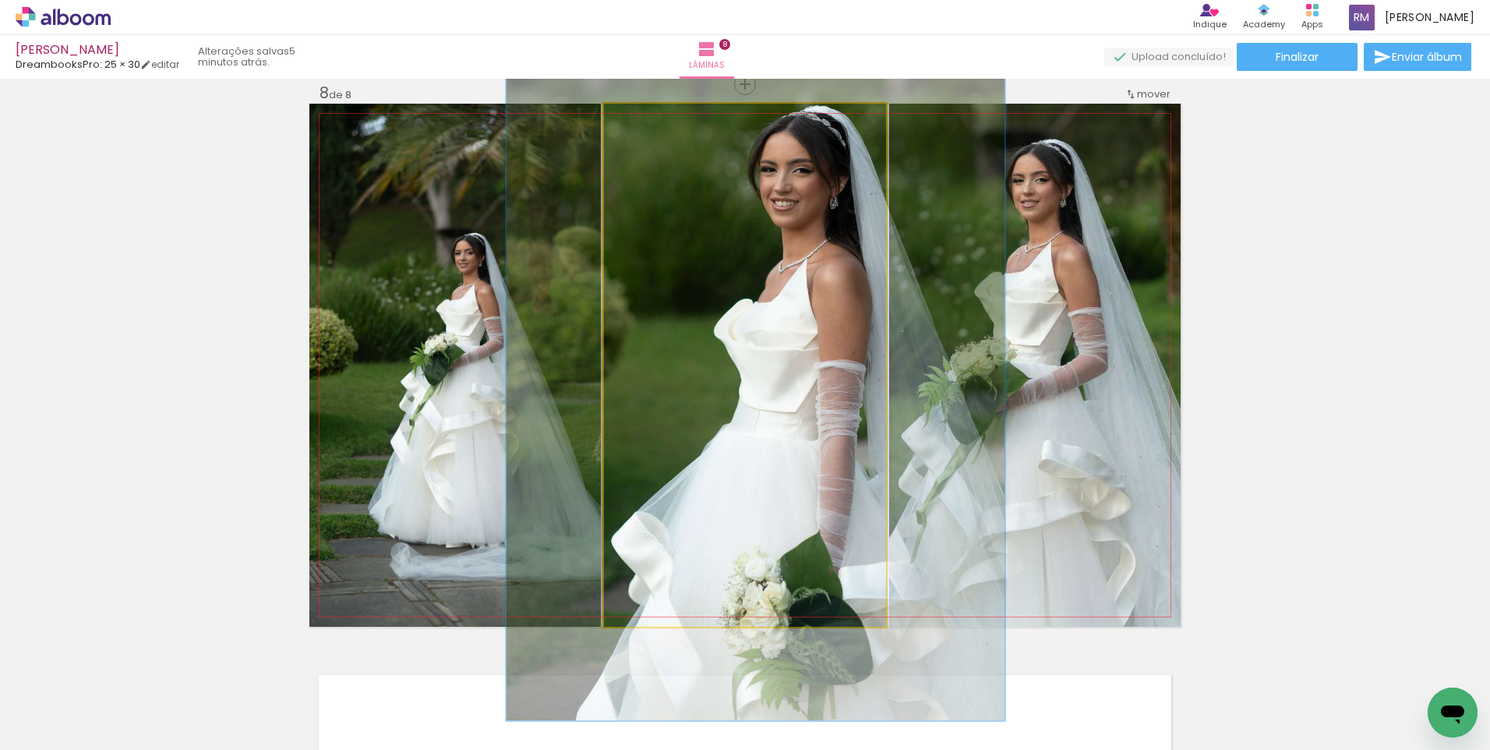
drag, startPoint x: 807, startPoint y: 251, endPoint x: 808, endPoint y: 236, distance: 14.8
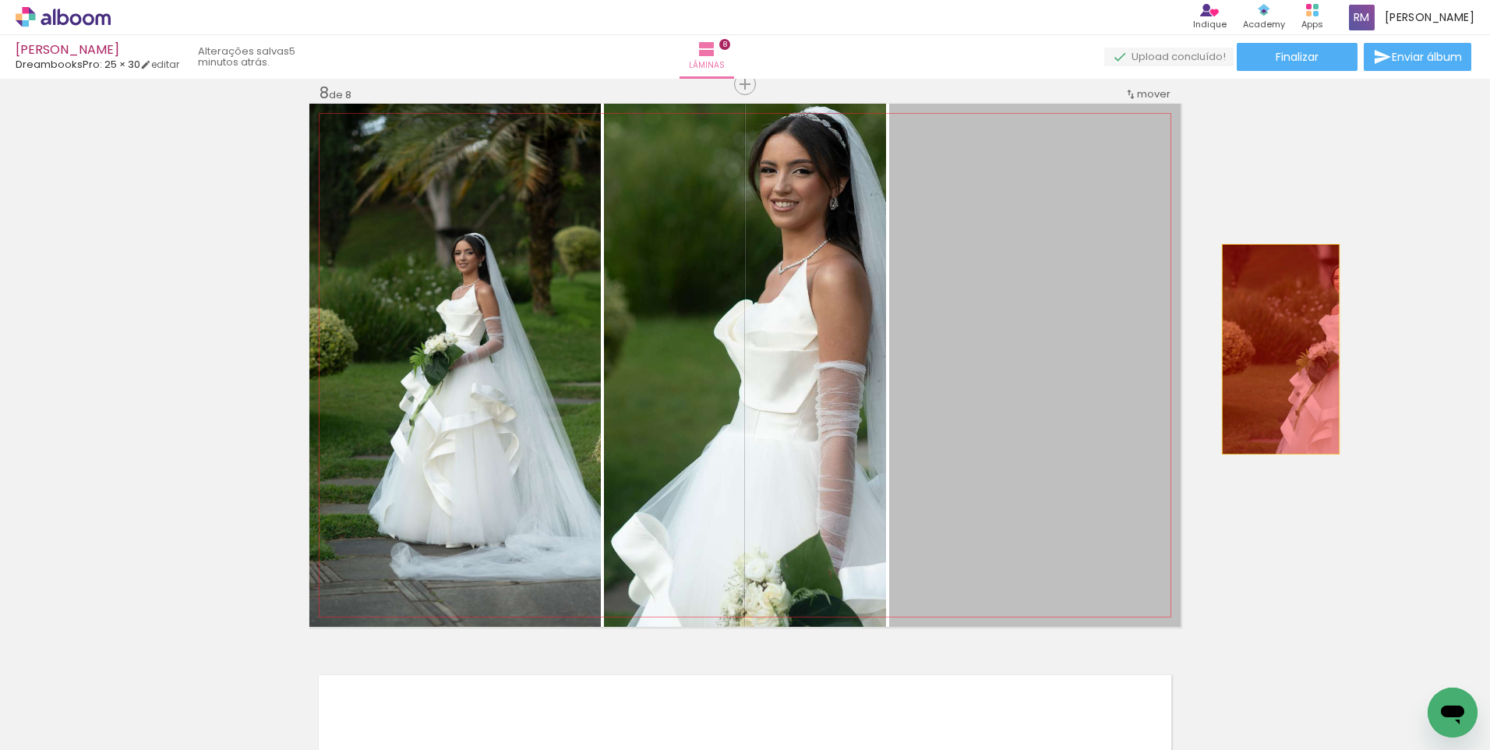
drag, startPoint x: 1010, startPoint y: 348, endPoint x: 1275, endPoint y: 349, distance: 265.0
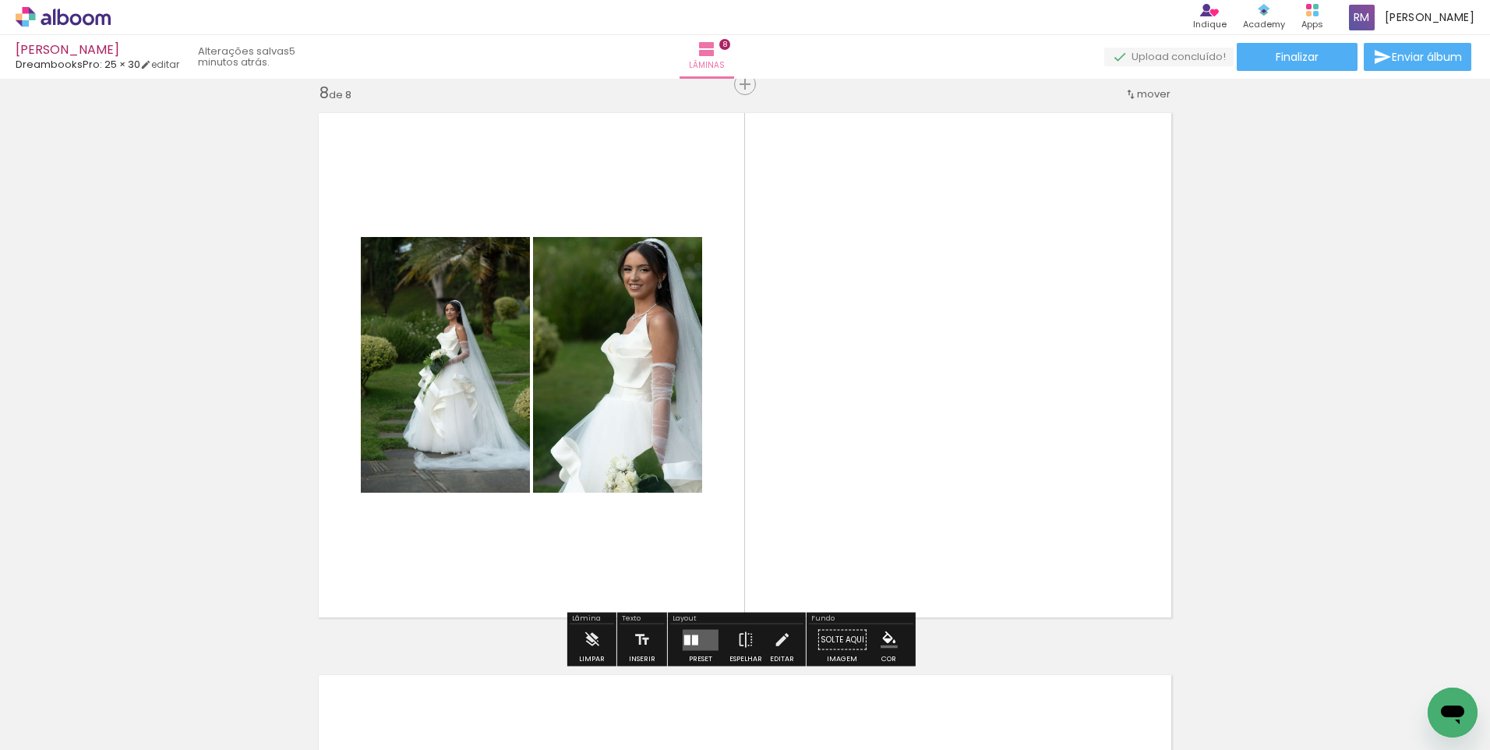
click at [685, 636] on div at bounding box center [687, 639] width 6 height 10
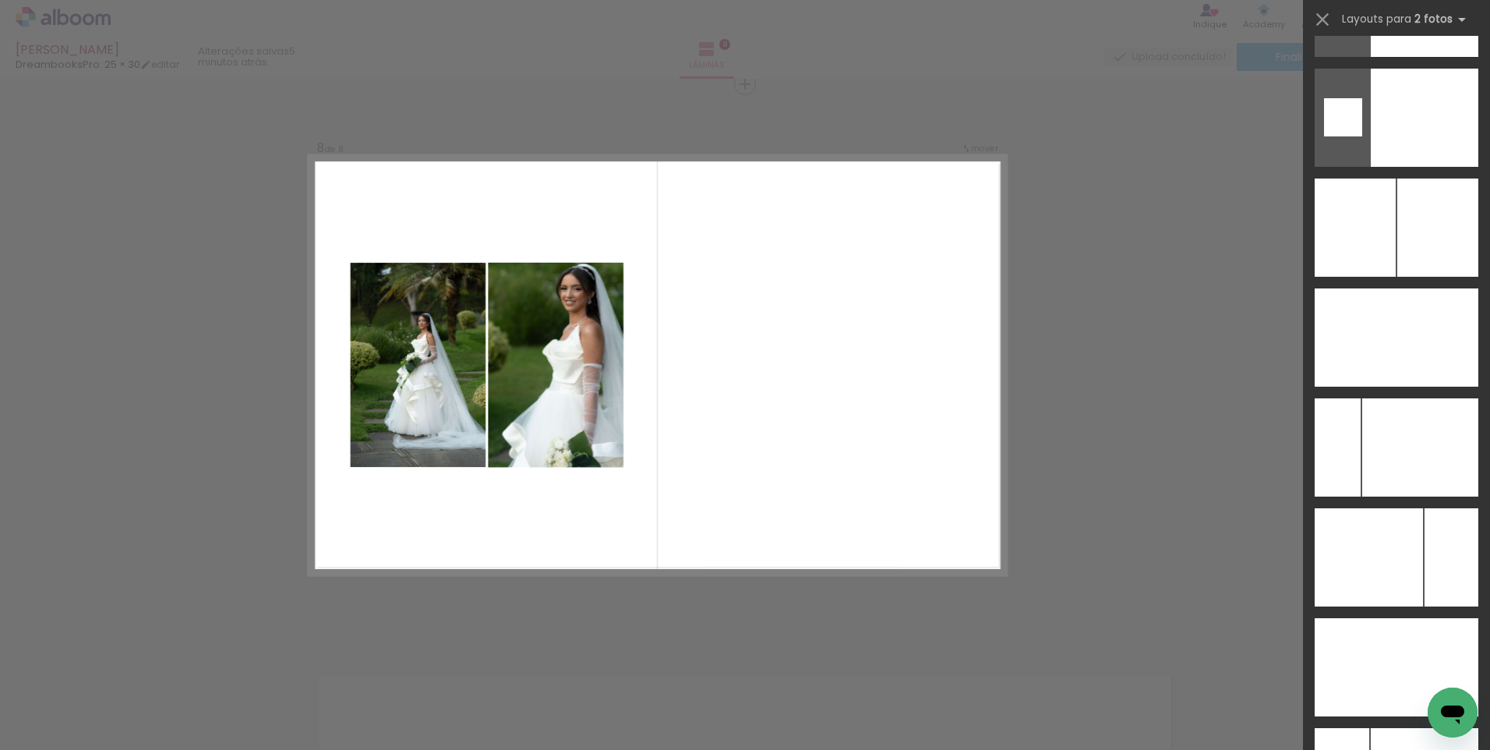
scroll to position [7902, 0]
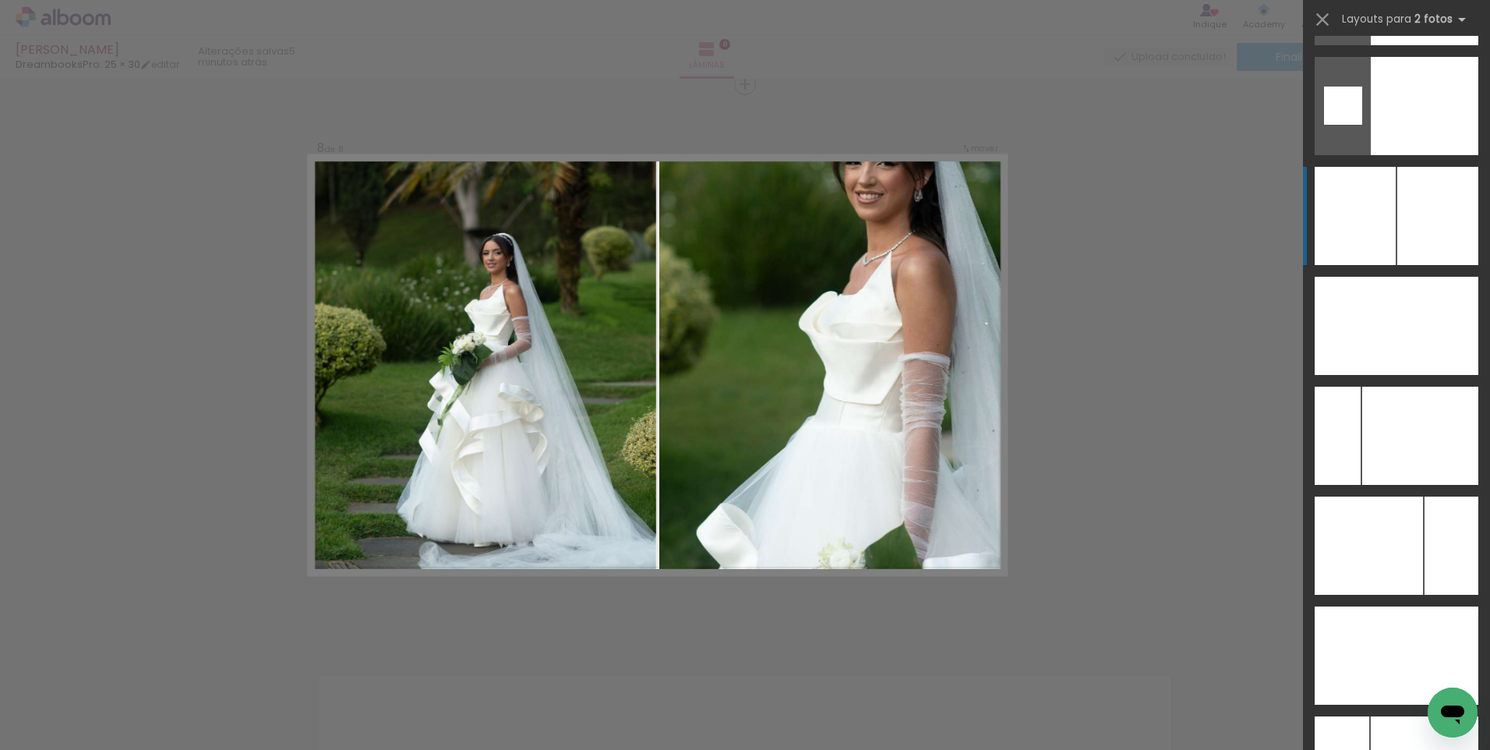
click at [1407, 242] on div at bounding box center [1437, 216] width 81 height 98
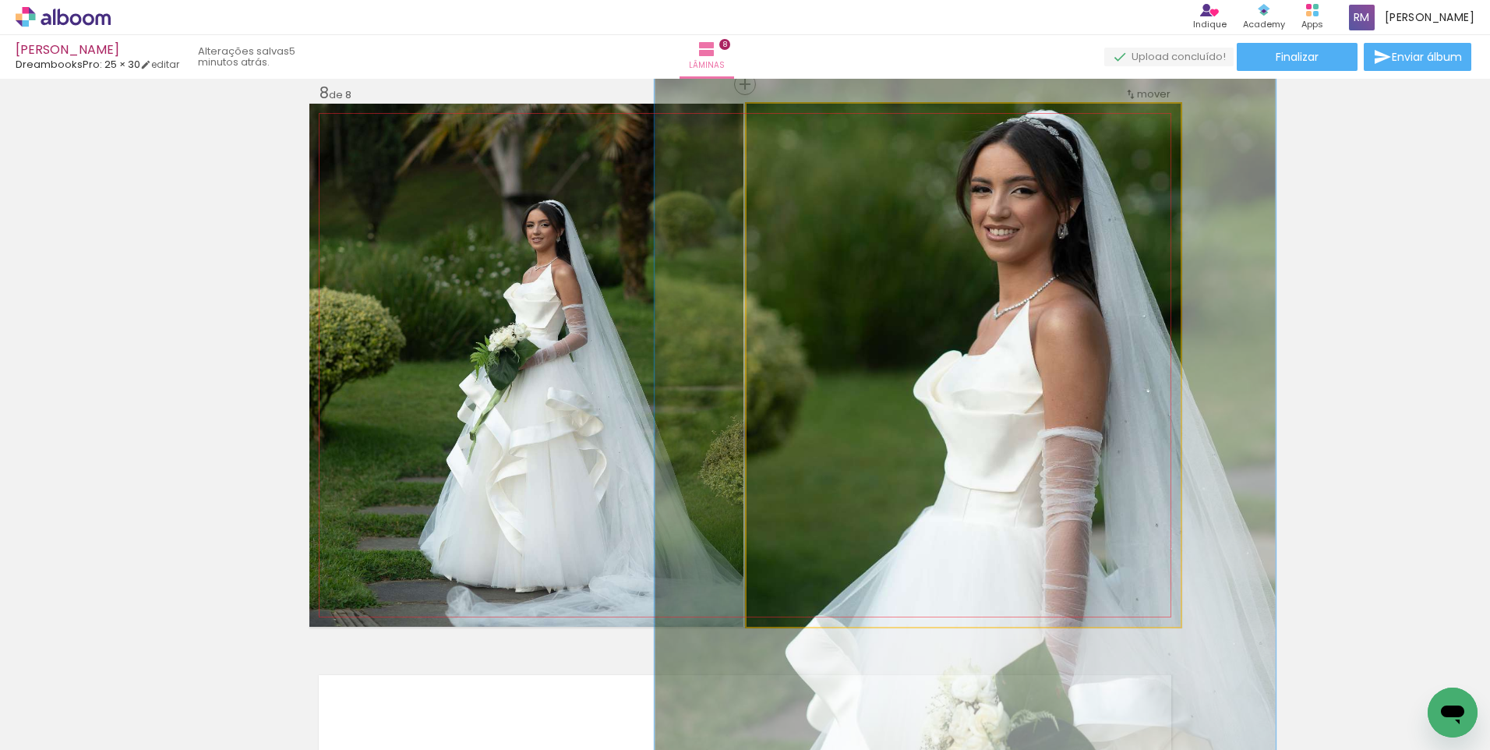
drag, startPoint x: 1021, startPoint y: 298, endPoint x: 1013, endPoint y: 376, distance: 78.3
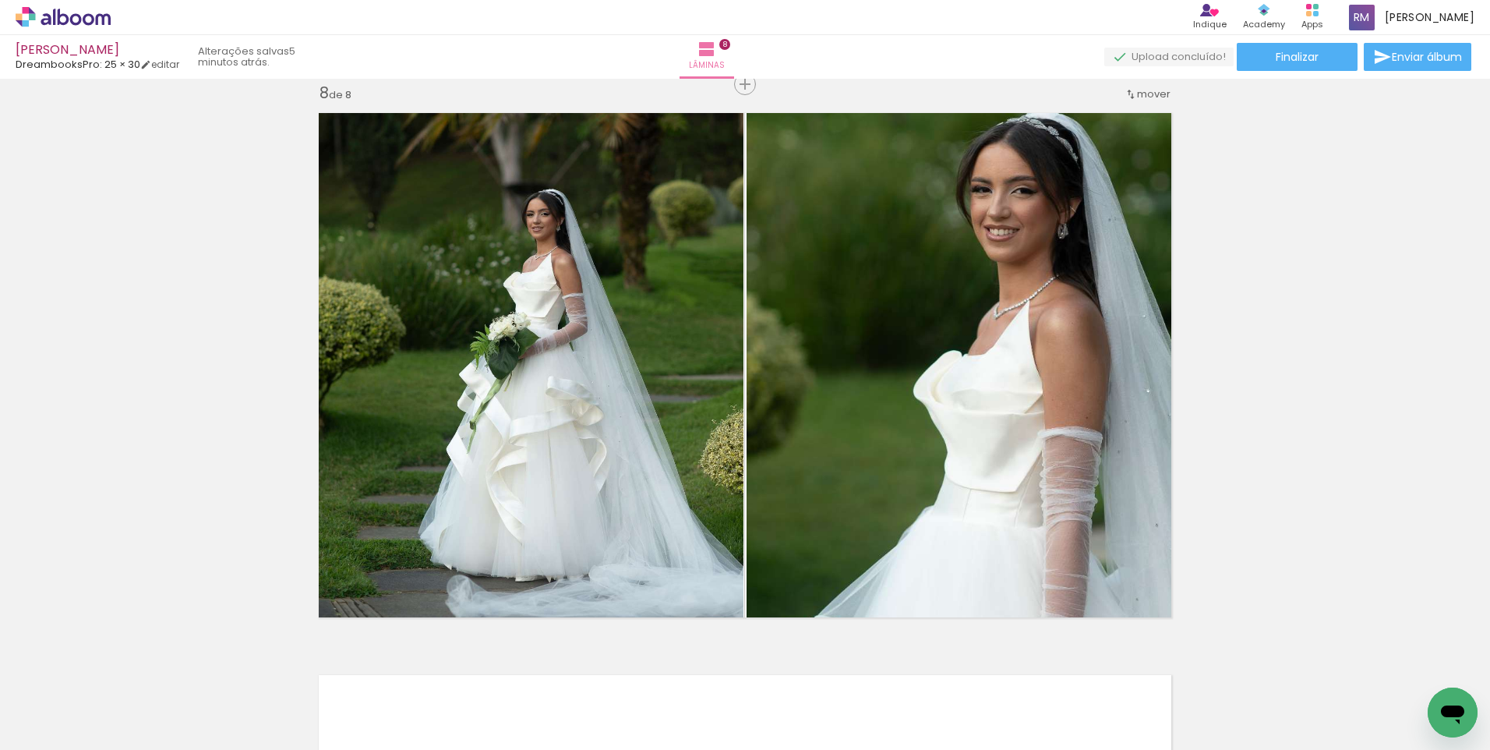
scroll to position [0, 860]
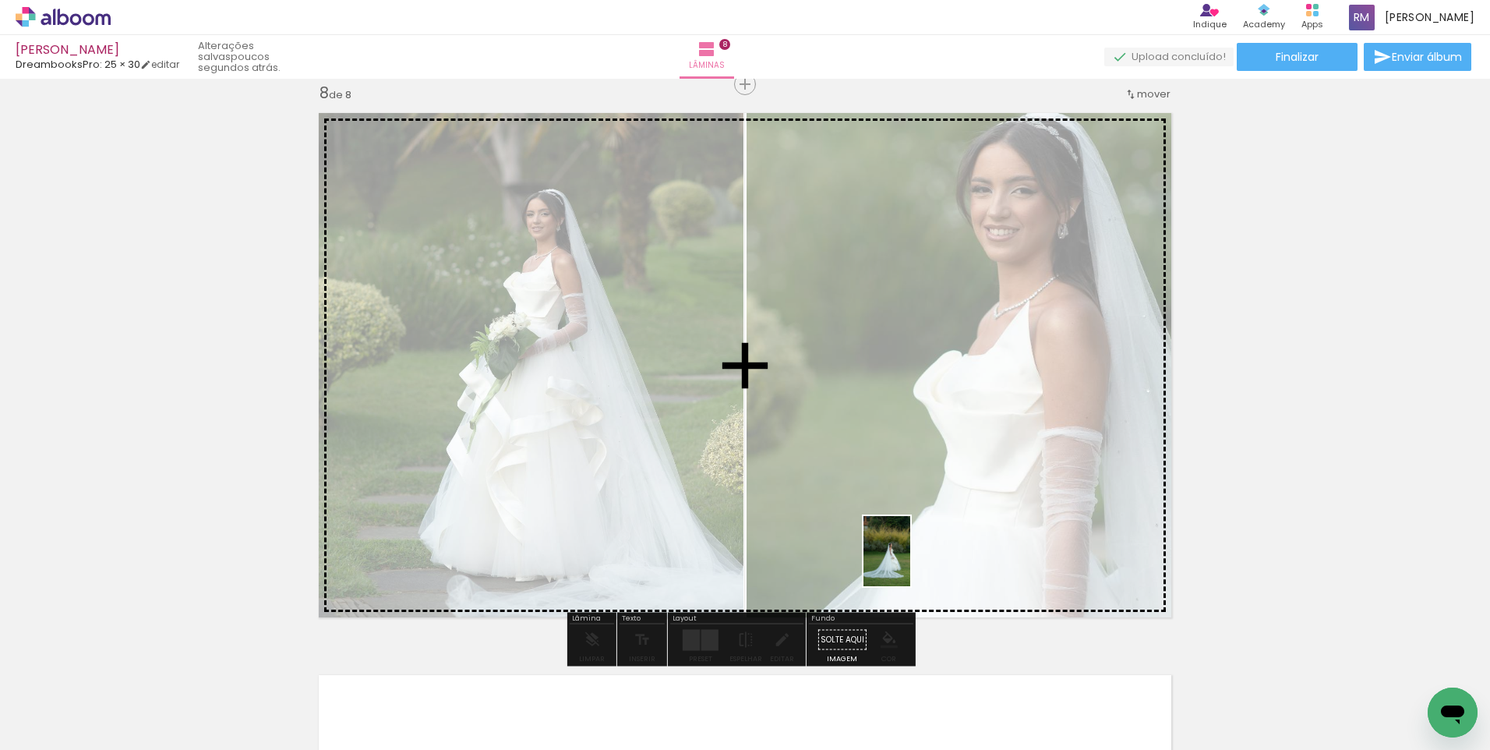
drag, startPoint x: 1136, startPoint y: 716, endPoint x: 910, endPoint y: 563, distance: 273.2
click at [910, 563] on quentale-workspace at bounding box center [745, 375] width 1490 height 750
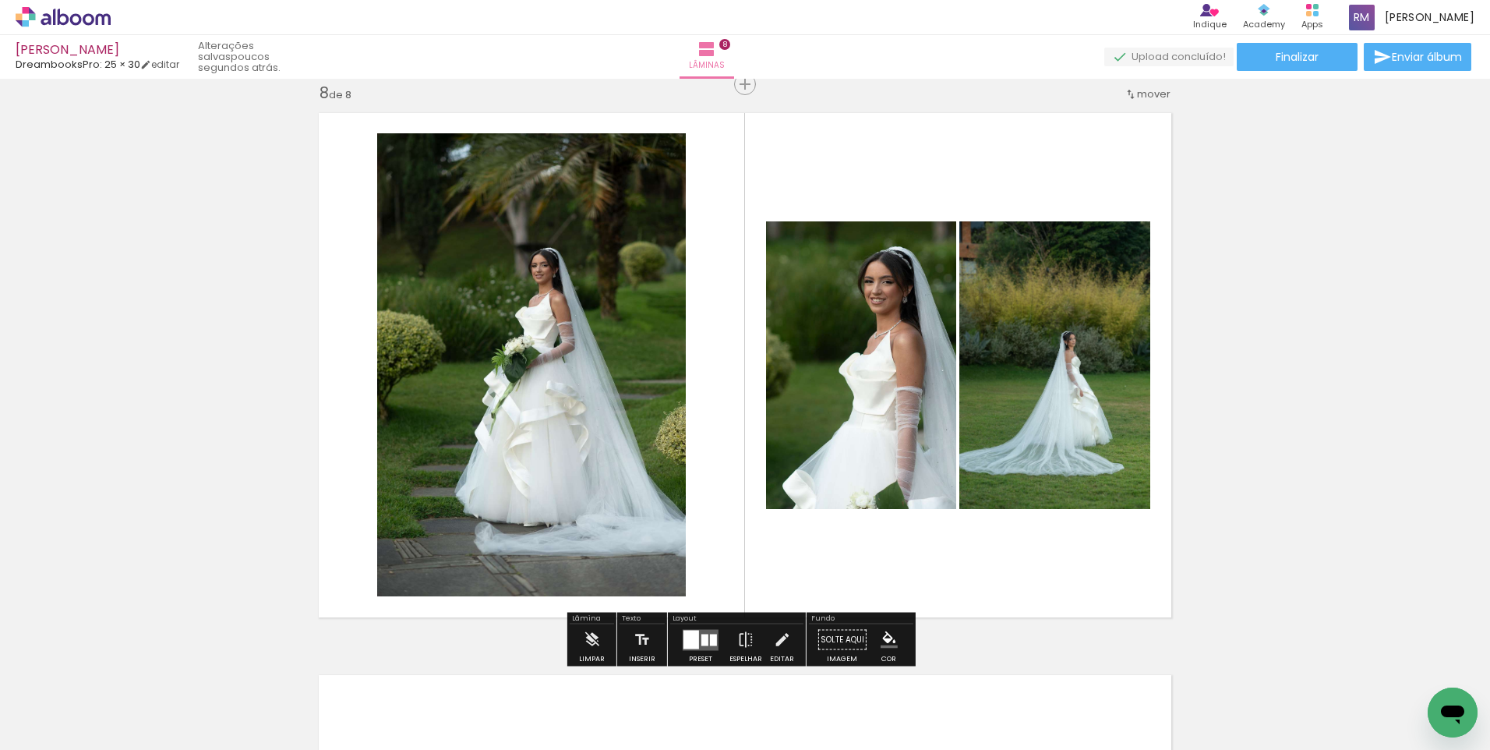
click at [703, 635] on div at bounding box center [704, 640] width 7 height 12
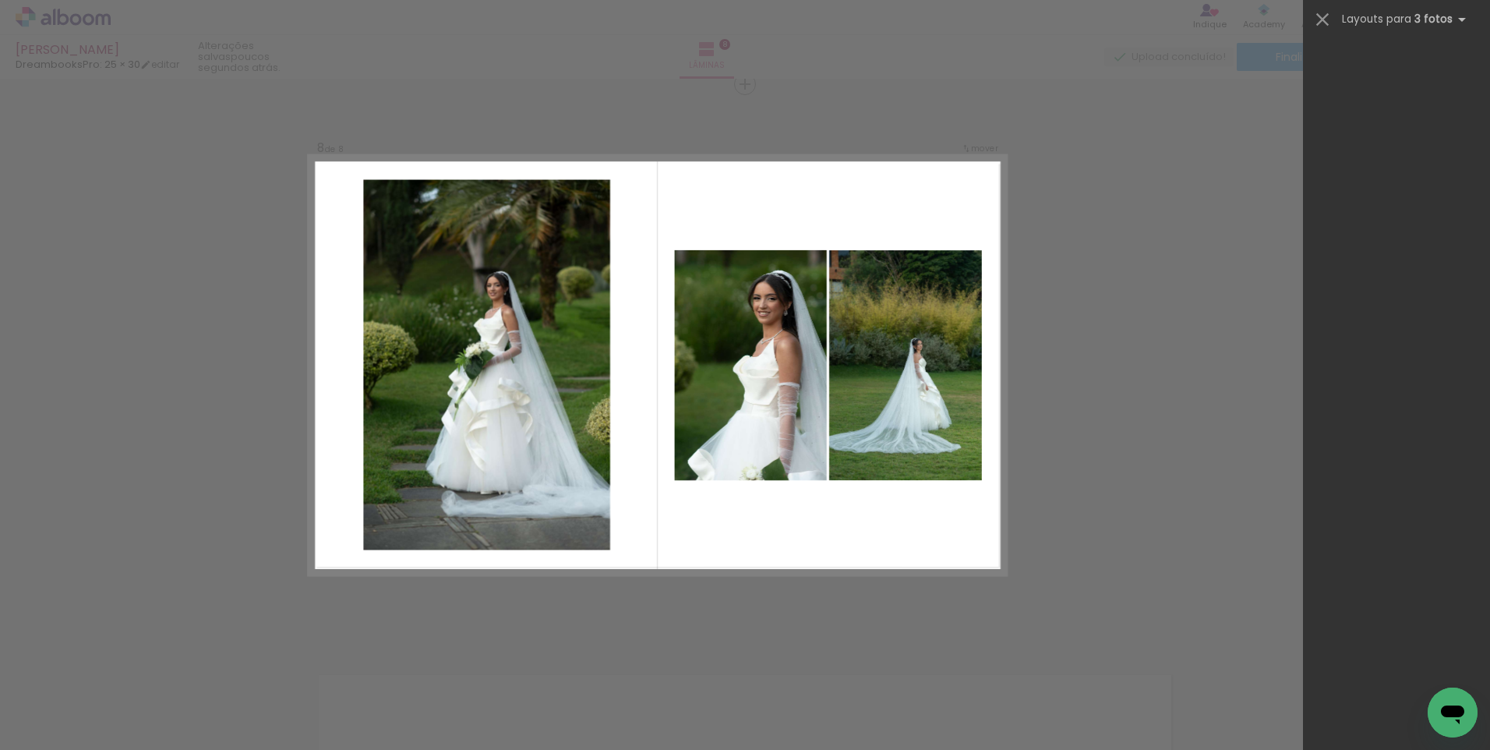
scroll to position [7352, 0]
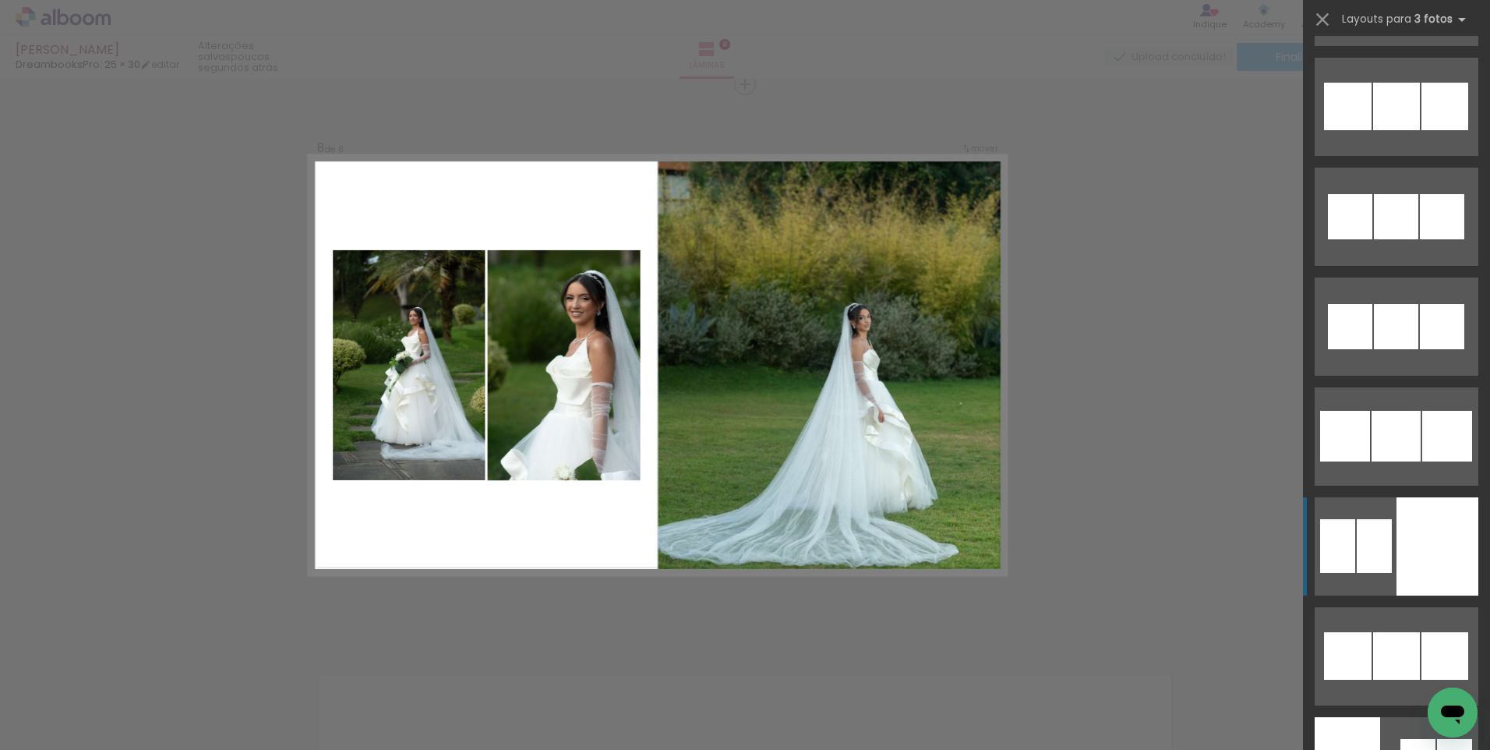
click at [1425, 523] on div at bounding box center [1438, 546] width 82 height 98
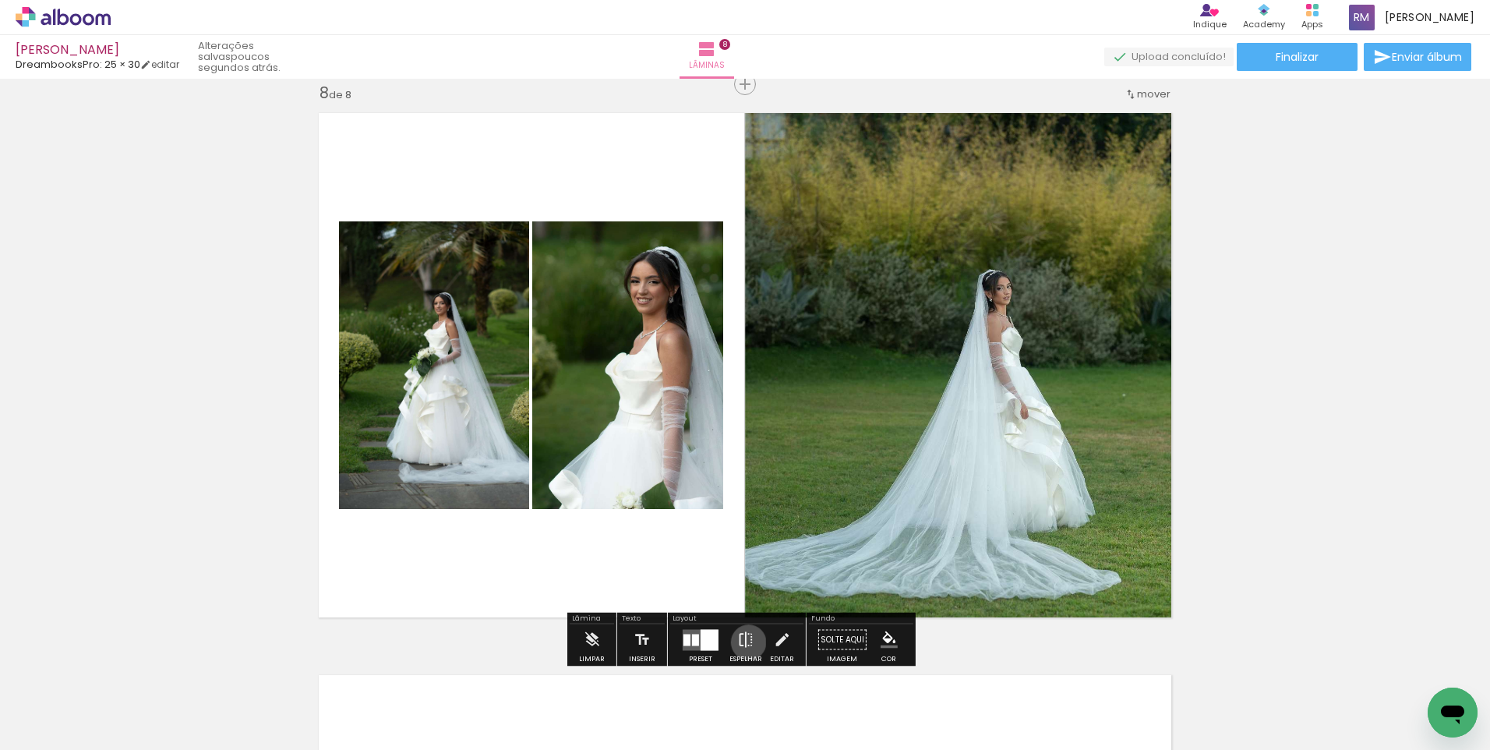
click at [744, 642] on iron-icon at bounding box center [745, 639] width 17 height 31
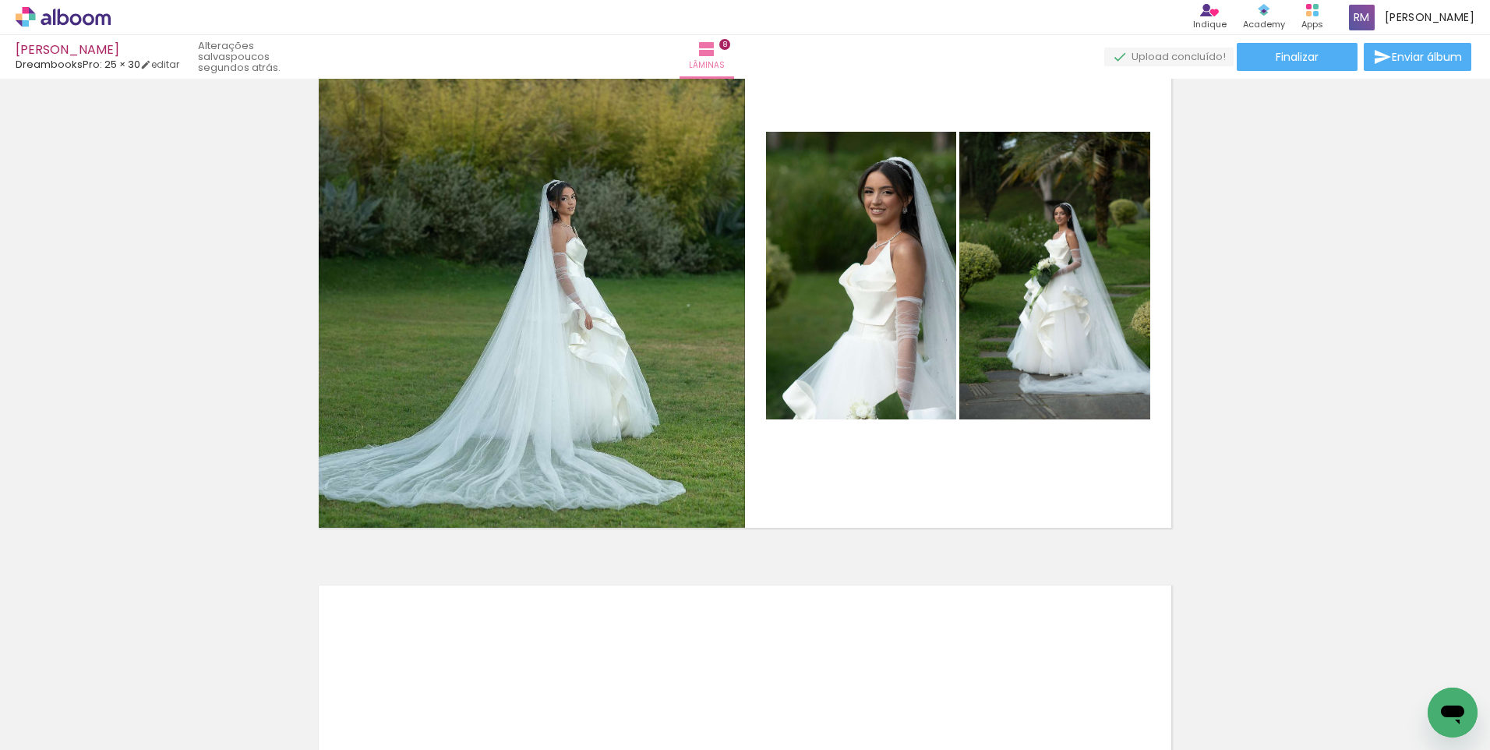
scroll to position [4063, 0]
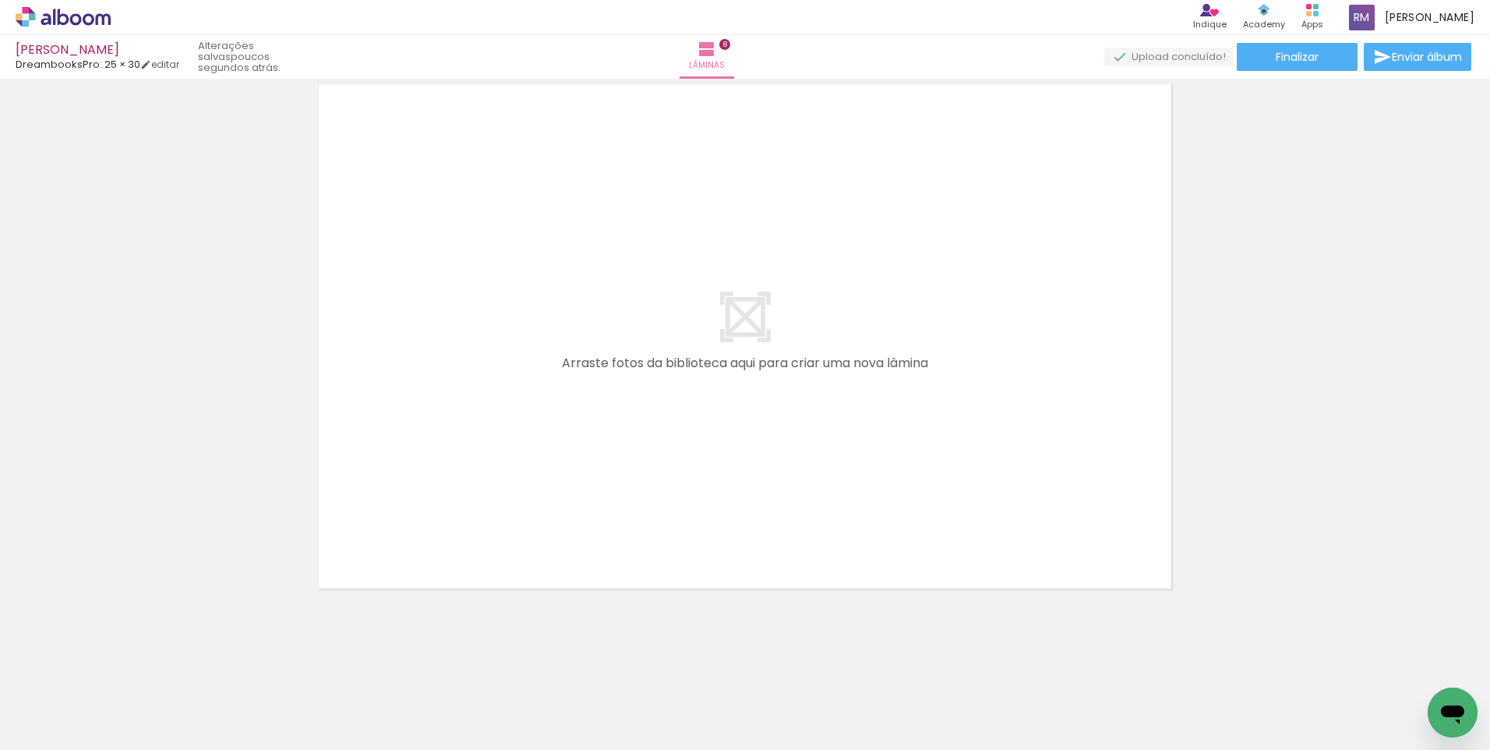
scroll to position [0, 839]
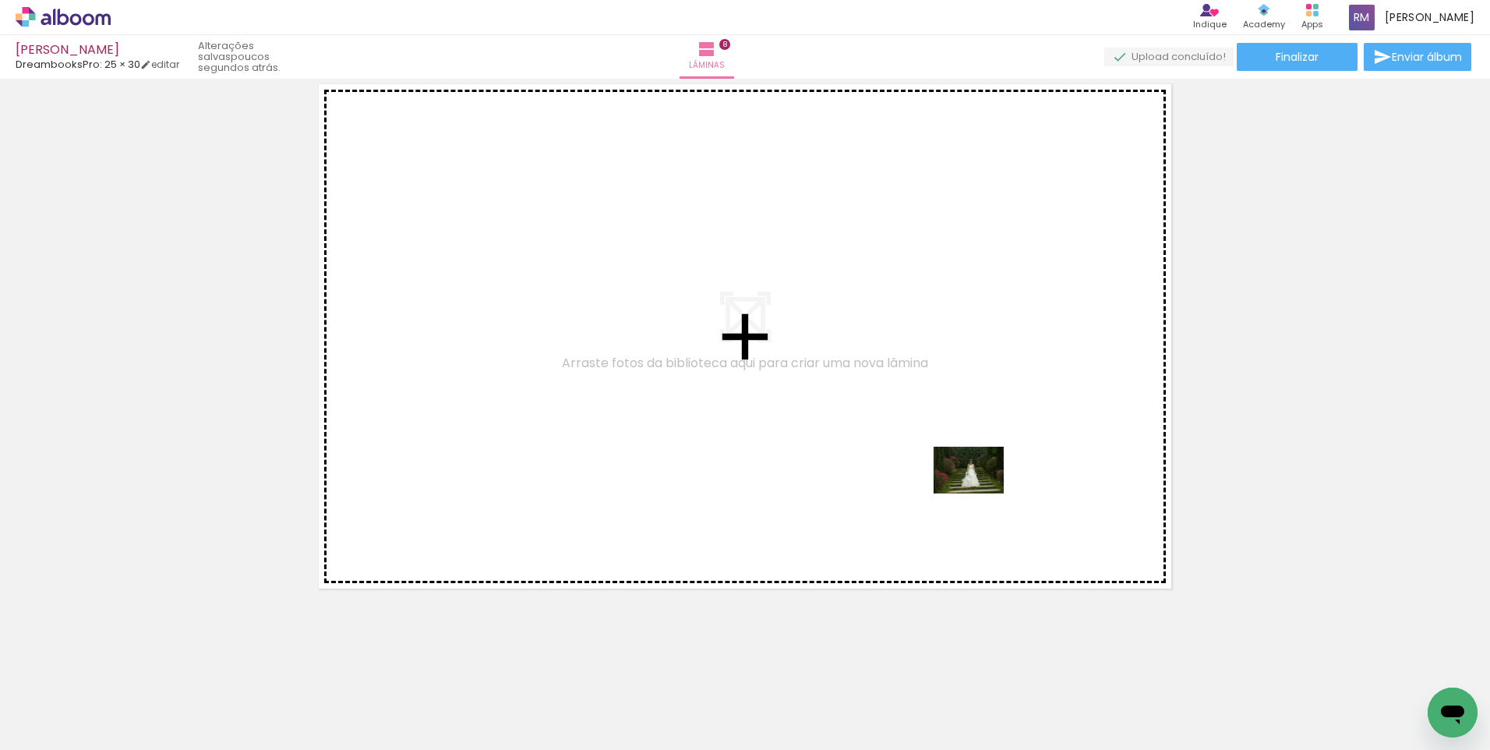
drag, startPoint x: 1068, startPoint y: 705, endPoint x: 980, endPoint y: 493, distance: 228.5
click at [980, 493] on quentale-workspace at bounding box center [745, 375] width 1490 height 750
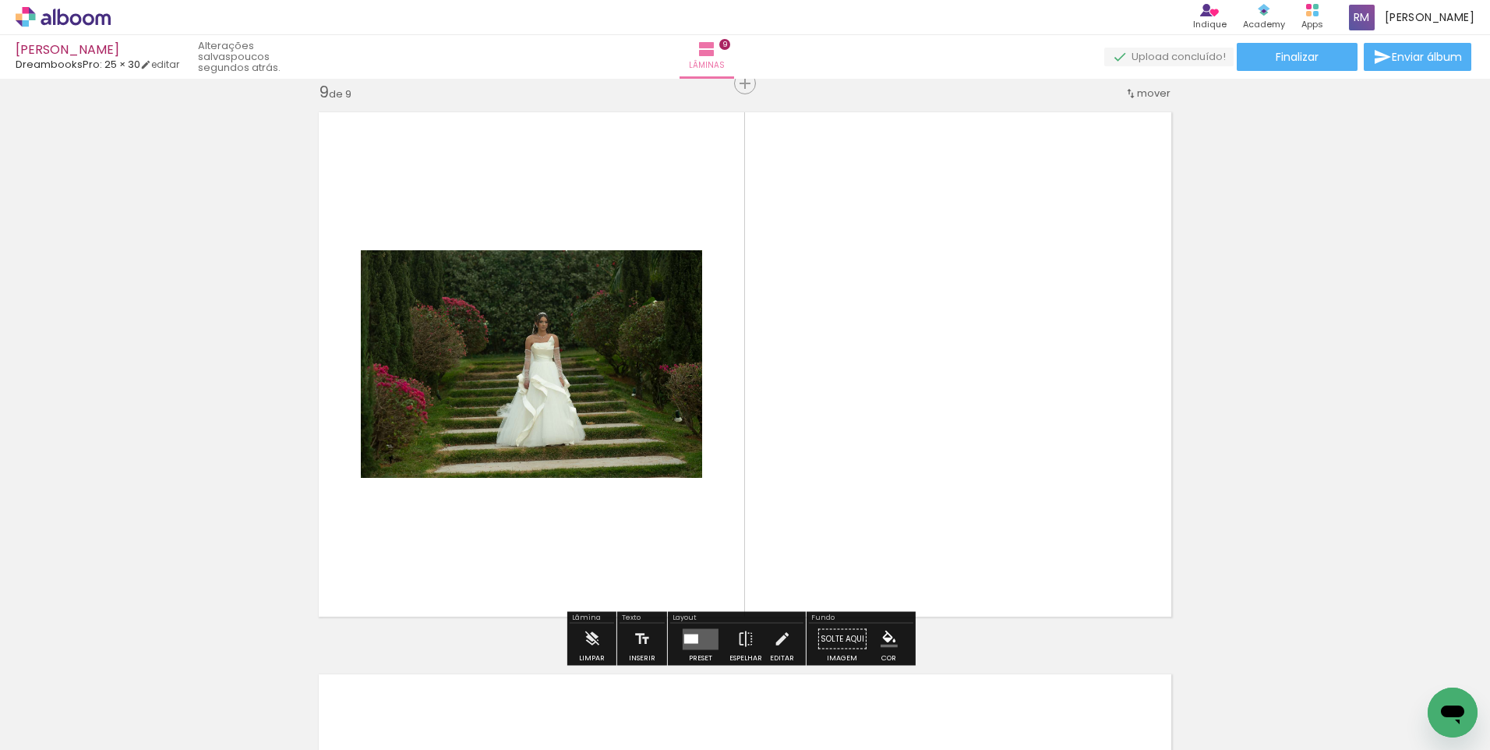
scroll to position [4515, 0]
click at [704, 637] on quentale-layouter at bounding box center [701, 639] width 36 height 21
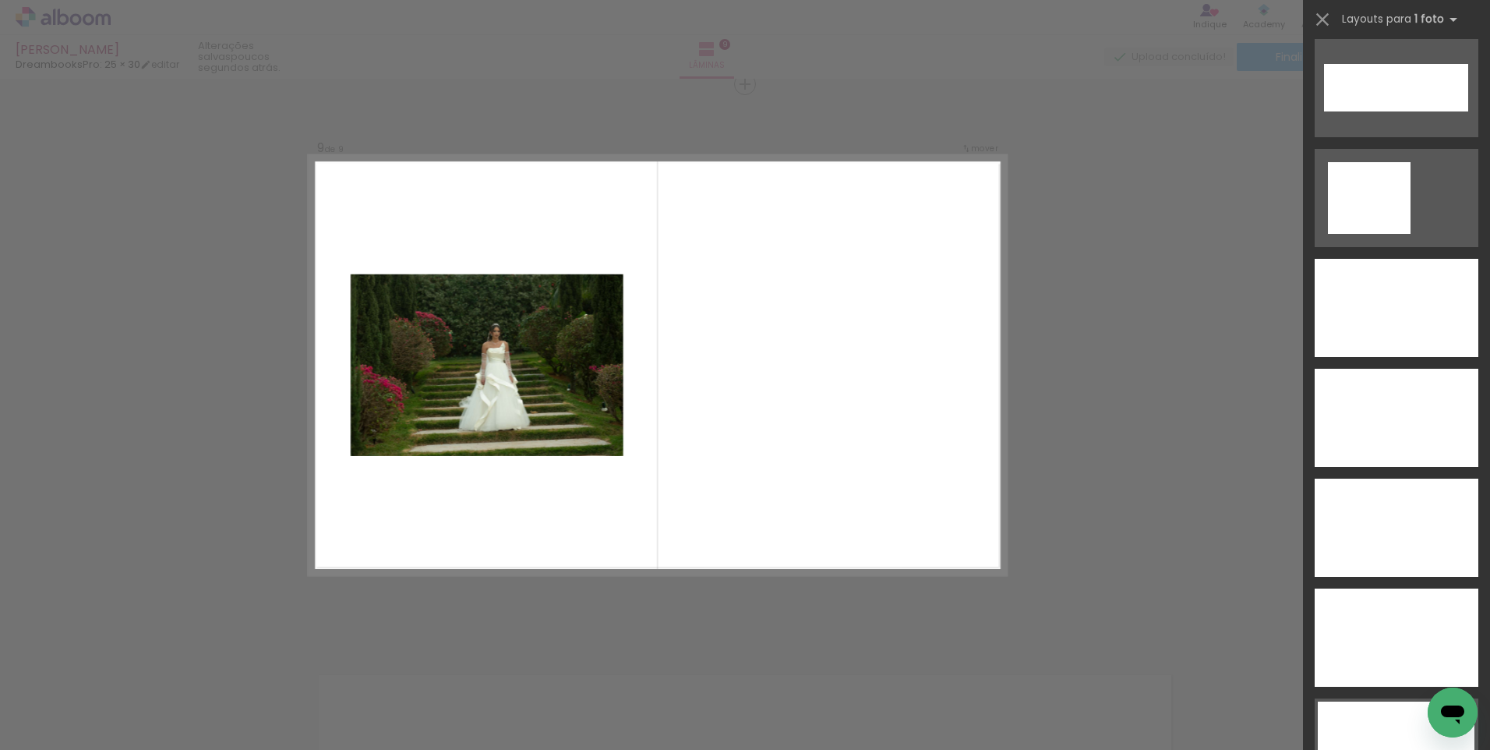
scroll to position [5255, 0]
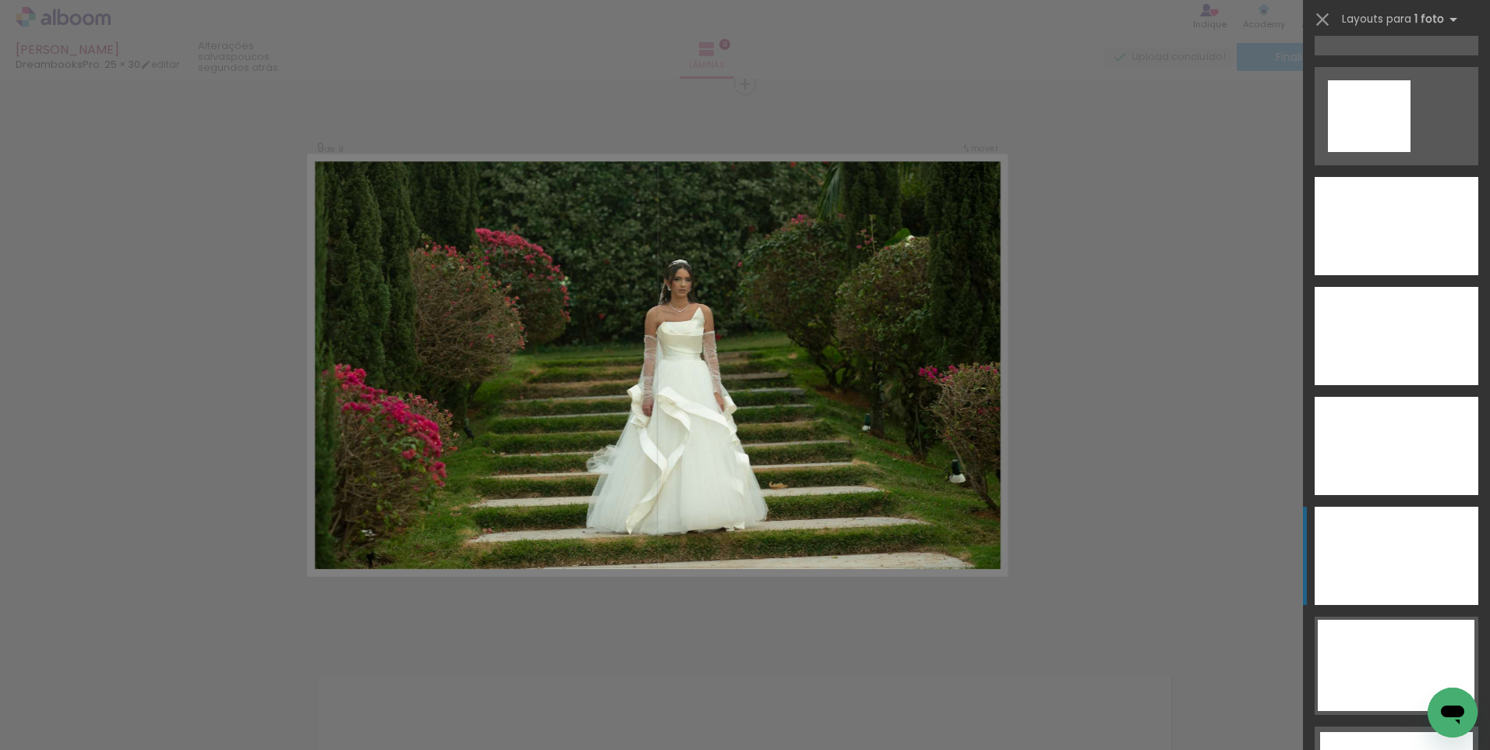
click at [1416, 585] on div at bounding box center [1397, 556] width 164 height 98
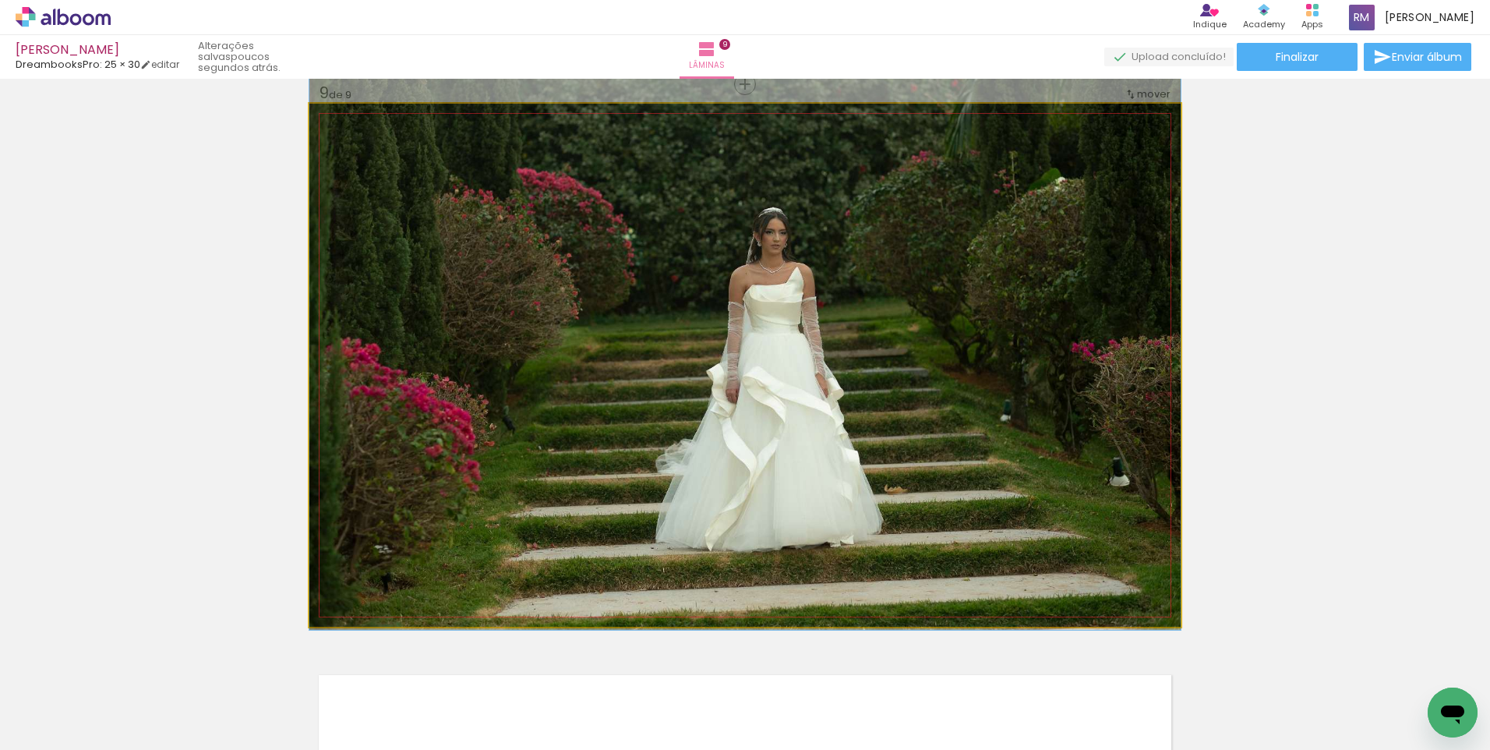
drag, startPoint x: 880, startPoint y: 337, endPoint x: 882, endPoint y: 312, distance: 25.8
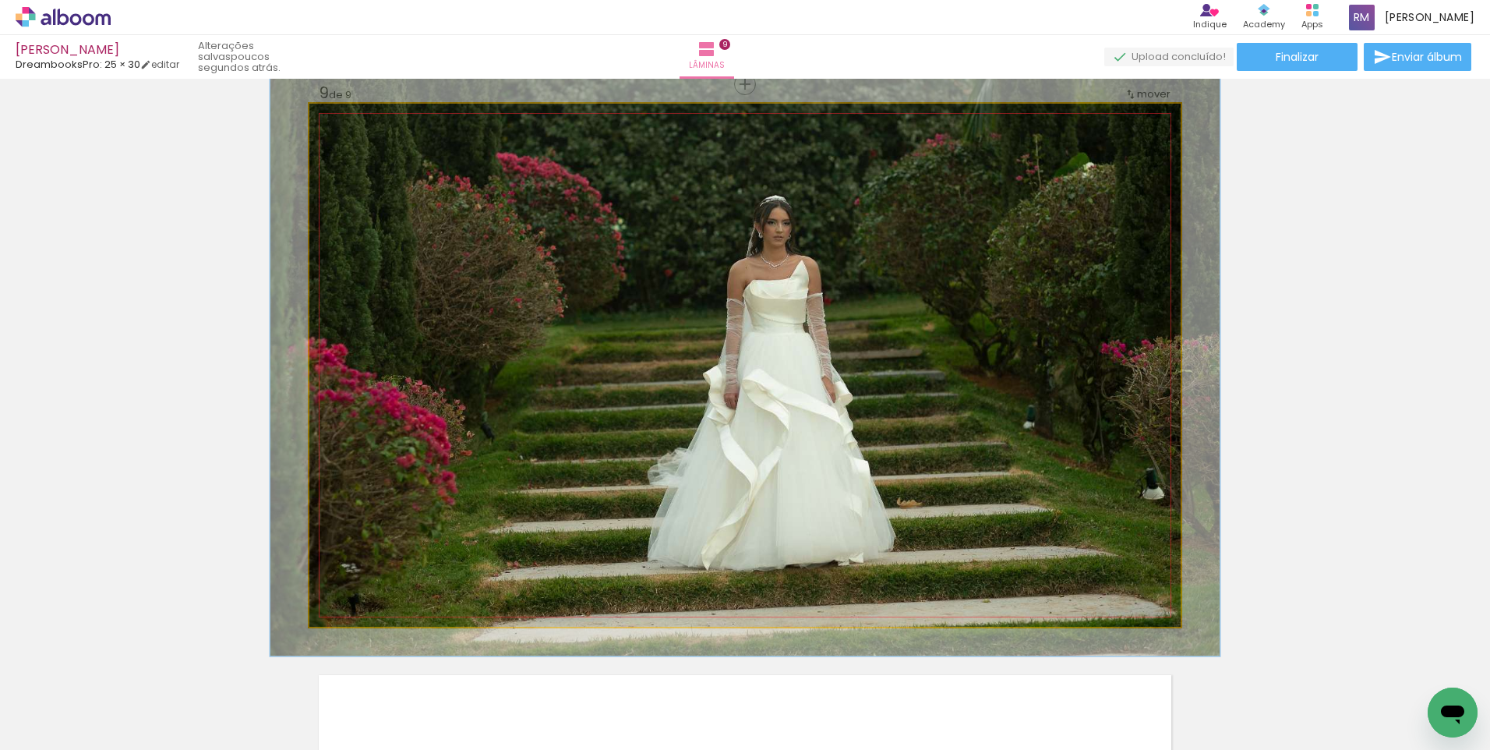
type paper-slider "109"
click at [349, 122] on div at bounding box center [351, 120] width 14 height 14
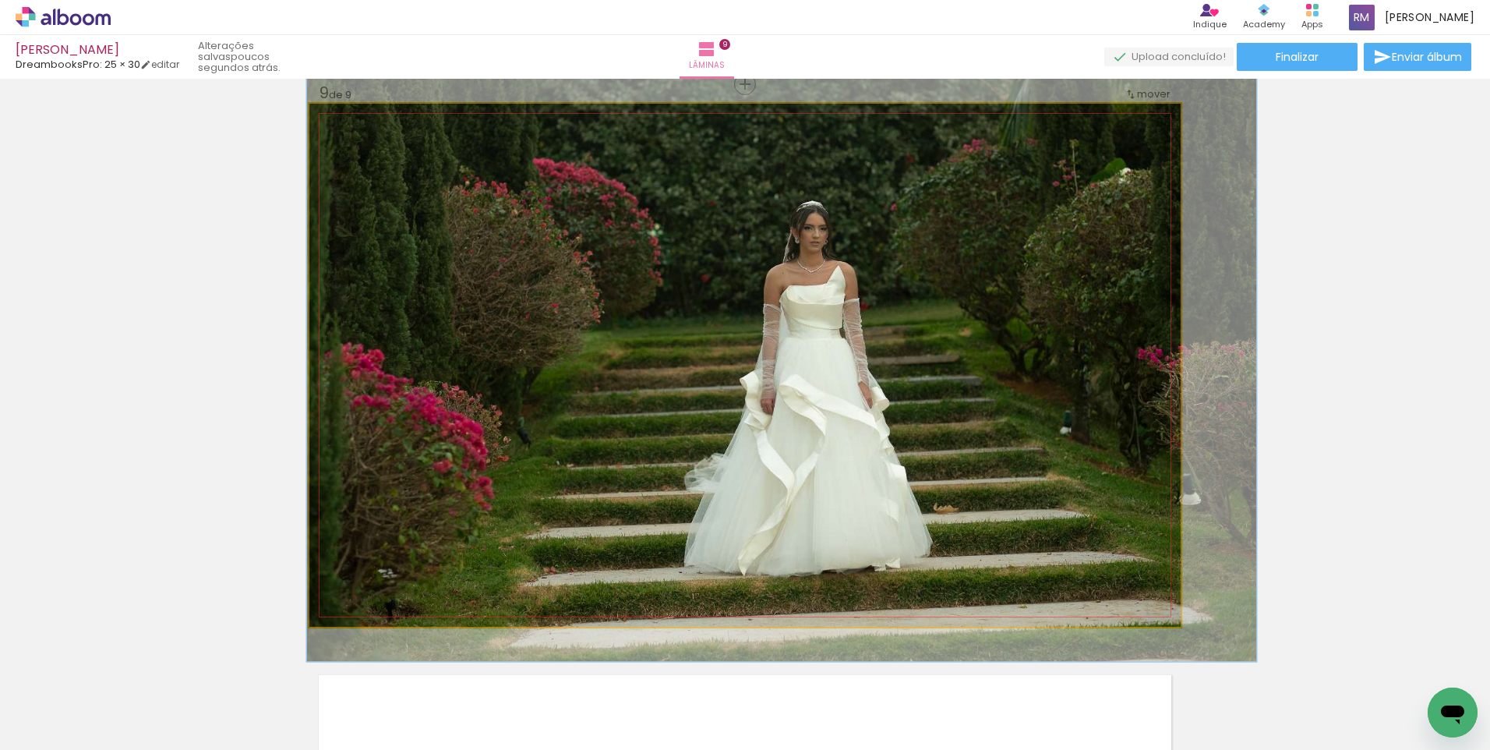
drag, startPoint x: 811, startPoint y: 364, endPoint x: 836, endPoint y: 361, distance: 25.9
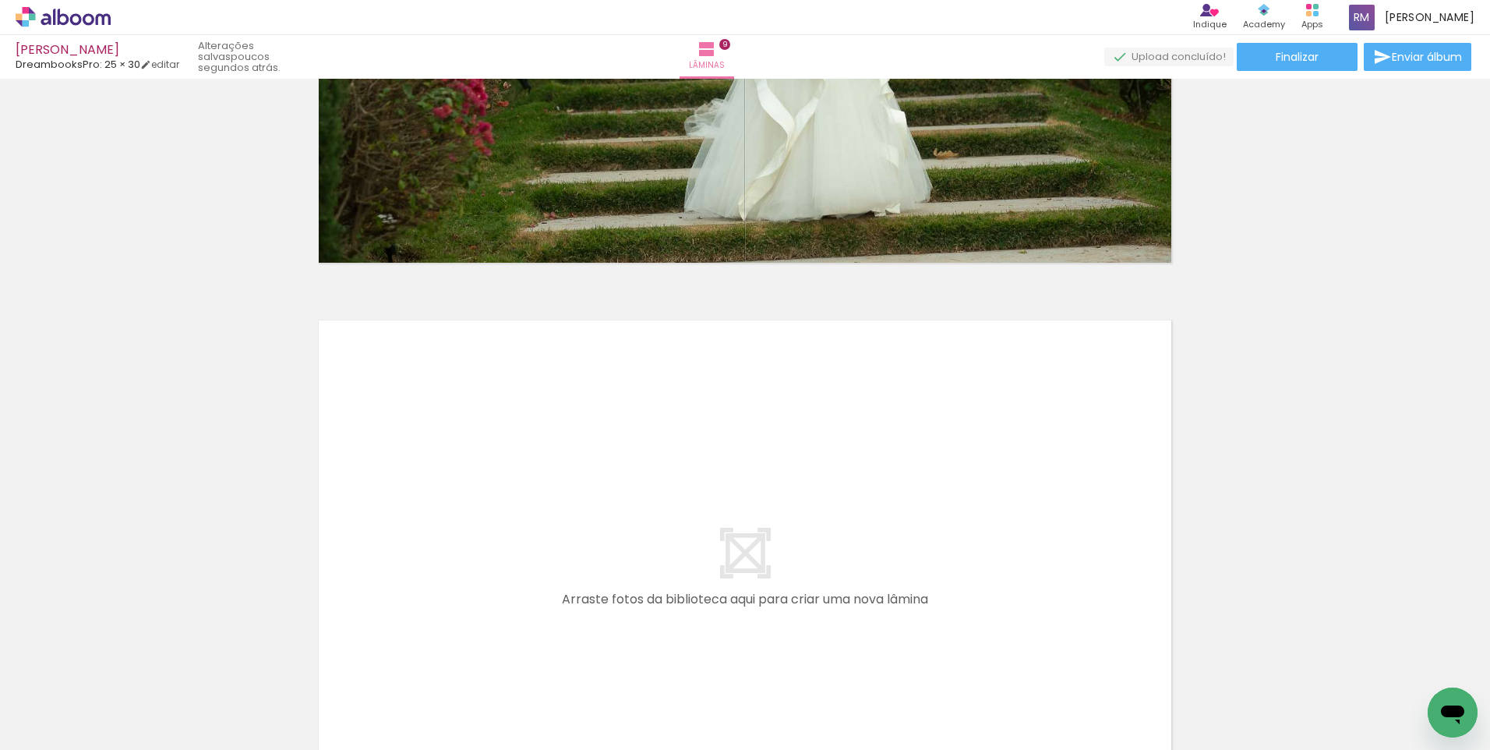
scroll to position [4877, 0]
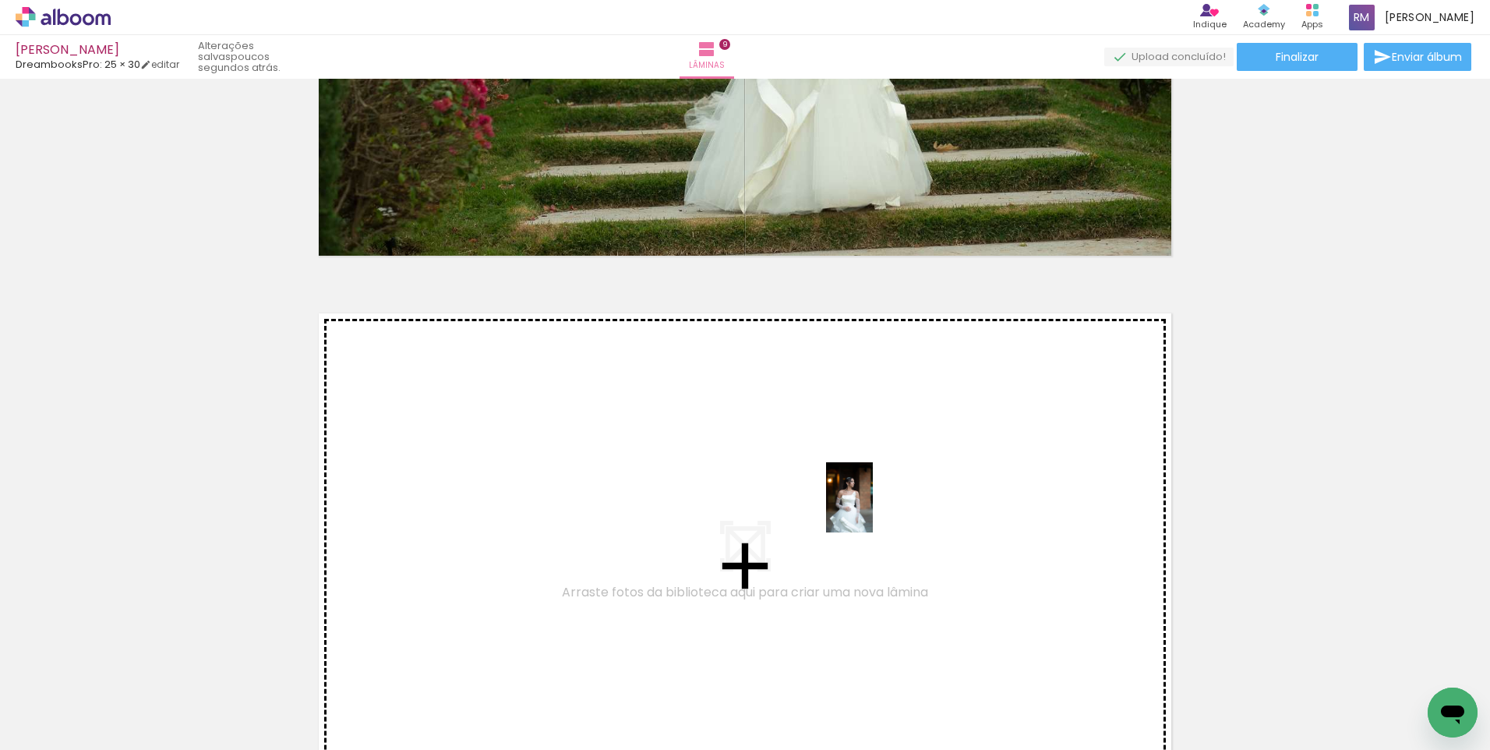
drag, startPoint x: 1350, startPoint y: 697, endPoint x: 873, endPoint y: 509, distance: 512.6
click at [873, 509] on quentale-workspace at bounding box center [745, 375] width 1490 height 750
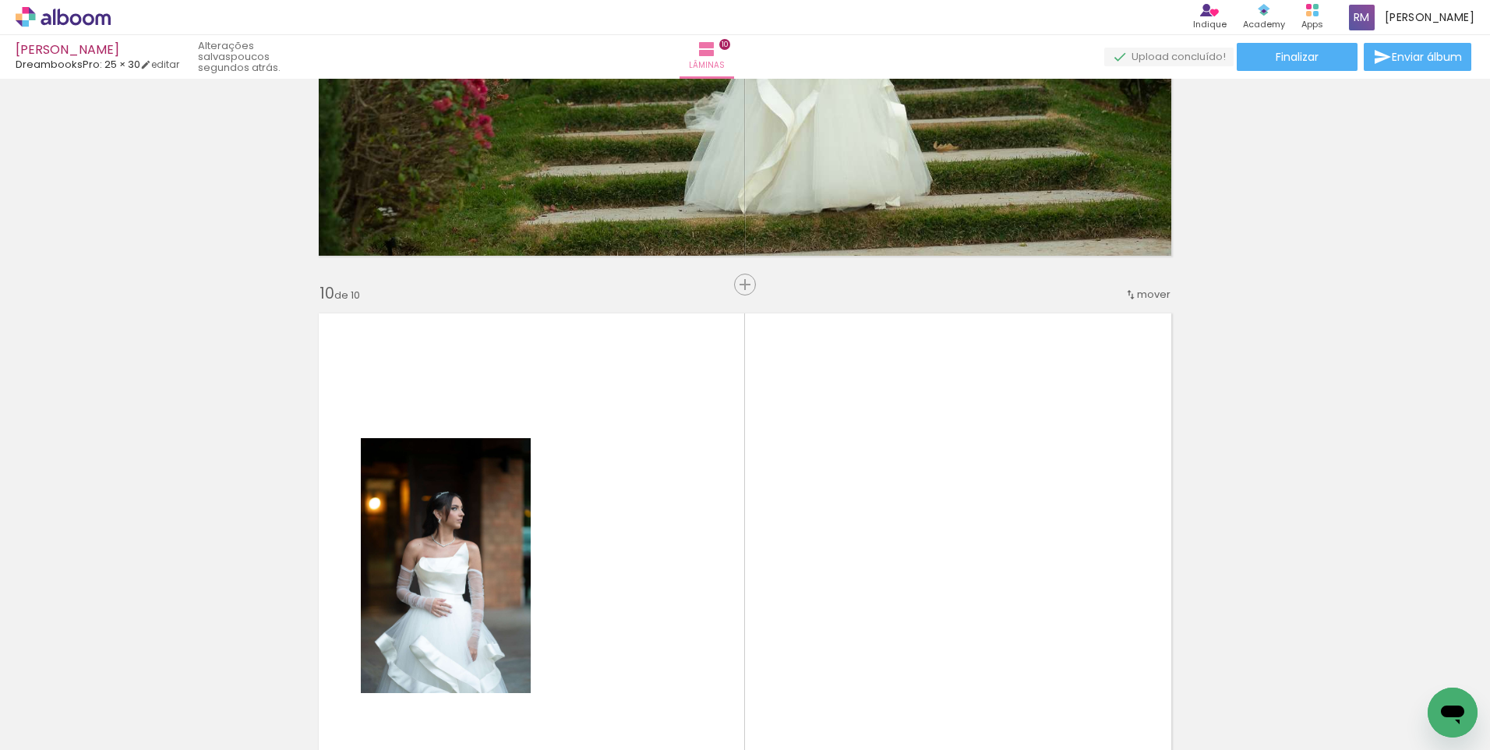
scroll to position [5077, 0]
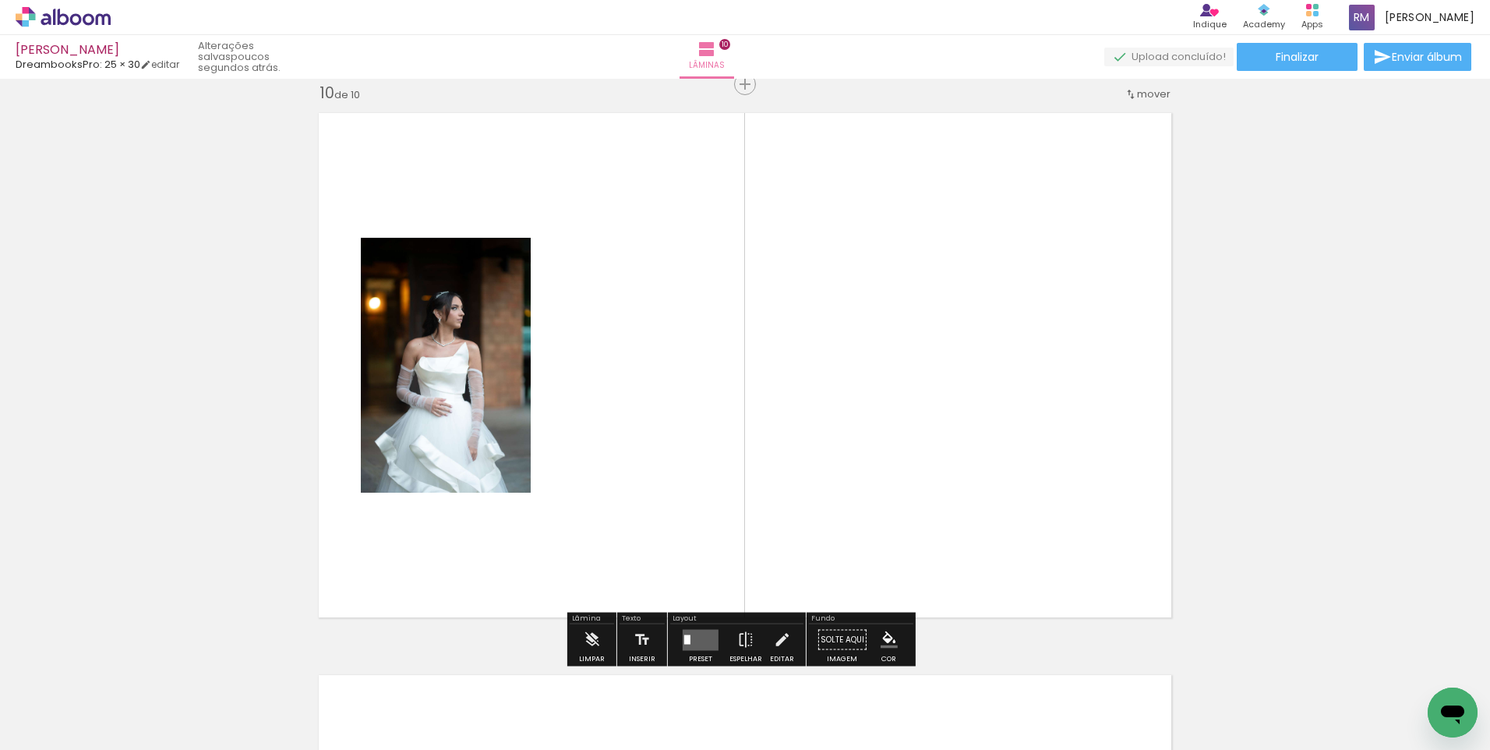
click at [691, 636] on quentale-layouter at bounding box center [701, 639] width 36 height 21
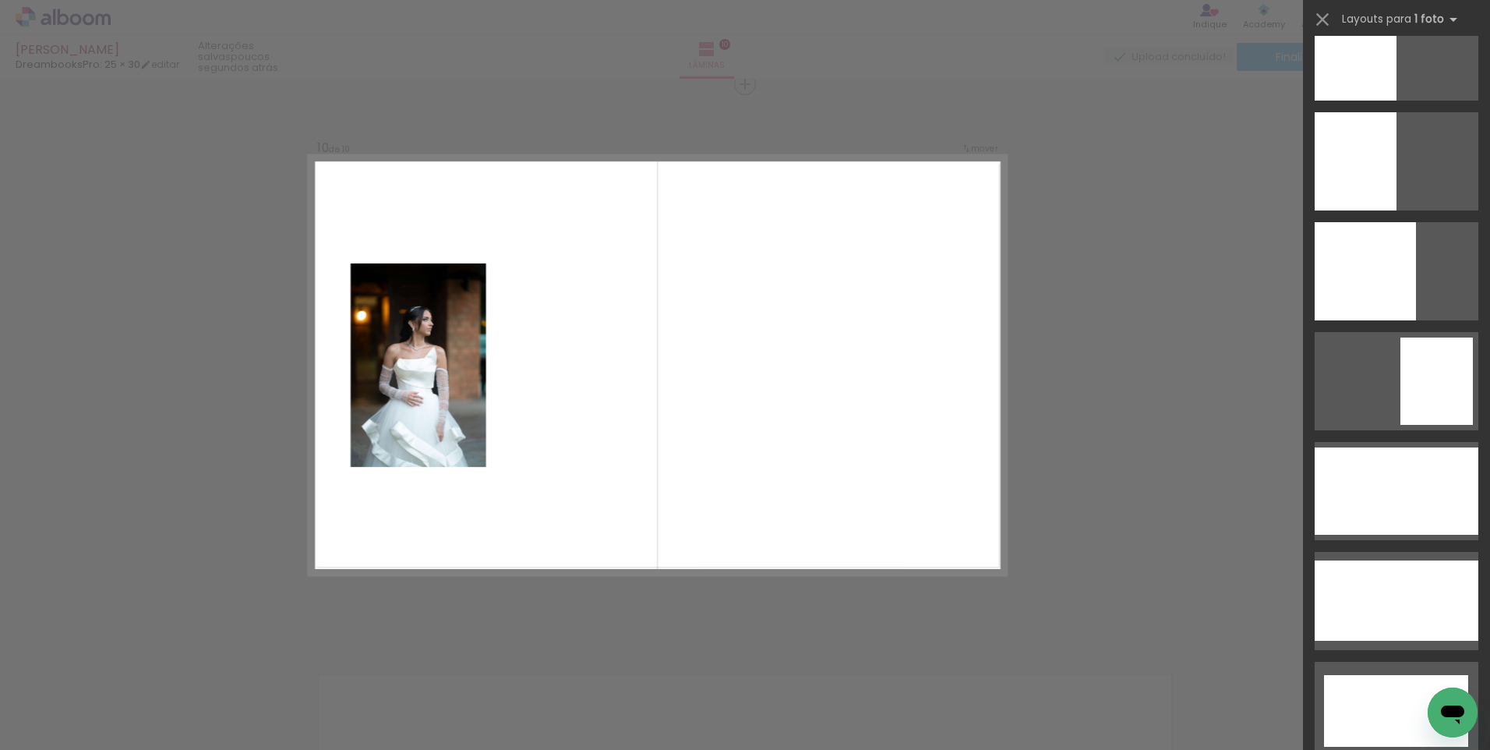
scroll to position [3884, 0]
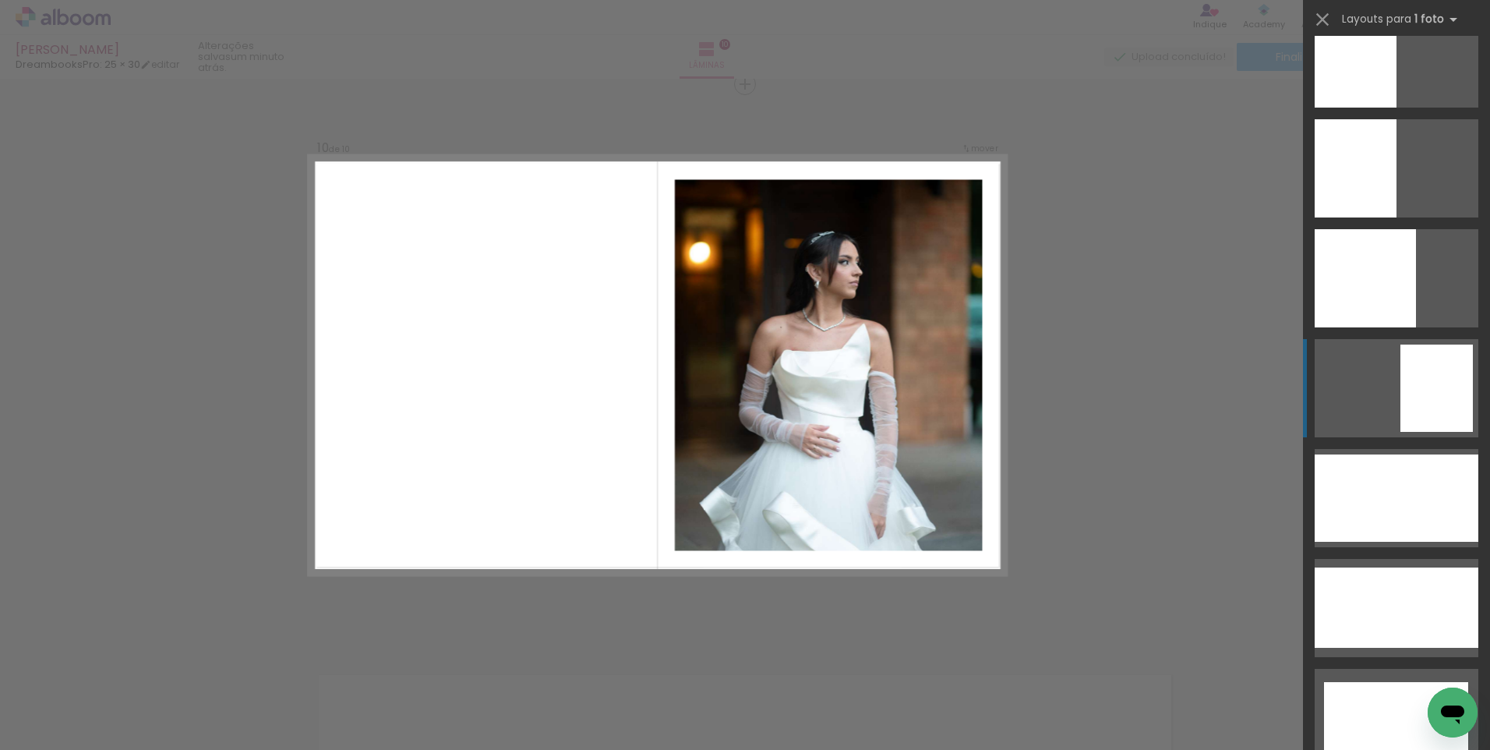
click at [1426, 392] on div at bounding box center [1436, 387] width 72 height 87
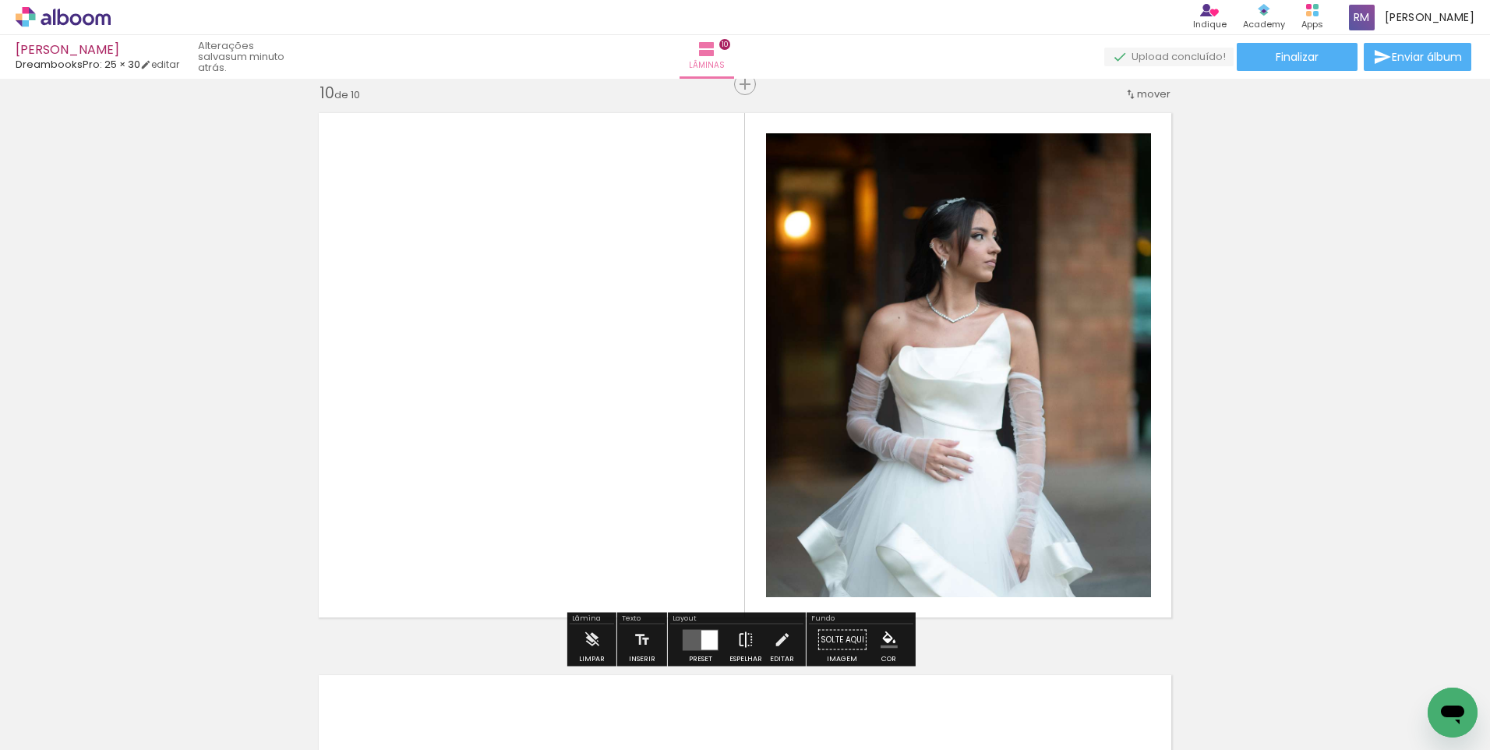
click at [737, 645] on iron-icon at bounding box center [745, 639] width 17 height 31
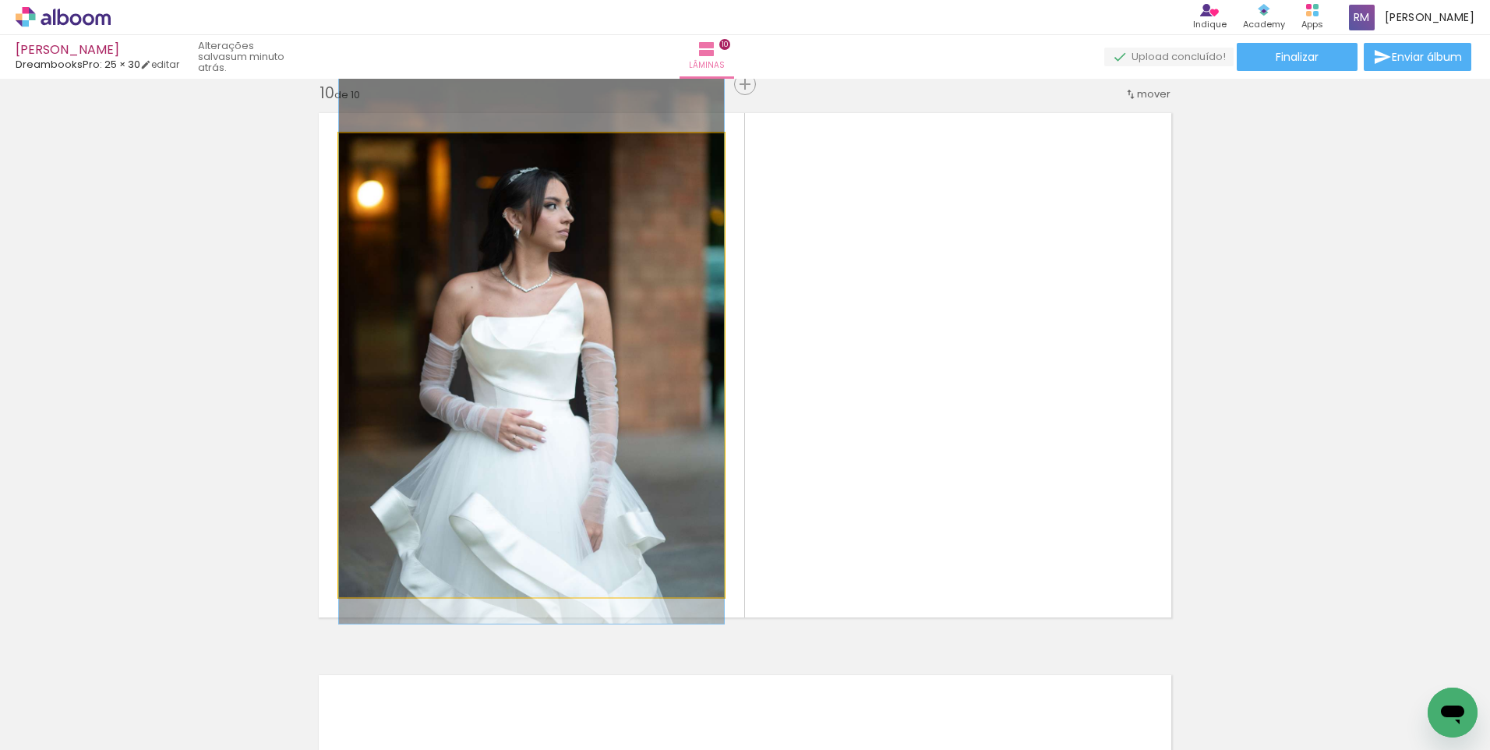
drag, startPoint x: 602, startPoint y: 483, endPoint x: 598, endPoint y: 453, distance: 30.6
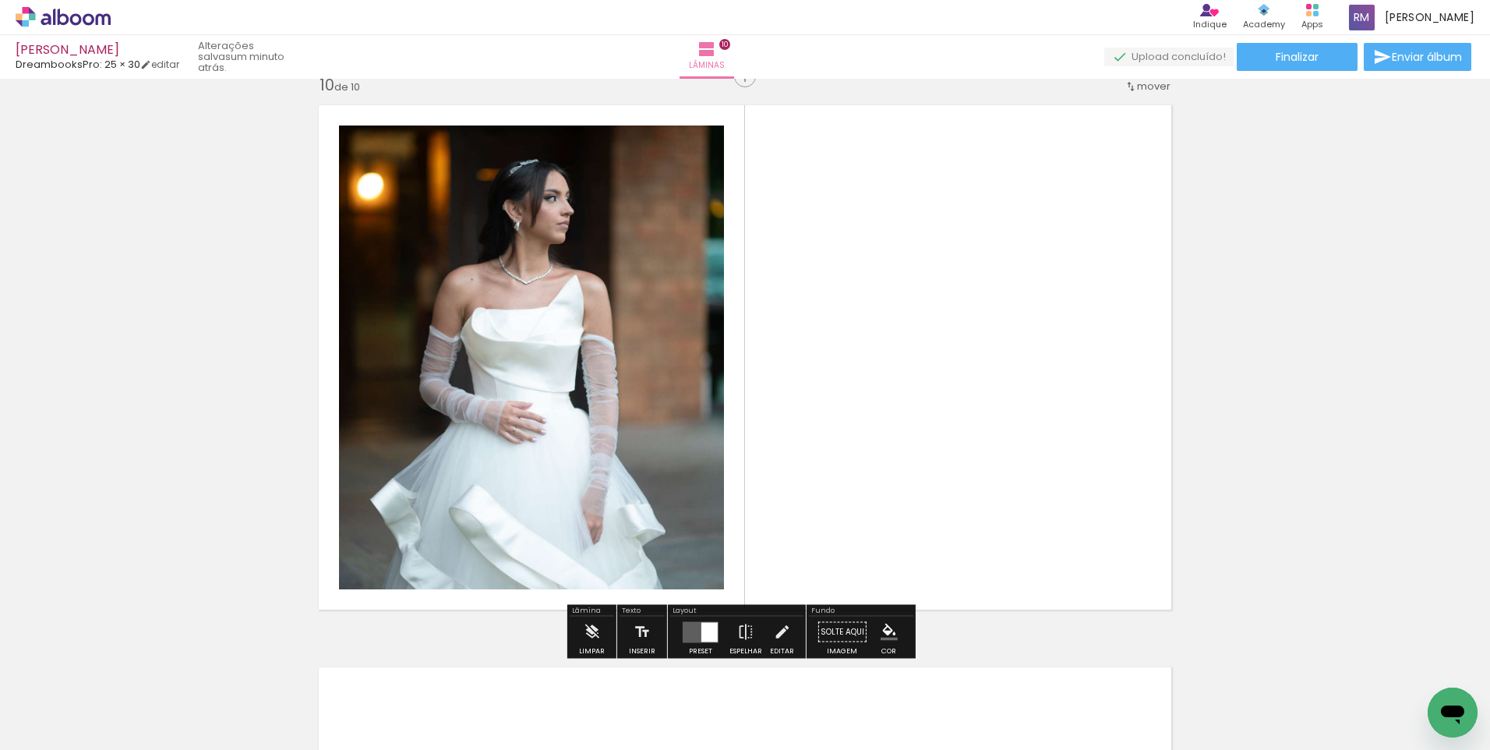
scroll to position [4938, 0]
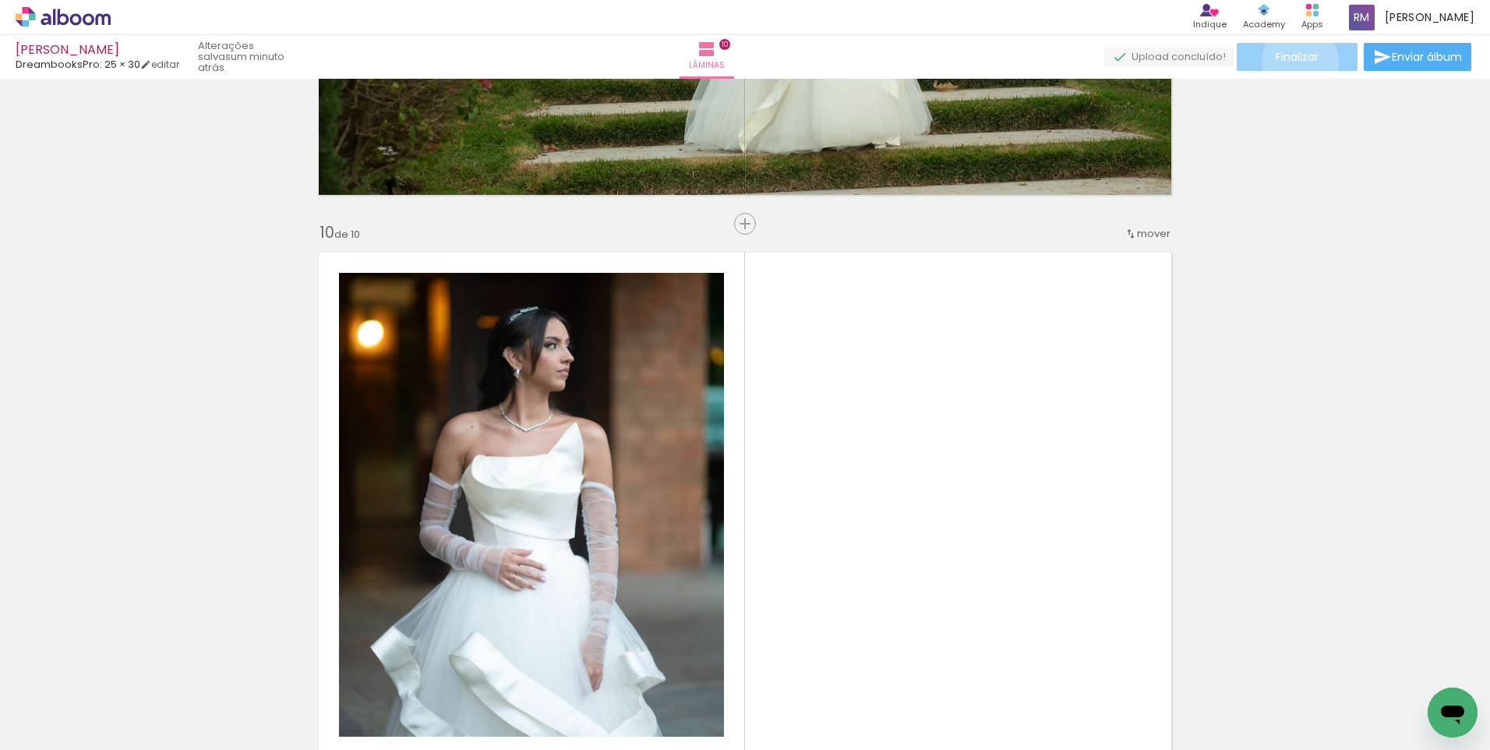
click at [1294, 62] on span "Finalizar" at bounding box center [1297, 56] width 43 height 11
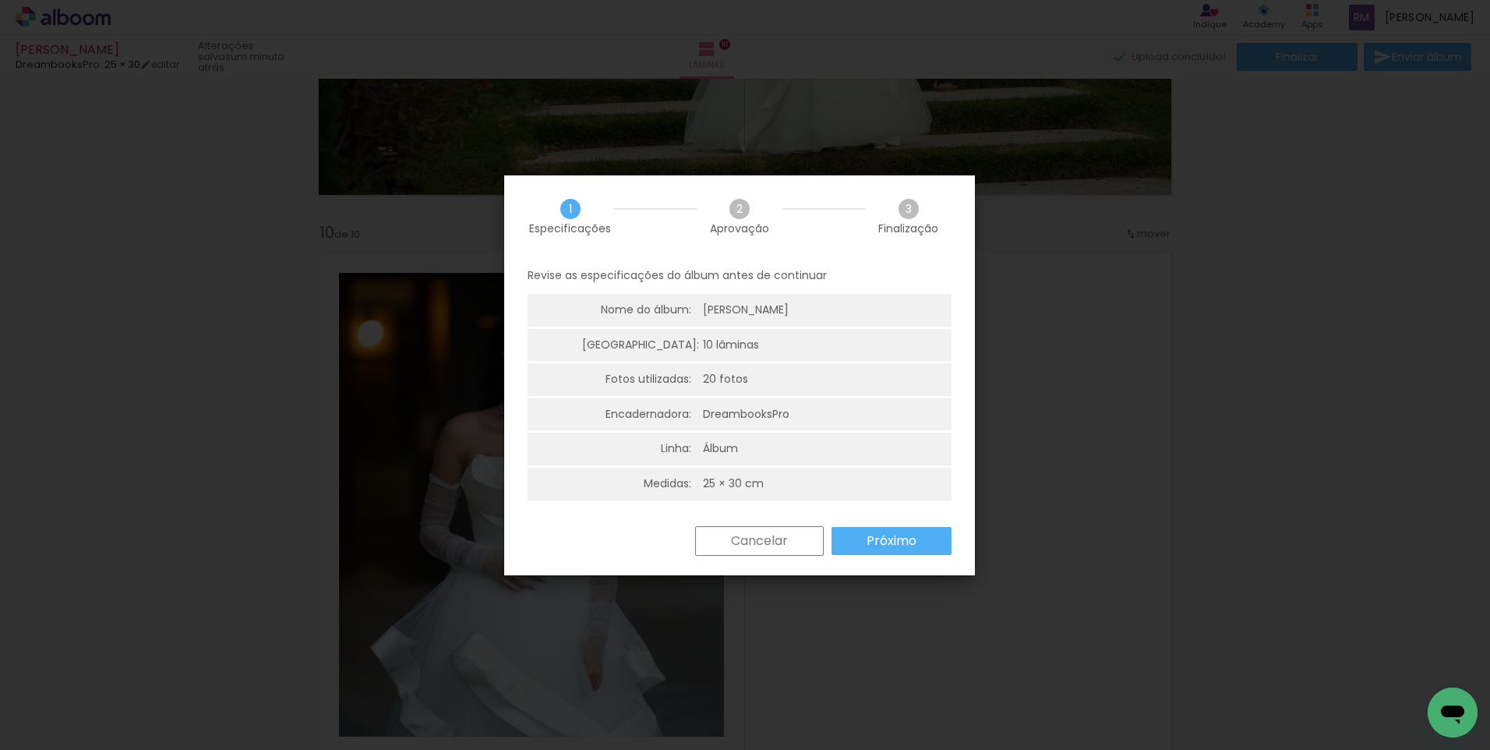
click at [876, 551] on paper-button "Próximo" at bounding box center [892, 541] width 120 height 28
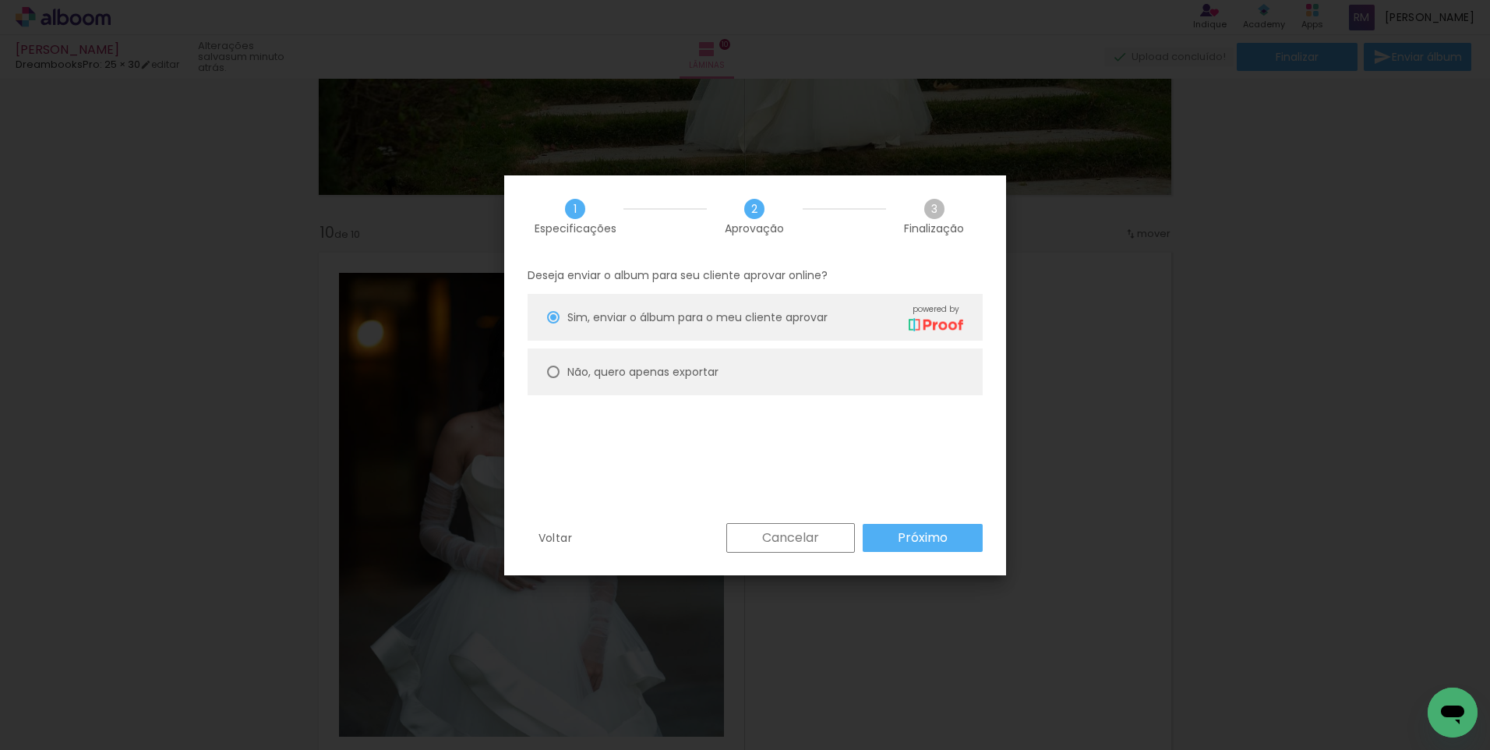
click at [666, 380] on div "Não, quero apenas exportar" at bounding box center [642, 372] width 151 height 16
type paper-radio-button "on"
click at [898, 546] on paper-button "Próximo" at bounding box center [923, 538] width 120 height 28
type input "Alta, 300 DPI"
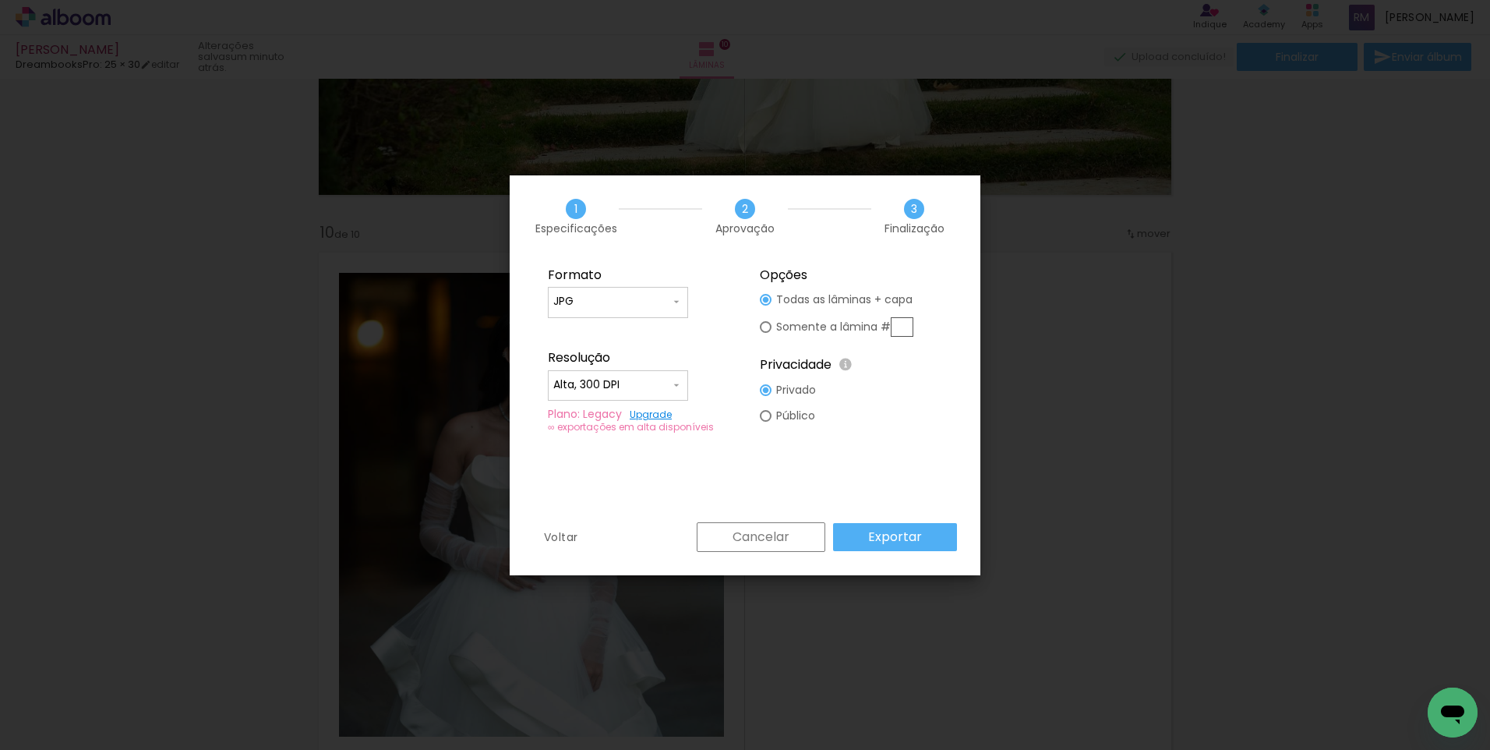
click at [0, 0] on slot "Exportar" at bounding box center [0, 0] width 0 height 0
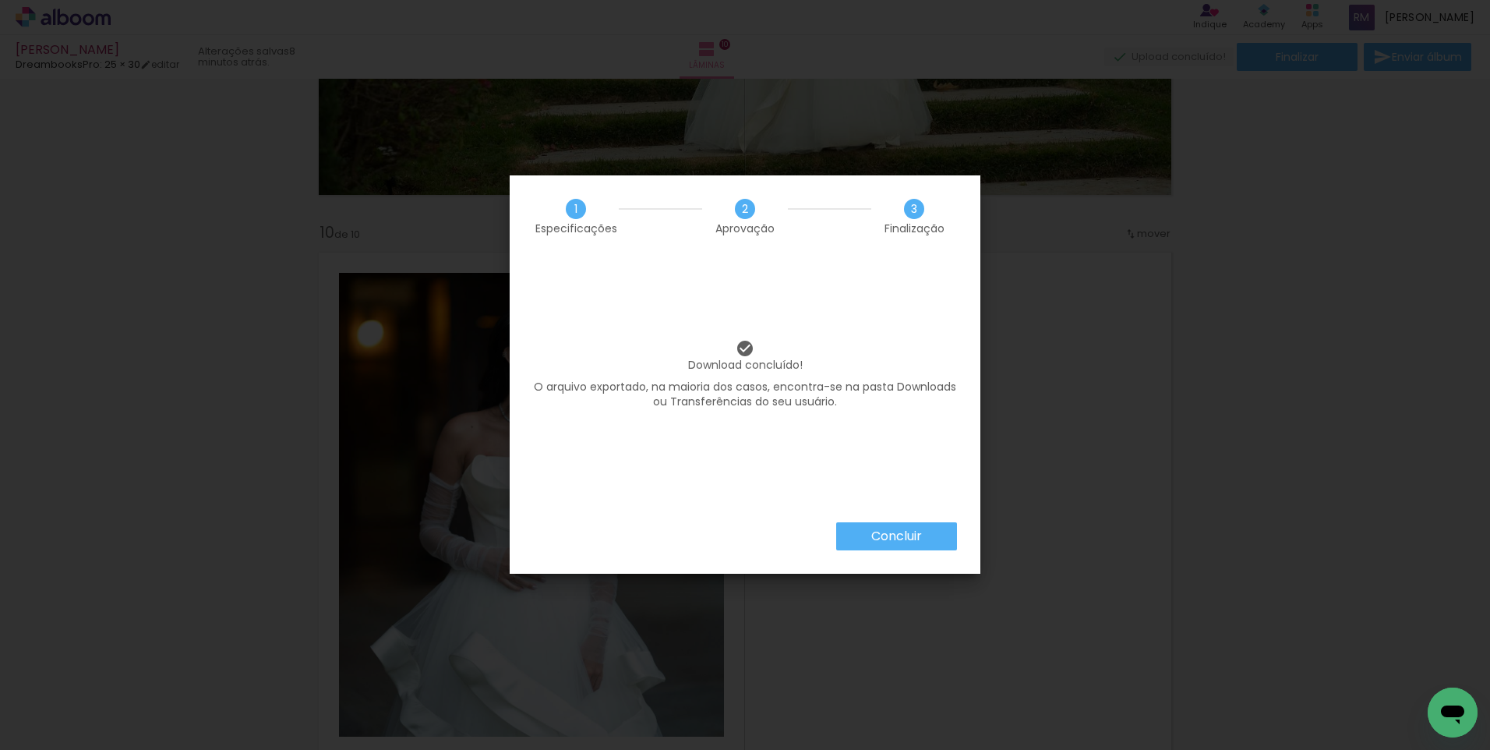
scroll to position [0, 1174]
click at [0, 0] on slot "Concluir" at bounding box center [0, 0] width 0 height 0
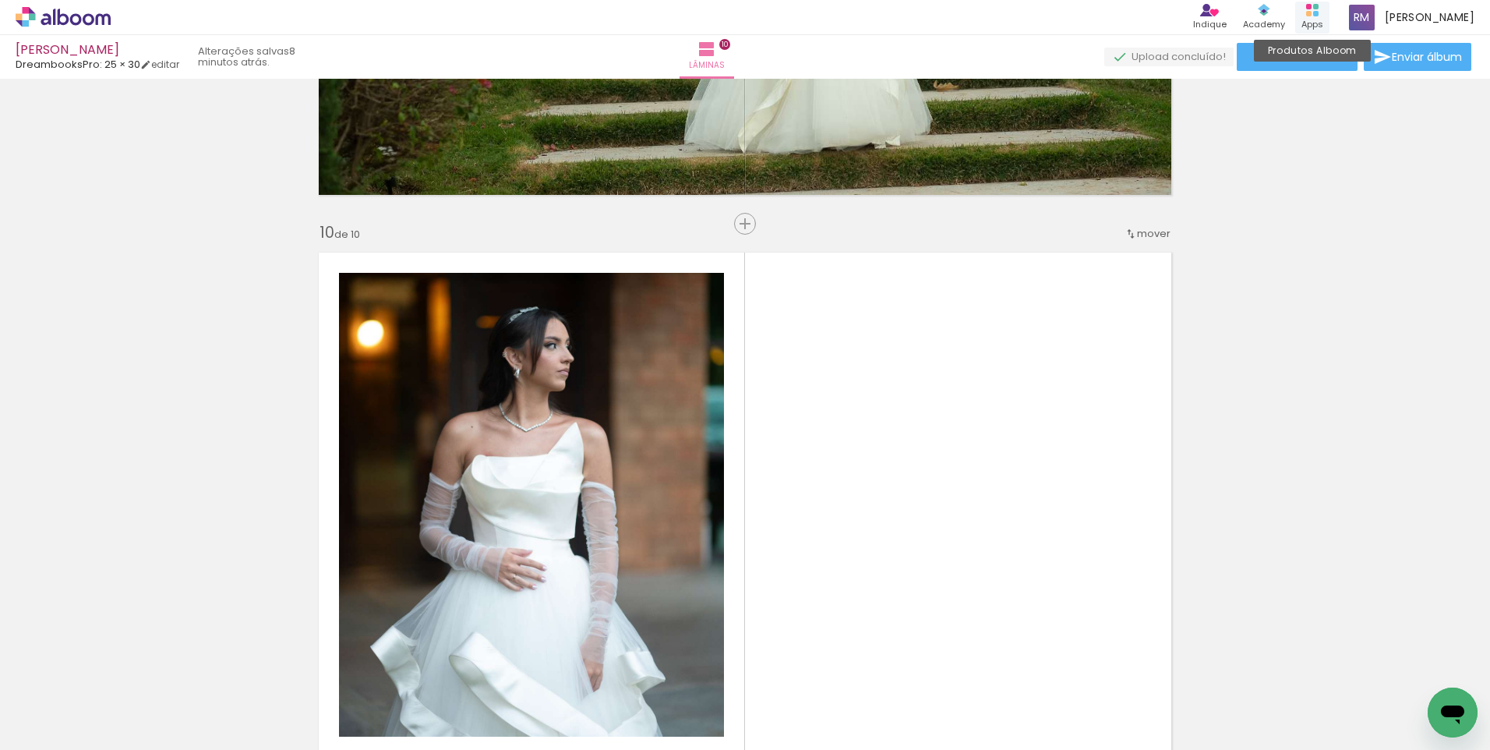
click at [1327, 12] on div "Produtos Alboom Apps" at bounding box center [1312, 18] width 34 height 32
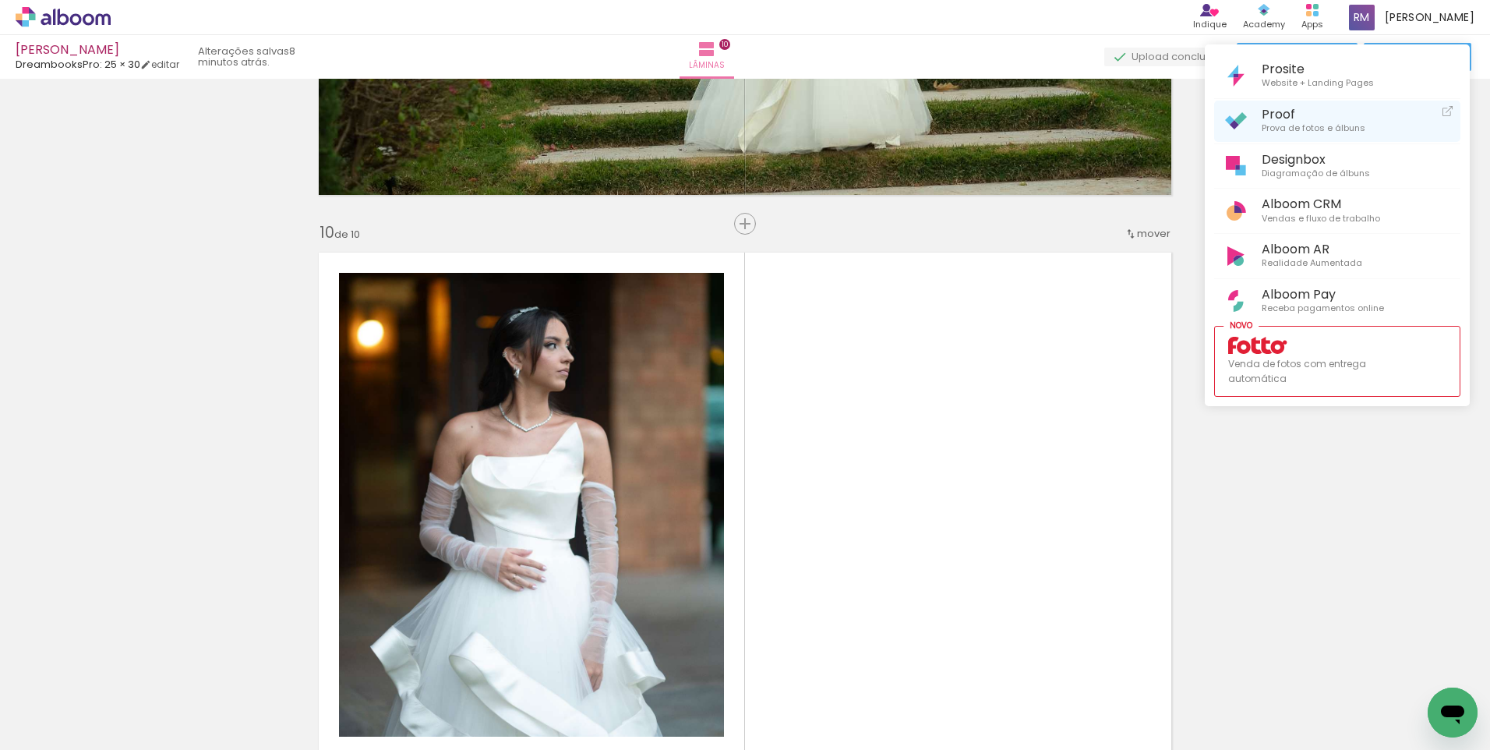
click at [1303, 122] on span "Prova de fotos e álbuns" at bounding box center [1314, 129] width 104 height 14
